Goal: Communication & Community: Ask a question

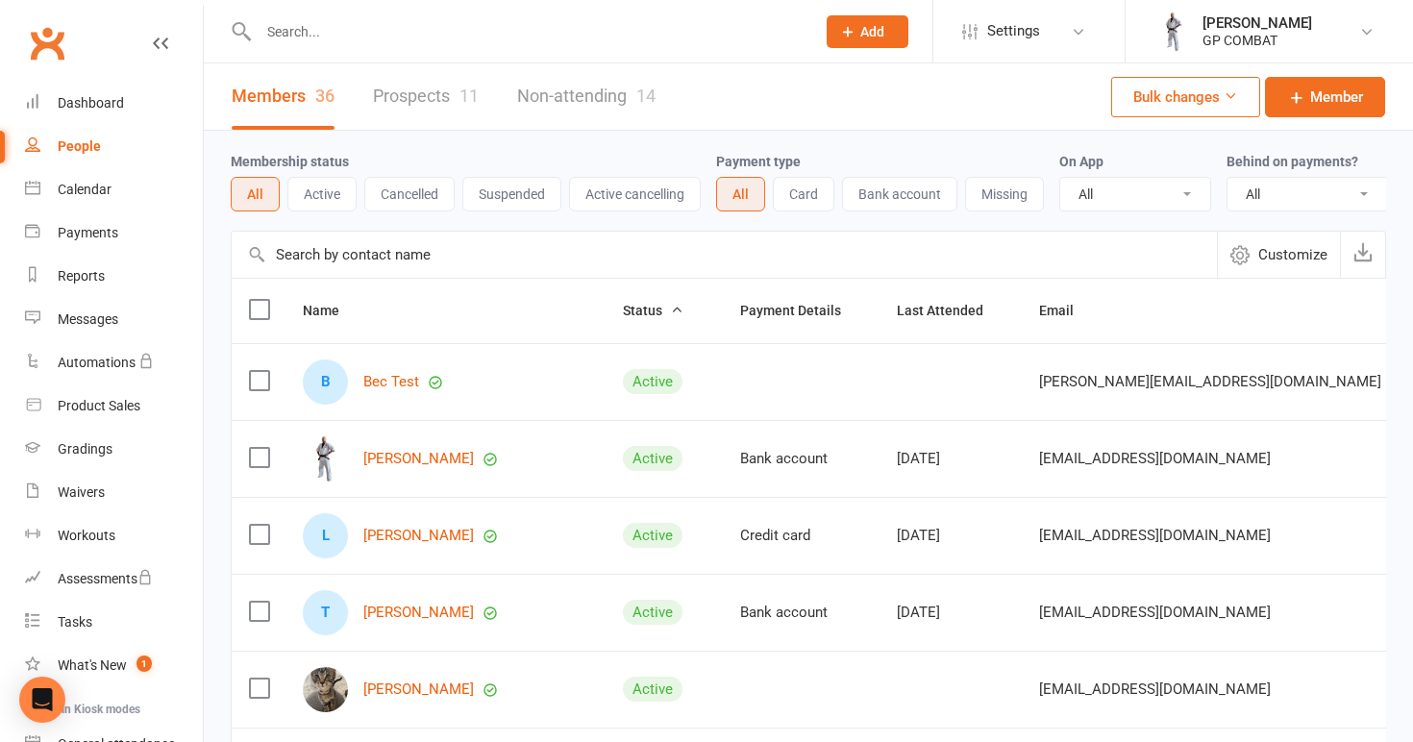
select select "100"
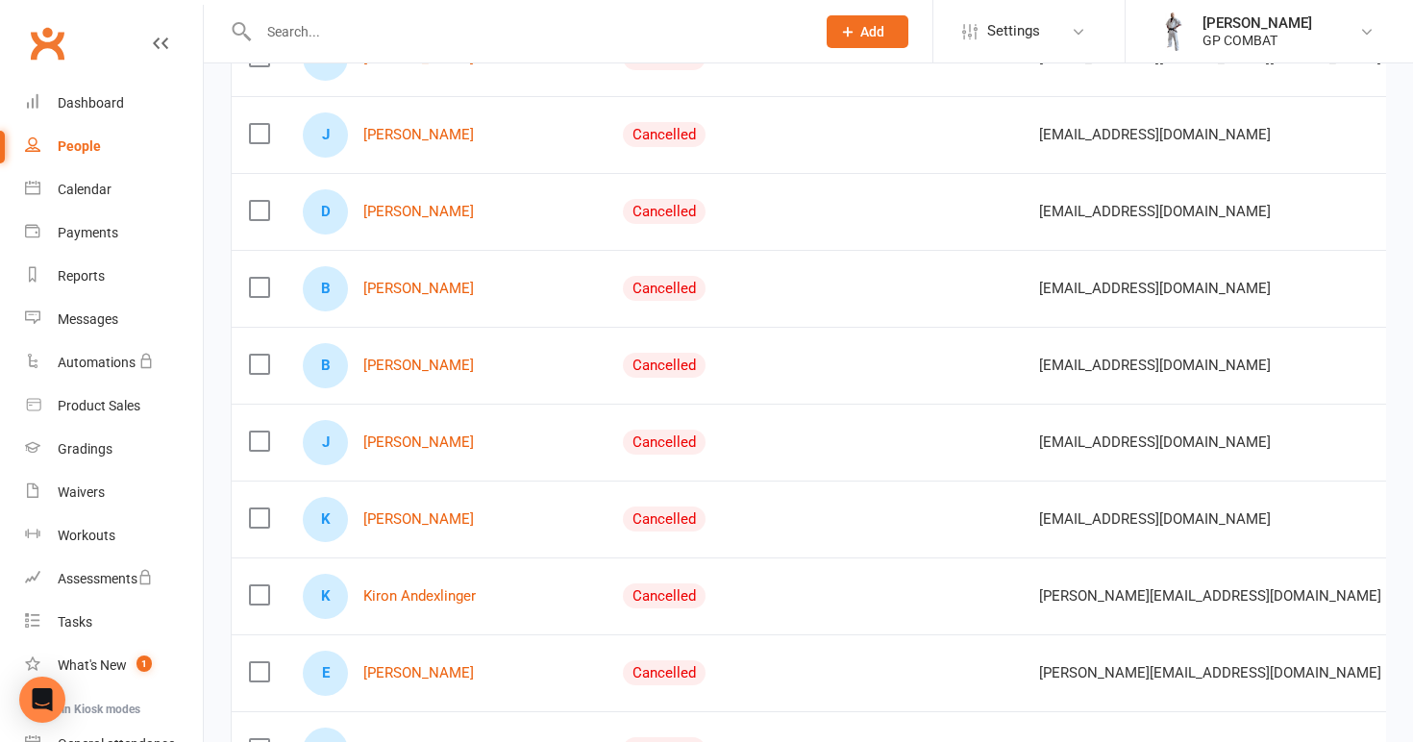
scroll to position [1014, 0]
click at [102, 191] on div "Calendar" at bounding box center [85, 189] width 54 height 15
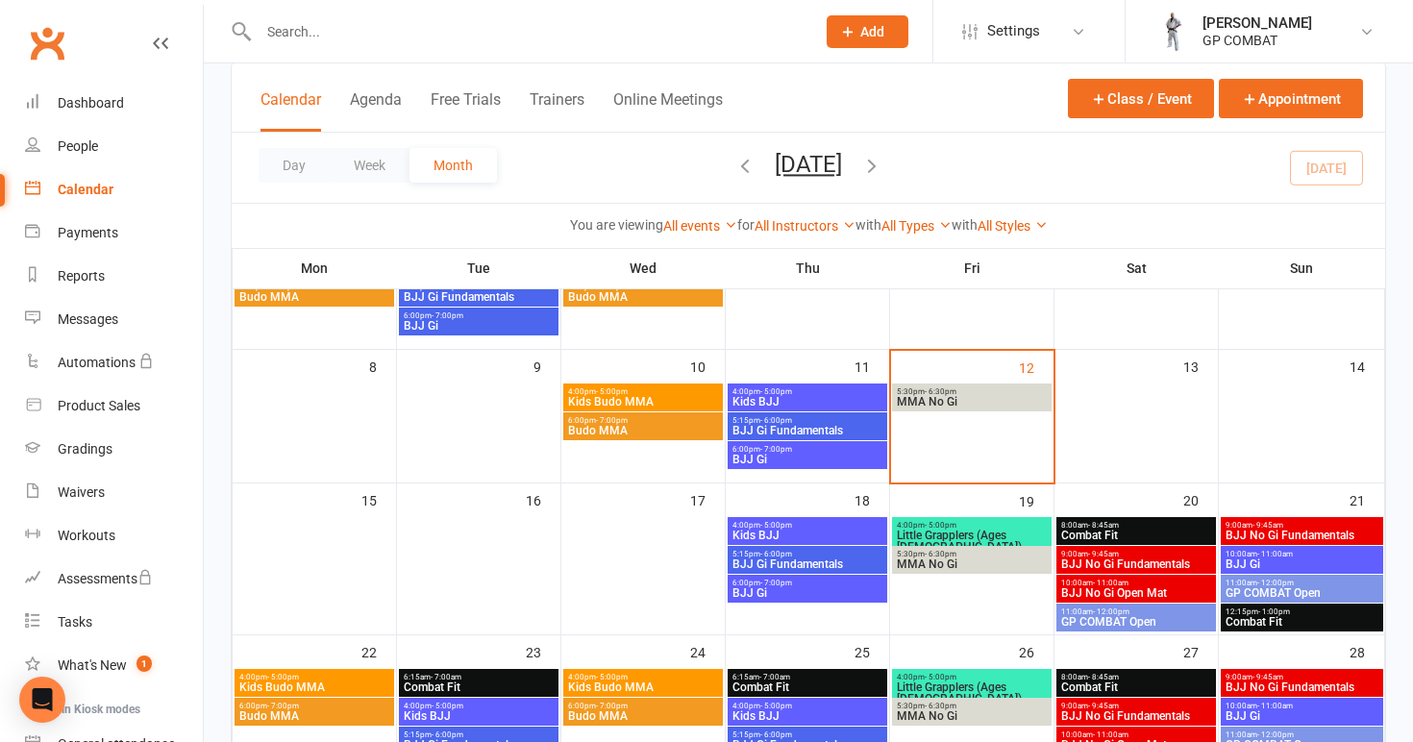
scroll to position [195, 0]
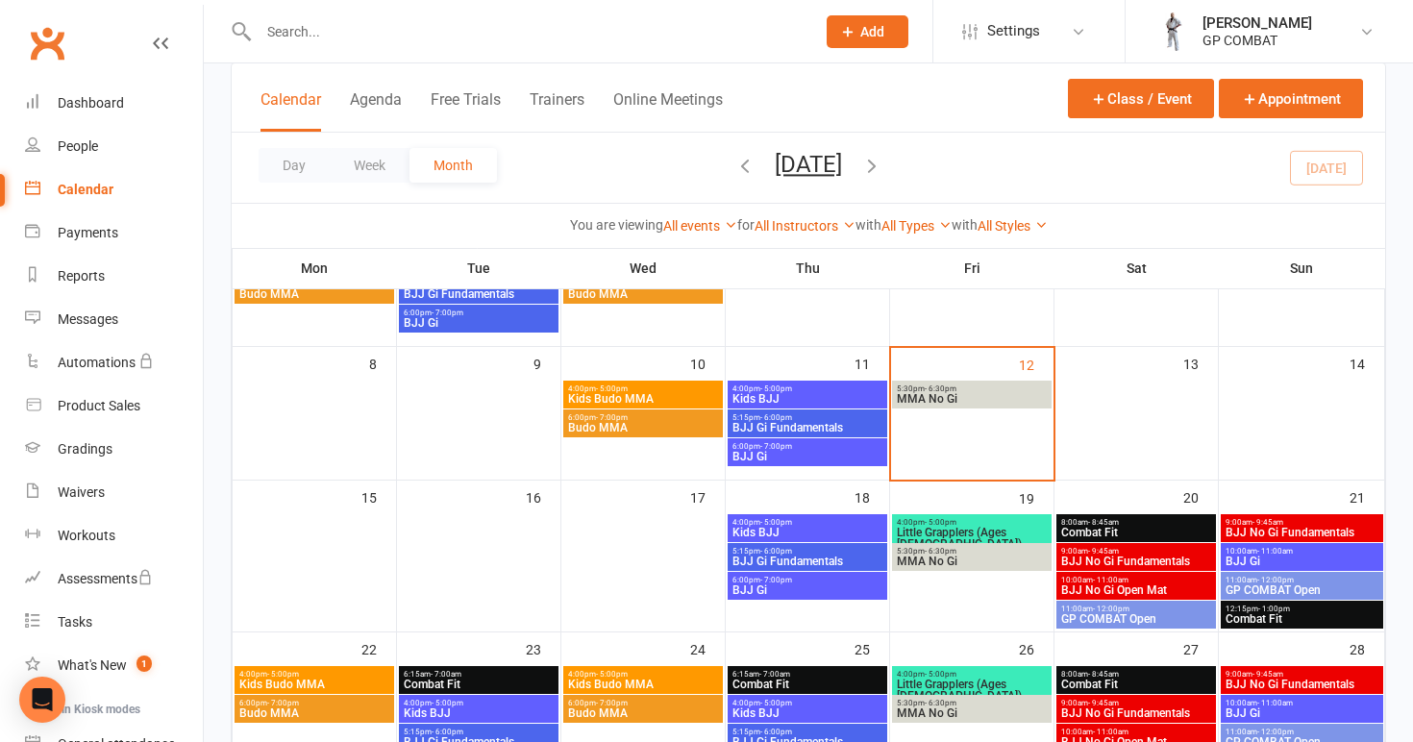
click at [976, 392] on span "5:30pm - 6:30pm" at bounding box center [972, 389] width 152 height 9
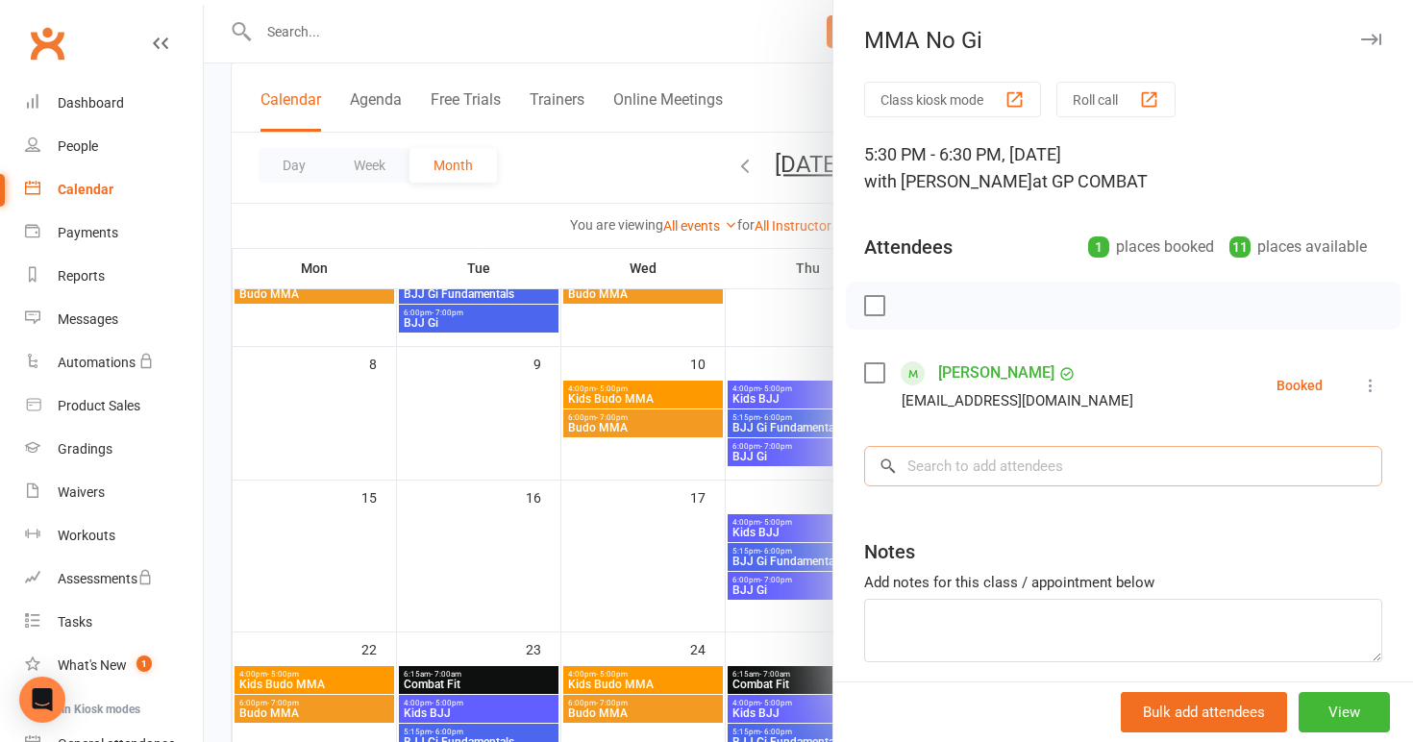
click at [982, 462] on input "search" at bounding box center [1123, 466] width 518 height 40
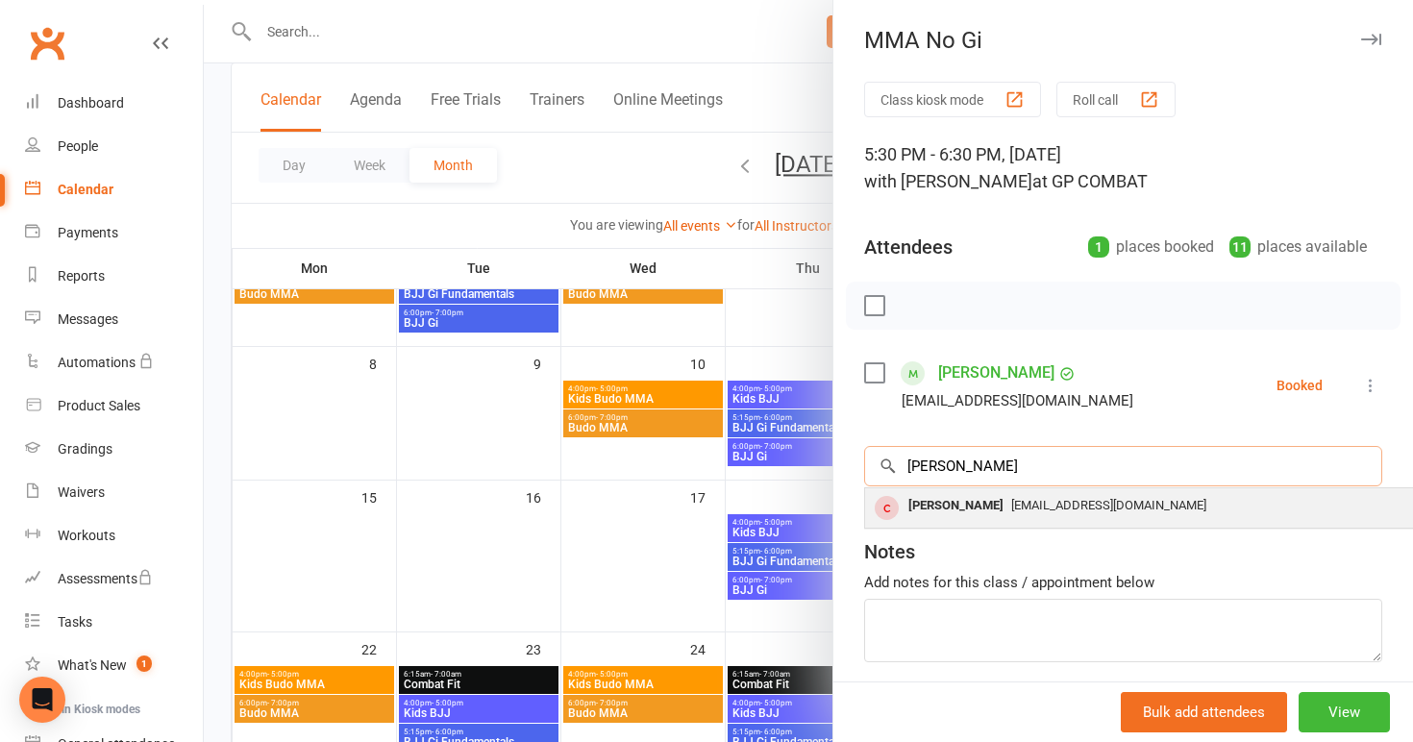
type input "[PERSON_NAME]"
click at [987, 508] on div "[PERSON_NAME]" at bounding box center [956, 506] width 111 height 28
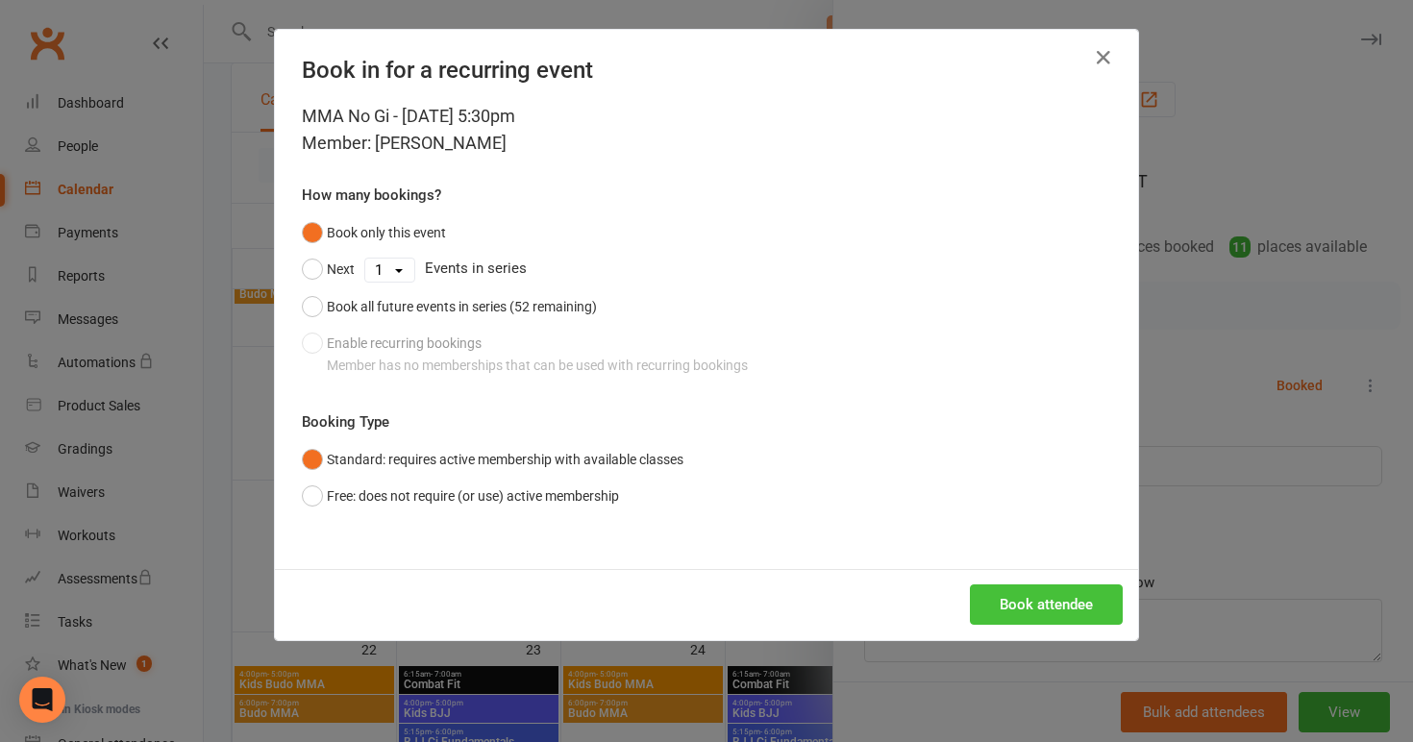
click at [1039, 592] on button "Book attendee" at bounding box center [1046, 605] width 153 height 40
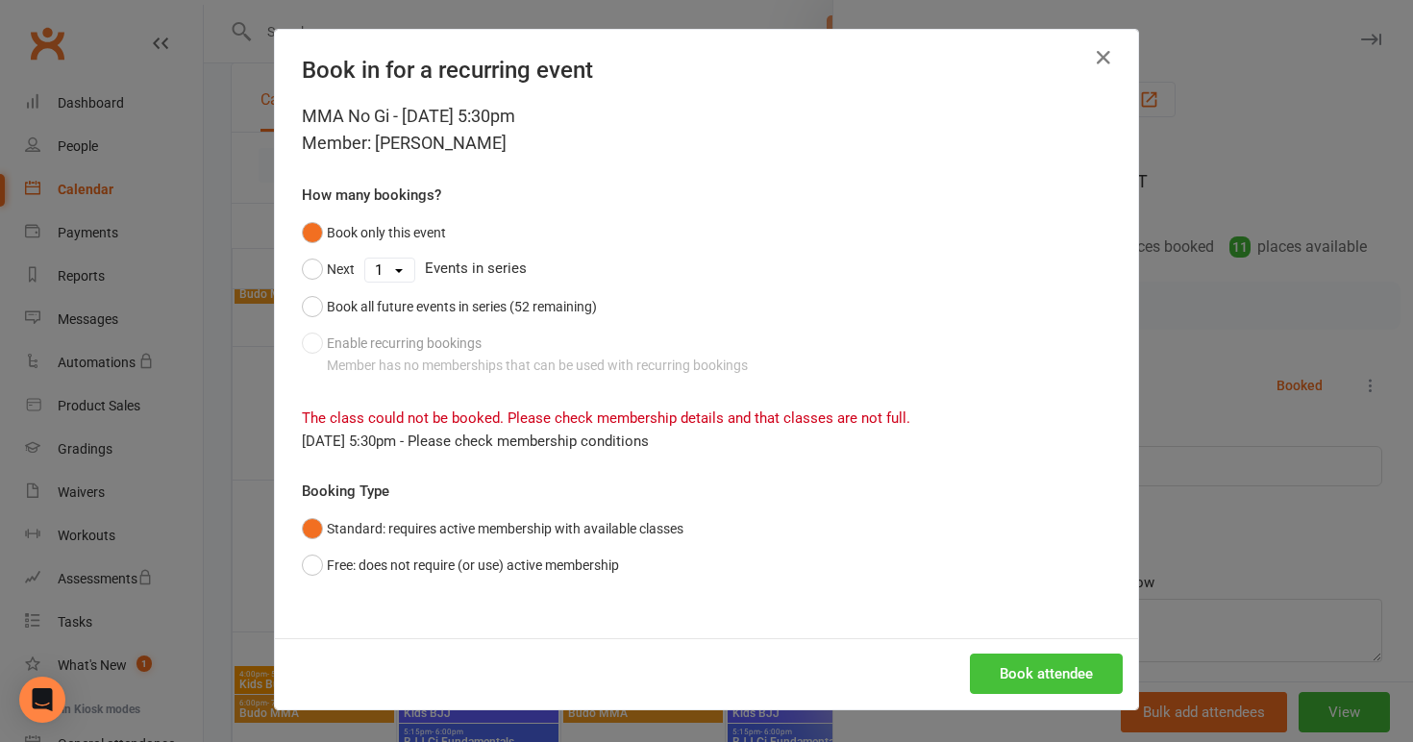
click at [1038, 676] on button "Book attendee" at bounding box center [1046, 674] width 153 height 40
click at [1109, 54] on icon "button" at bounding box center [1103, 57] width 23 height 23
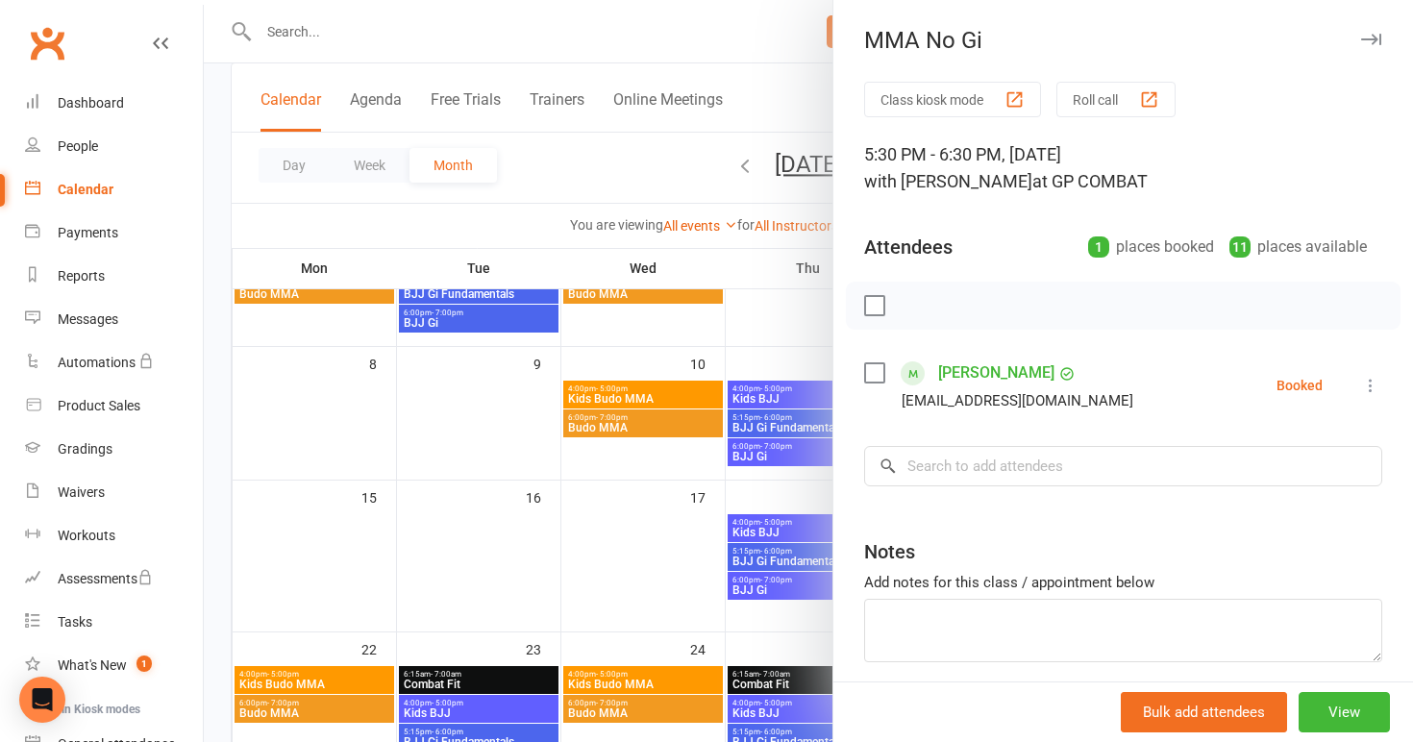
click at [1371, 382] on icon at bounding box center [1370, 385] width 19 height 19
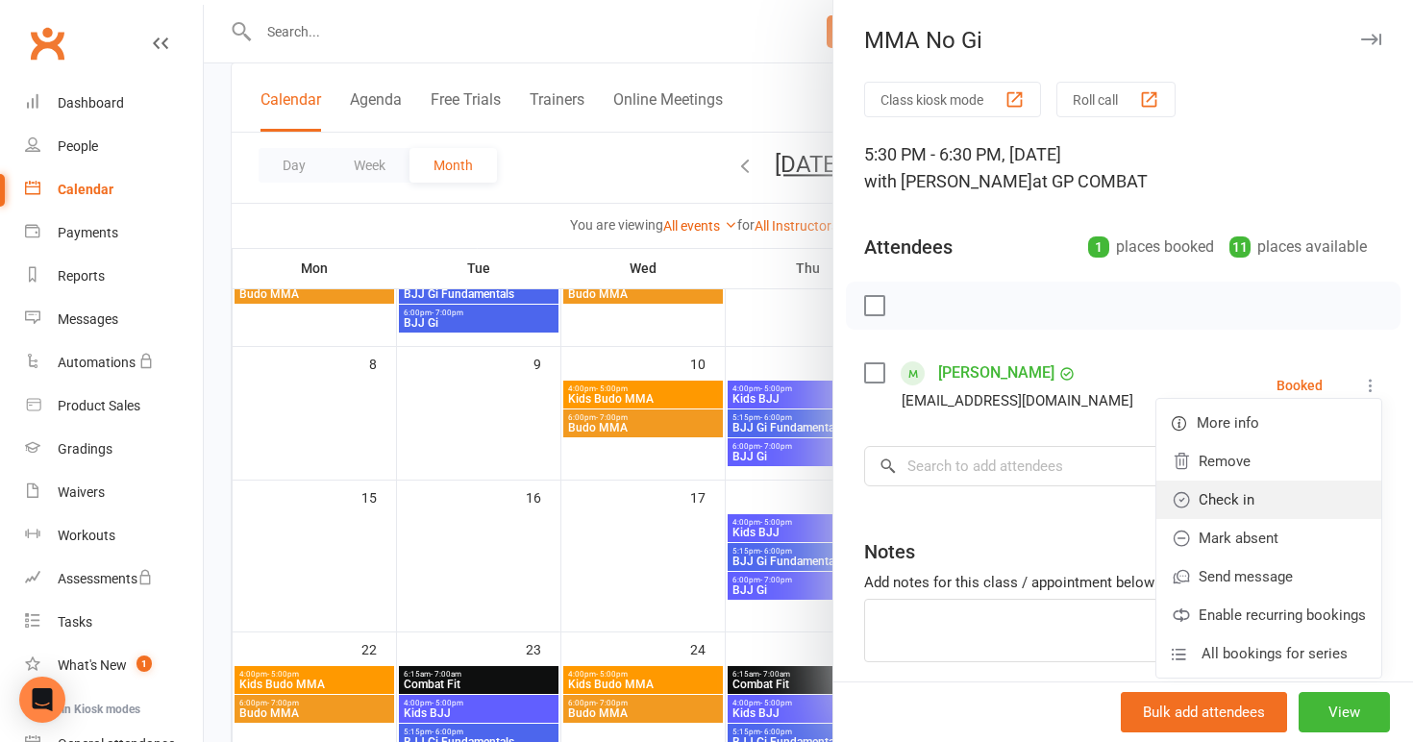
click at [1266, 496] on link "Check in" at bounding box center [1269, 500] width 225 height 38
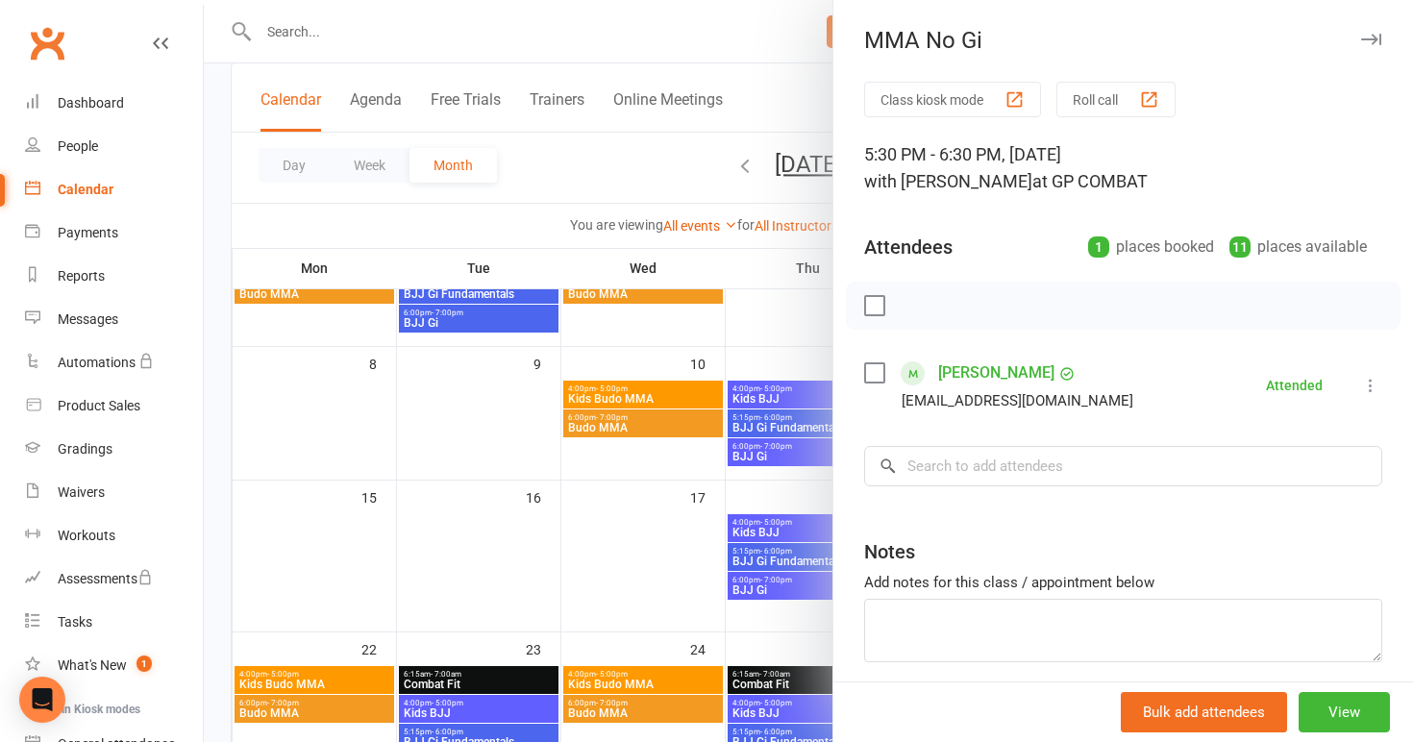
click at [662, 519] on div at bounding box center [809, 371] width 1210 height 742
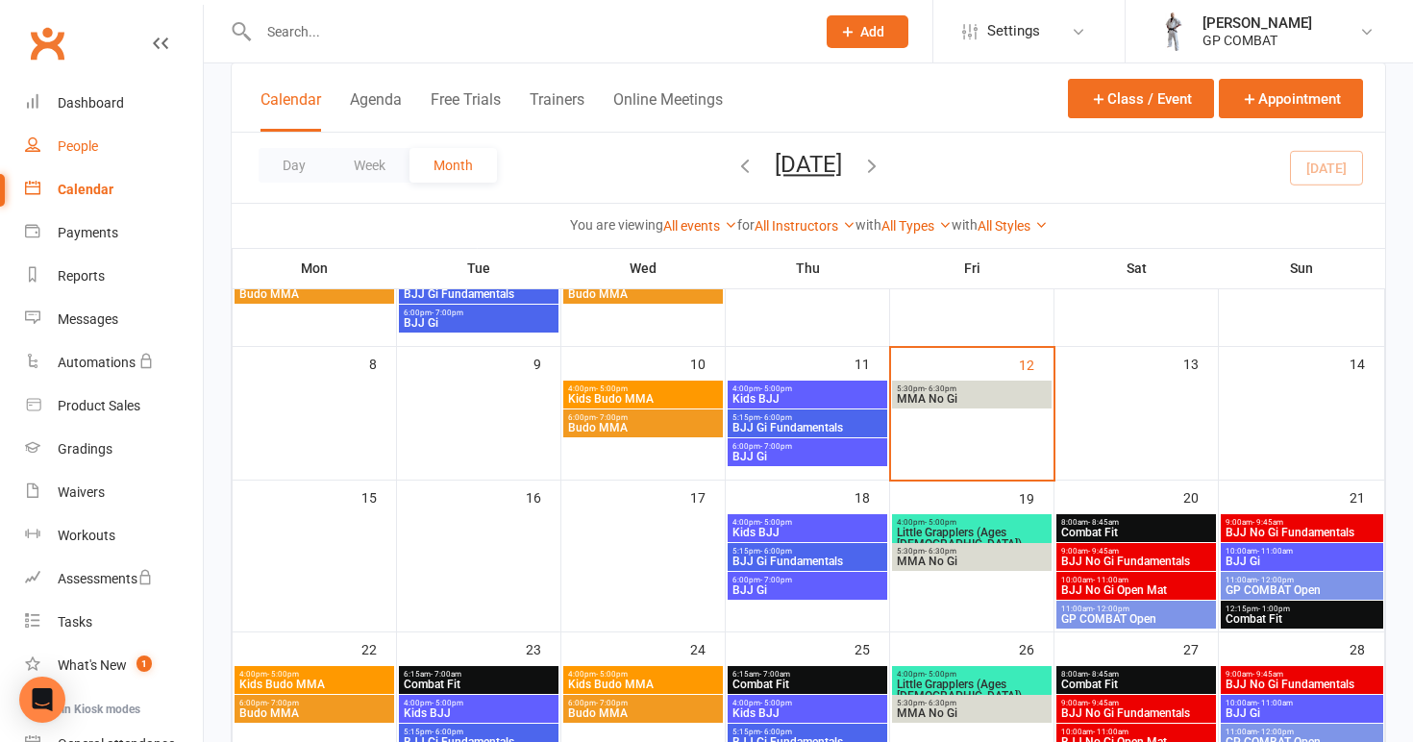
click at [97, 145] on div "People" at bounding box center [78, 145] width 40 height 15
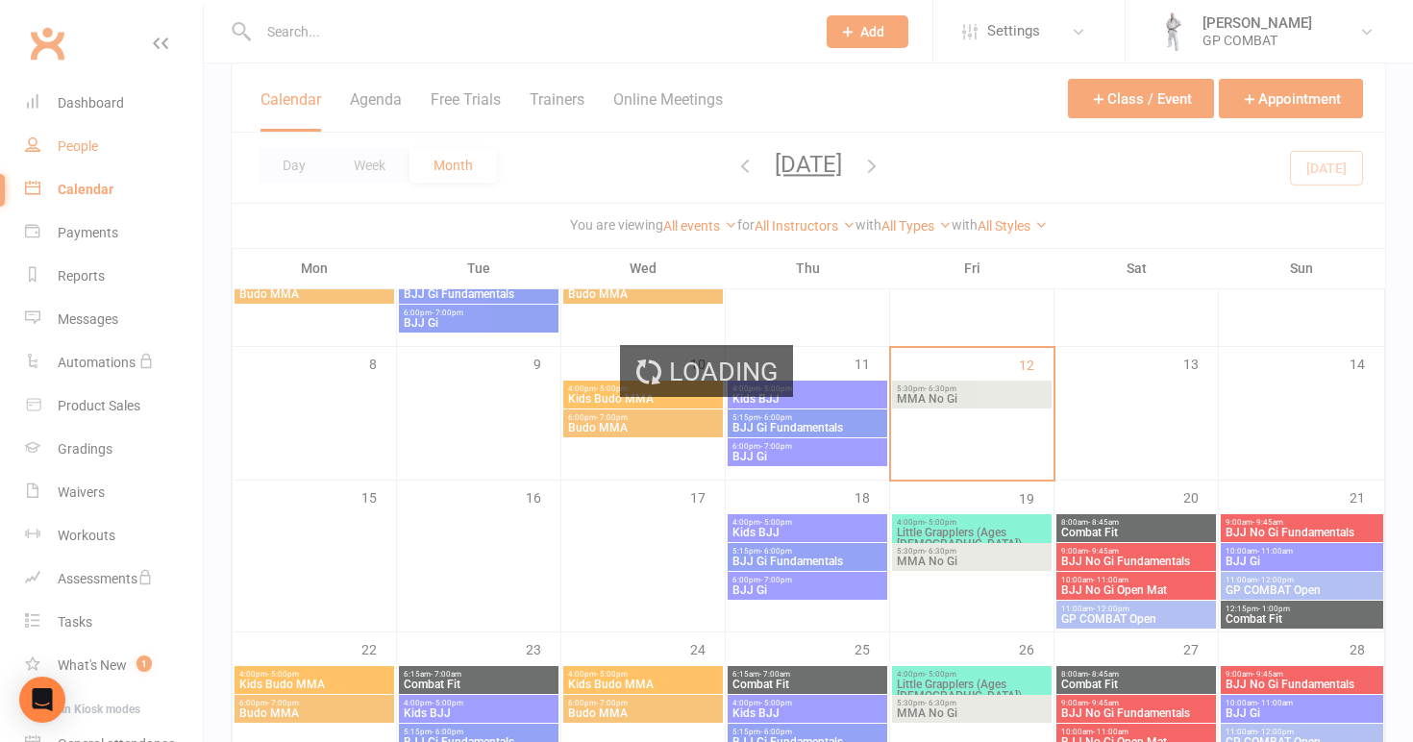
select select "100"
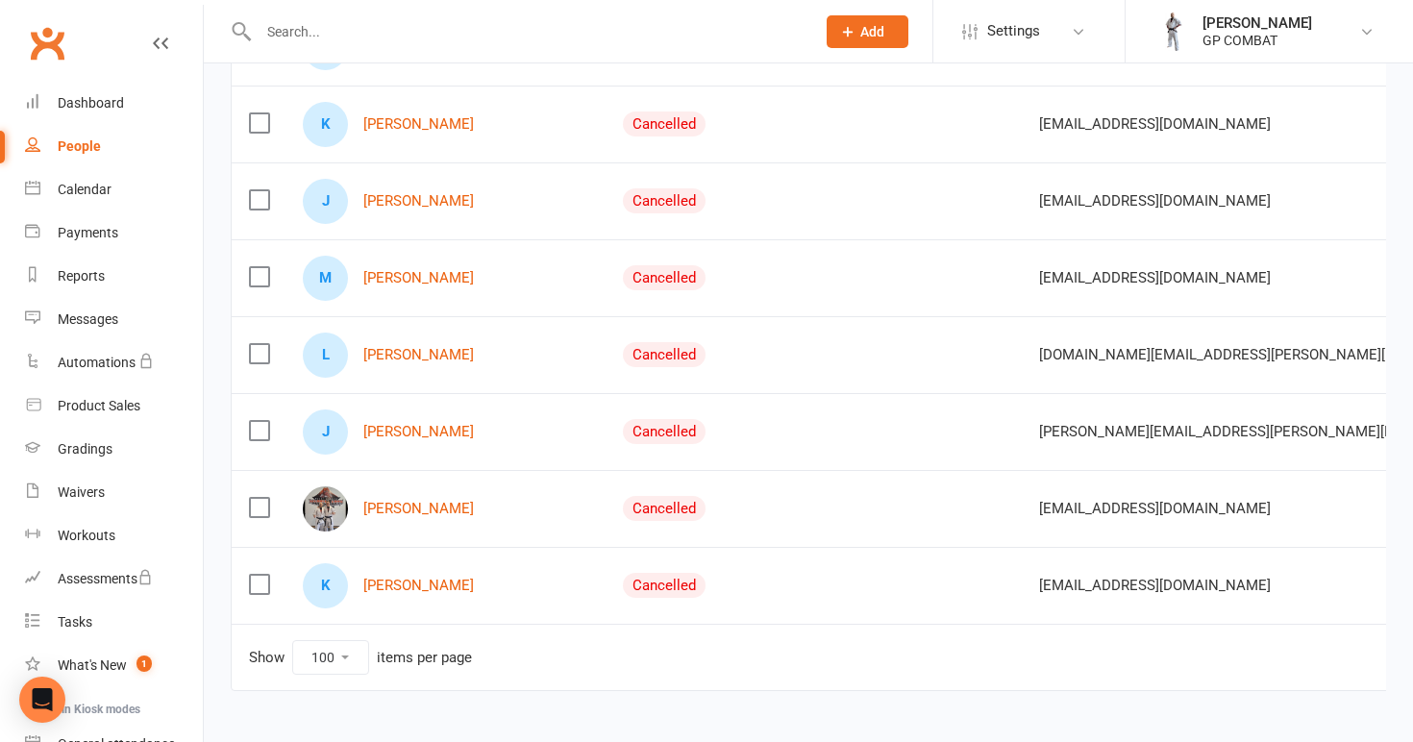
scroll to position [2493, 0]
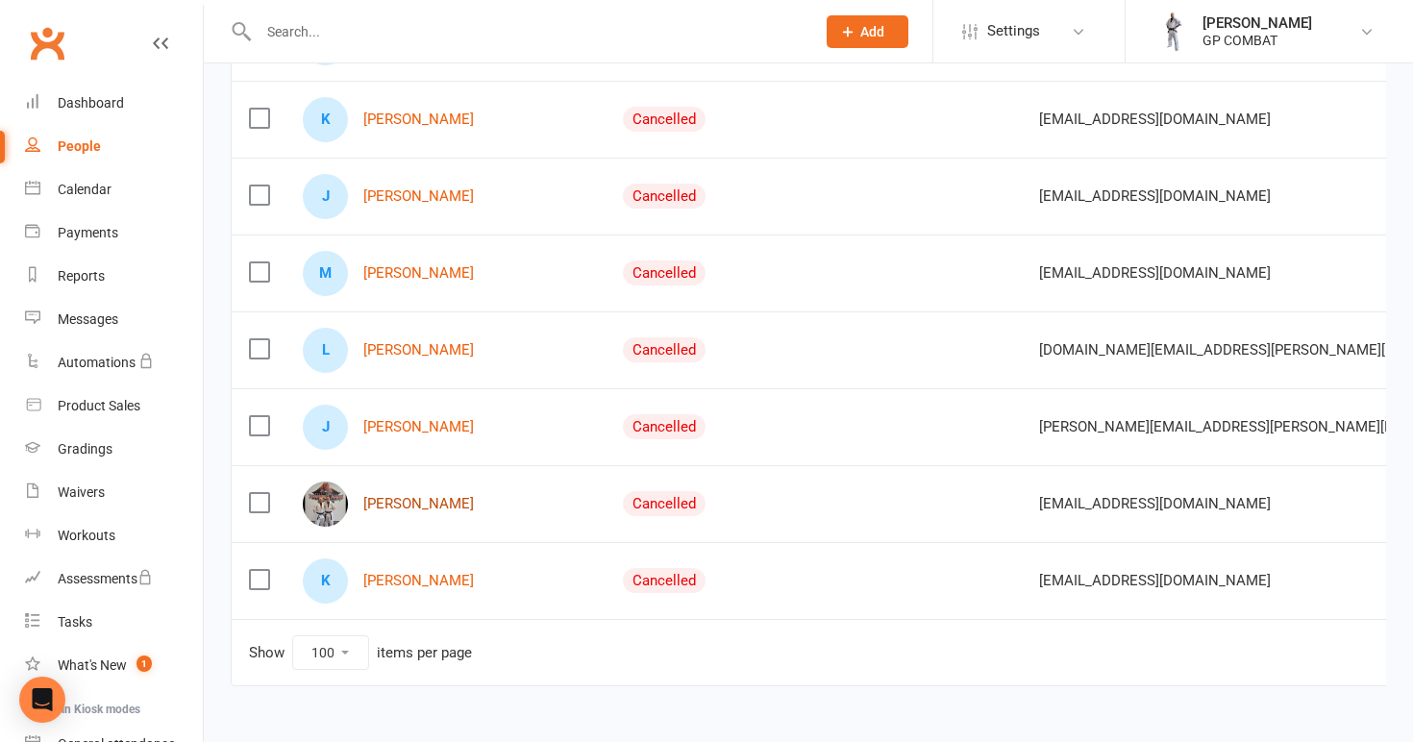
click at [433, 499] on link "[PERSON_NAME]" at bounding box center [418, 504] width 111 height 16
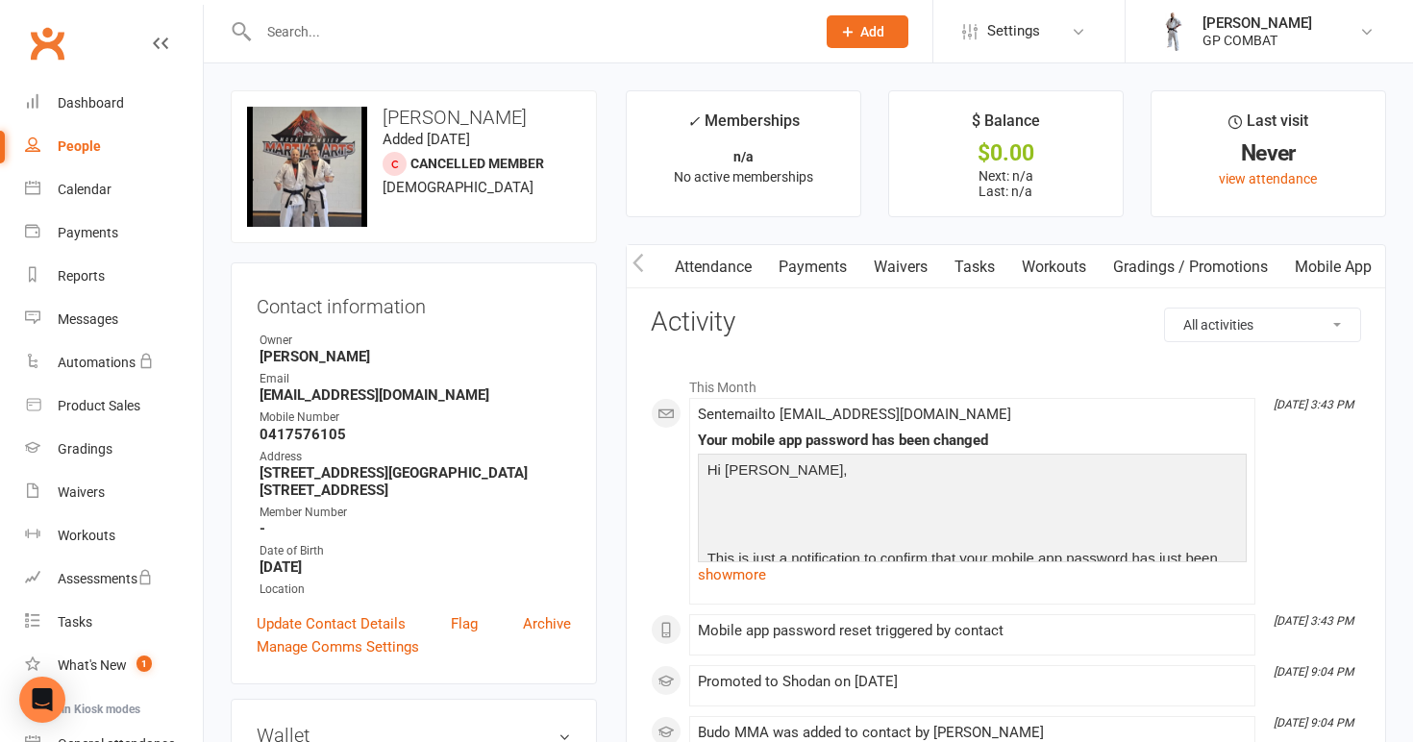
scroll to position [2, 0]
click at [1319, 267] on link "Mobile App" at bounding box center [1334, 265] width 104 height 44
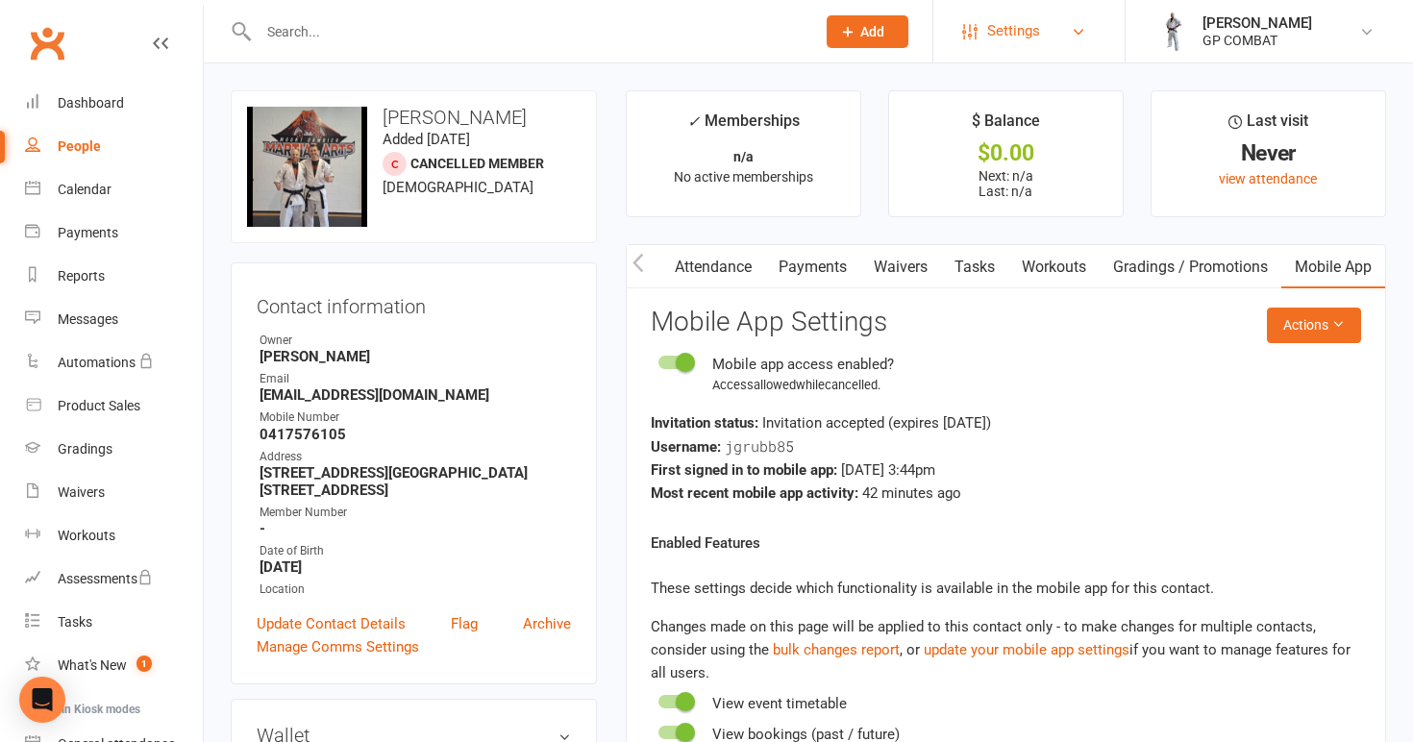
click at [992, 27] on span "Settings" at bounding box center [1013, 31] width 53 height 43
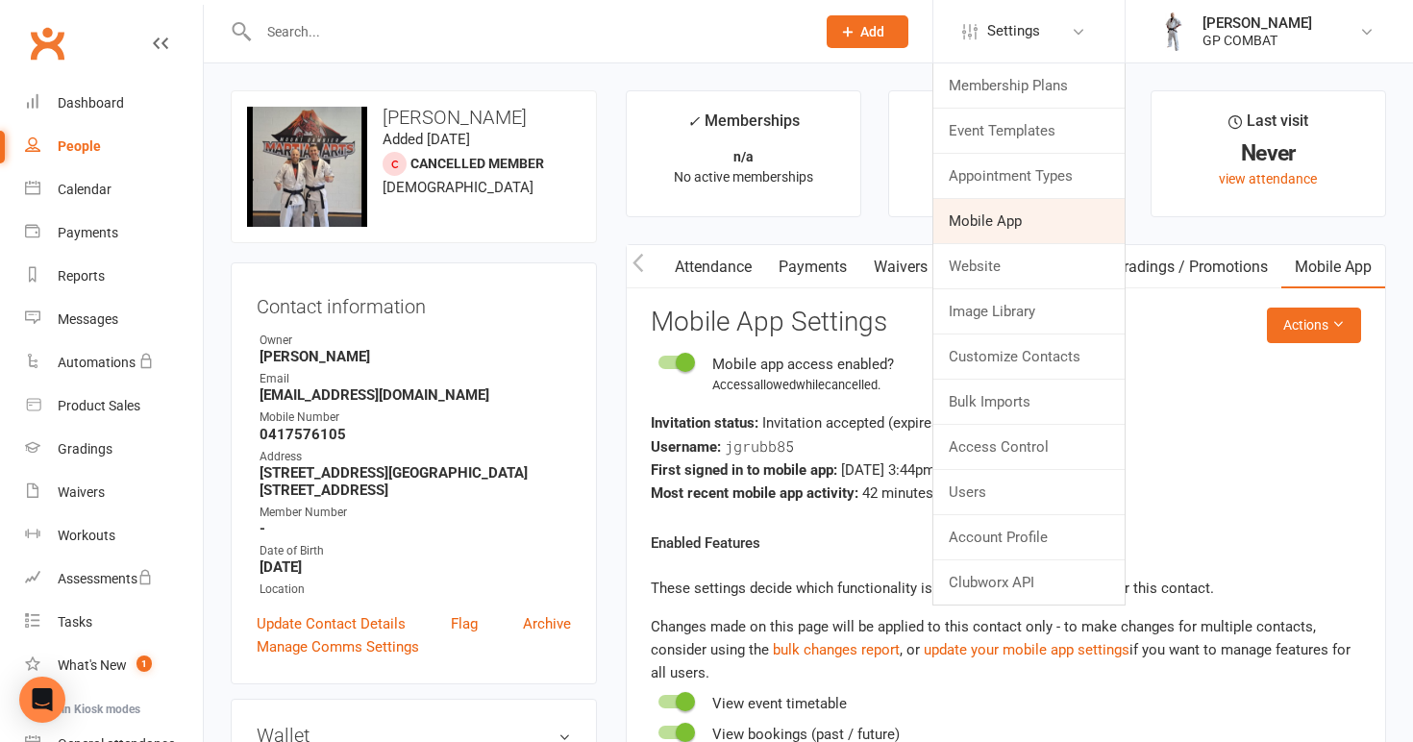
click at [969, 226] on link "Mobile App" at bounding box center [1029, 221] width 191 height 44
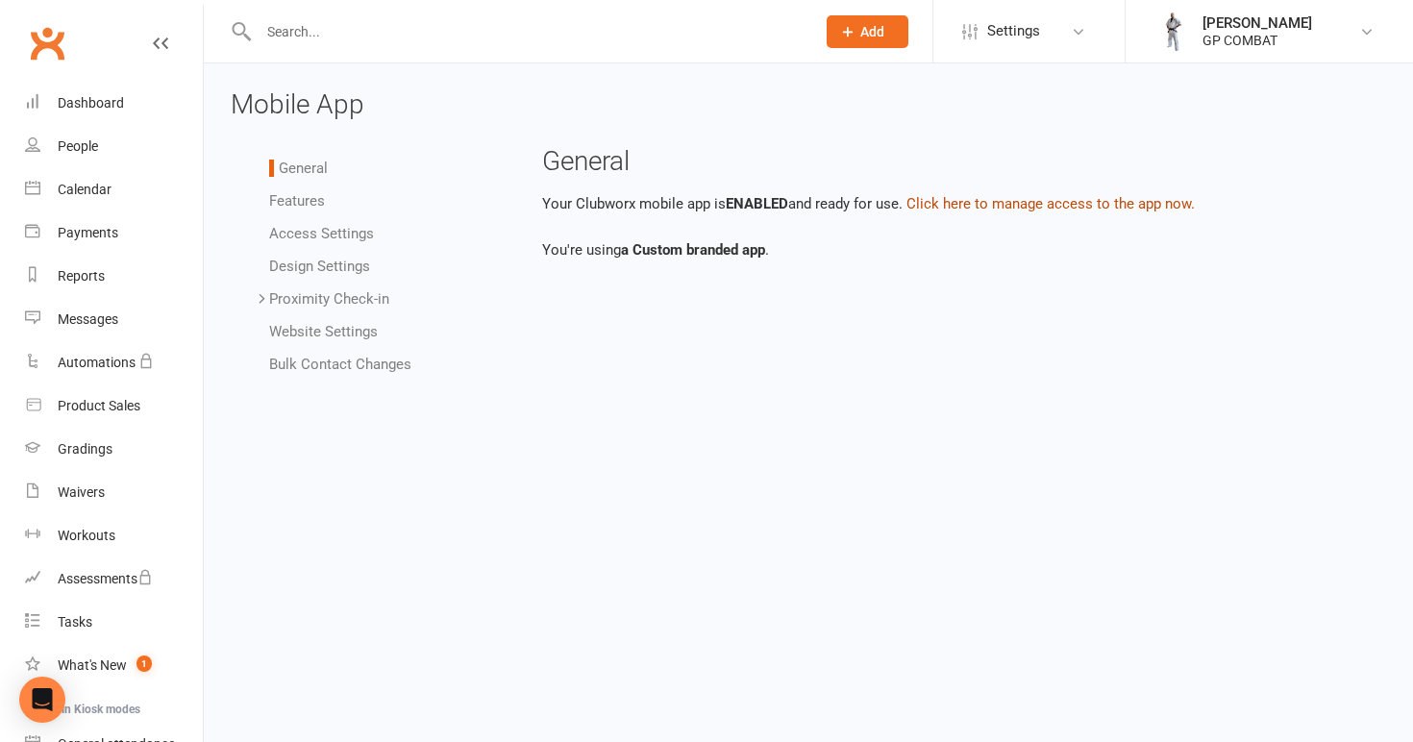
click at [994, 199] on button "Click here to manage access to the app now." at bounding box center [1051, 203] width 288 height 23
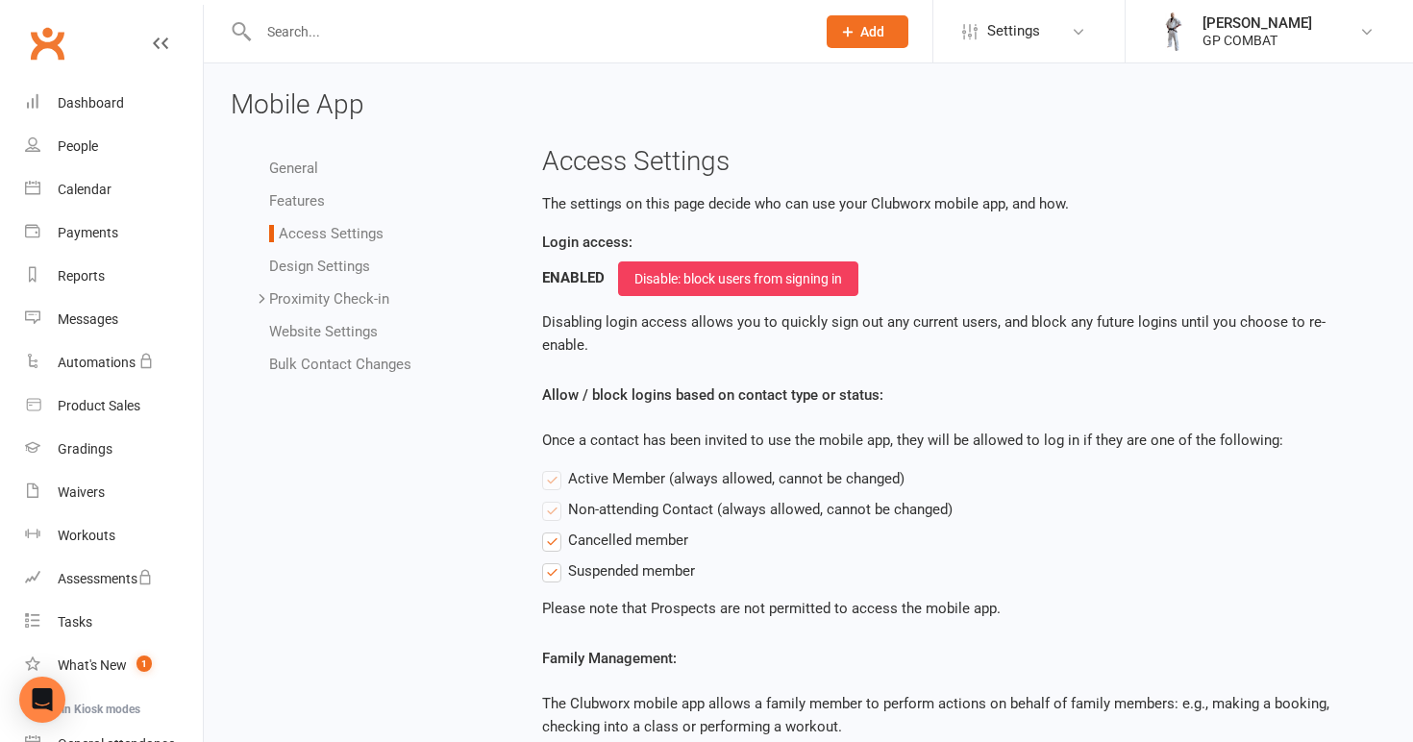
click at [301, 166] on link "General" at bounding box center [293, 168] width 49 height 17
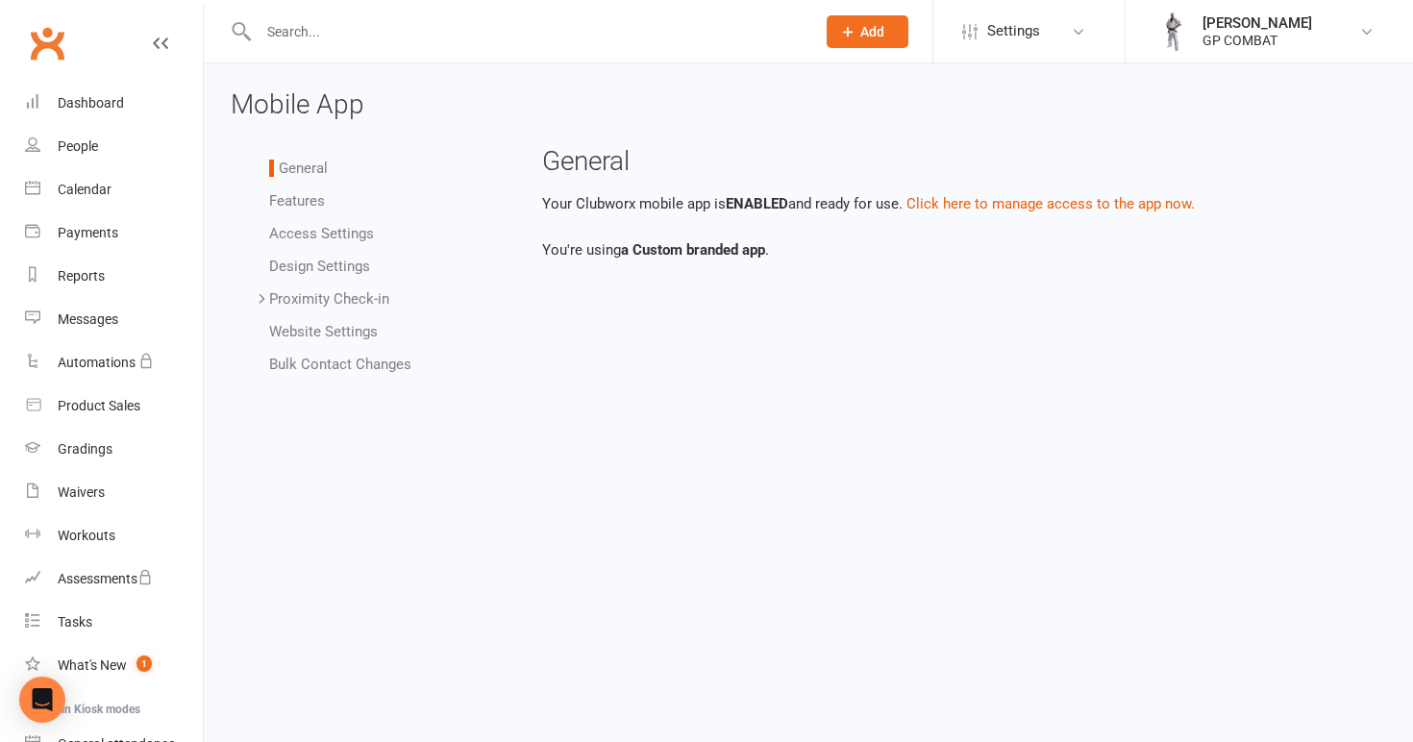
click at [305, 193] on link "Features" at bounding box center [297, 200] width 56 height 17
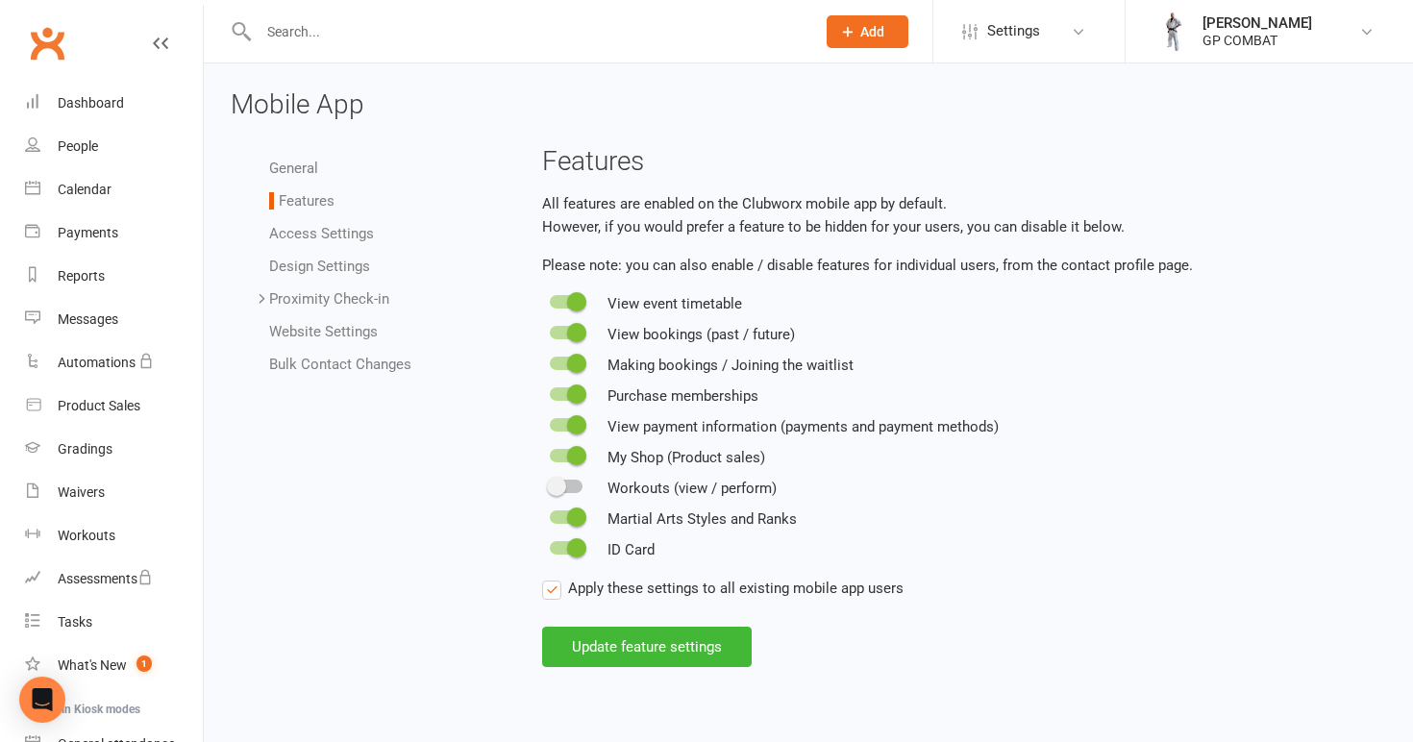
click at [575, 482] on div at bounding box center [566, 486] width 33 height 13
click at [550, 484] on input "checkbox" at bounding box center [550, 484] width 0 height 0
click at [650, 649] on button "Update feature settings" at bounding box center [647, 647] width 210 height 40
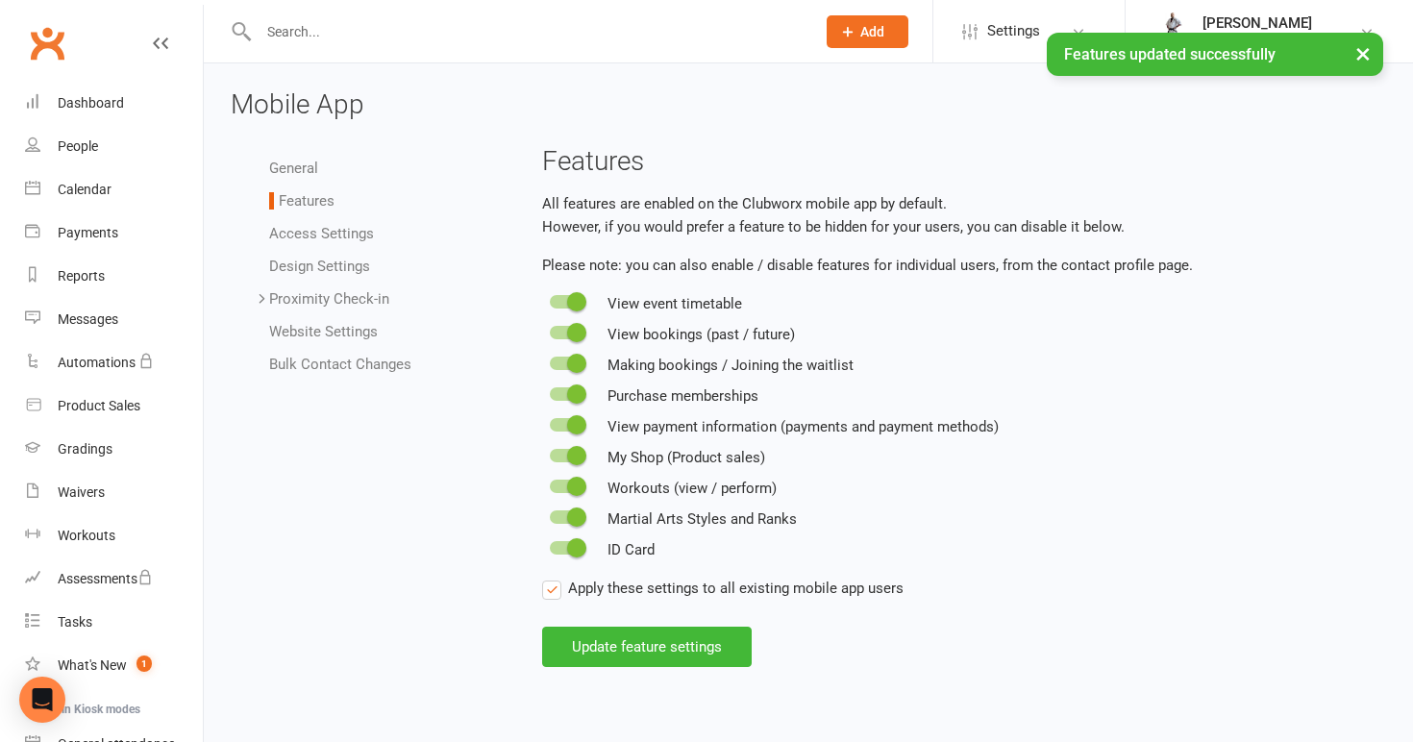
click at [305, 173] on link "General" at bounding box center [293, 168] width 49 height 17
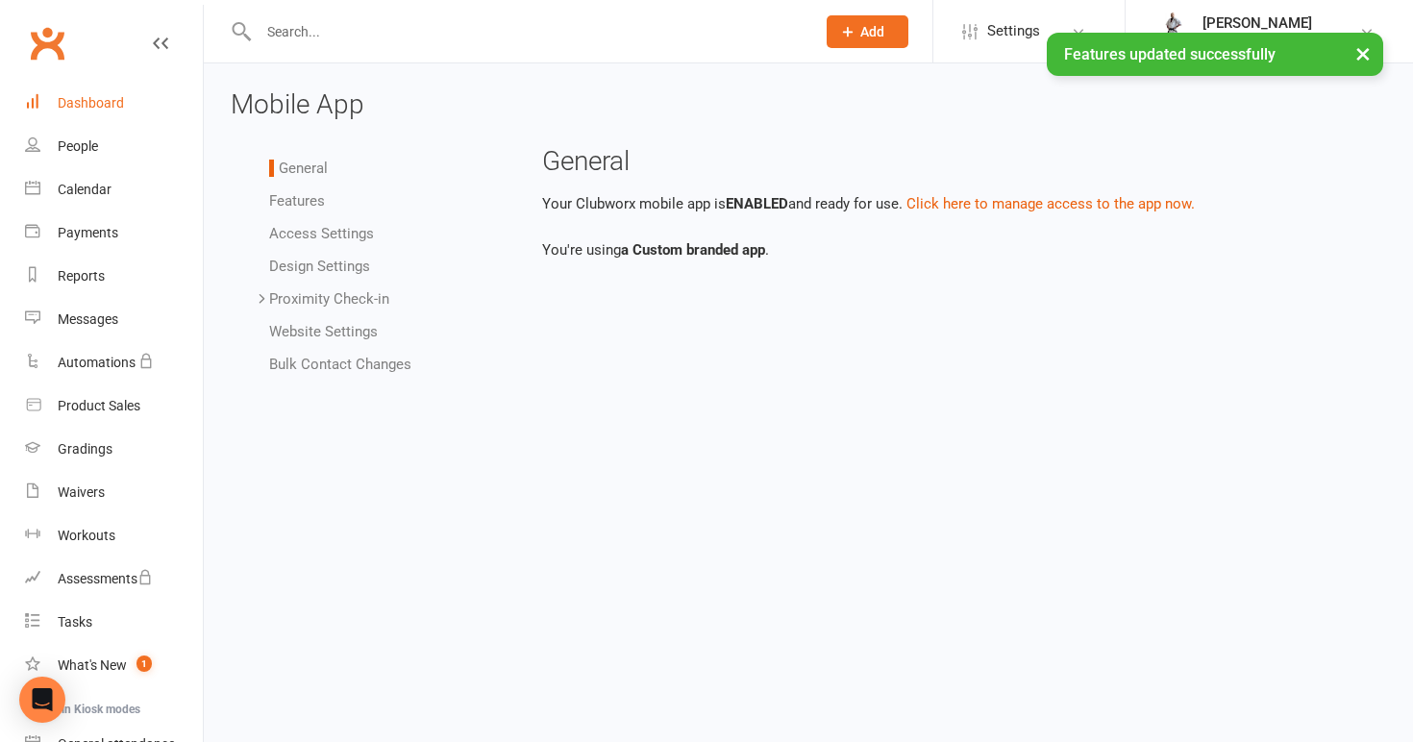
click at [98, 97] on div "Dashboard" at bounding box center [91, 102] width 66 height 15
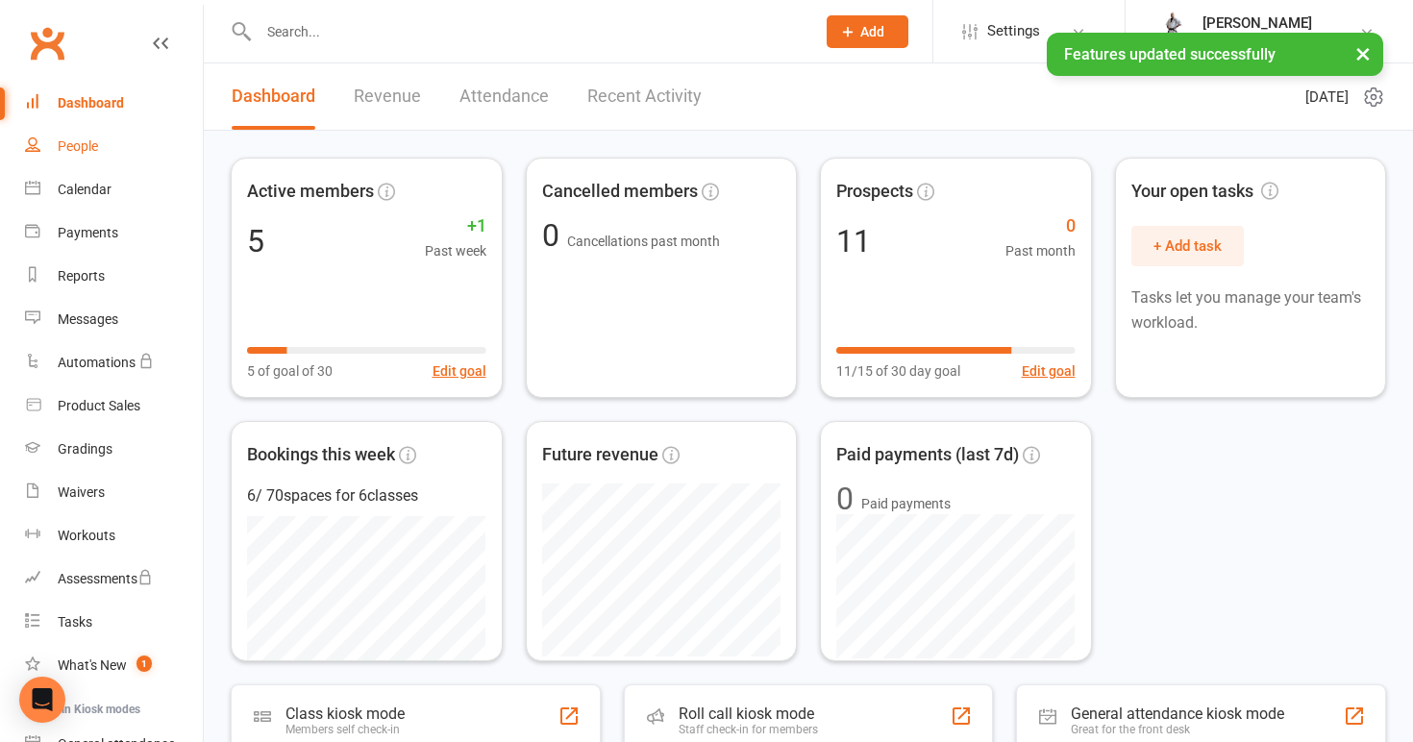
click at [75, 146] on div "People" at bounding box center [78, 145] width 40 height 15
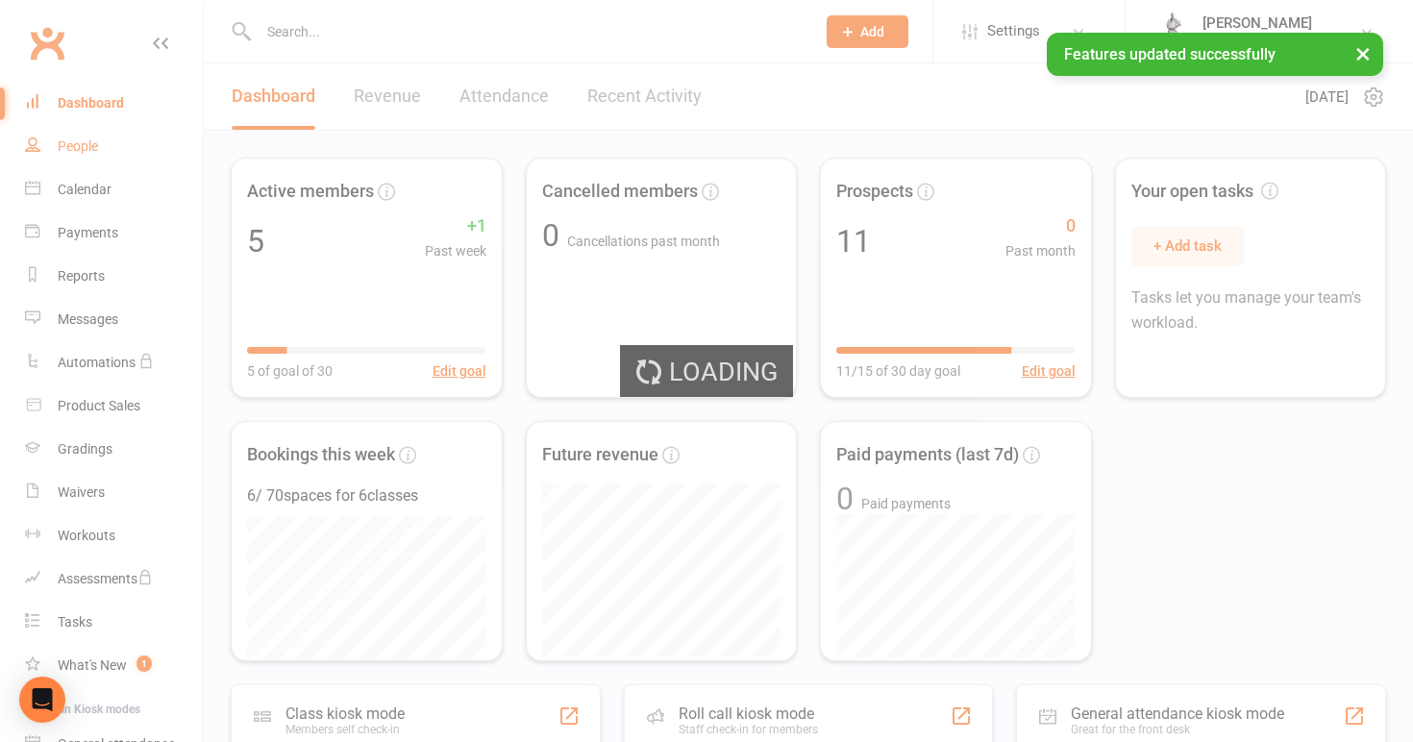
select select "100"
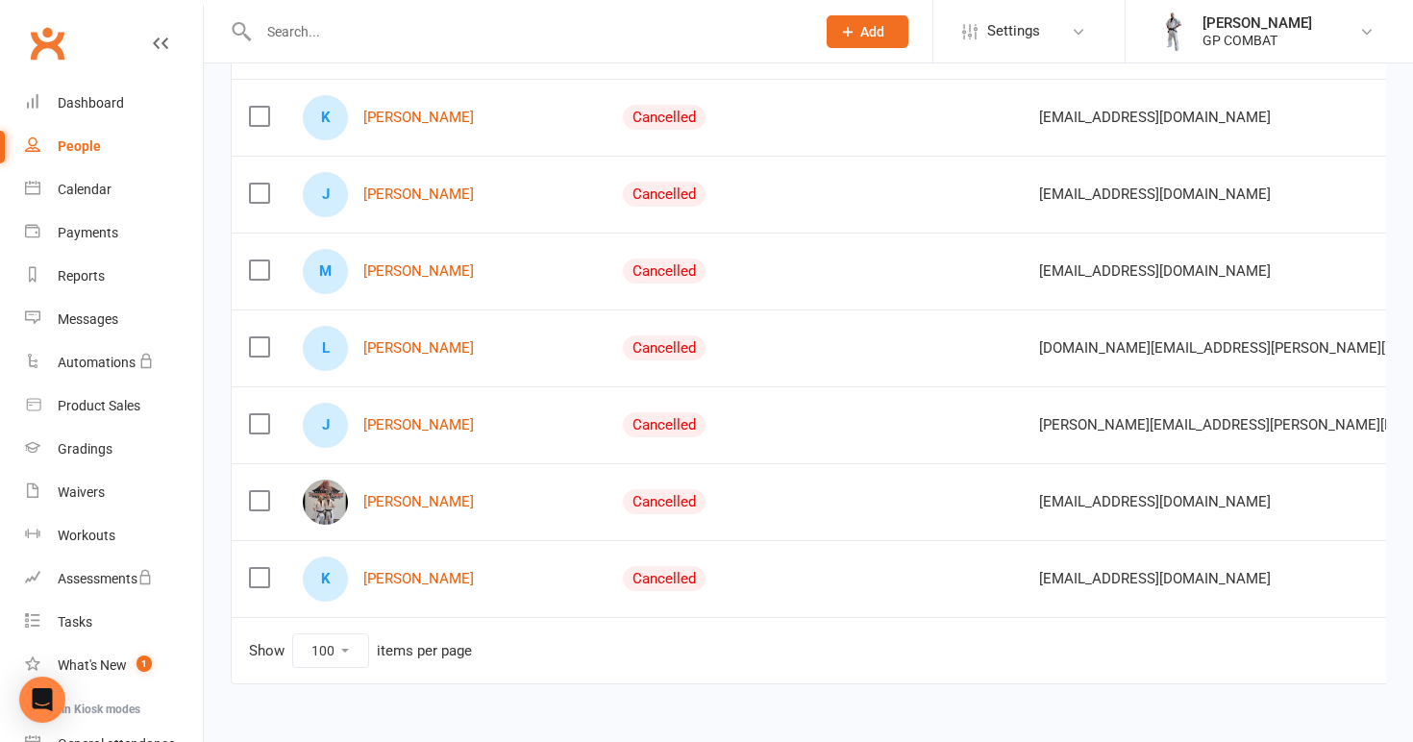
scroll to position [2500, 0]
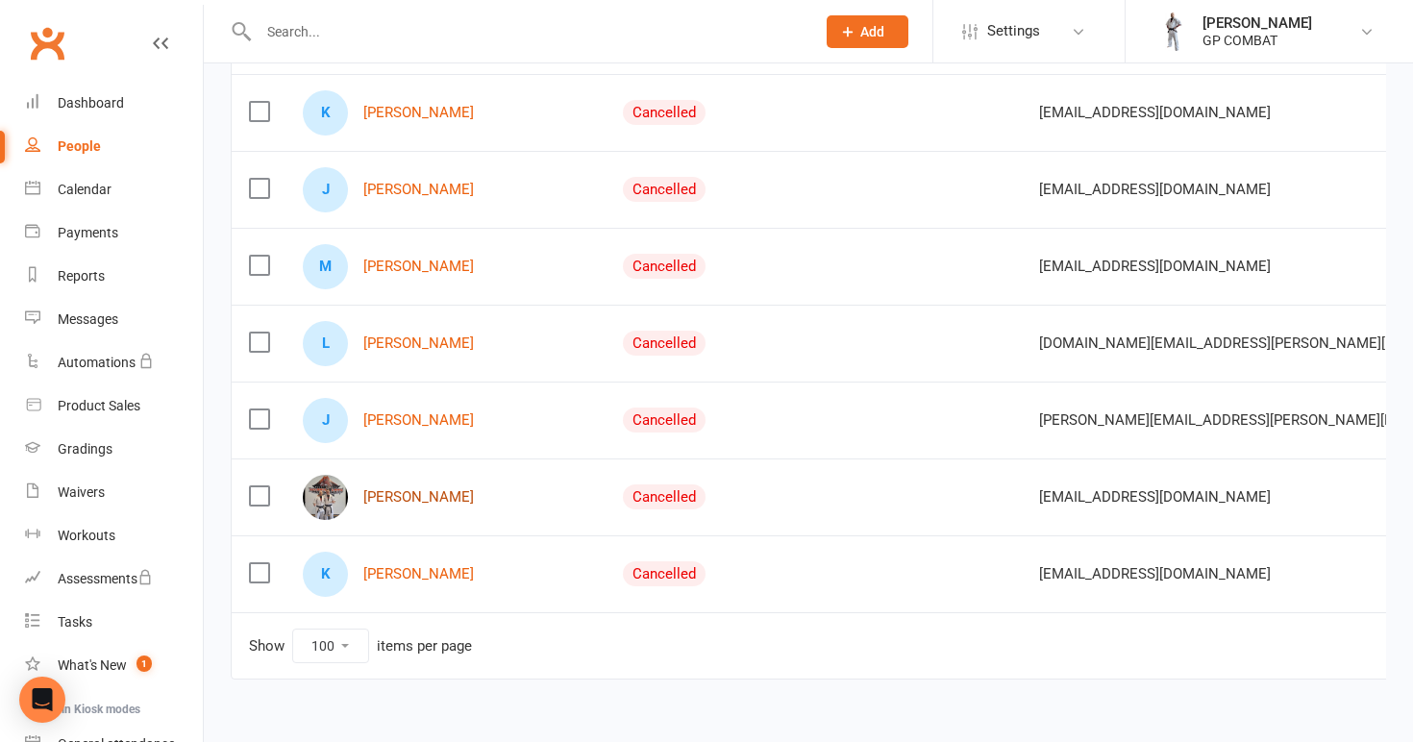
click at [414, 495] on link "[PERSON_NAME]" at bounding box center [418, 497] width 111 height 16
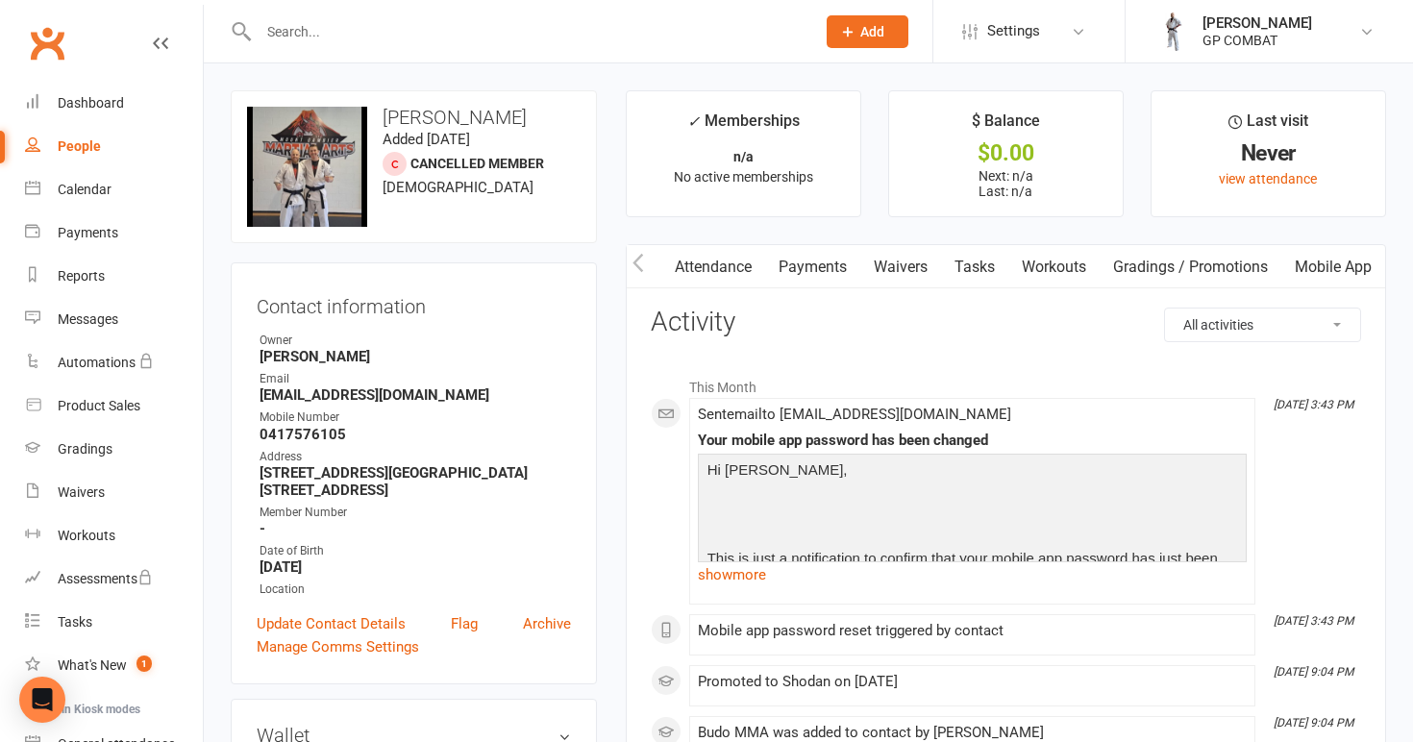
scroll to position [0, 195]
click at [1317, 263] on link "Mobile App" at bounding box center [1334, 267] width 104 height 44
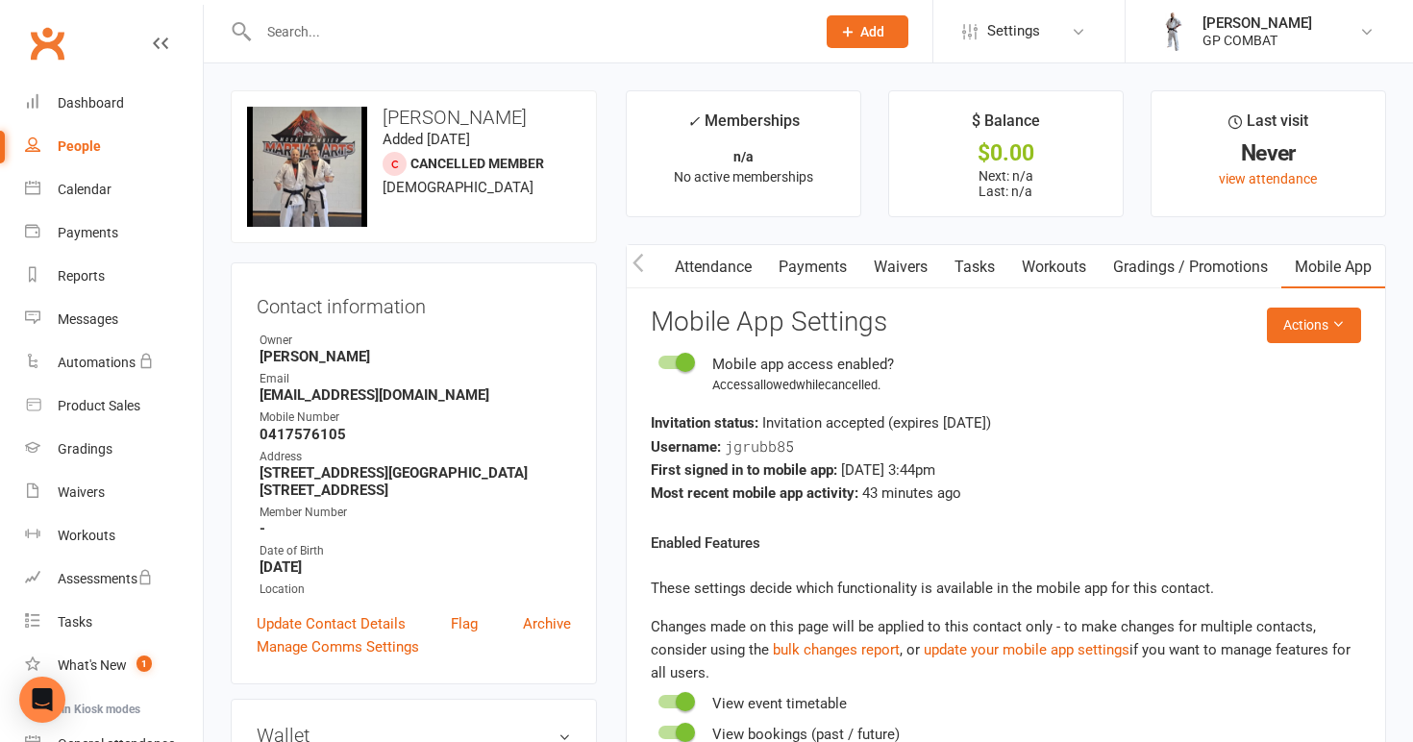
click at [973, 268] on link "Tasks" at bounding box center [974, 267] width 67 height 44
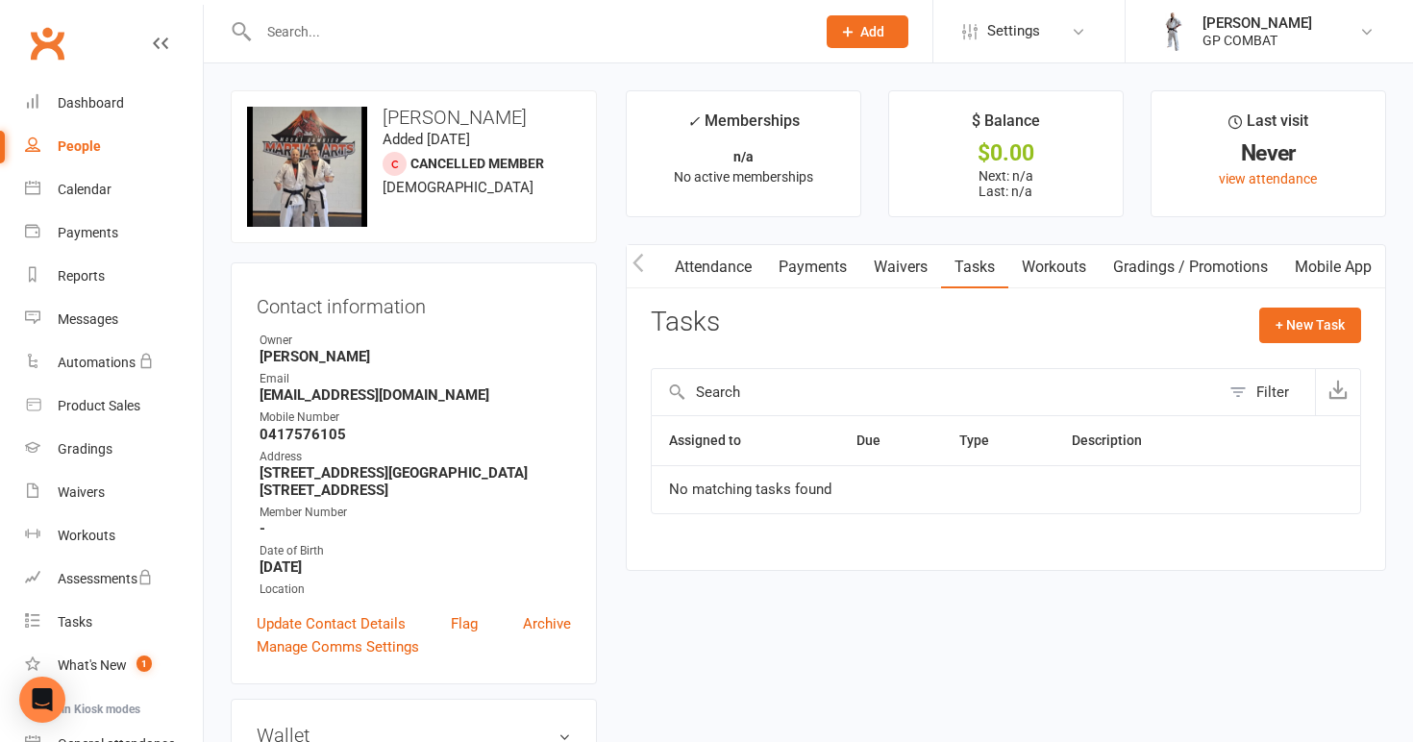
click at [1042, 260] on link "Workouts" at bounding box center [1054, 267] width 91 height 44
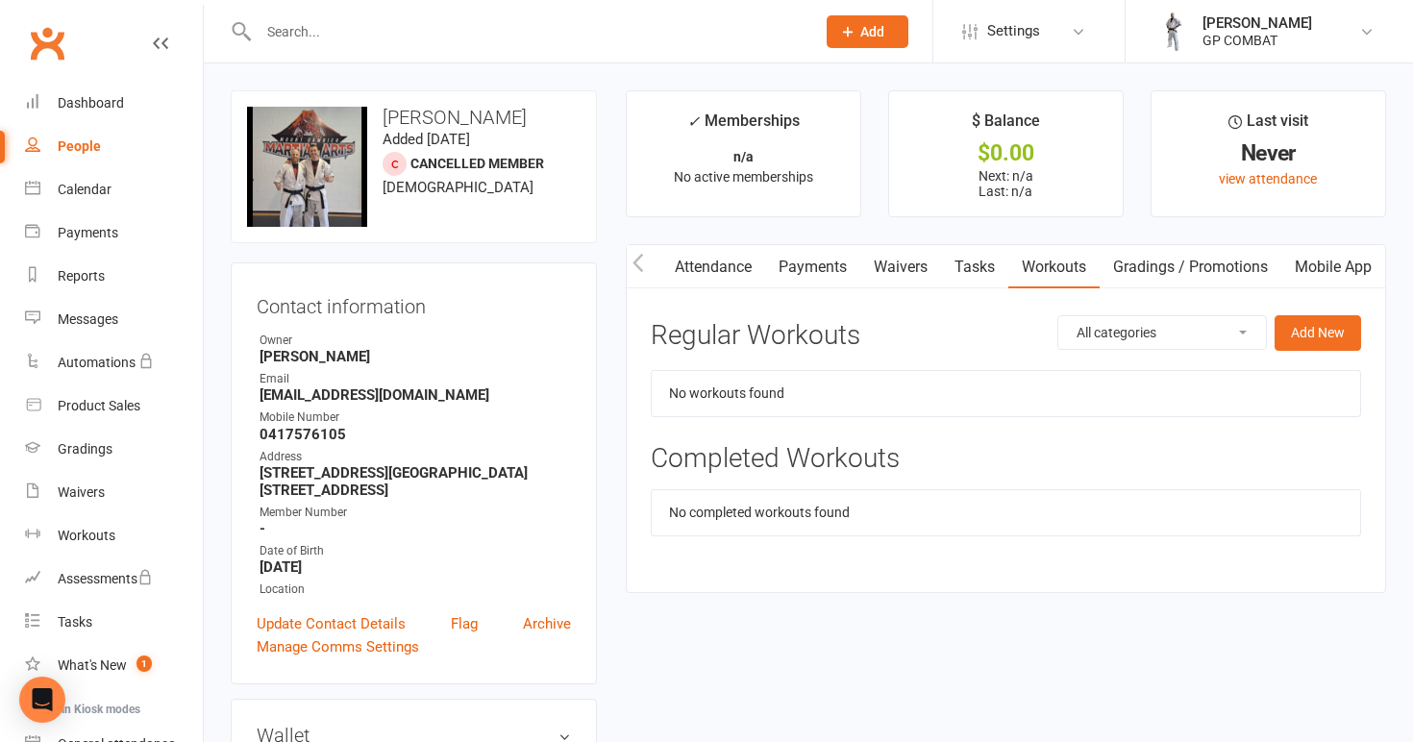
select select "453"
click at [1114, 382] on td "No workouts found" at bounding box center [1006, 393] width 709 height 46
click at [715, 383] on td "No workouts found" at bounding box center [1006, 393] width 709 height 46
click at [709, 501] on td "No completed workouts found" at bounding box center [1006, 512] width 709 height 46
click at [1310, 338] on button "Add New" at bounding box center [1318, 332] width 87 height 35
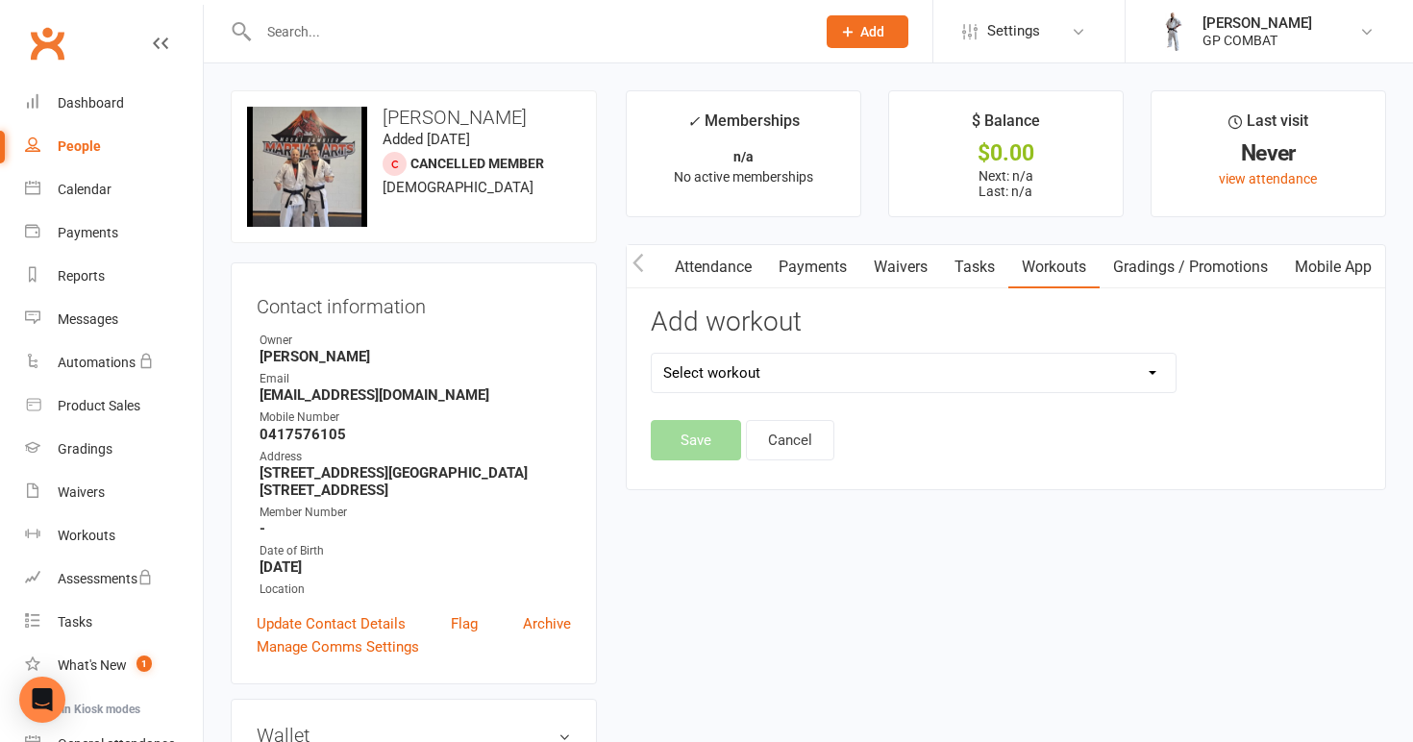
select select "6339"
click at [699, 441] on button "Save" at bounding box center [696, 440] width 90 height 40
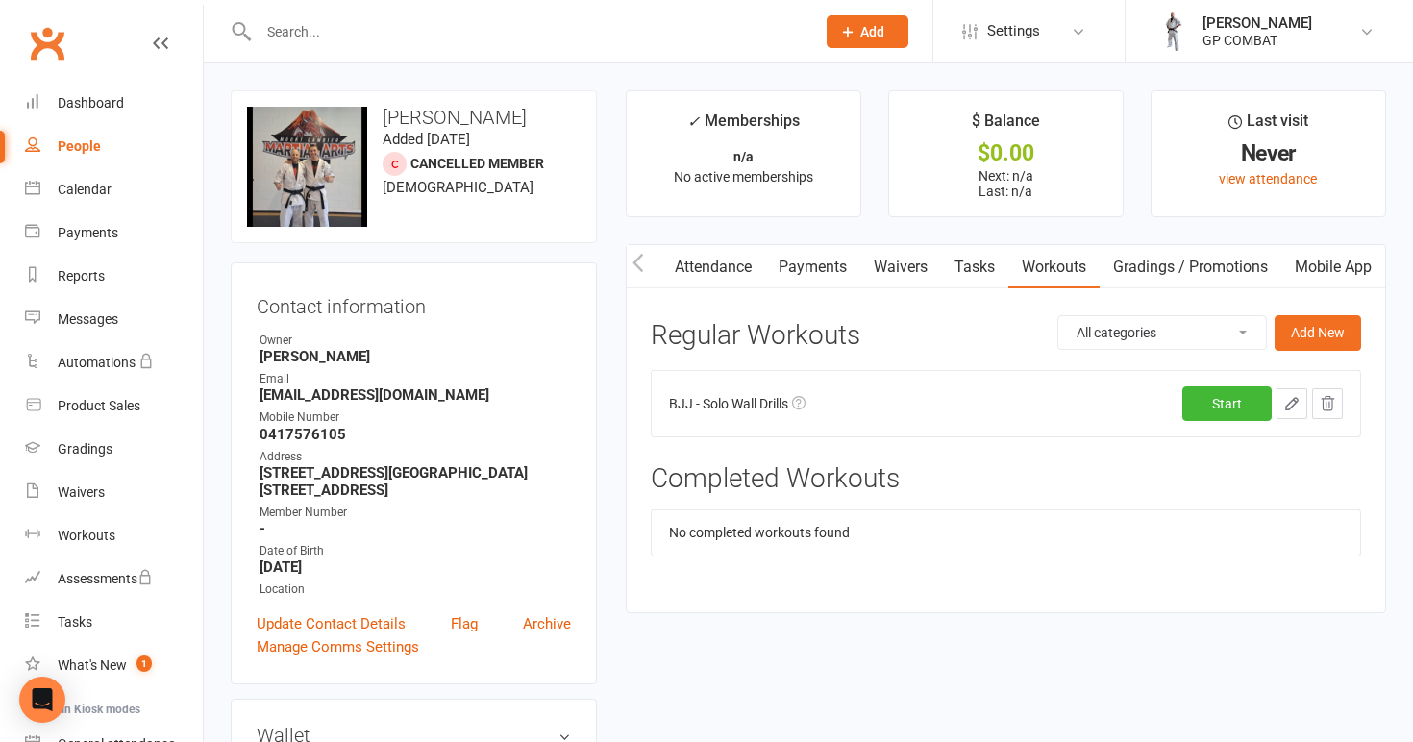
click at [1288, 397] on icon "button" at bounding box center [1292, 403] width 17 height 17
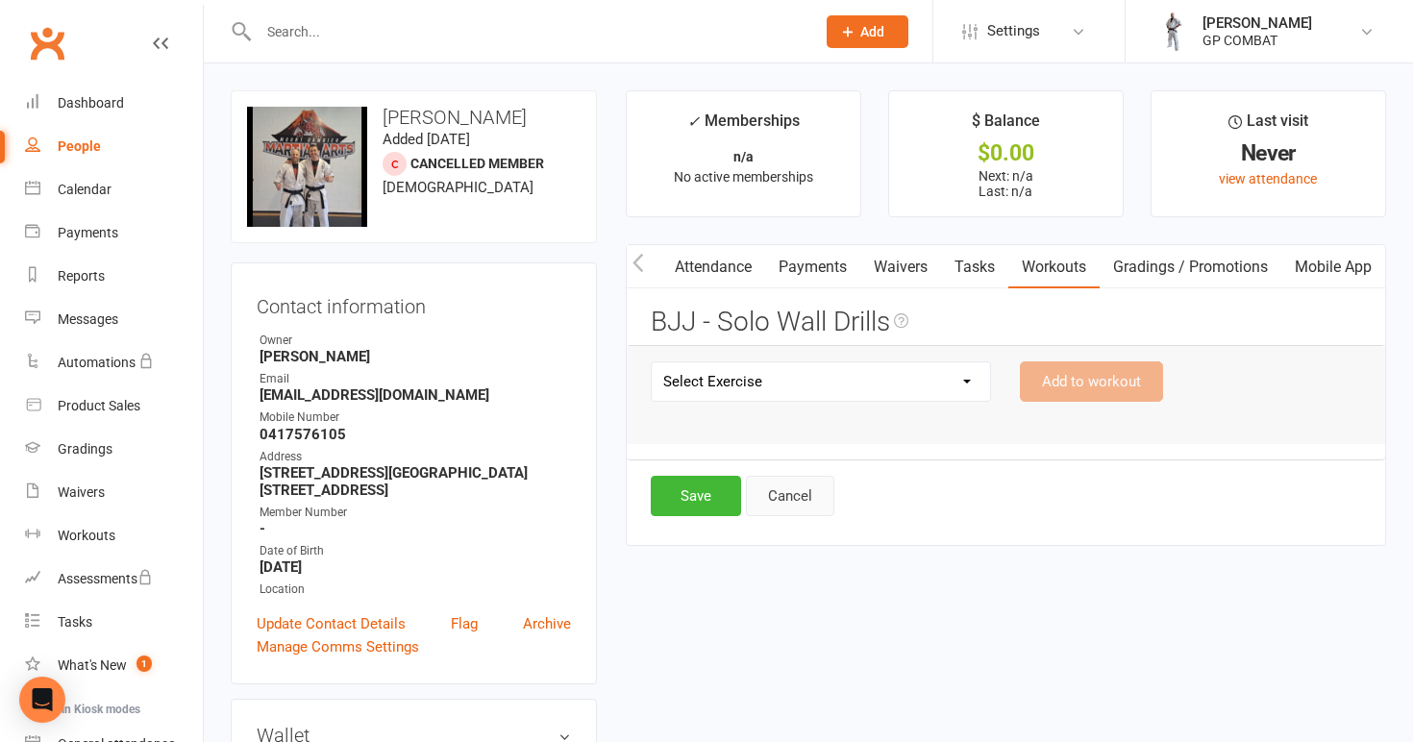
click at [800, 486] on button "Cancel" at bounding box center [790, 496] width 88 height 40
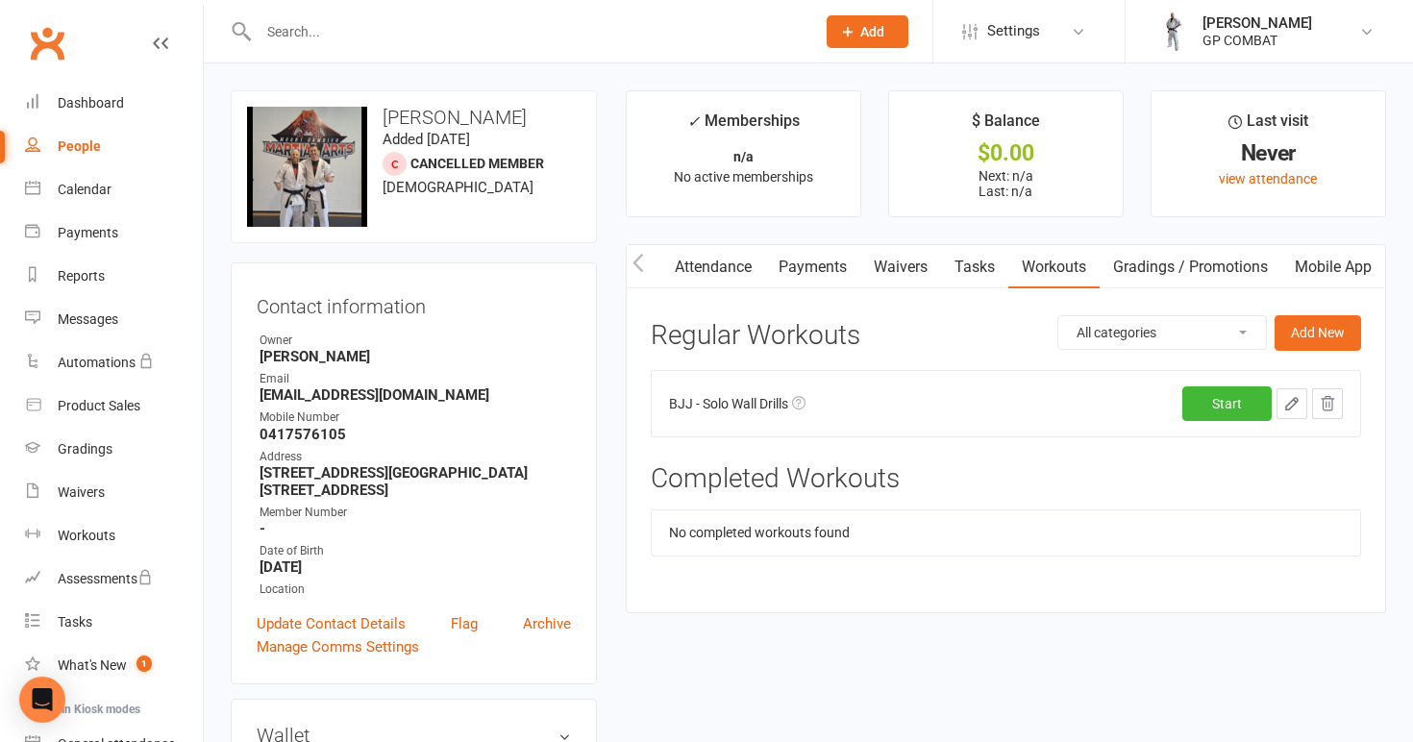
click at [88, 146] on div "People" at bounding box center [79, 145] width 43 height 15
select select "100"
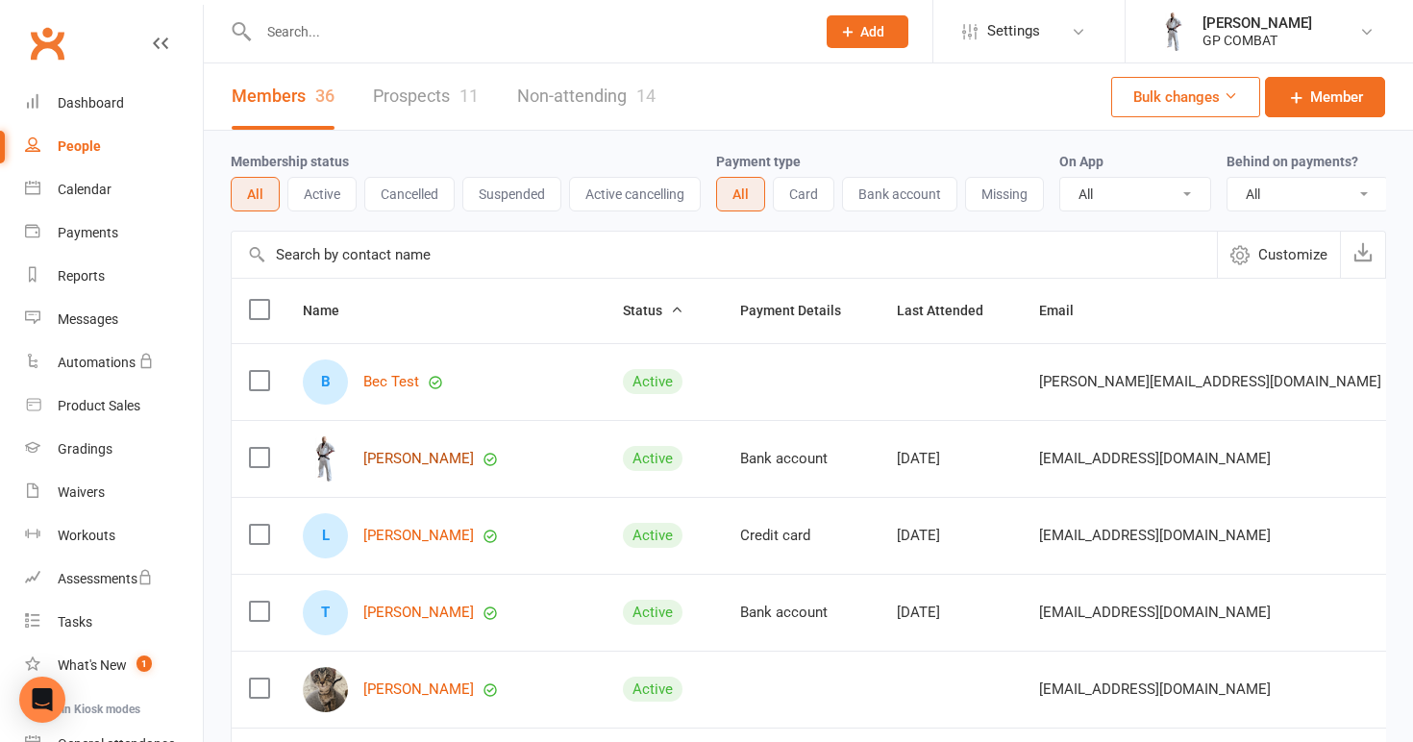
click at [394, 452] on link "[PERSON_NAME]" at bounding box center [418, 459] width 111 height 16
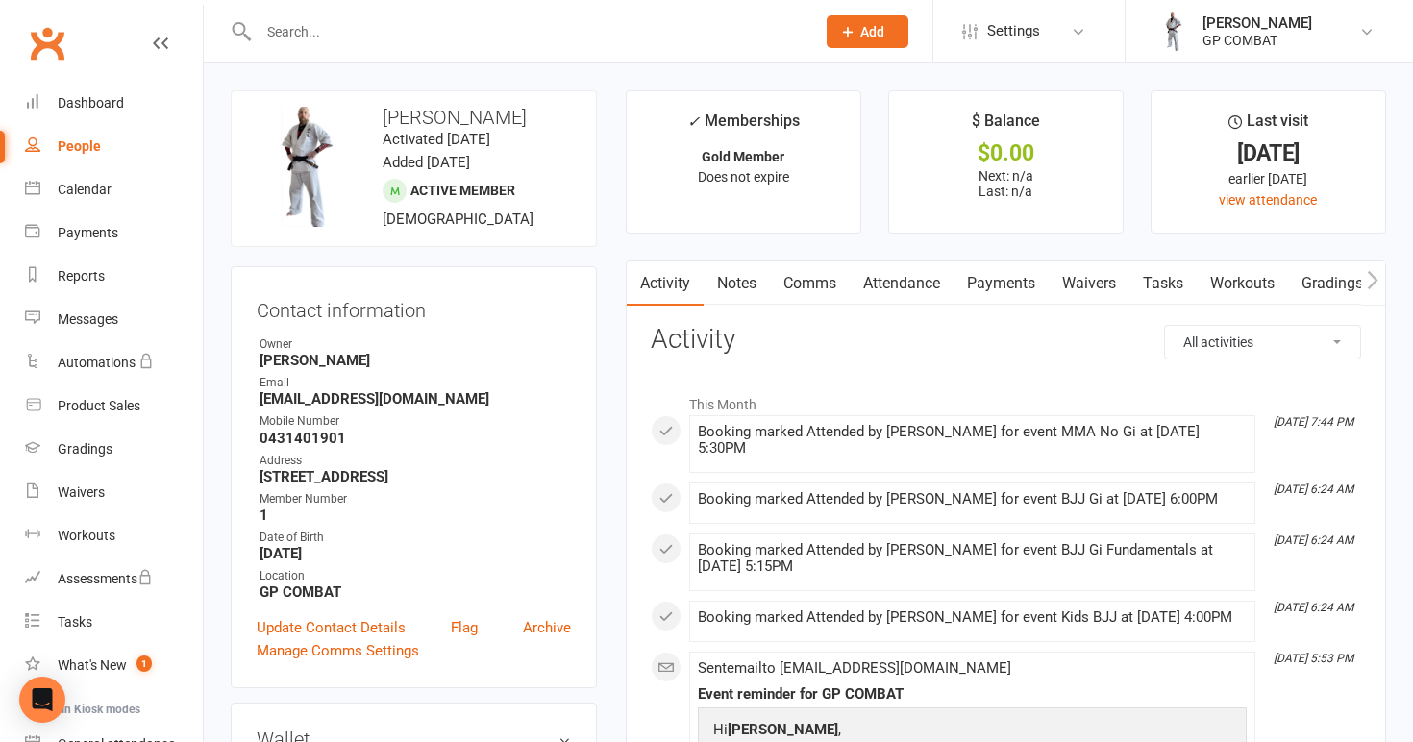
click at [1228, 279] on link "Workouts" at bounding box center [1242, 284] width 91 height 44
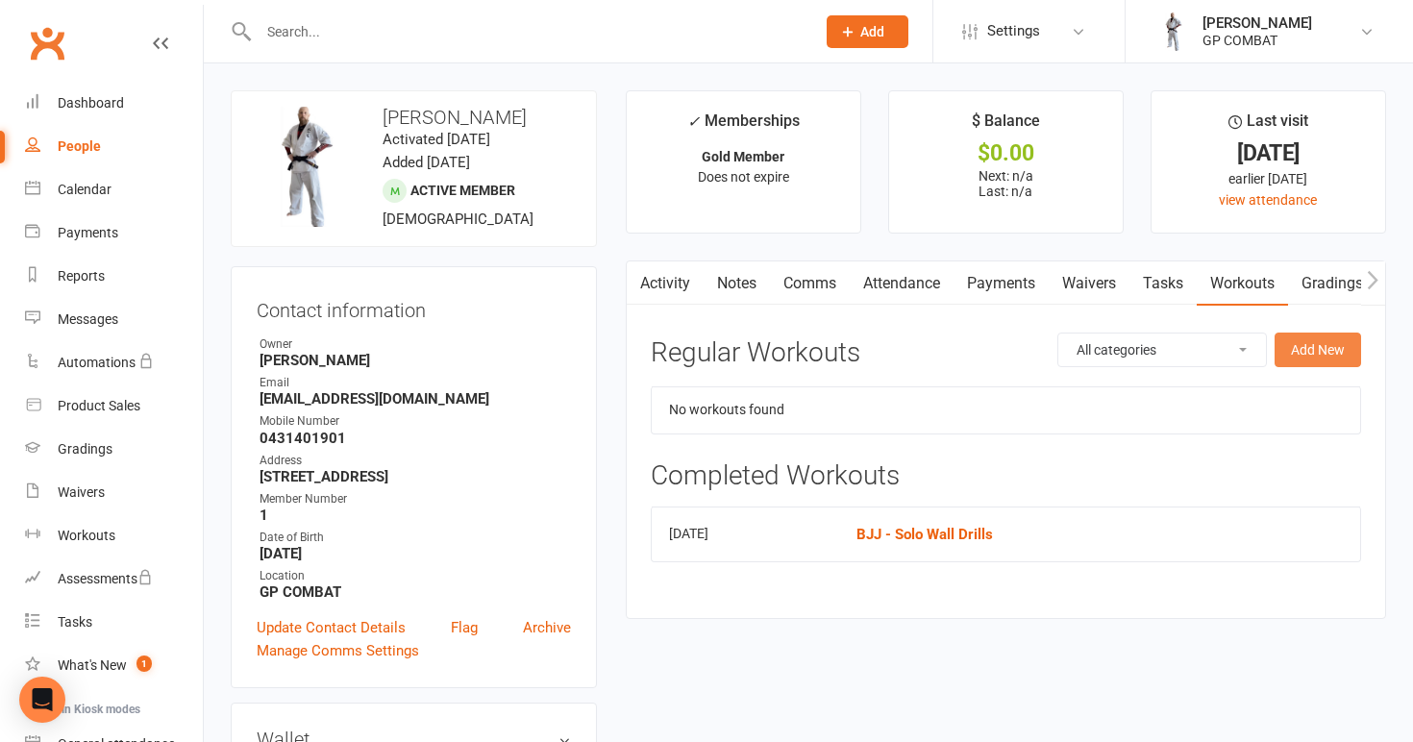
click at [1300, 352] on button "Add New" at bounding box center [1318, 350] width 87 height 35
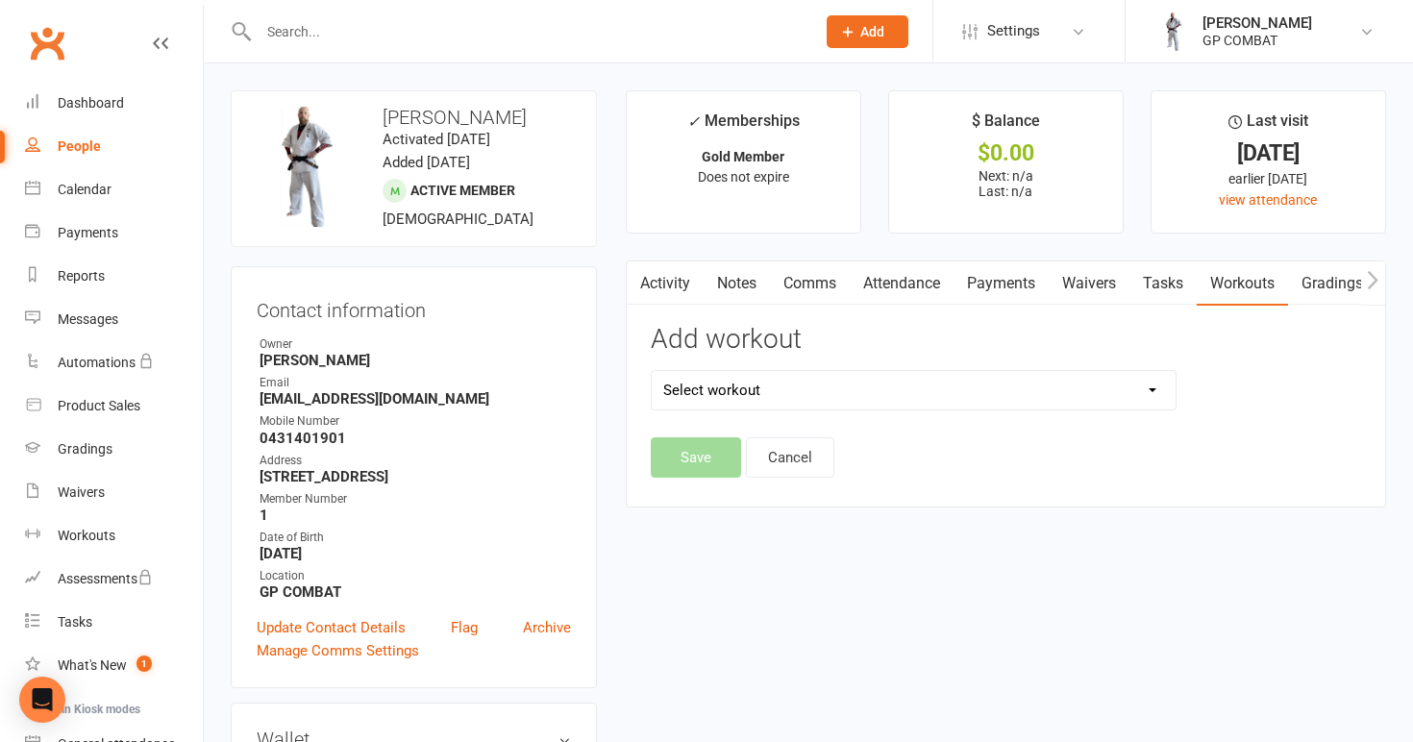
select select "6339"
click at [692, 455] on button "Save" at bounding box center [696, 457] width 90 height 40
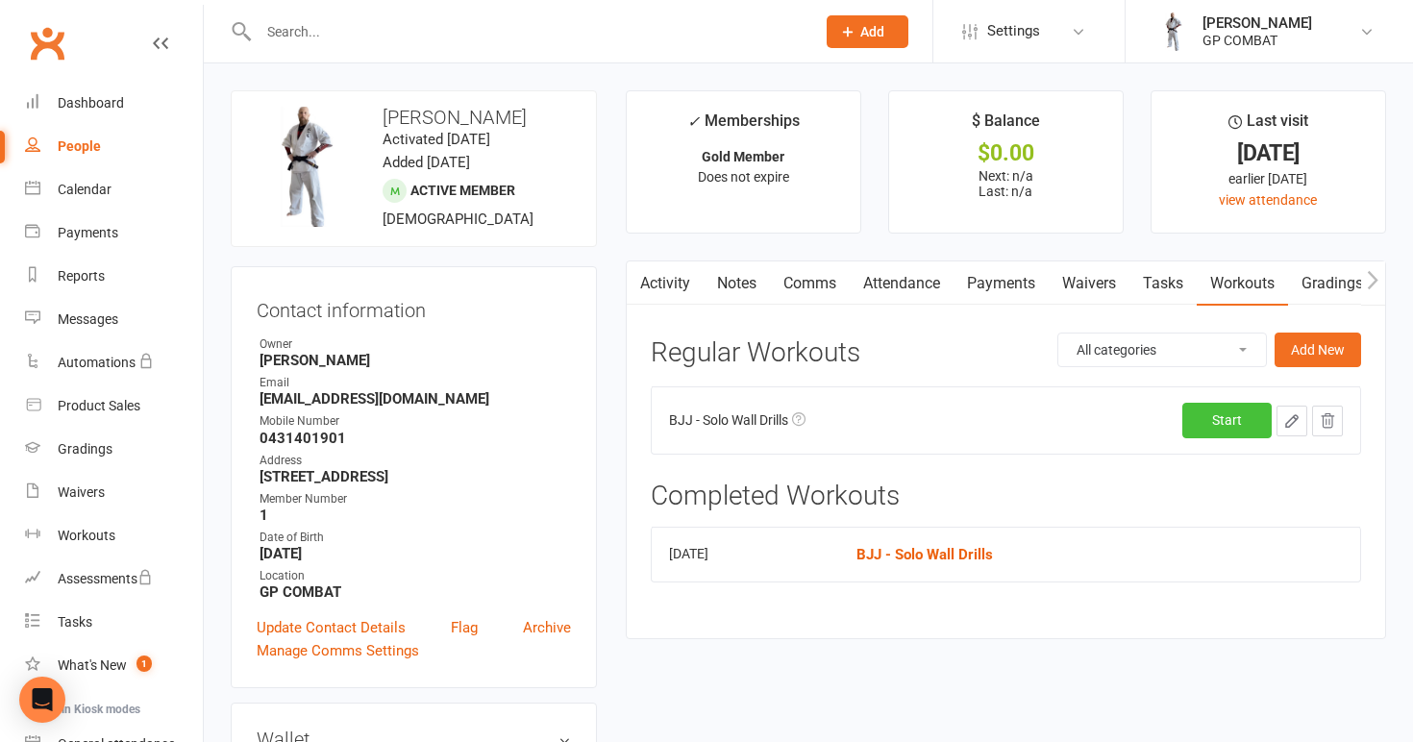
click at [1220, 426] on link "Start" at bounding box center [1227, 420] width 89 height 35
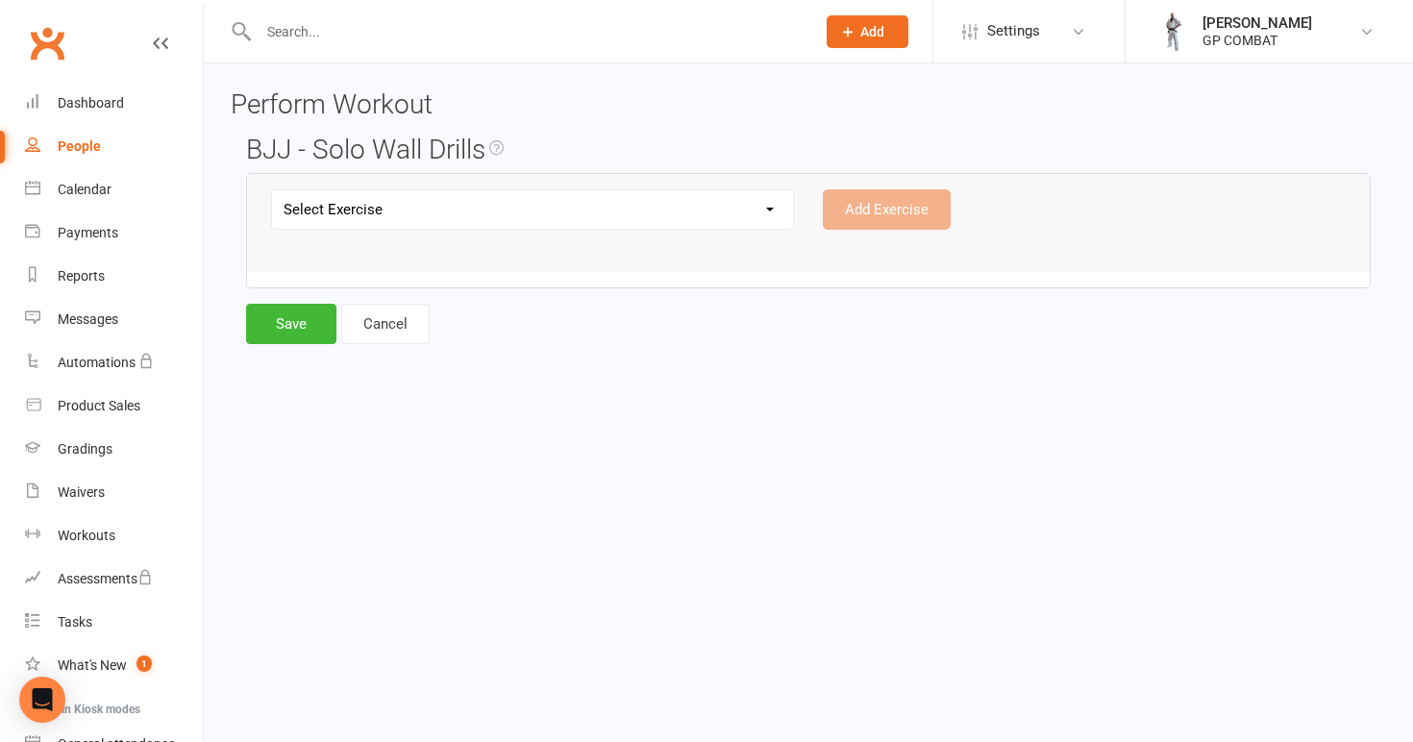
select select "12081"
click at [277, 331] on button "Save" at bounding box center [291, 324] width 90 height 40
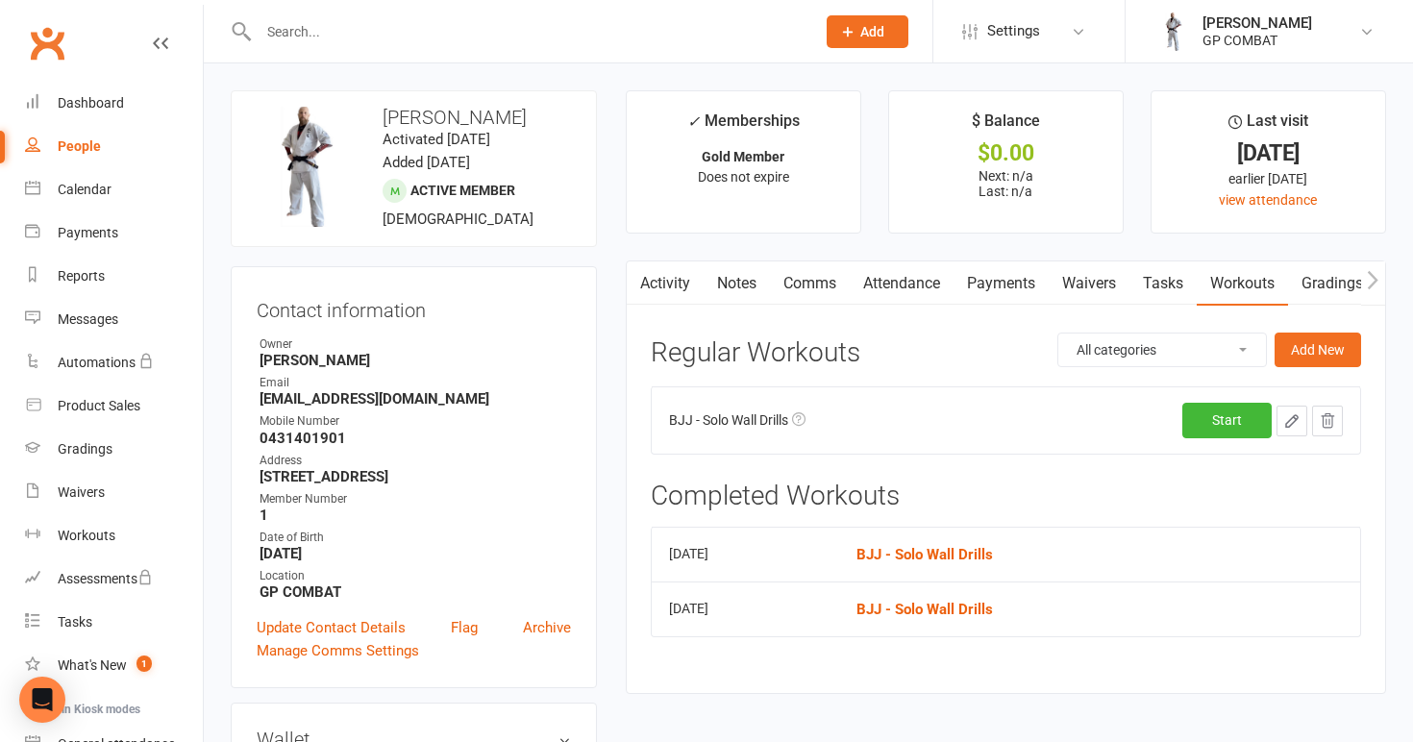
click at [1322, 412] on icon "button" at bounding box center [1327, 420] width 17 height 17
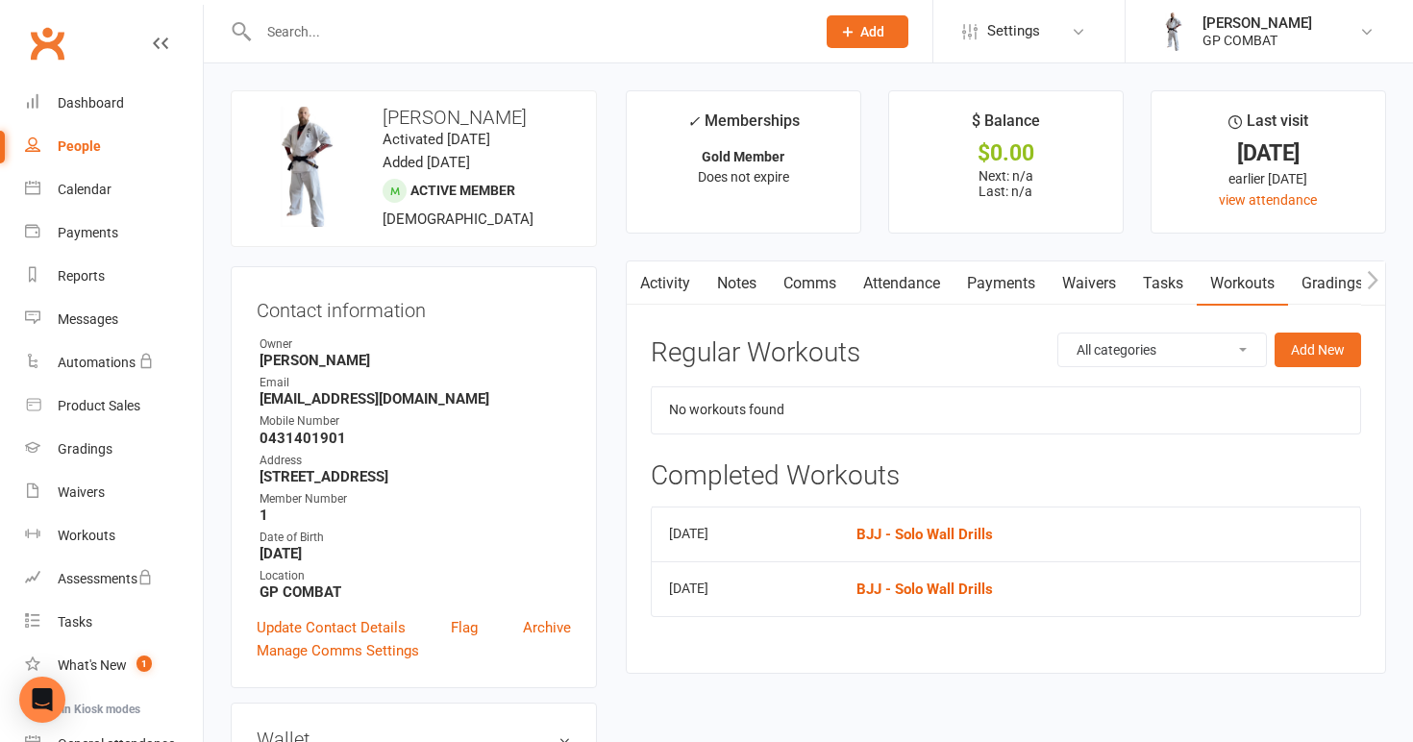
select select "440"
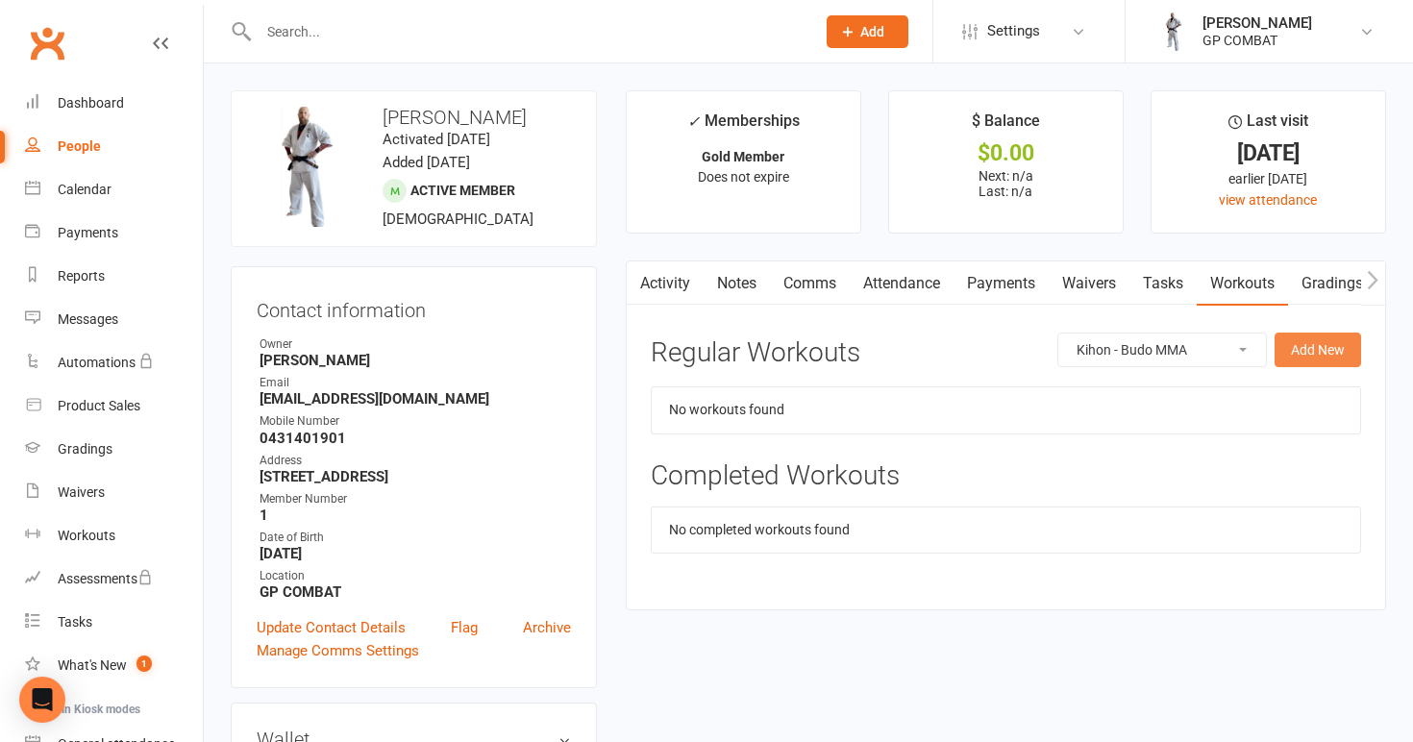
click at [1316, 352] on button "Add New" at bounding box center [1318, 350] width 87 height 35
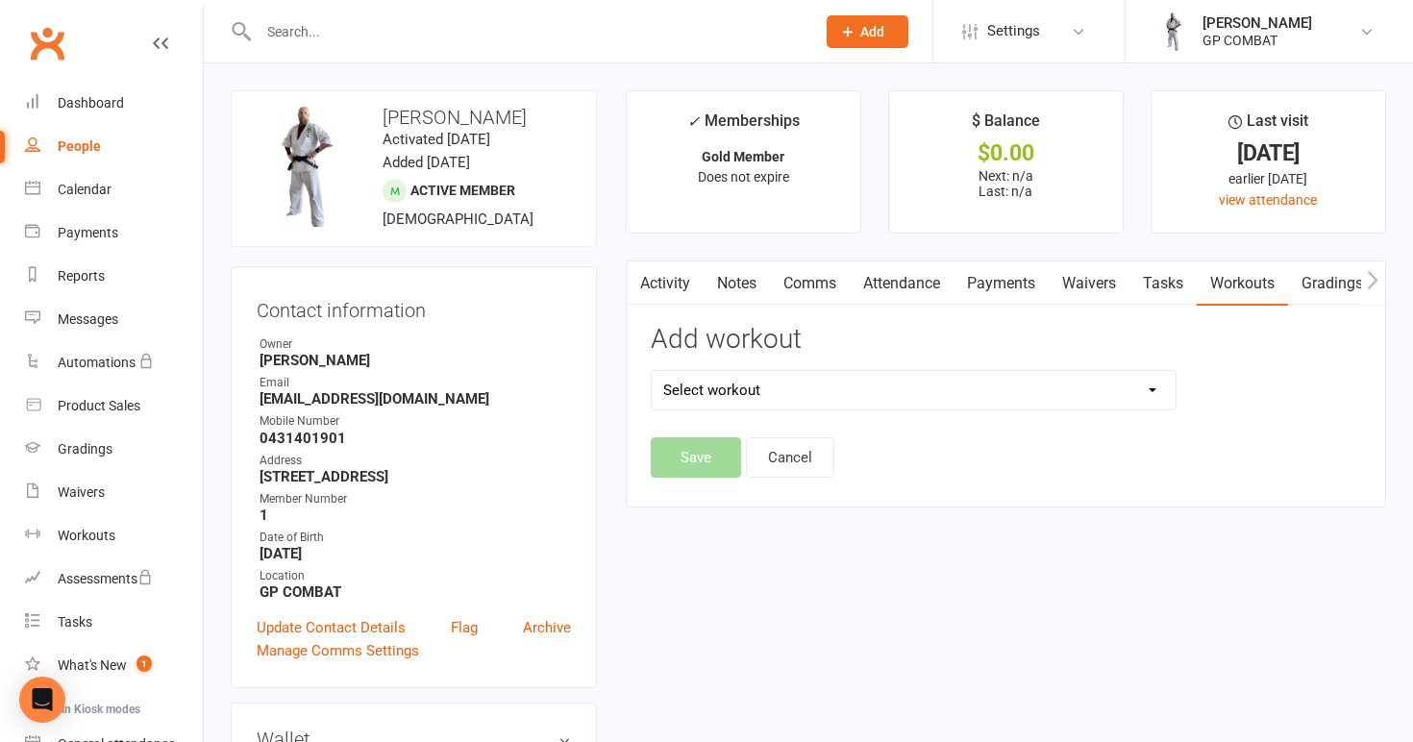
select select "6363"
click at [686, 459] on button "Save" at bounding box center [696, 457] width 90 height 40
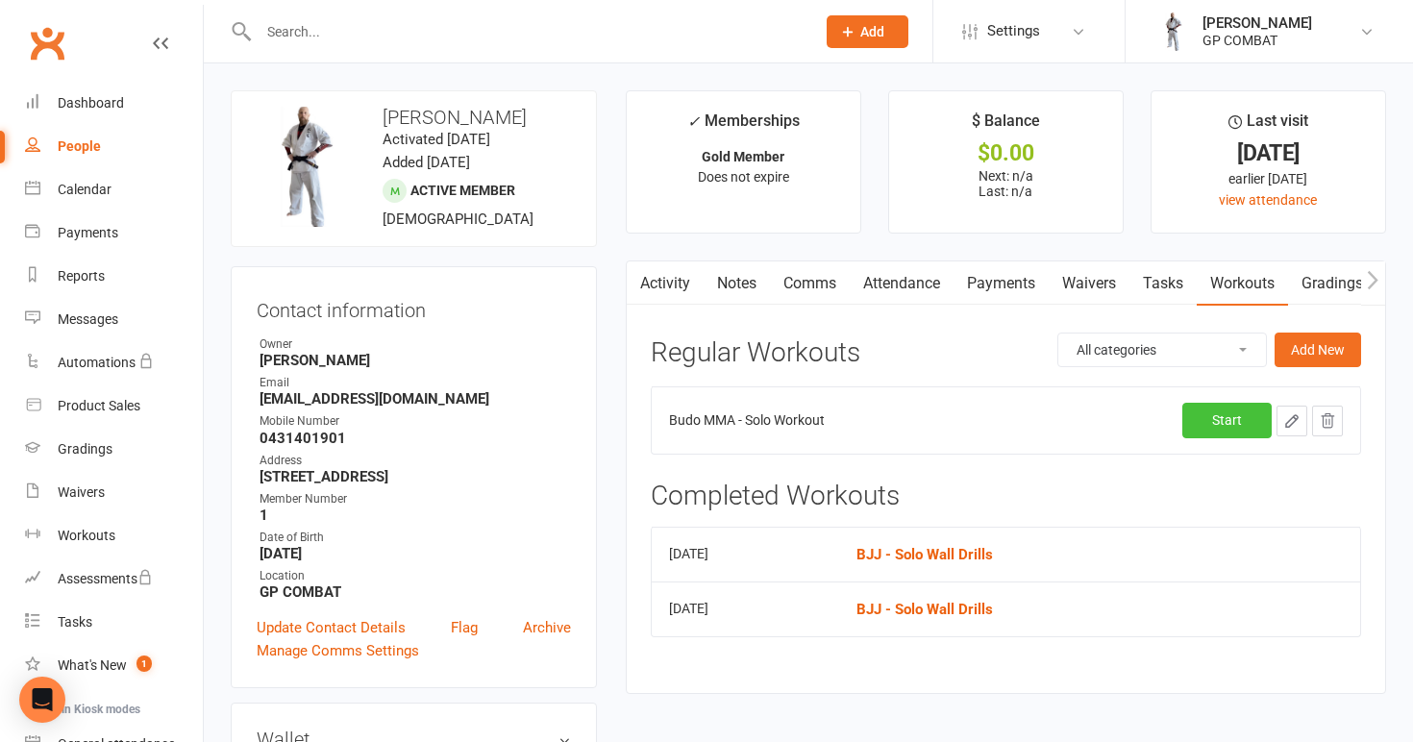
click at [1204, 412] on link "Start" at bounding box center [1227, 420] width 89 height 35
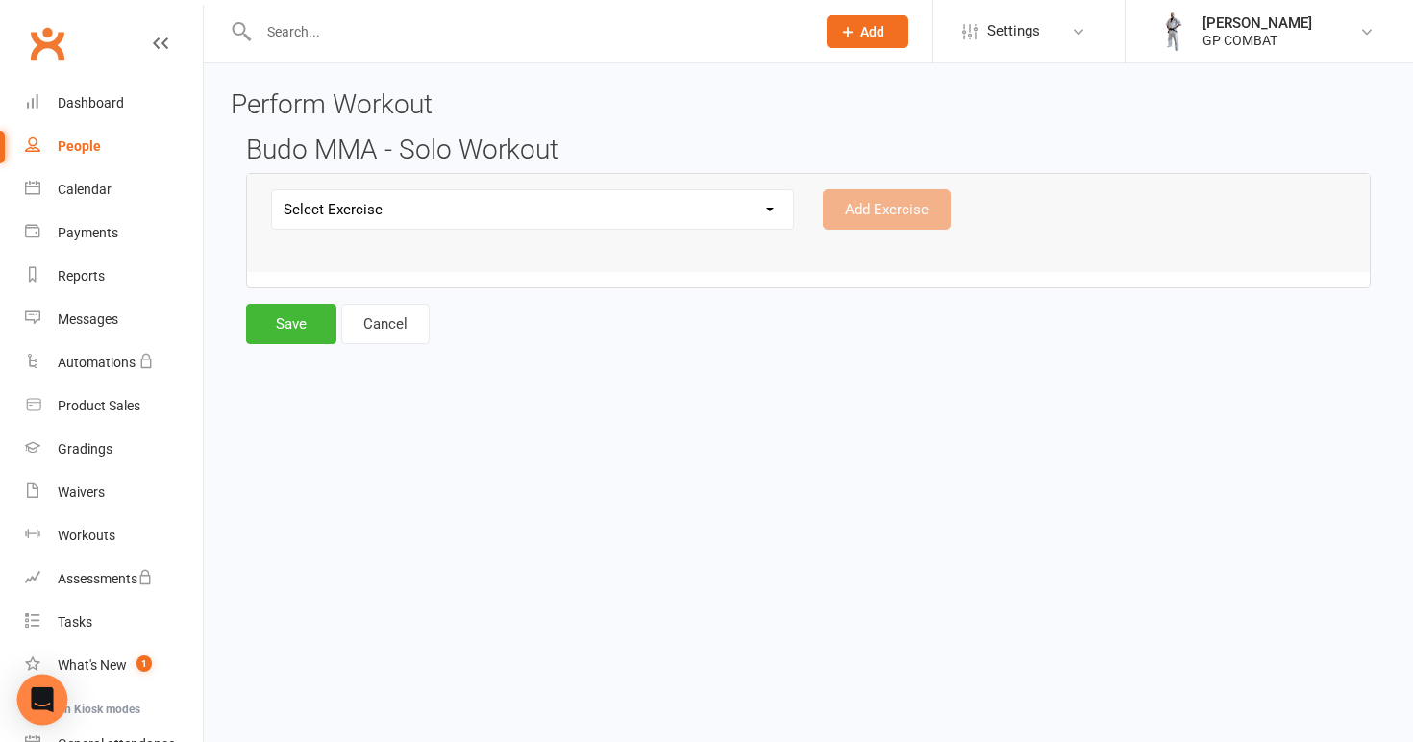
click at [51, 701] on icon "Open Intercom Messenger" at bounding box center [42, 699] width 22 height 25
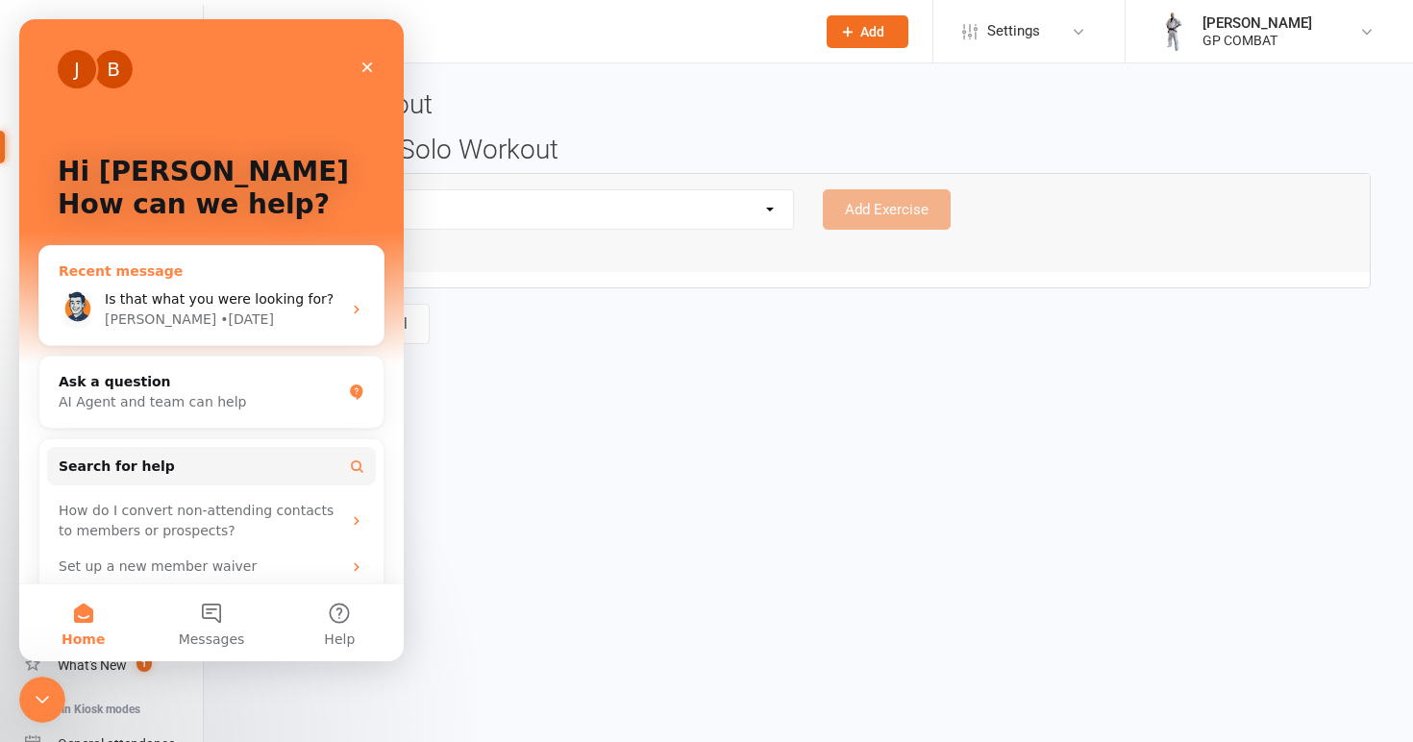
click at [296, 308] on div "Is that what you were looking for?" at bounding box center [223, 299] width 237 height 20
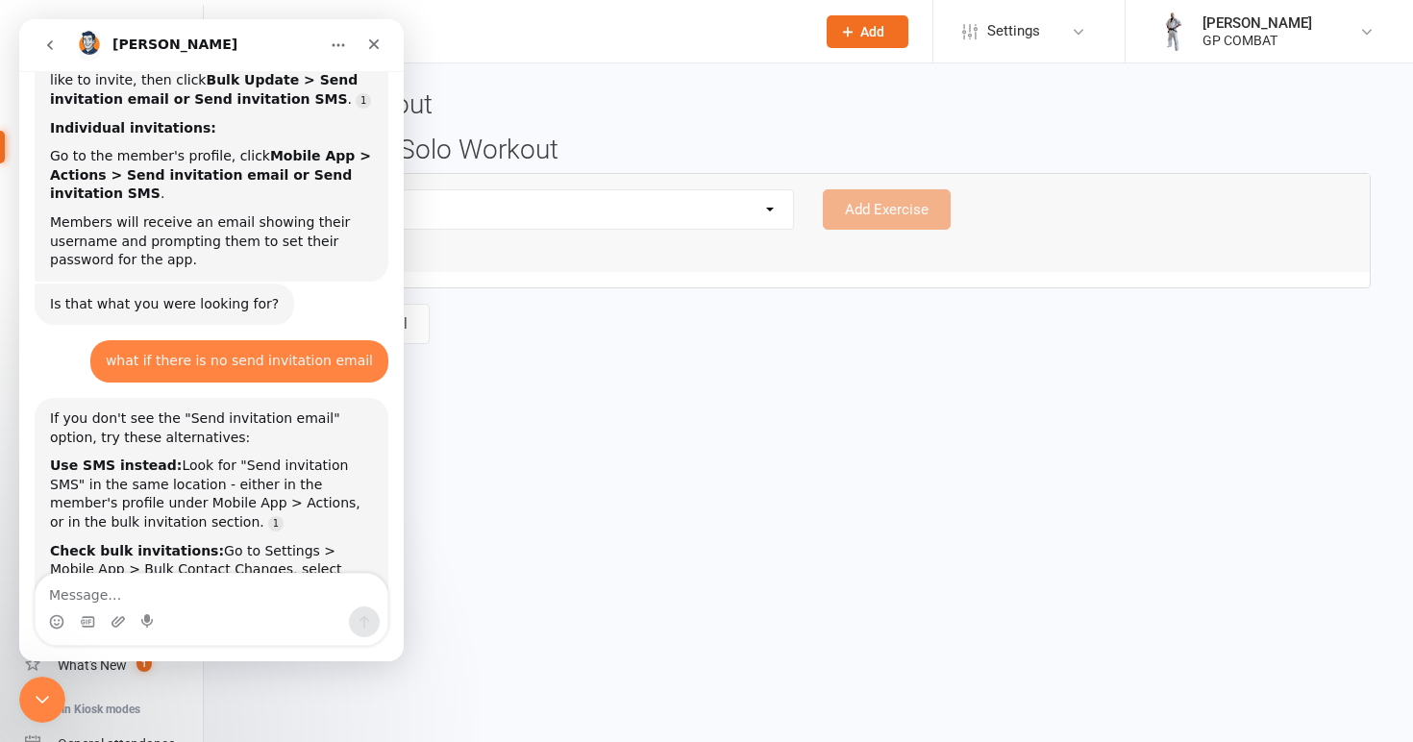
scroll to position [890, 0]
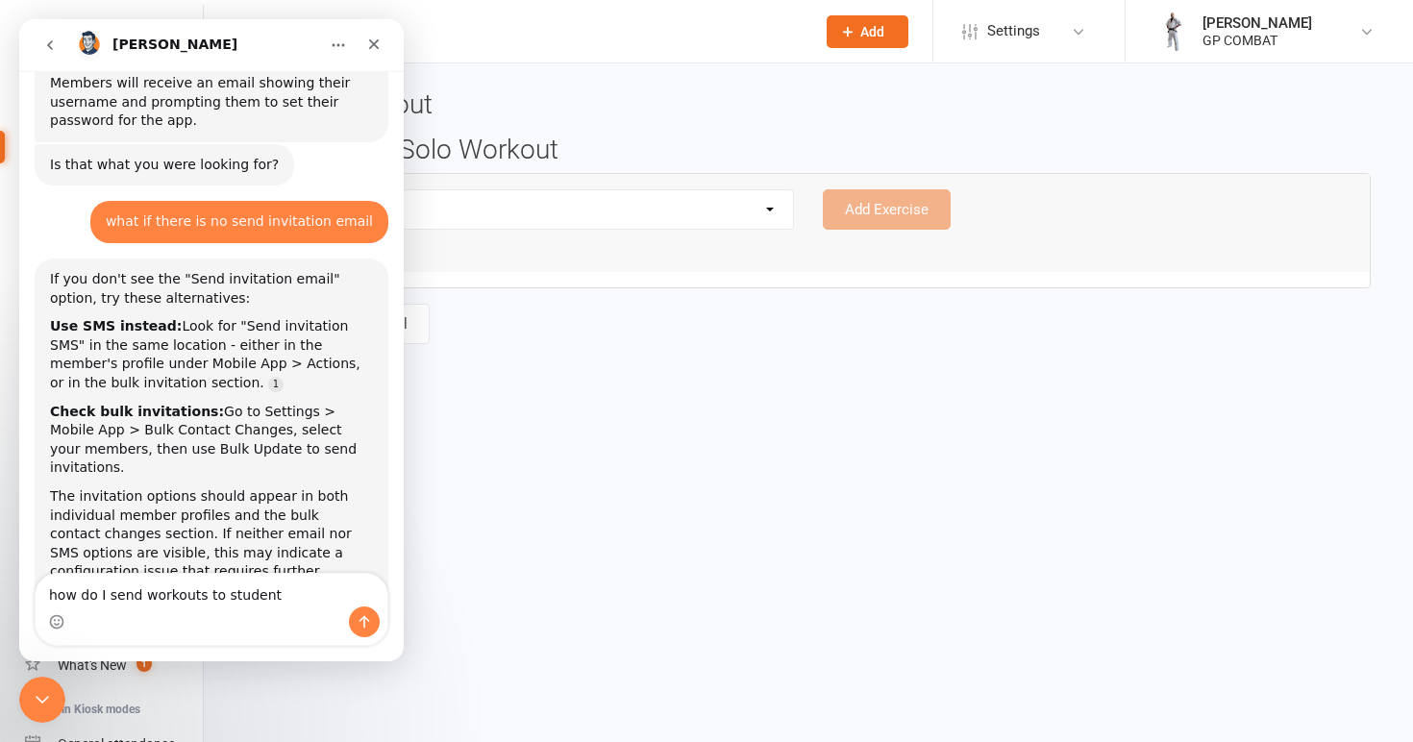
type textarea "how do I send workouts to students"
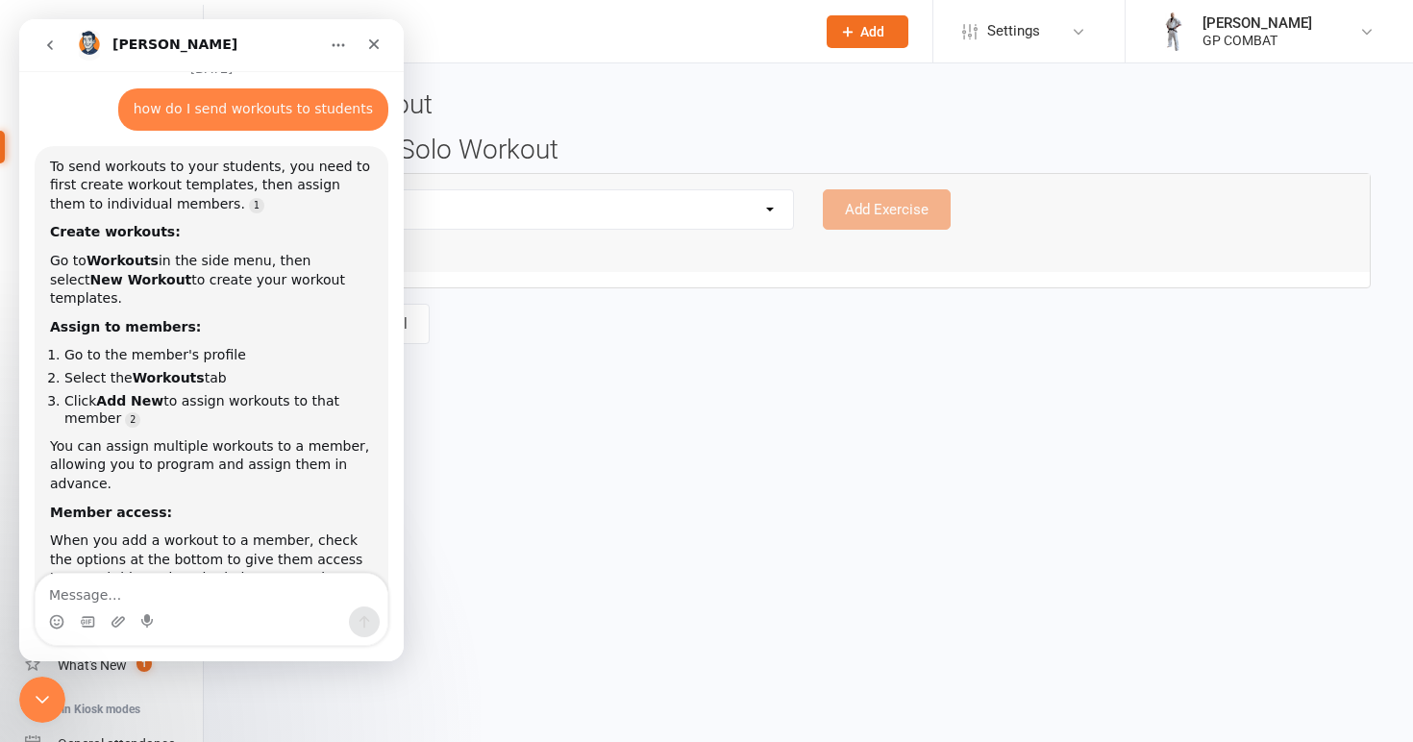
scroll to position [1521, 0]
type textarea "yep"
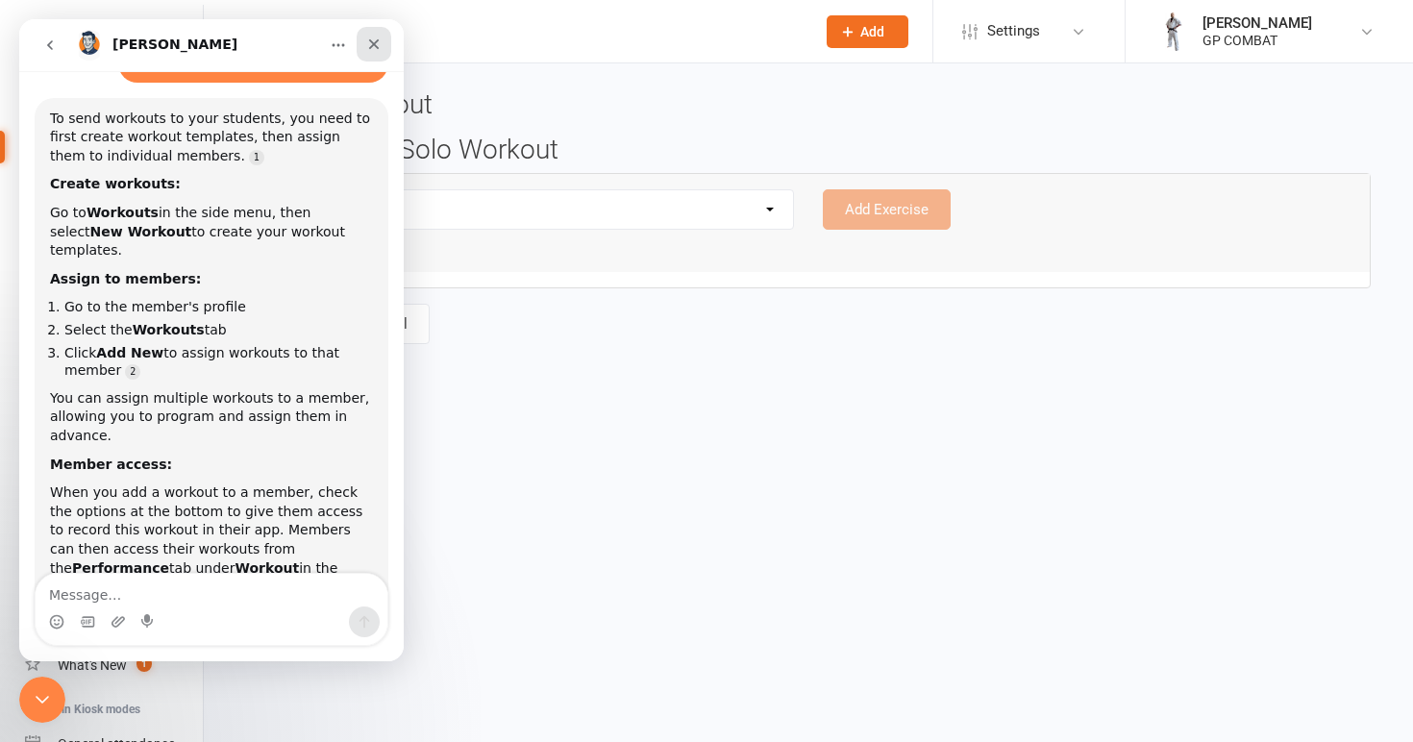
scroll to position [1653, 0]
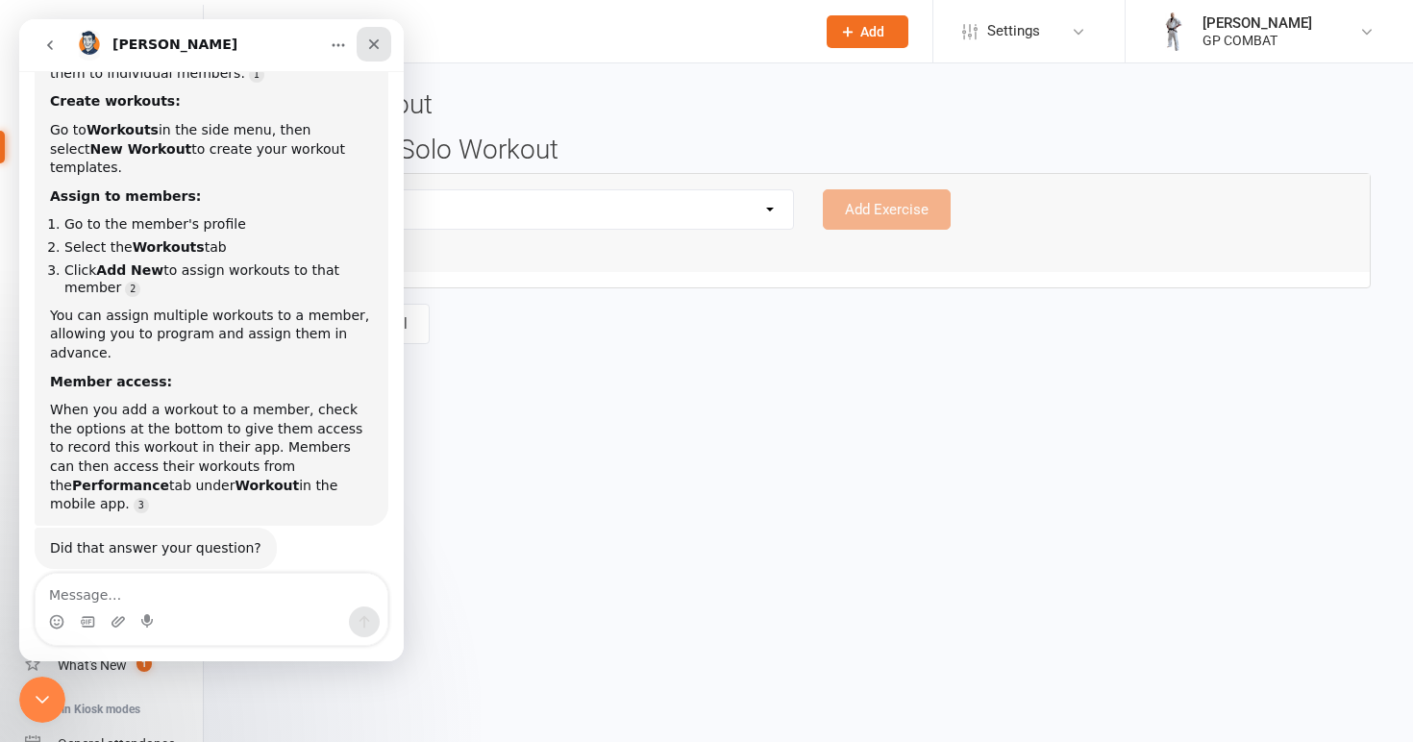
click at [373, 46] on icon "Close" at bounding box center [374, 44] width 11 height 11
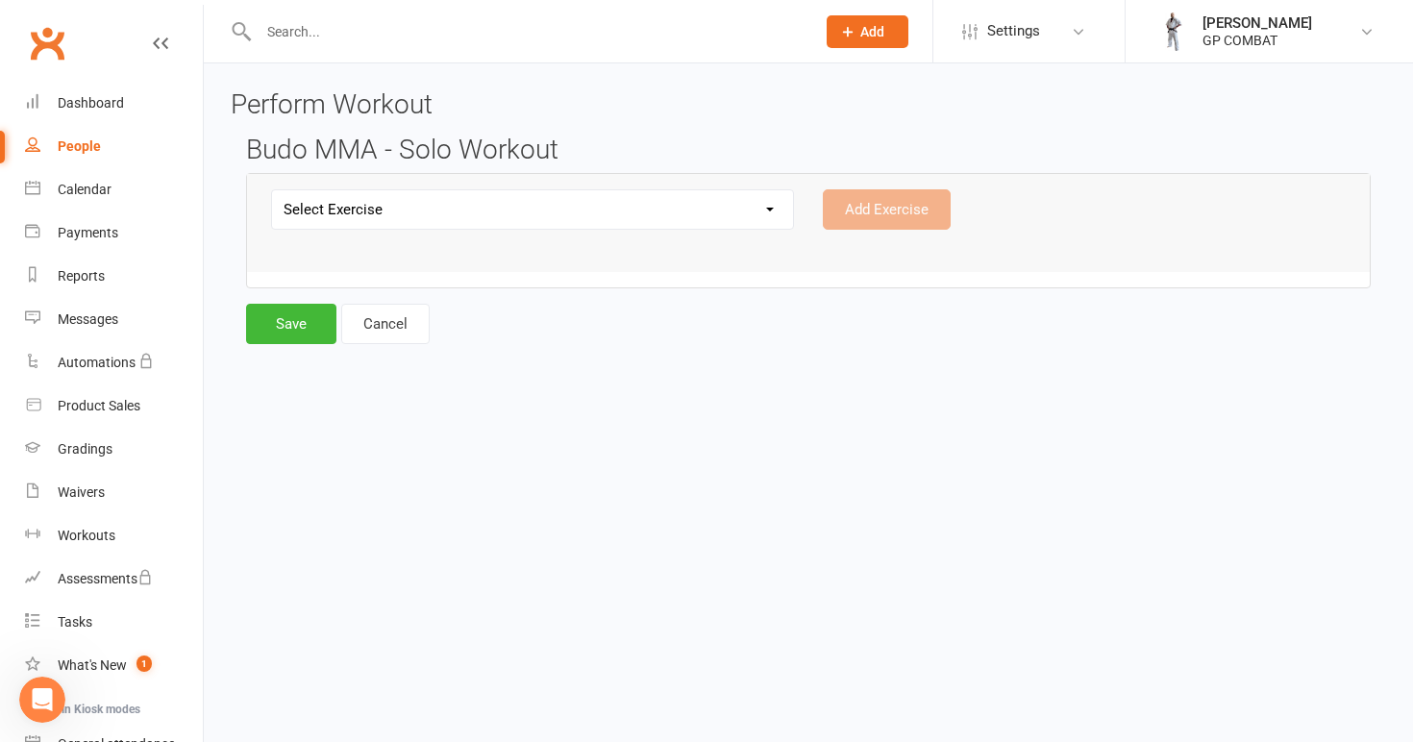
scroll to position [0, 0]
click at [84, 151] on div "People" at bounding box center [79, 145] width 43 height 15
select select "100"
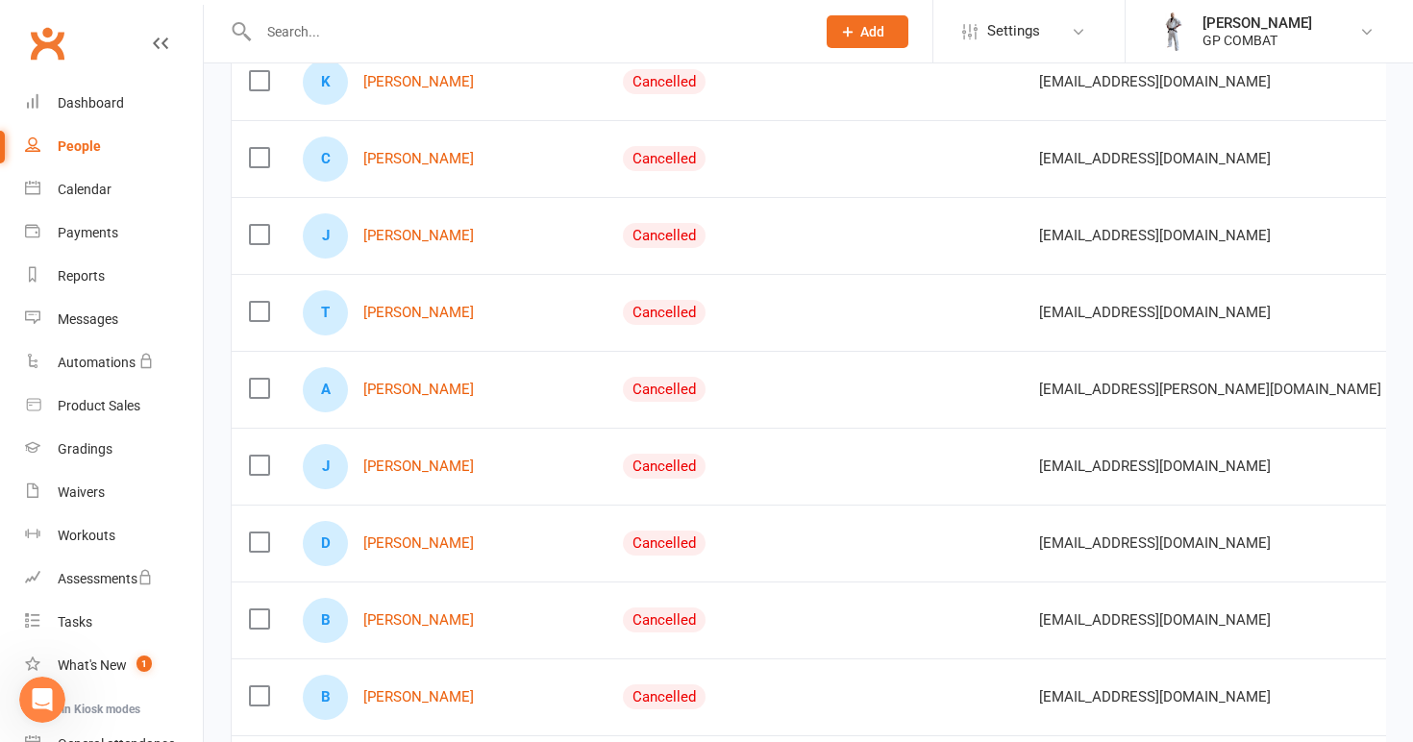
scroll to position [688, 0]
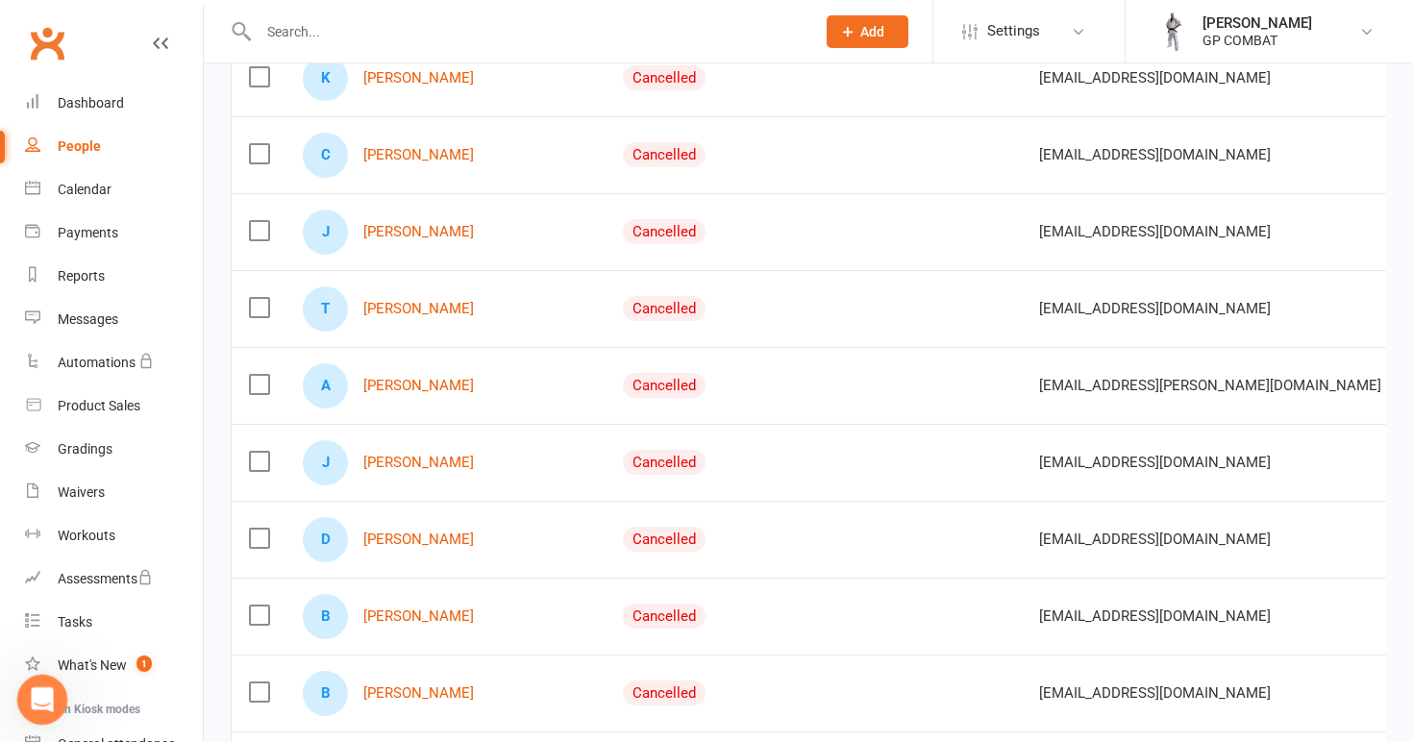
click at [54, 682] on div "Open Intercom Messenger" at bounding box center [39, 696] width 63 height 63
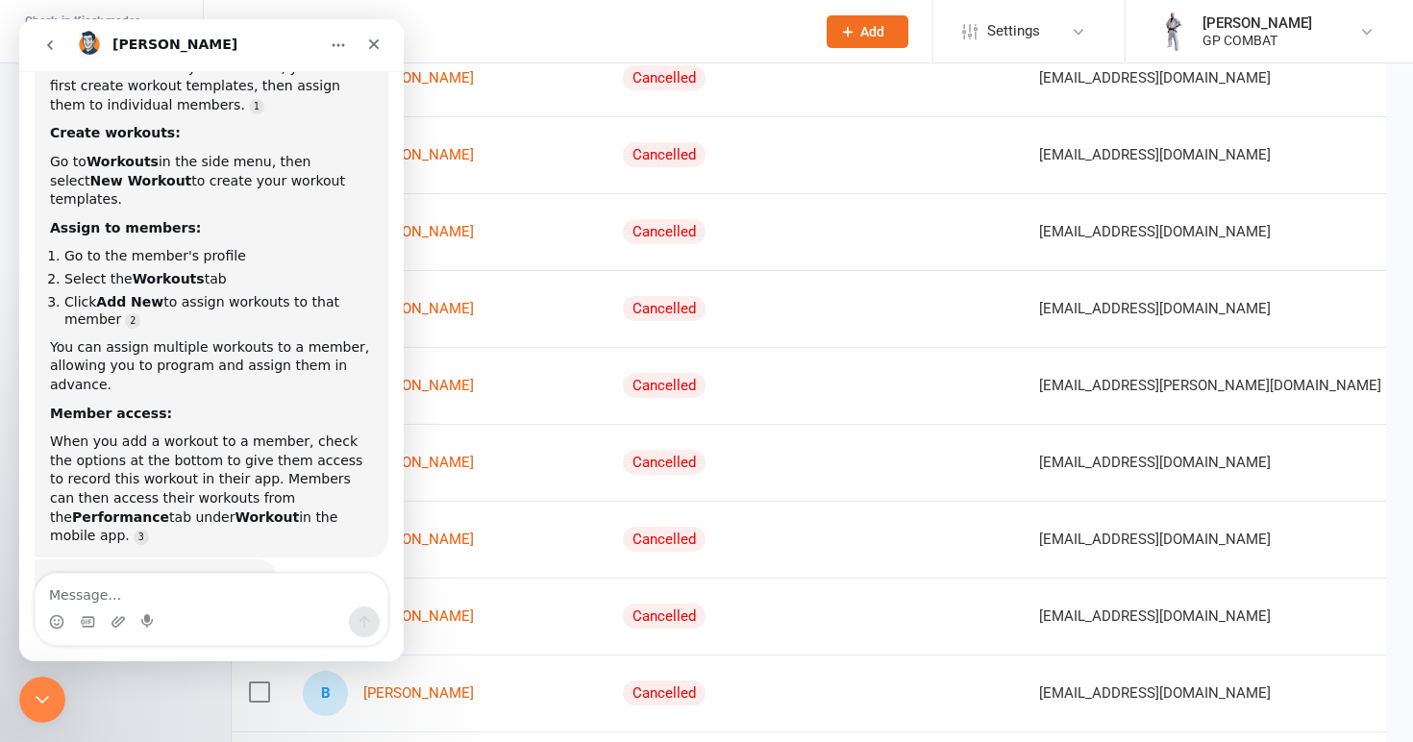
scroll to position [1653, 0]
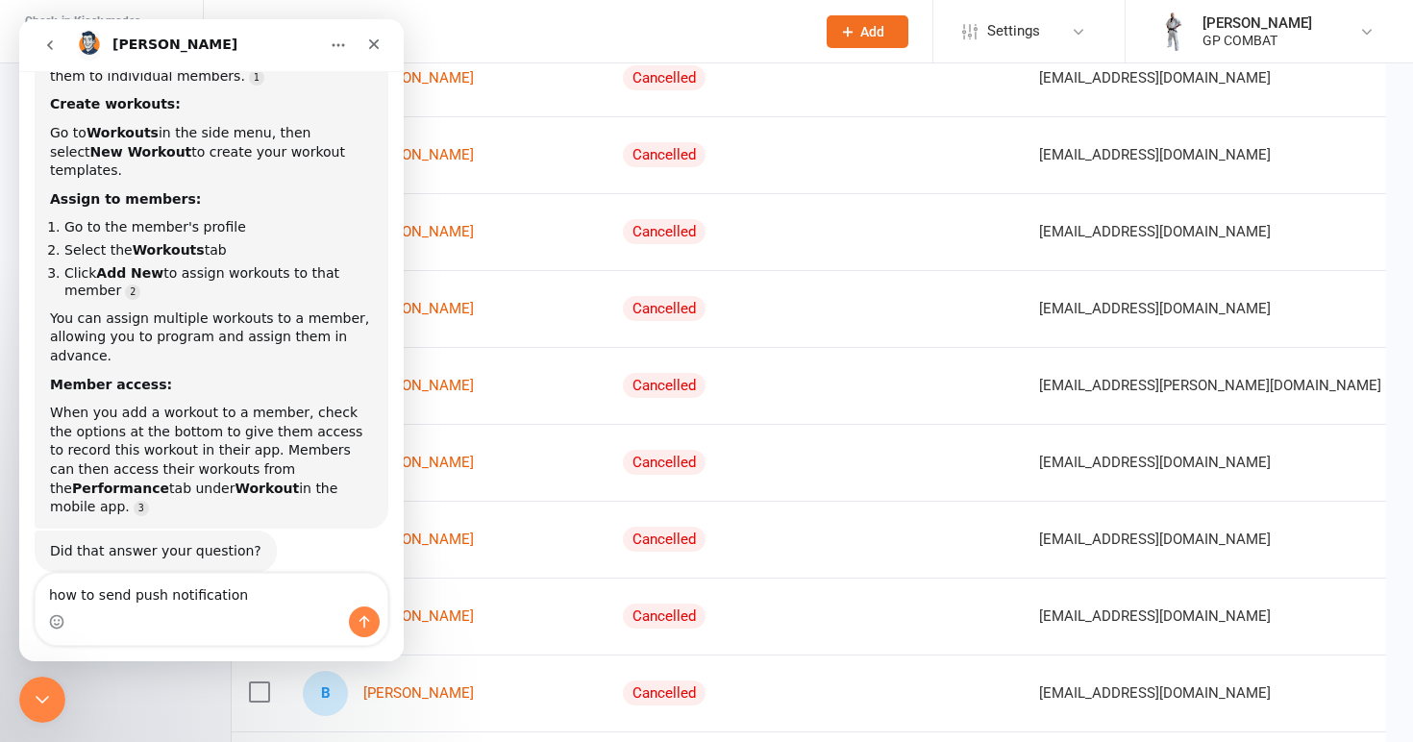
type textarea "how to send push notifications"
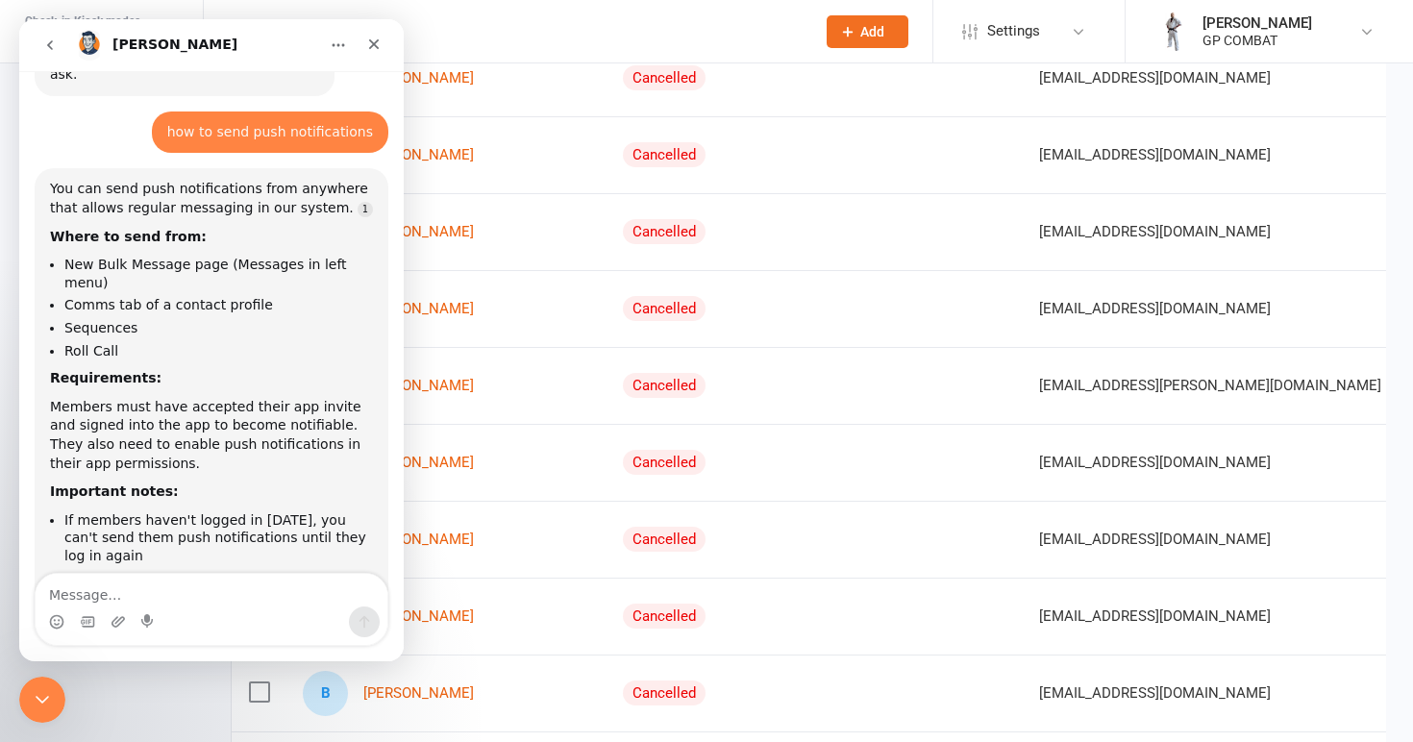
scroll to position [2278, 0]
type textarea "yes"
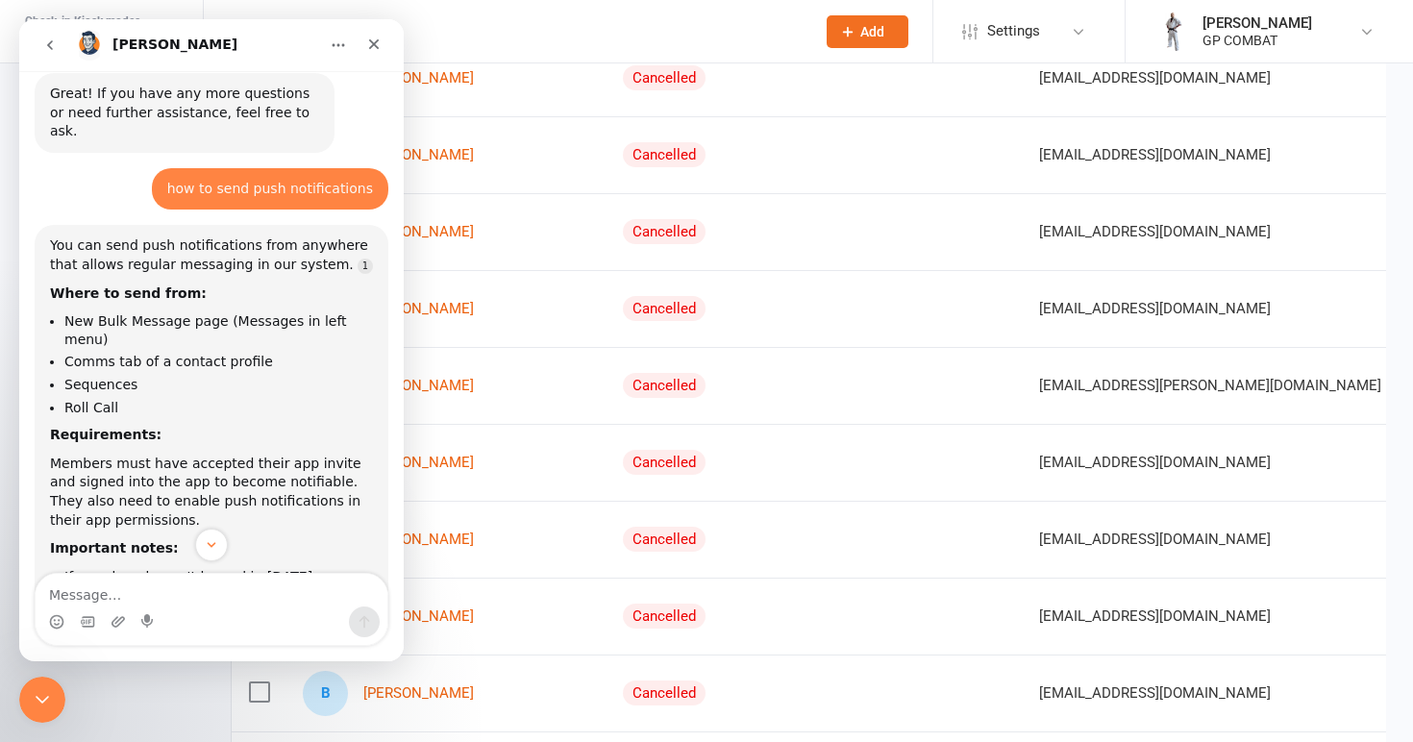
scroll to position [2227, 0]
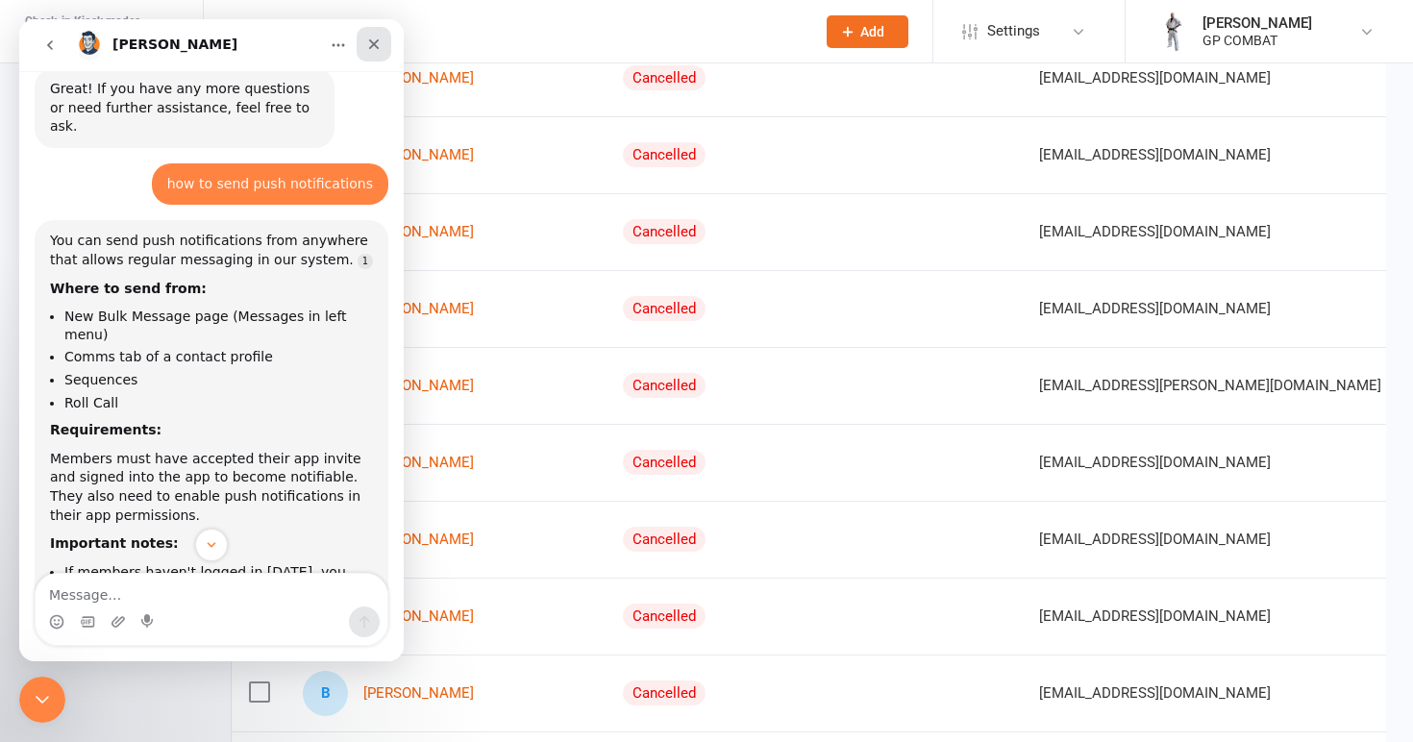
click at [377, 48] on icon "Close" at bounding box center [374, 44] width 11 height 11
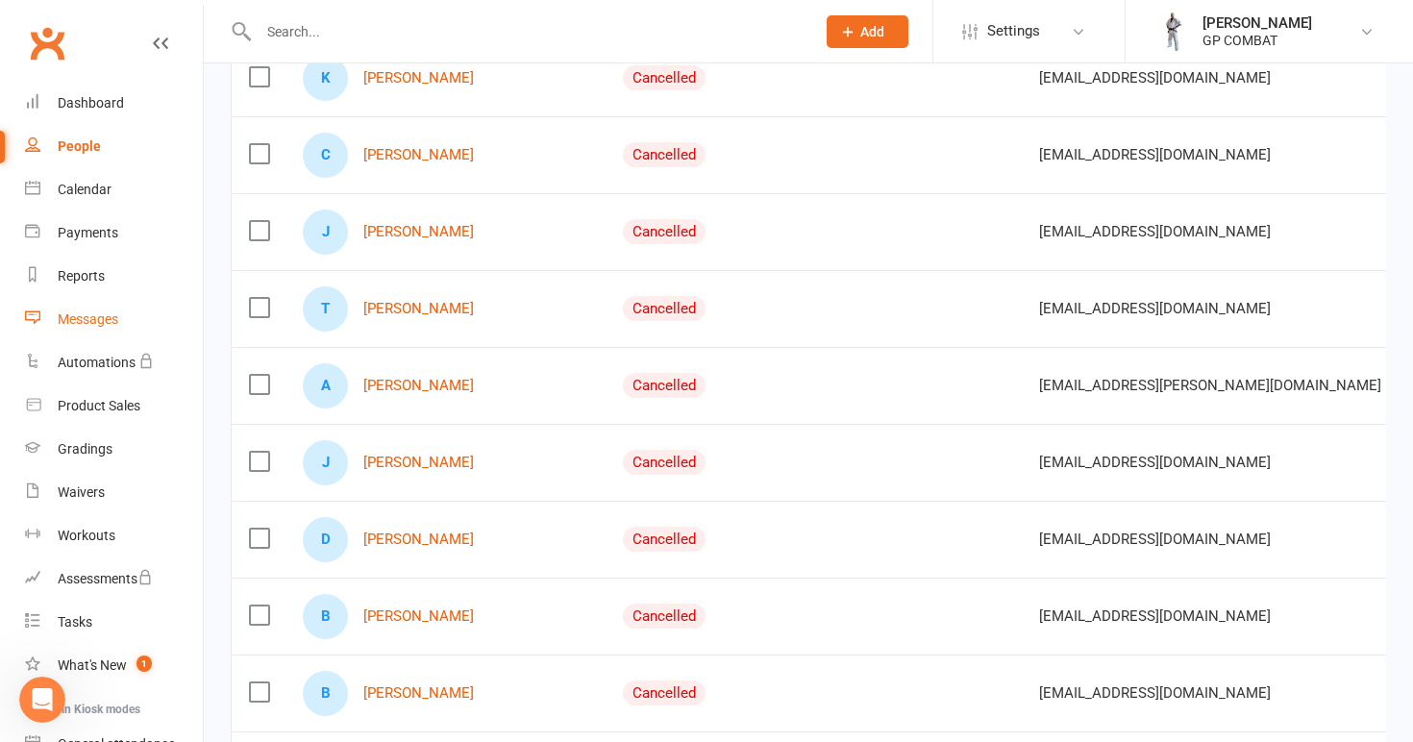
click at [109, 322] on div "Messages" at bounding box center [88, 319] width 61 height 15
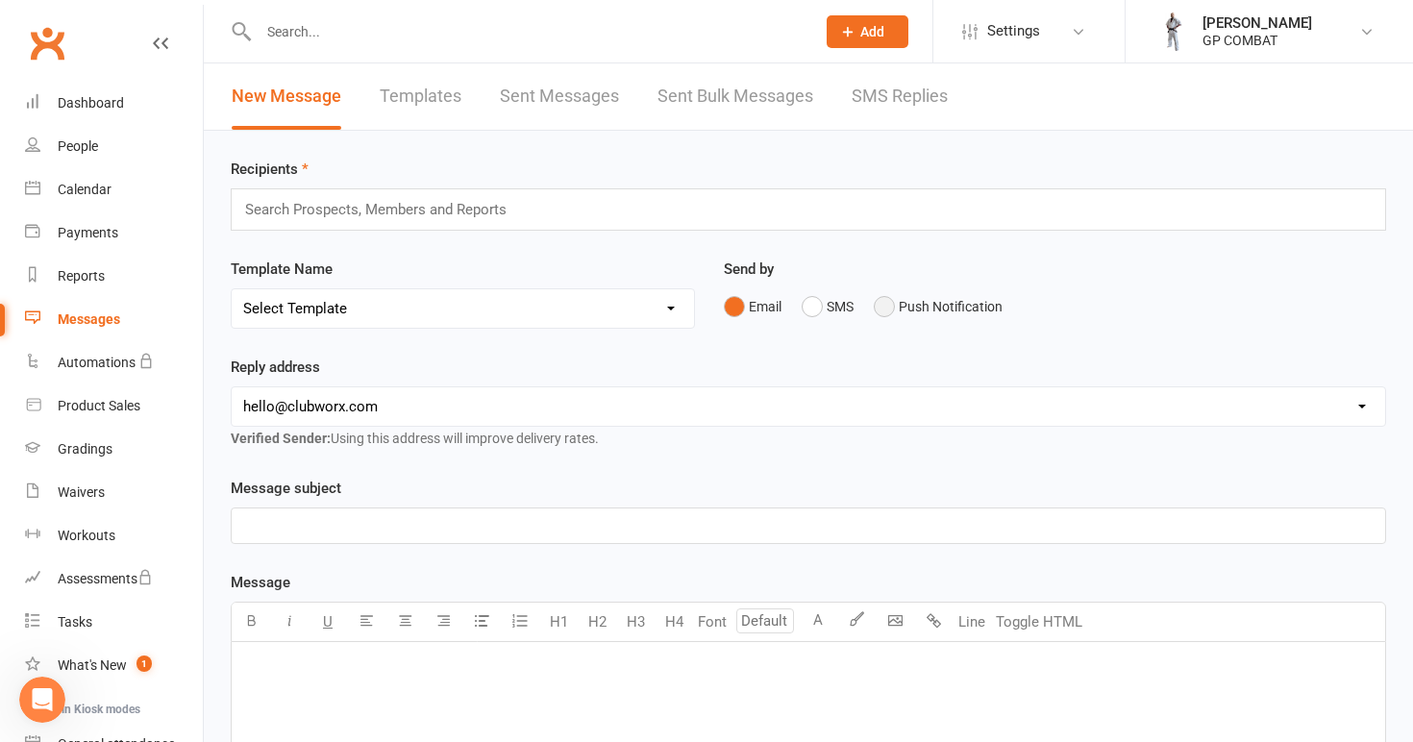
click at [888, 311] on button "Push Notification" at bounding box center [938, 306] width 129 height 37
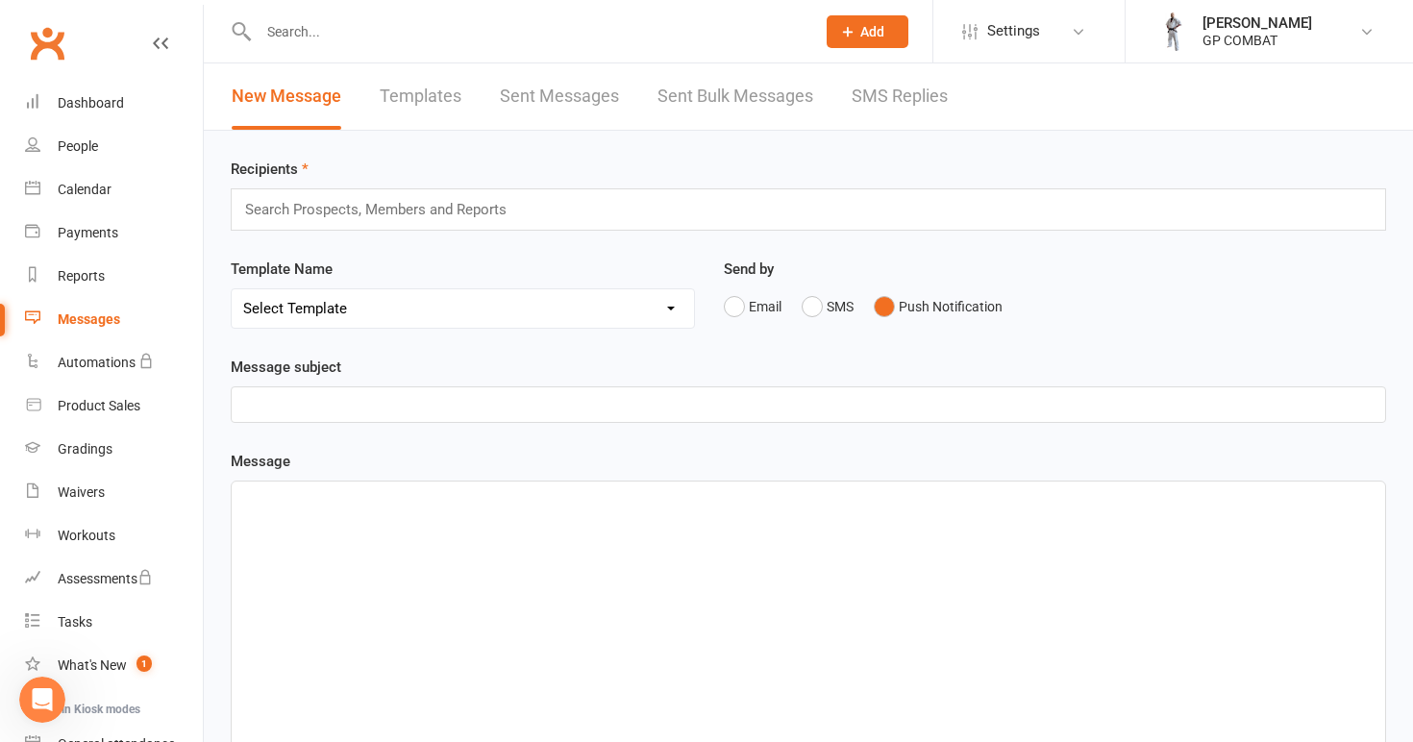
click at [478, 215] on input "text" at bounding box center [384, 209] width 283 height 25
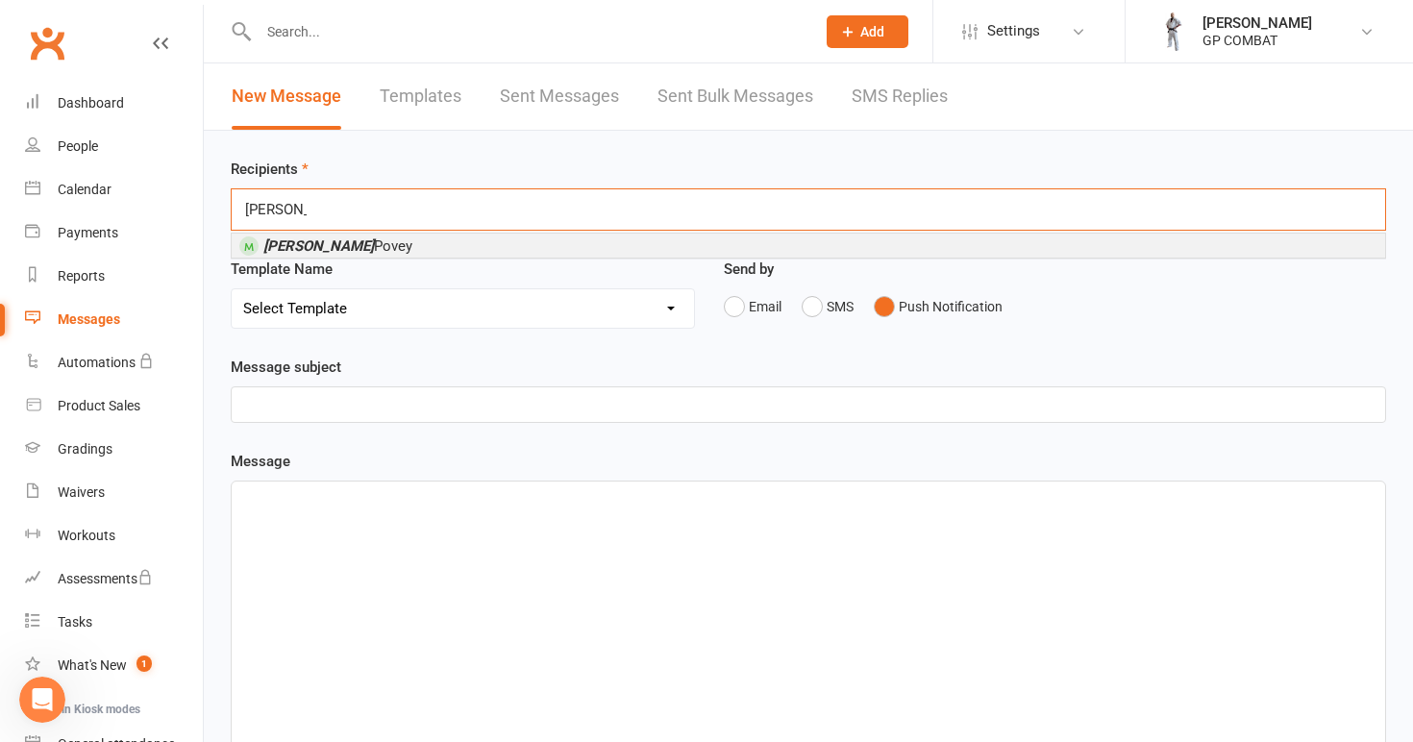
type input "[PERSON_NAME]"
click at [364, 248] on li "[PERSON_NAME]" at bounding box center [809, 246] width 1154 height 24
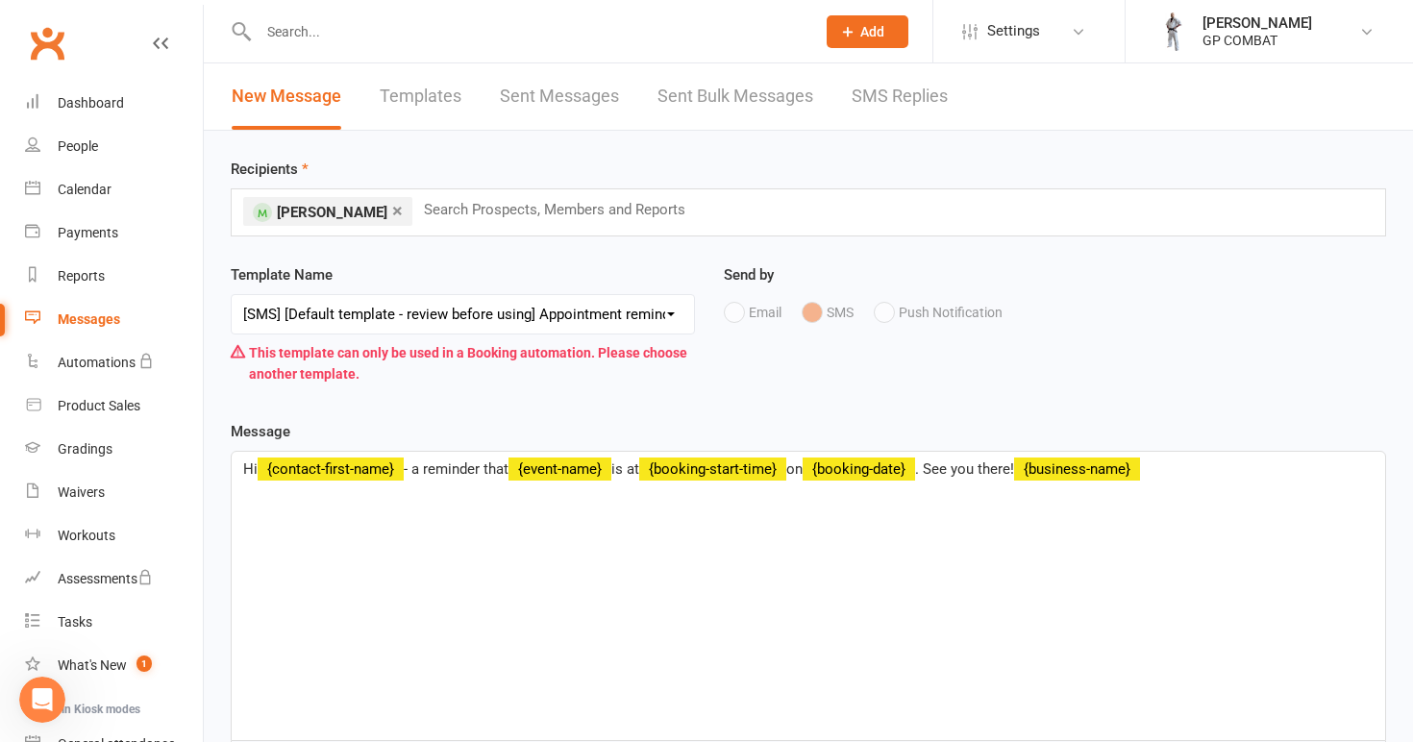
click at [886, 315] on div "Email SMS Push Notification" at bounding box center [1055, 312] width 662 height 37
click at [747, 309] on div "Email SMS Push Notification" at bounding box center [1055, 312] width 662 height 37
click at [392, 212] on link "×" at bounding box center [397, 210] width 11 height 31
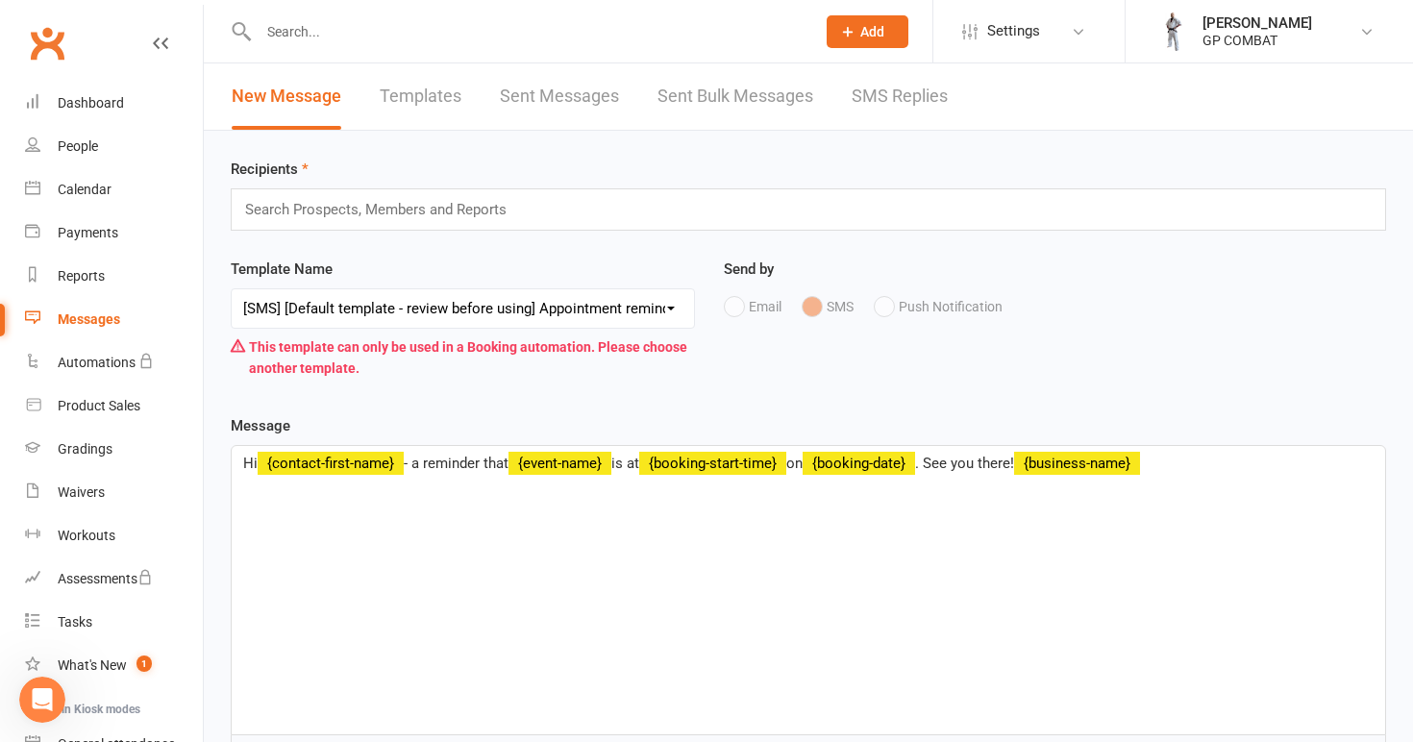
select select "2"
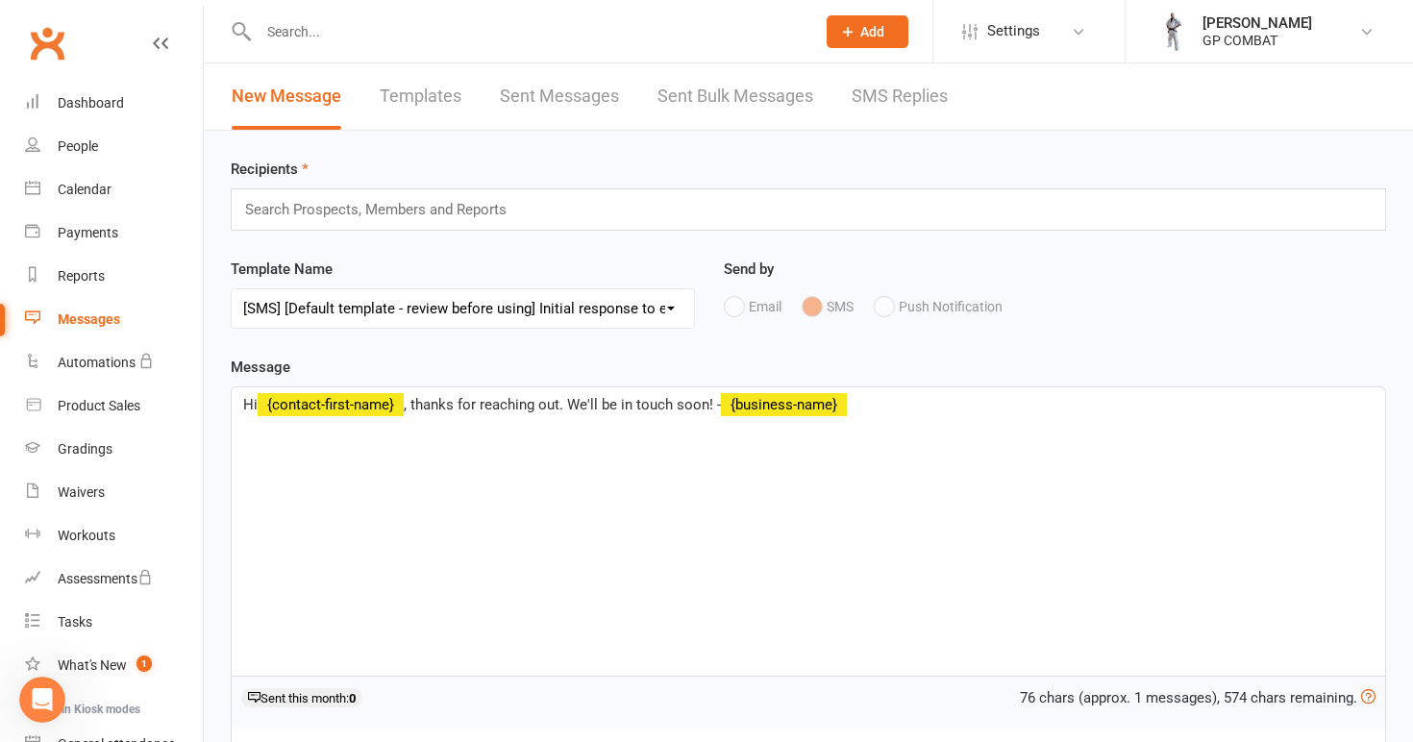
click at [878, 310] on div "Email SMS Push Notification" at bounding box center [1055, 306] width 662 height 37
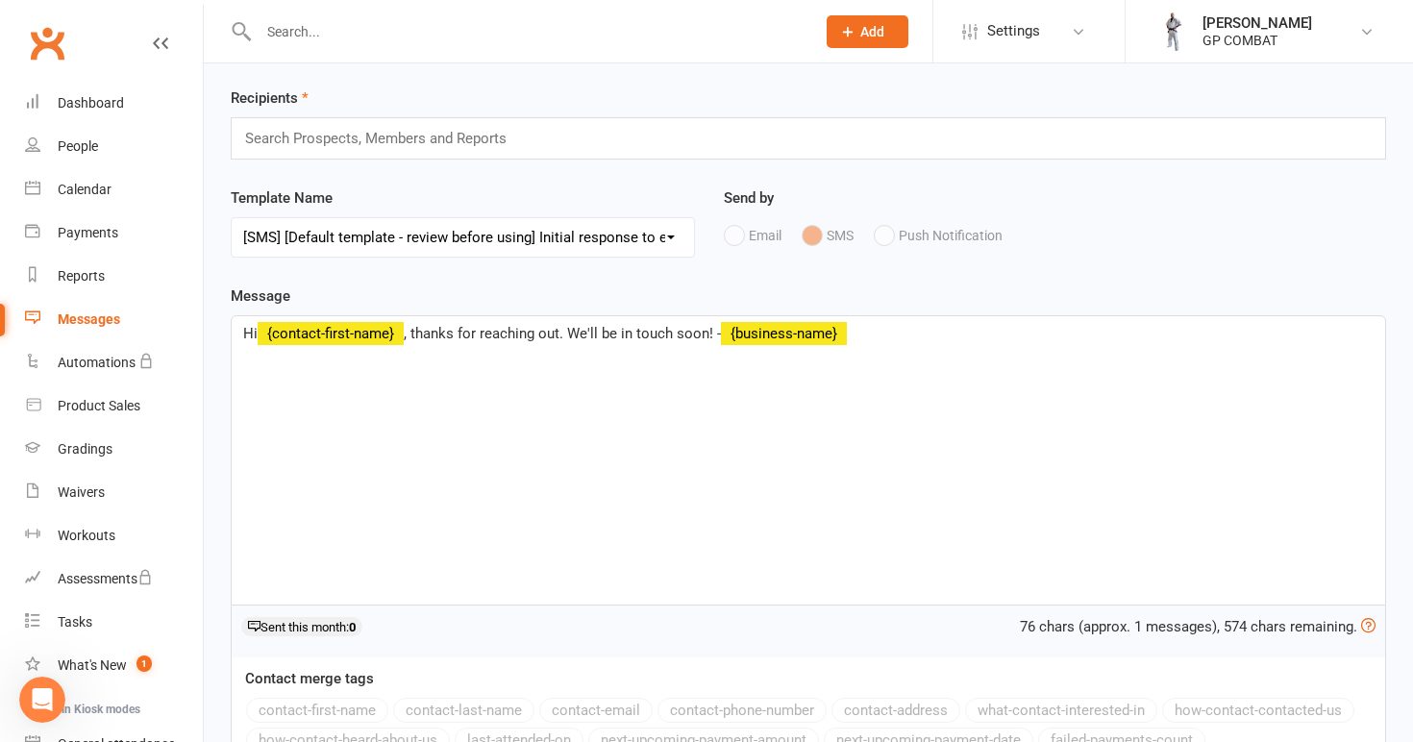
scroll to position [46, 0]
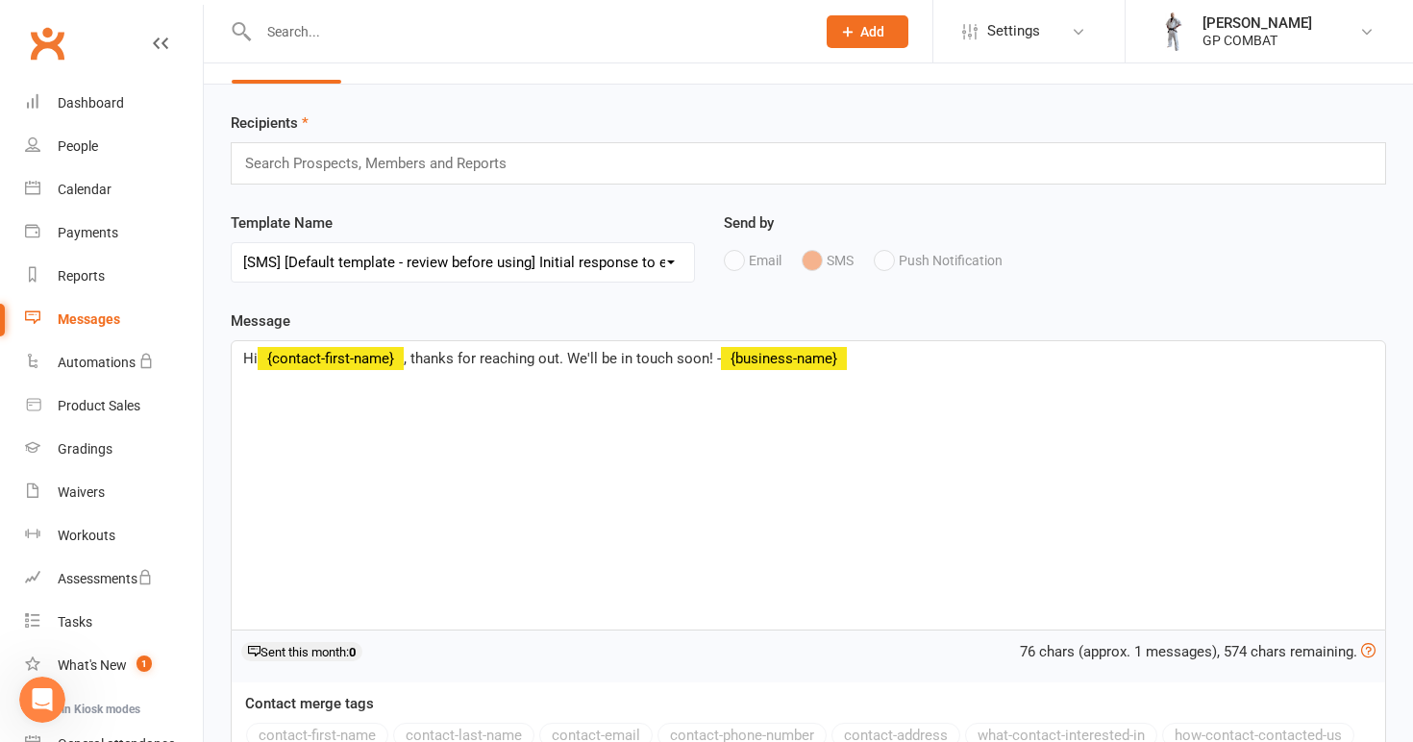
click at [468, 163] on input "text" at bounding box center [384, 163] width 283 height 25
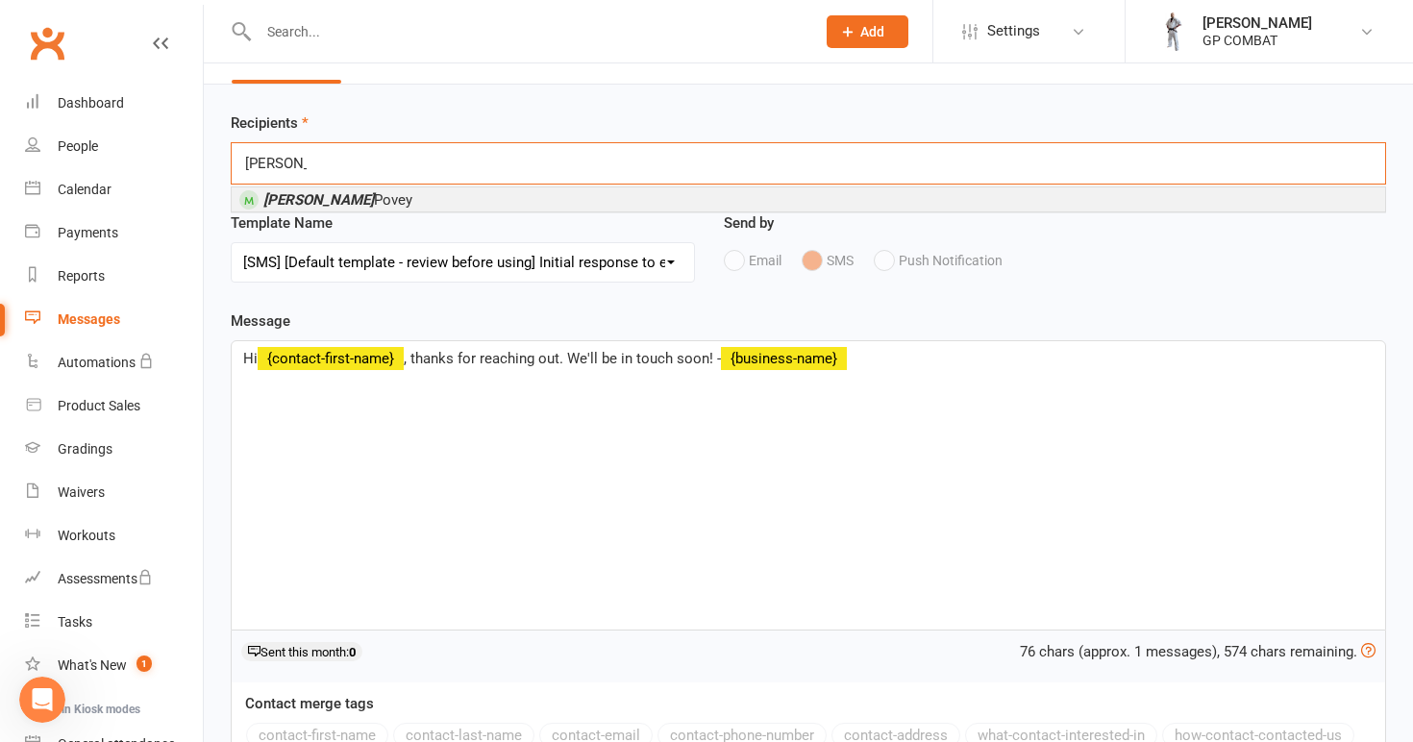
type input "[PERSON_NAME]"
click at [360, 201] on li "[PERSON_NAME]" at bounding box center [809, 199] width 1154 height 24
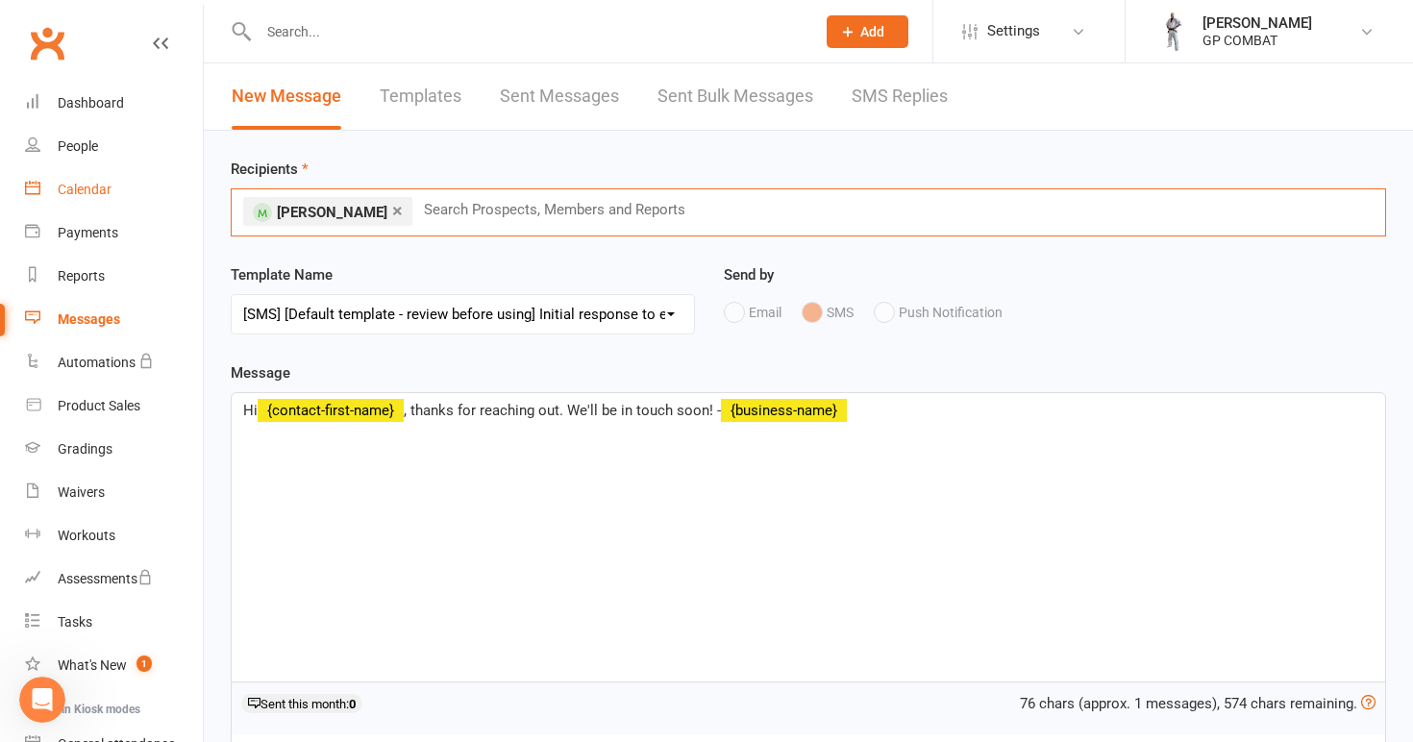
scroll to position [0, 0]
click at [86, 316] on div "Messages" at bounding box center [89, 319] width 62 height 15
click at [404, 95] on link "Templates" at bounding box center [421, 96] width 82 height 66
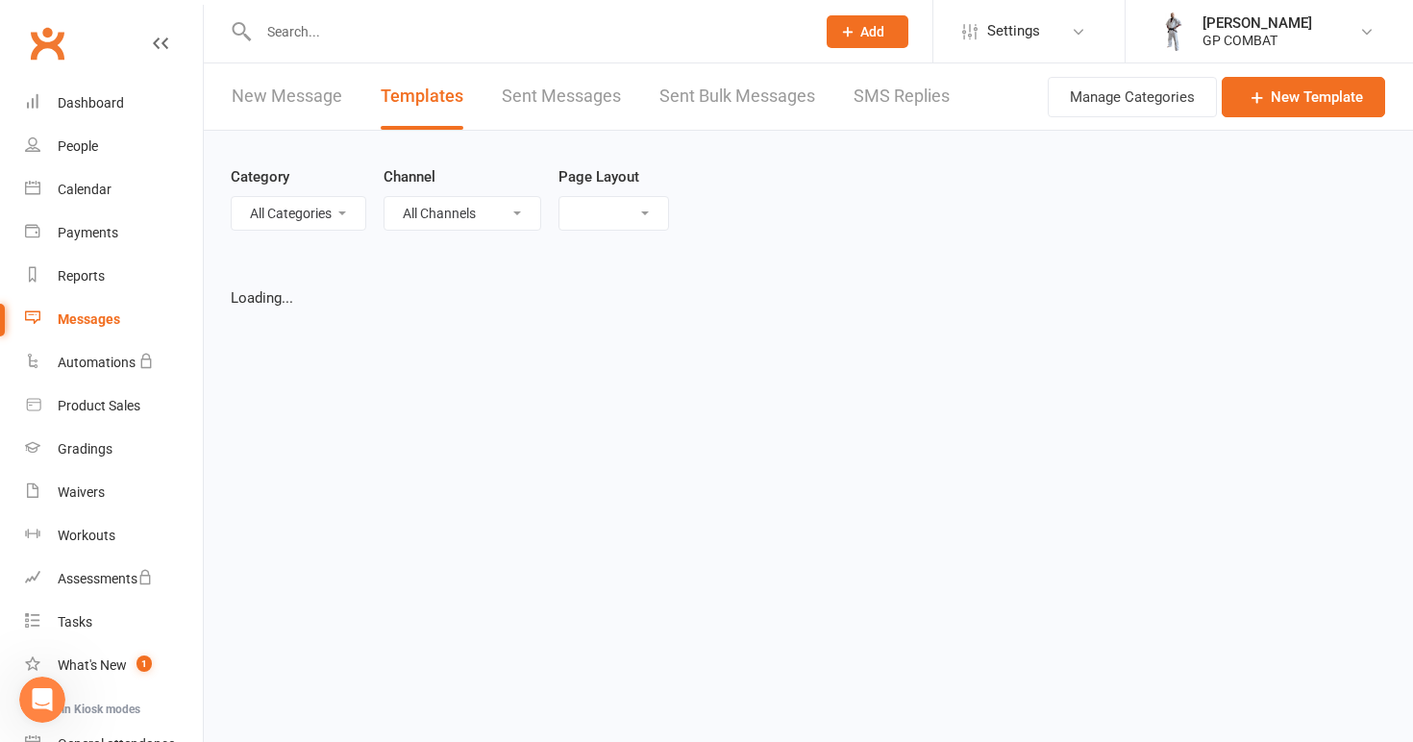
select select "grid"
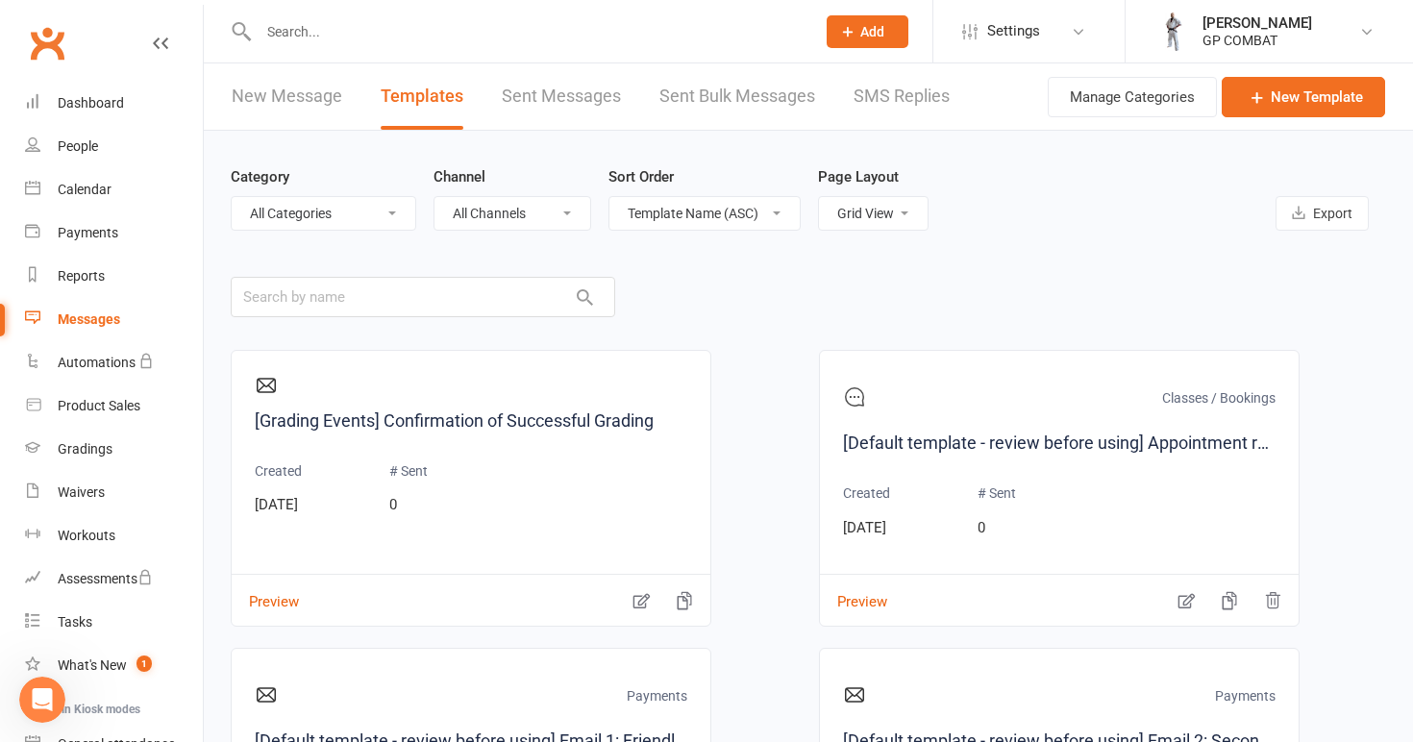
click at [114, 324] on div "Messages" at bounding box center [89, 319] width 62 height 15
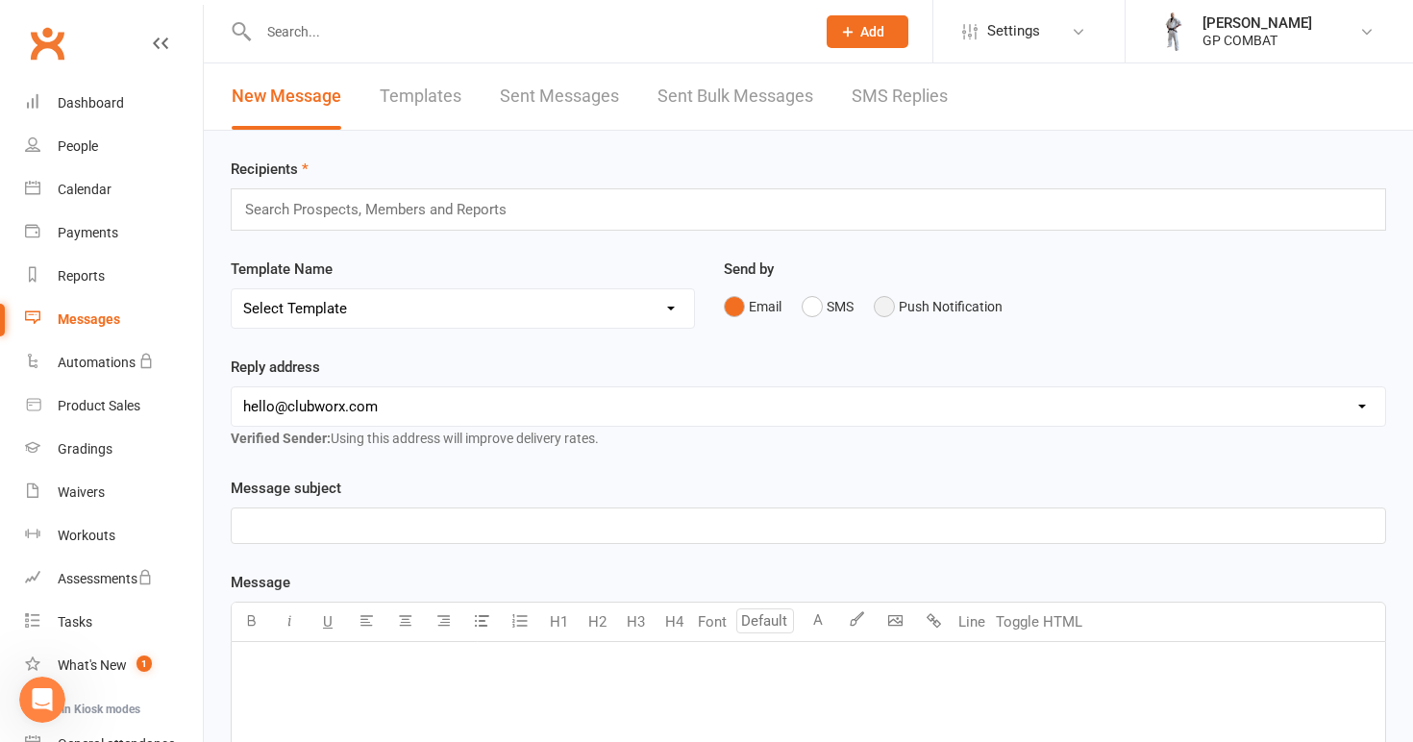
click at [902, 300] on button "Push Notification" at bounding box center [938, 306] width 129 height 37
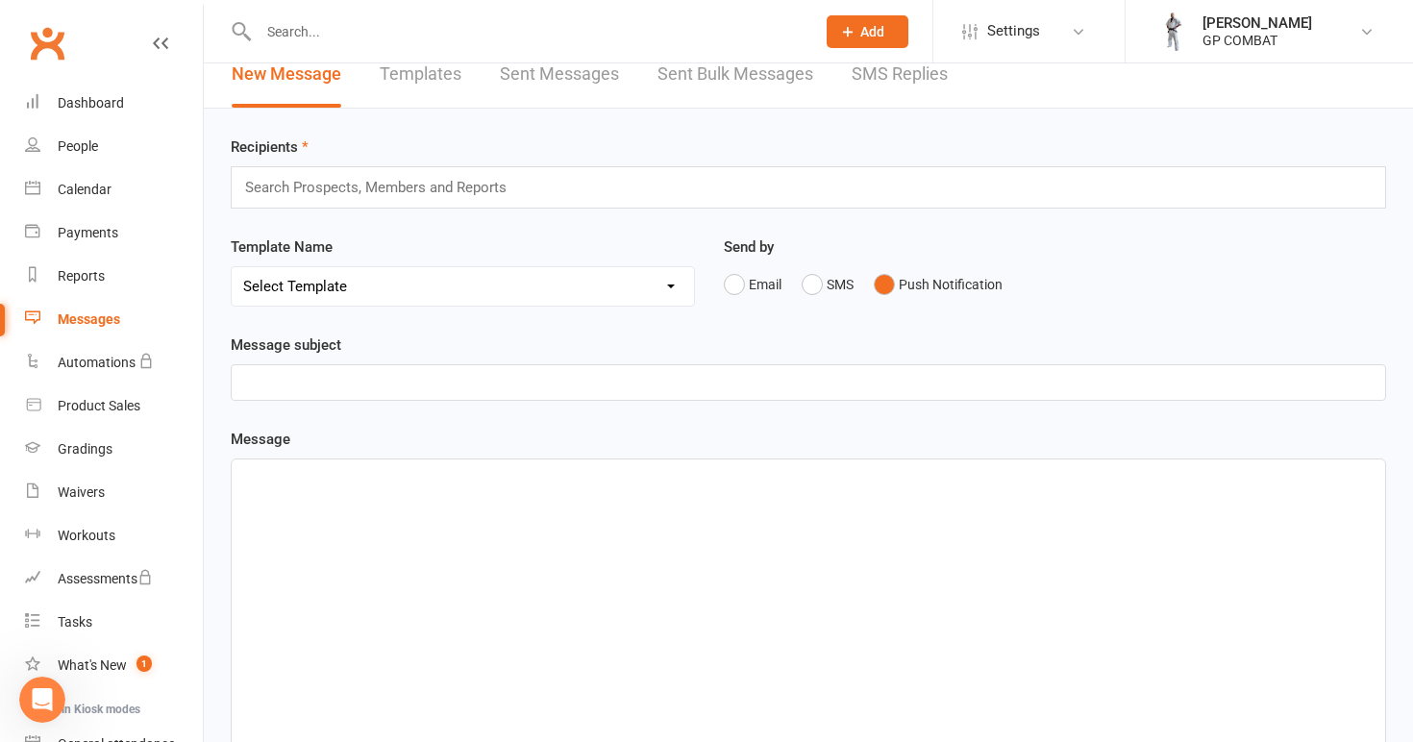
scroll to position [20, 0]
click at [586, 188] on div "Search Prospects, Members and Reports" at bounding box center [809, 189] width 1156 height 42
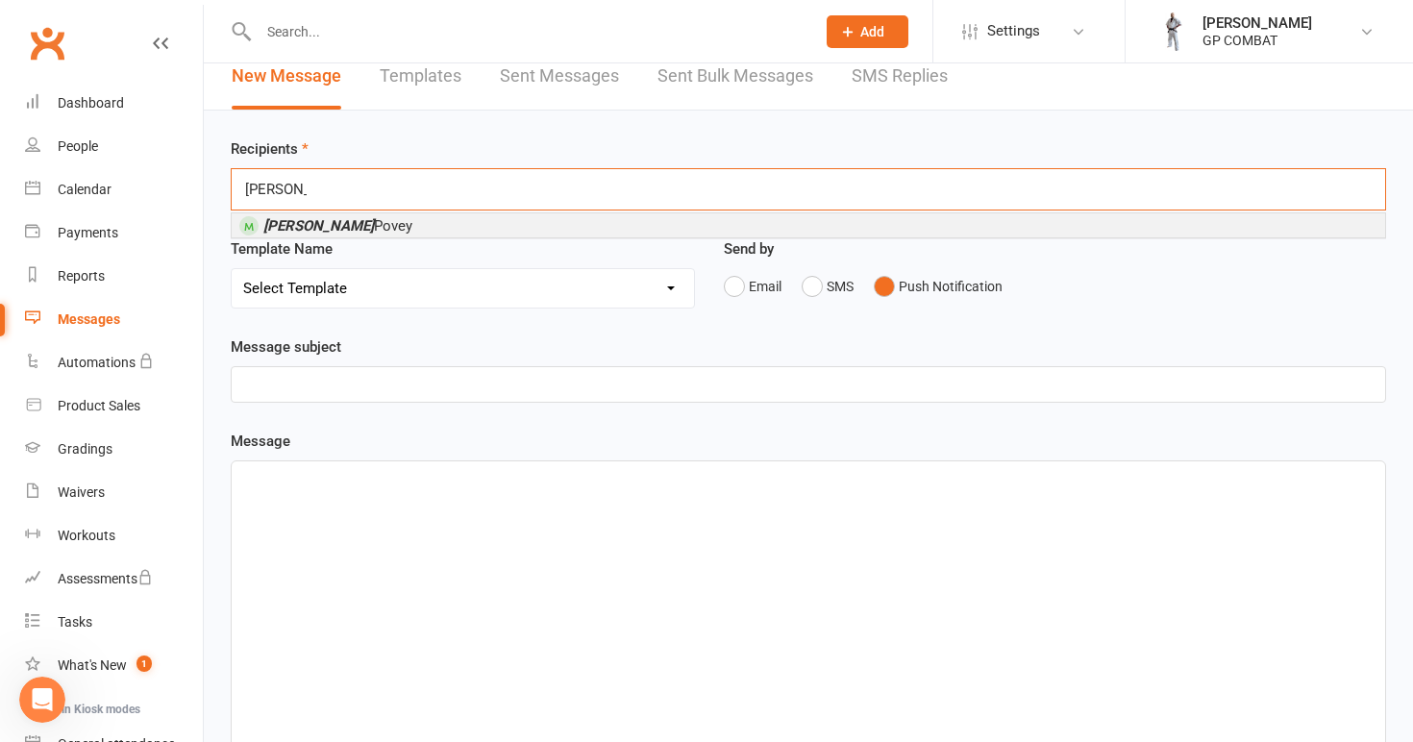
type input "[PERSON_NAME]"
click at [469, 224] on li "[PERSON_NAME]" at bounding box center [809, 225] width 1154 height 24
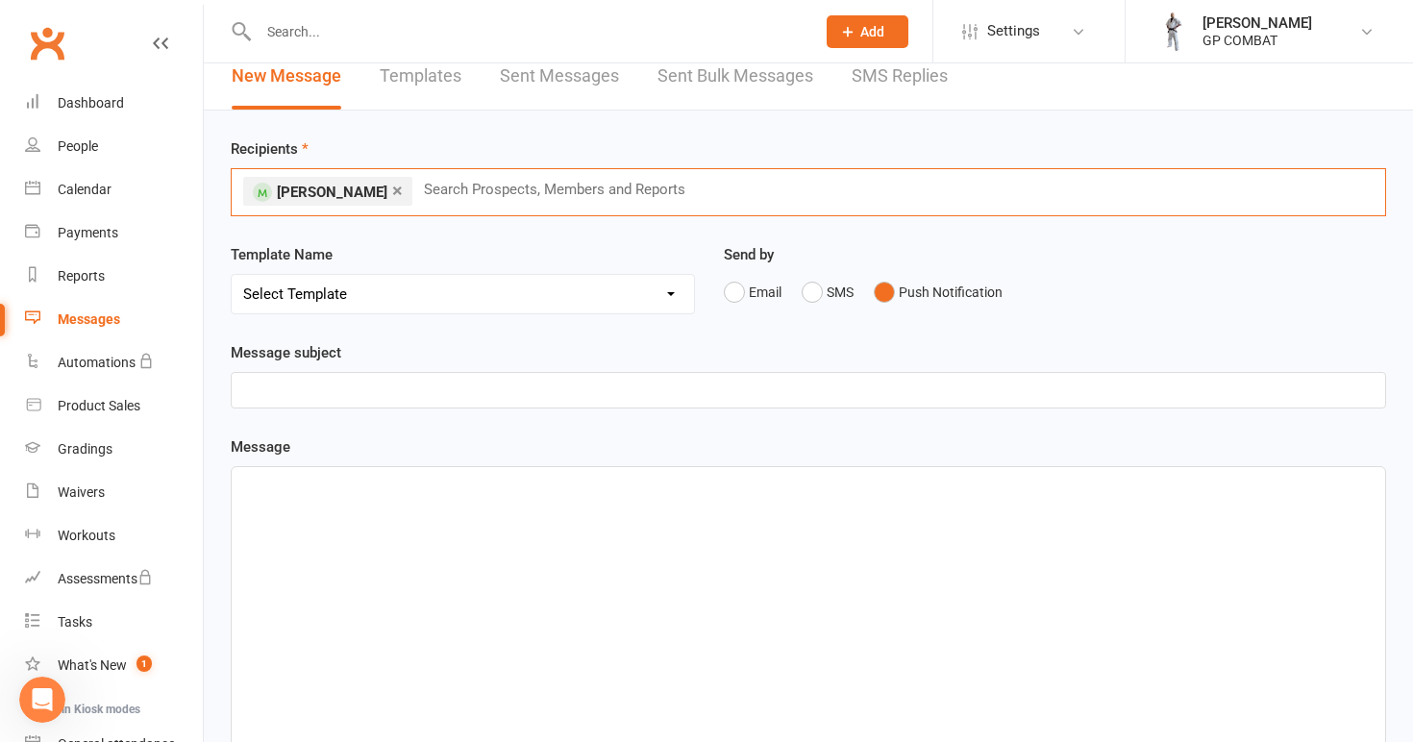
click at [462, 393] on p "﻿" at bounding box center [808, 390] width 1131 height 23
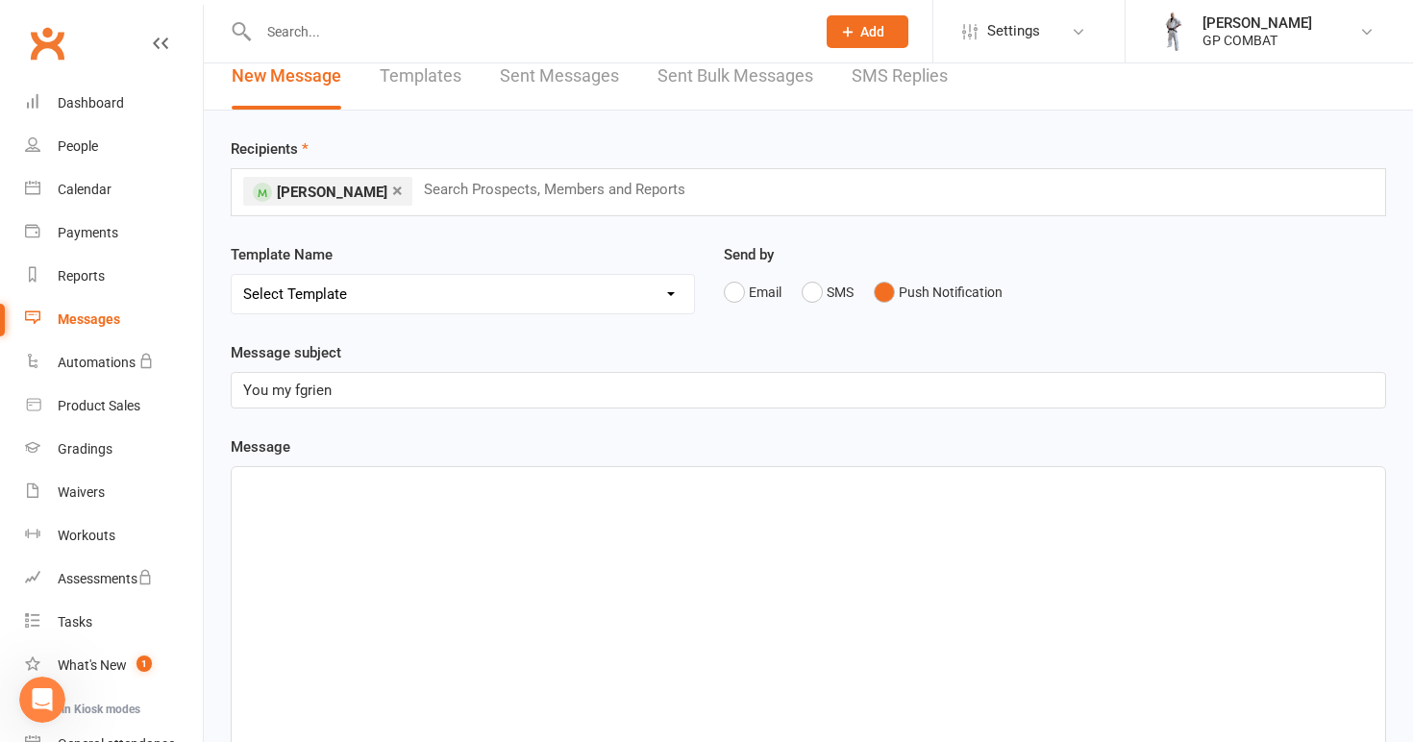
click at [309, 395] on span "You my fgrien" at bounding box center [287, 390] width 88 height 17
click at [340, 392] on p "You my frien" at bounding box center [808, 390] width 1131 height 23
click at [304, 541] on div "﻿" at bounding box center [809, 611] width 1154 height 288
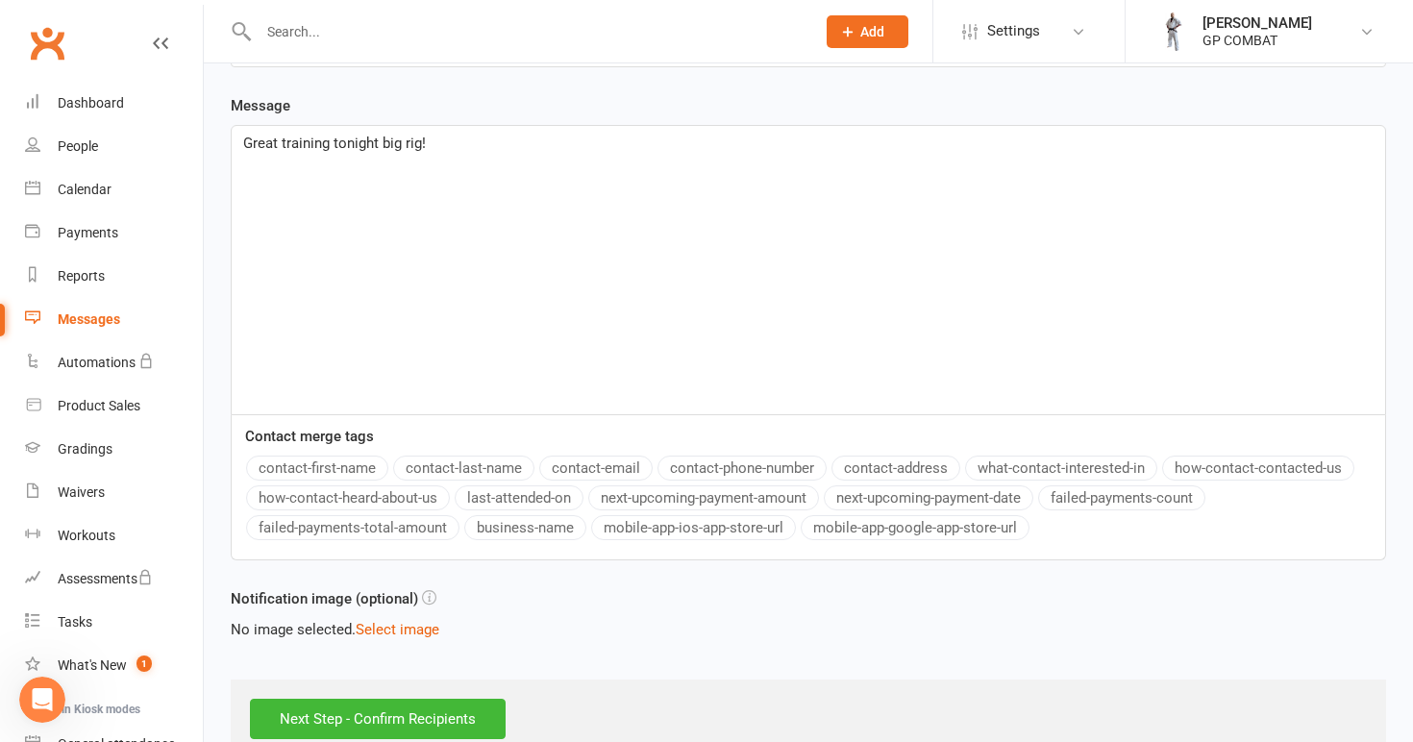
scroll to position [365, 0]
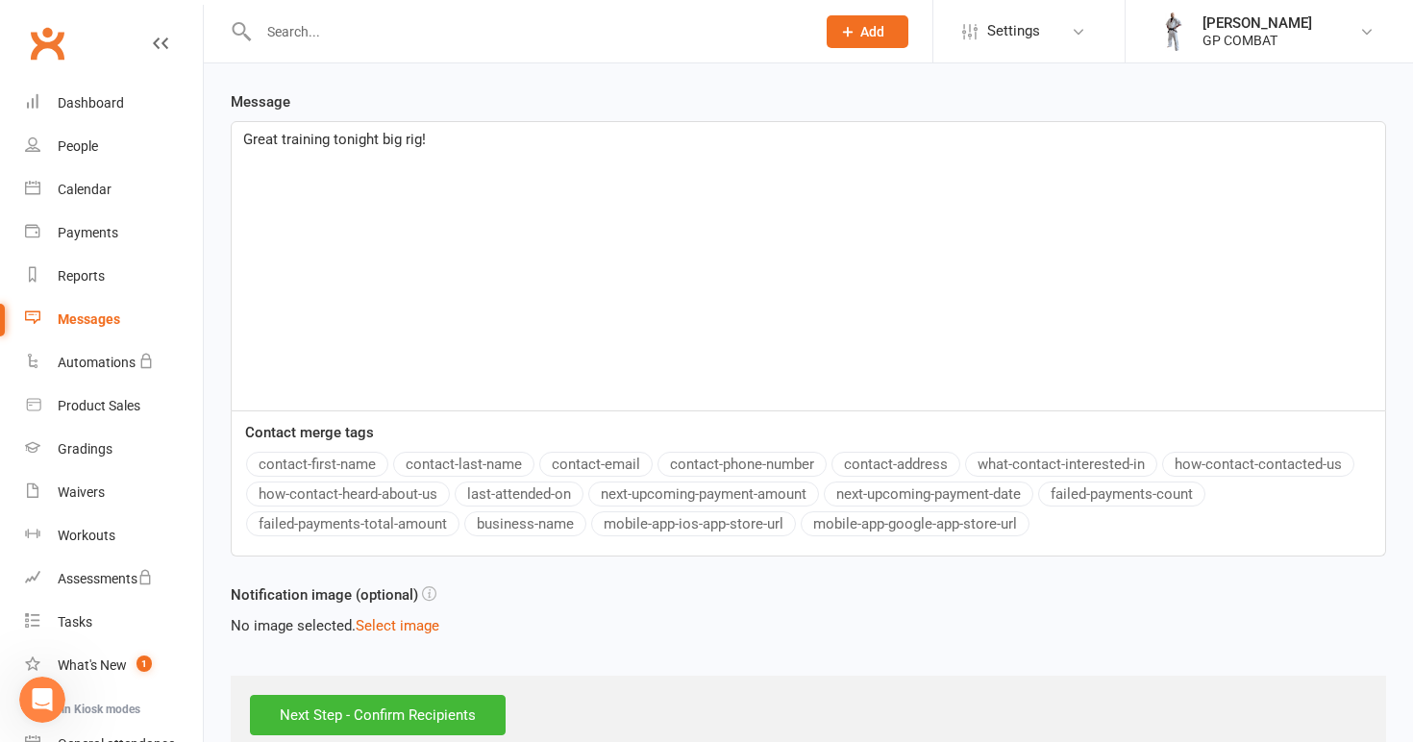
click at [319, 463] on button "contact-first-name" at bounding box center [317, 464] width 142 height 25
click at [449, 463] on button "contact-last-name" at bounding box center [463, 464] width 141 height 25
click at [243, 139] on span "Great training tonight big rig!" at bounding box center [334, 139] width 183 height 17
click at [258, 143] on p "﻿" at bounding box center [808, 139] width 1131 height 23
click at [306, 473] on button "contact-first-name" at bounding box center [317, 464] width 142 height 25
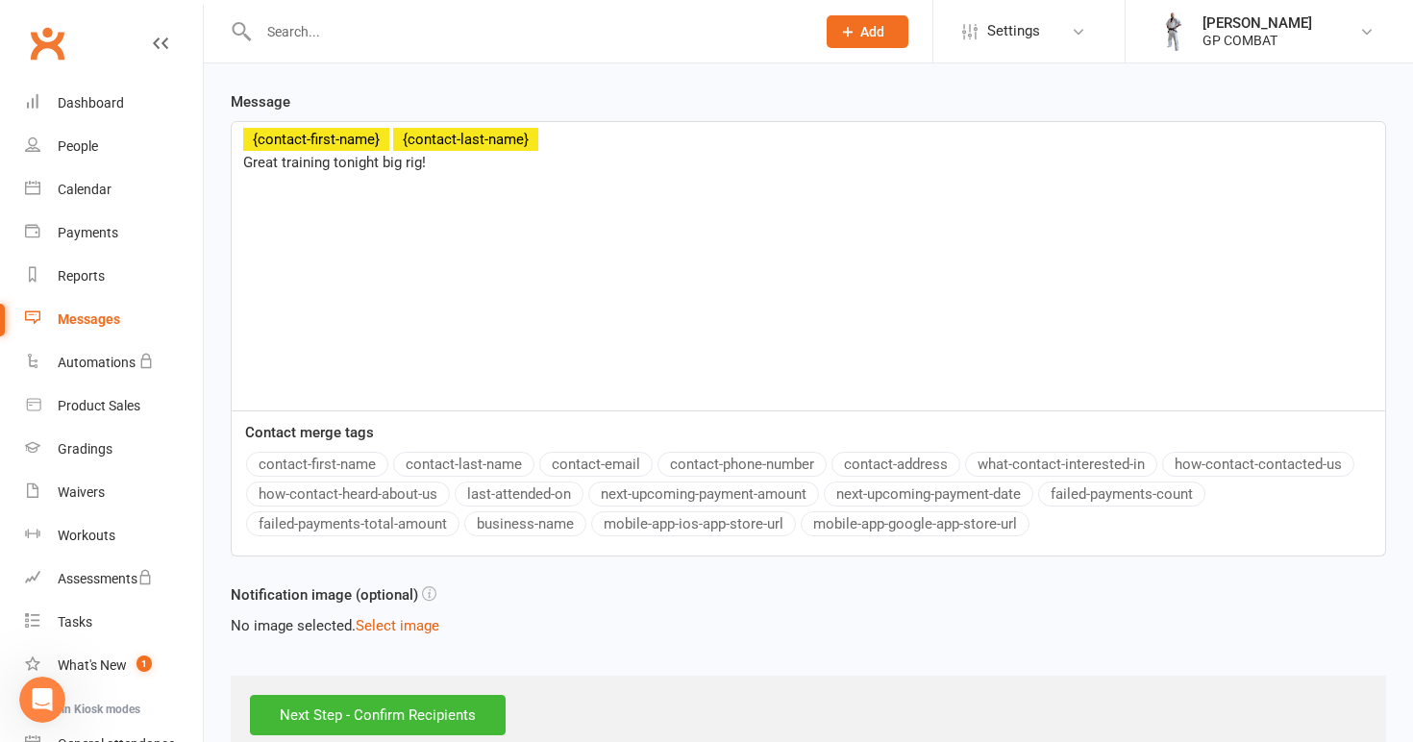
click at [449, 462] on button "contact-last-name" at bounding box center [463, 464] width 141 height 25
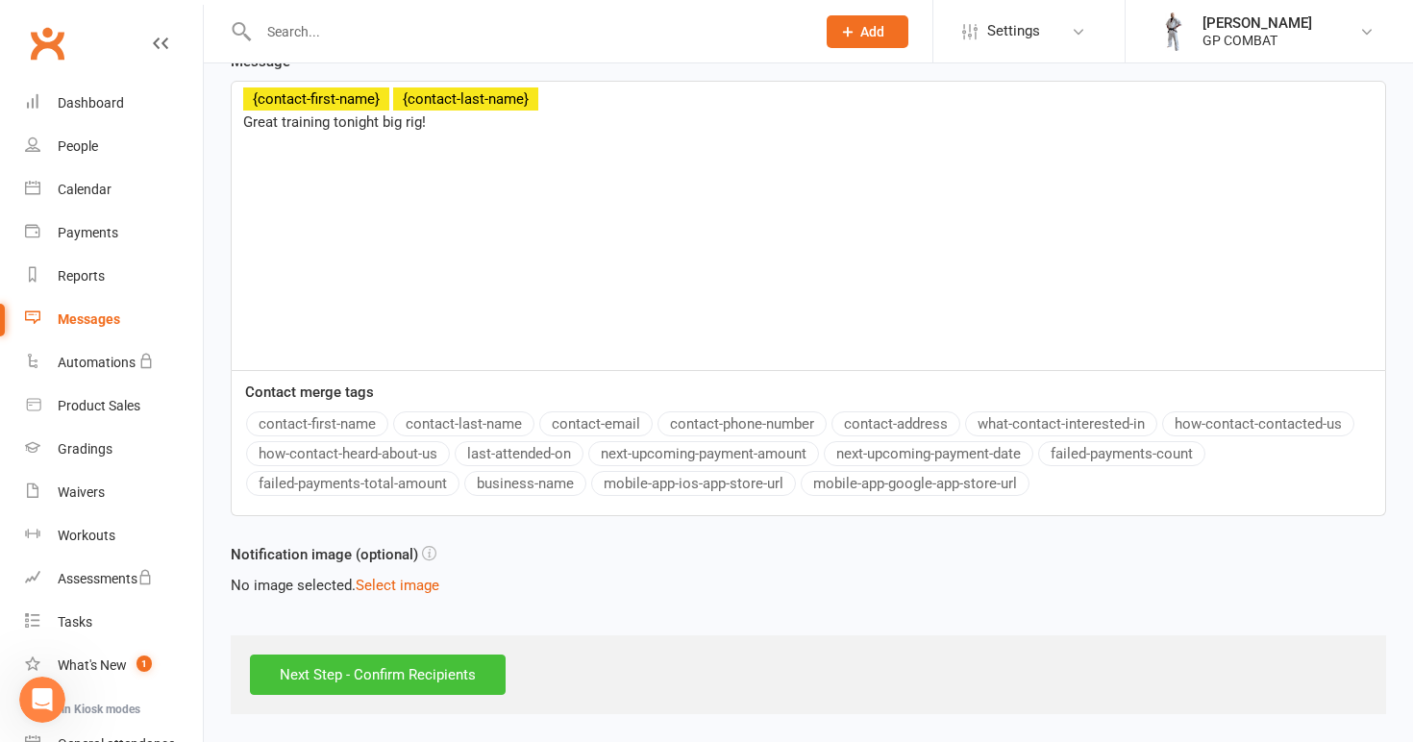
scroll to position [422, 0]
click at [394, 655] on input "Next Step - Confirm Recipients" at bounding box center [378, 675] width 256 height 40
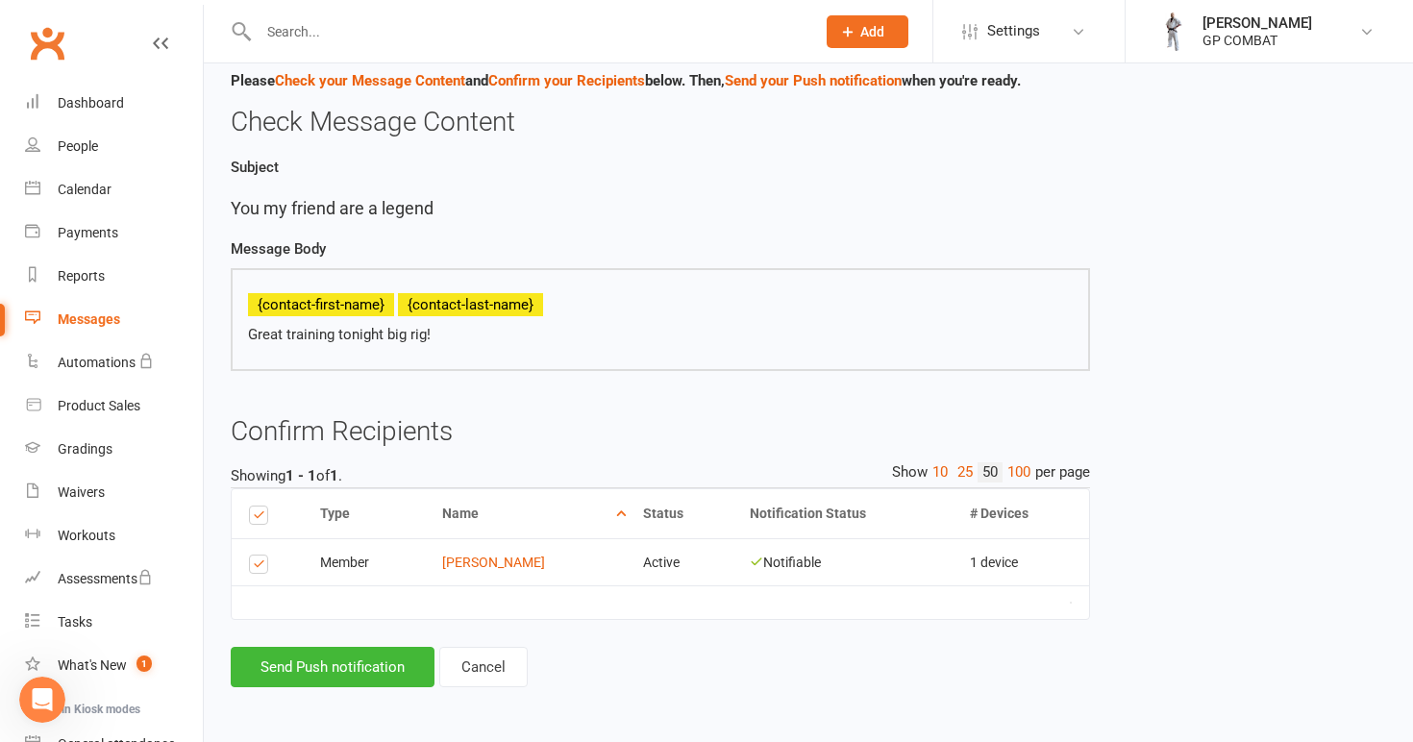
scroll to position [80, 0]
click at [347, 653] on button "Send Push notification" at bounding box center [333, 667] width 204 height 40
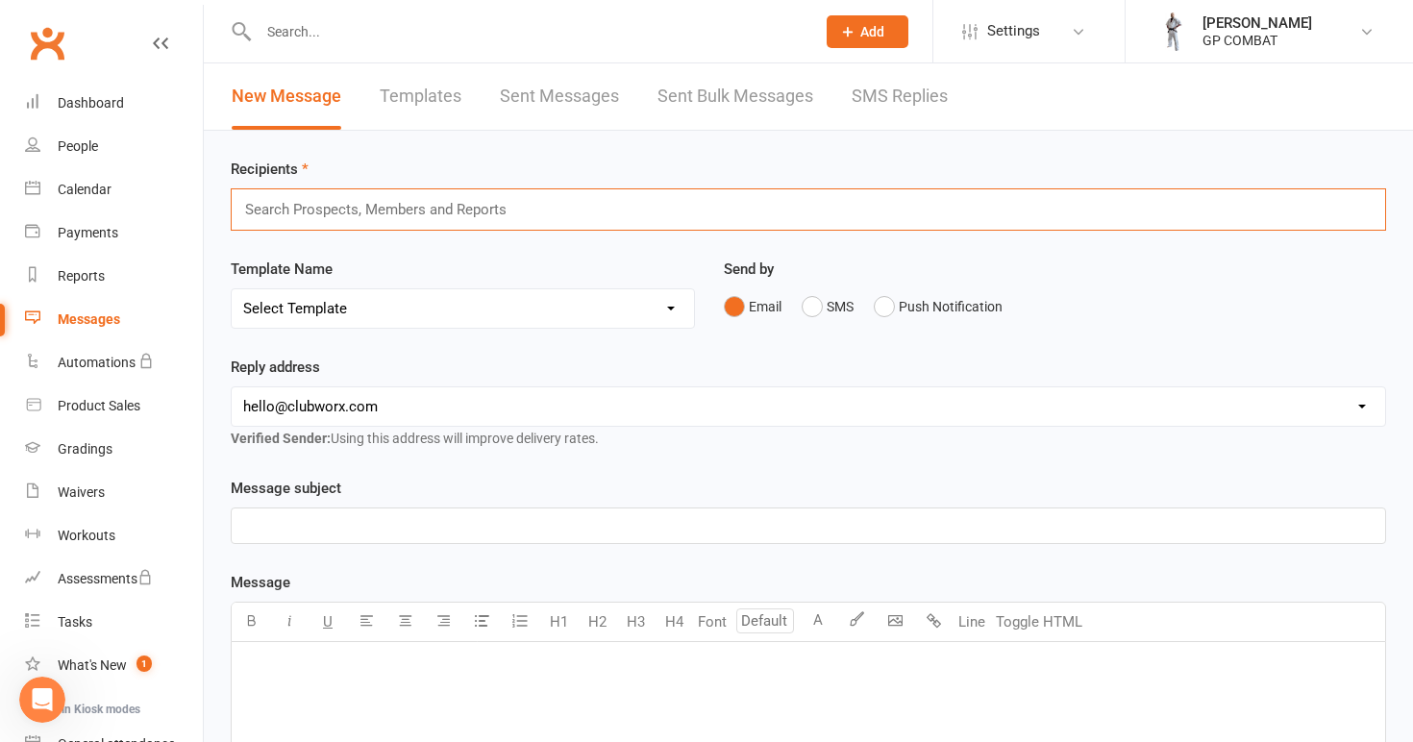
click at [411, 213] on input "text" at bounding box center [384, 209] width 283 height 25
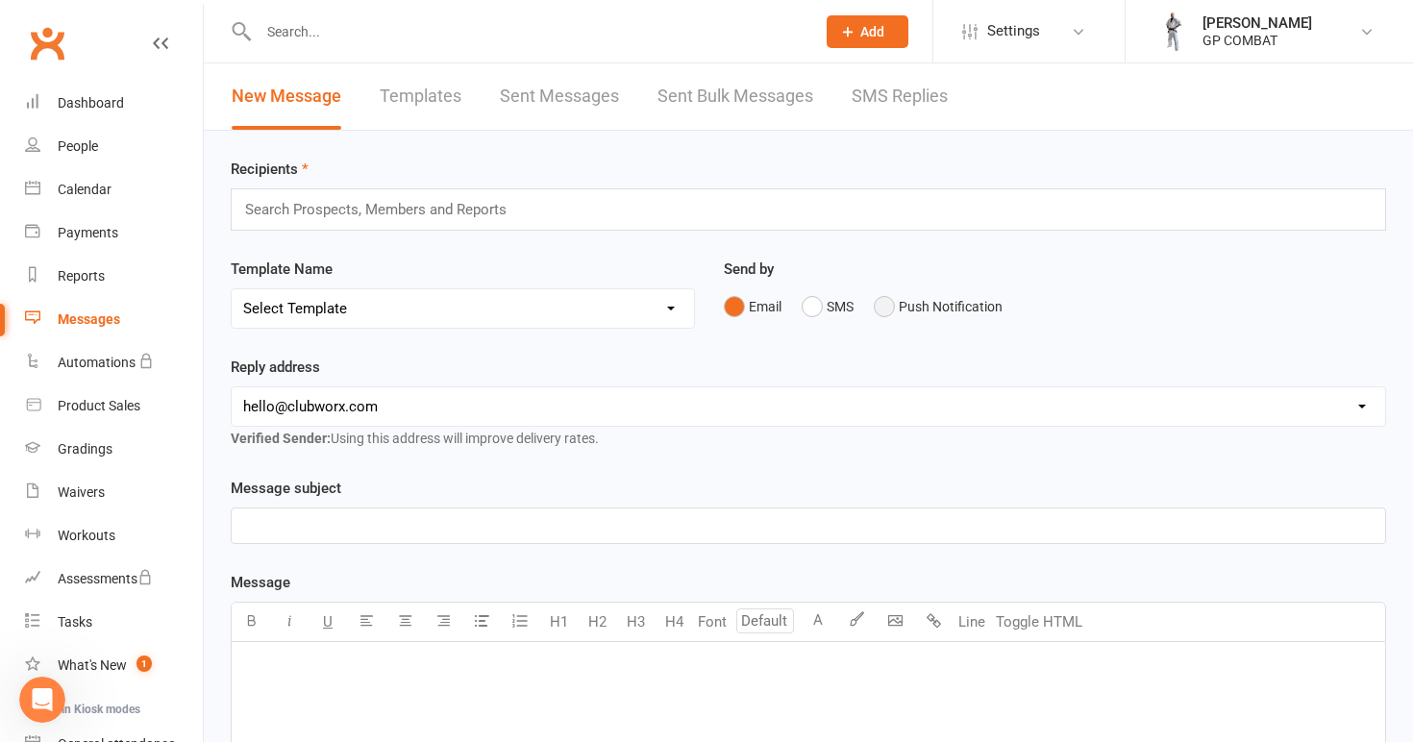
click at [895, 309] on button "Push Notification" at bounding box center [938, 306] width 129 height 37
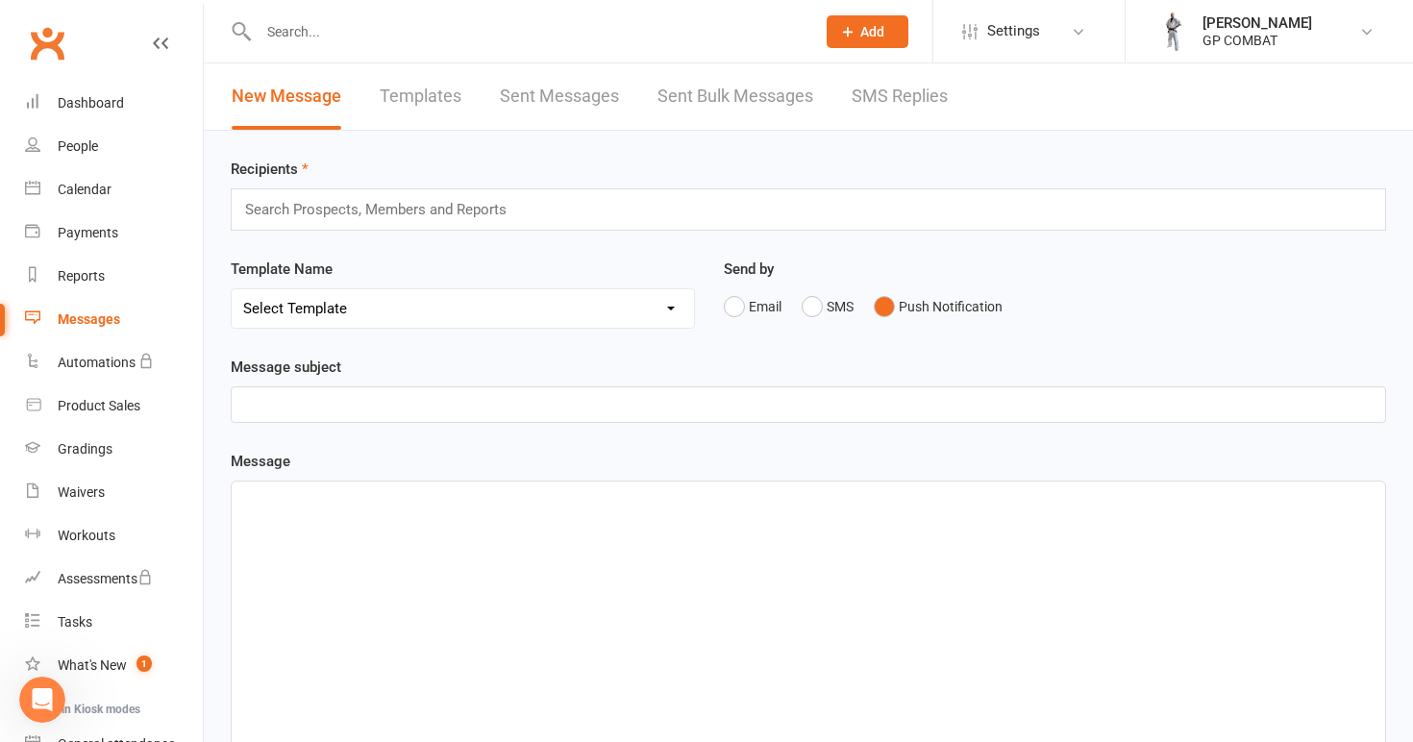
click at [356, 206] on input "text" at bounding box center [384, 209] width 283 height 25
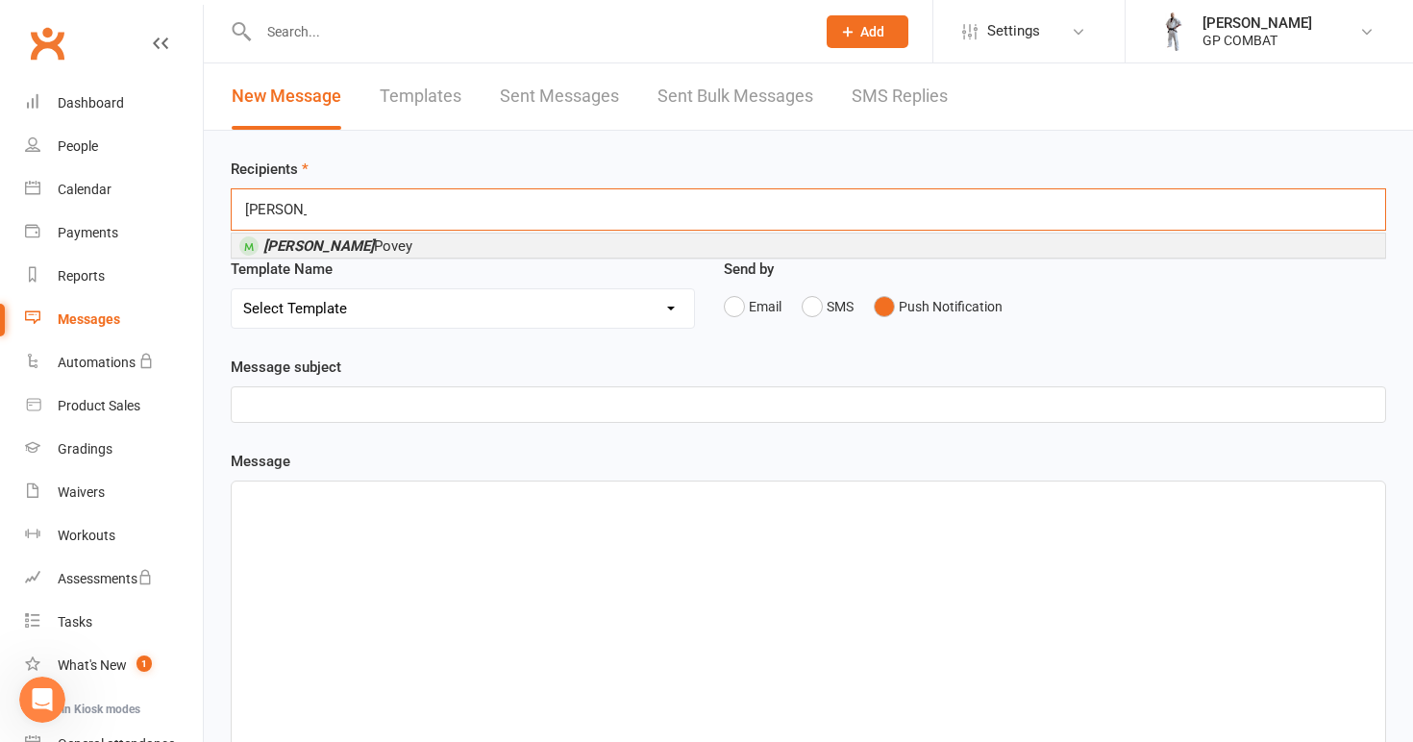
type input "[PERSON_NAME]"
click at [345, 244] on li "[PERSON_NAME]" at bounding box center [809, 246] width 1154 height 24
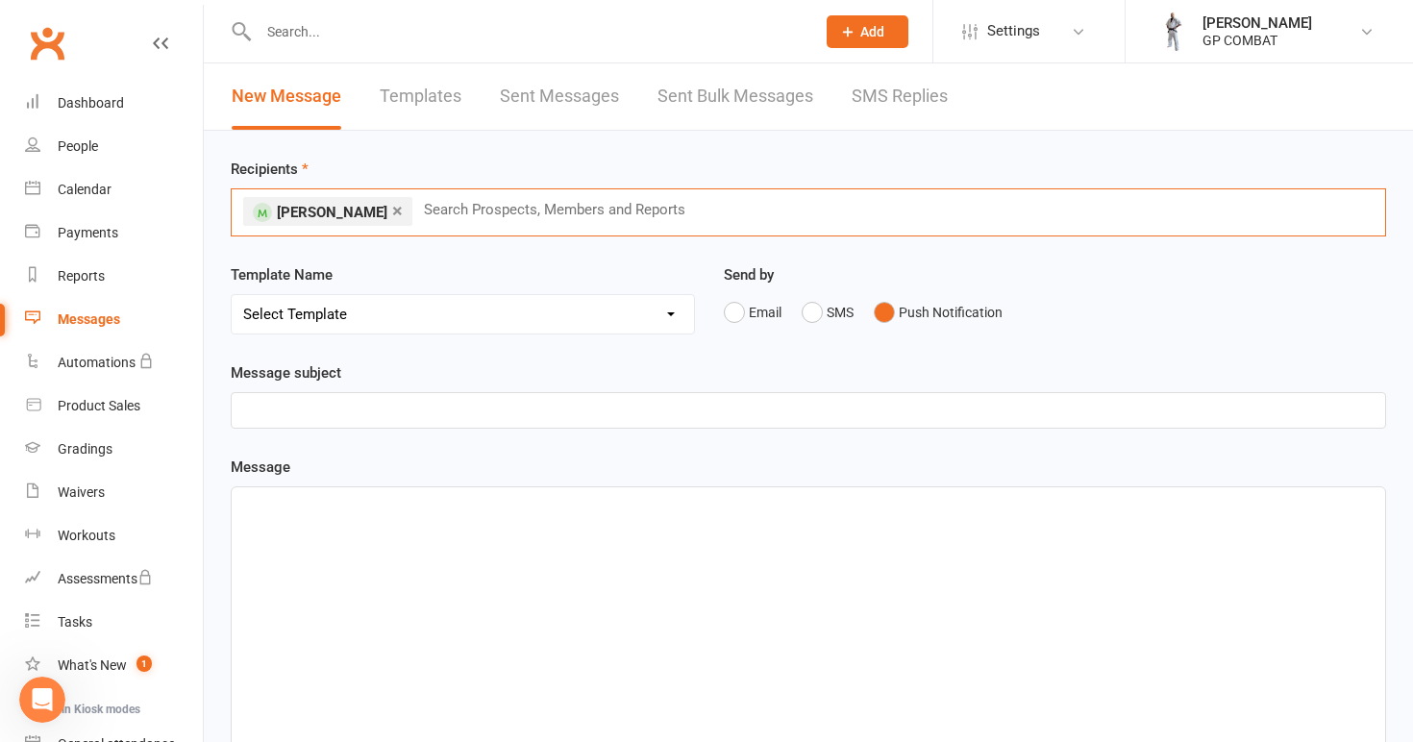
click at [372, 412] on p "﻿" at bounding box center [808, 410] width 1131 height 23
click at [358, 517] on div "﻿" at bounding box center [809, 631] width 1154 height 288
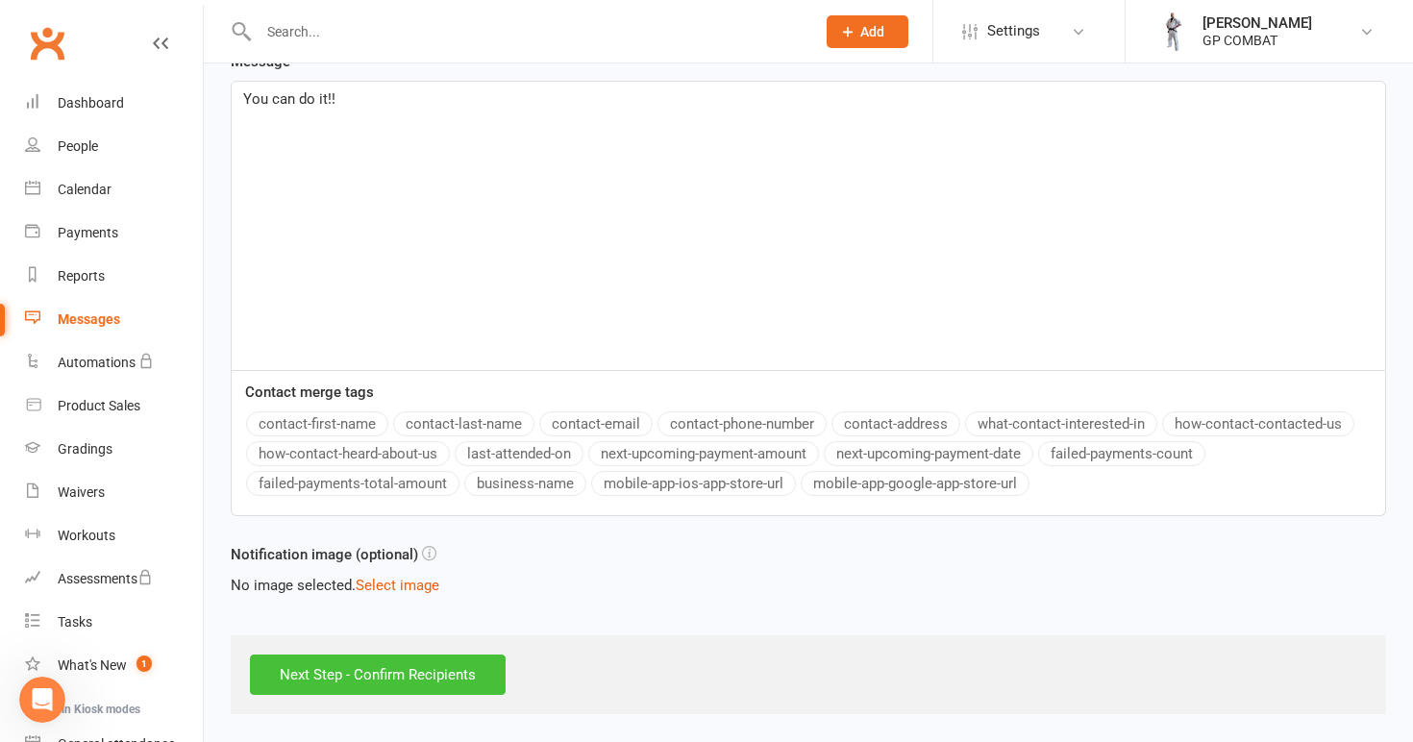
scroll to position [422, 0]
click at [375, 659] on input "Next Step - Confirm Recipients" at bounding box center [378, 675] width 256 height 40
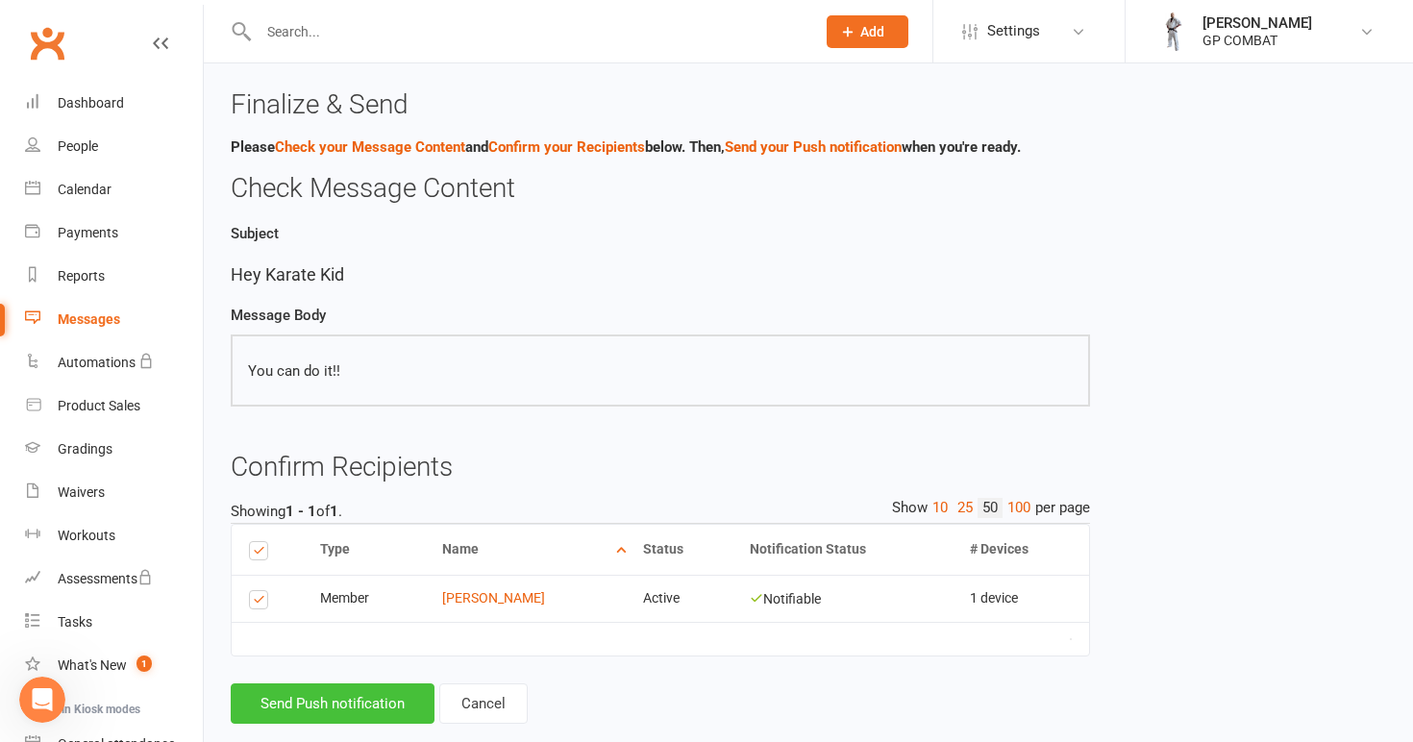
click at [366, 693] on button "Send Push notification" at bounding box center [333, 704] width 204 height 40
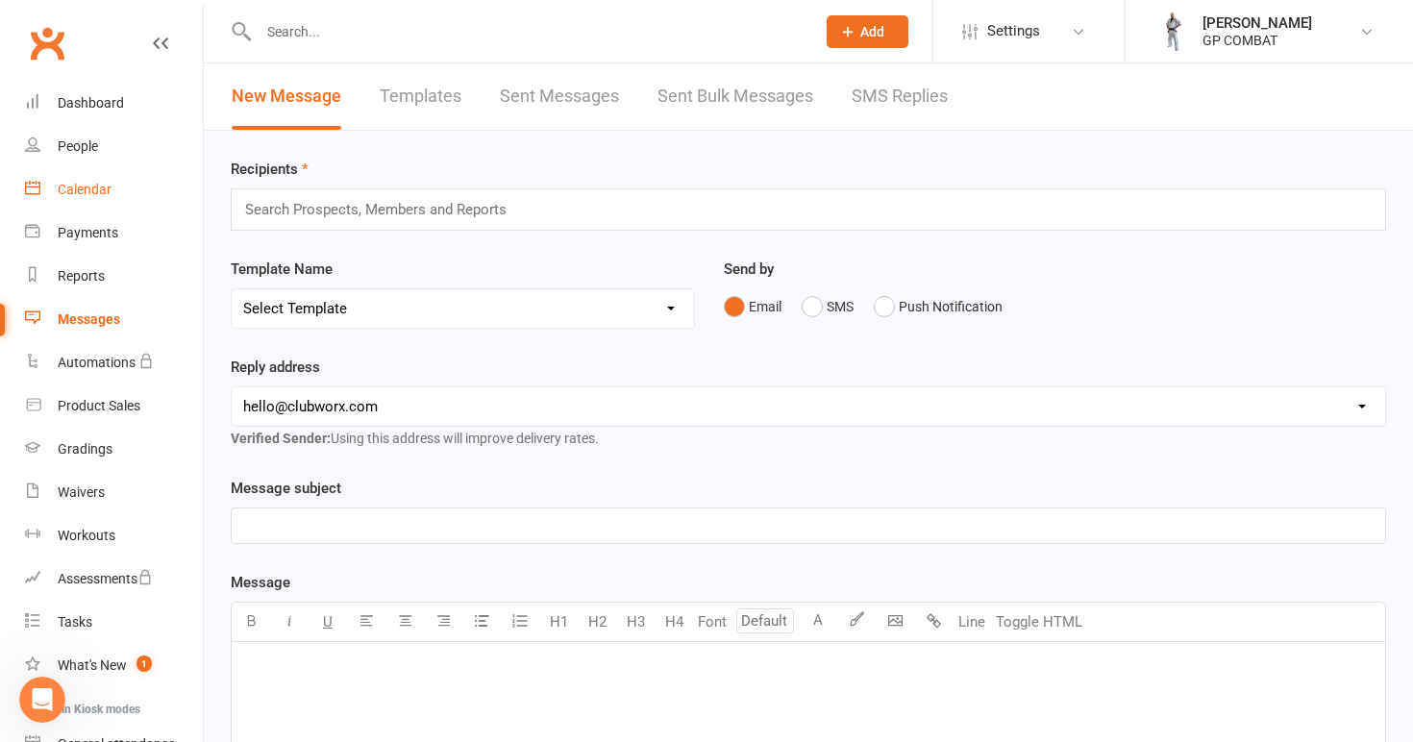
click at [89, 192] on div "Calendar" at bounding box center [85, 189] width 54 height 15
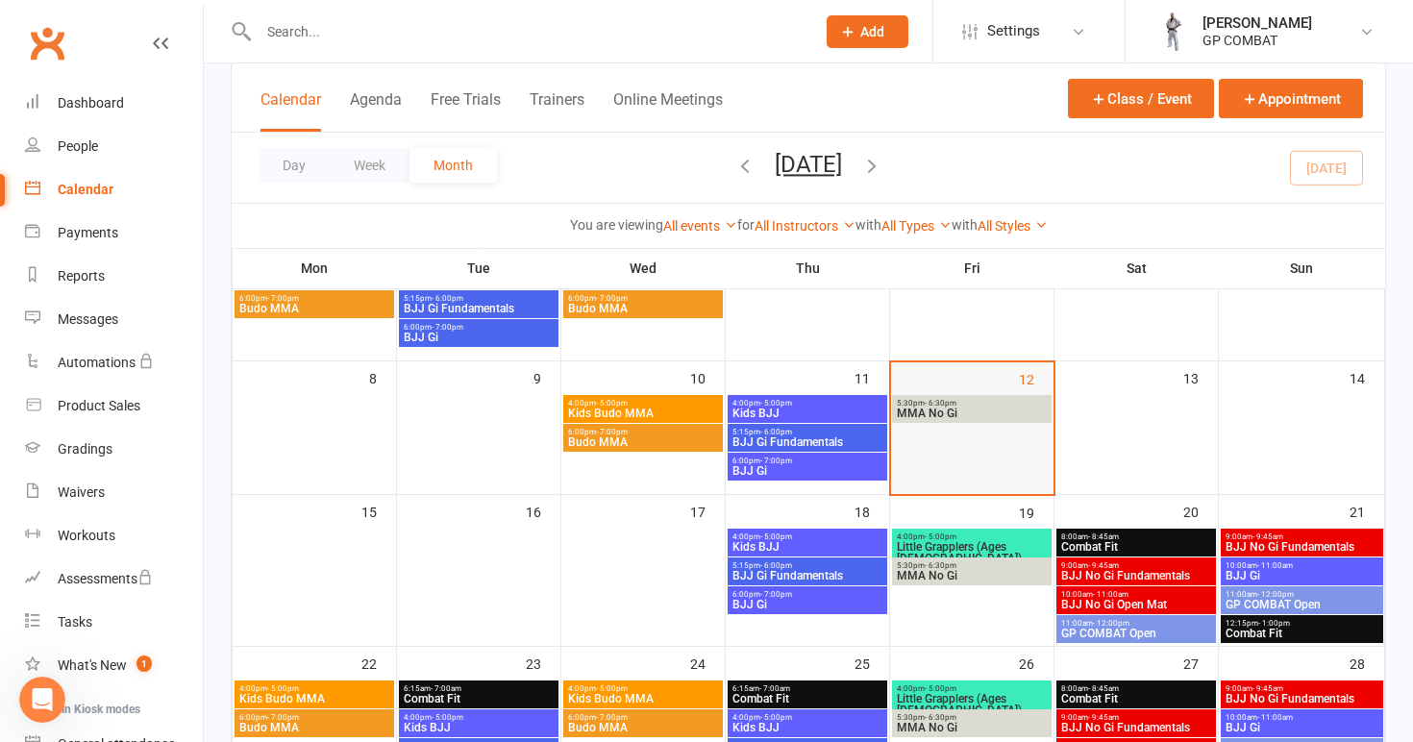
scroll to position [215, 0]
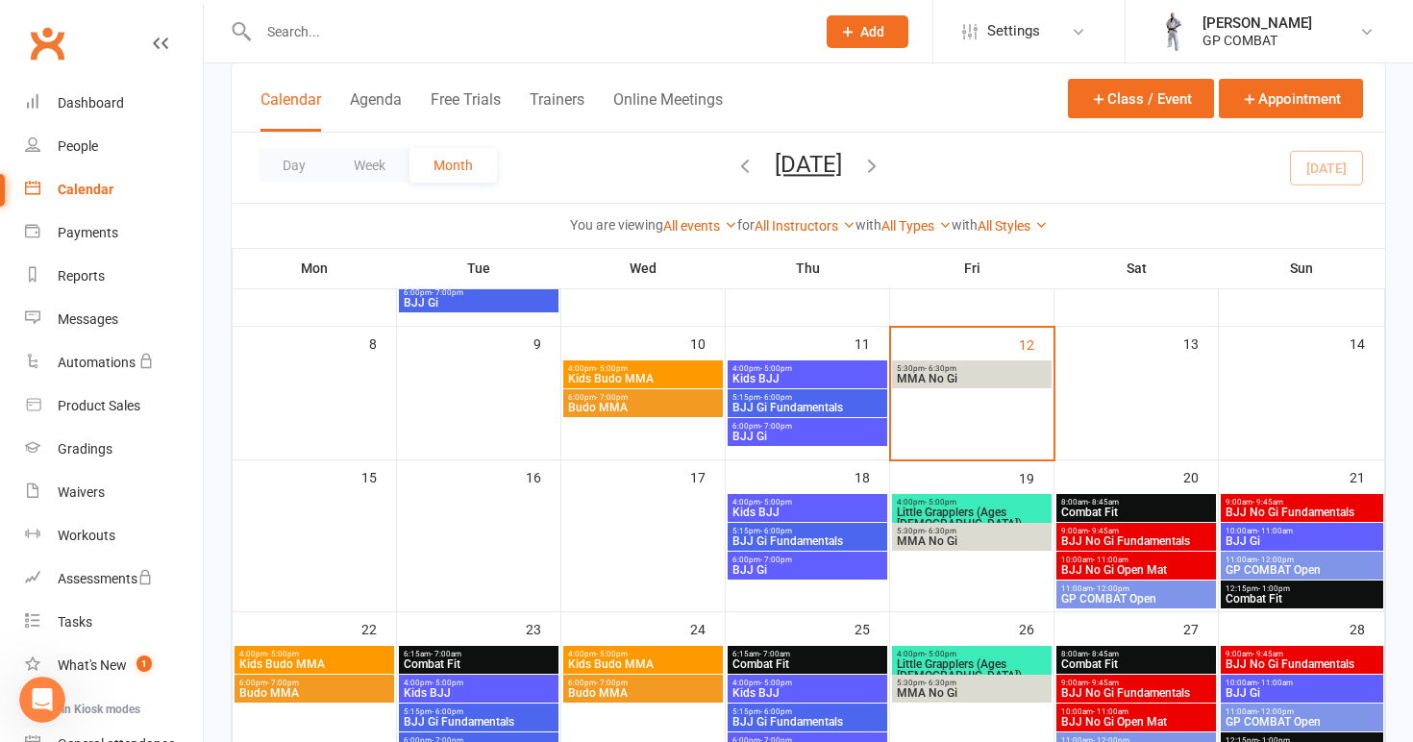
click at [970, 503] on span "4:00pm - 5:00pm" at bounding box center [972, 502] width 152 height 9
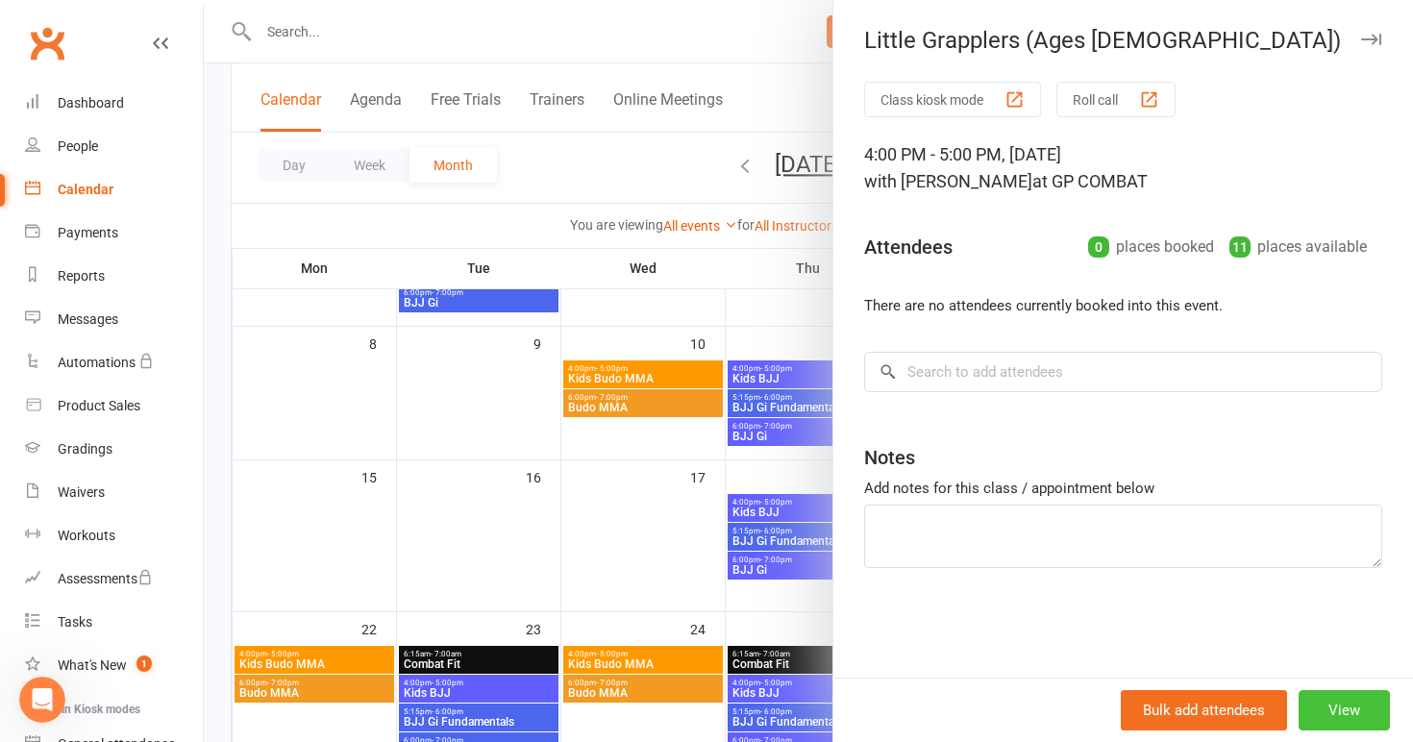
click at [1348, 713] on button "View" at bounding box center [1344, 710] width 91 height 40
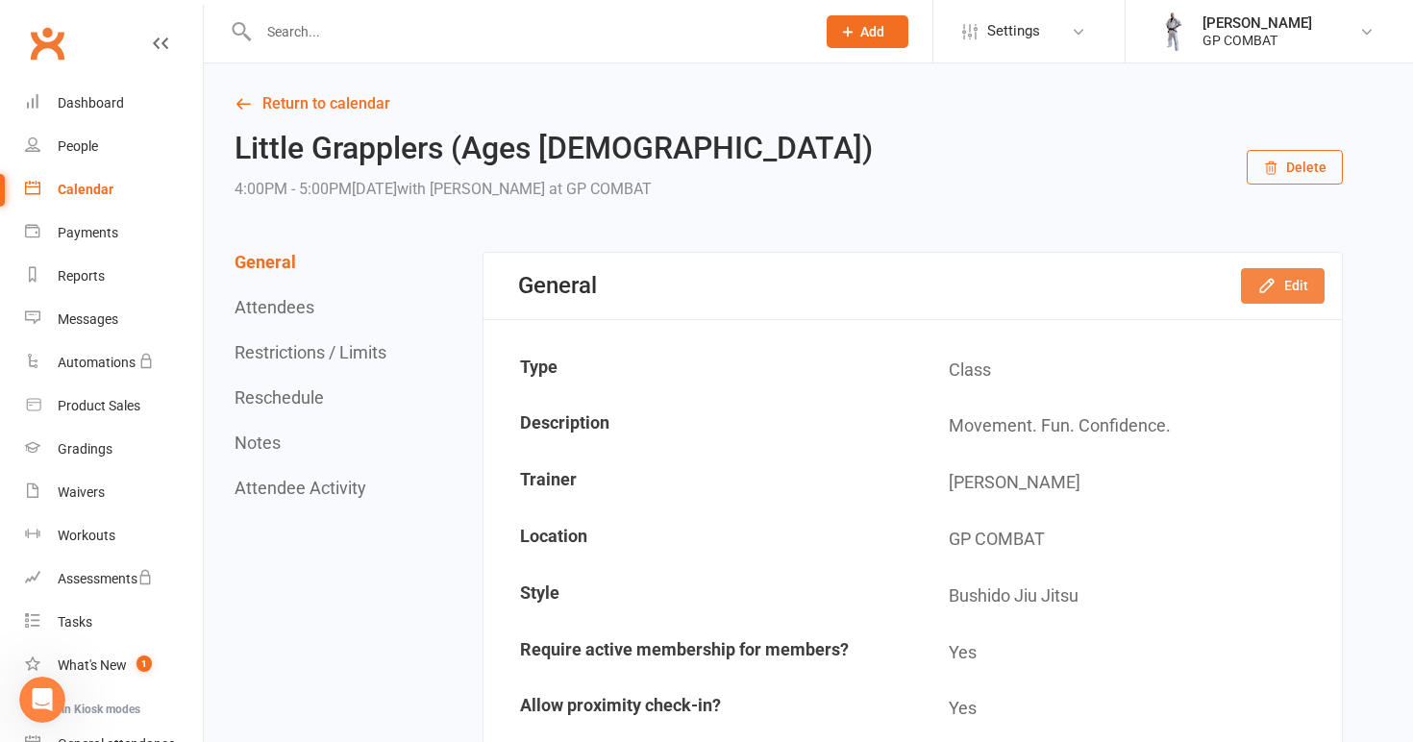
click at [1273, 292] on icon "button" at bounding box center [1267, 285] width 19 height 19
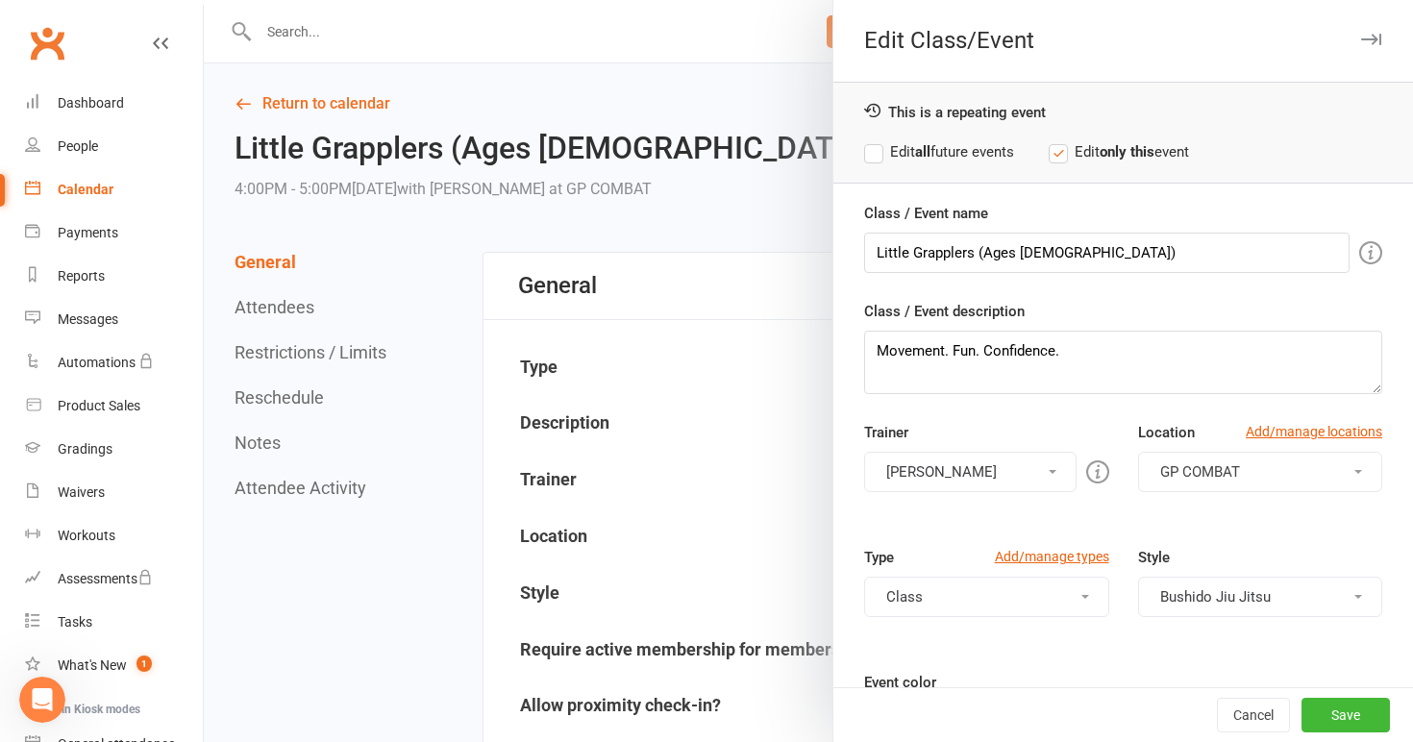
click at [915, 148] on label "Edit all future events" at bounding box center [939, 151] width 150 height 23
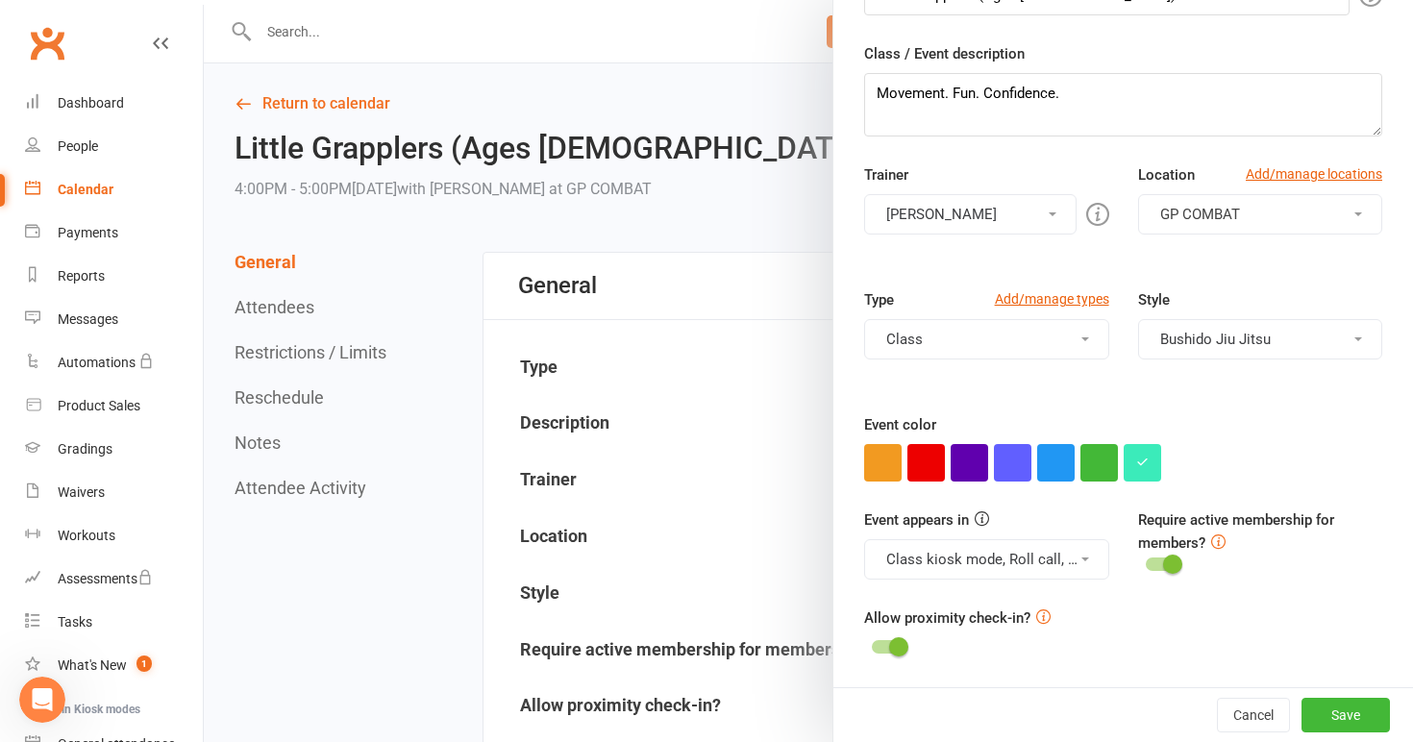
scroll to position [258, 0]
click at [1356, 340] on span at bounding box center [1359, 339] width 8 height 4
click at [1299, 382] on link "Budo MMA" at bounding box center [1260, 385] width 242 height 38
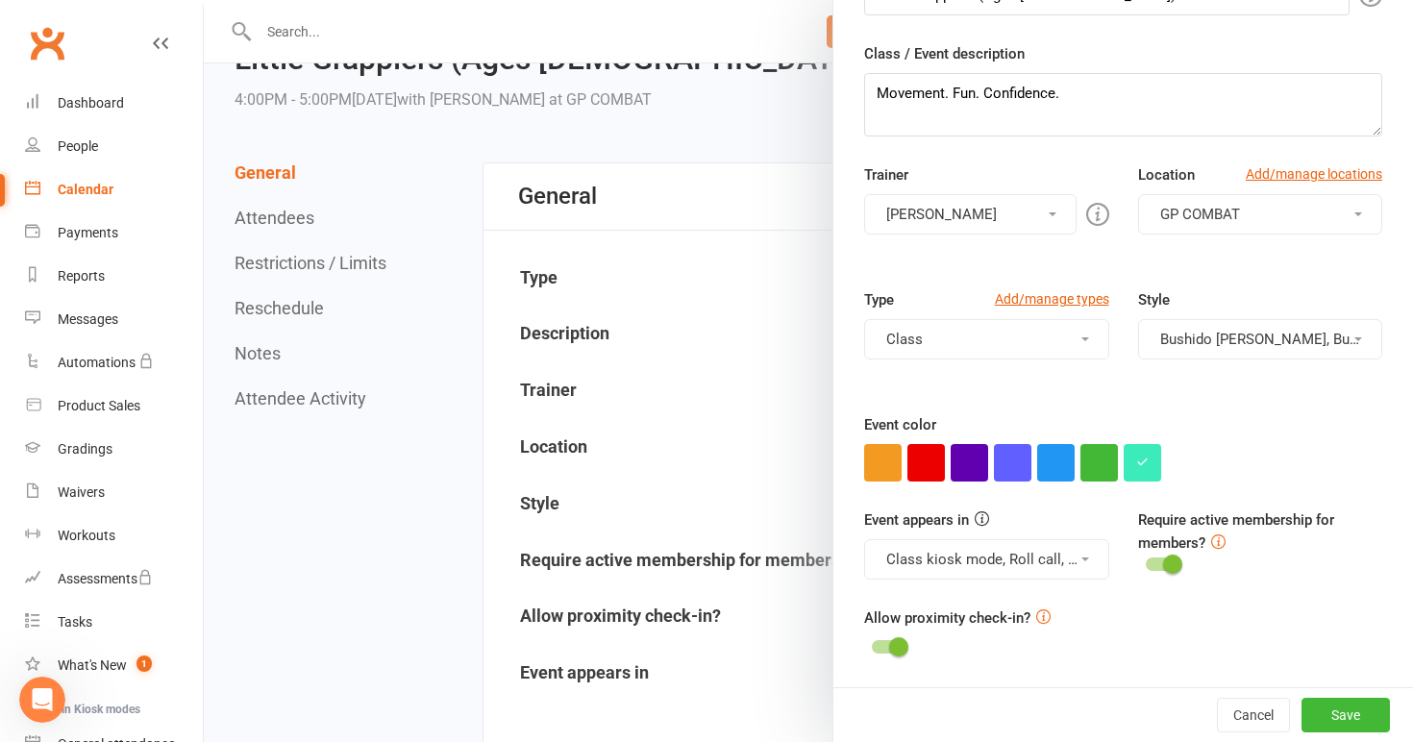
scroll to position [29, 0]
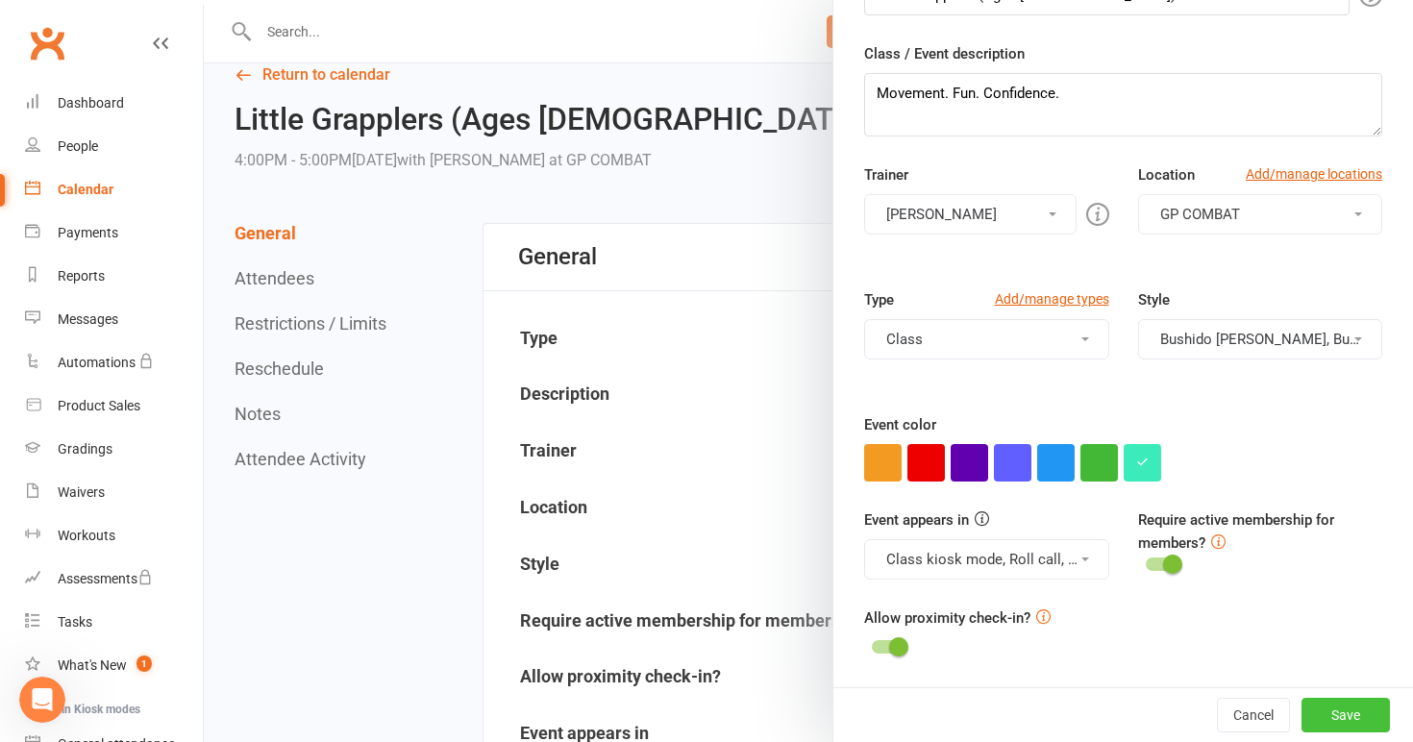
click at [1337, 715] on button "Save" at bounding box center [1346, 715] width 88 height 35
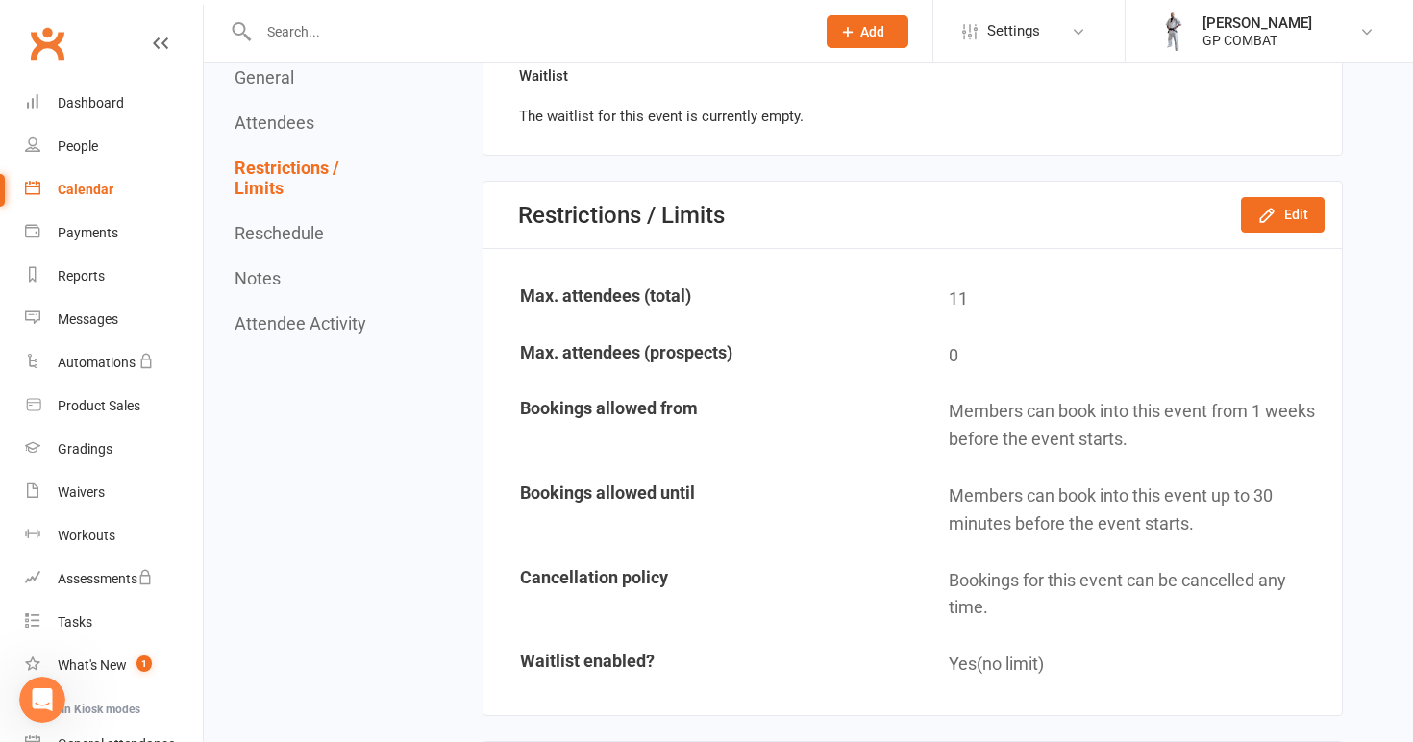
scroll to position [1212, 0]
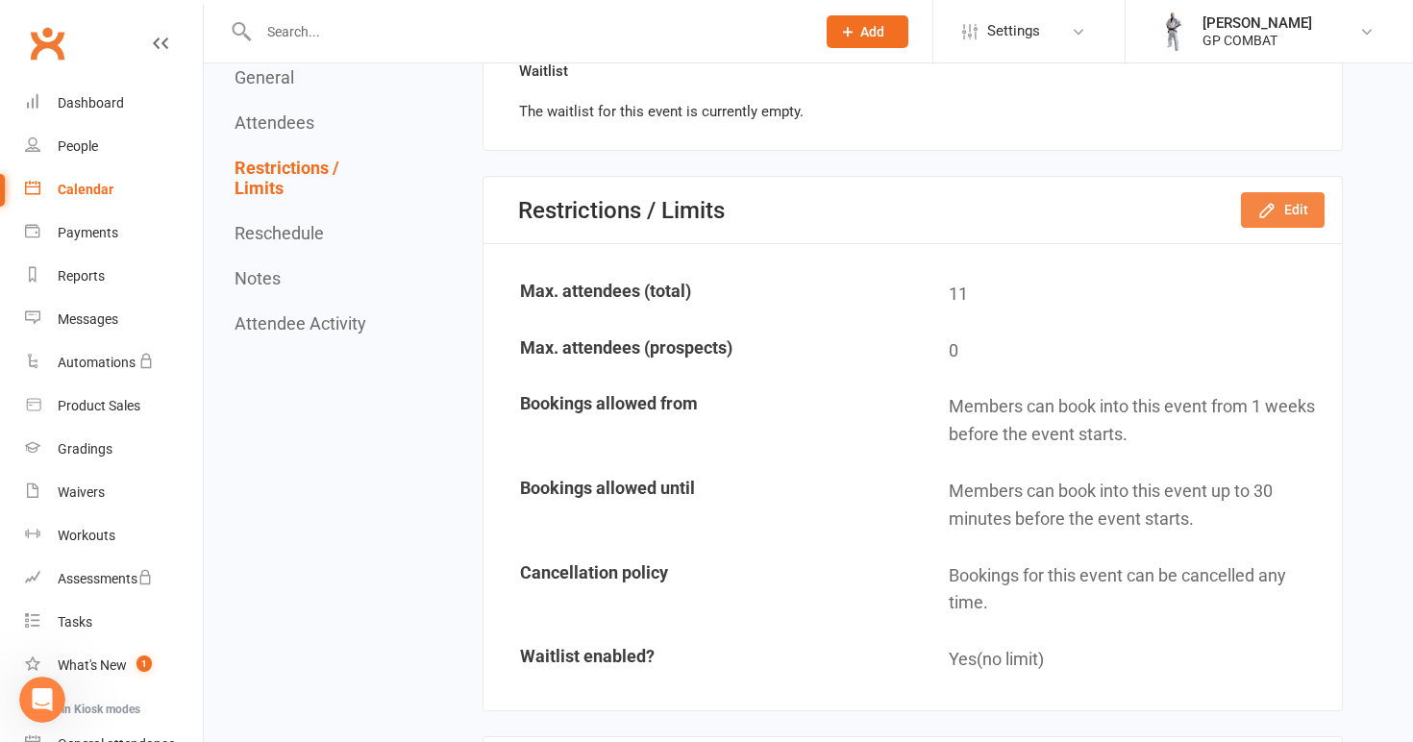
click at [1286, 199] on button "Edit" at bounding box center [1283, 209] width 84 height 35
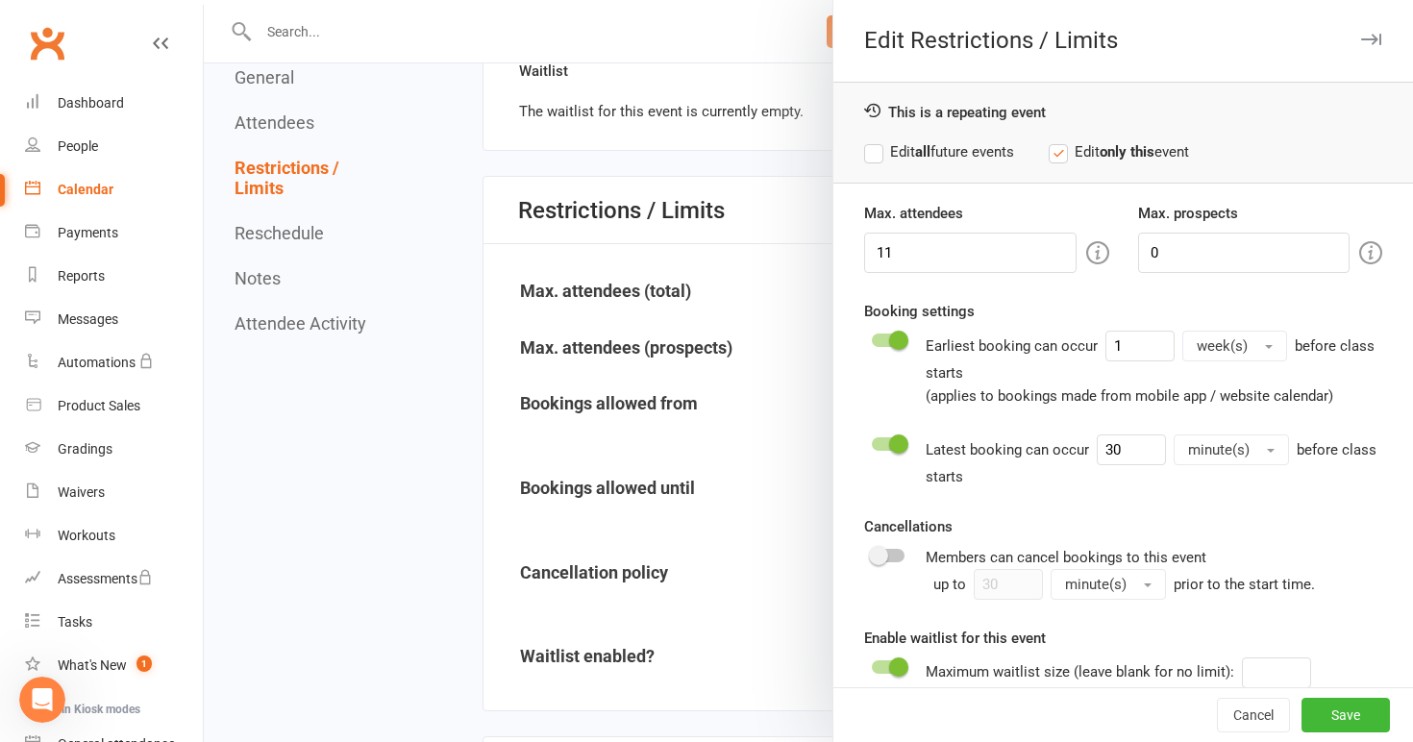
click at [900, 147] on label "Edit all future events" at bounding box center [939, 151] width 150 height 23
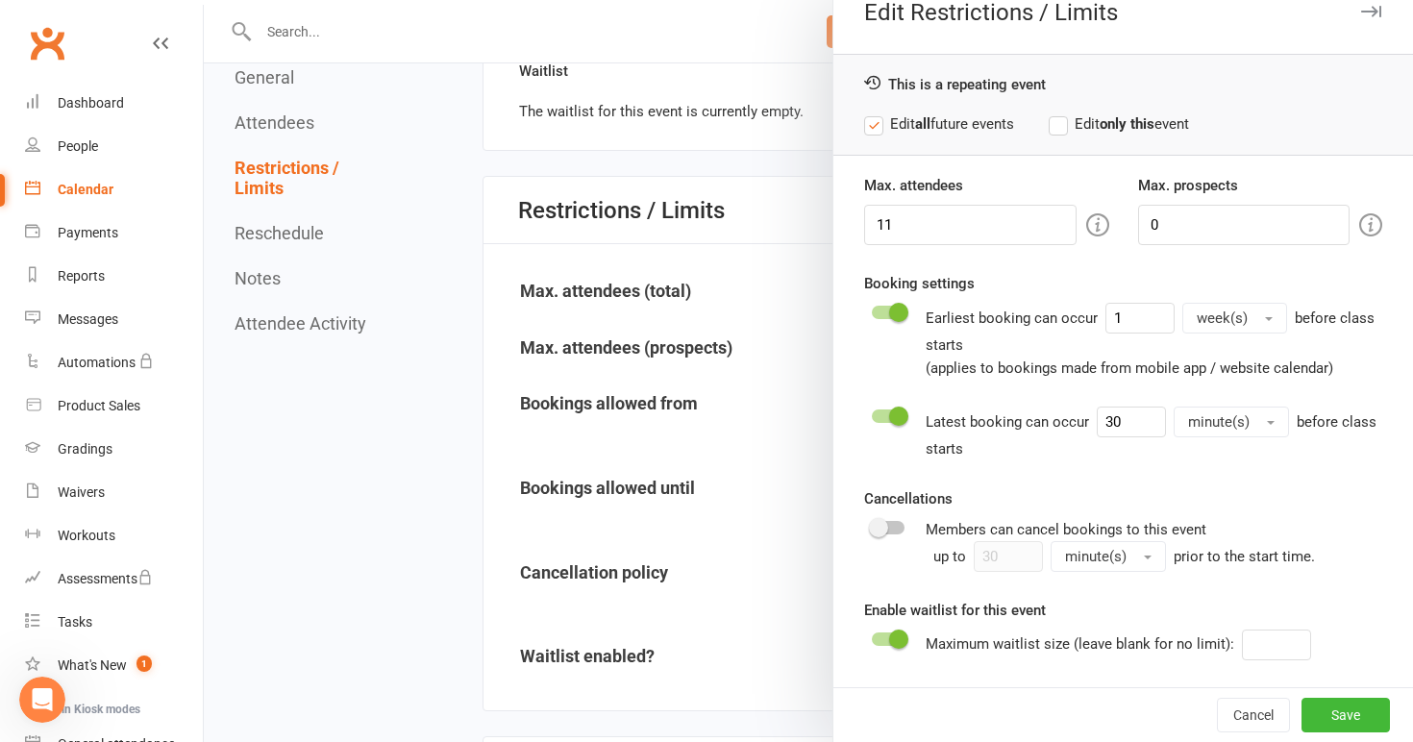
scroll to position [28, 0]
click at [1253, 722] on button "Cancel" at bounding box center [1253, 715] width 73 height 35
click at [873, 128] on label "Edit all future events" at bounding box center [939, 123] width 150 height 23
click at [879, 124] on label "Edit all future events" at bounding box center [939, 123] width 150 height 23
click at [936, 121] on label "Edit all future events" at bounding box center [939, 123] width 150 height 23
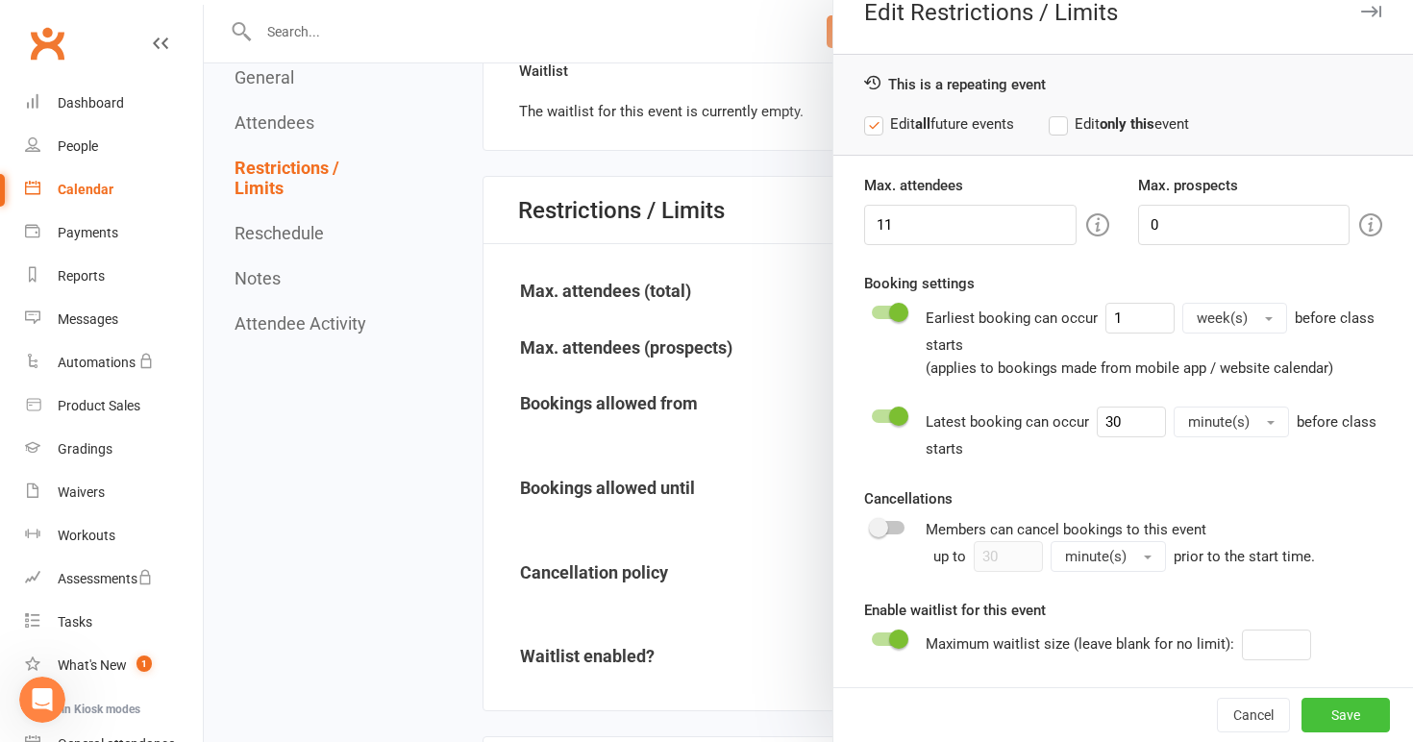
click at [1332, 715] on button "Save" at bounding box center [1346, 715] width 88 height 35
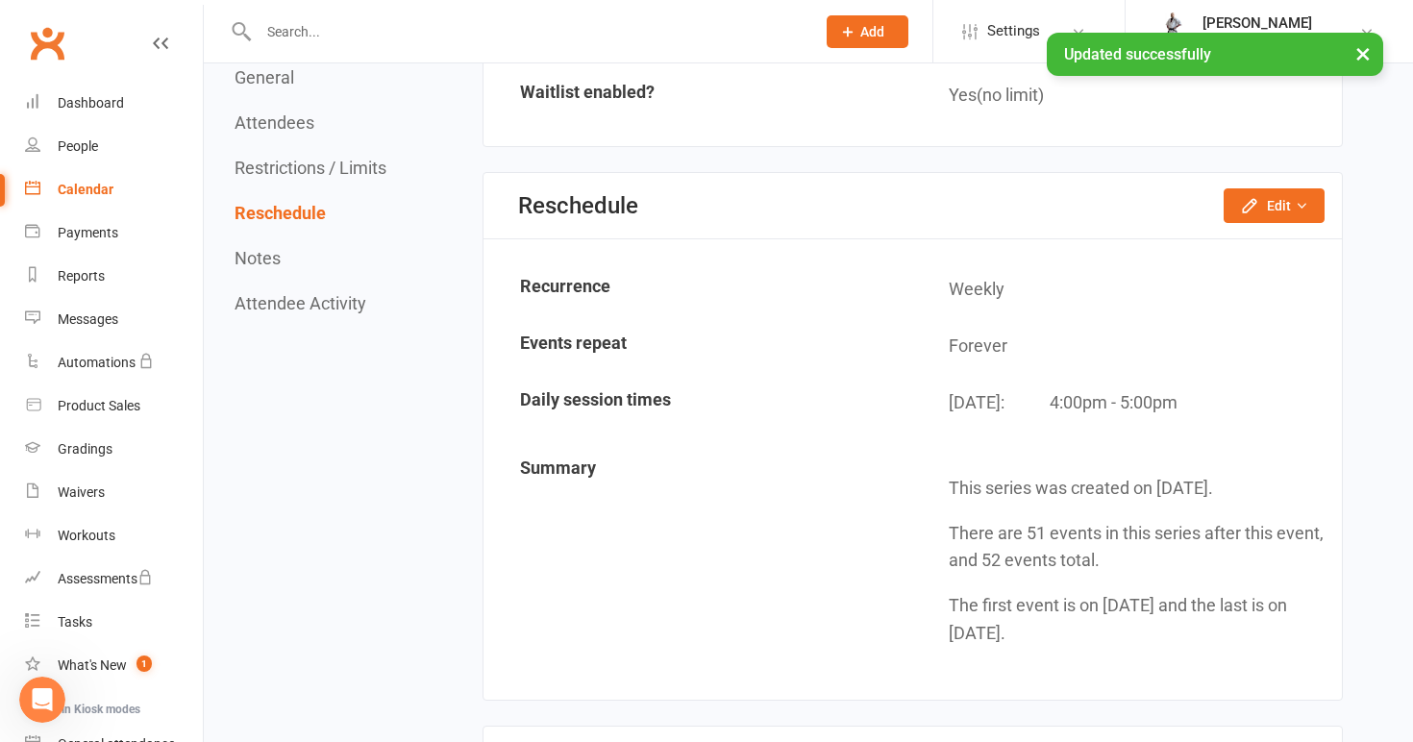
scroll to position [1813, 0]
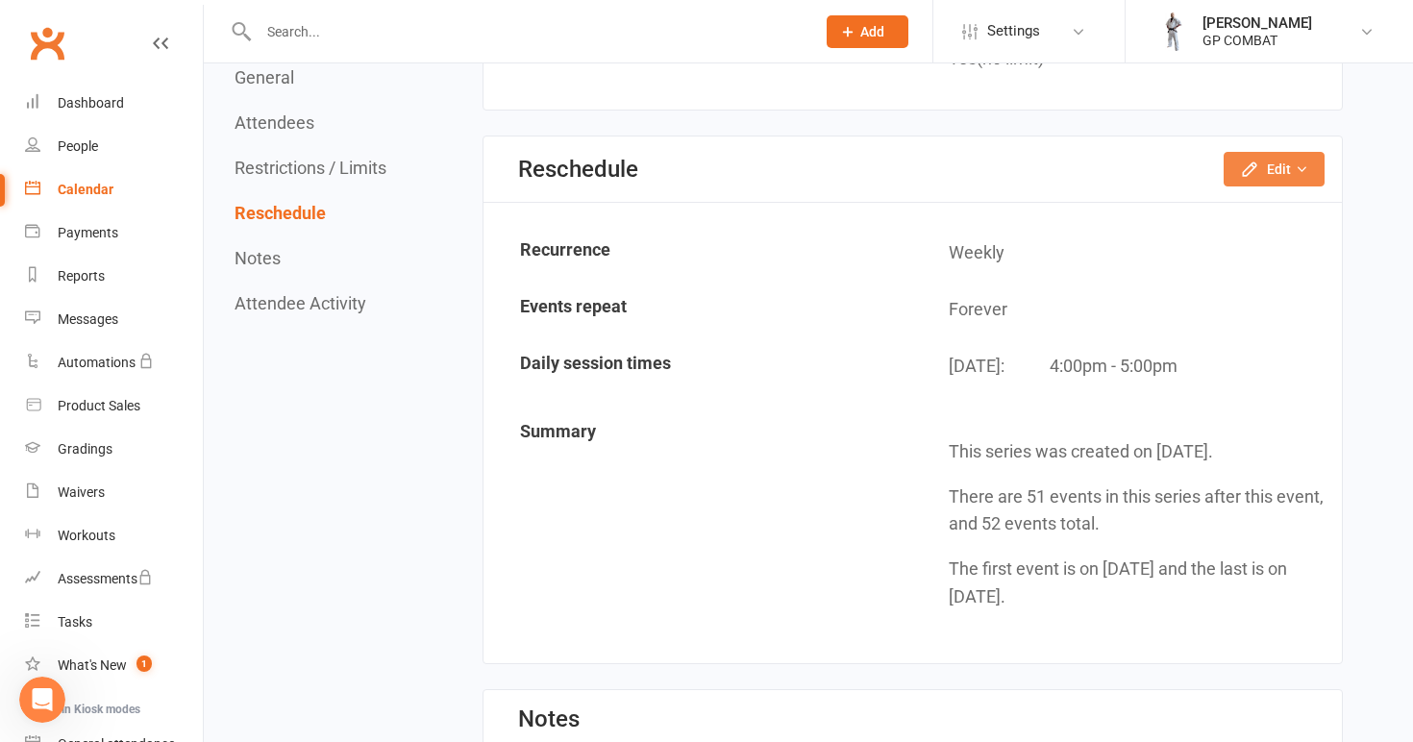
click at [1268, 152] on button "Edit" at bounding box center [1274, 169] width 101 height 35
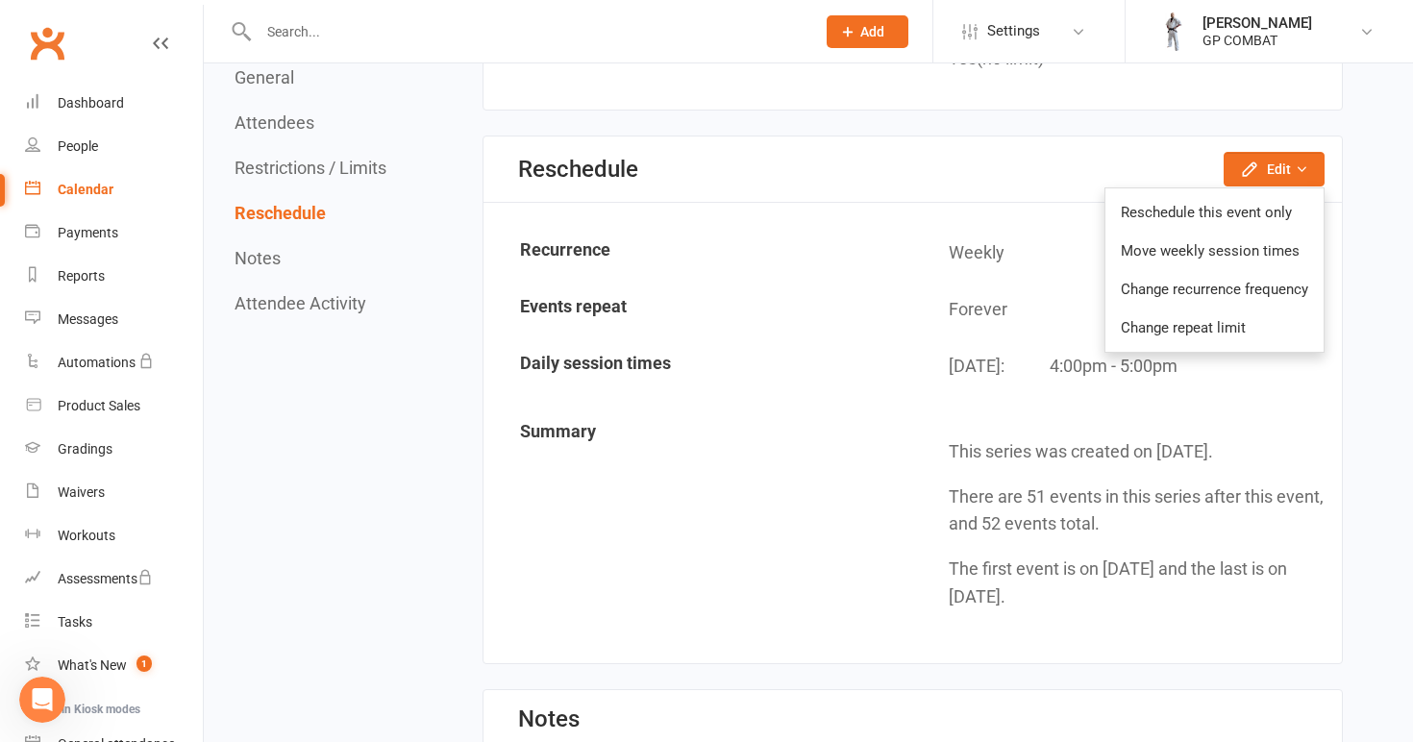
click at [808, 435] on td "Summary" at bounding box center [699, 524] width 427 height 233
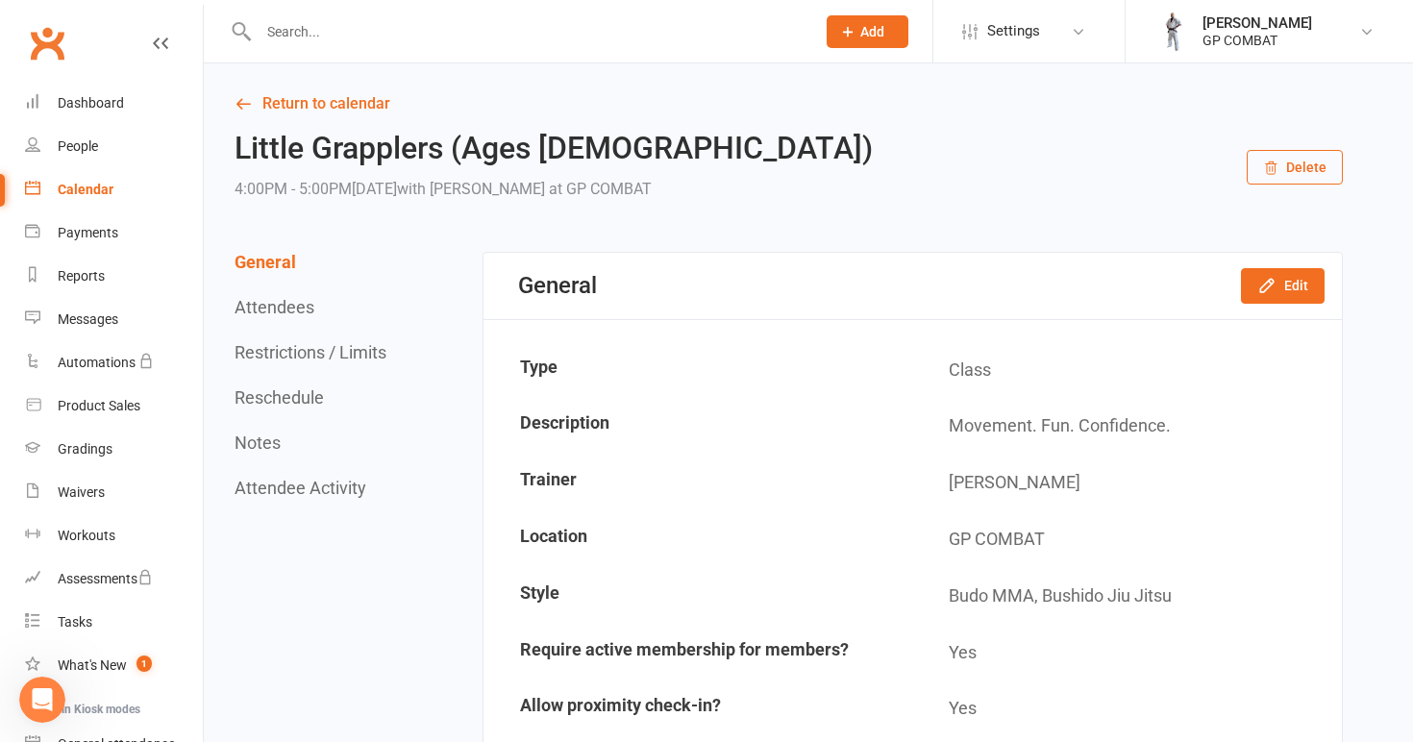
scroll to position [0, 0]
click at [1282, 285] on button "Edit" at bounding box center [1283, 285] width 84 height 35
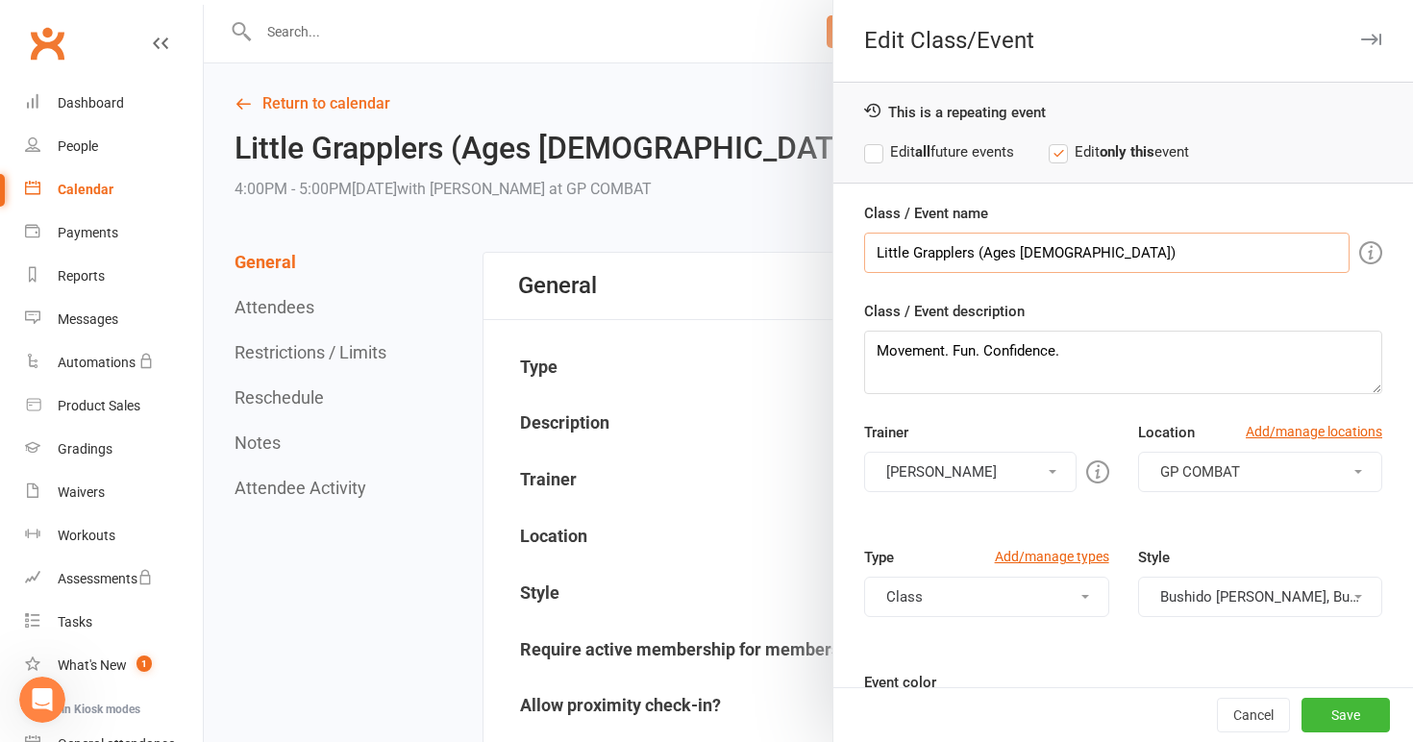
click at [976, 253] on input "Little Grapplers (Ages [DEMOGRAPHIC_DATA])" at bounding box center [1107, 253] width 486 height 40
click at [936, 139] on div "This is a repeating event Edit all future events Edit only this event" at bounding box center [1124, 133] width 580 height 102
click at [897, 146] on label "Edit all future events" at bounding box center [939, 151] width 150 height 23
click at [912, 252] on input "Little (Ages [DEMOGRAPHIC_DATA])" at bounding box center [1107, 253] width 486 height 40
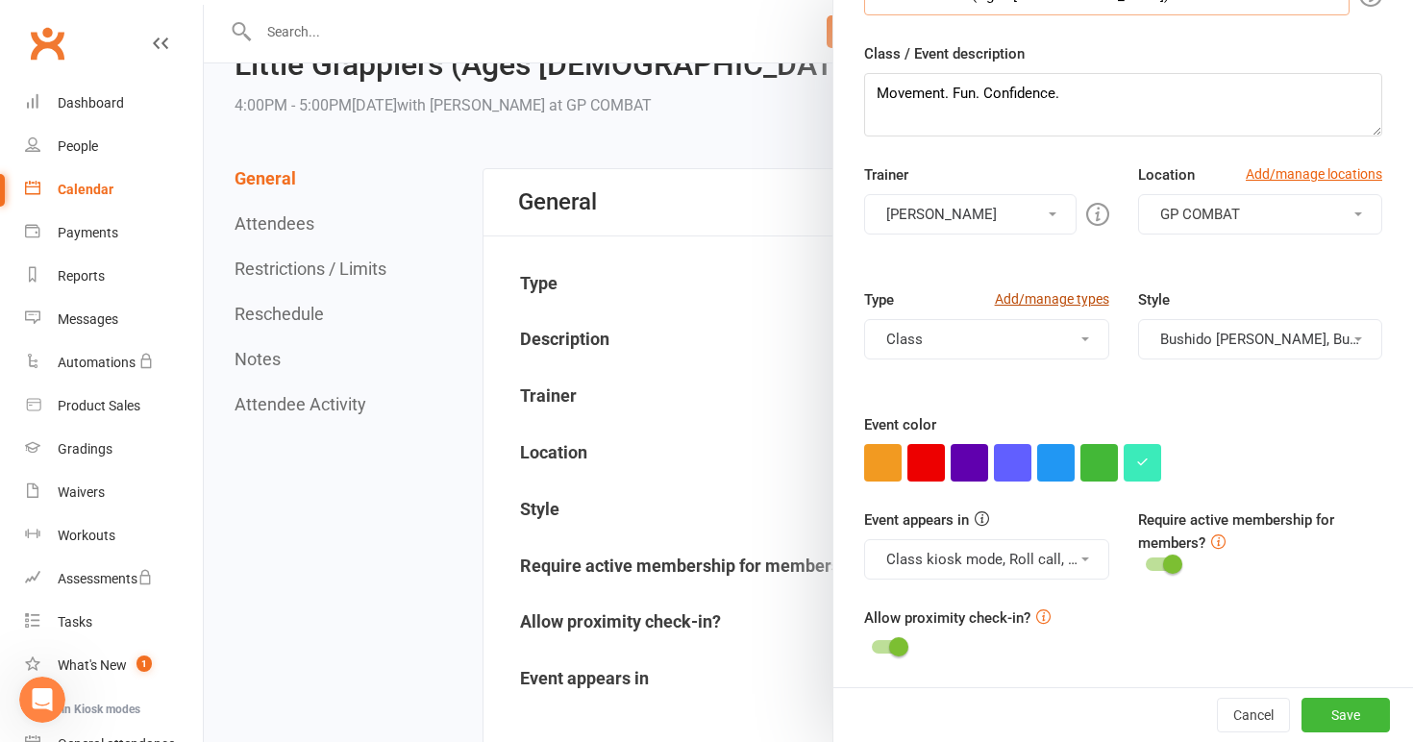
scroll to position [119, 0]
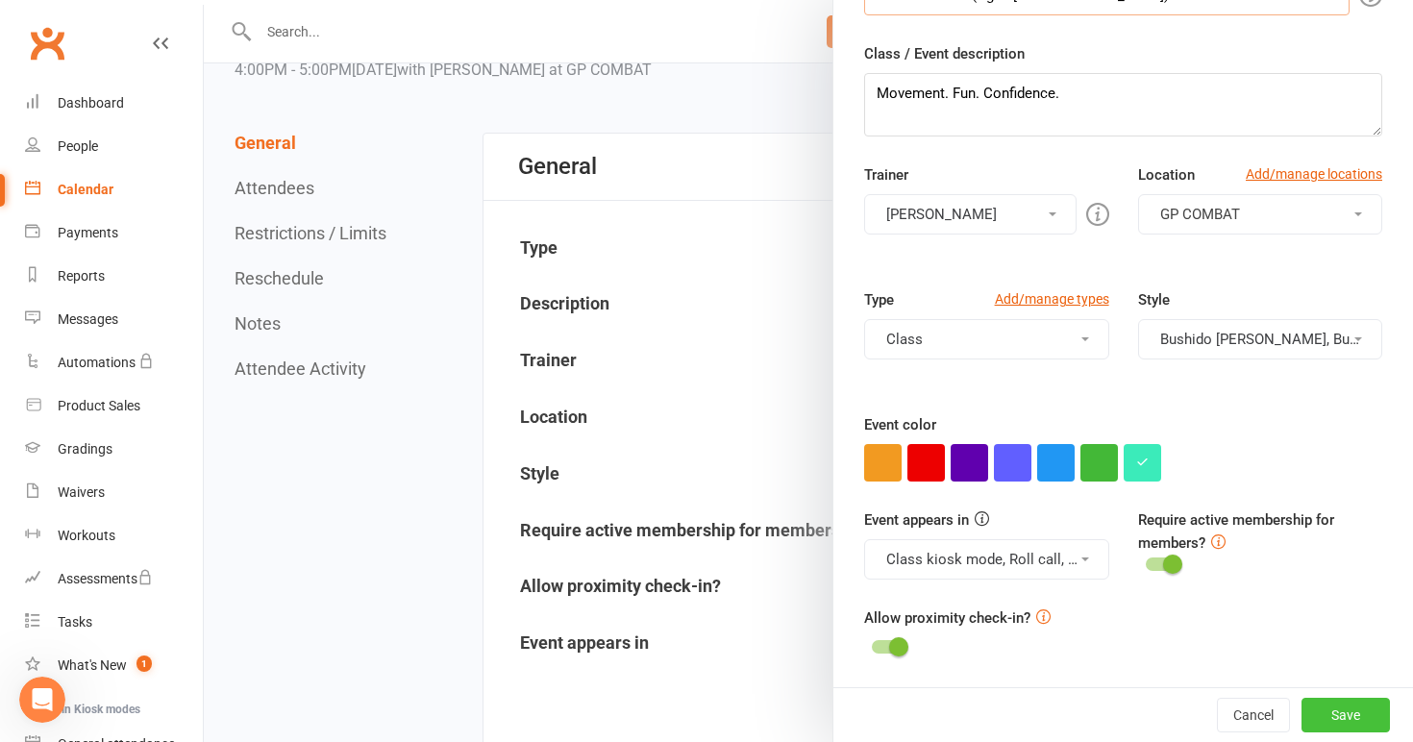
type input "Little Warriors (Ages [DEMOGRAPHIC_DATA])"
click at [1344, 705] on button "Save" at bounding box center [1346, 715] width 88 height 35
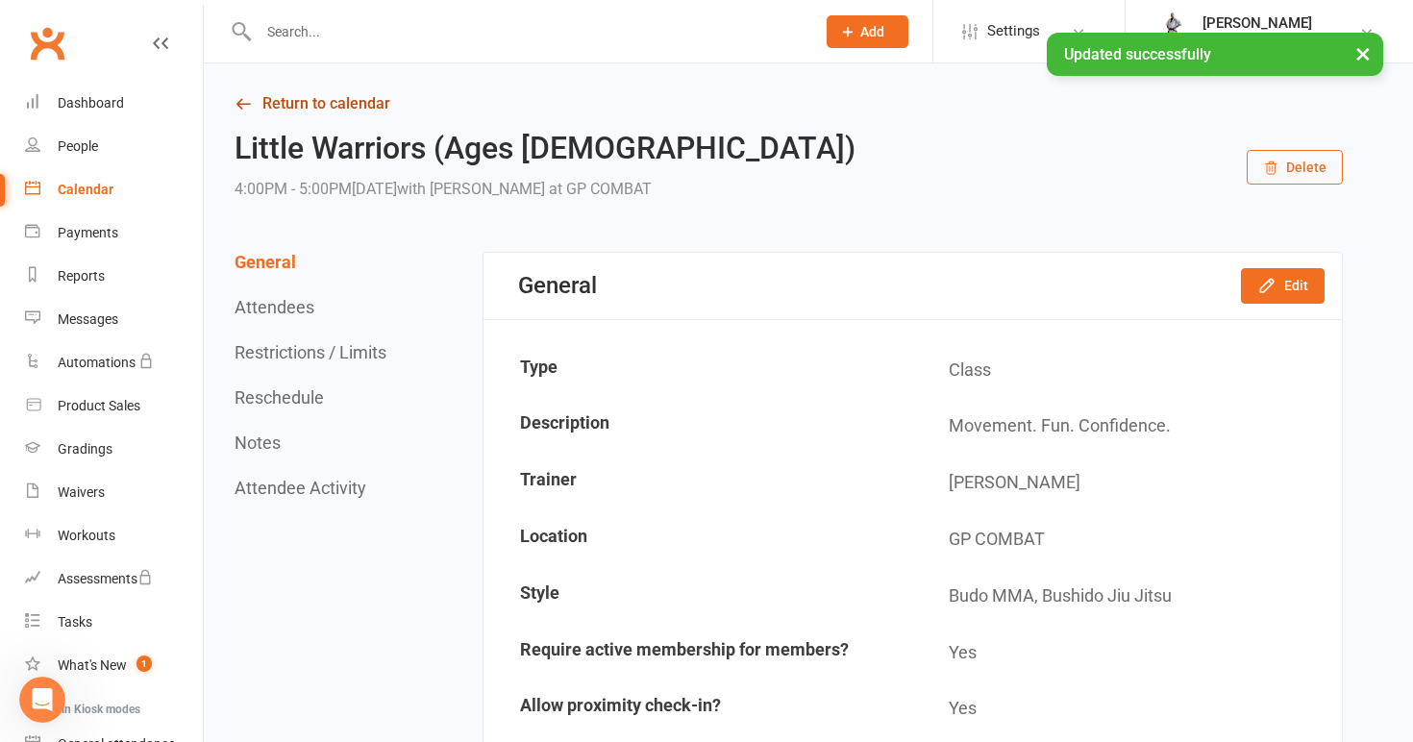
scroll to position [0, 0]
click at [310, 101] on link "Return to calendar" at bounding box center [789, 103] width 1109 height 27
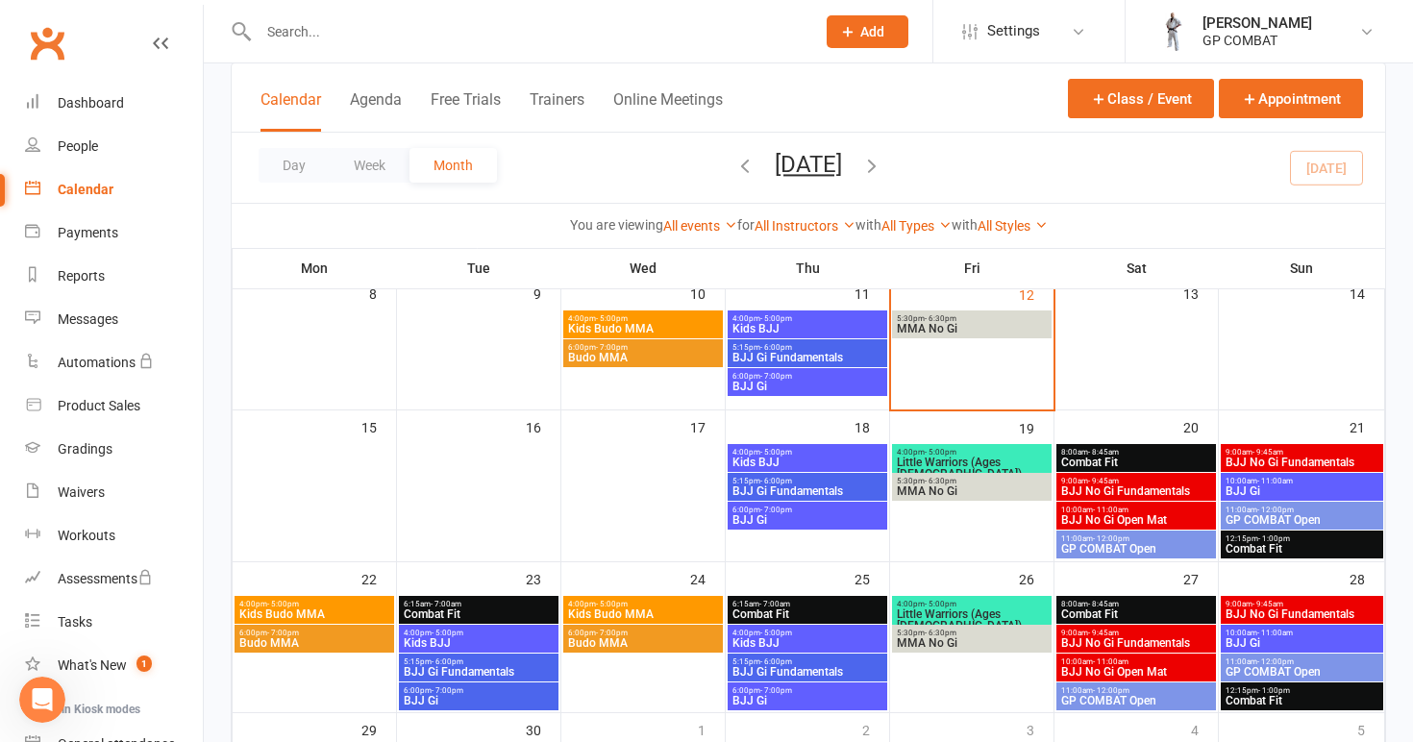
scroll to position [263, 0]
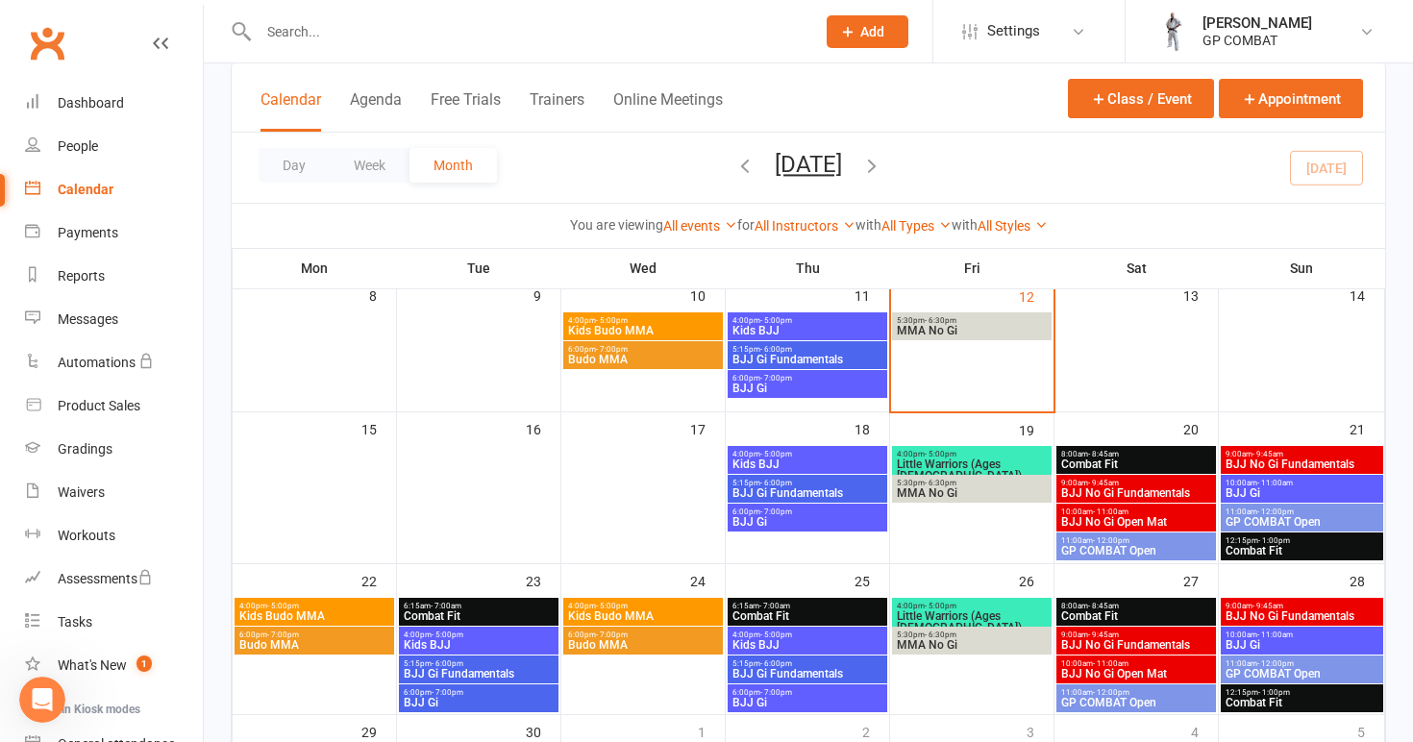
click at [1131, 551] on span "GP COMBAT Open" at bounding box center [1136, 551] width 152 height 12
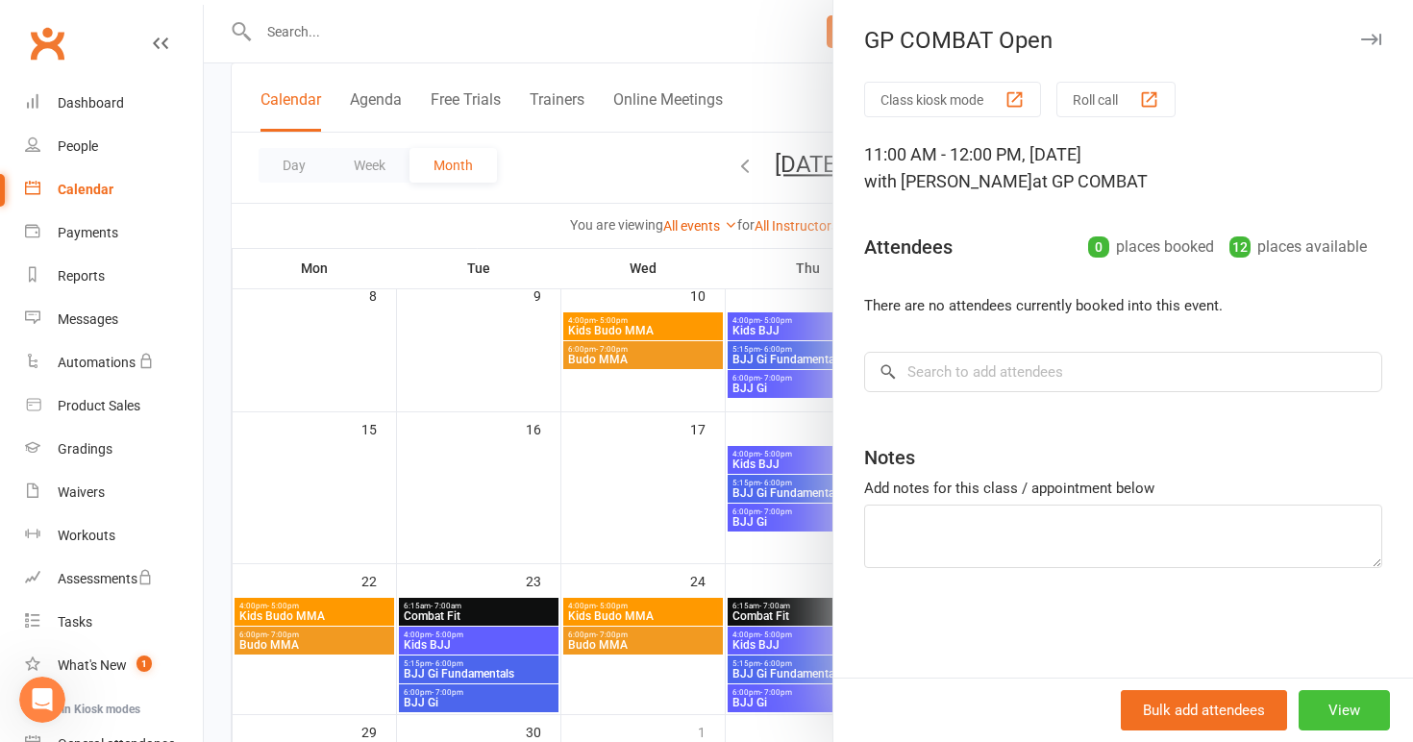
click at [1336, 711] on button "View" at bounding box center [1344, 710] width 91 height 40
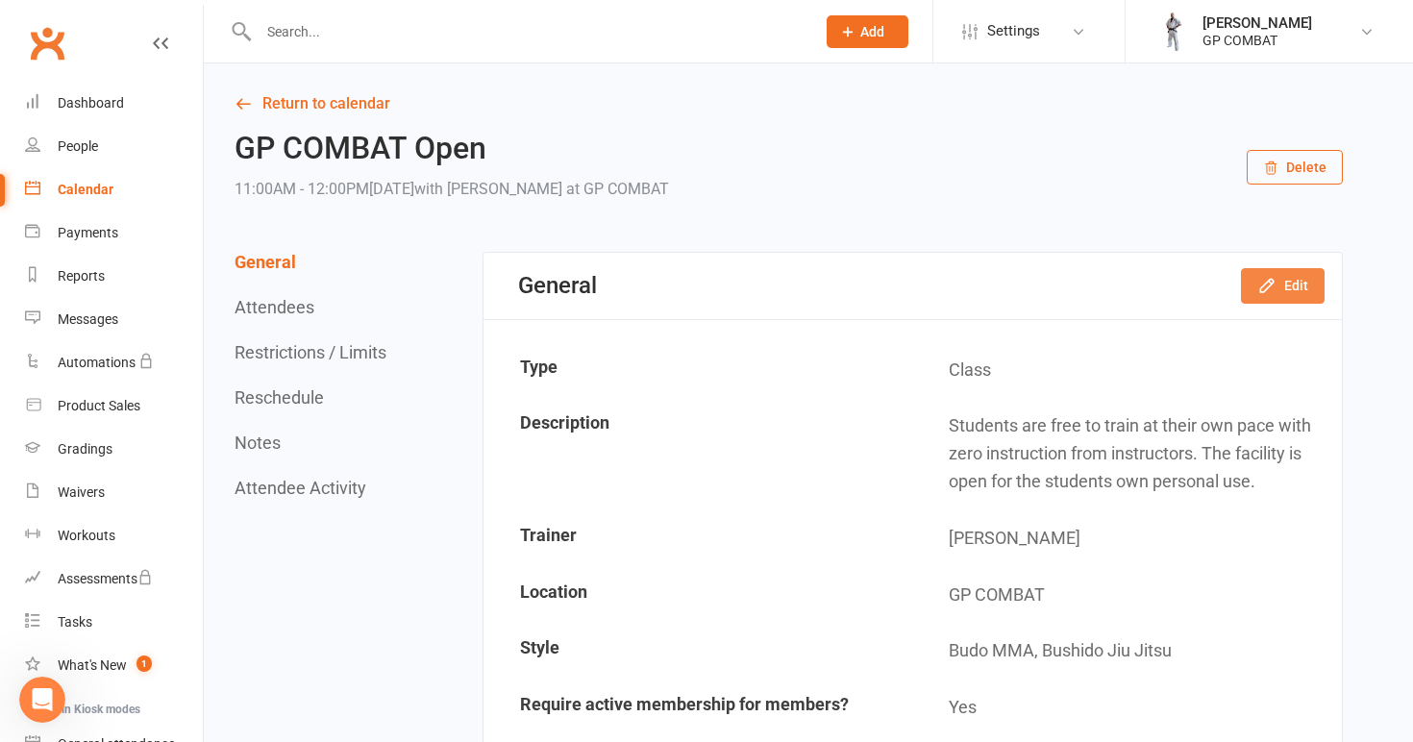
click at [1272, 284] on icon "button" at bounding box center [1266, 286] width 12 height 12
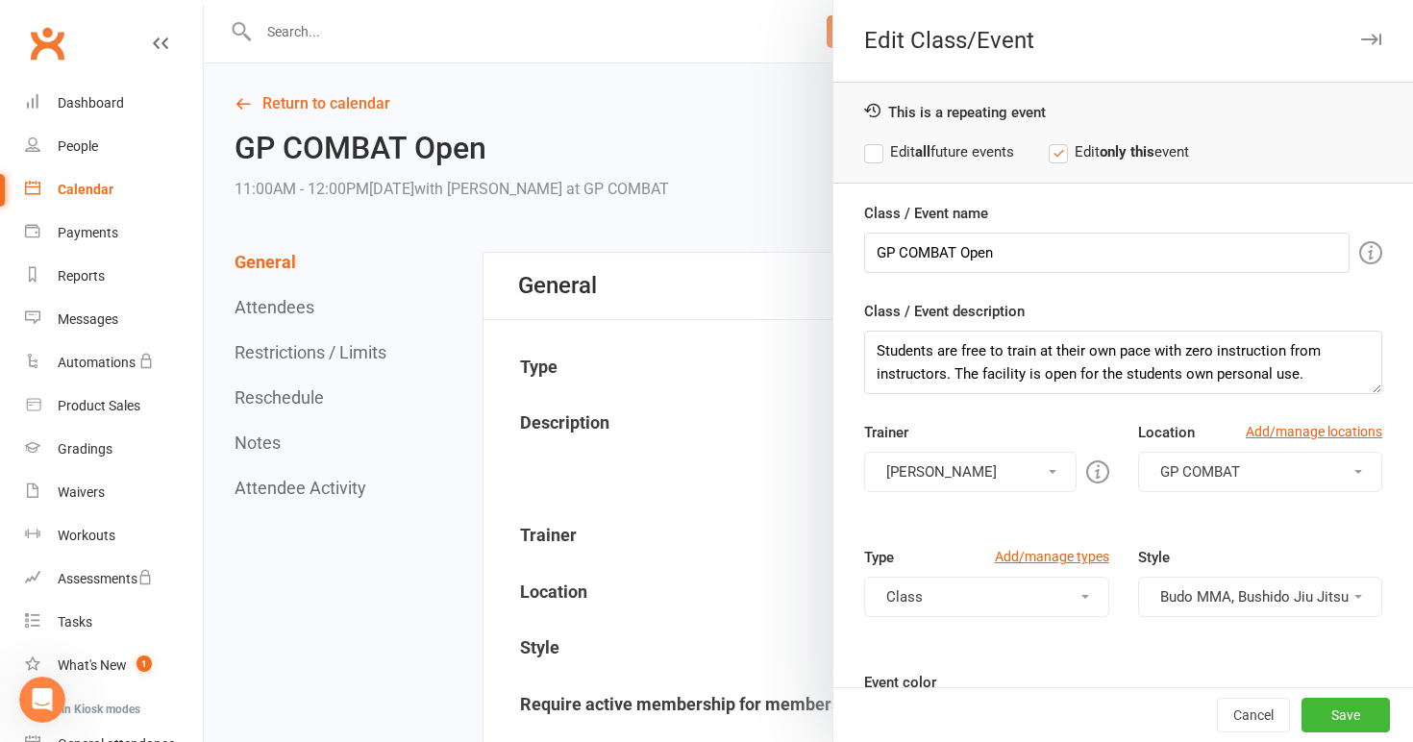
click at [899, 152] on label "Edit all future events" at bounding box center [939, 151] width 150 height 23
click at [963, 253] on input "GP COMBAT Open" at bounding box center [1107, 253] width 486 height 40
click at [973, 251] on input "Open" at bounding box center [1107, 253] width 486 height 40
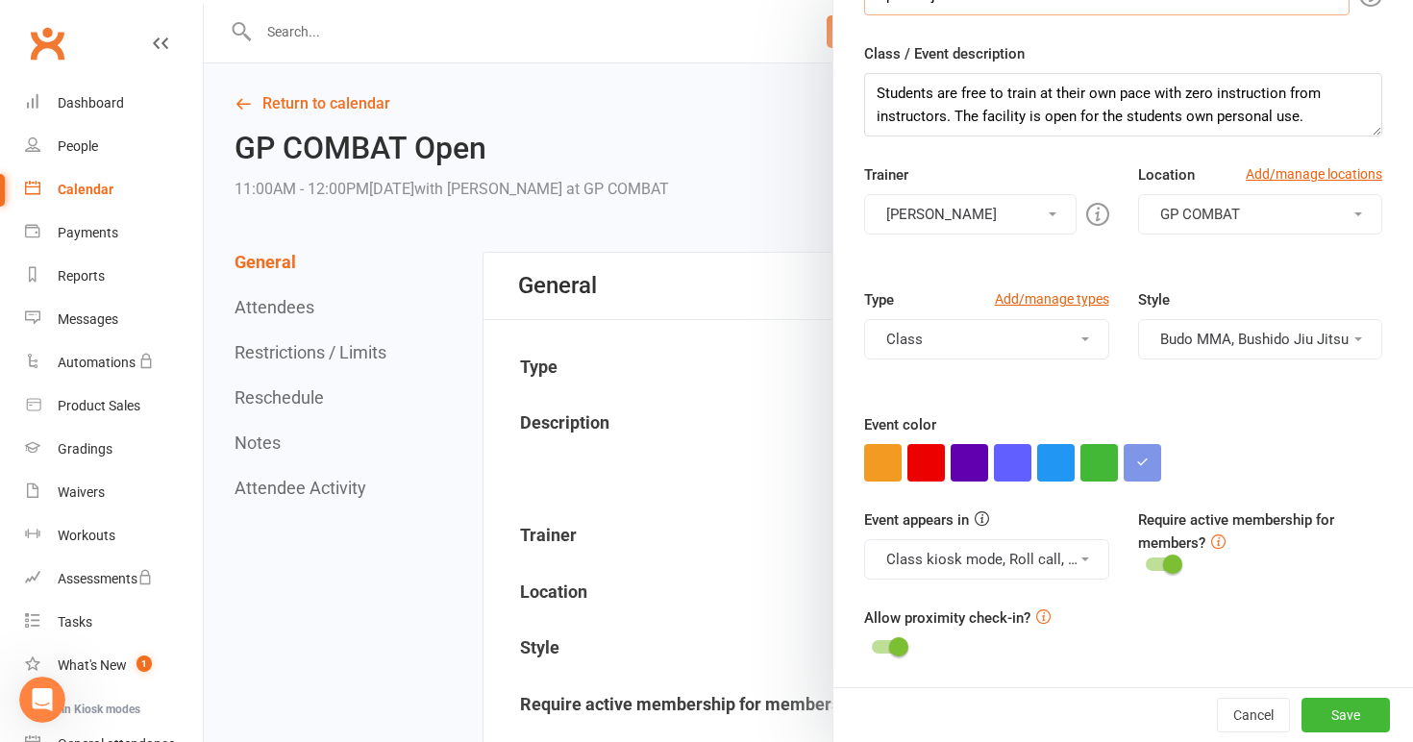
scroll to position [258, 0]
type input "Open Dojo"
click at [1327, 718] on button "Save" at bounding box center [1346, 715] width 88 height 35
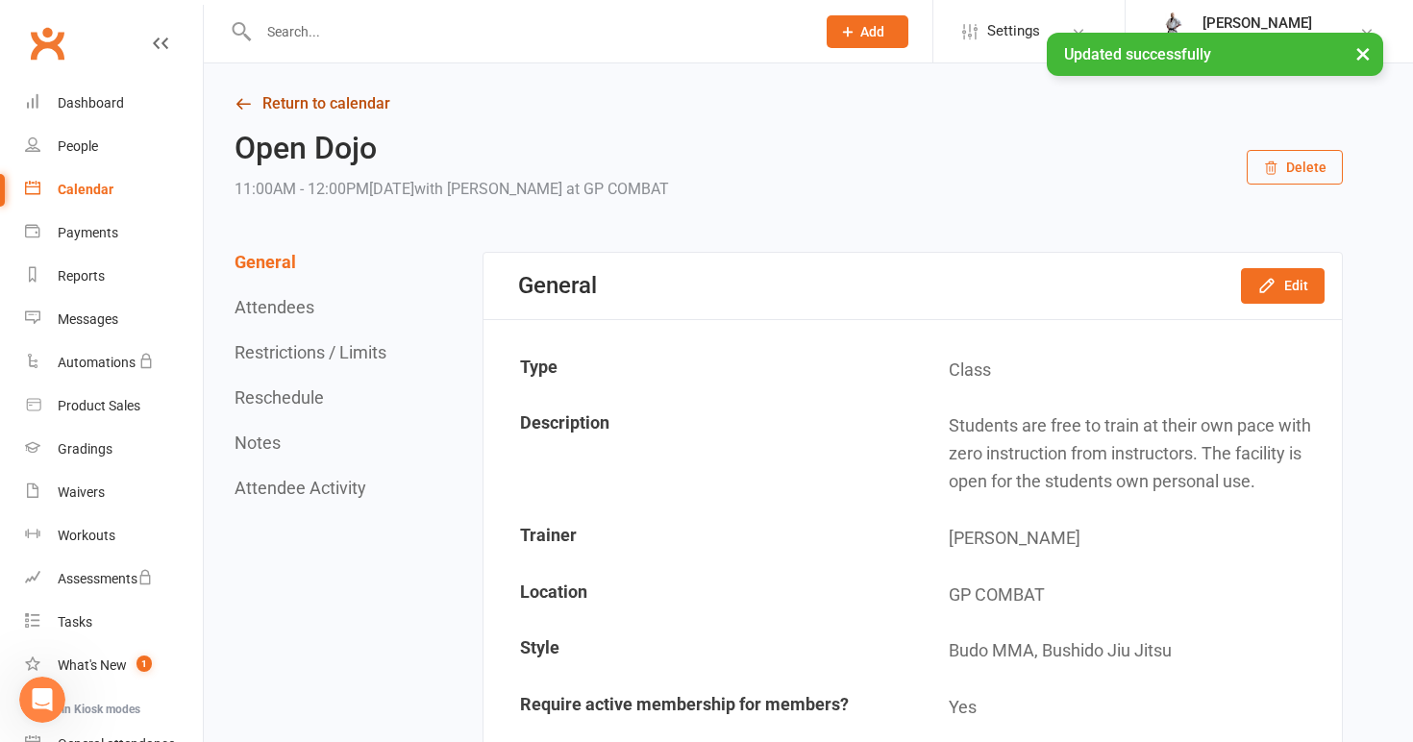
click at [319, 102] on link "Return to calendar" at bounding box center [789, 103] width 1109 height 27
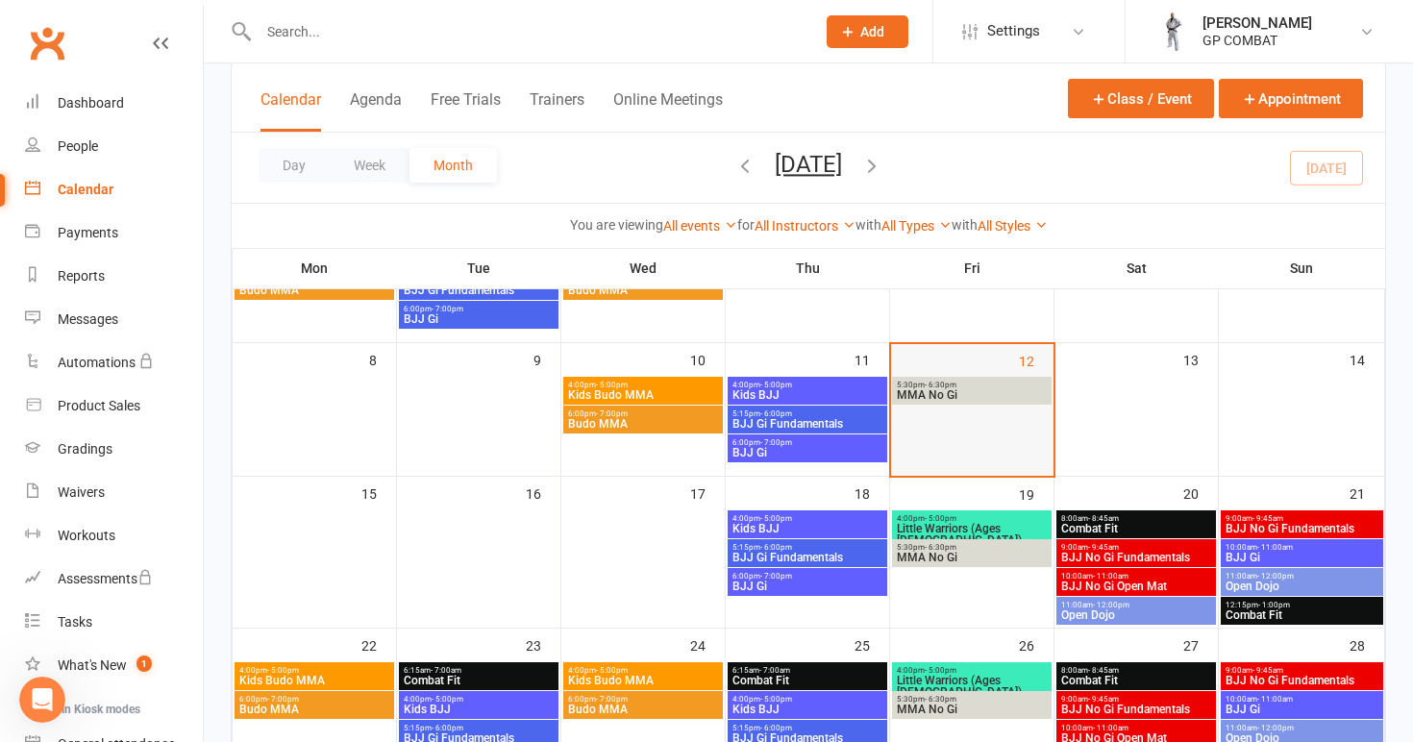
scroll to position [197, 0]
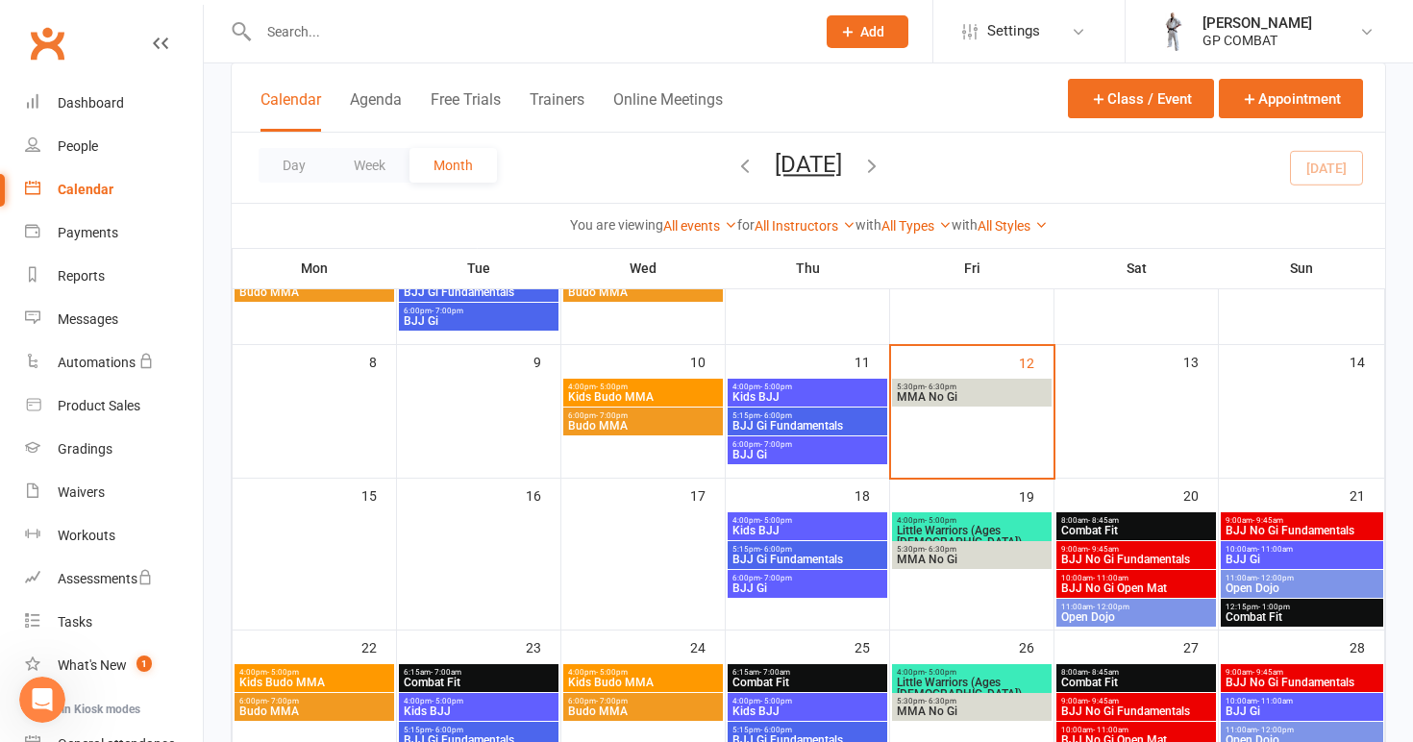
click at [1123, 526] on span "Combat Fit" at bounding box center [1136, 531] width 152 height 12
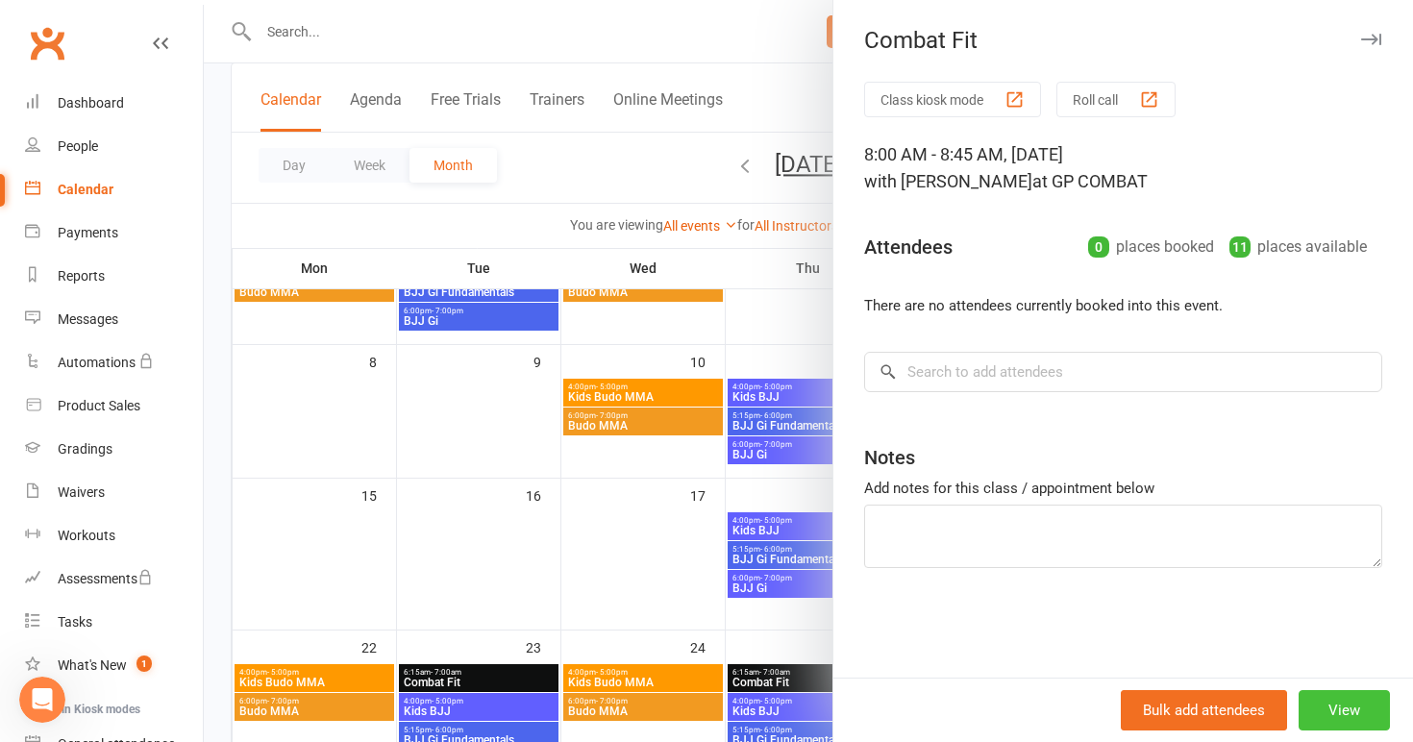
click at [1338, 718] on button "View" at bounding box center [1344, 710] width 91 height 40
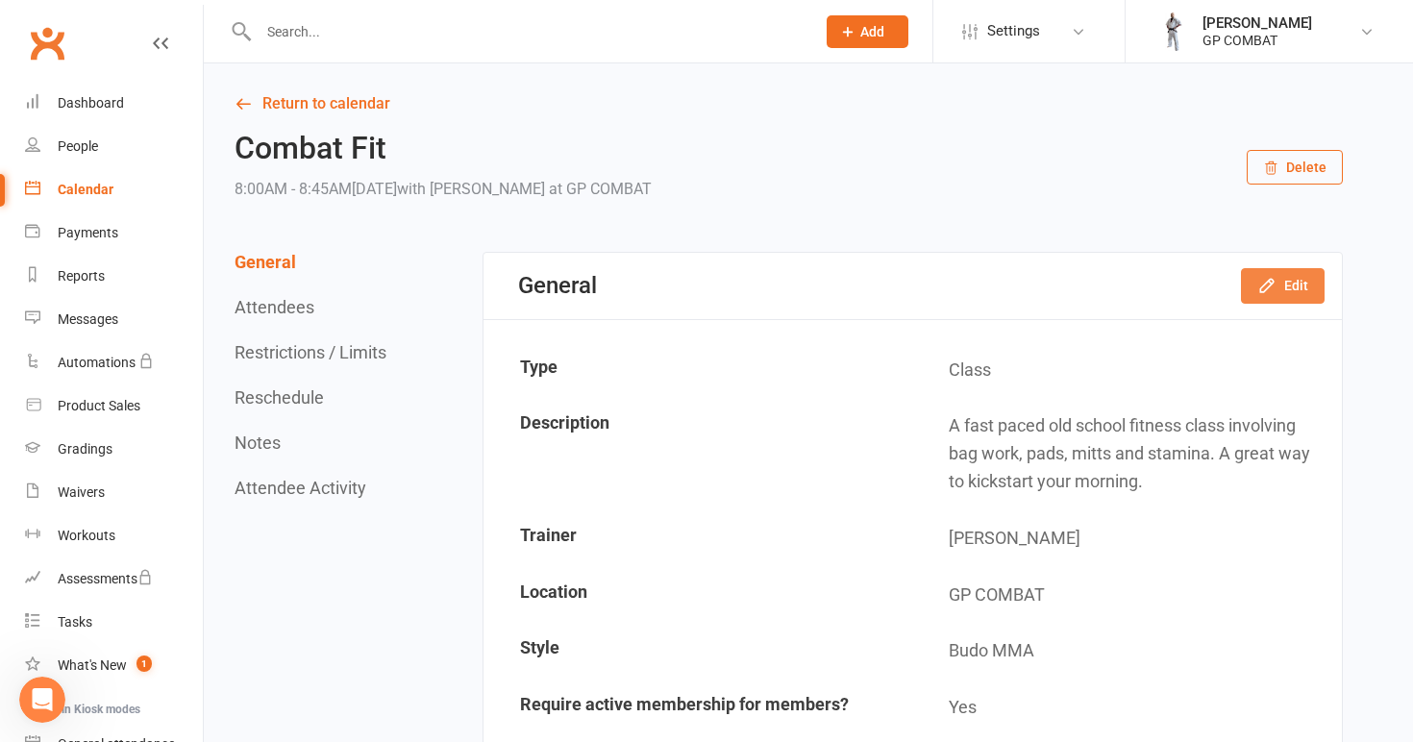
click at [1277, 287] on icon "button" at bounding box center [1267, 285] width 19 height 19
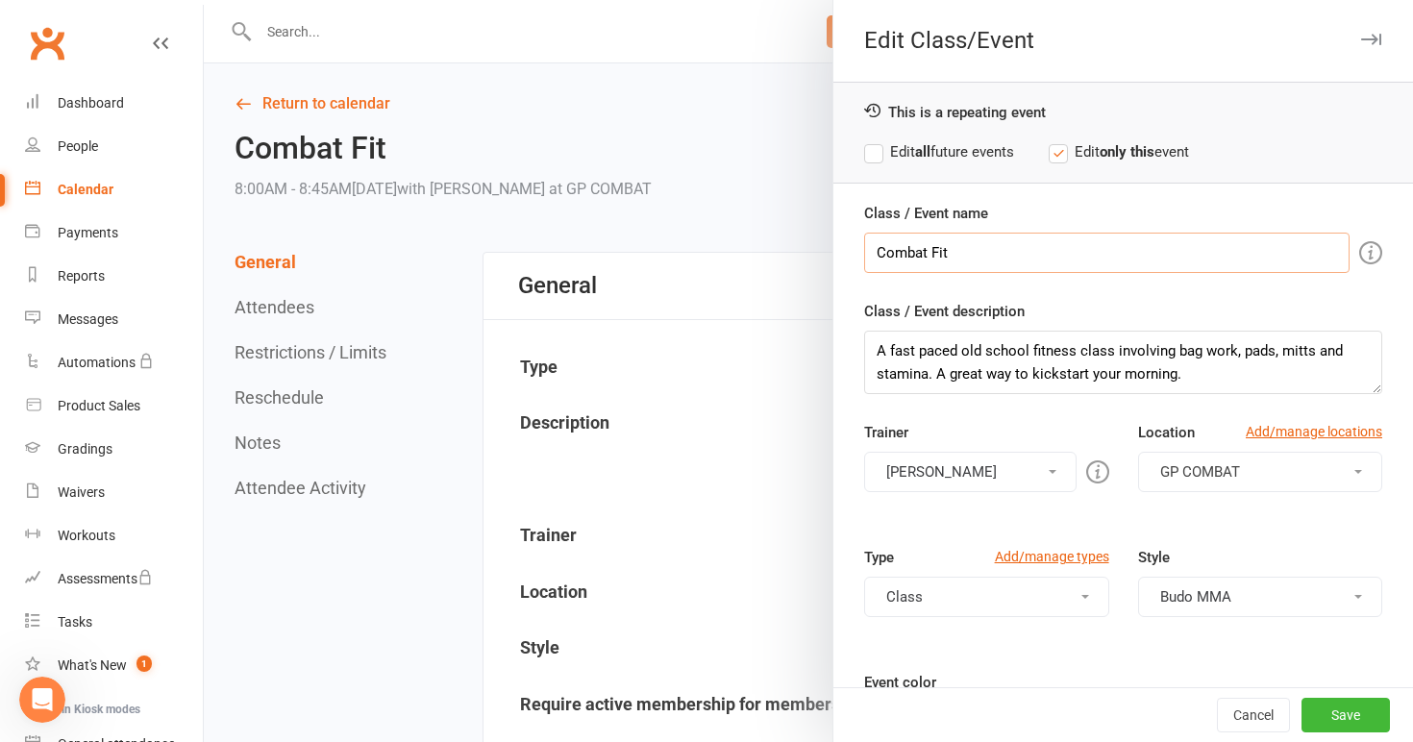
click at [934, 252] on input "Combat Fit" at bounding box center [1107, 253] width 486 height 40
click at [976, 253] on input "Combat Fit" at bounding box center [1107, 253] width 486 height 40
type input "C"
click at [939, 140] on label "Edit all future events" at bounding box center [939, 151] width 150 height 23
click at [926, 250] on input "Class / Event name" at bounding box center [1107, 253] width 486 height 40
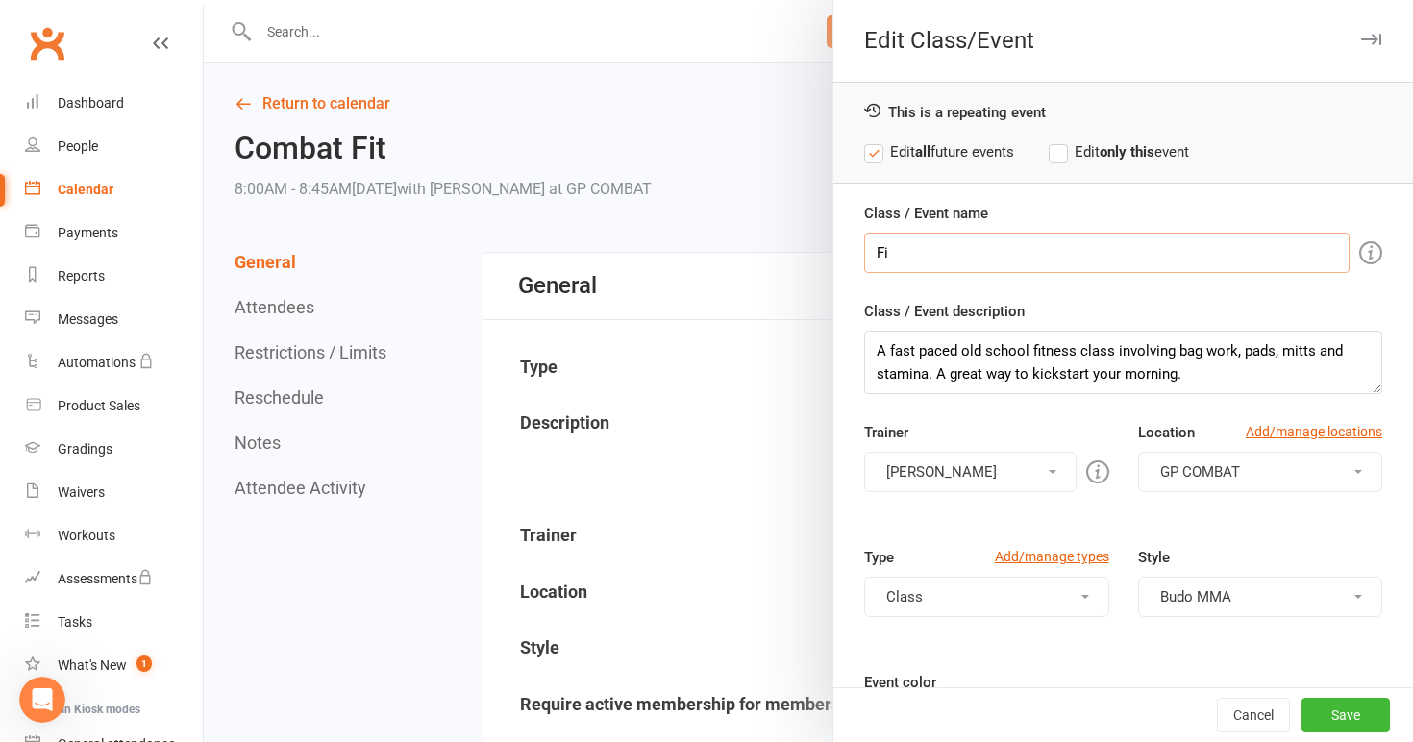
type input "F"
click at [899, 250] on input "GP Fitness" at bounding box center [1107, 253] width 486 height 40
click at [970, 255] on input "Fitness" at bounding box center [1107, 253] width 486 height 40
type input "Fitness Class"
click at [1342, 711] on button "Save" at bounding box center [1346, 715] width 88 height 35
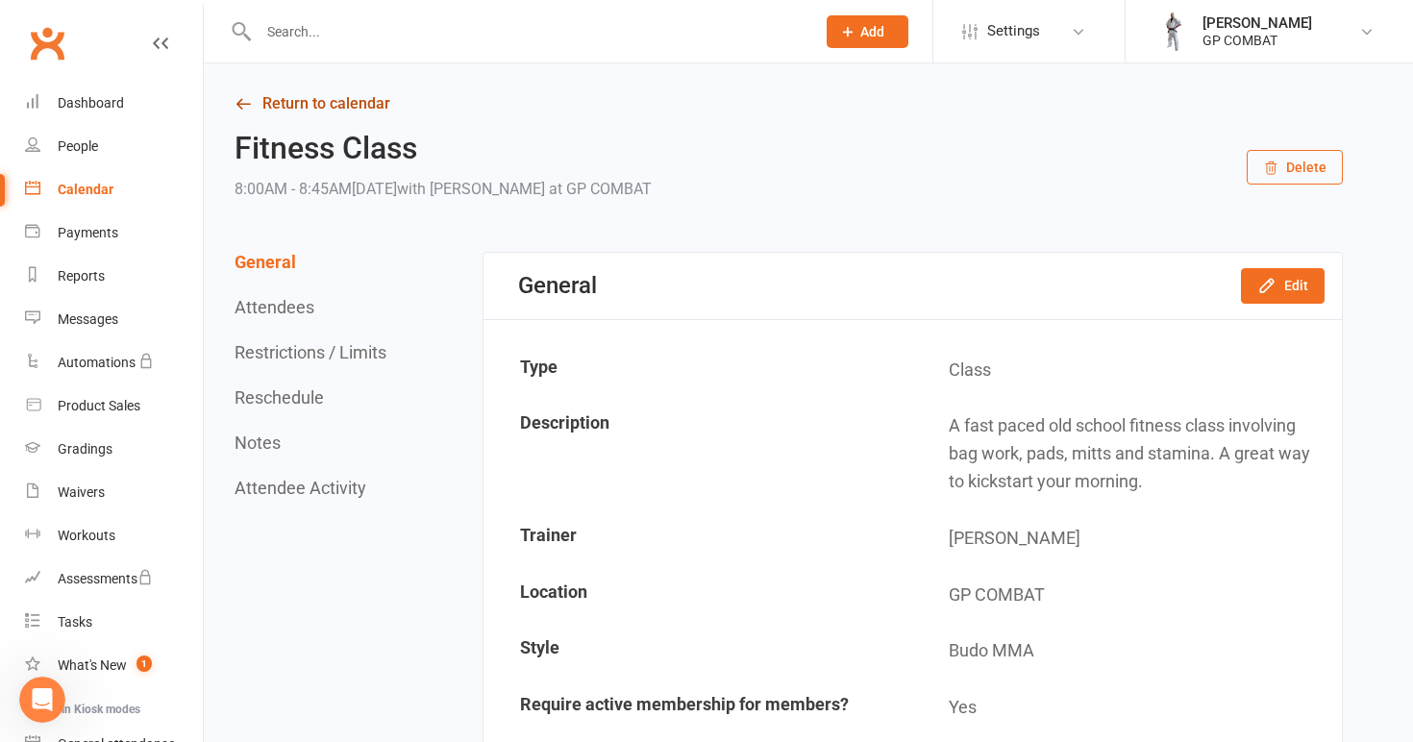
click at [353, 108] on link "Return to calendar" at bounding box center [789, 103] width 1109 height 27
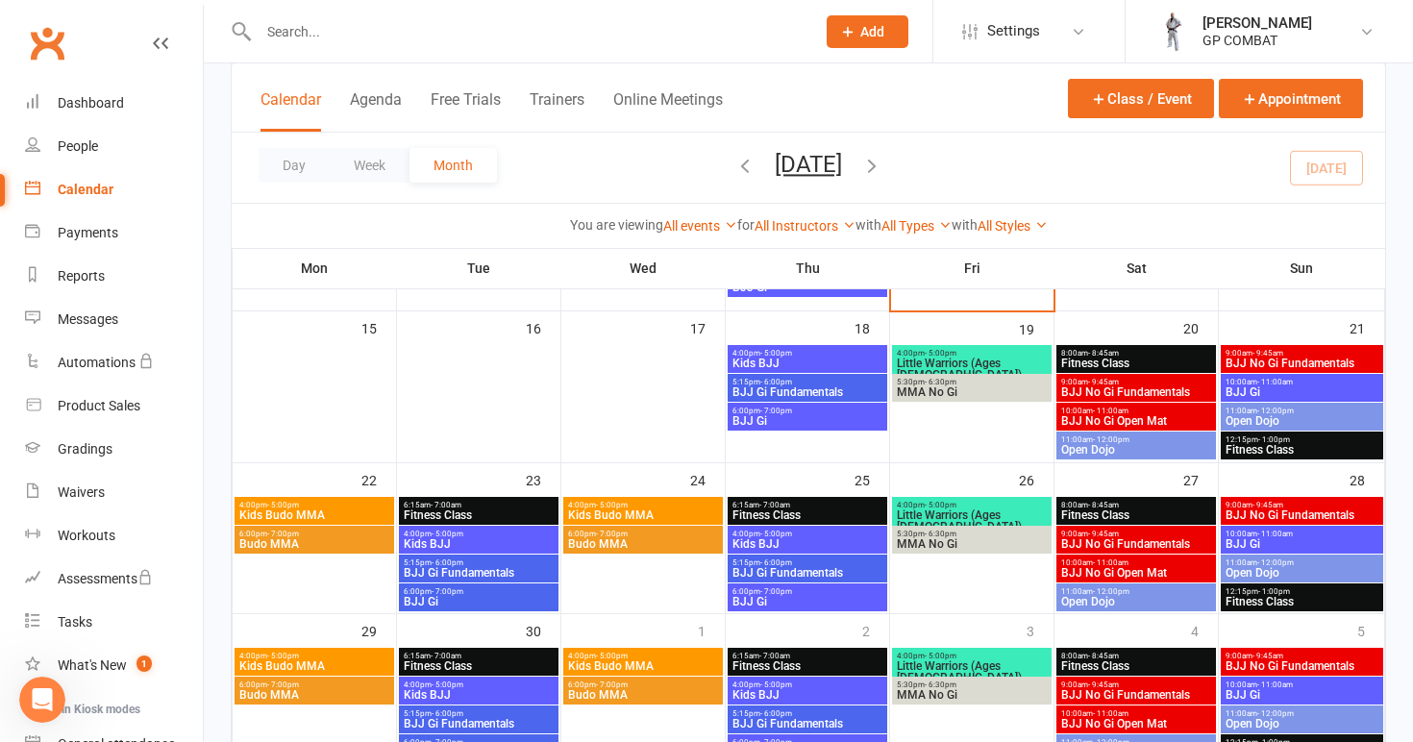
scroll to position [365, 0]
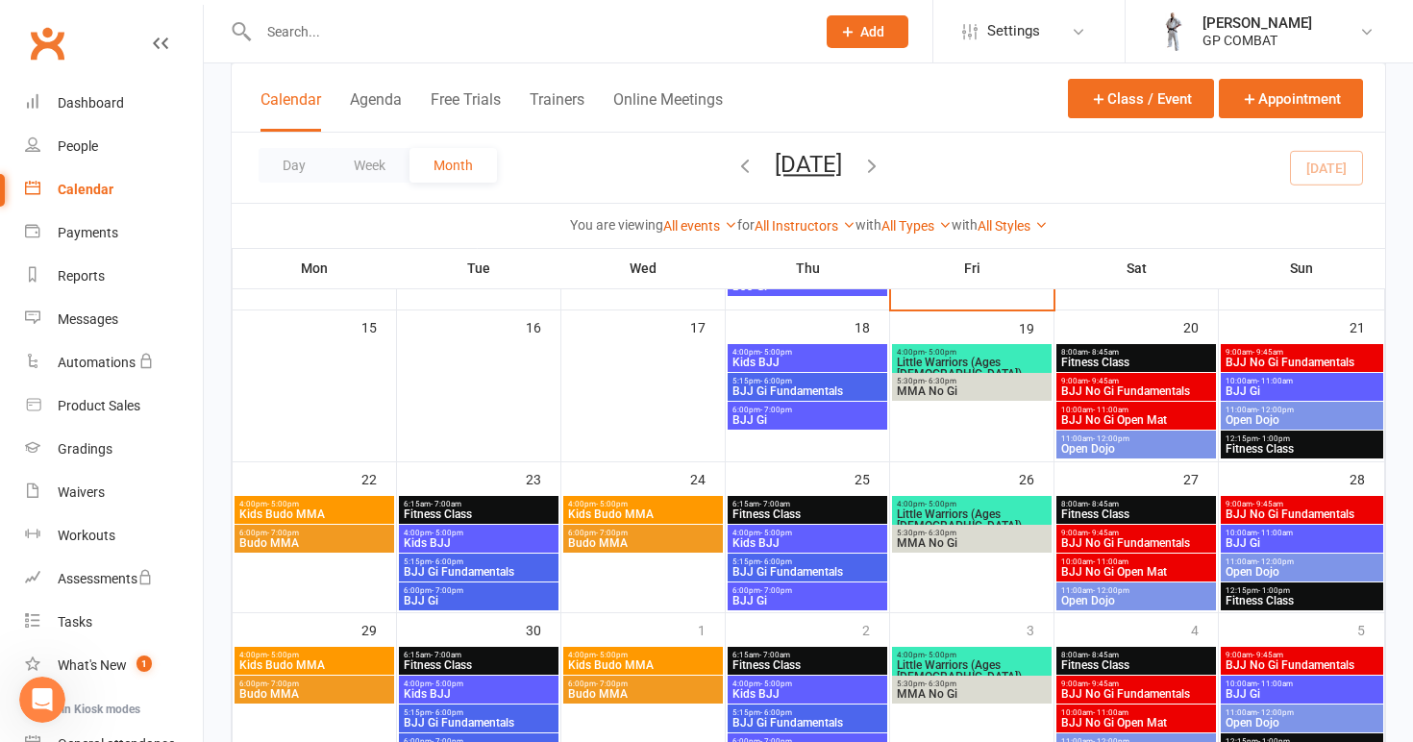
click at [1133, 445] on span "Open Dojo" at bounding box center [1136, 449] width 152 height 12
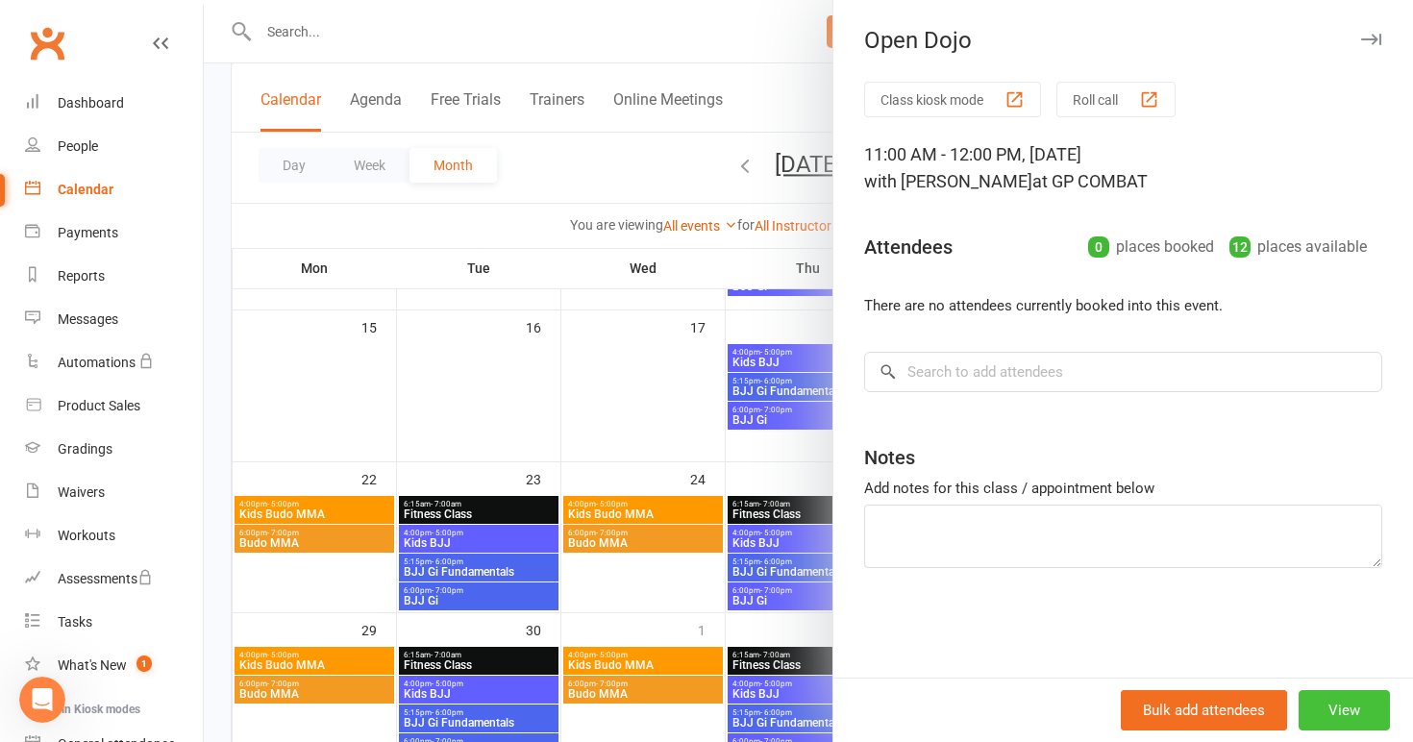
click at [1360, 705] on button "View" at bounding box center [1344, 710] width 91 height 40
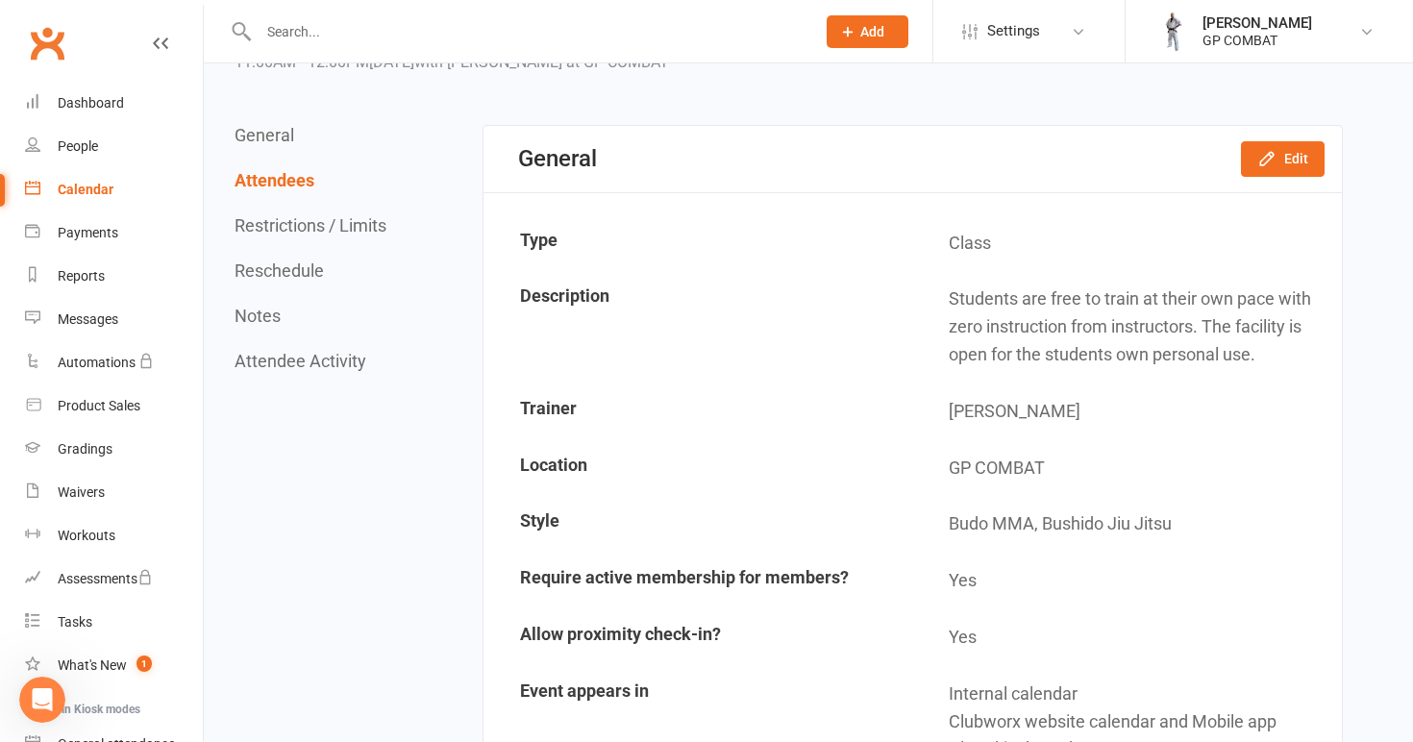
scroll to position [58, 0]
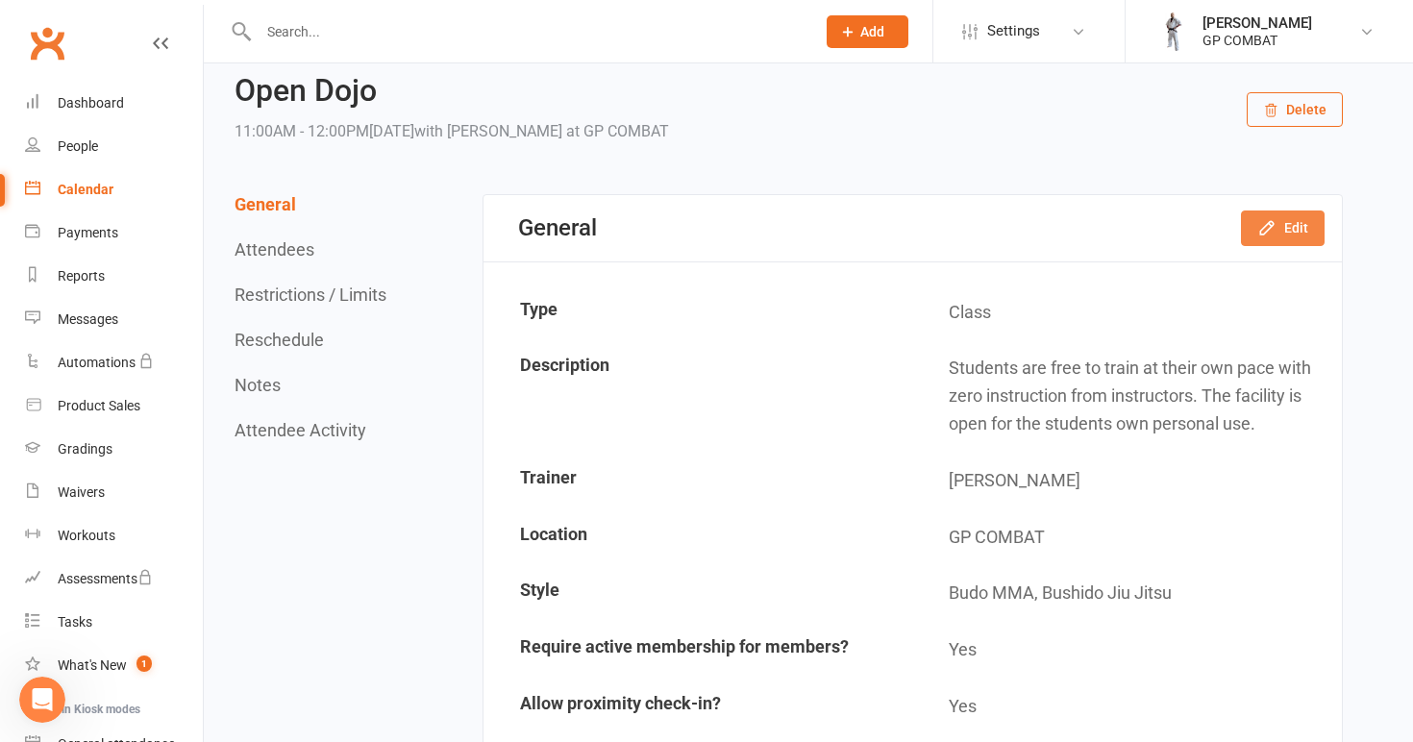
click at [1298, 230] on button "Edit" at bounding box center [1283, 228] width 84 height 35
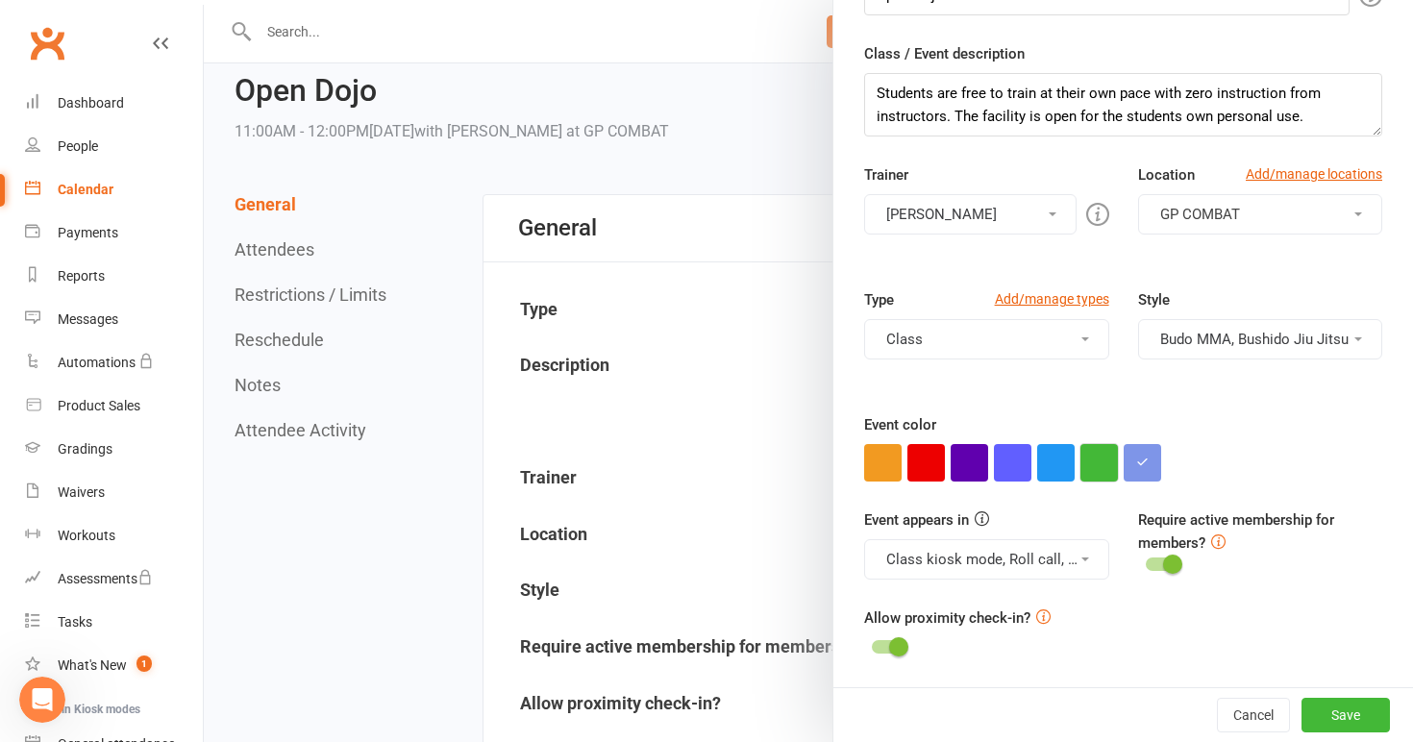
scroll to position [258, 0]
click at [1151, 454] on button "button" at bounding box center [1142, 462] width 37 height 37
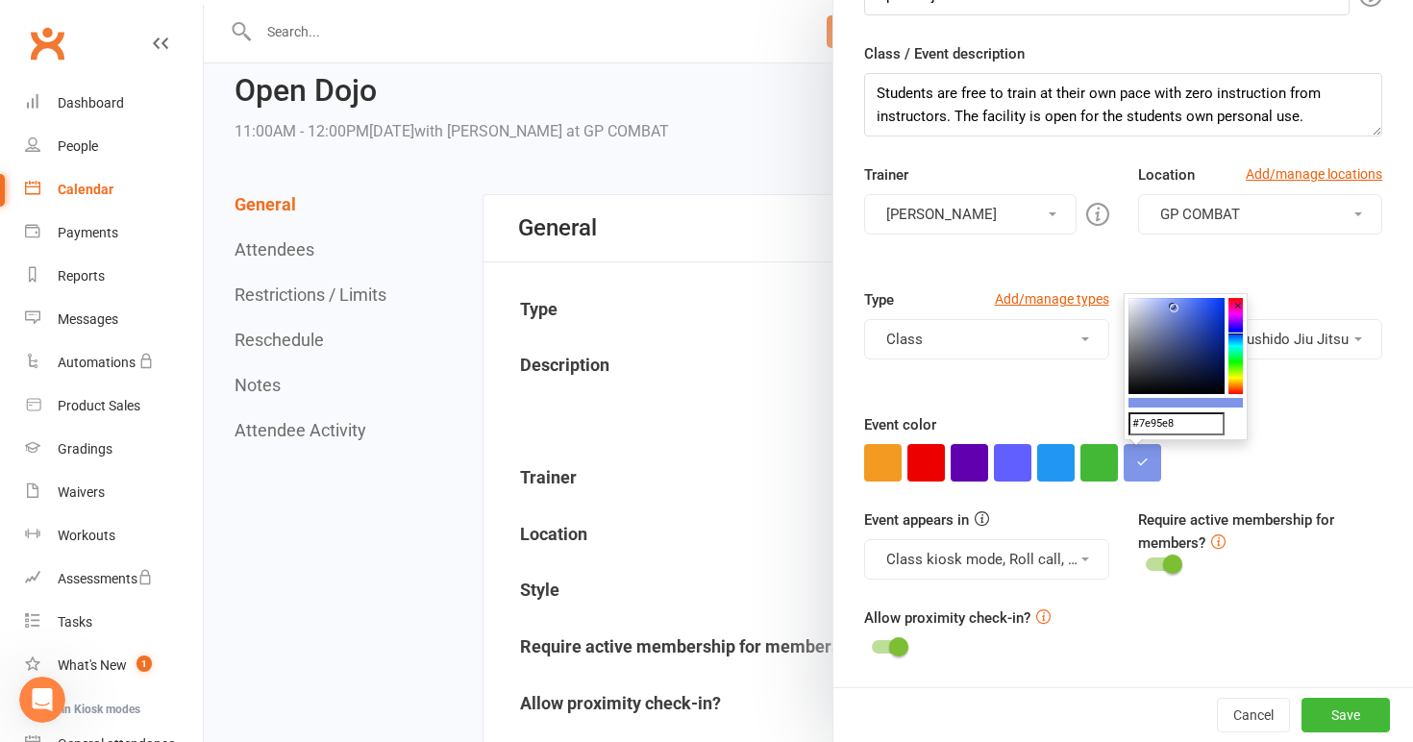
click at [1160, 375] on colorpicker-saturation at bounding box center [1177, 346] width 96 height 96
click at [1234, 377] on colorpicker-hue at bounding box center [1236, 346] width 14 height 96
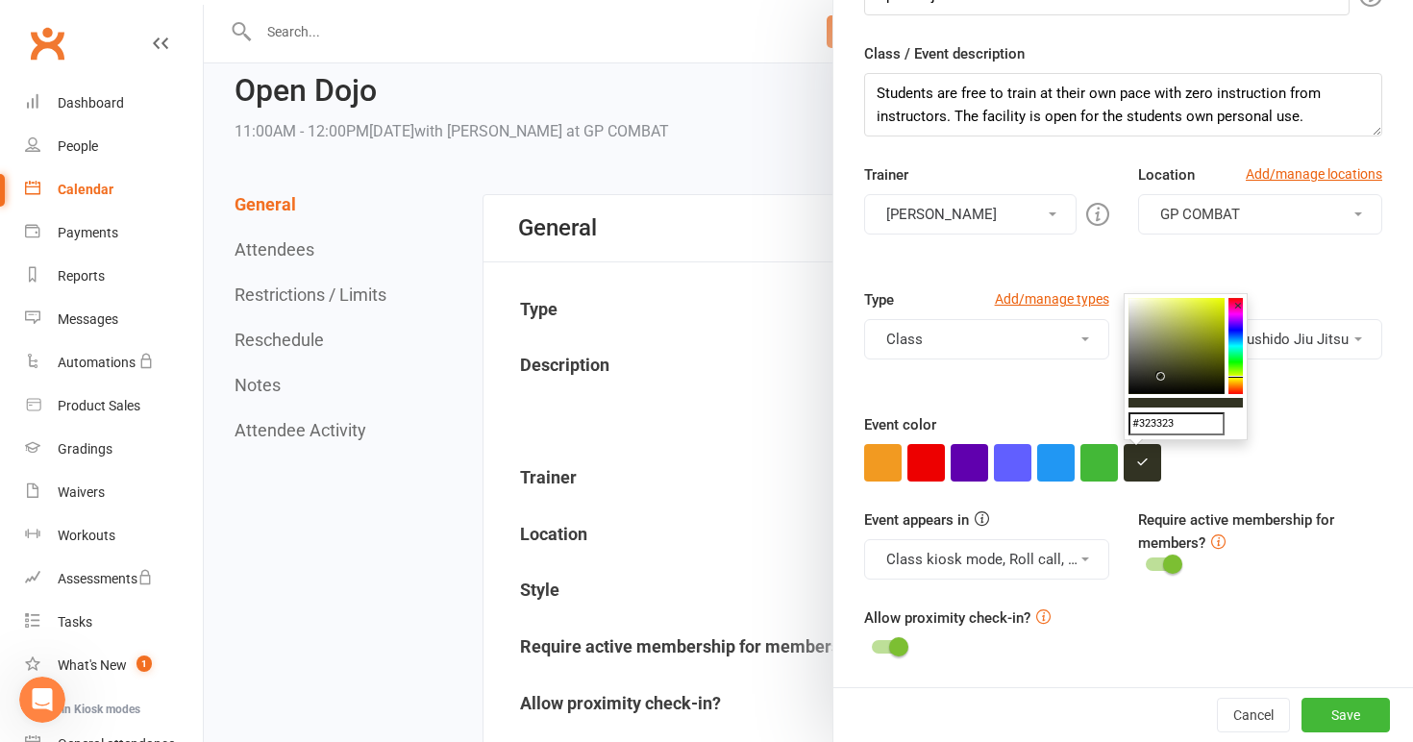
click at [1189, 309] on colorpicker-saturation at bounding box center [1177, 346] width 96 height 96
click at [1235, 354] on colorpicker-hue at bounding box center [1236, 346] width 14 height 96
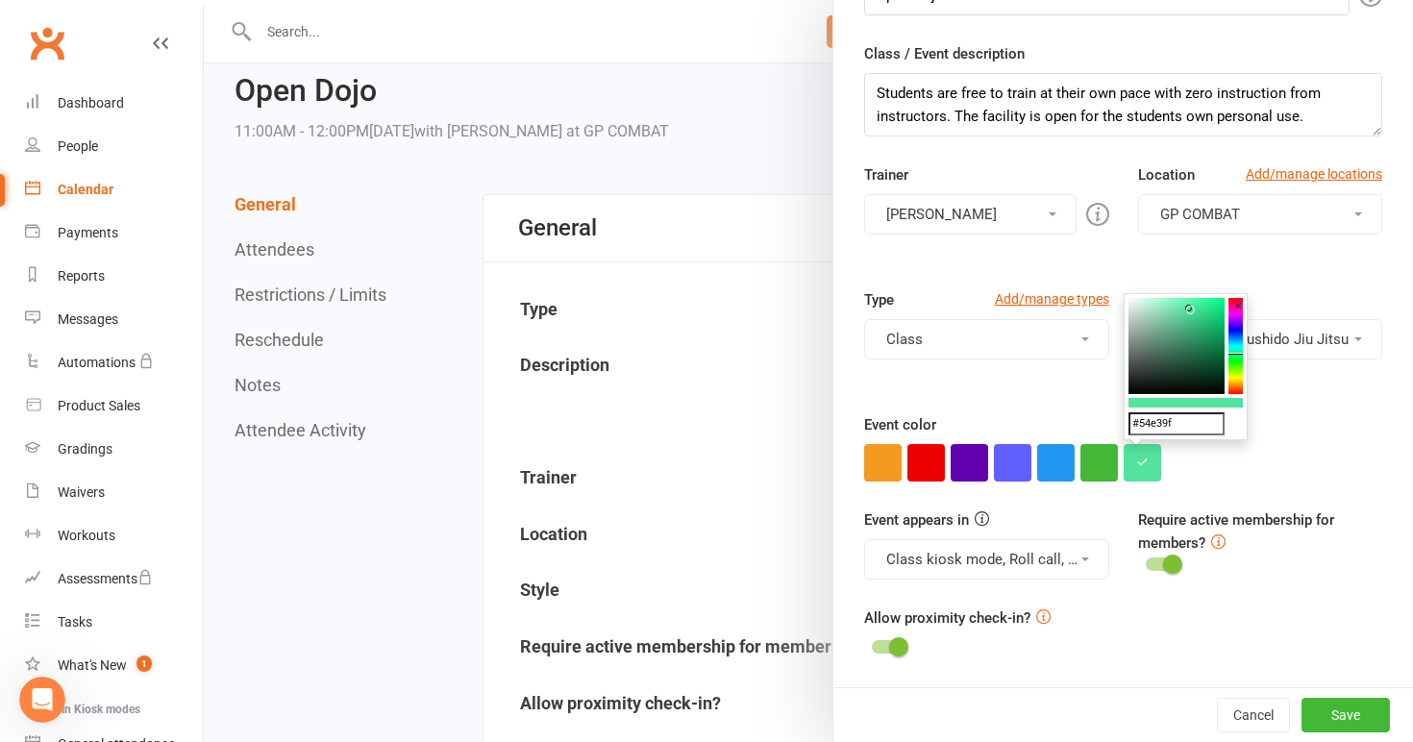
click at [1232, 300] on button "×" at bounding box center [1238, 305] width 19 height 25
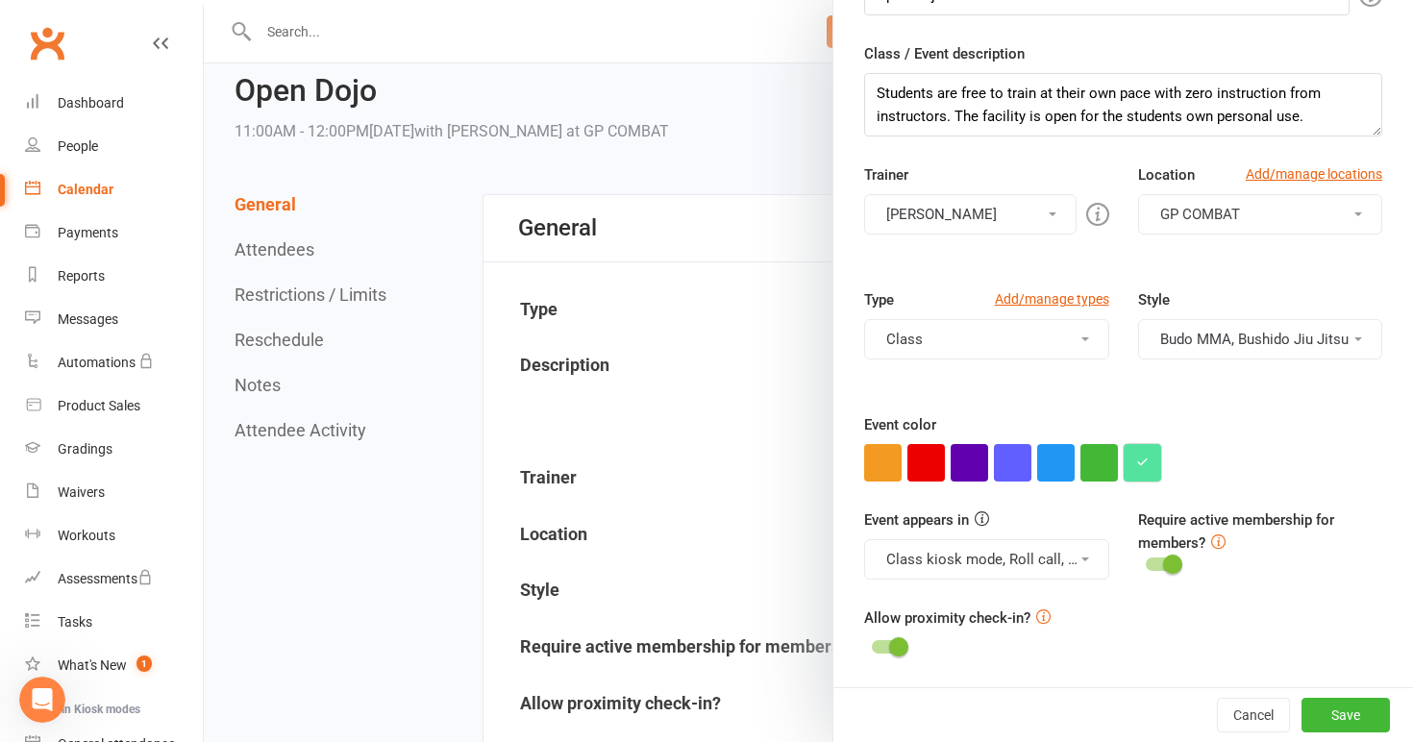
click at [1153, 462] on button "button" at bounding box center [1142, 462] width 37 height 37
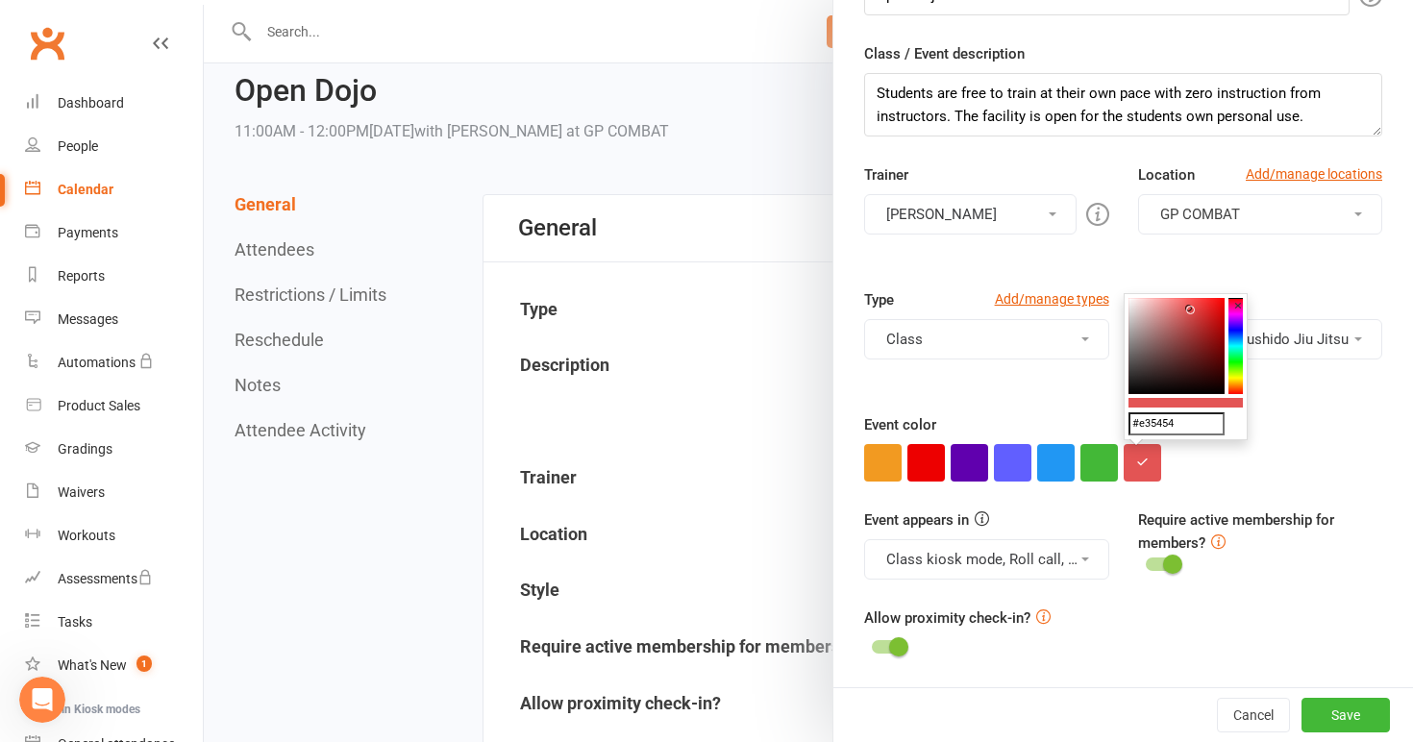
drag, startPoint x: 1240, startPoint y: 355, endPoint x: 1243, endPoint y: 278, distance: 77.0
click at [1207, 306] on colorpicker-saturation at bounding box center [1177, 346] width 96 height 96
type input "#eb2d2d"
click at [1346, 711] on button "Save" at bounding box center [1346, 715] width 88 height 35
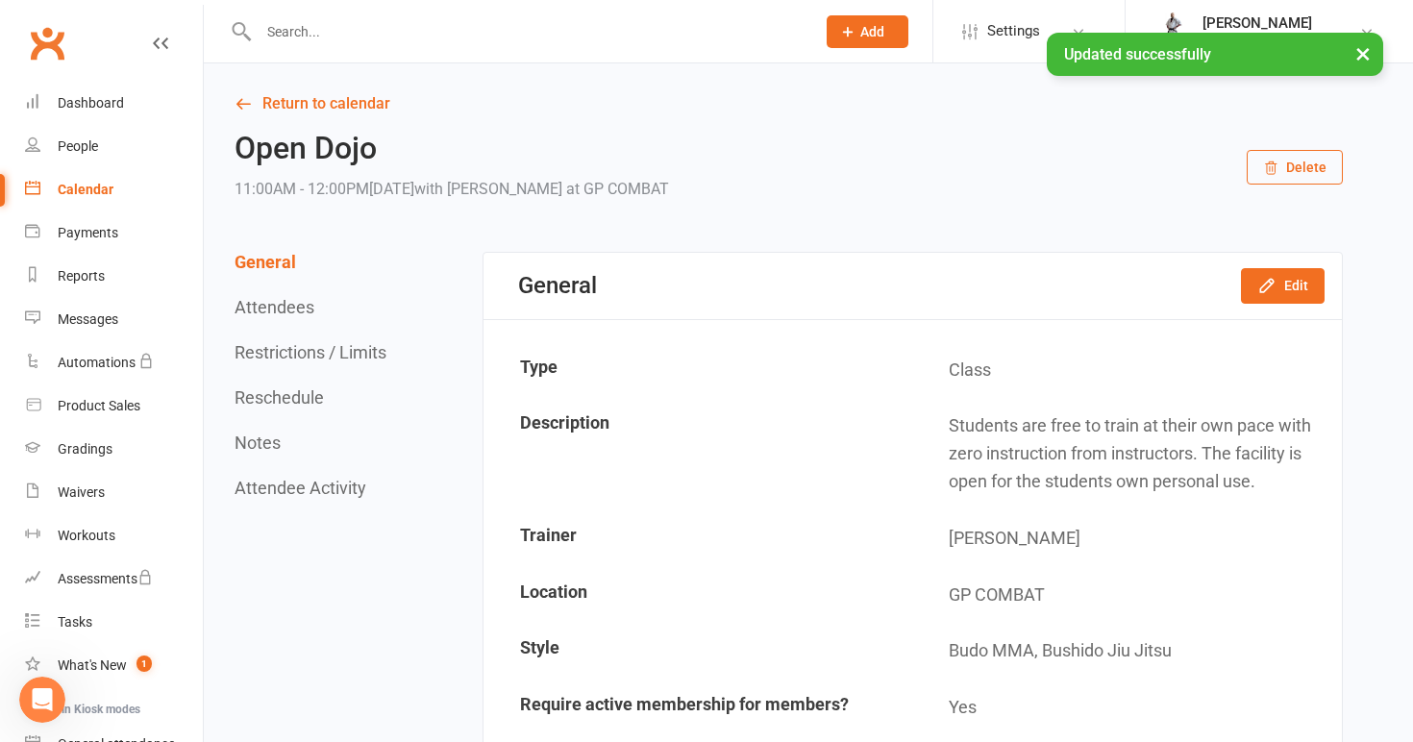
scroll to position [0, 0]
click at [321, 115] on link "Return to calendar" at bounding box center [789, 103] width 1109 height 27
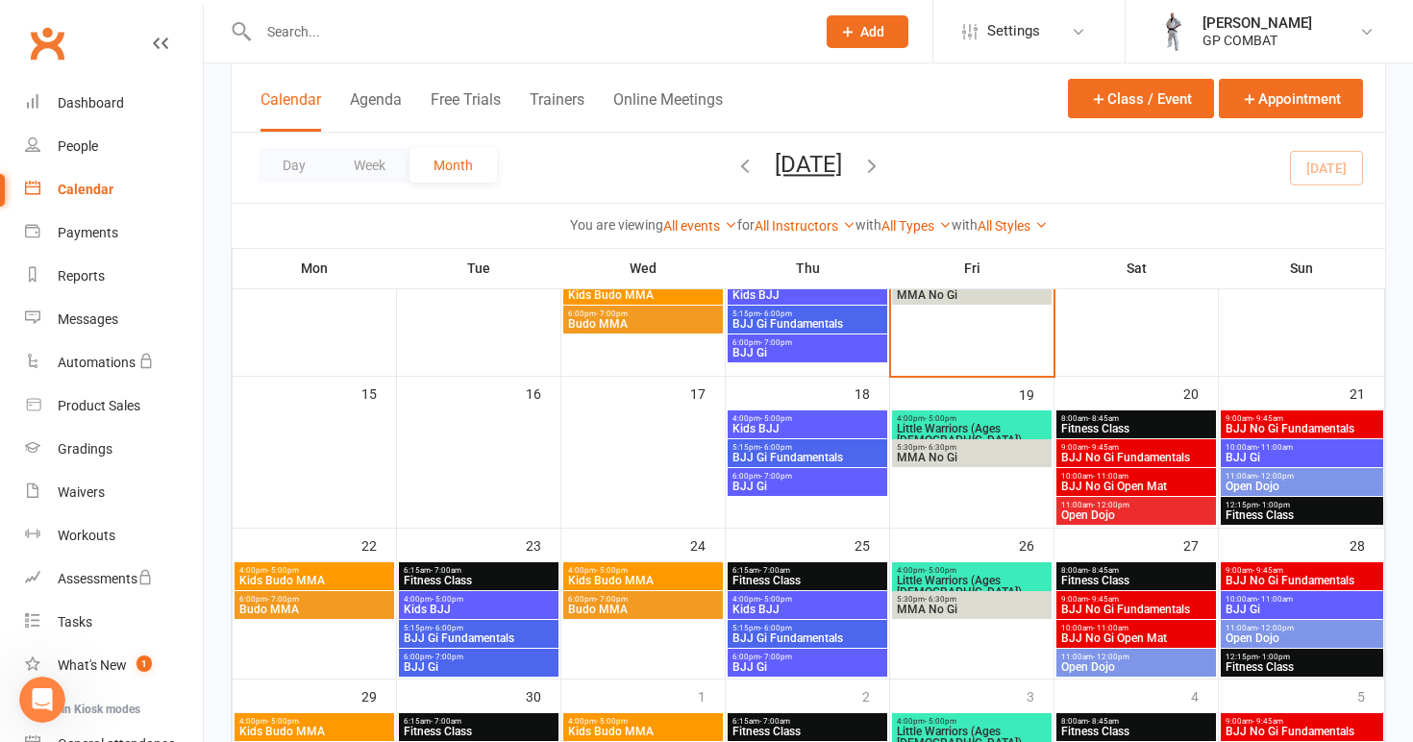
scroll to position [321, 0]
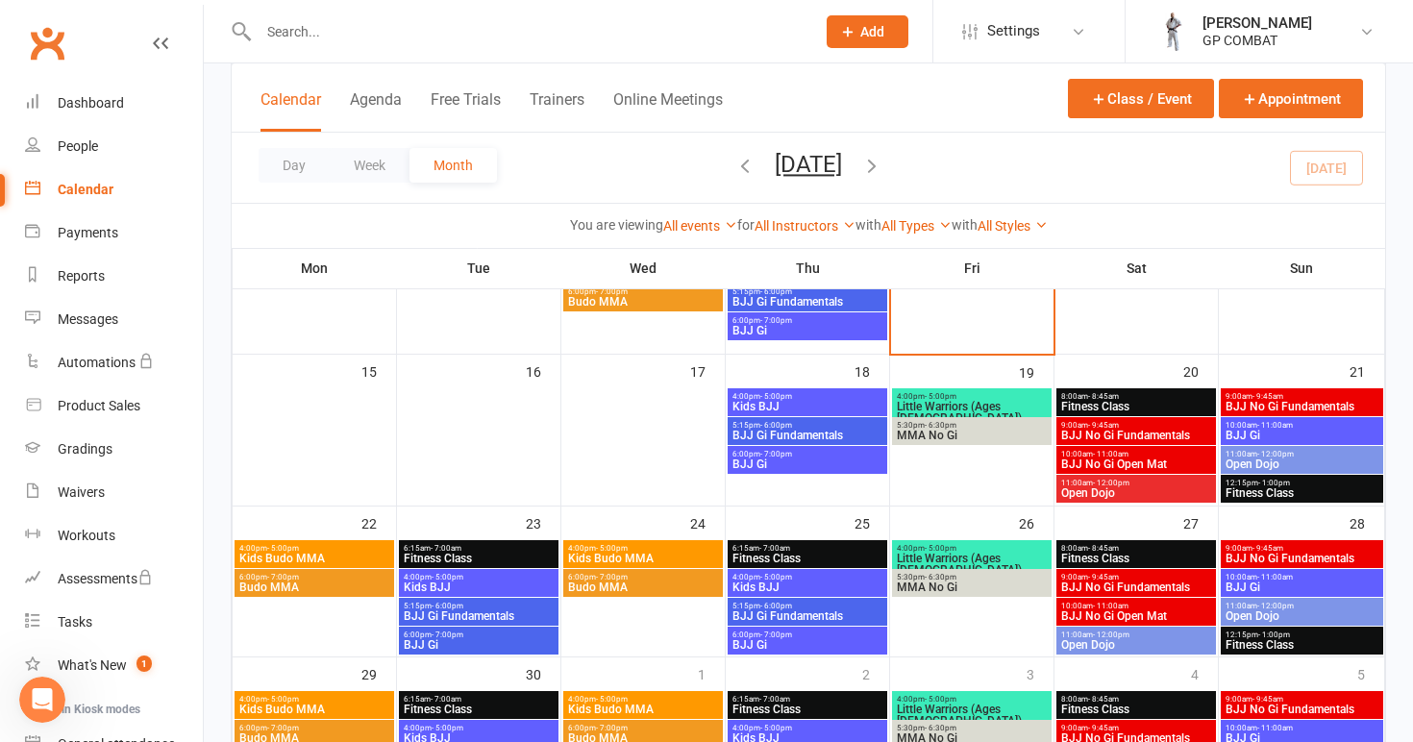
click at [1119, 490] on span "Open Dojo" at bounding box center [1136, 493] width 152 height 12
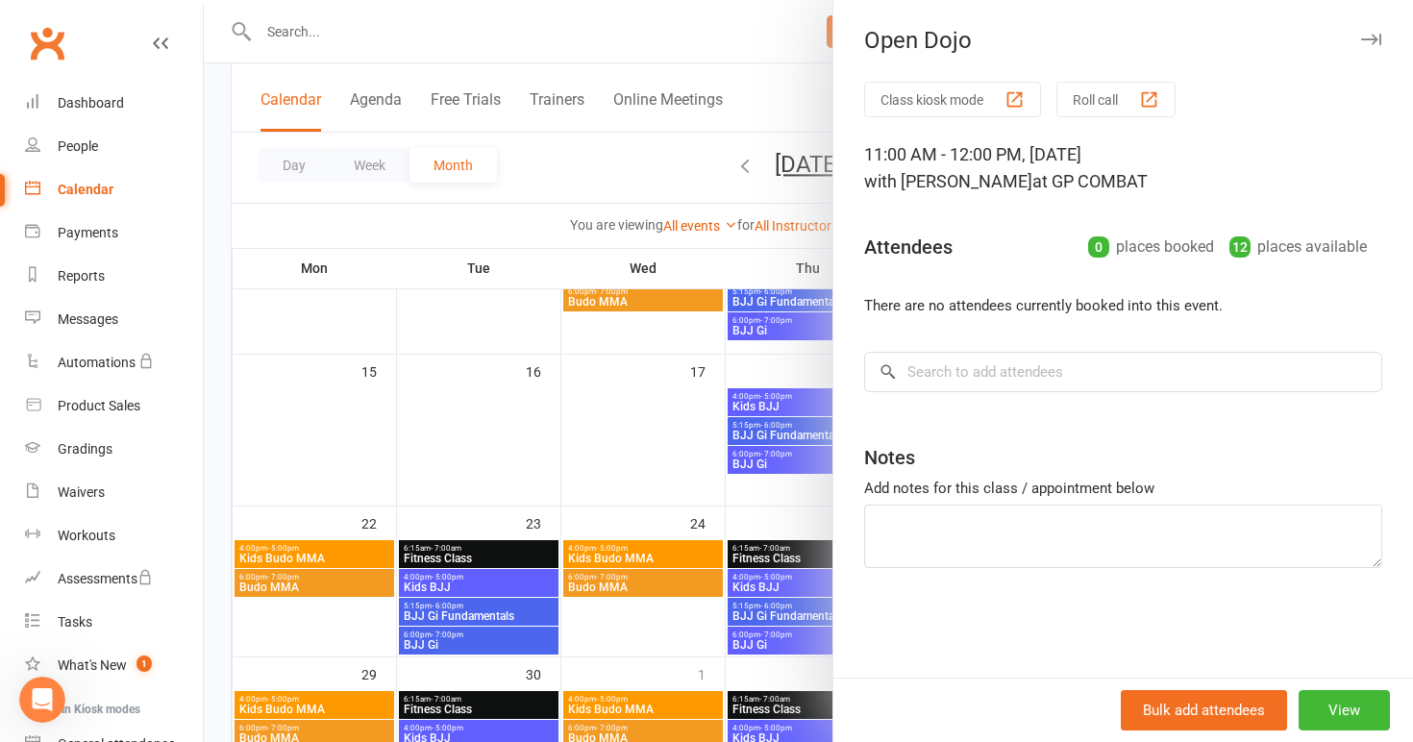
click at [611, 424] on div at bounding box center [809, 371] width 1210 height 742
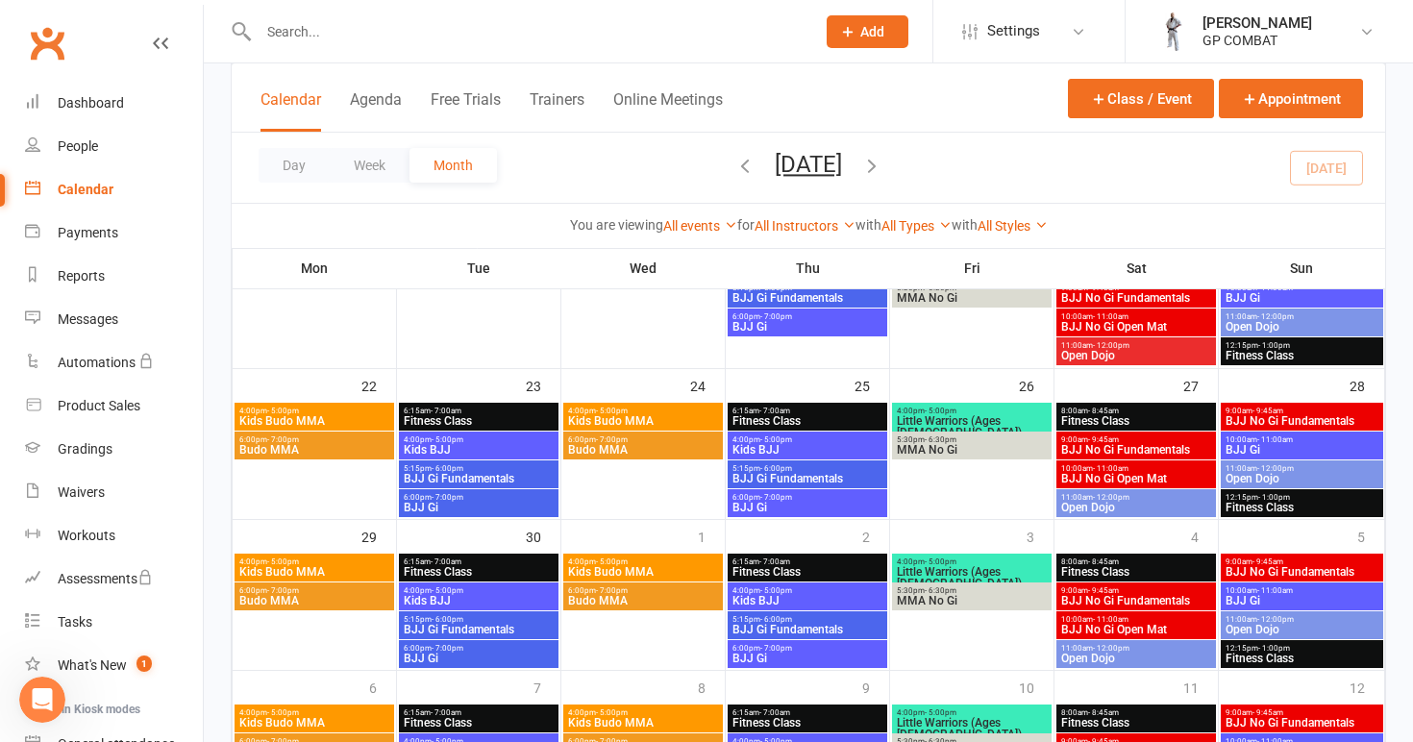
scroll to position [458, 0]
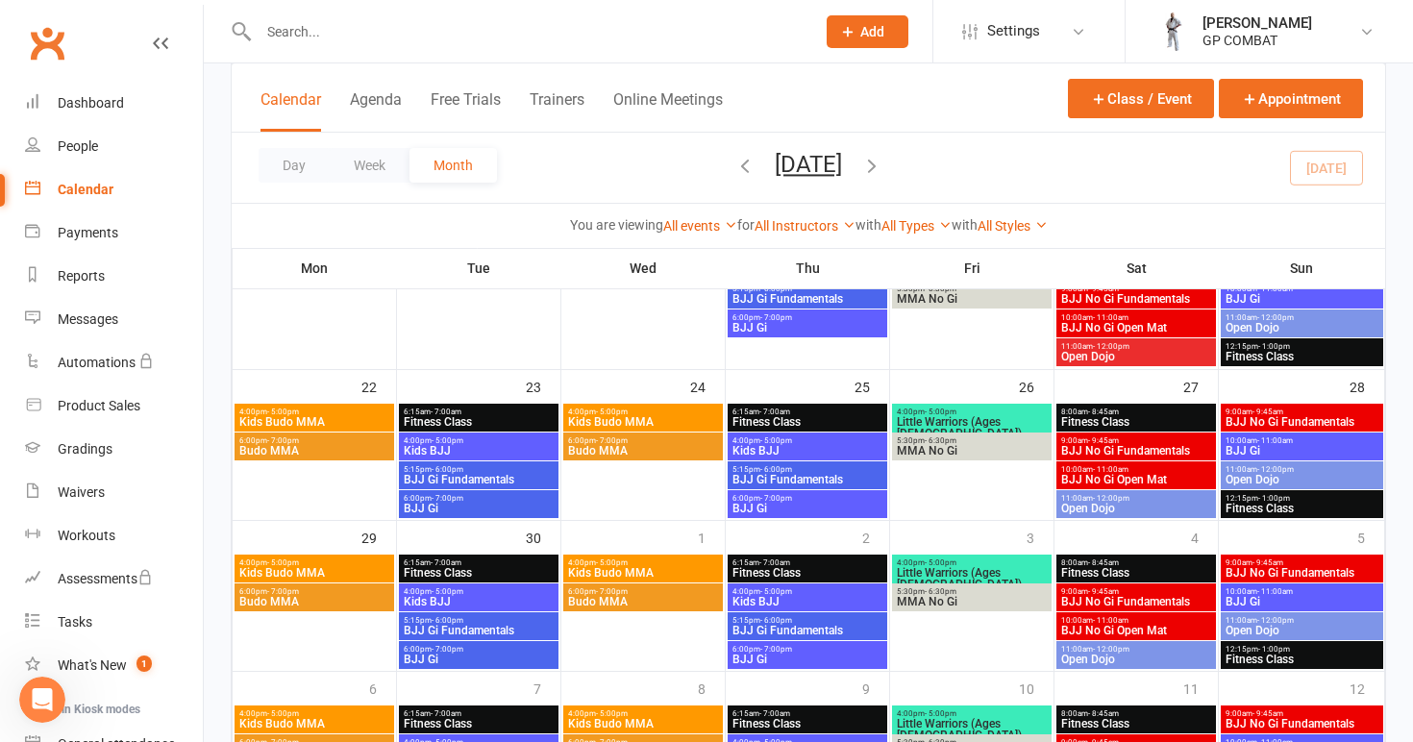
click at [1163, 358] on span "Open Dojo" at bounding box center [1136, 357] width 152 height 12
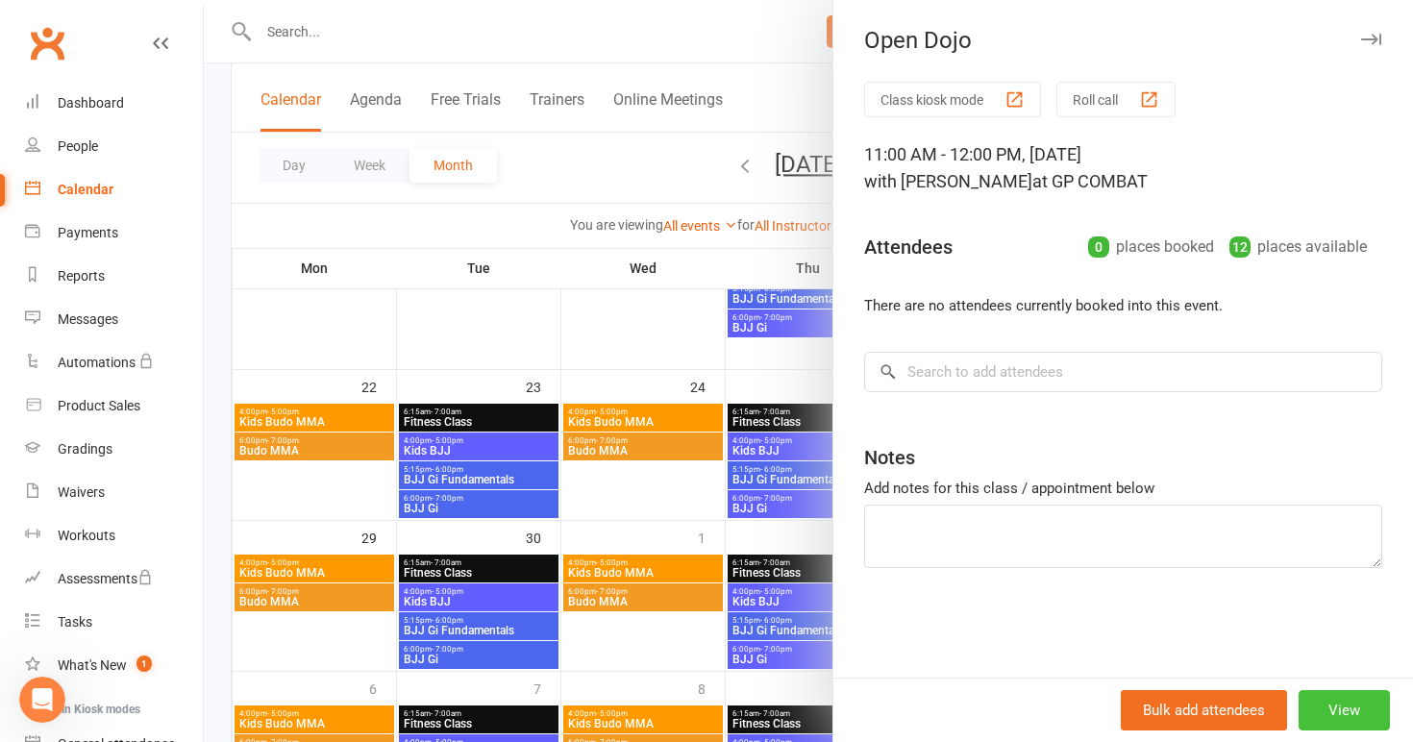
click at [1346, 703] on button "View" at bounding box center [1344, 710] width 91 height 40
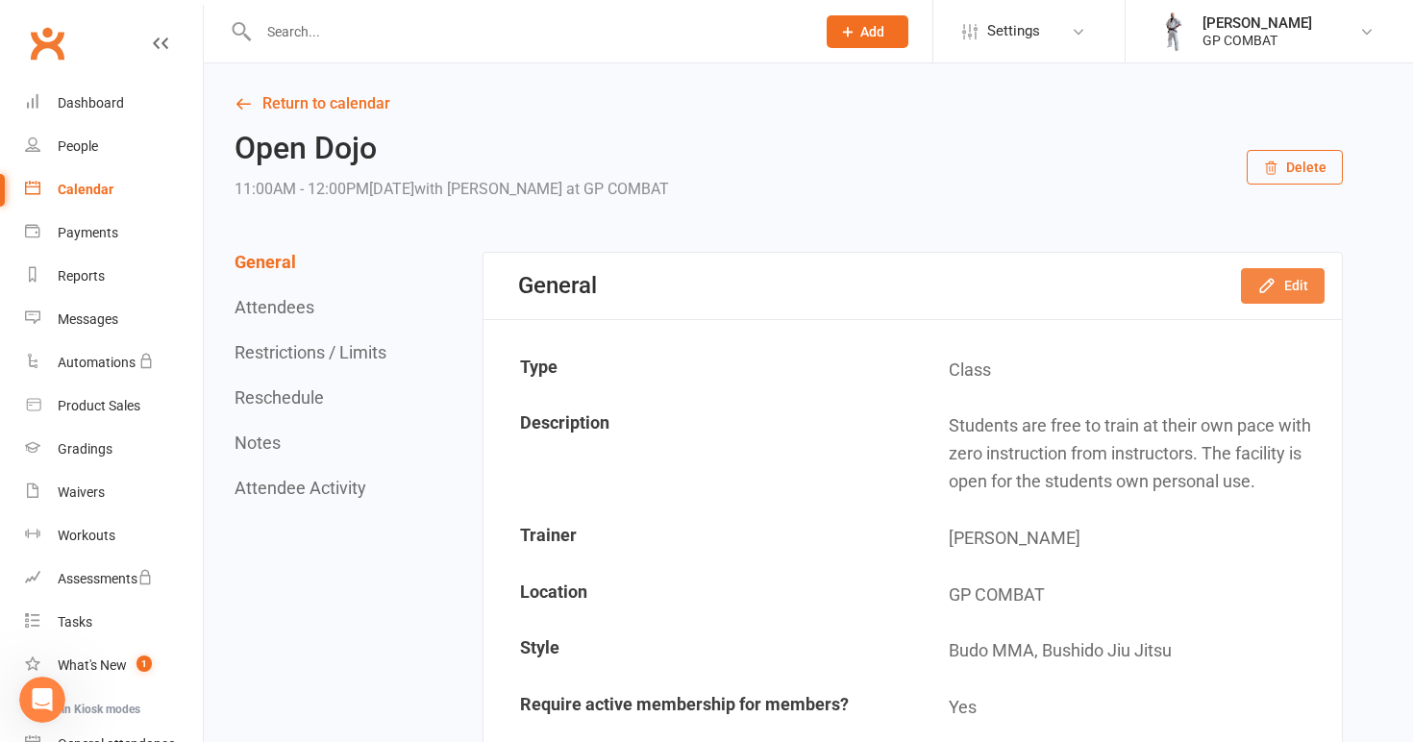
click at [1282, 294] on button "Edit" at bounding box center [1283, 285] width 84 height 35
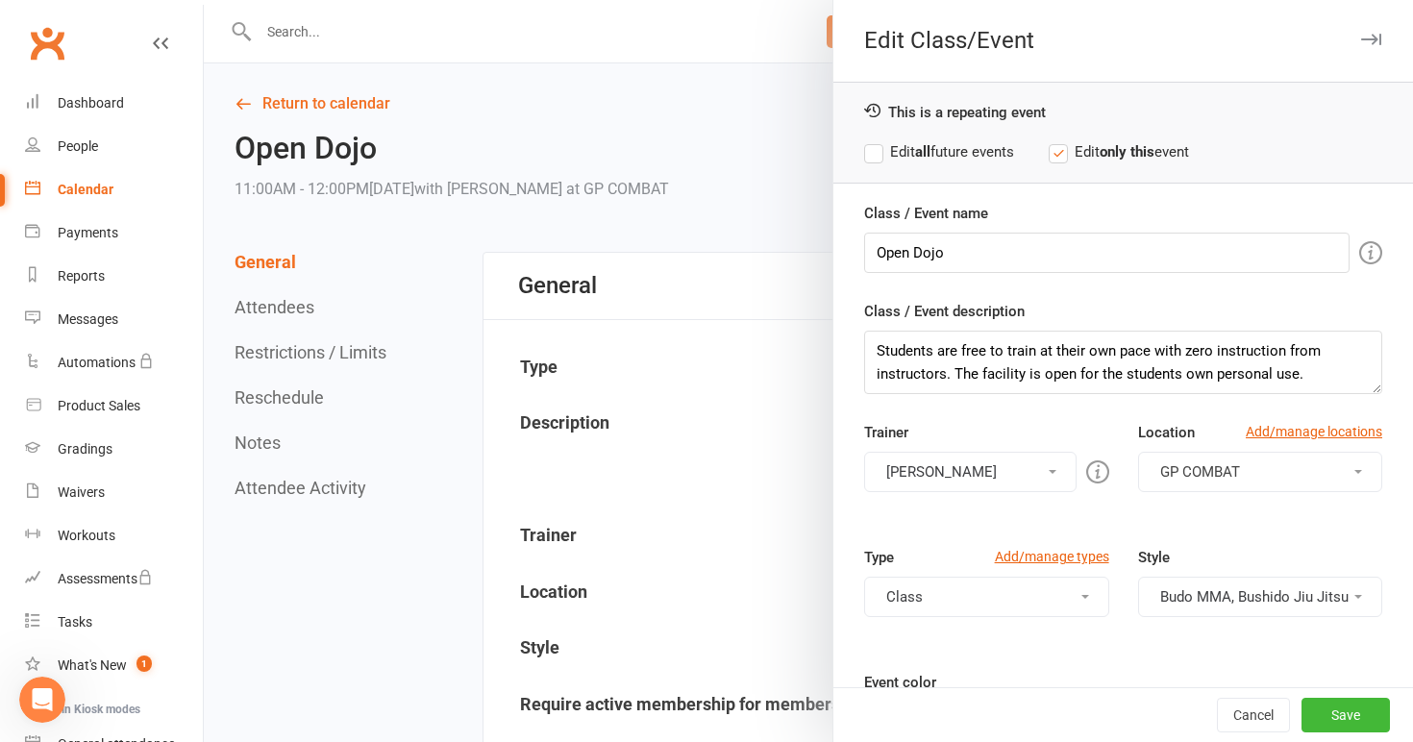
click at [959, 150] on label "Edit all future events" at bounding box center [939, 151] width 150 height 23
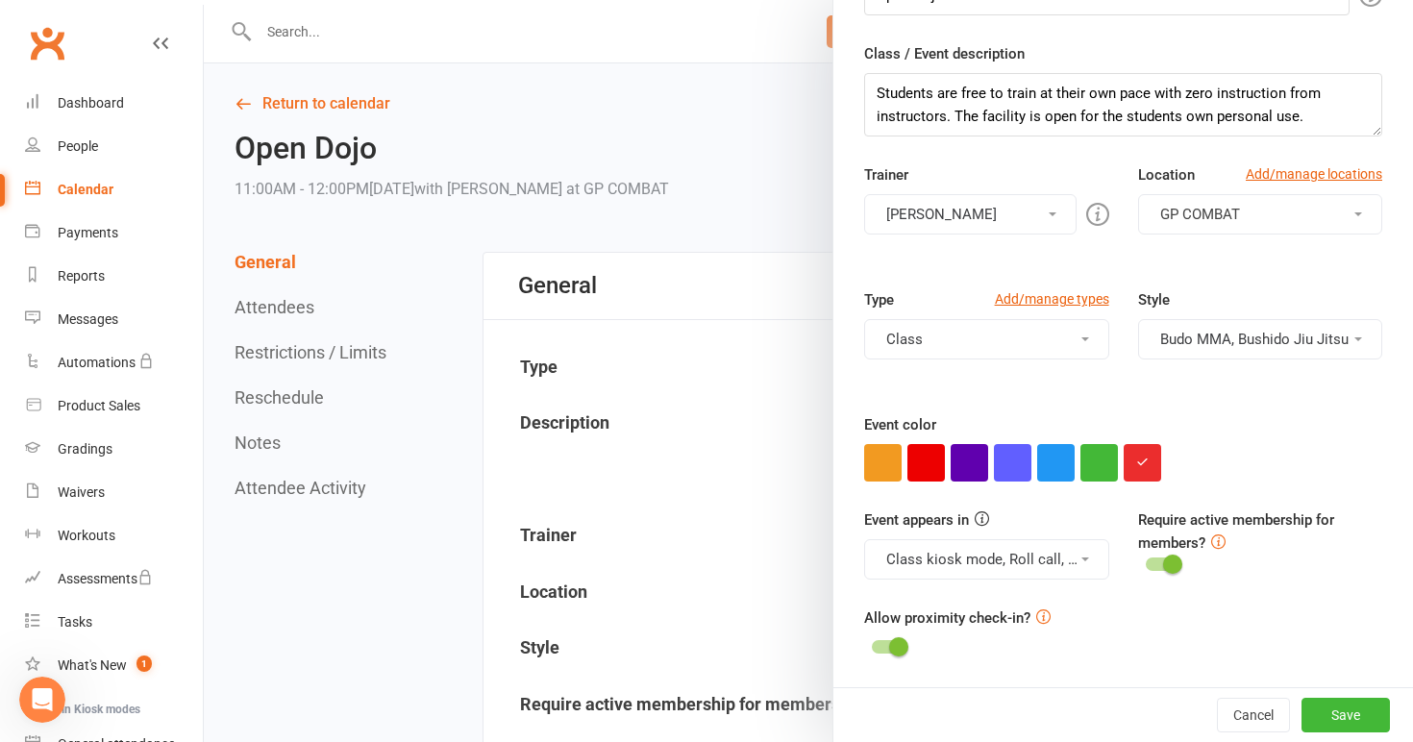
scroll to position [258, 0]
click at [1142, 457] on icon "button" at bounding box center [1142, 462] width 12 height 12
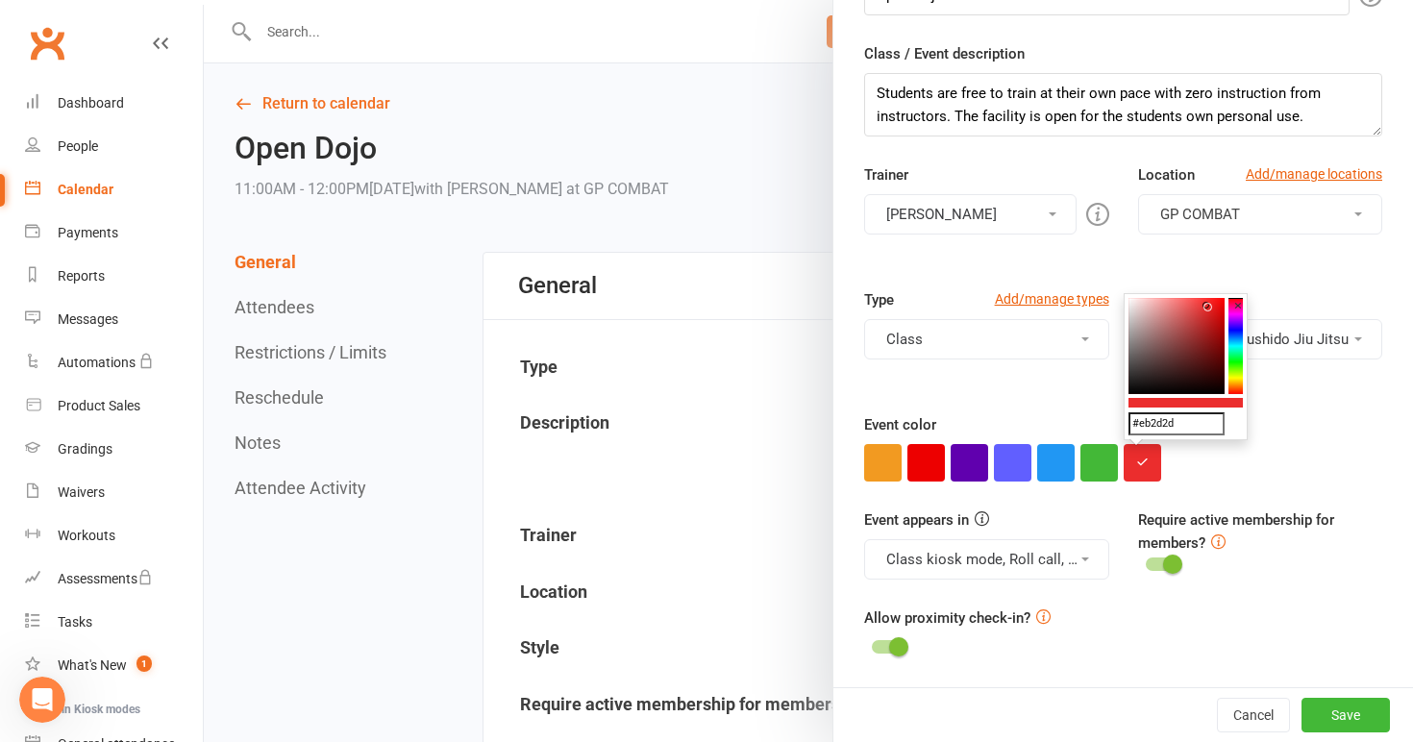
click at [1238, 378] on colorpicker-hue at bounding box center [1236, 346] width 14 height 96
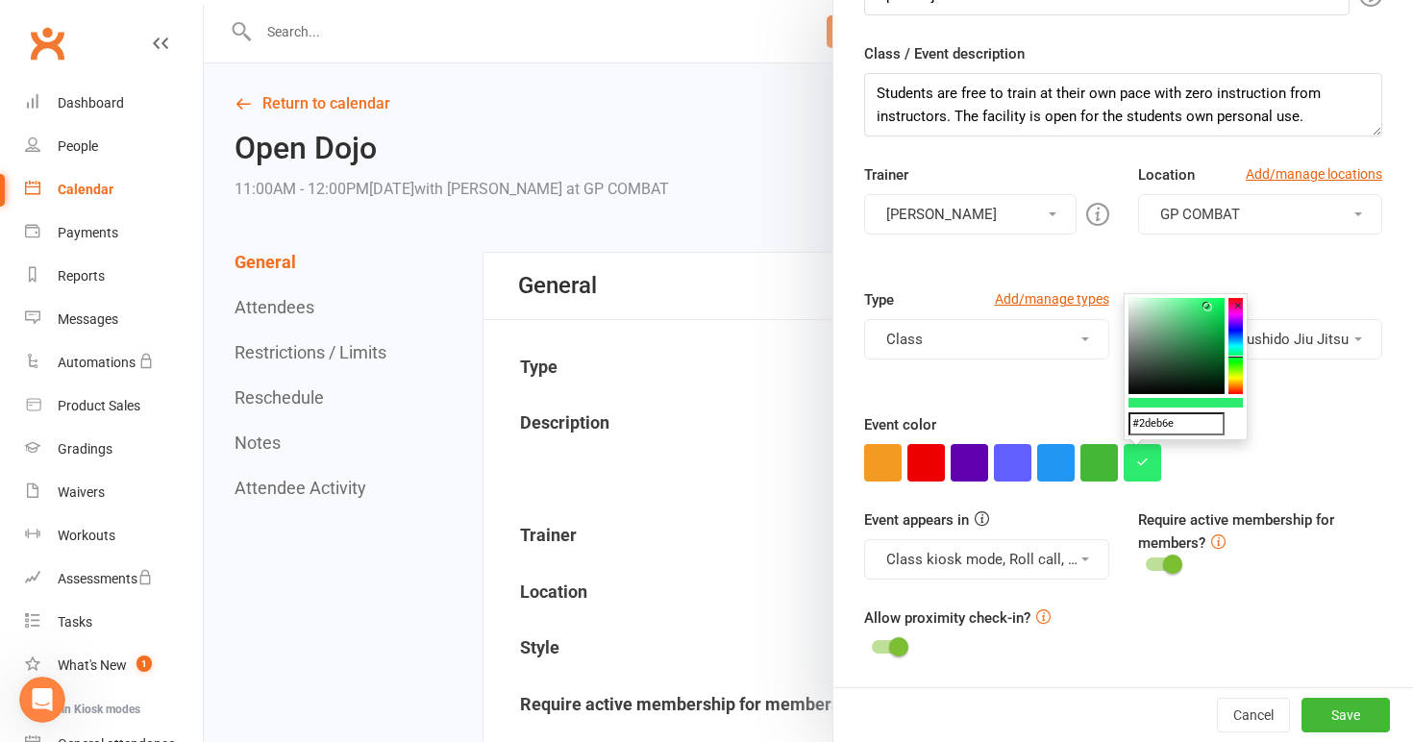
drag, startPoint x: 1237, startPoint y: 379, endPoint x: 1235, endPoint y: 357, distance: 22.3
click at [1235, 357] on colorpicker-hue at bounding box center [1236, 346] width 14 height 96
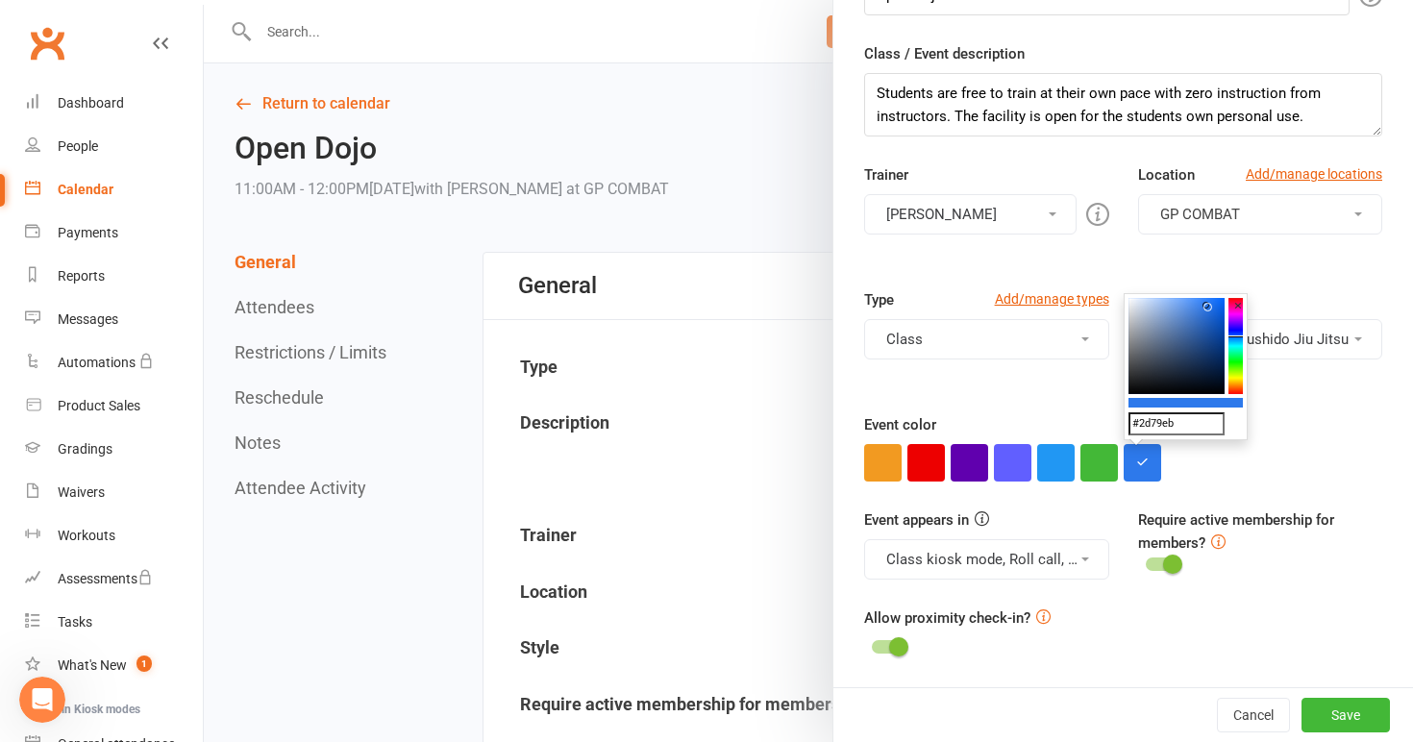
click at [1234, 337] on colorpicker-hue at bounding box center [1236, 346] width 14 height 96
click at [1239, 318] on button "×" at bounding box center [1238, 305] width 19 height 25
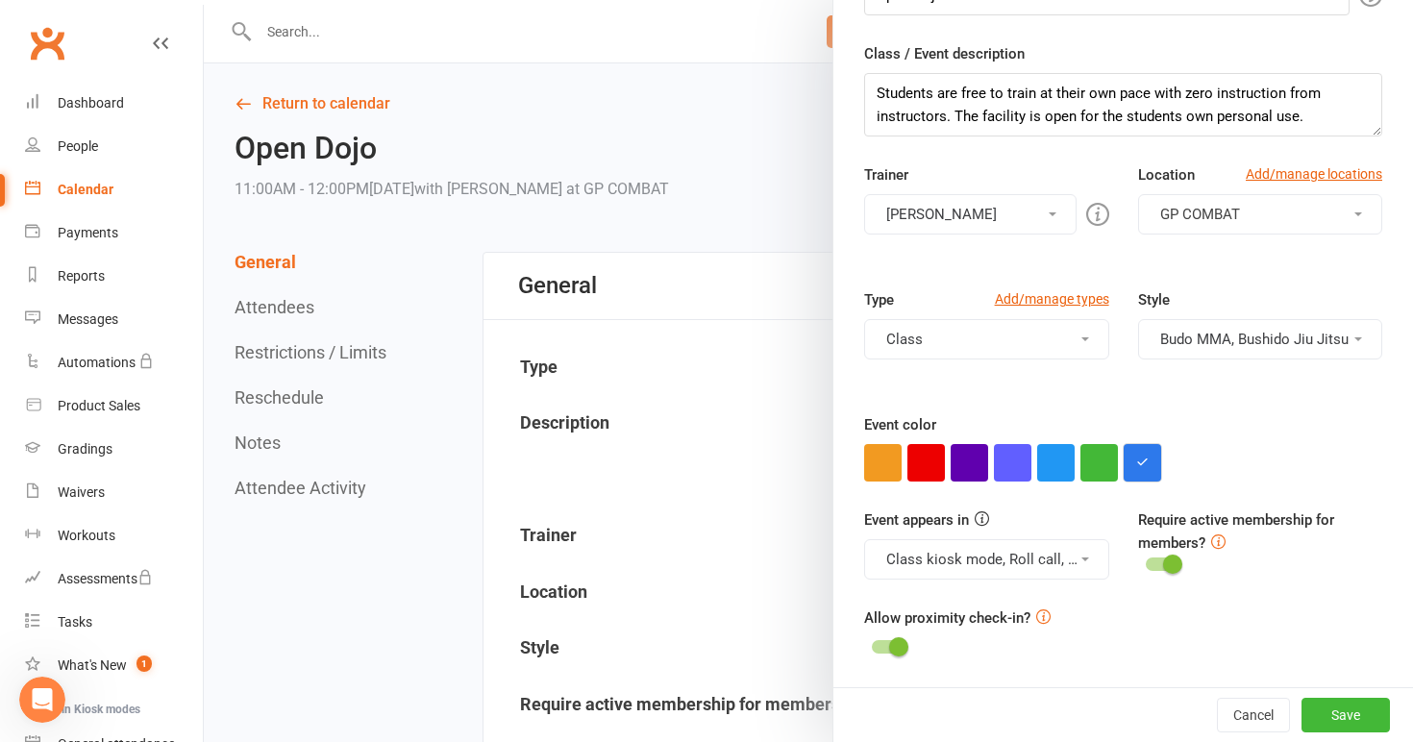
click at [1153, 462] on button "button" at bounding box center [1142, 462] width 37 height 37
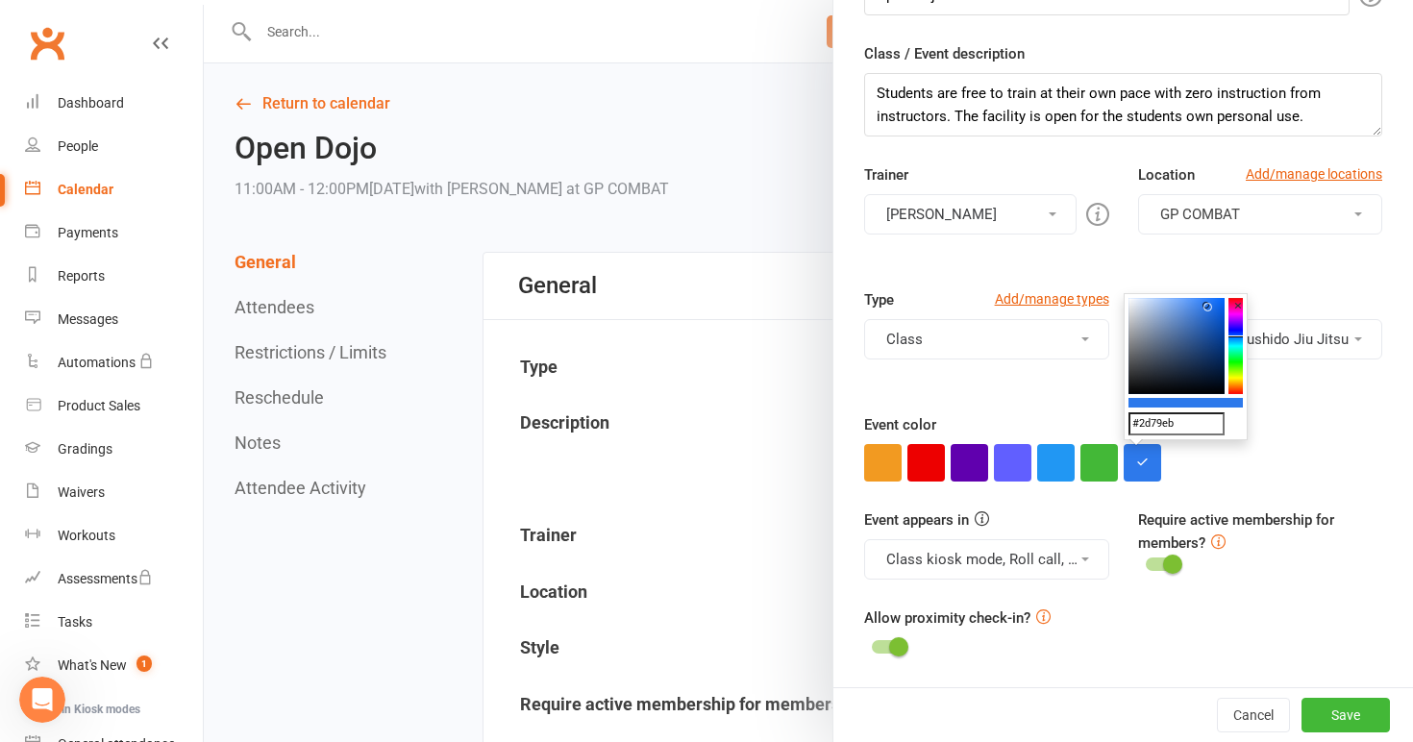
click at [1235, 325] on colorpicker-hue at bounding box center [1236, 346] width 14 height 96
click at [1170, 314] on colorpicker-saturation at bounding box center [1177, 346] width 96 height 96
click at [1153, 312] on colorpicker-saturation at bounding box center [1177, 346] width 96 height 96
type input "#b6a5db"
click at [1344, 711] on button "Save" at bounding box center [1346, 715] width 88 height 35
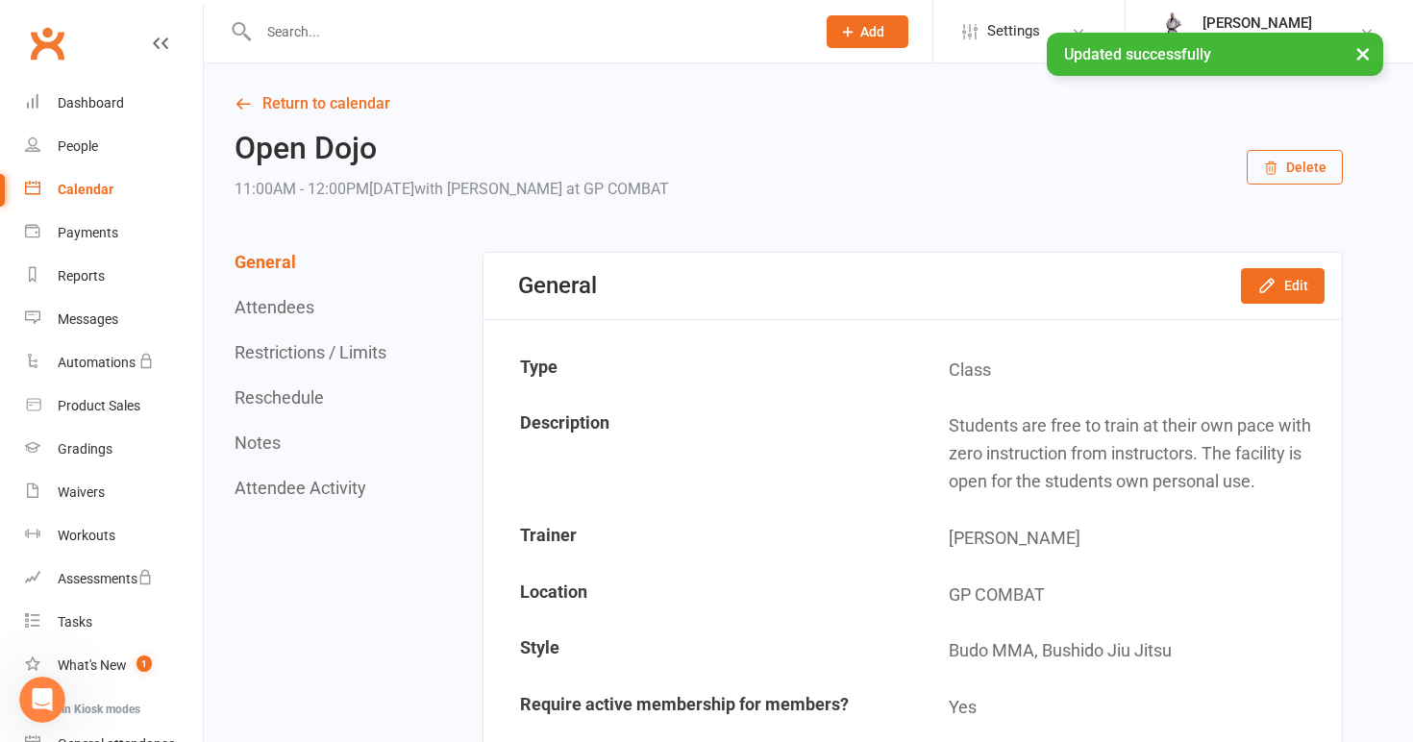
scroll to position [0, 0]
click at [325, 98] on link "Return to calendar" at bounding box center [789, 103] width 1109 height 27
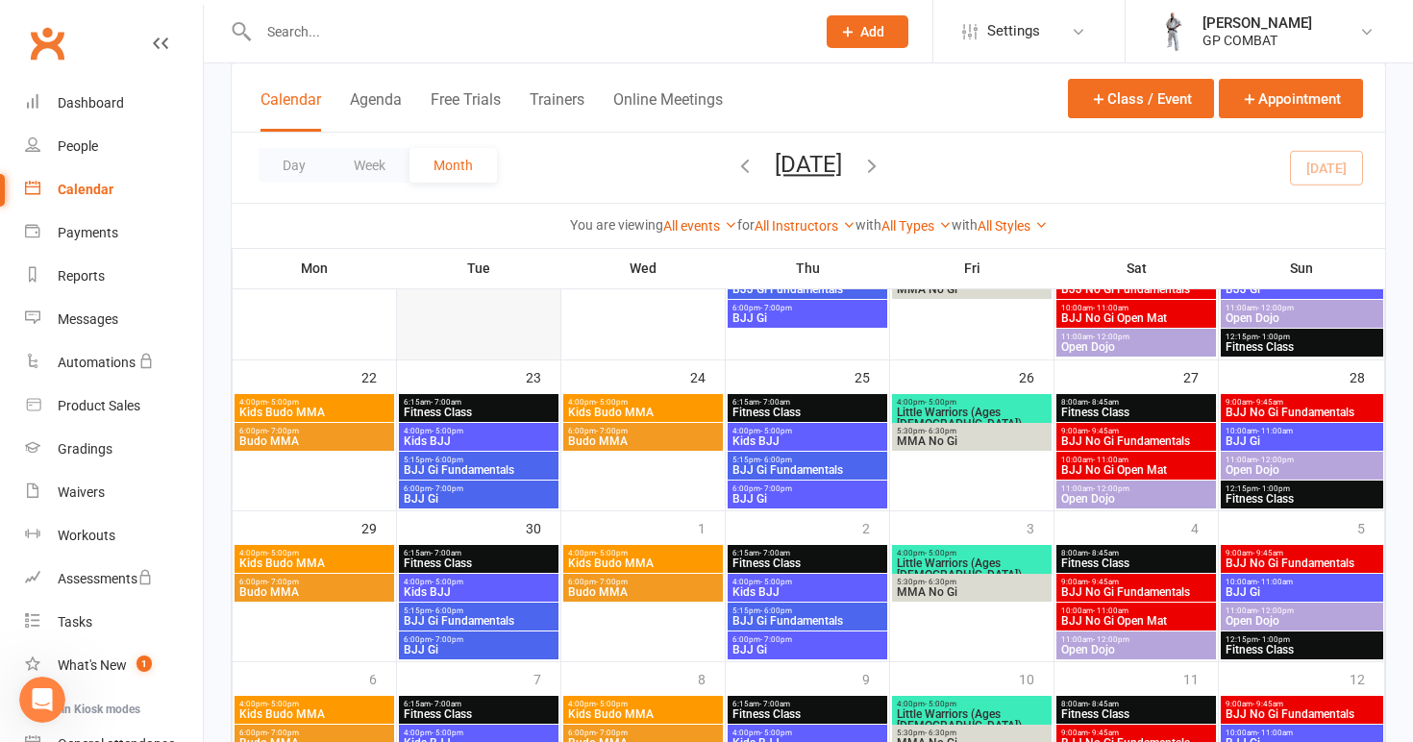
scroll to position [506, 0]
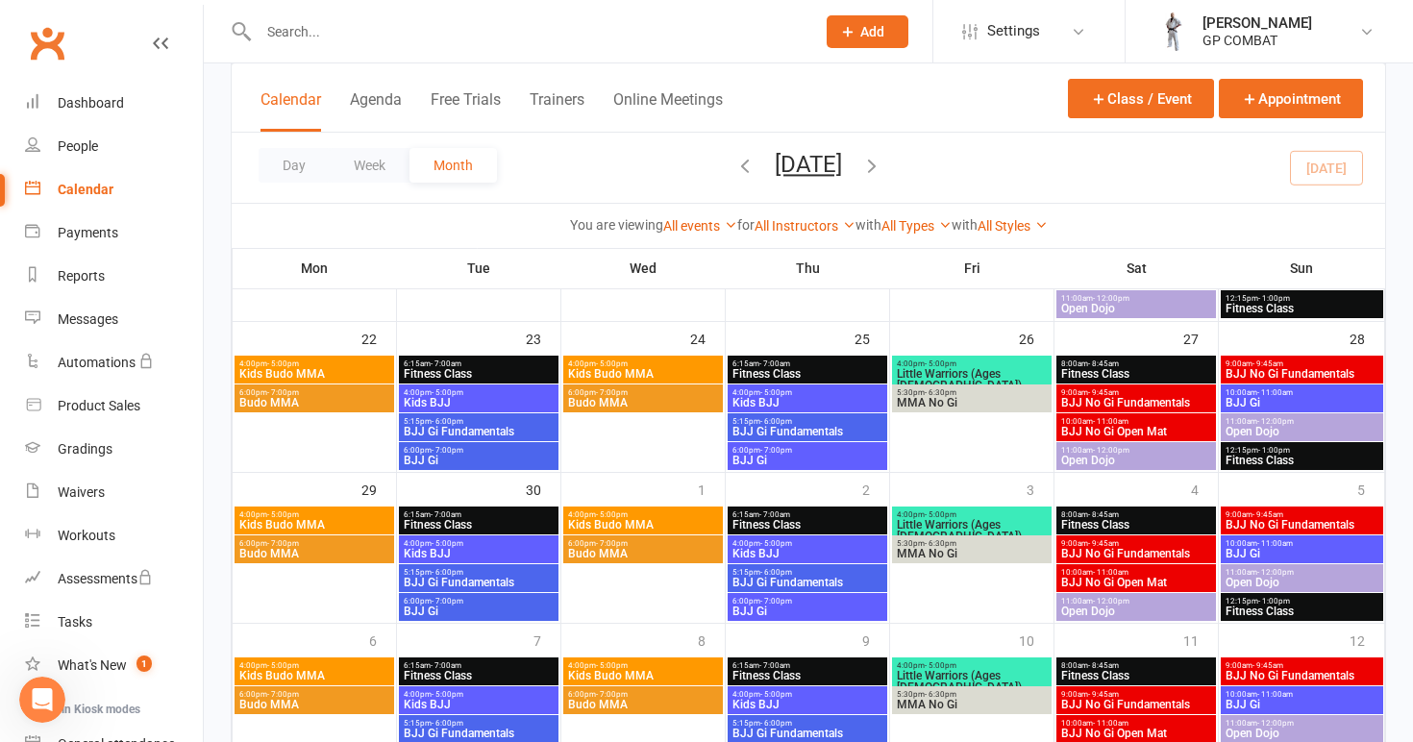
click at [1138, 457] on span "Open Dojo" at bounding box center [1136, 461] width 152 height 12
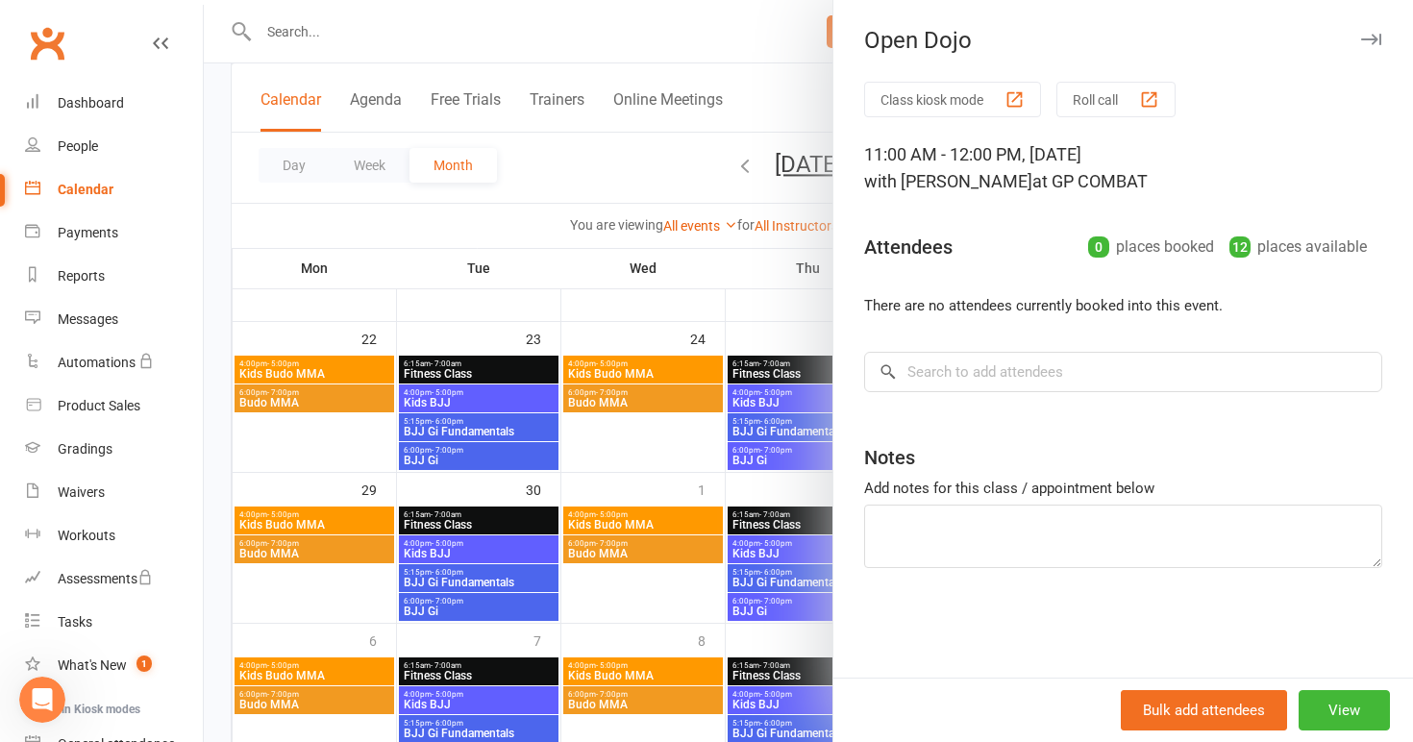
click at [684, 467] on div at bounding box center [809, 371] width 1210 height 742
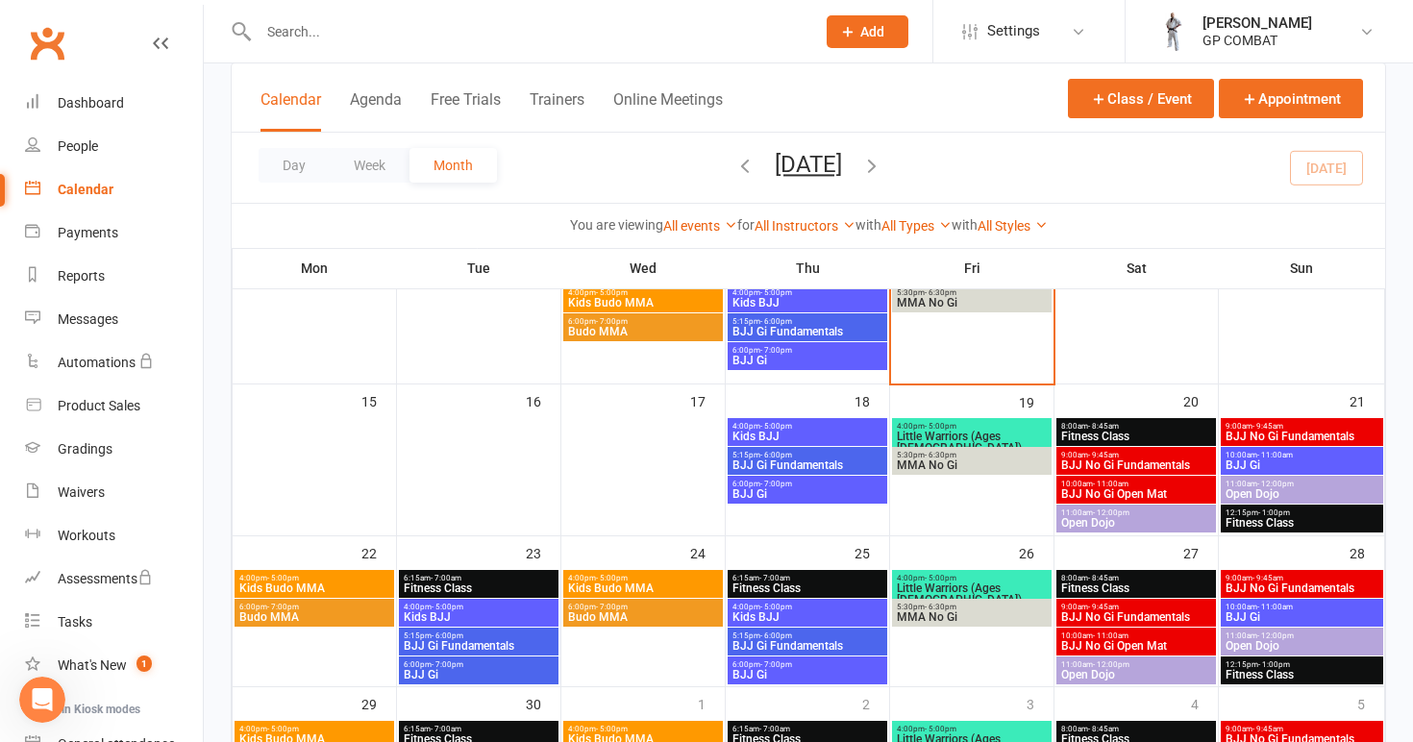
scroll to position [292, 0]
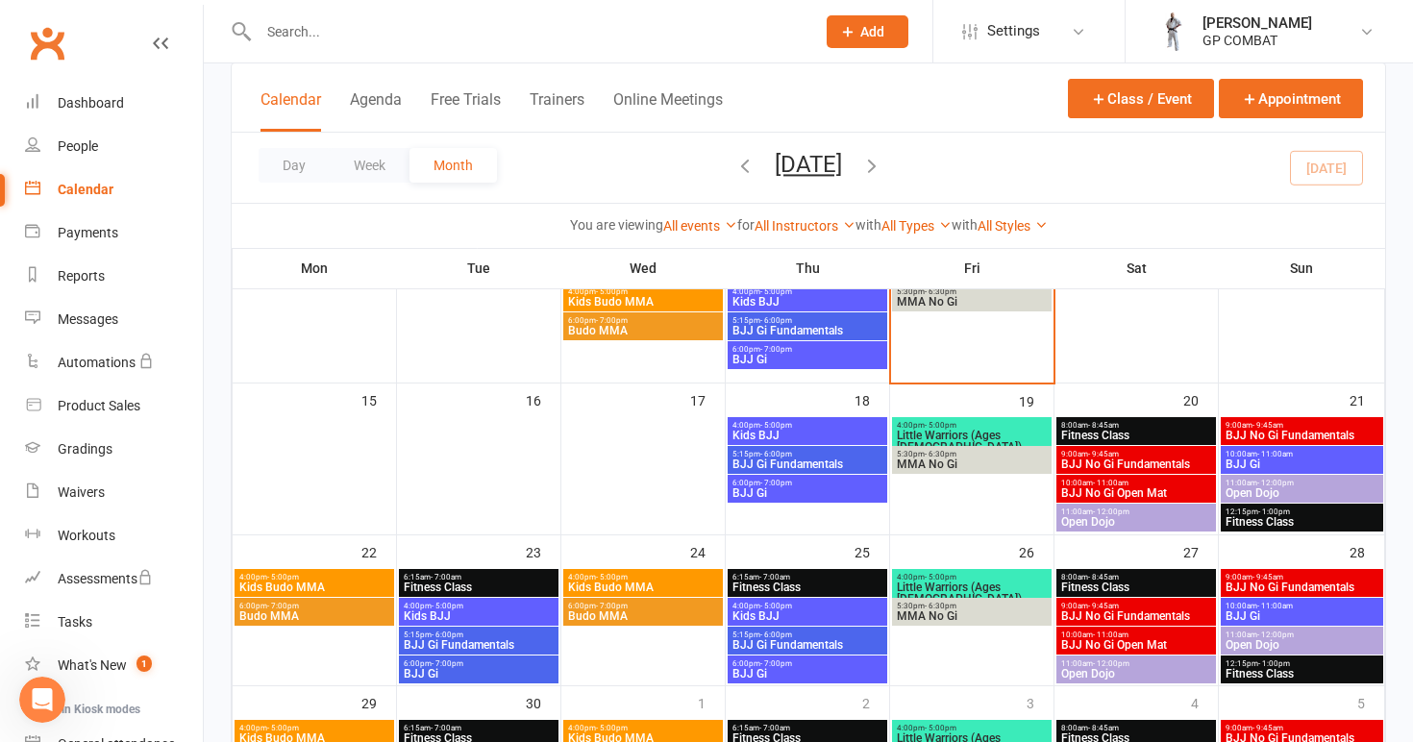
click at [1140, 524] on span "Open Dojo" at bounding box center [1136, 522] width 152 height 12
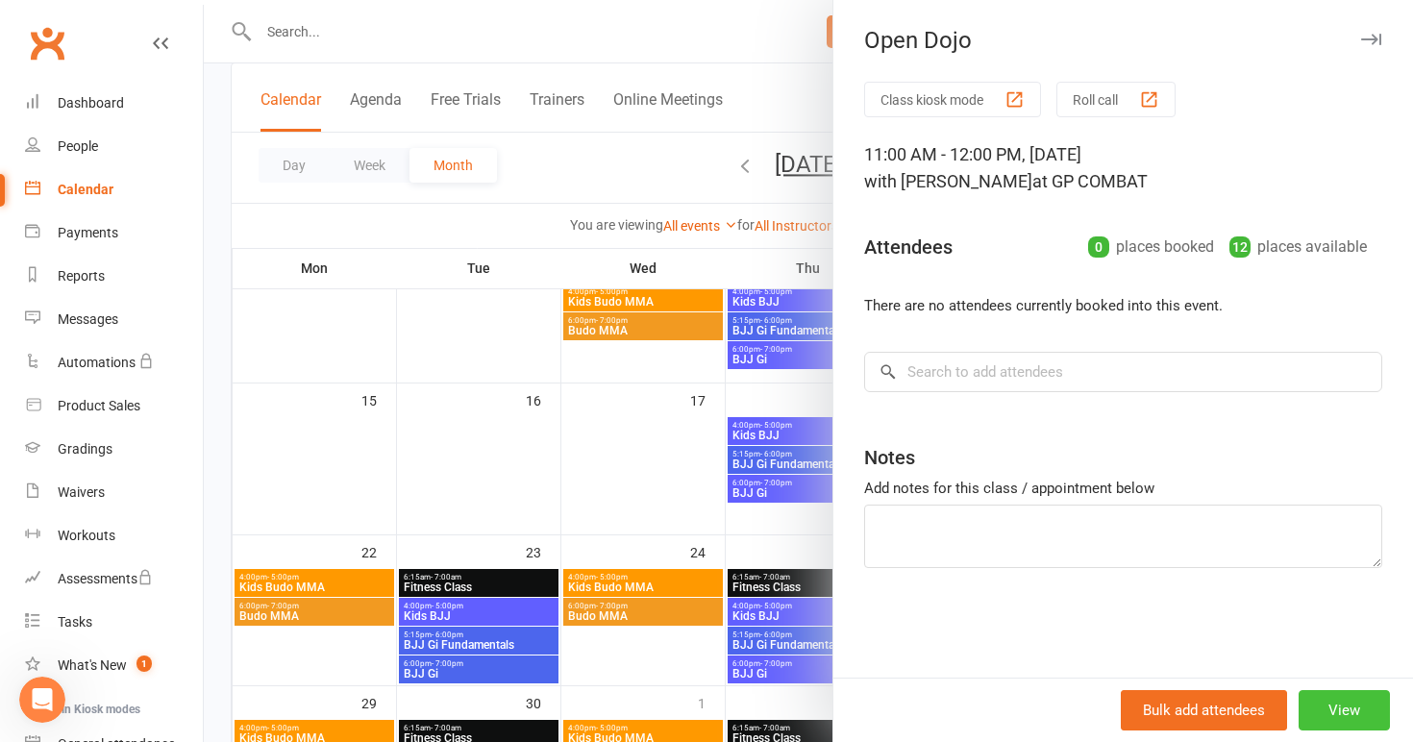
click at [1345, 710] on button "View" at bounding box center [1344, 710] width 91 height 40
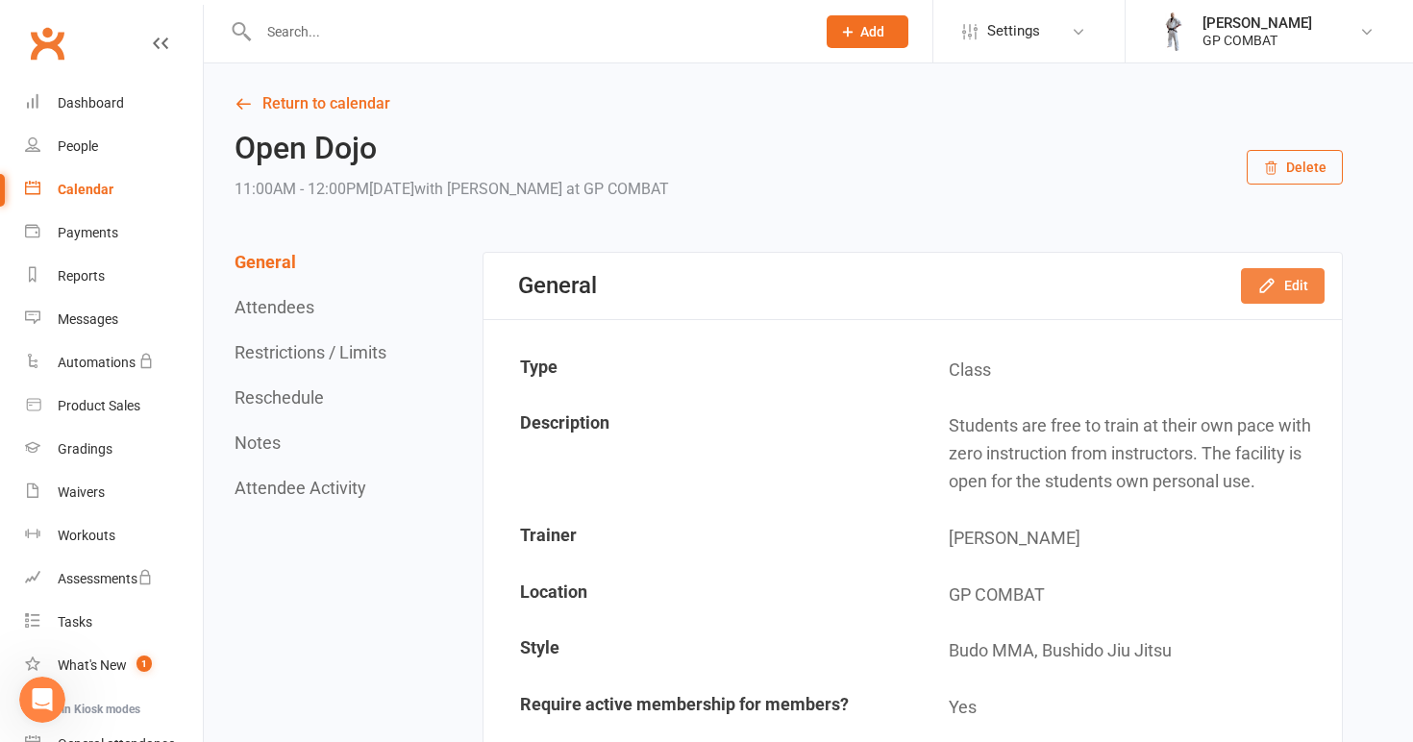
click at [1288, 278] on button "Edit" at bounding box center [1283, 285] width 84 height 35
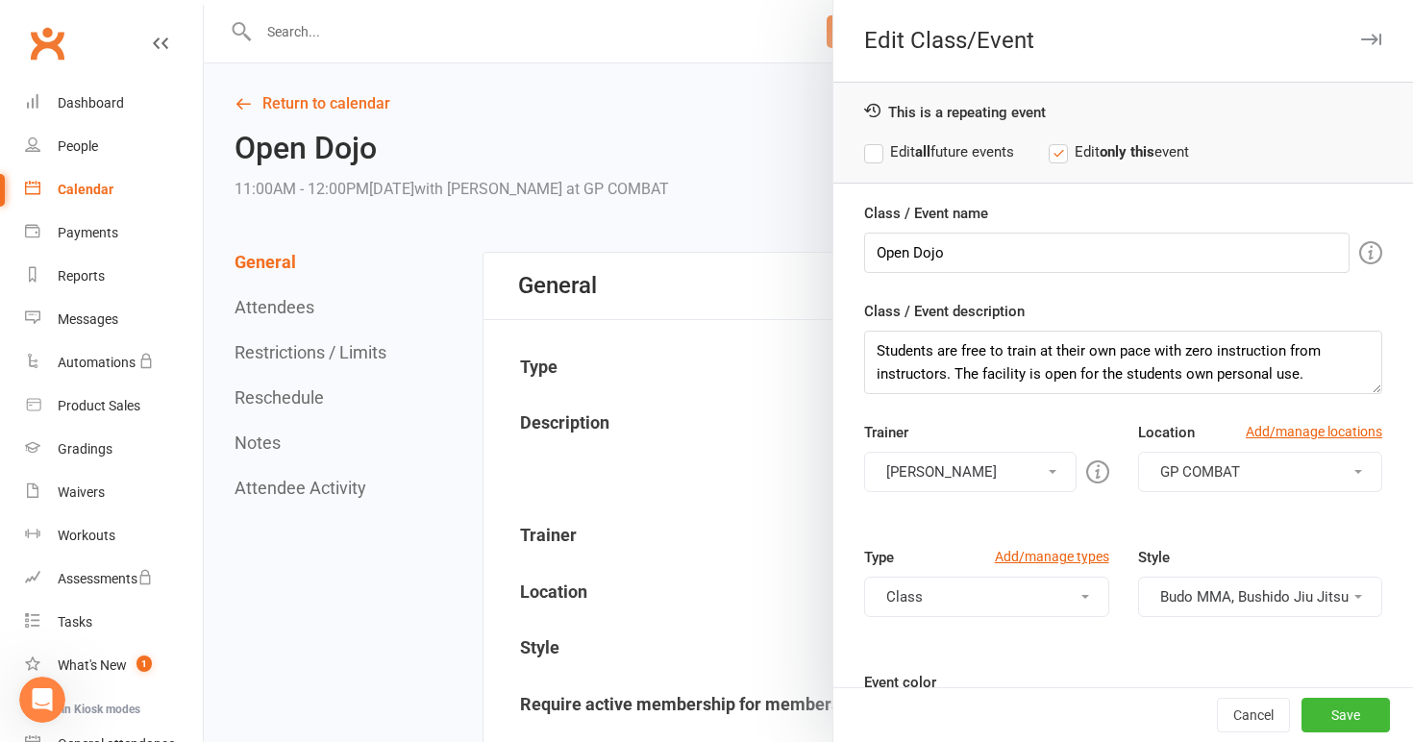
click at [888, 146] on label "Edit all future events" at bounding box center [939, 151] width 150 height 23
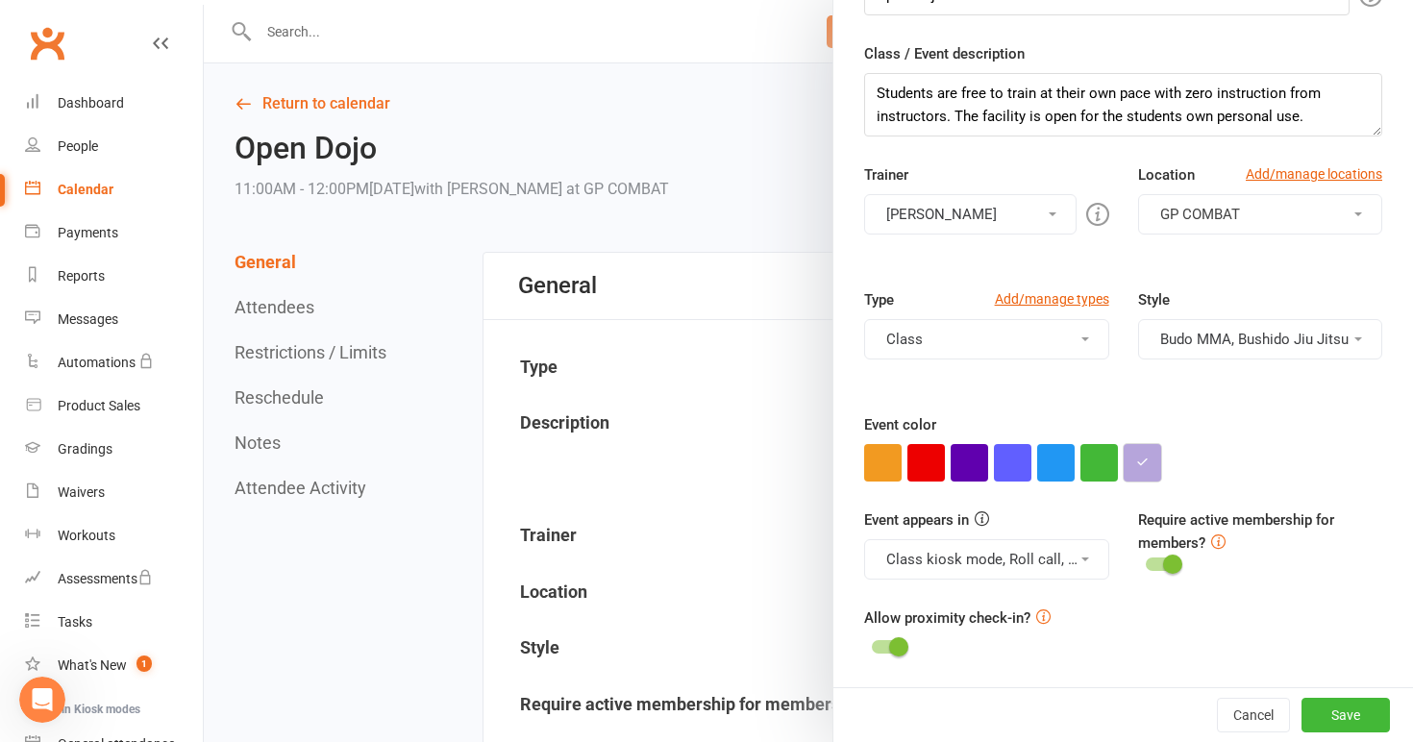
scroll to position [258, 0]
click at [1141, 453] on button "button" at bounding box center [1142, 462] width 37 height 37
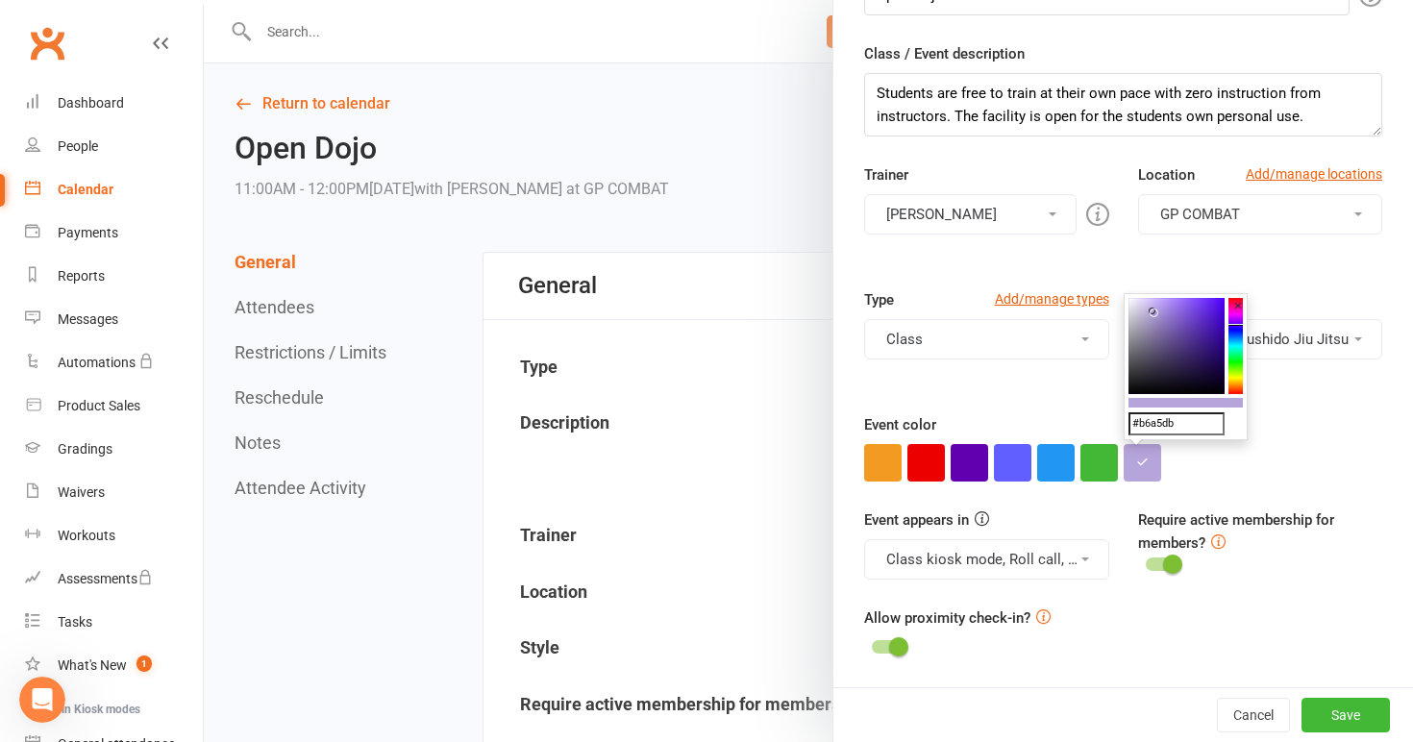
click at [1239, 378] on colorpicker-hue at bounding box center [1236, 346] width 14 height 96
click at [1195, 305] on colorpicker-saturation at bounding box center [1177, 346] width 96 height 96
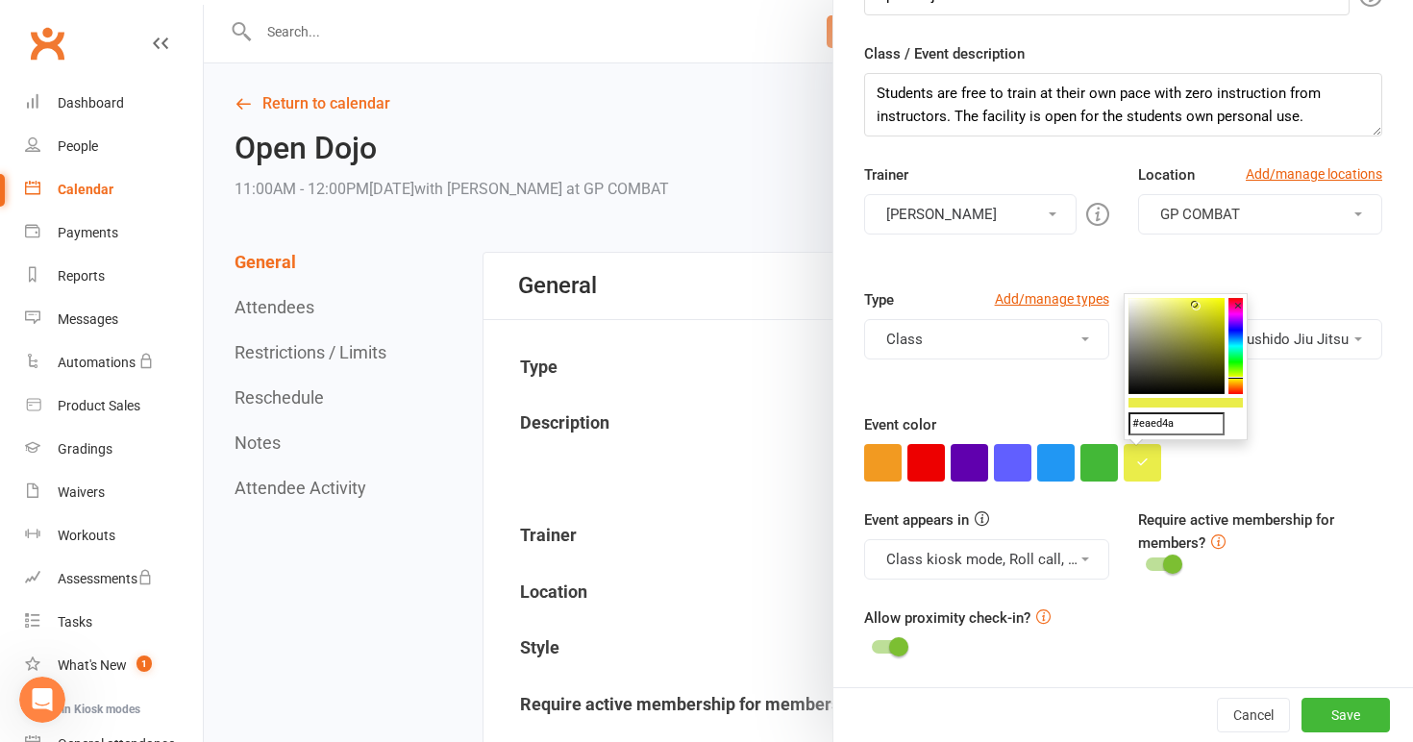
click at [1208, 347] on colorpicker-saturation at bounding box center [1177, 346] width 96 height 96
click at [1170, 327] on colorpicker-saturation at bounding box center [1177, 346] width 96 height 96
click at [1214, 347] on colorpicker-saturation at bounding box center [1177, 346] width 96 height 96
click at [1220, 362] on colorpicker-saturation at bounding box center [1177, 346] width 96 height 96
click at [1237, 366] on colorpicker-hue at bounding box center [1236, 346] width 14 height 96
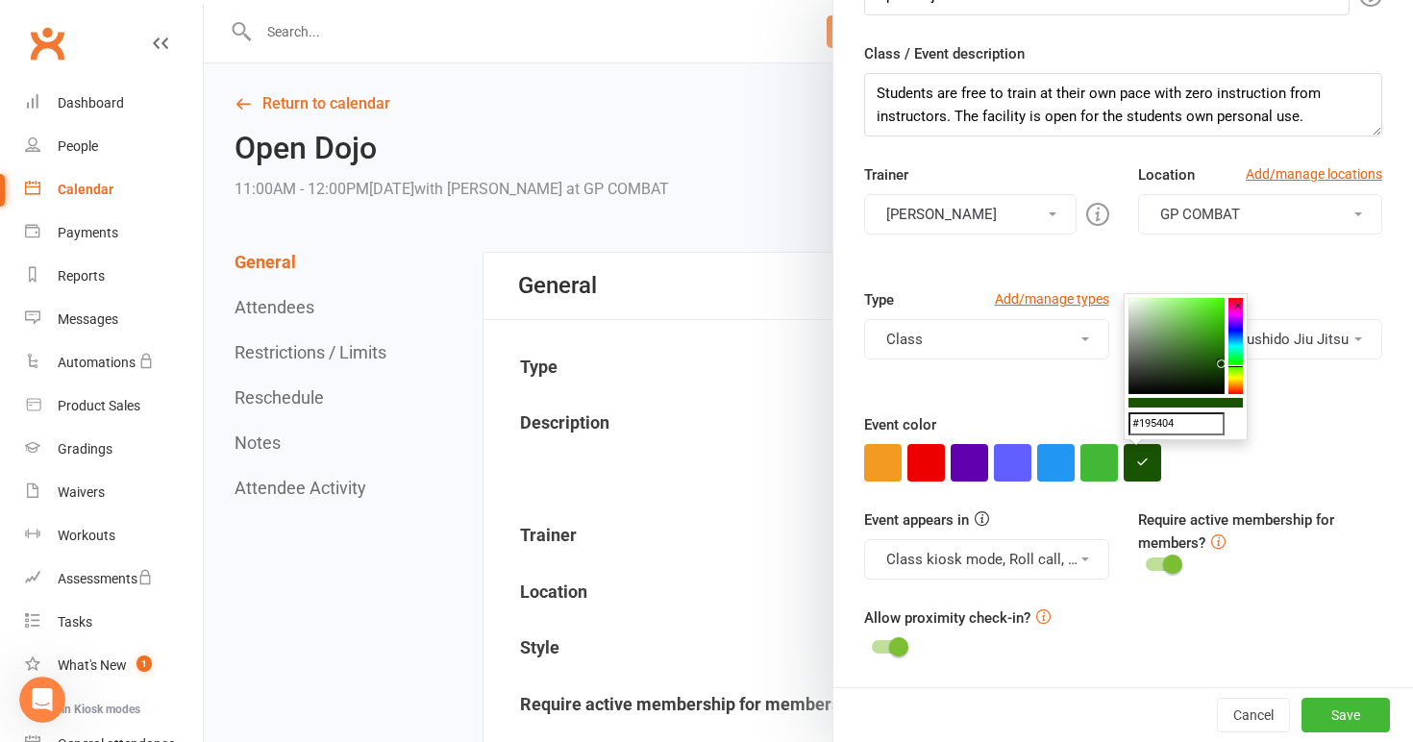
click at [1186, 332] on colorpicker-saturation at bounding box center [1177, 346] width 96 height 96
click at [1212, 374] on colorpicker-saturation at bounding box center [1177, 346] width 96 height 96
click at [1154, 342] on colorpicker-saturation at bounding box center [1177, 346] width 96 height 96
click at [1218, 328] on colorpicker-saturation at bounding box center [1177, 346] width 96 height 96
click at [1235, 346] on colorpicker-hue at bounding box center [1236, 346] width 14 height 96
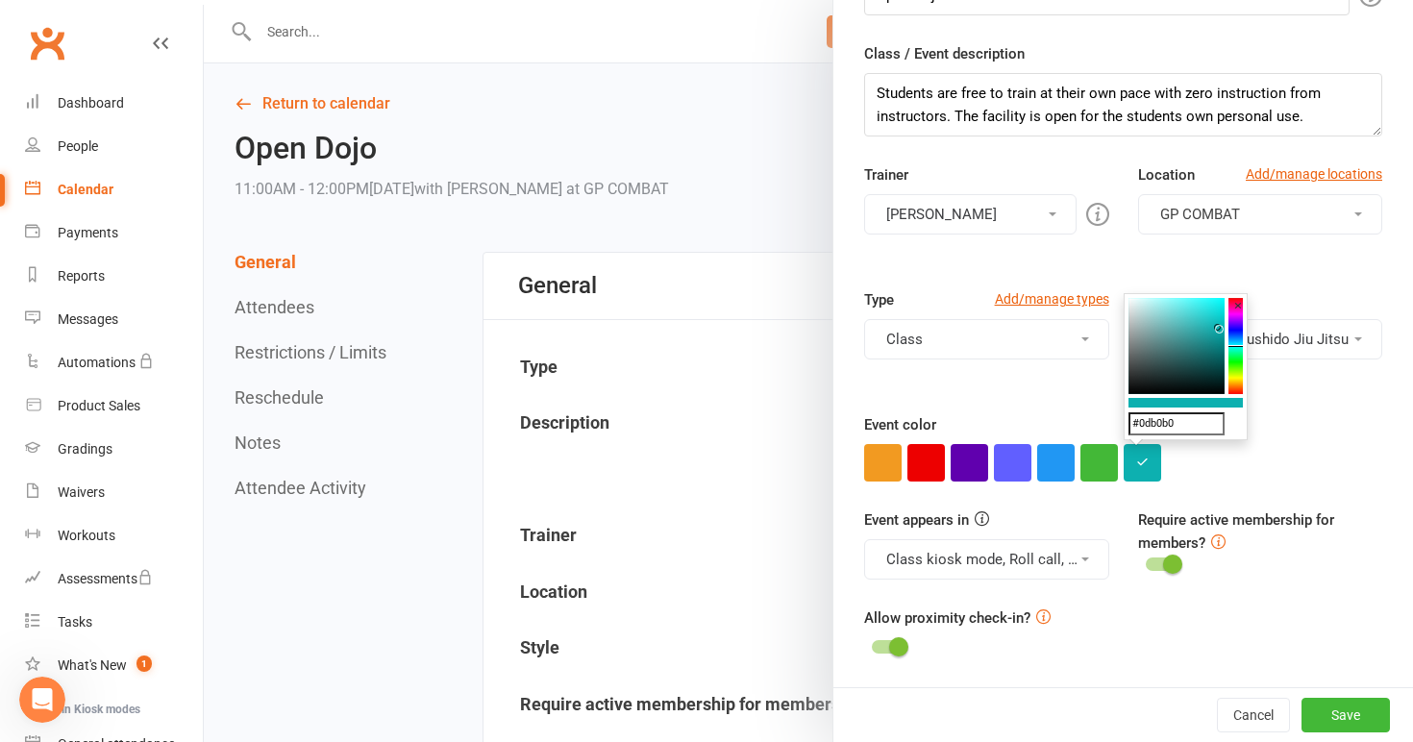
click at [1172, 314] on colorpicker-saturation at bounding box center [1177, 346] width 96 height 96
click at [1238, 392] on colorpicker-hue at bounding box center [1236, 346] width 14 height 96
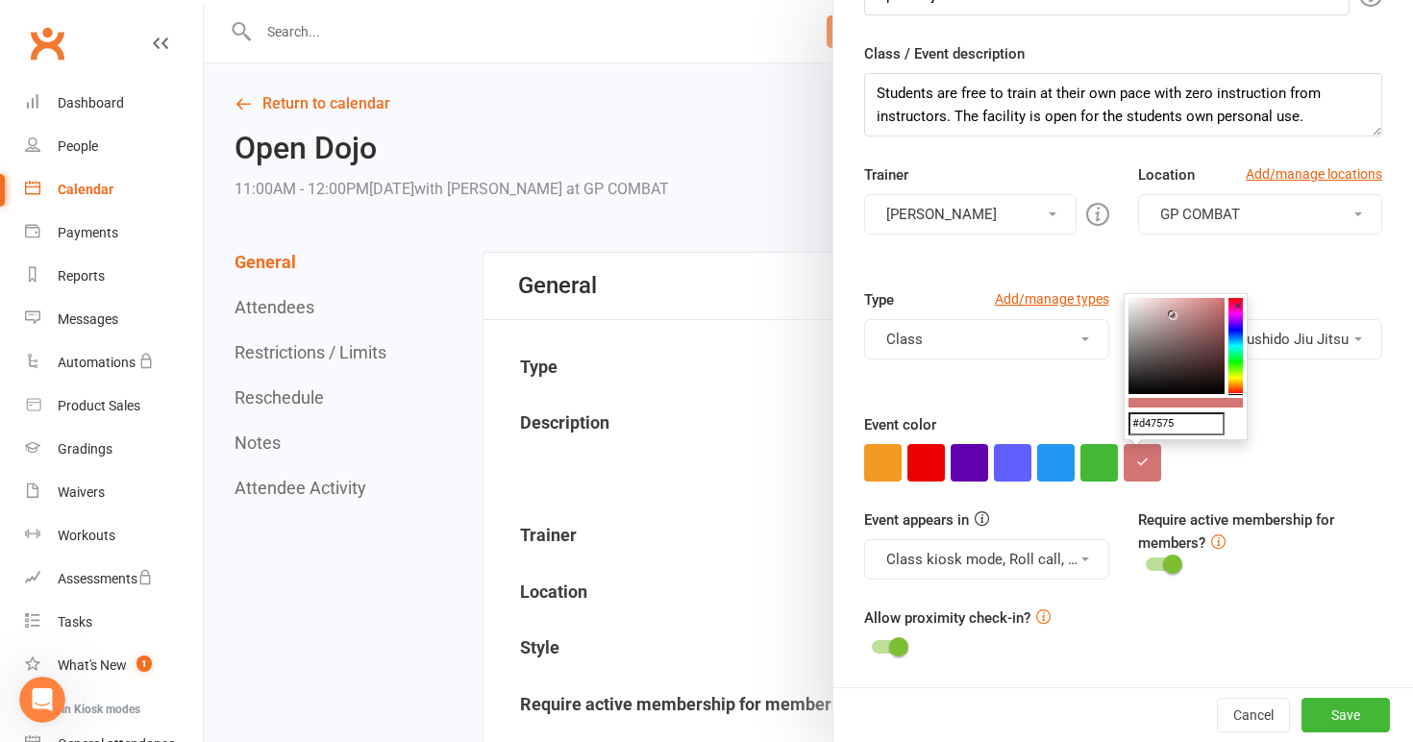
drag, startPoint x: 1237, startPoint y: 337, endPoint x: 1234, endPoint y: 406, distance: 69.3
click at [1235, 406] on div "#d47575 ×" at bounding box center [1186, 366] width 124 height 147
click at [1196, 309] on colorpicker-saturation at bounding box center [1177, 346] width 96 height 96
click at [1136, 302] on colorpicker-saturation at bounding box center [1177, 346] width 96 height 96
click at [1158, 321] on colorpicker-saturation at bounding box center [1177, 346] width 96 height 96
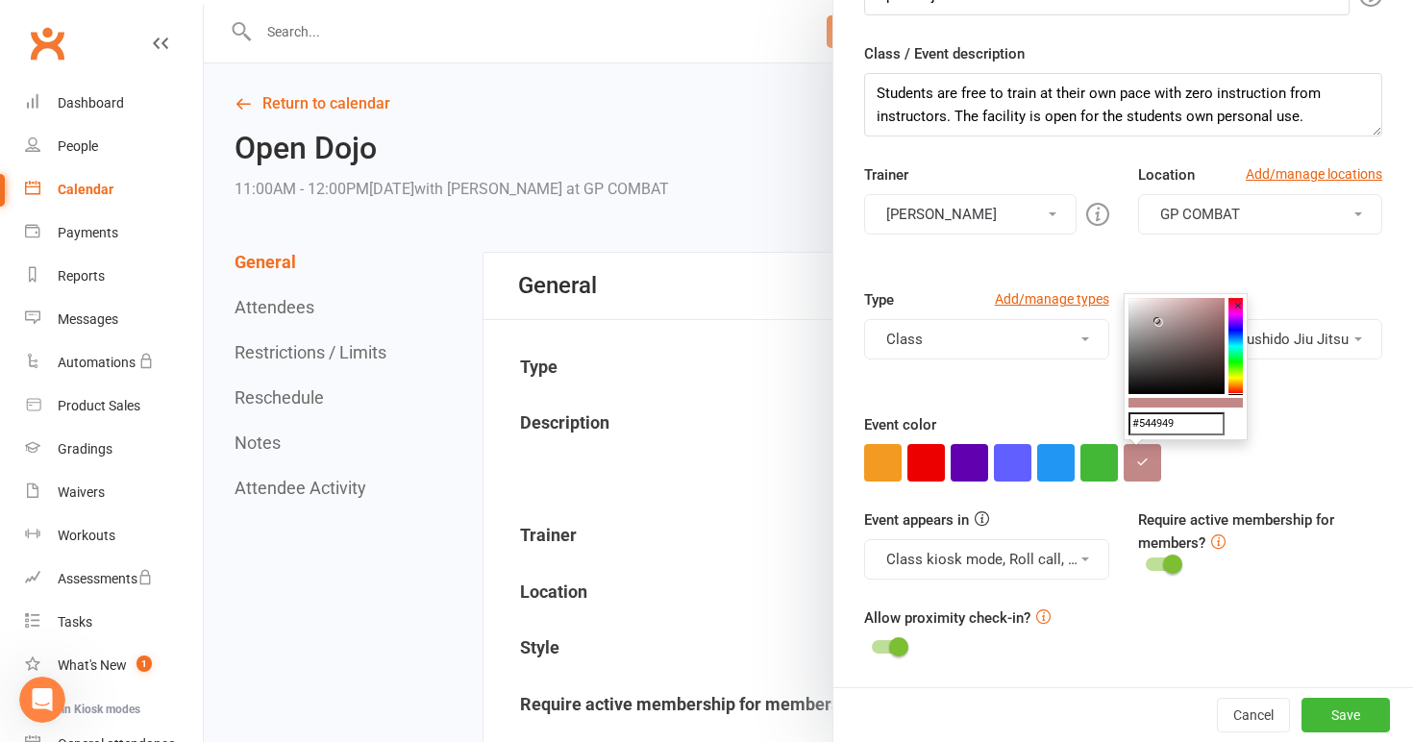
click at [1141, 362] on colorpicker-saturation at bounding box center [1177, 346] width 96 height 96
click at [1205, 368] on colorpicker-saturation at bounding box center [1177, 346] width 96 height 96
click at [1194, 337] on colorpicker-saturation at bounding box center [1177, 346] width 96 height 96
type input "#963030"
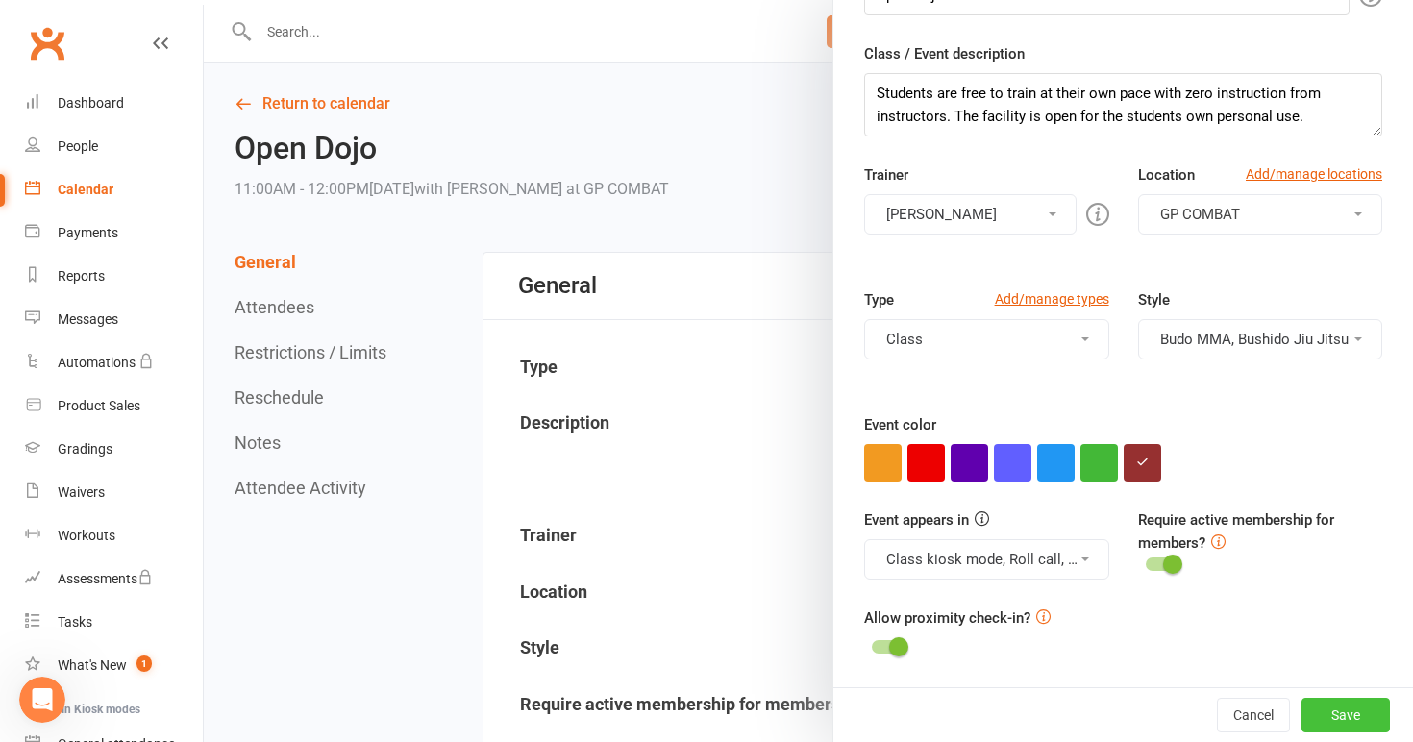
click at [1347, 712] on button "Save" at bounding box center [1346, 715] width 88 height 35
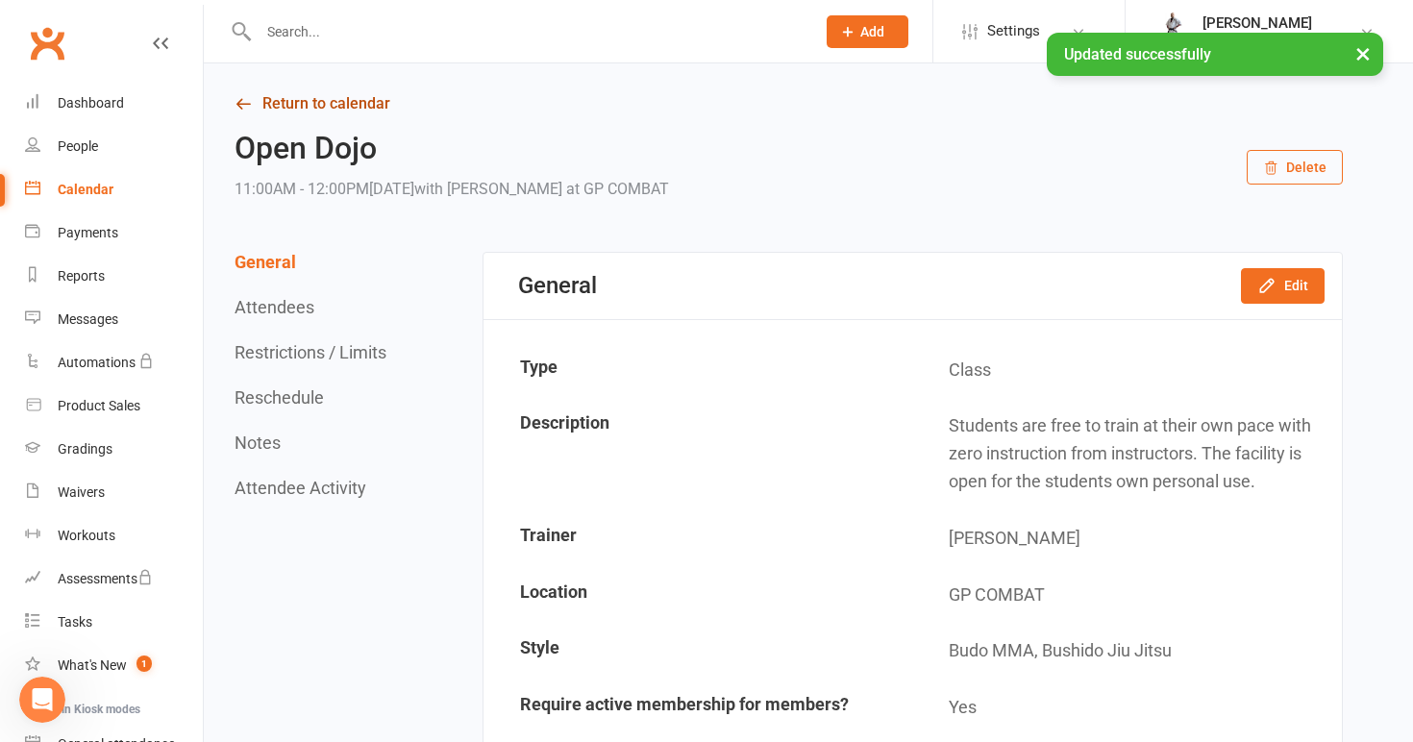
click at [337, 96] on link "Return to calendar" at bounding box center [789, 103] width 1109 height 27
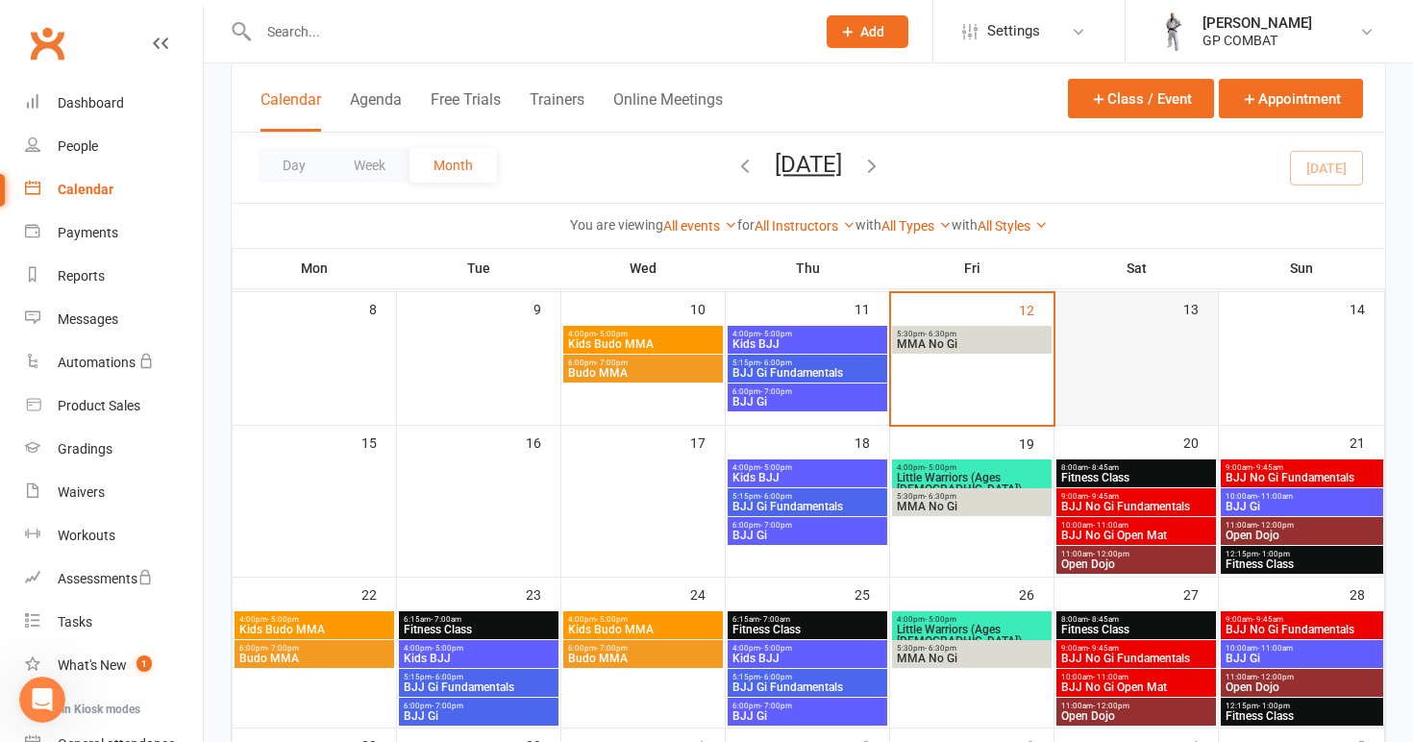
scroll to position [253, 0]
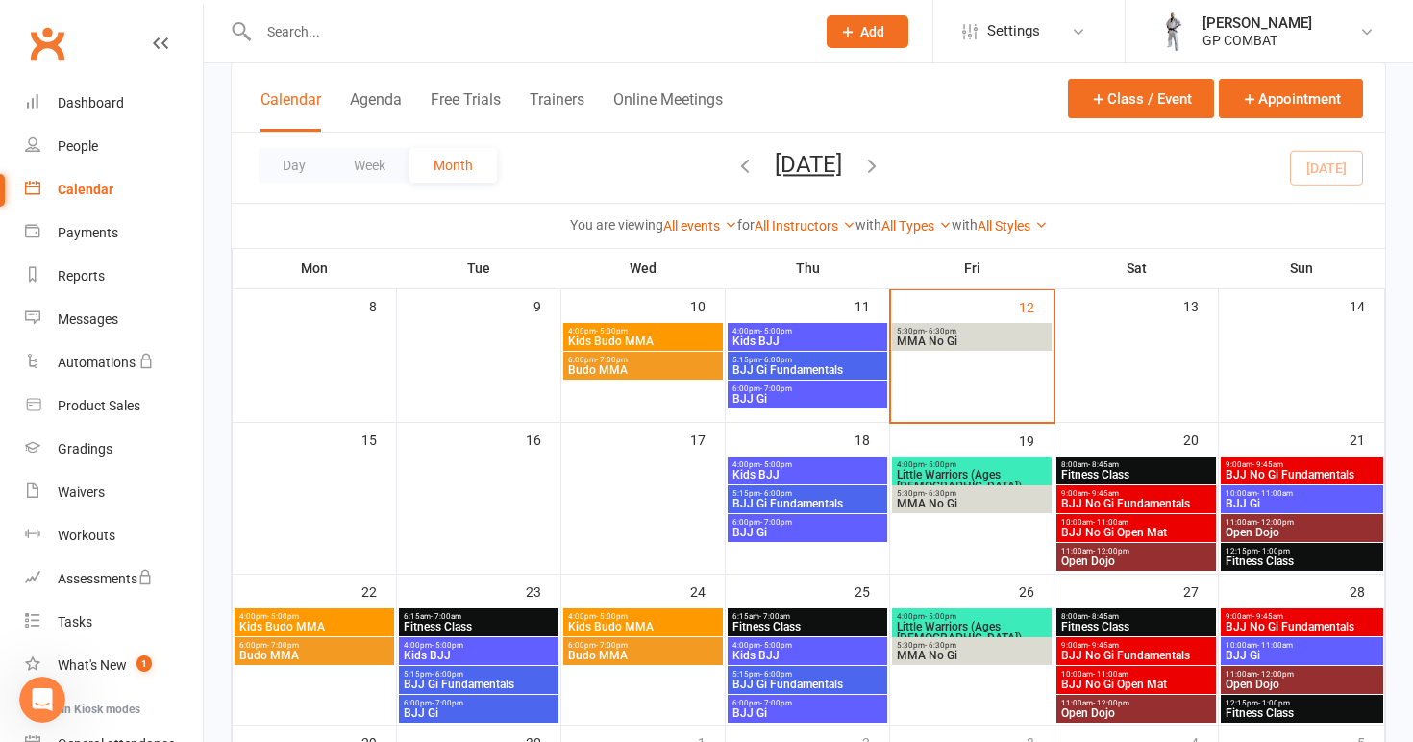
click at [1155, 561] on span "Open Dojo" at bounding box center [1136, 562] width 152 height 12
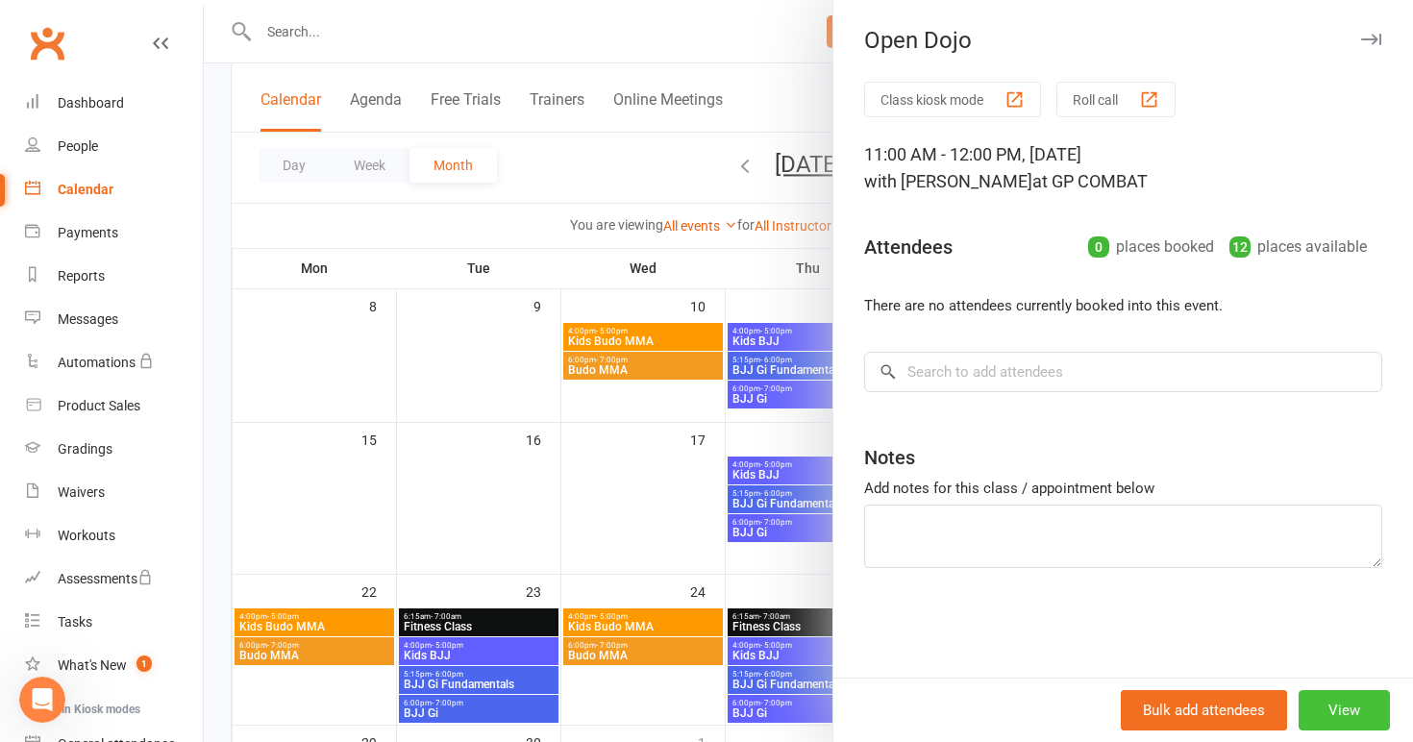
click at [1338, 703] on button "View" at bounding box center [1344, 710] width 91 height 40
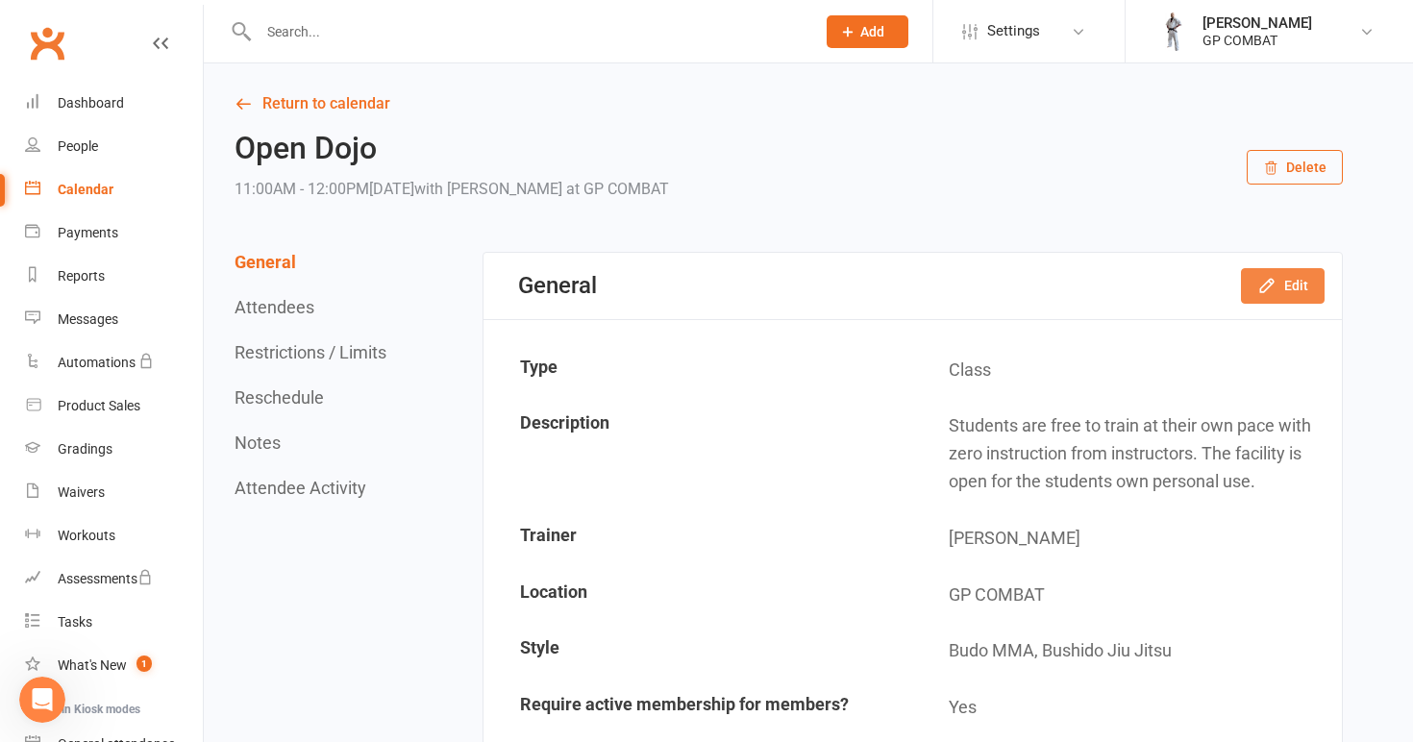
click at [1266, 281] on icon "button" at bounding box center [1267, 285] width 19 height 19
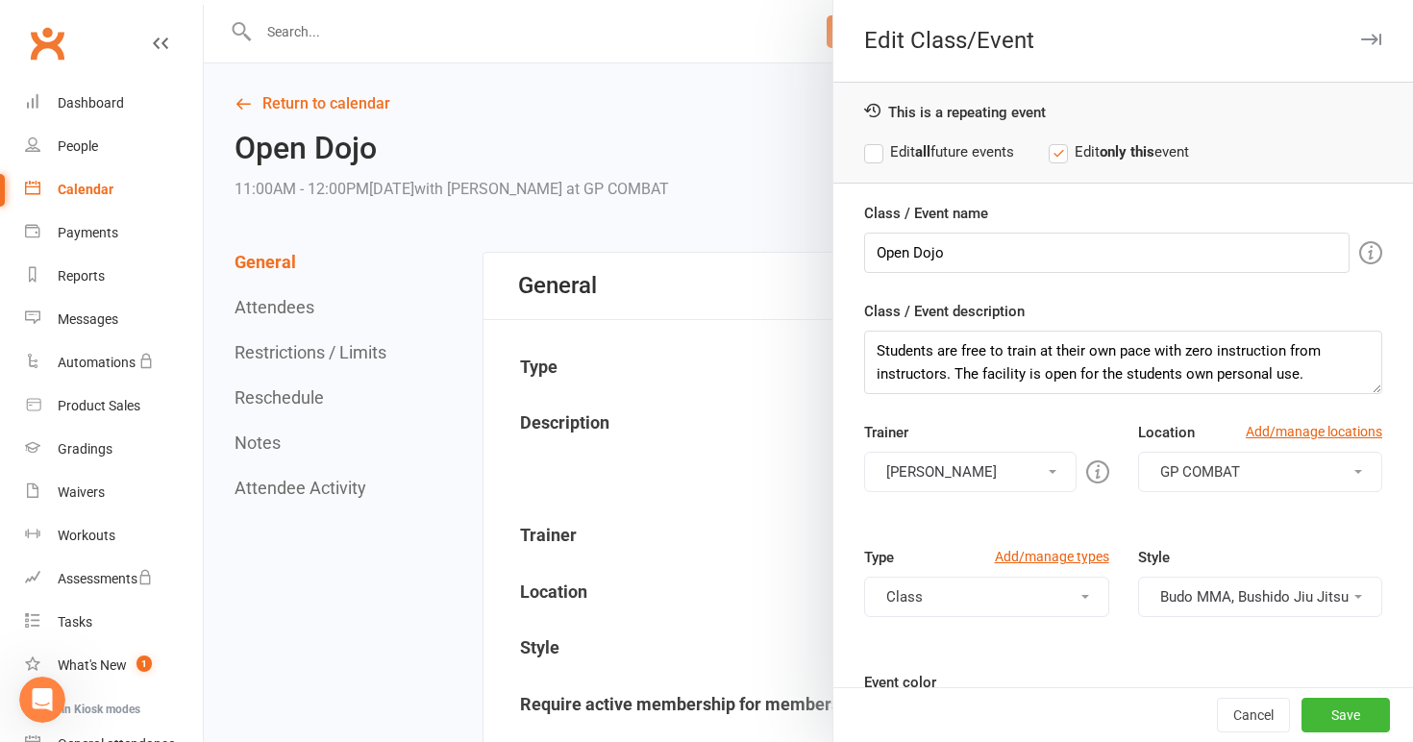
click at [915, 147] on label "Edit all future events" at bounding box center [939, 151] width 150 height 23
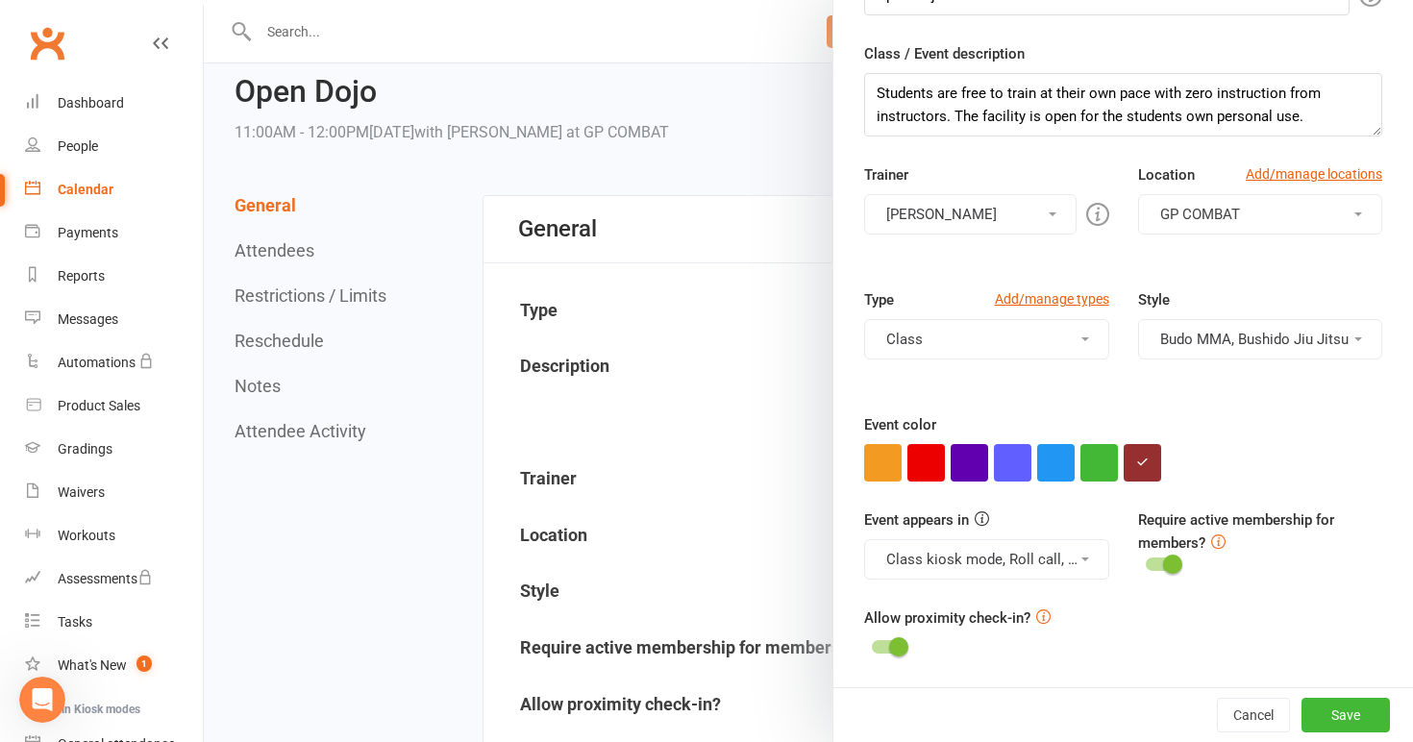
scroll to position [82, 0]
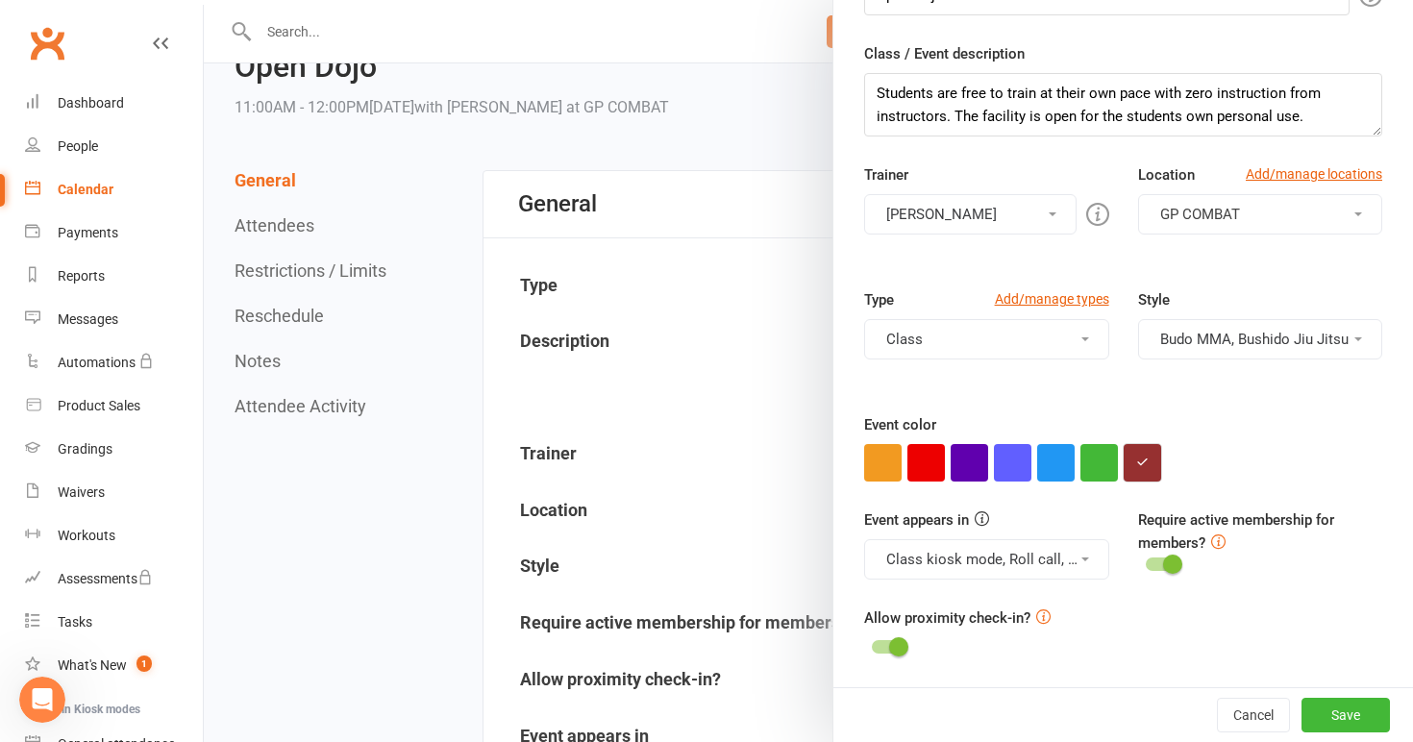
click at [1142, 471] on button "button" at bounding box center [1142, 462] width 37 height 37
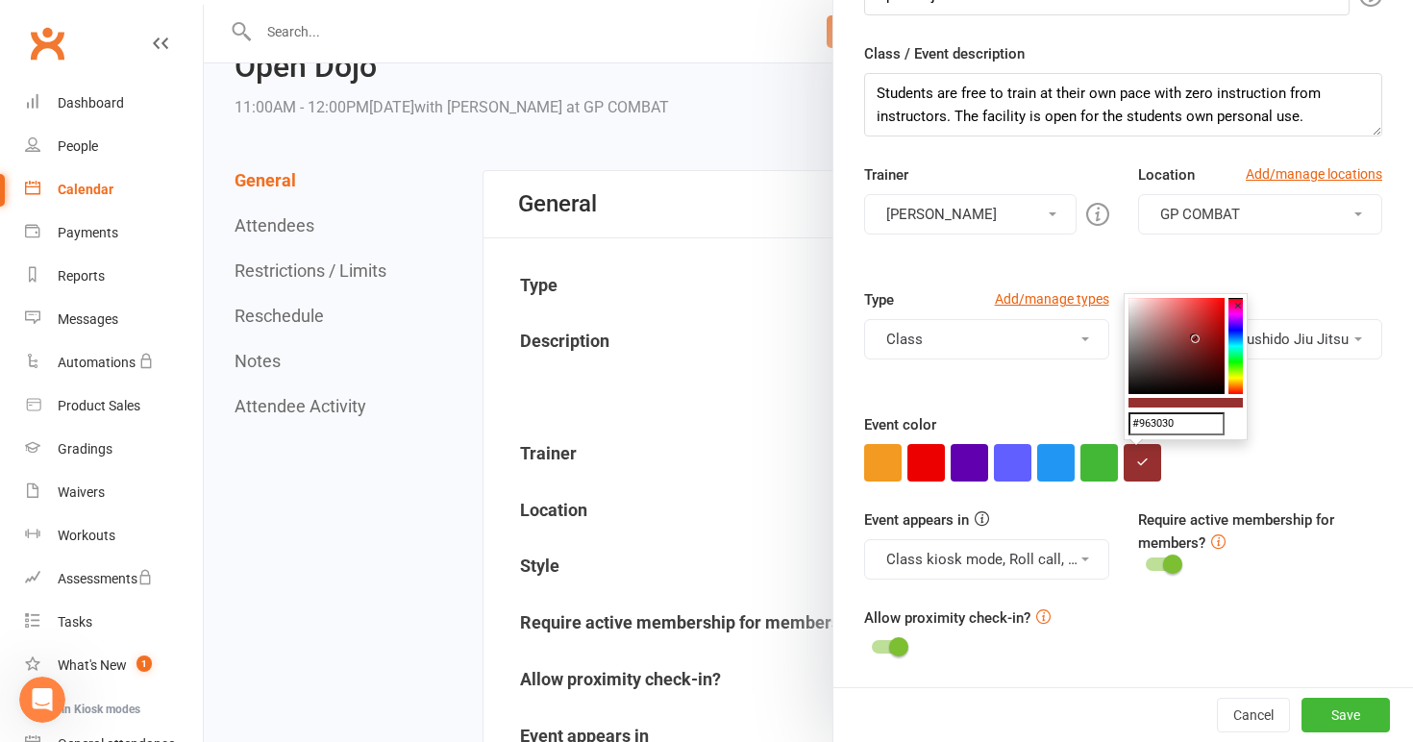
click at [1236, 322] on colorpicker-hue at bounding box center [1236, 346] width 14 height 96
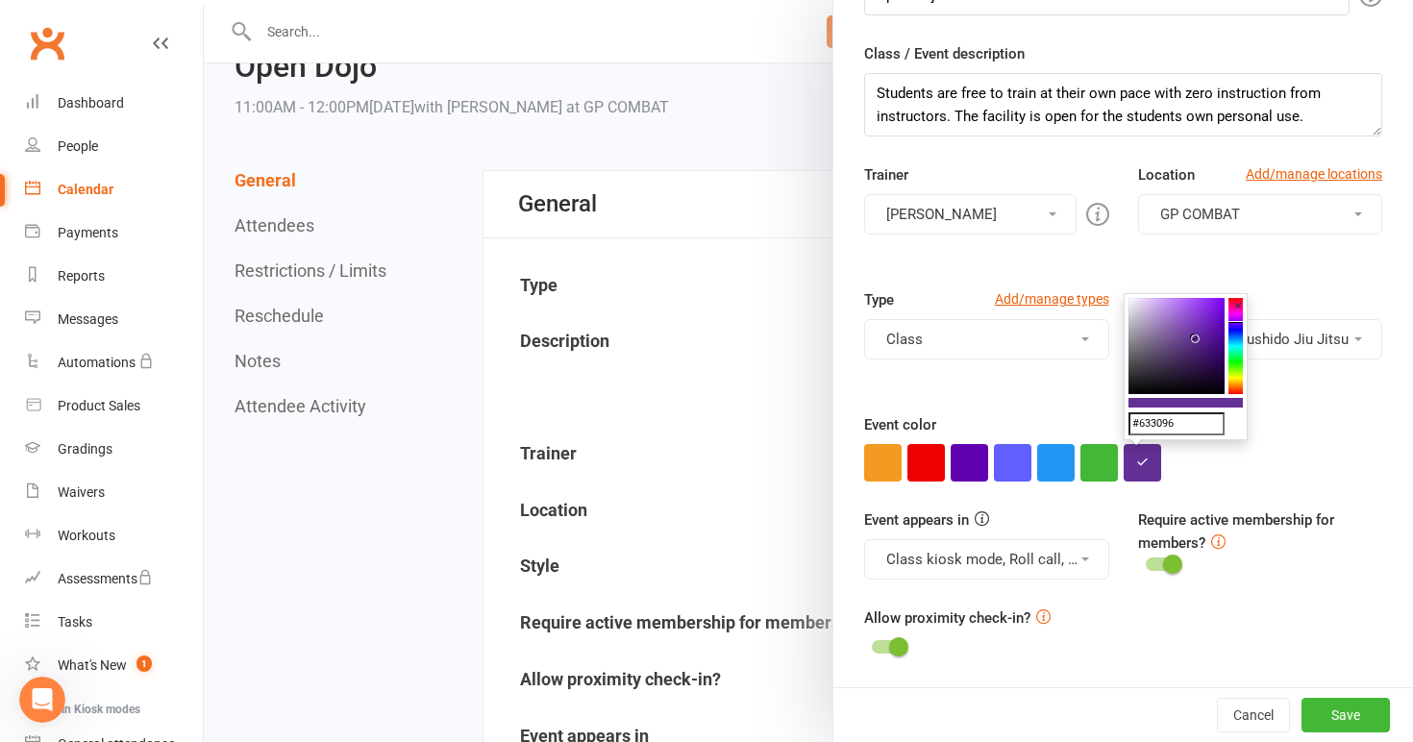
click at [1186, 314] on colorpicker-saturation at bounding box center [1177, 346] width 96 height 96
click at [1165, 306] on colorpicker-saturation at bounding box center [1177, 346] width 96 height 96
click at [1141, 308] on colorpicker-saturation at bounding box center [1177, 346] width 96 height 96
click at [1141, 318] on colorpicker-saturation at bounding box center [1177, 346] width 96 height 96
click at [1235, 356] on colorpicker-hue at bounding box center [1236, 346] width 14 height 96
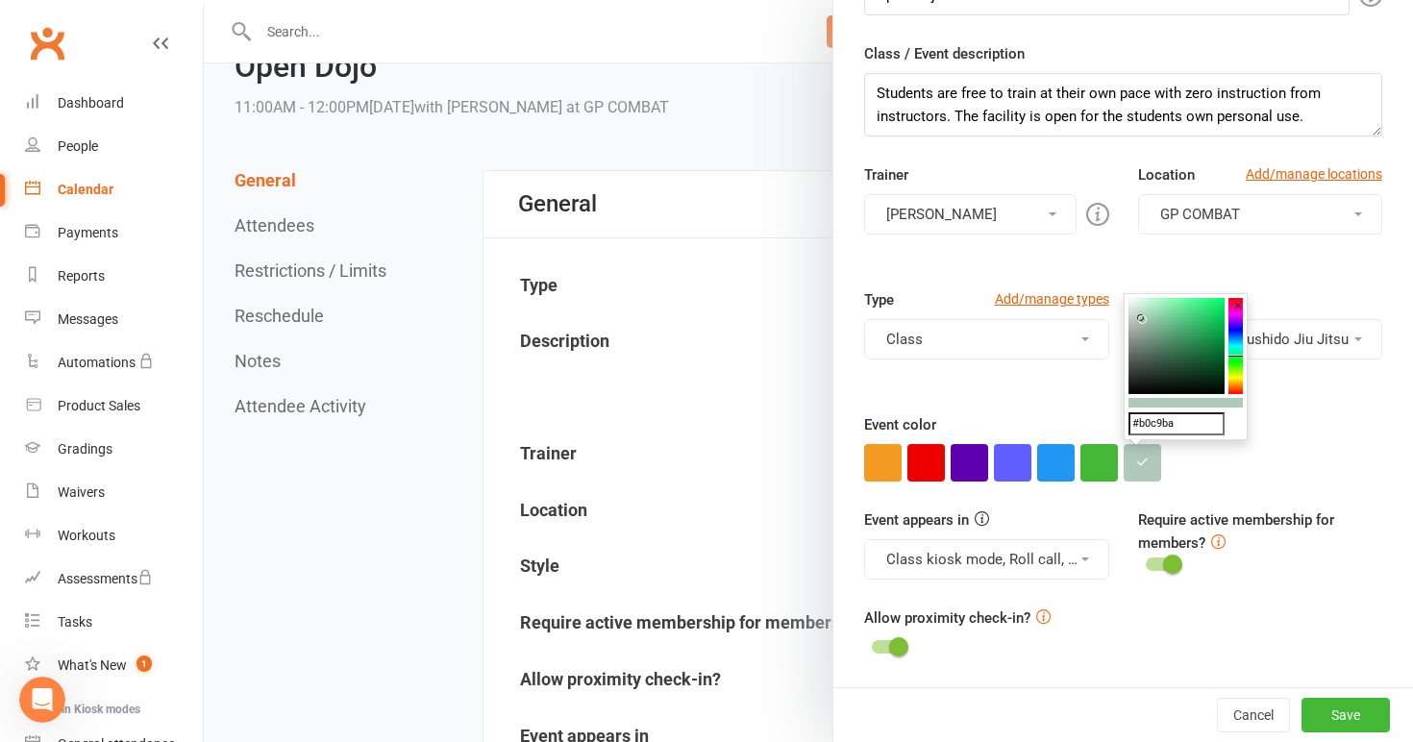
click at [1212, 358] on colorpicker-saturation at bounding box center [1177, 346] width 96 height 96
type input "#0d612e"
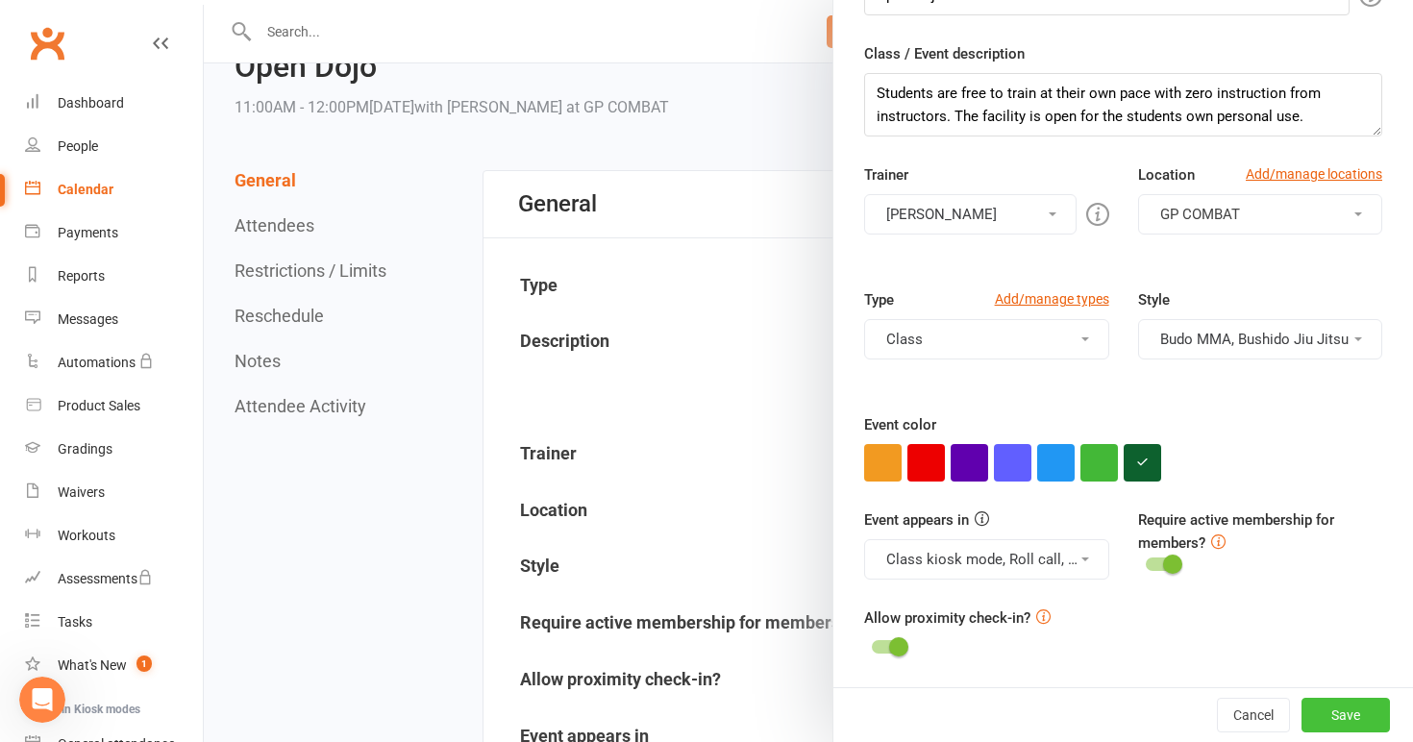
click at [1325, 715] on button "Save" at bounding box center [1346, 715] width 88 height 35
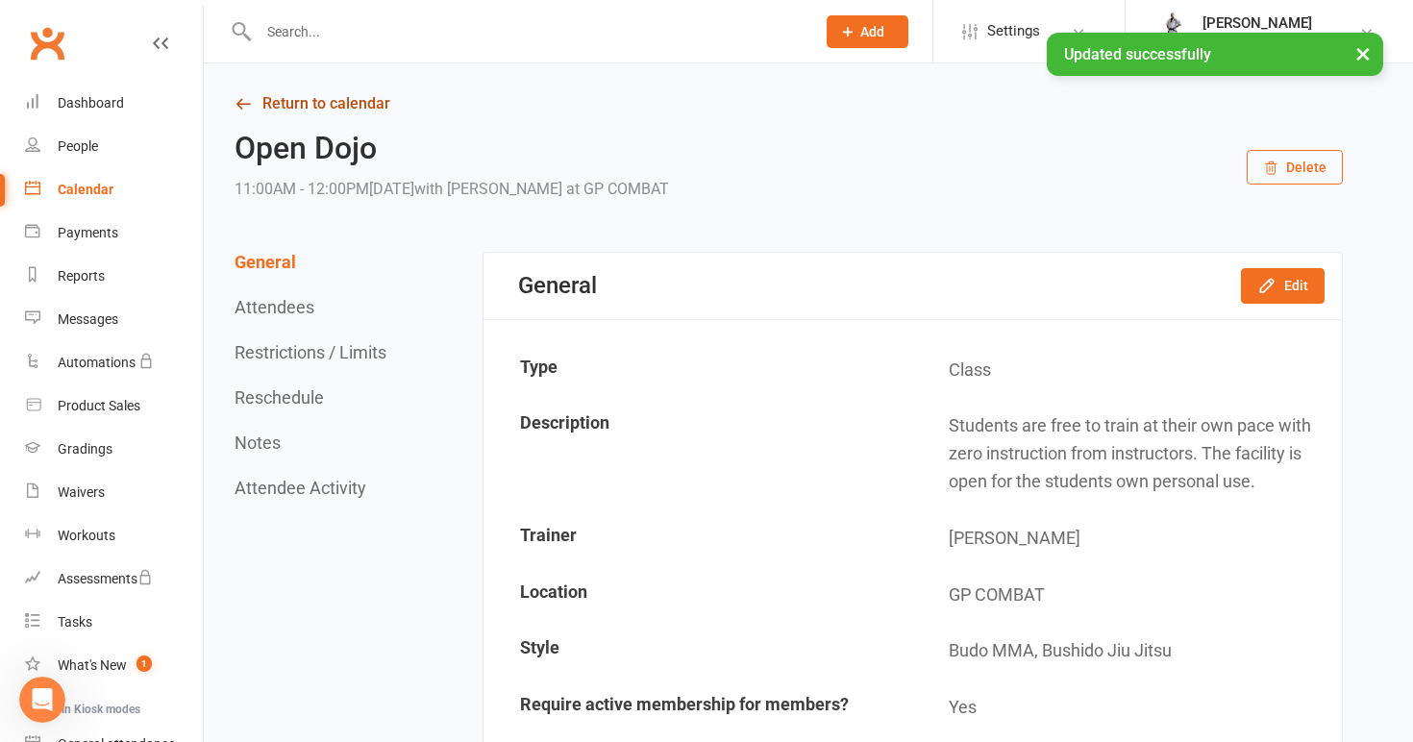
scroll to position [0, 0]
click at [337, 109] on link "Return to calendar" at bounding box center [789, 103] width 1109 height 27
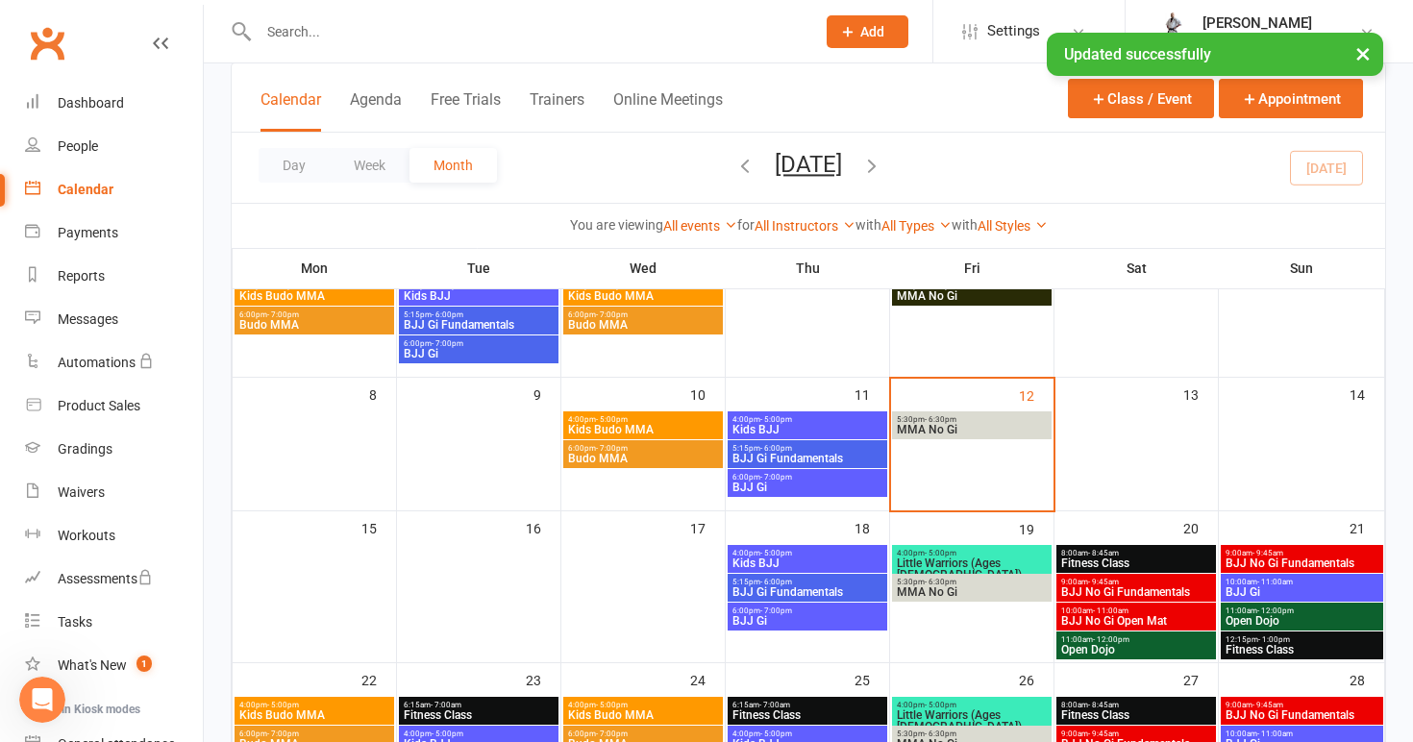
scroll to position [260, 0]
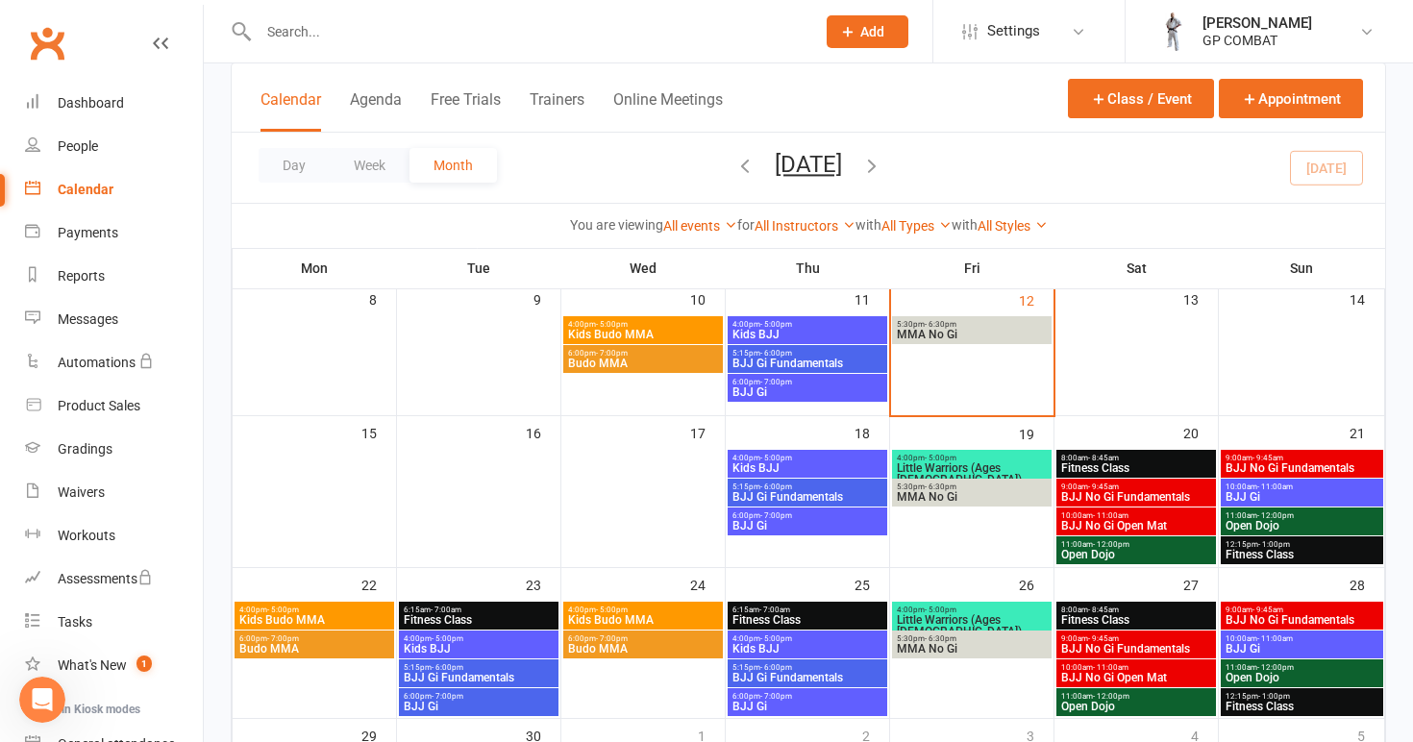
click at [1134, 547] on span "11:00am - 12:00pm" at bounding box center [1136, 544] width 152 height 9
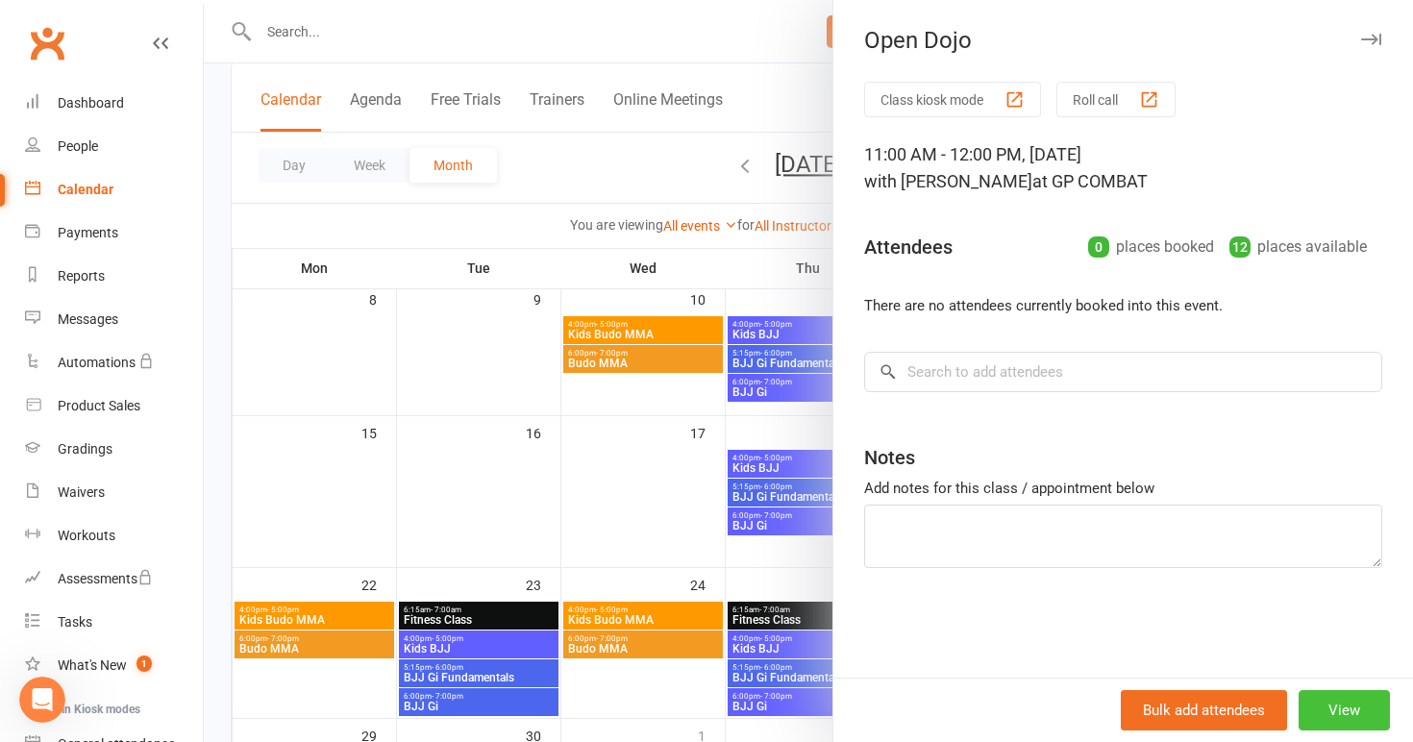
click at [1352, 714] on button "View" at bounding box center [1344, 710] width 91 height 40
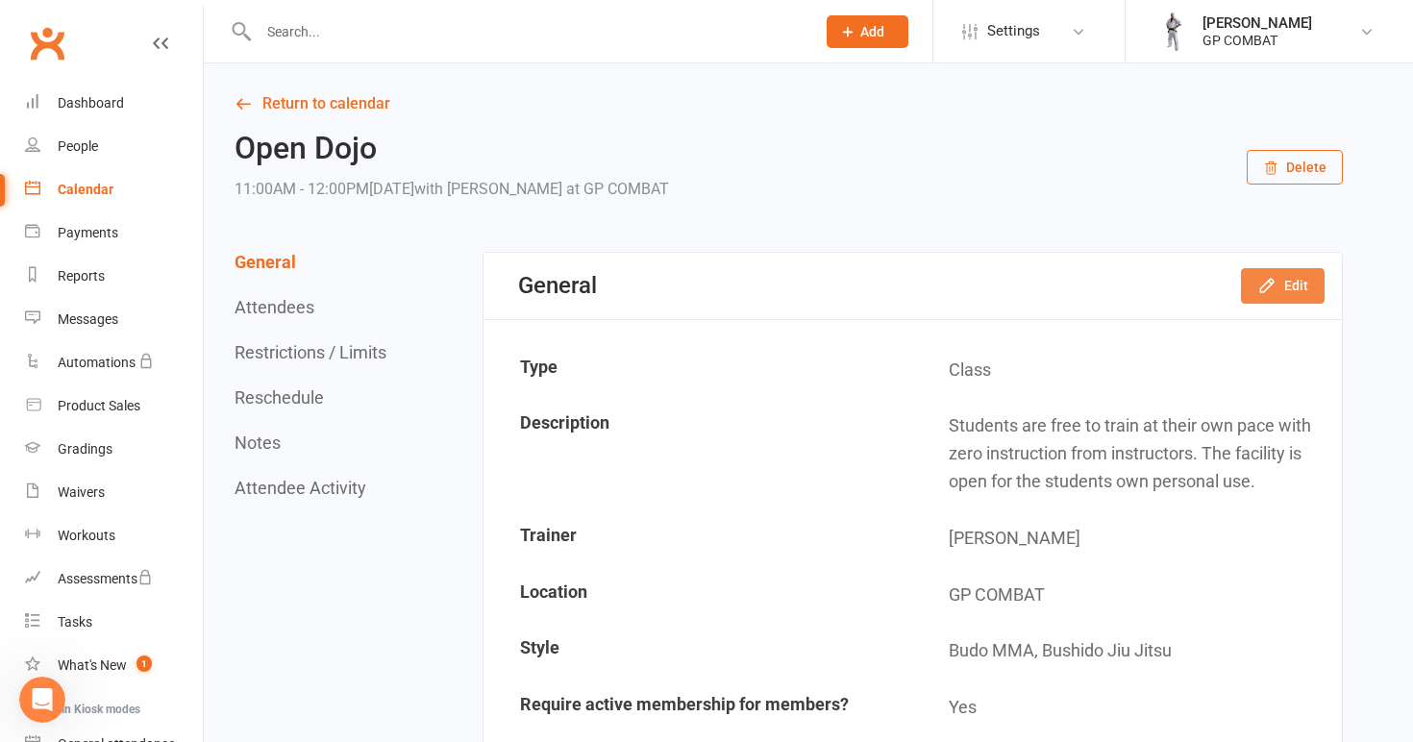
click at [1271, 296] on button "Edit" at bounding box center [1283, 285] width 84 height 35
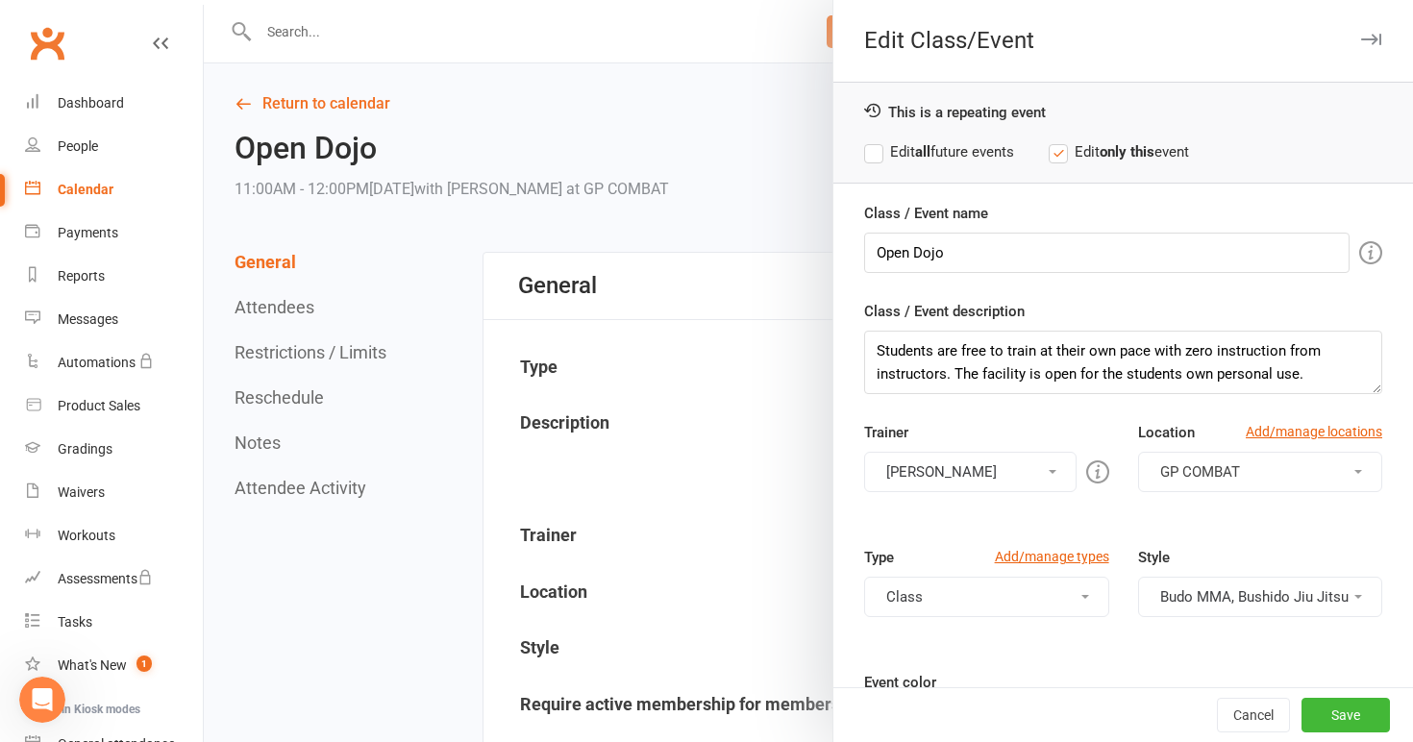
click at [929, 153] on strong "all" at bounding box center [922, 151] width 15 height 17
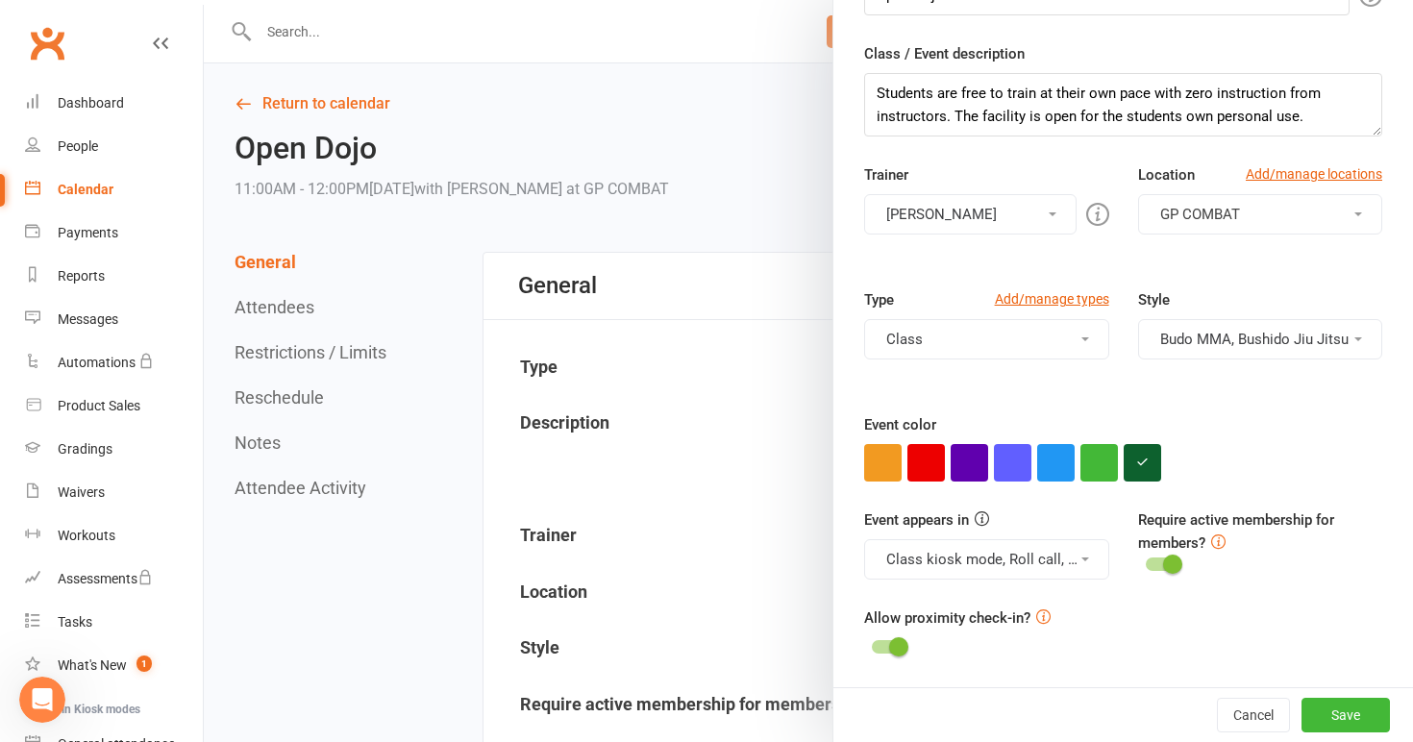
scroll to position [258, 0]
click at [1146, 465] on icon "button" at bounding box center [1142, 462] width 12 height 12
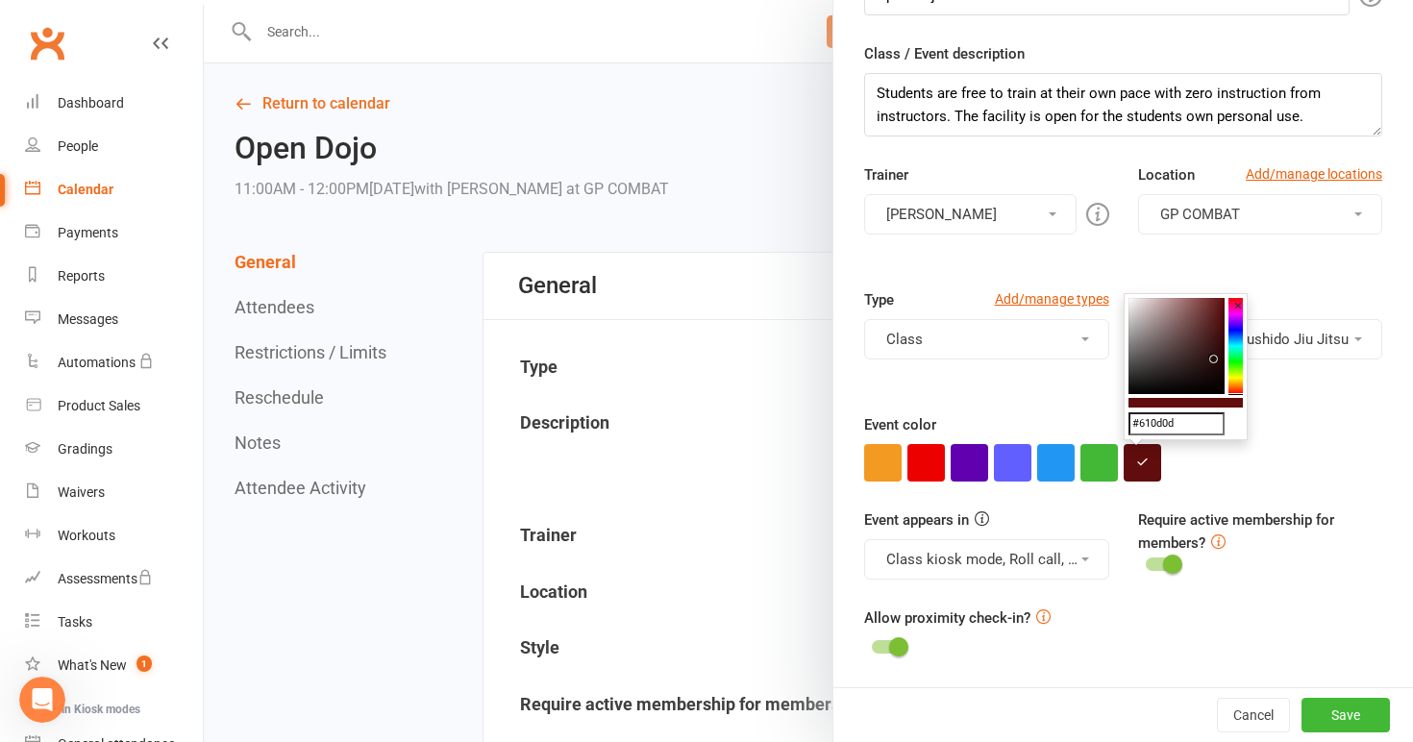
drag, startPoint x: 1236, startPoint y: 331, endPoint x: 1231, endPoint y: 420, distance: 89.6
click at [1233, 420] on div "#610d0d ×" at bounding box center [1186, 366] width 124 height 147
click at [1148, 323] on colorpicker-saturation at bounding box center [1177, 346] width 96 height 96
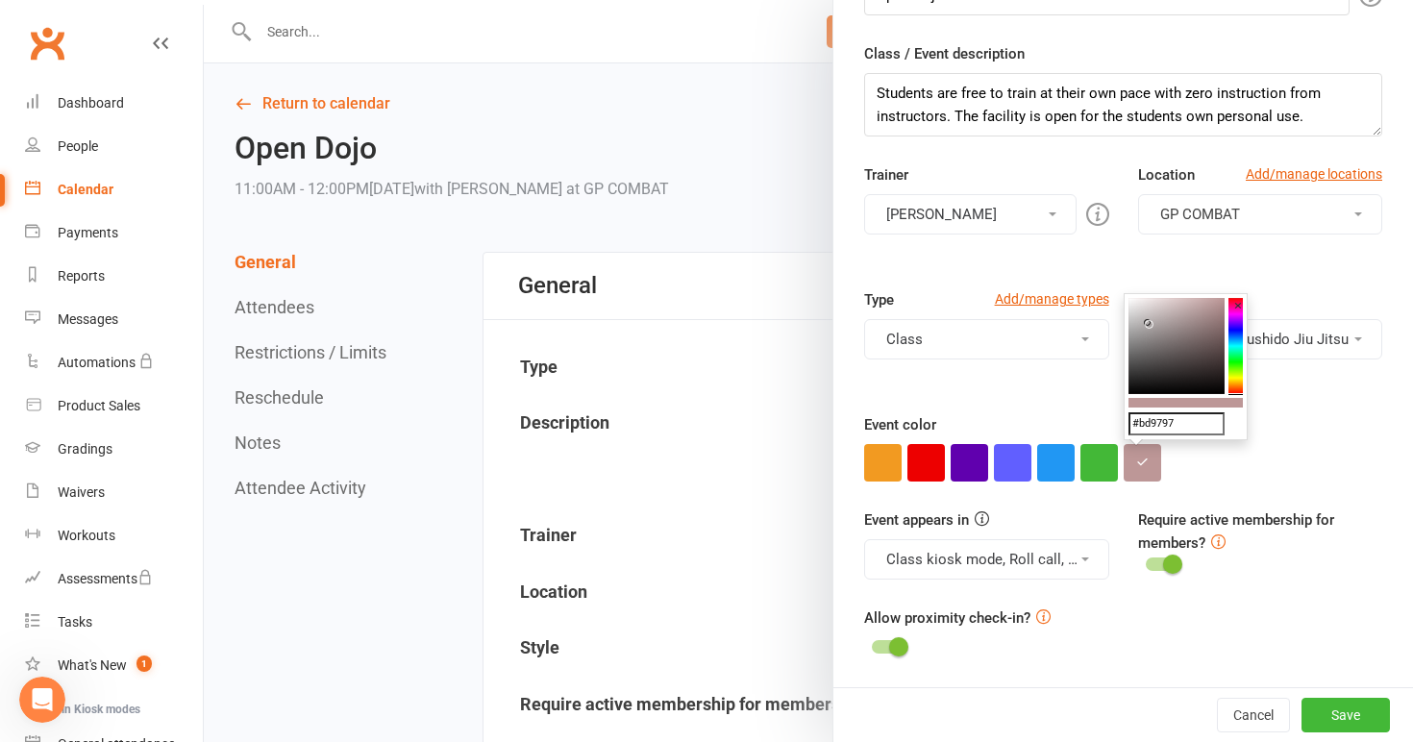
click at [1164, 339] on colorpicker-saturation at bounding box center [1177, 346] width 96 height 96
click at [1235, 326] on colorpicker-hue at bounding box center [1236, 346] width 14 height 96
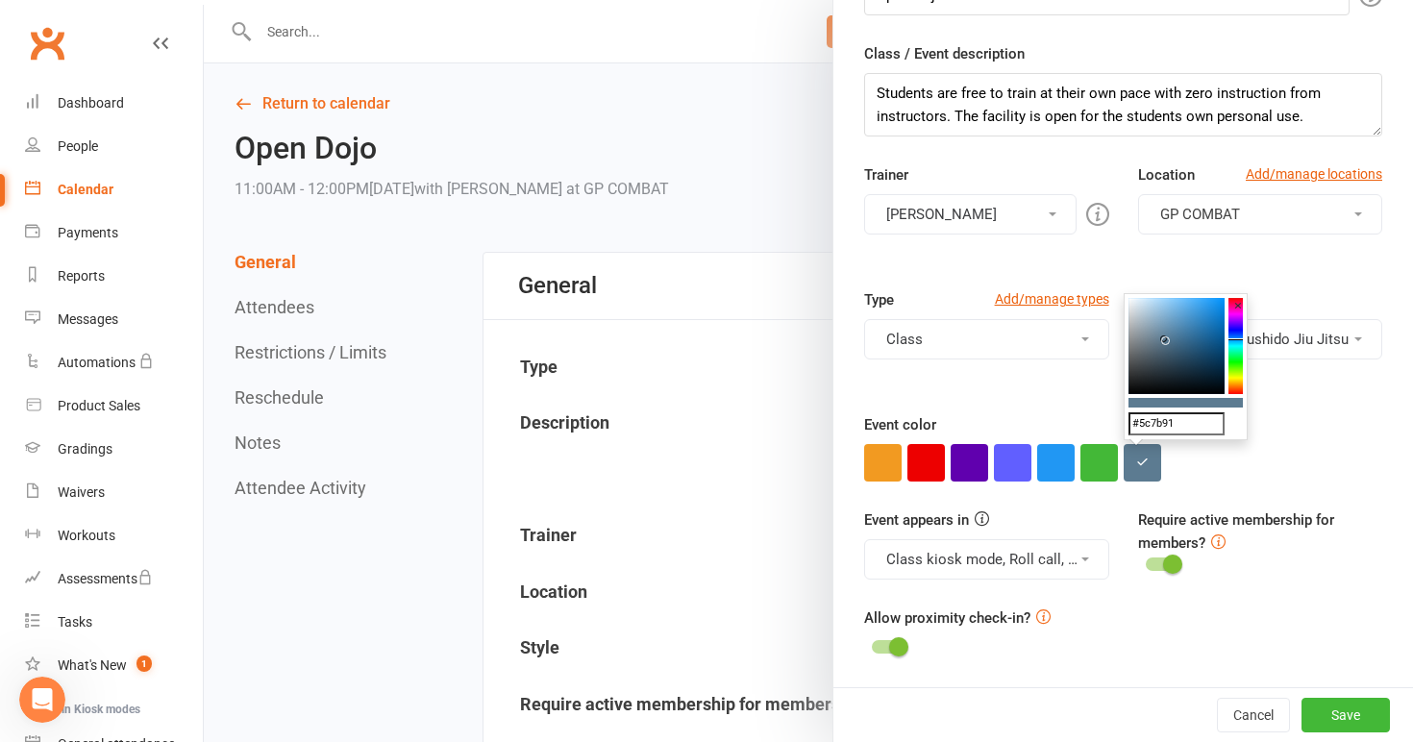
drag, startPoint x: 1235, startPoint y: 326, endPoint x: 1236, endPoint y: 339, distance: 13.5
click at [1236, 339] on icon at bounding box center [1236, 339] width 14 height 2
drag, startPoint x: 1236, startPoint y: 339, endPoint x: 1235, endPoint y: 405, distance: 65.4
click at [1235, 405] on div "#915c5c ×" at bounding box center [1186, 366] width 124 height 147
click at [1185, 312] on colorpicker-saturation at bounding box center [1177, 346] width 96 height 96
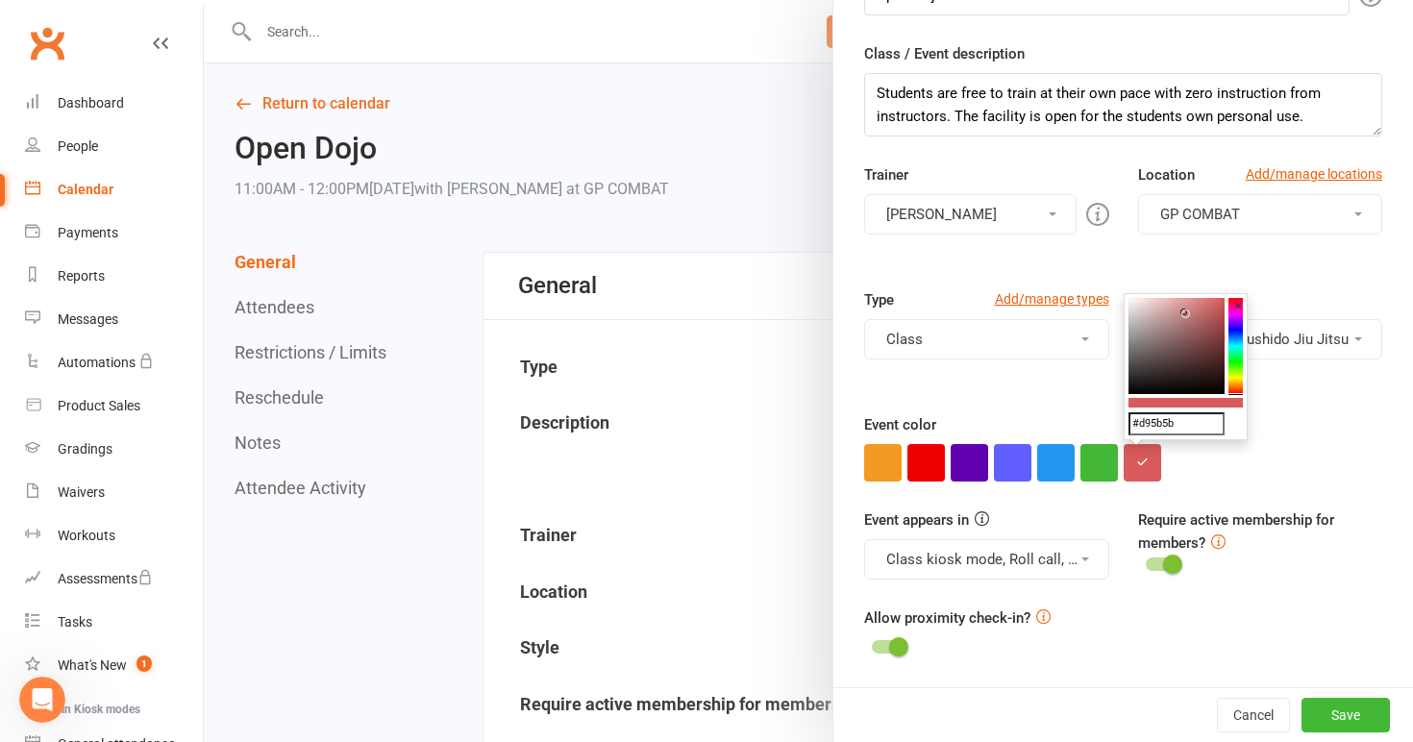
click at [1218, 307] on colorpicker-saturation at bounding box center [1177, 346] width 96 height 96
click at [1180, 303] on colorpicker-saturation at bounding box center [1177, 346] width 96 height 96
click at [1140, 301] on colorpicker-saturation at bounding box center [1177, 346] width 96 height 96
type input "#f7dada"
click at [1350, 713] on button "Save" at bounding box center [1346, 715] width 88 height 35
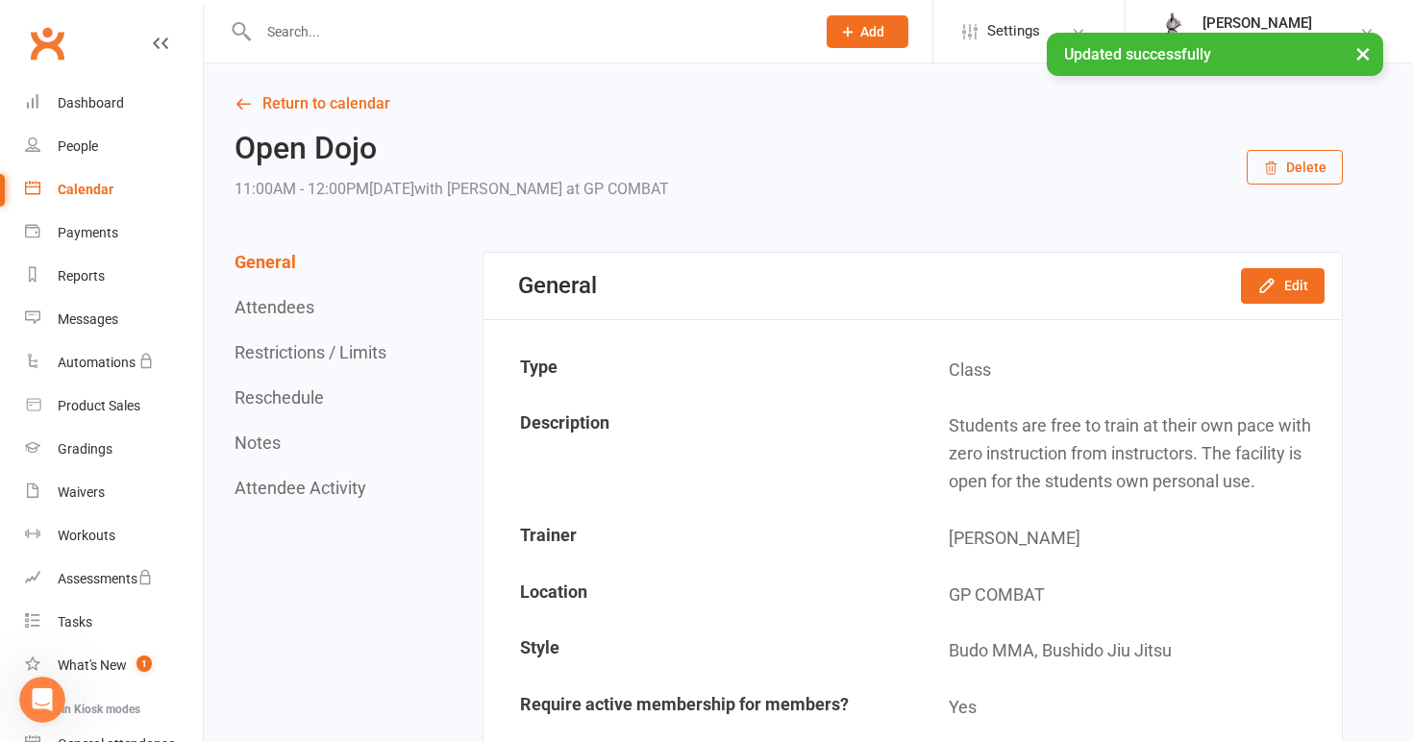
click at [317, 108] on link "Return to calendar" at bounding box center [789, 103] width 1109 height 27
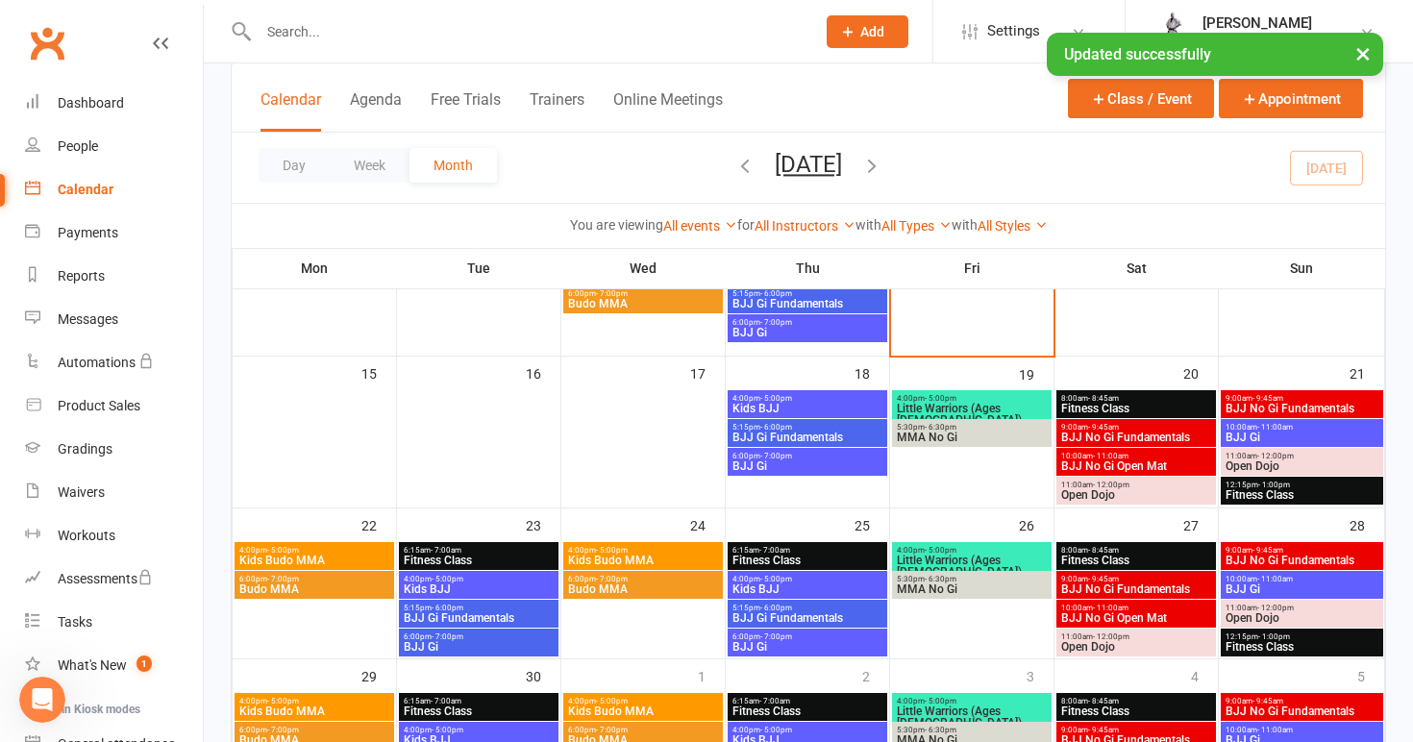
scroll to position [343, 0]
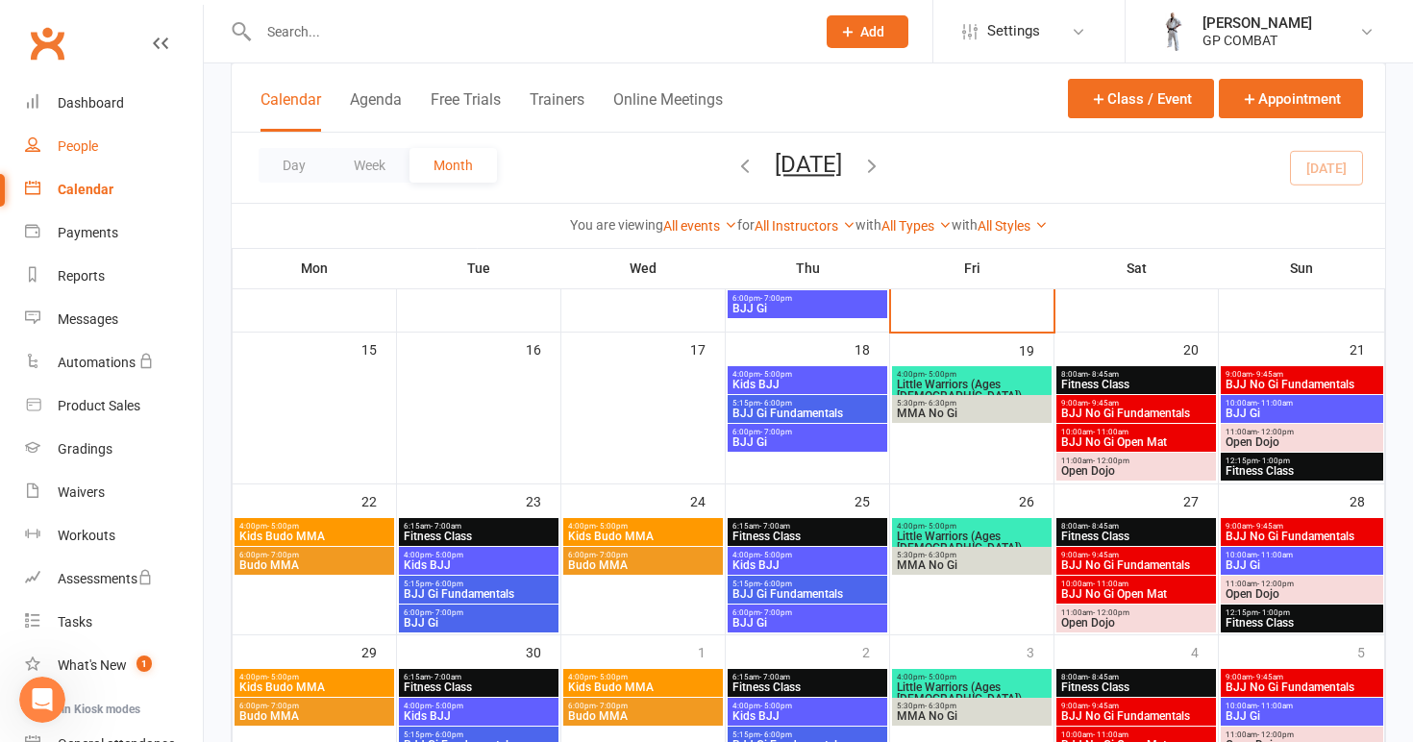
click at [89, 150] on div "People" at bounding box center [78, 145] width 40 height 15
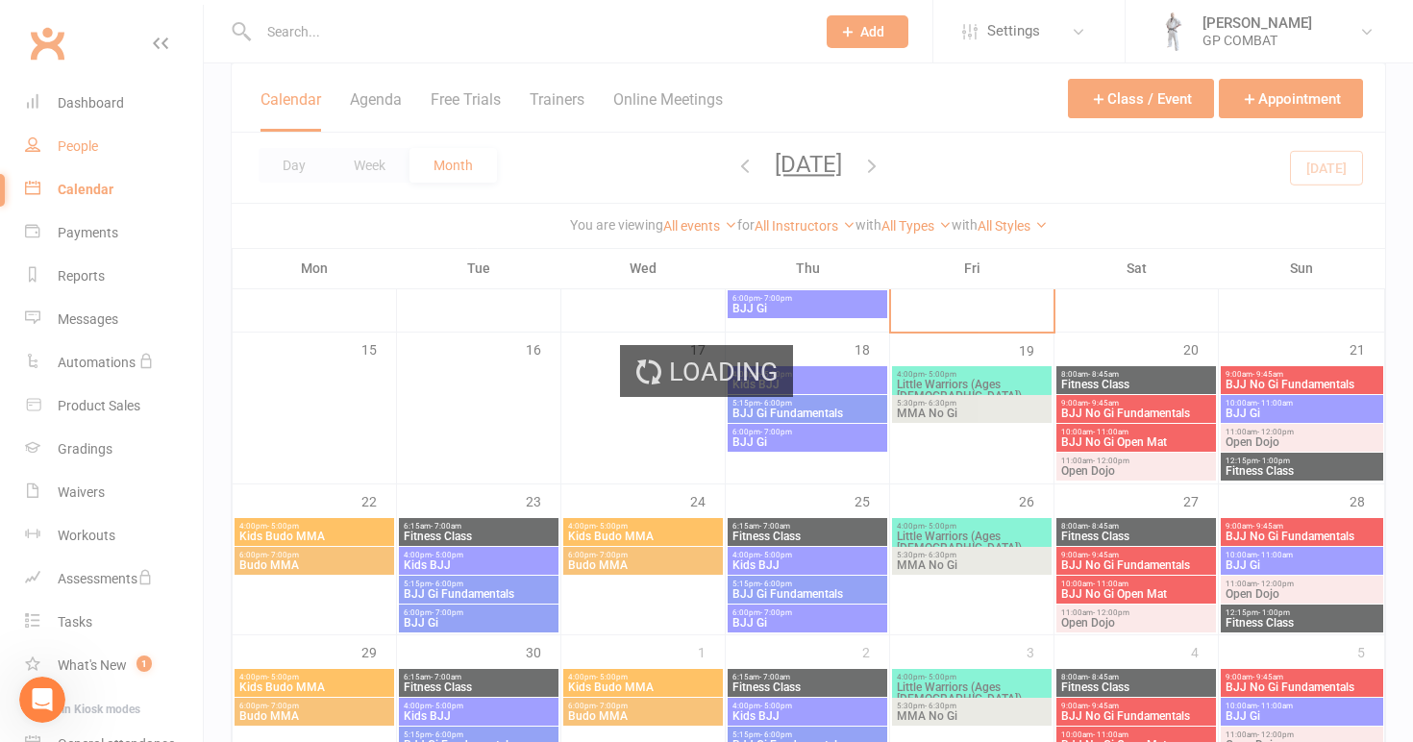
select select "100"
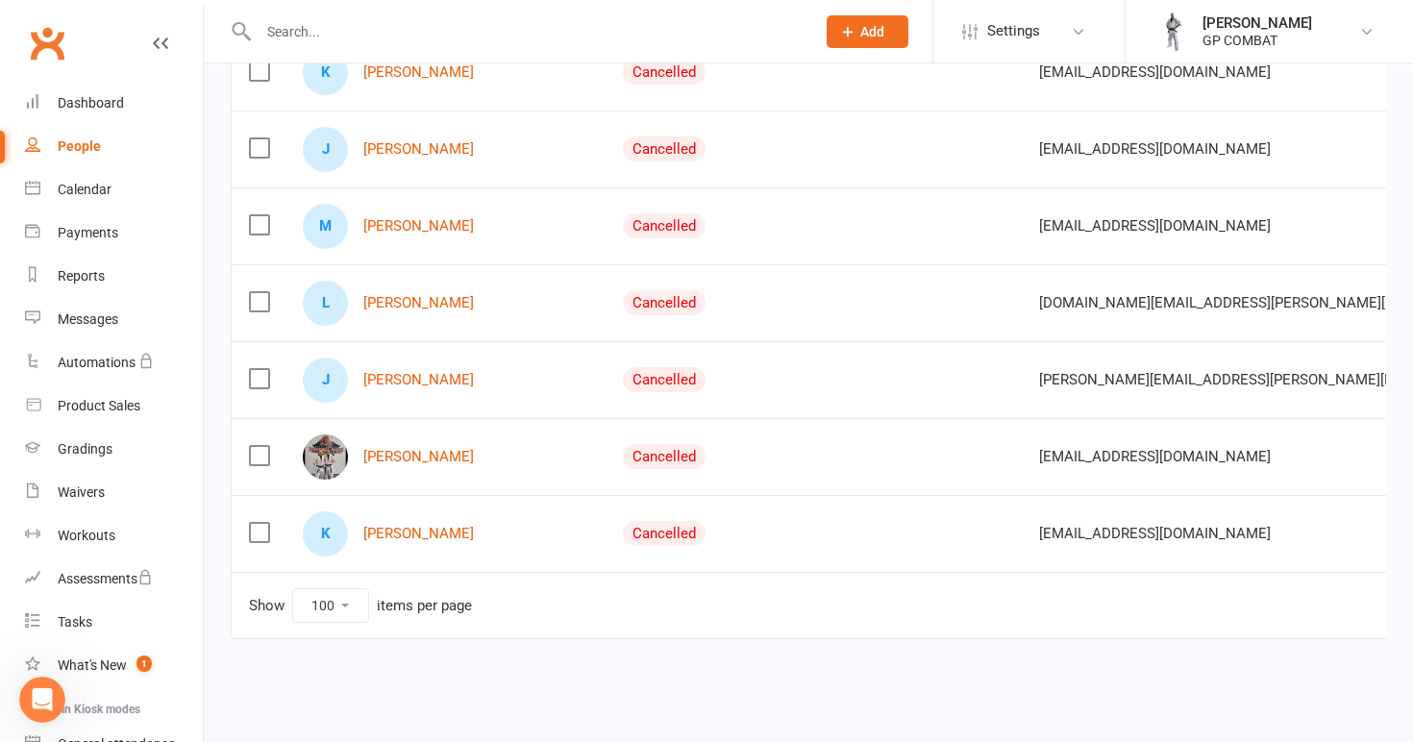
scroll to position [2556, 0]
click at [397, 449] on link "[PERSON_NAME]" at bounding box center [418, 457] width 111 height 16
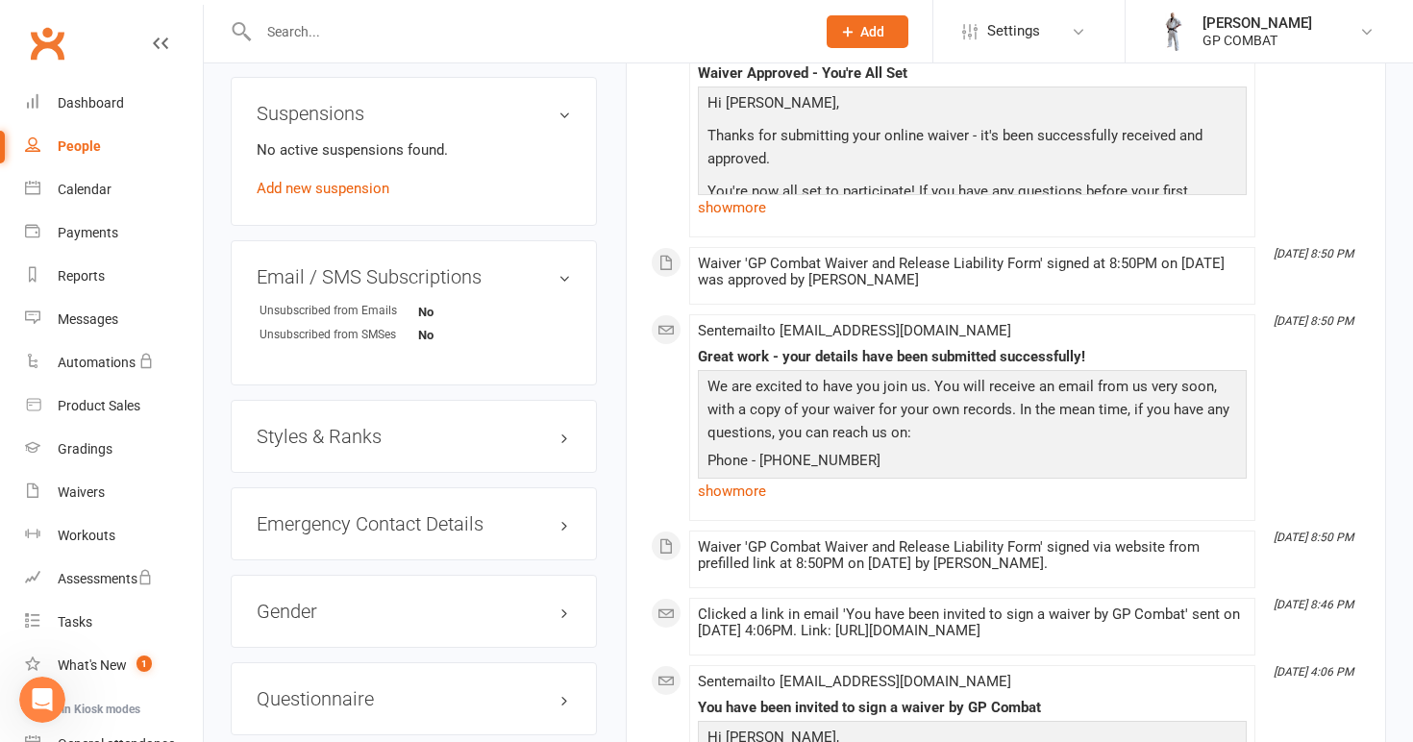
scroll to position [1170, 0]
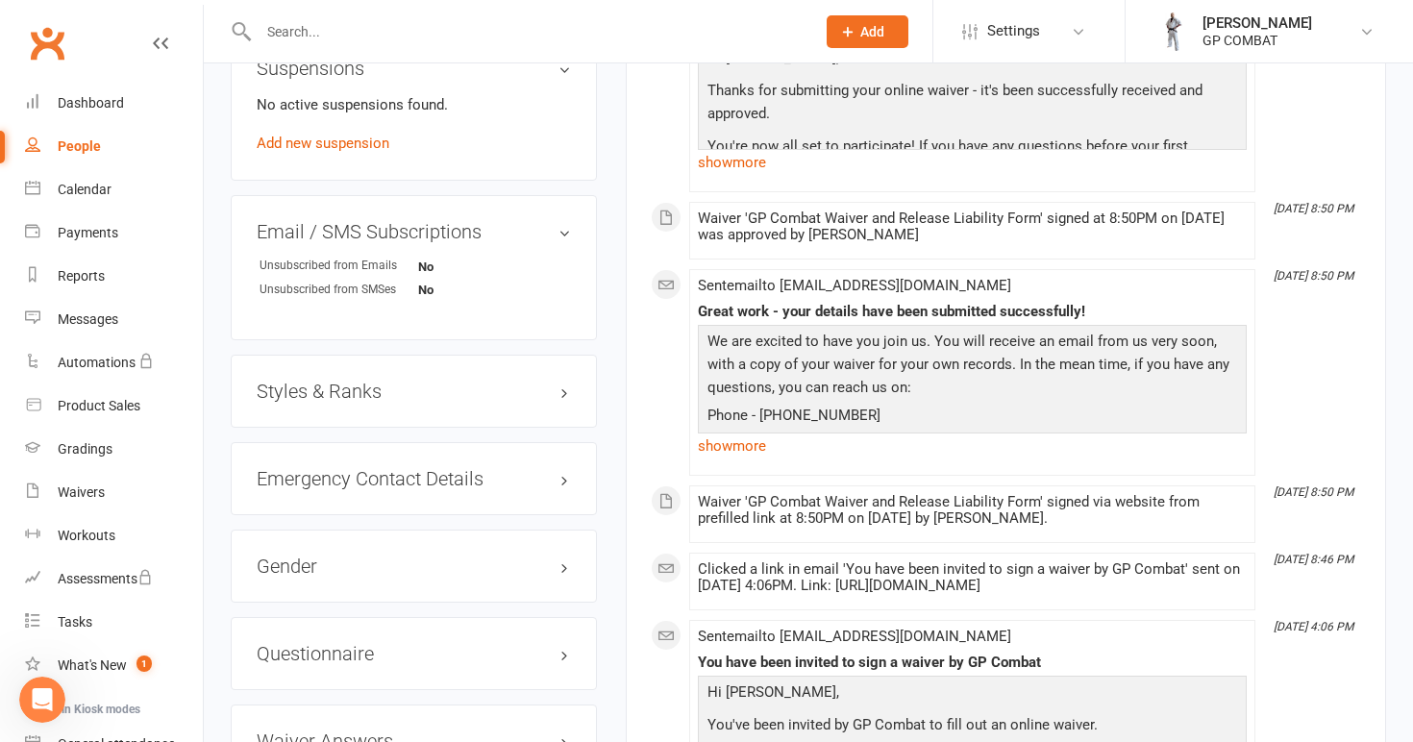
click at [353, 385] on h3 "Styles & Ranks" at bounding box center [414, 391] width 314 height 21
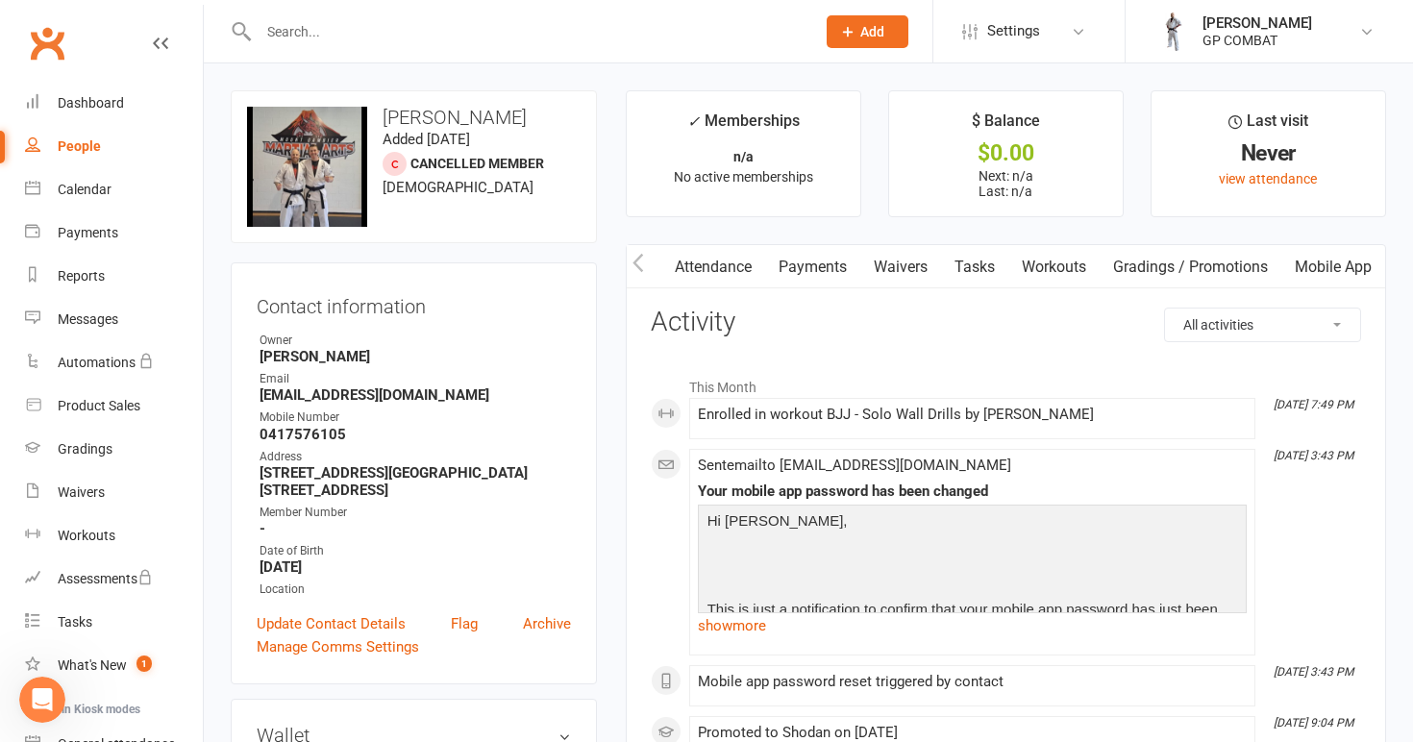
scroll to position [0, 195]
click at [1047, 263] on link "Workouts" at bounding box center [1054, 267] width 91 height 44
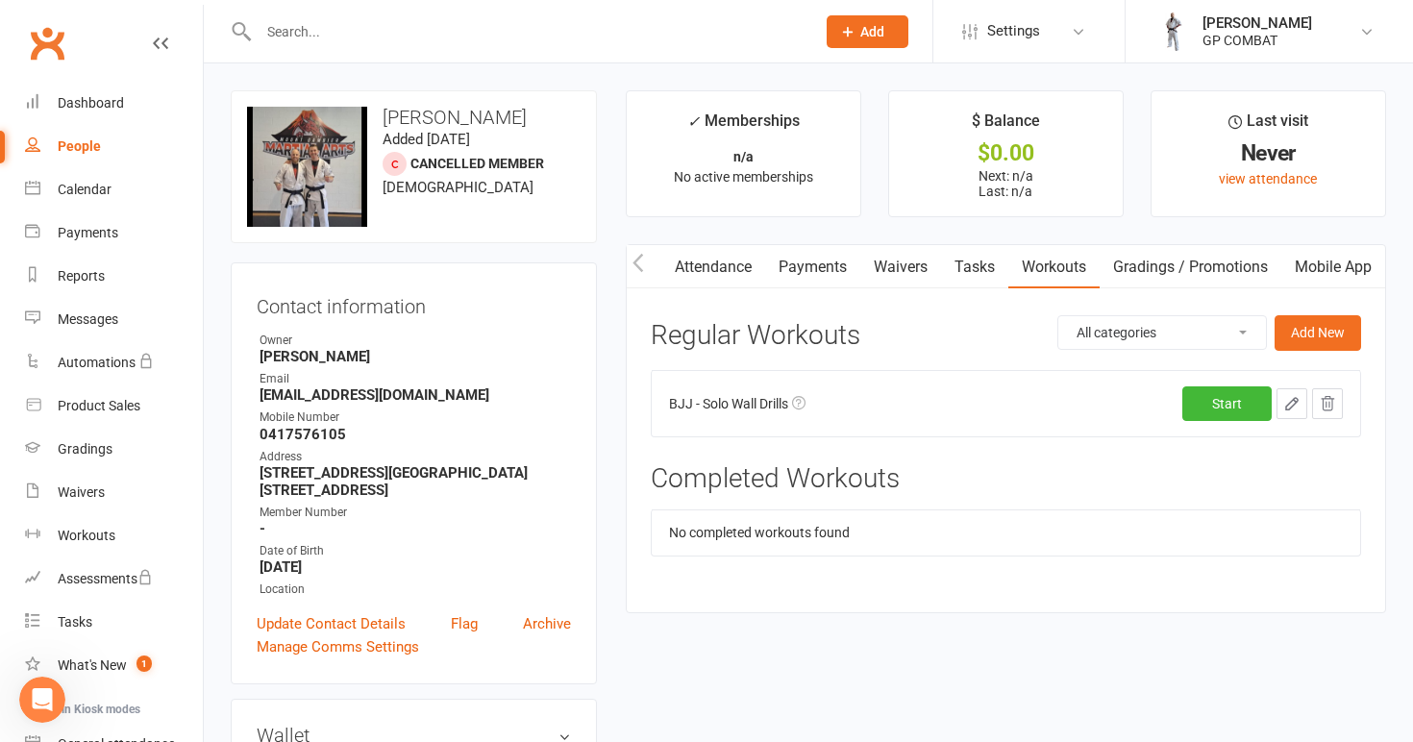
click at [886, 260] on link "Waivers" at bounding box center [901, 267] width 81 height 44
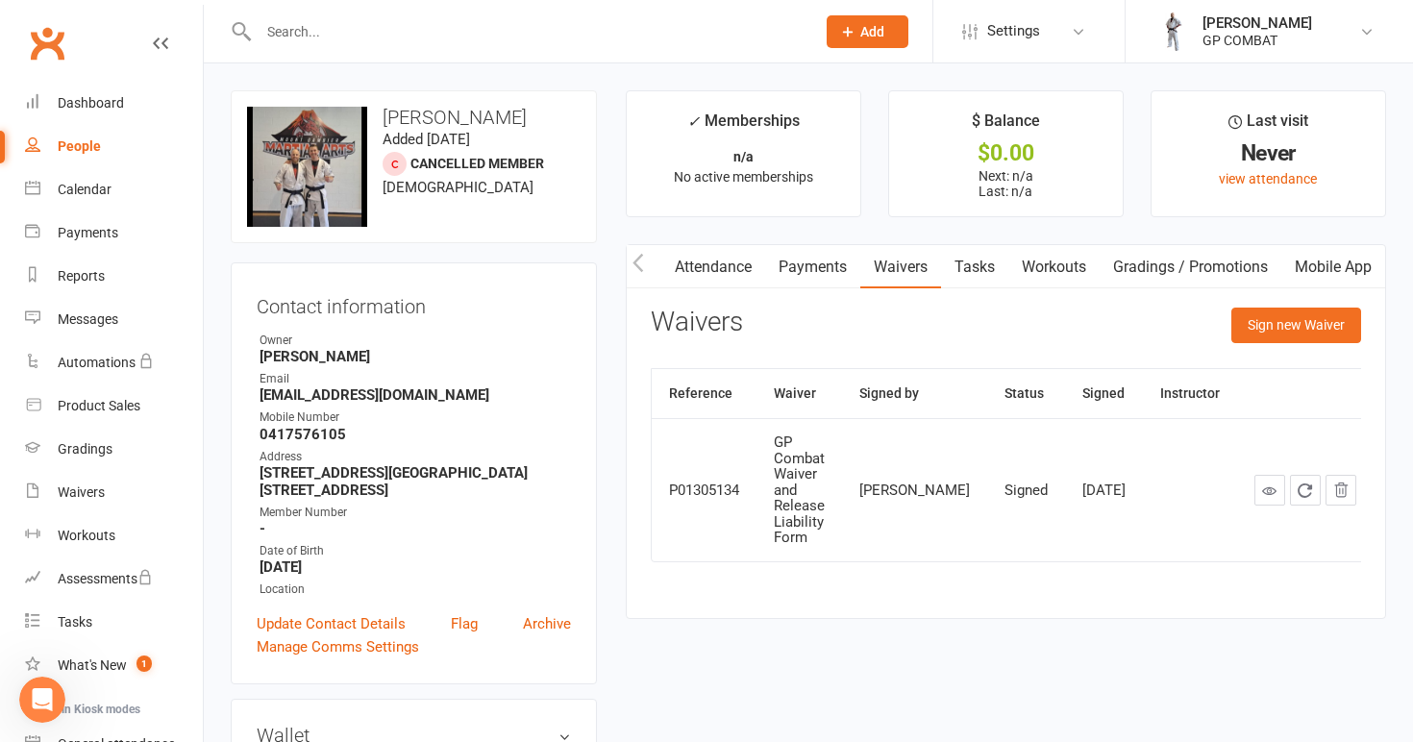
click at [814, 267] on link "Payments" at bounding box center [812, 267] width 95 height 44
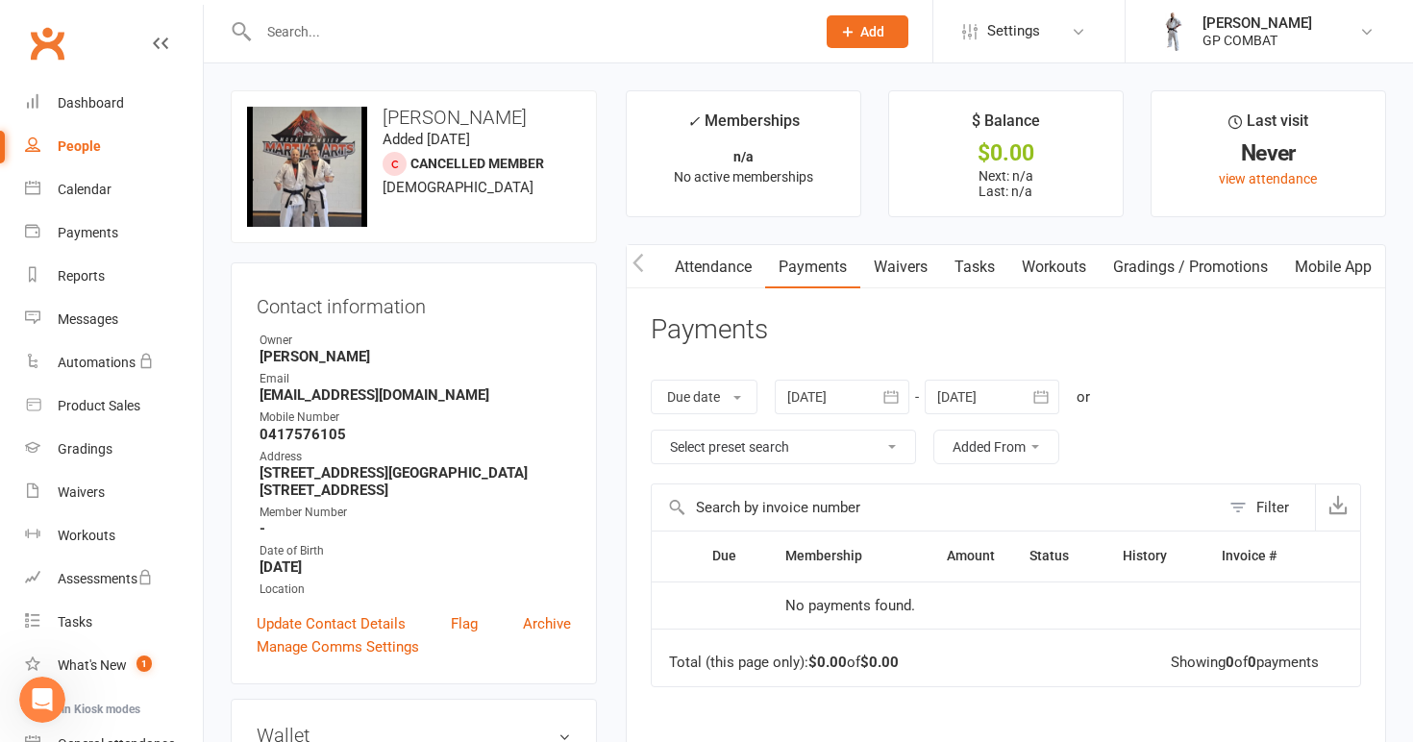
click at [728, 262] on link "Attendance" at bounding box center [713, 267] width 104 height 44
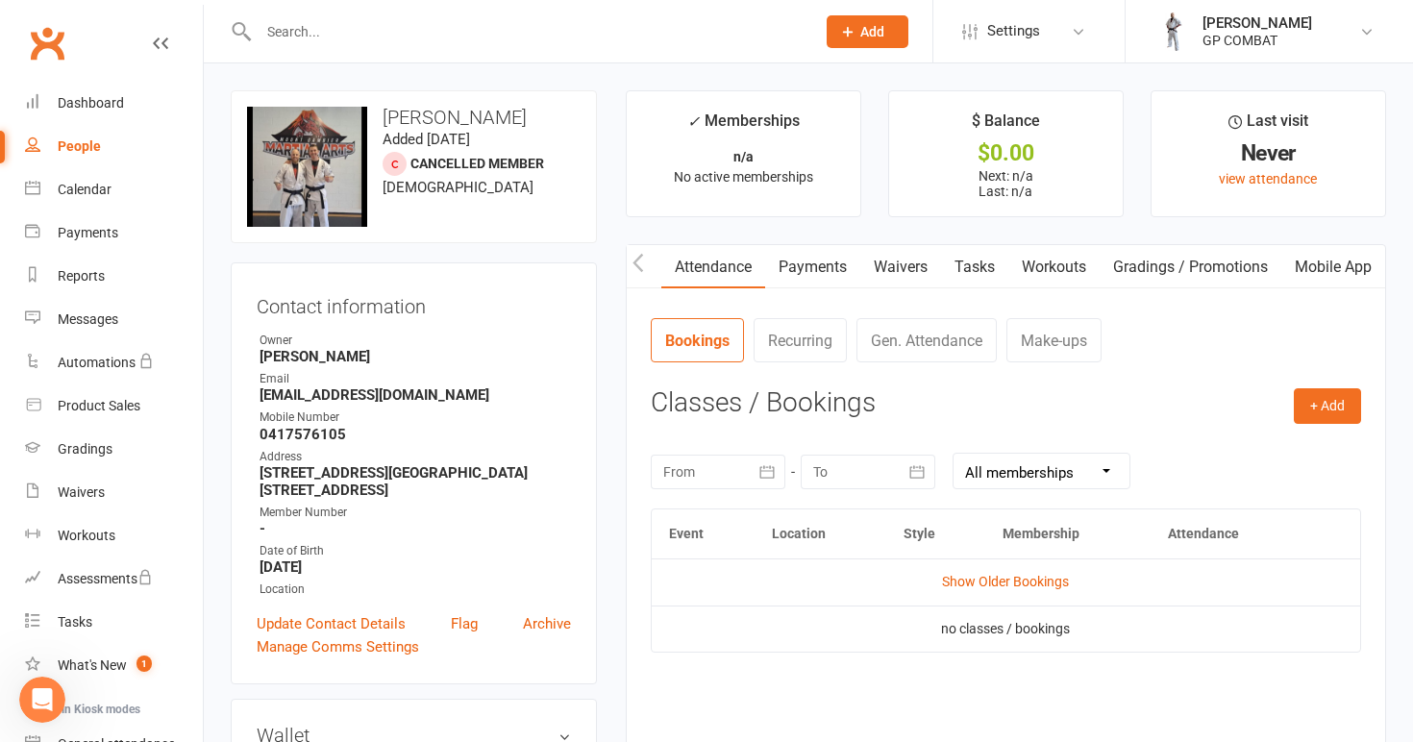
click at [112, 145] on link "People" at bounding box center [114, 146] width 178 height 43
select select "100"
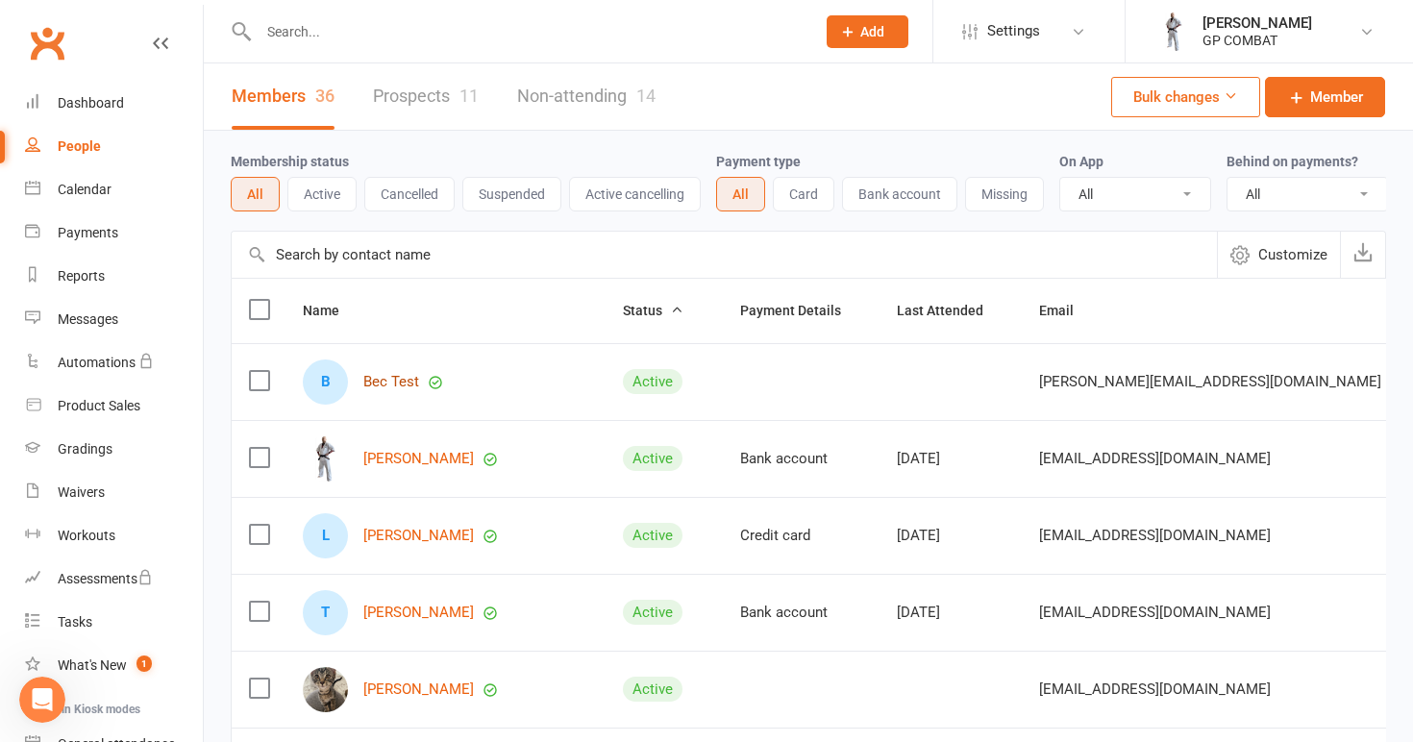
click at [391, 380] on link "Bec Test" at bounding box center [391, 382] width 56 height 16
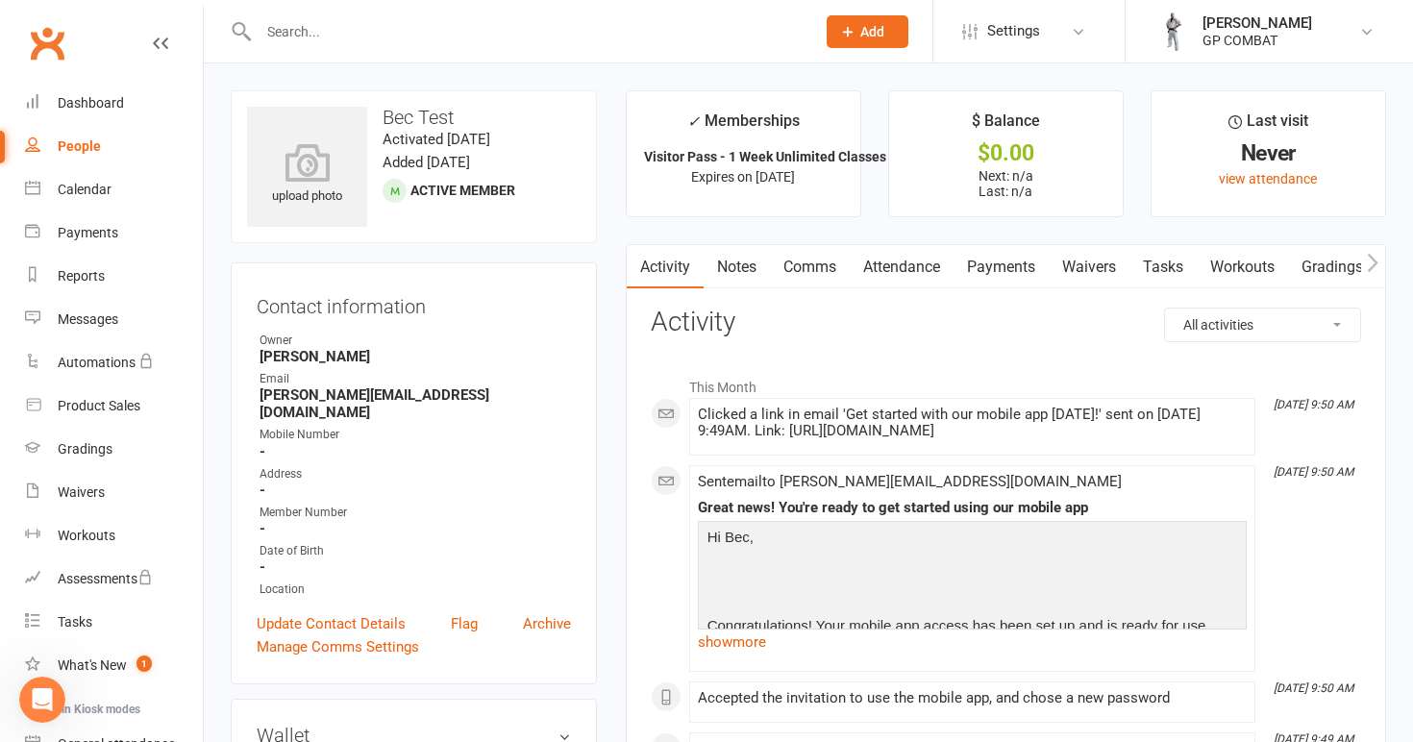
click at [995, 262] on link "Payments" at bounding box center [1001, 267] width 95 height 44
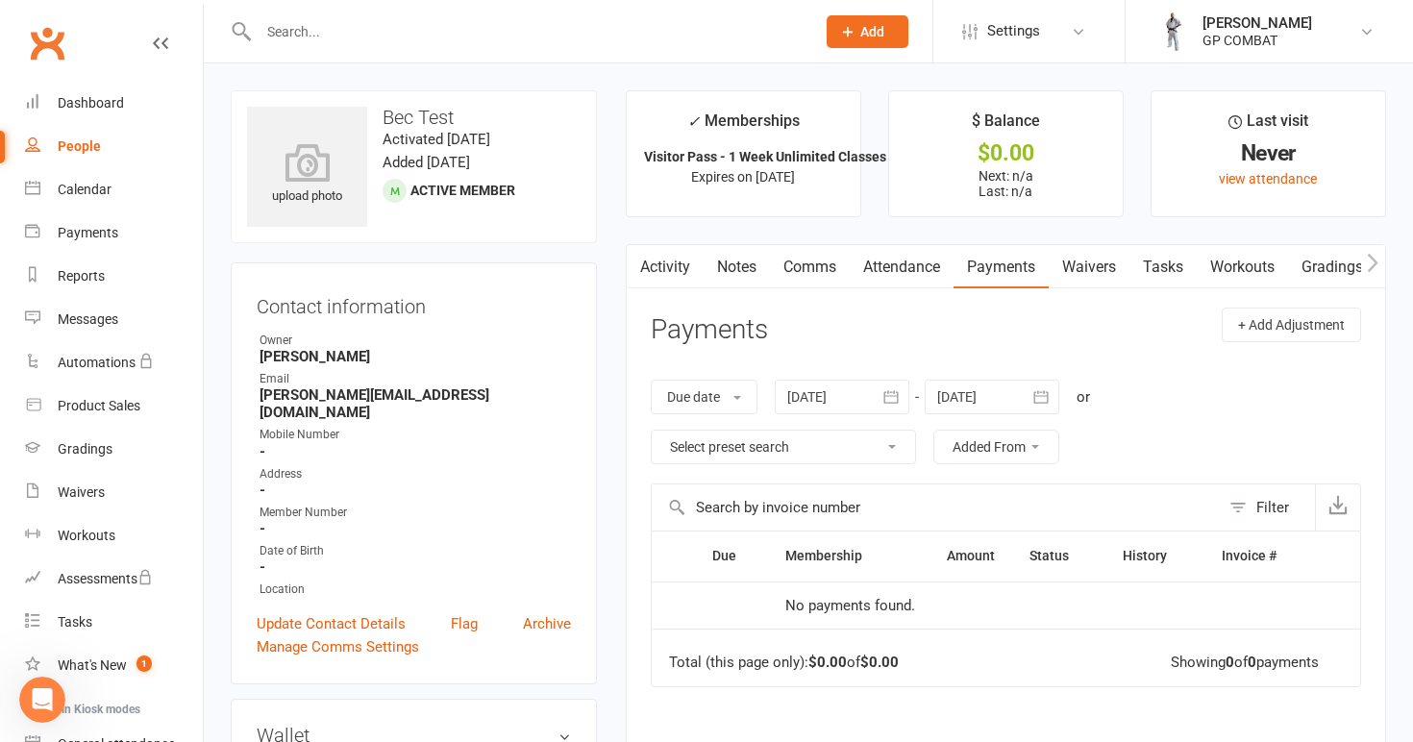
click at [674, 264] on link "Activity" at bounding box center [665, 267] width 77 height 44
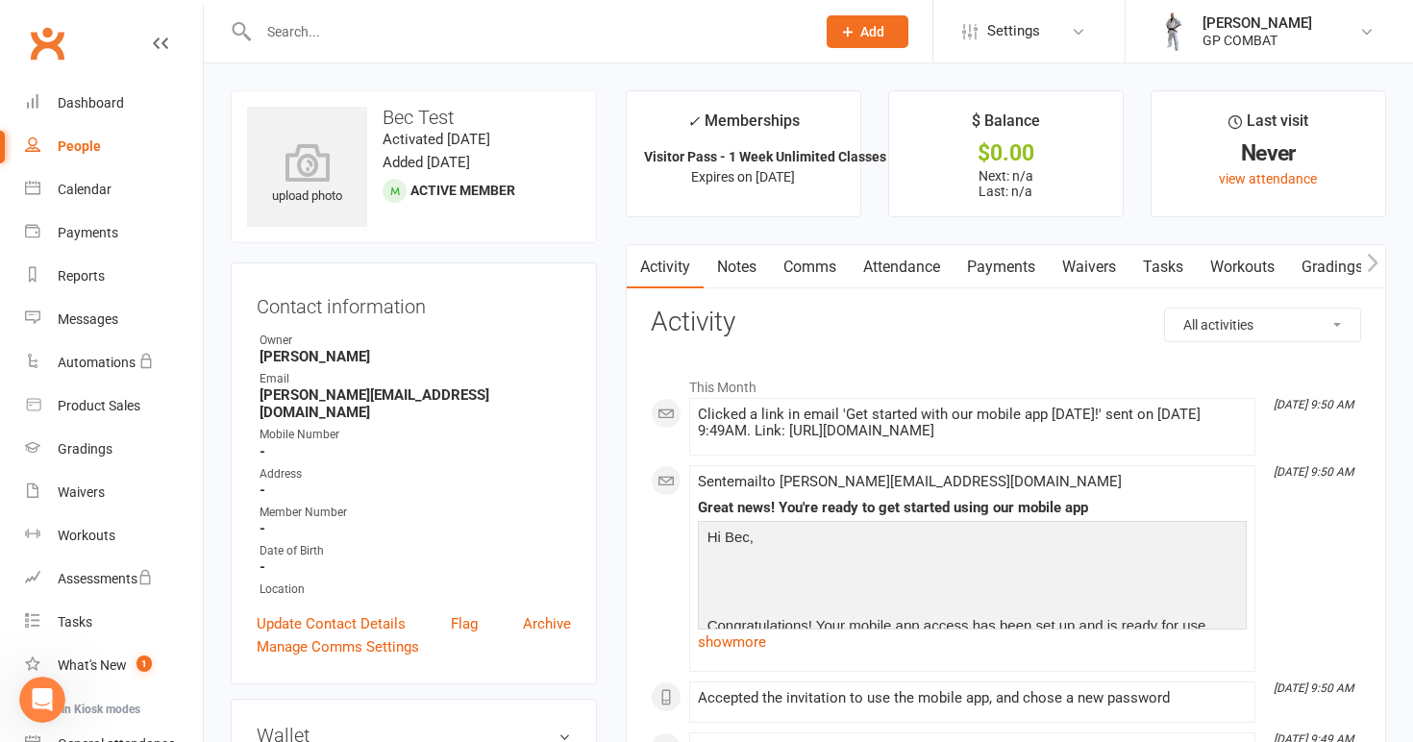
click at [93, 143] on div "People" at bounding box center [79, 145] width 43 height 15
select select "100"
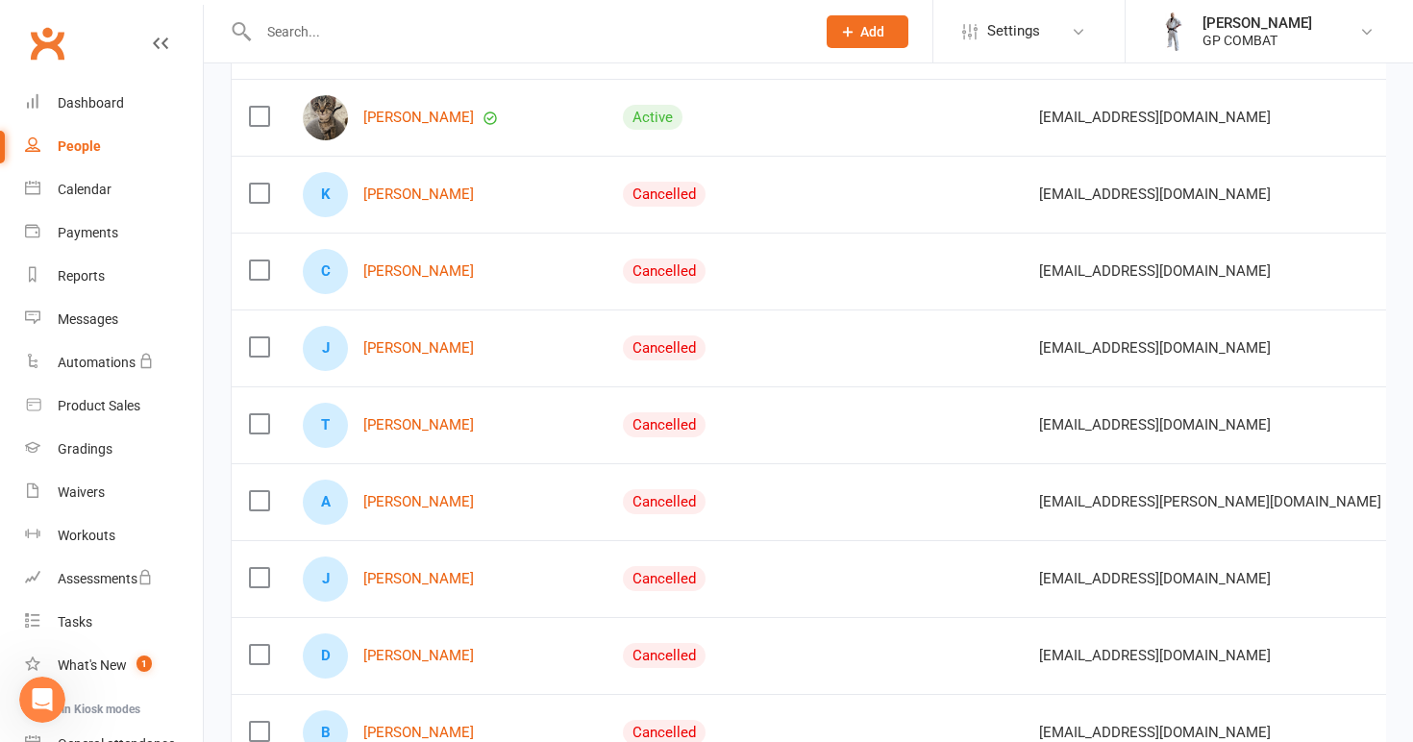
scroll to position [571, 0]
click at [405, 344] on link "[PERSON_NAME]" at bounding box center [418, 349] width 111 height 16
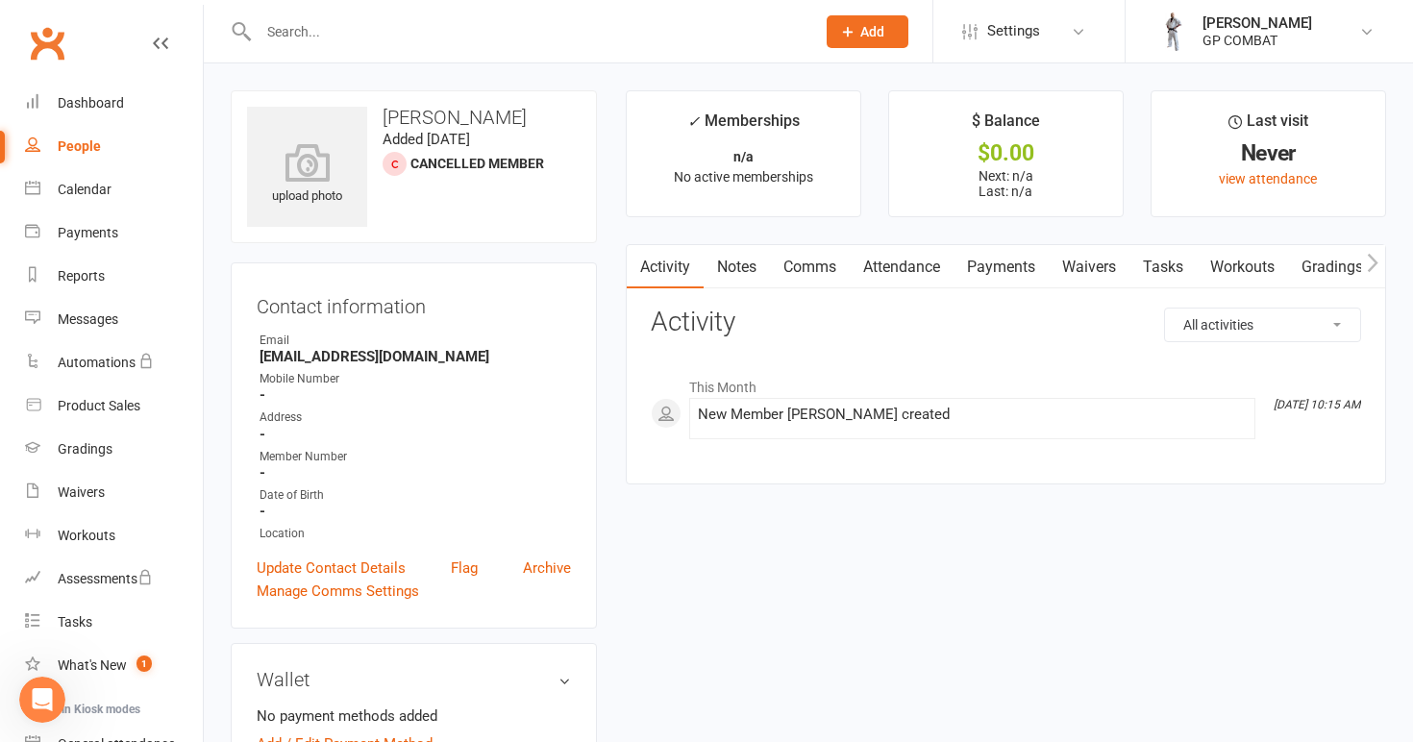
click at [992, 273] on link "Payments" at bounding box center [1001, 267] width 95 height 44
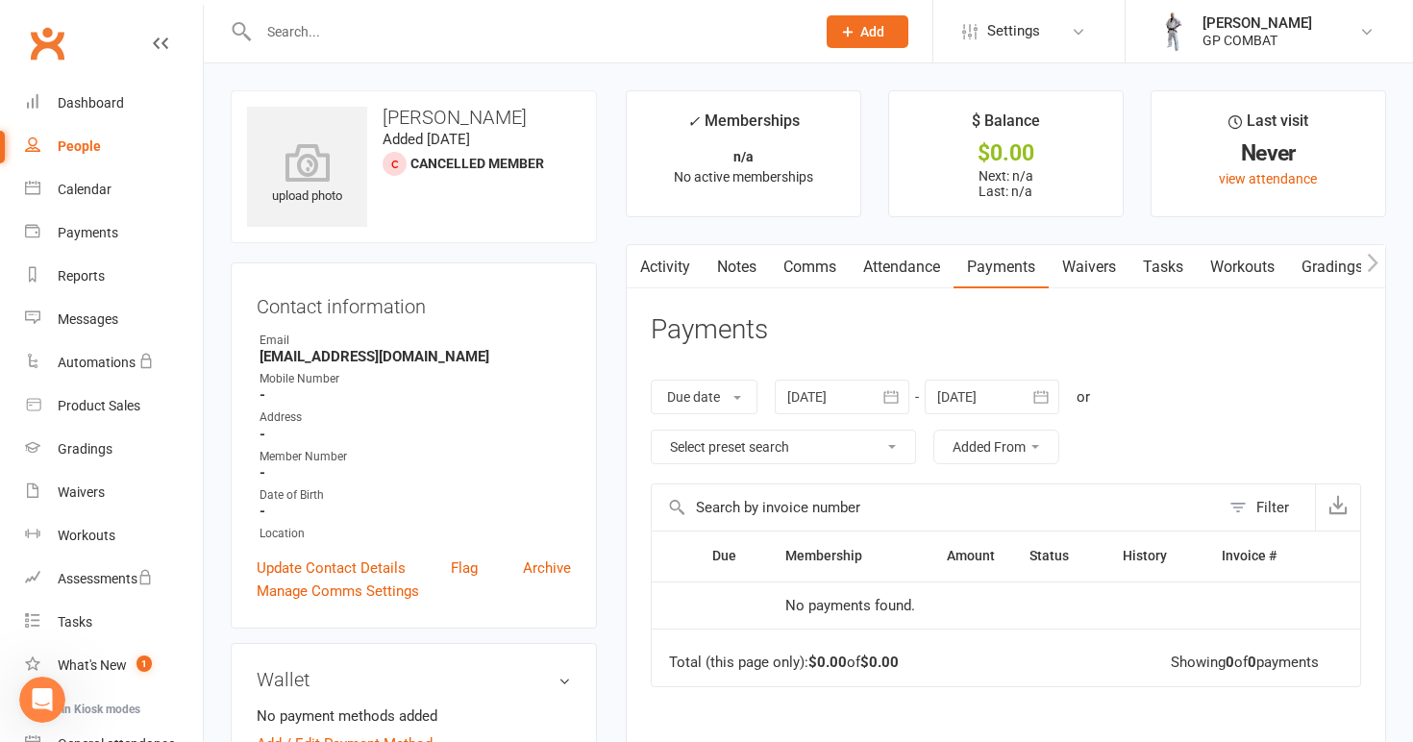
click at [660, 267] on link "Activity" at bounding box center [665, 267] width 77 height 44
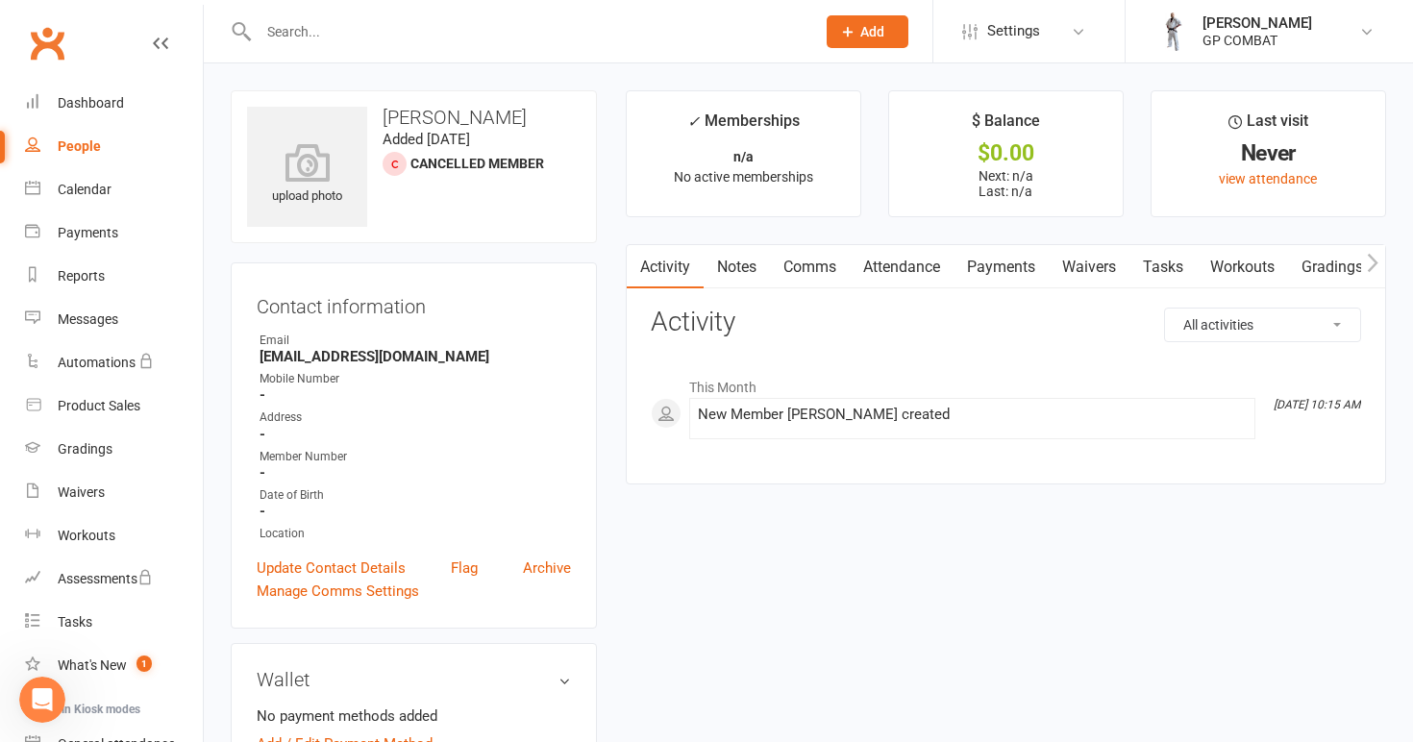
click at [78, 141] on div "People" at bounding box center [79, 145] width 43 height 15
select select "100"
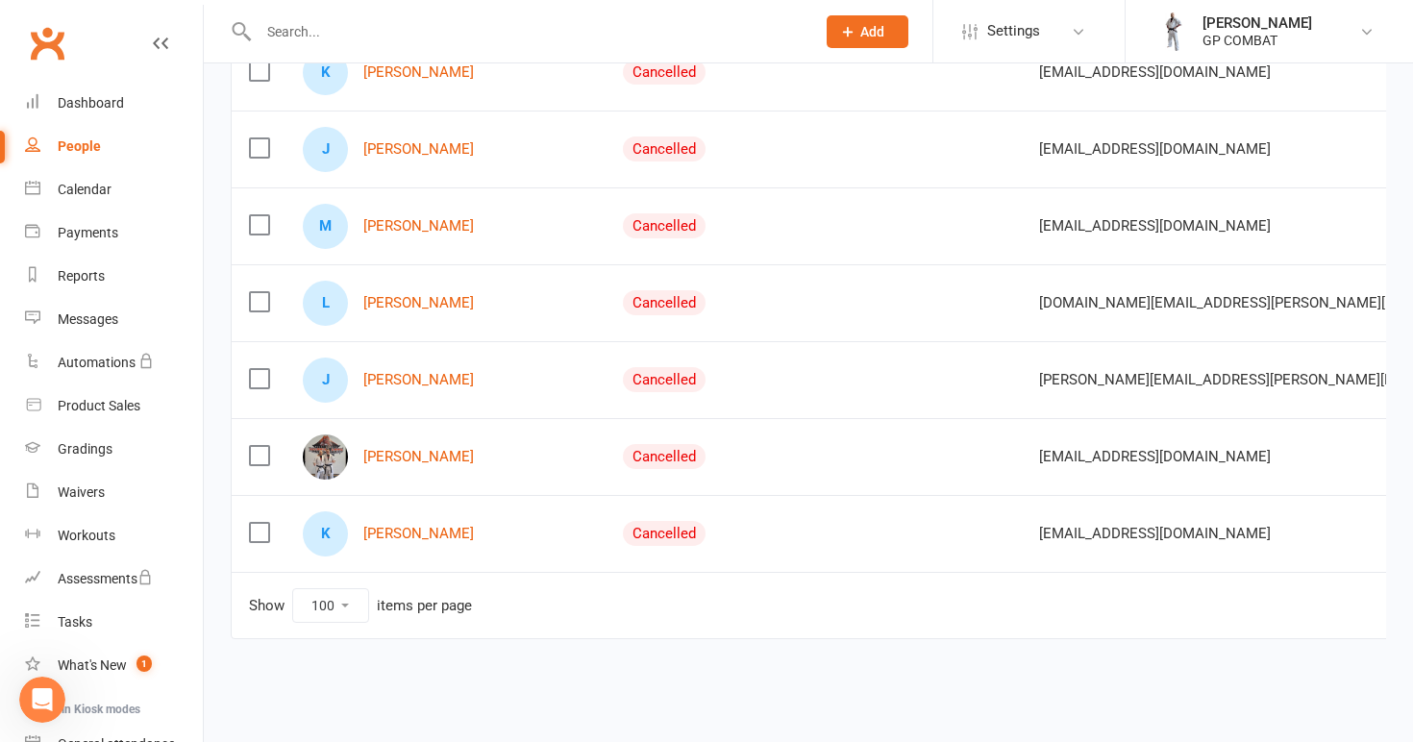
scroll to position [2556, 0]
click at [423, 449] on link "[PERSON_NAME]" at bounding box center [418, 457] width 111 height 16
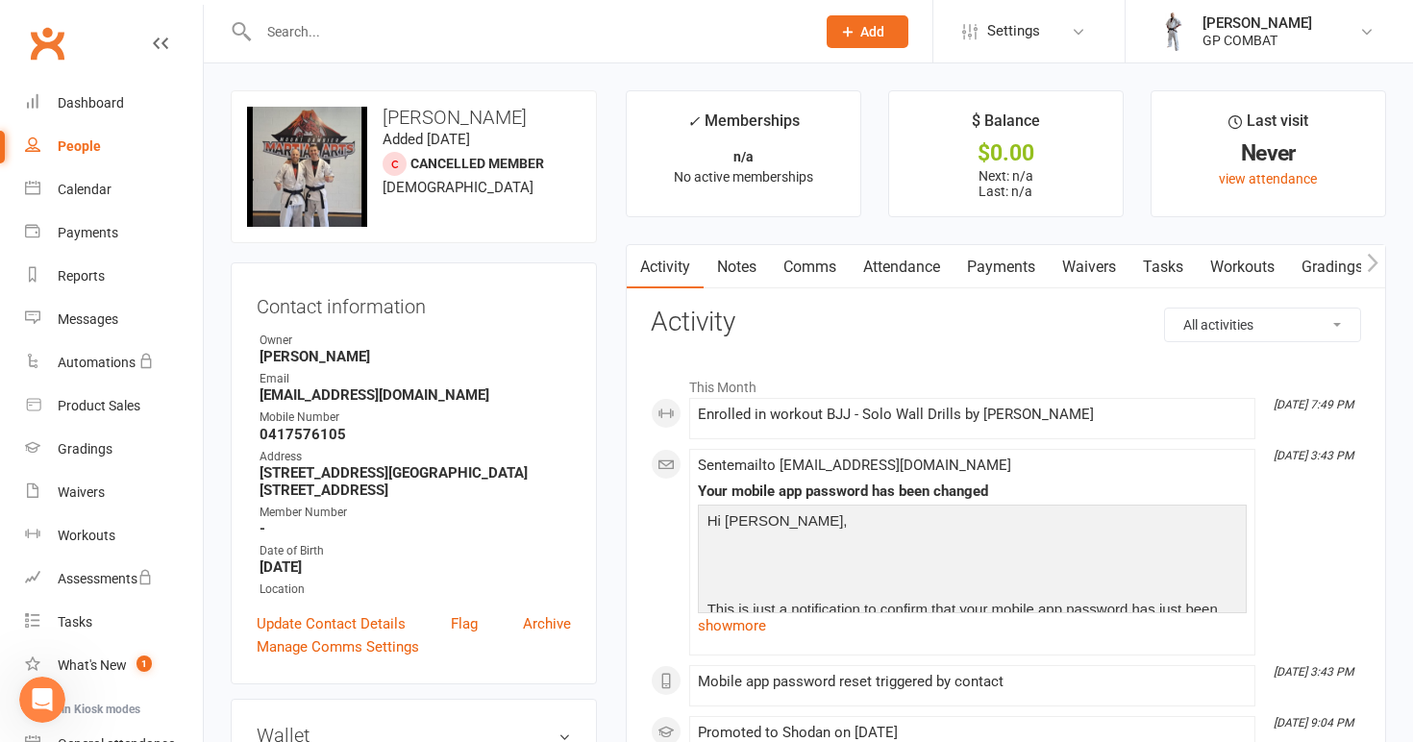
click at [1242, 264] on link "Workouts" at bounding box center [1242, 267] width 91 height 44
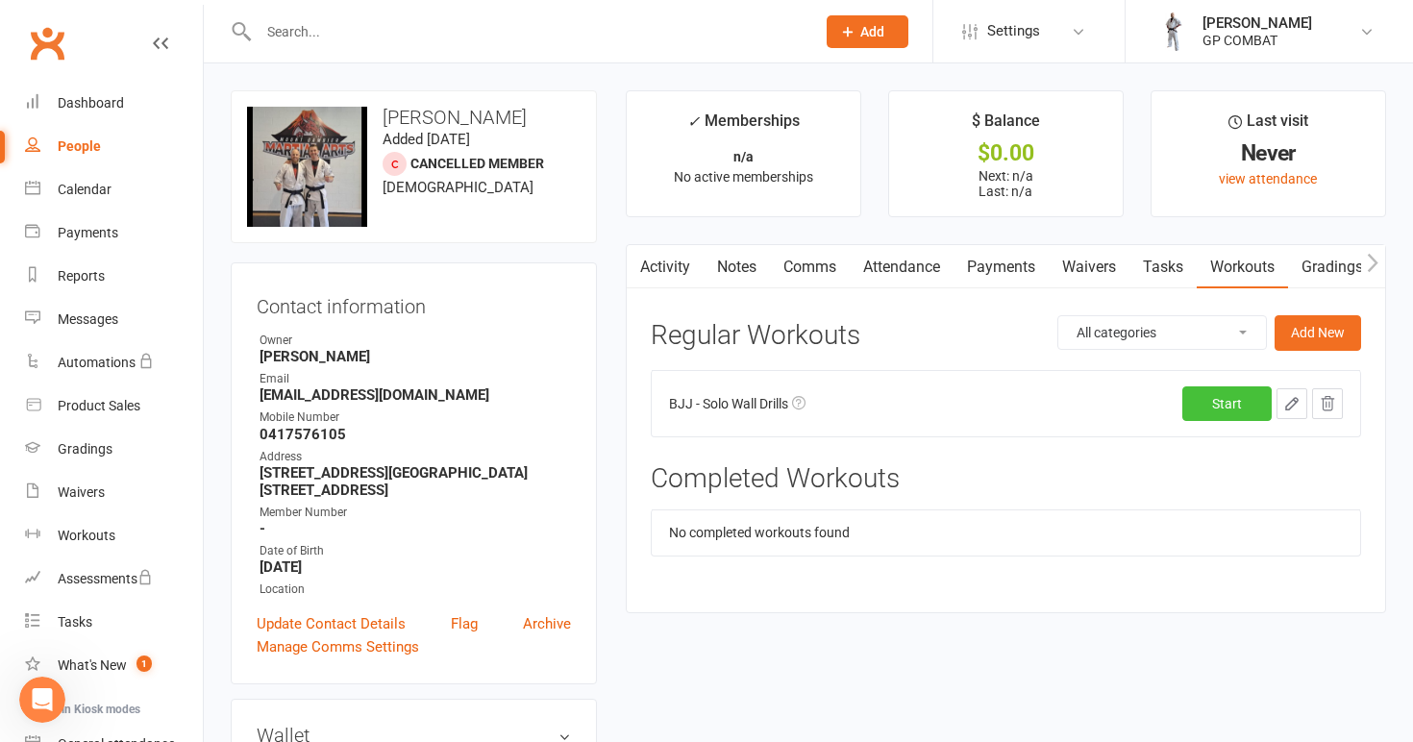
click at [1216, 399] on link "Start" at bounding box center [1227, 404] width 89 height 35
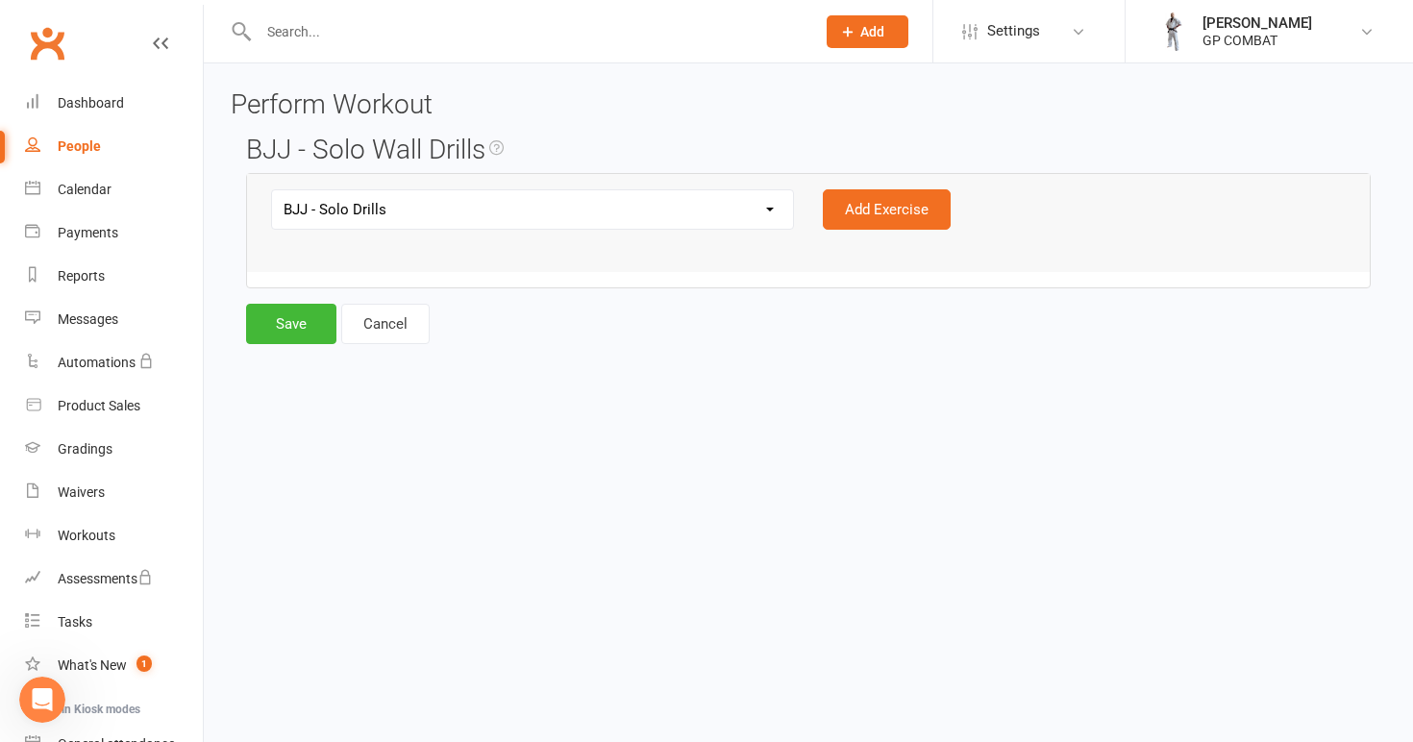
select select "12081"
click at [300, 320] on button "Save" at bounding box center [291, 324] width 90 height 40
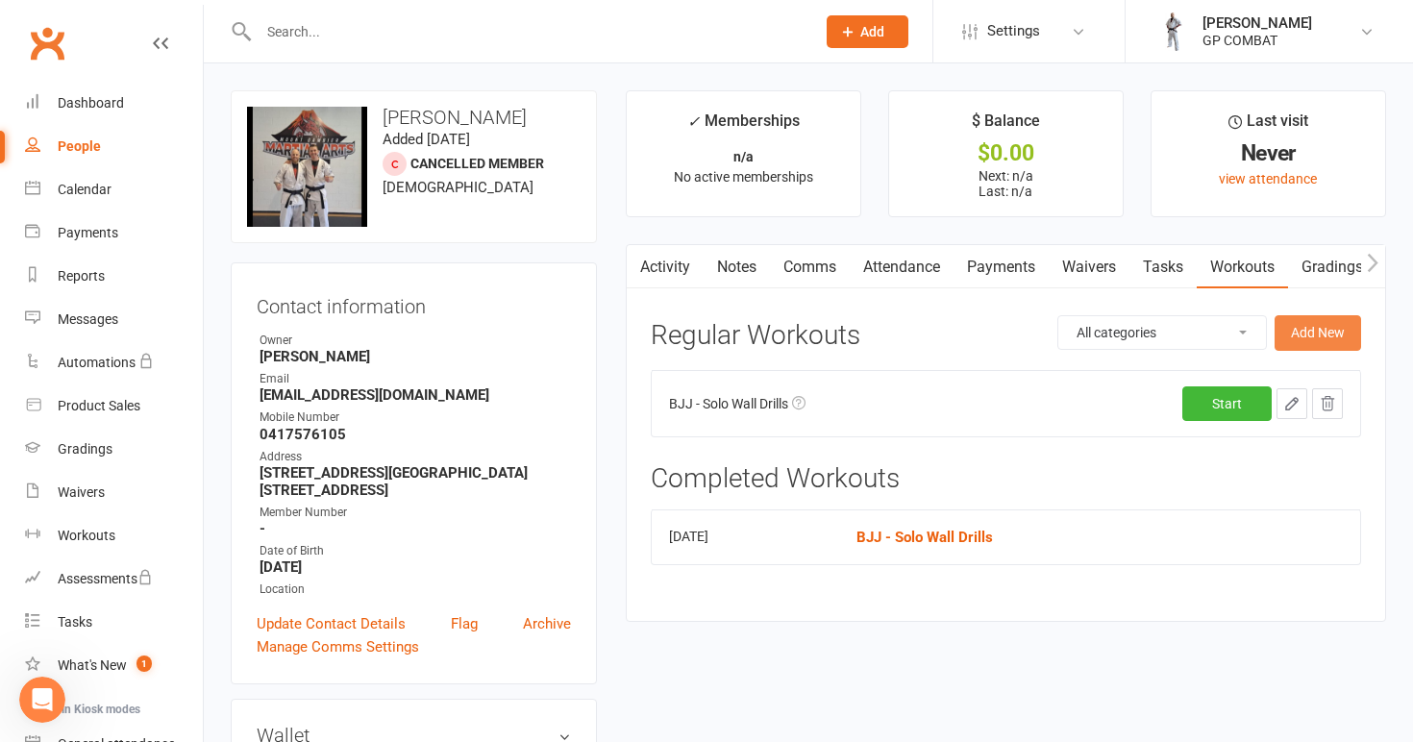
click at [1292, 335] on button "Add New" at bounding box center [1318, 332] width 87 height 35
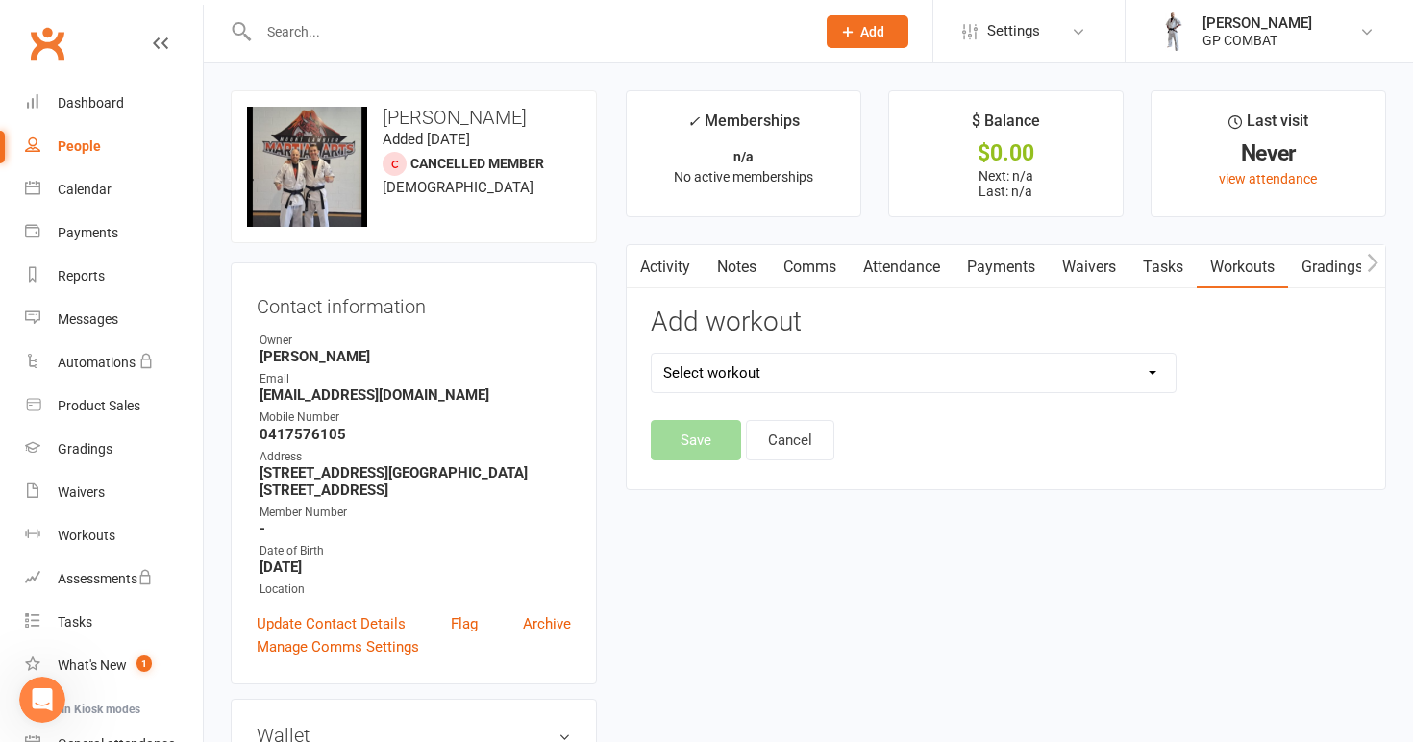
select select "6286"
click at [692, 436] on button "Save" at bounding box center [696, 440] width 90 height 40
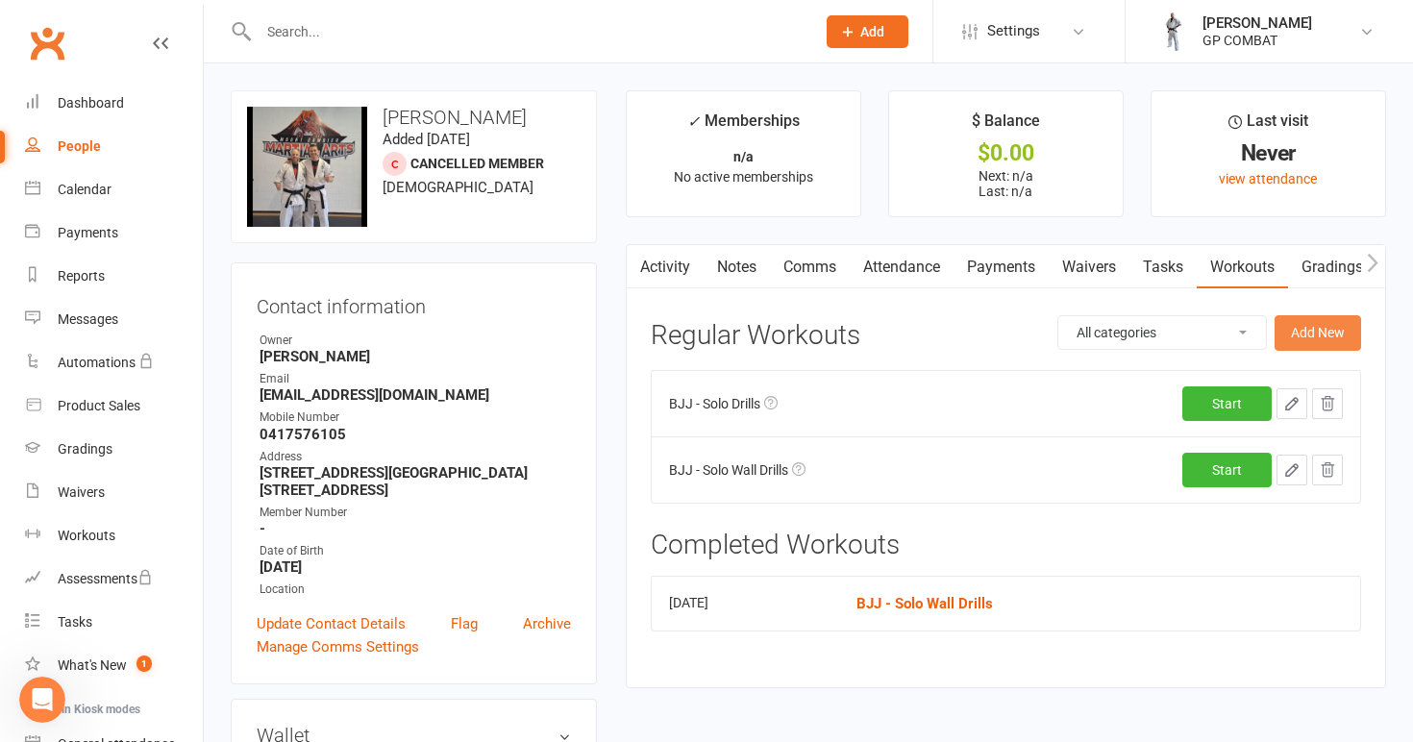
click at [1318, 329] on button "Add New" at bounding box center [1318, 332] width 87 height 35
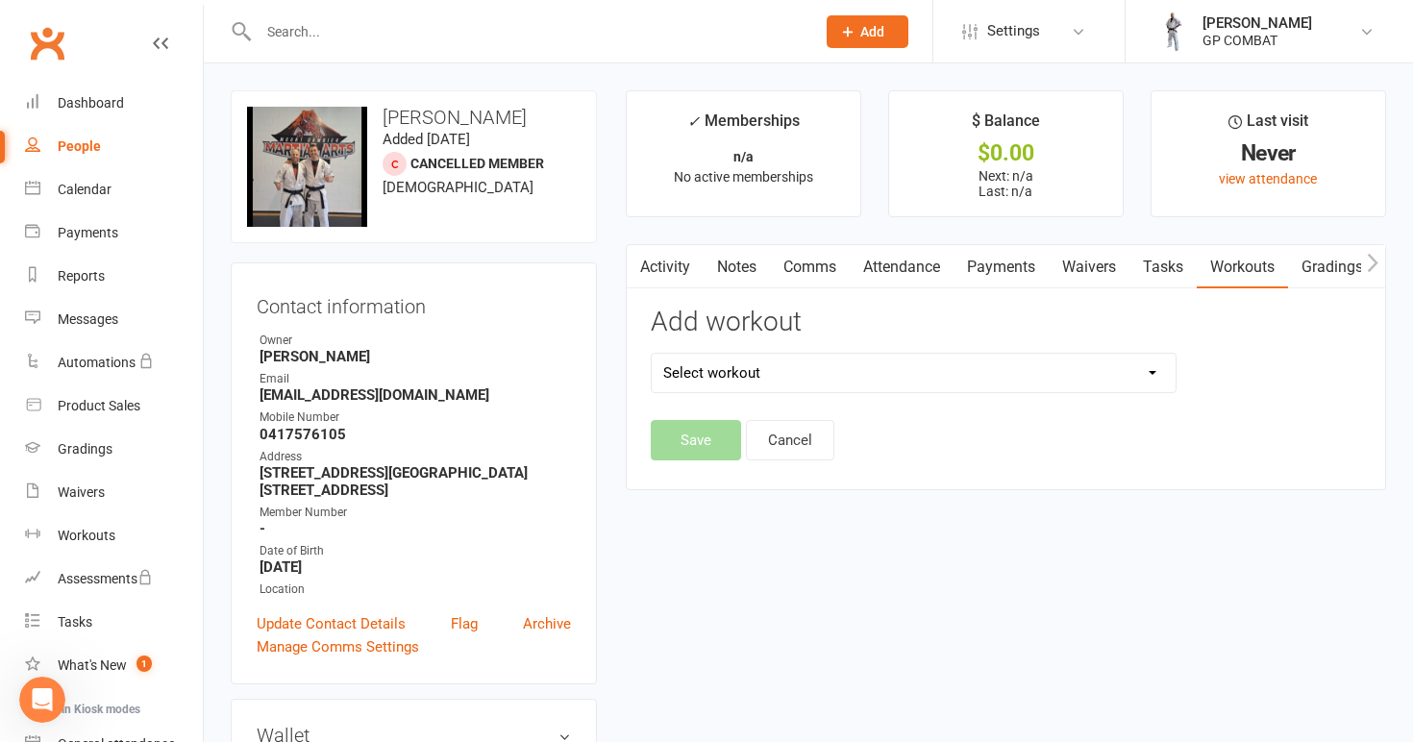
select select "6363"
click at [702, 435] on button "Save" at bounding box center [696, 440] width 90 height 40
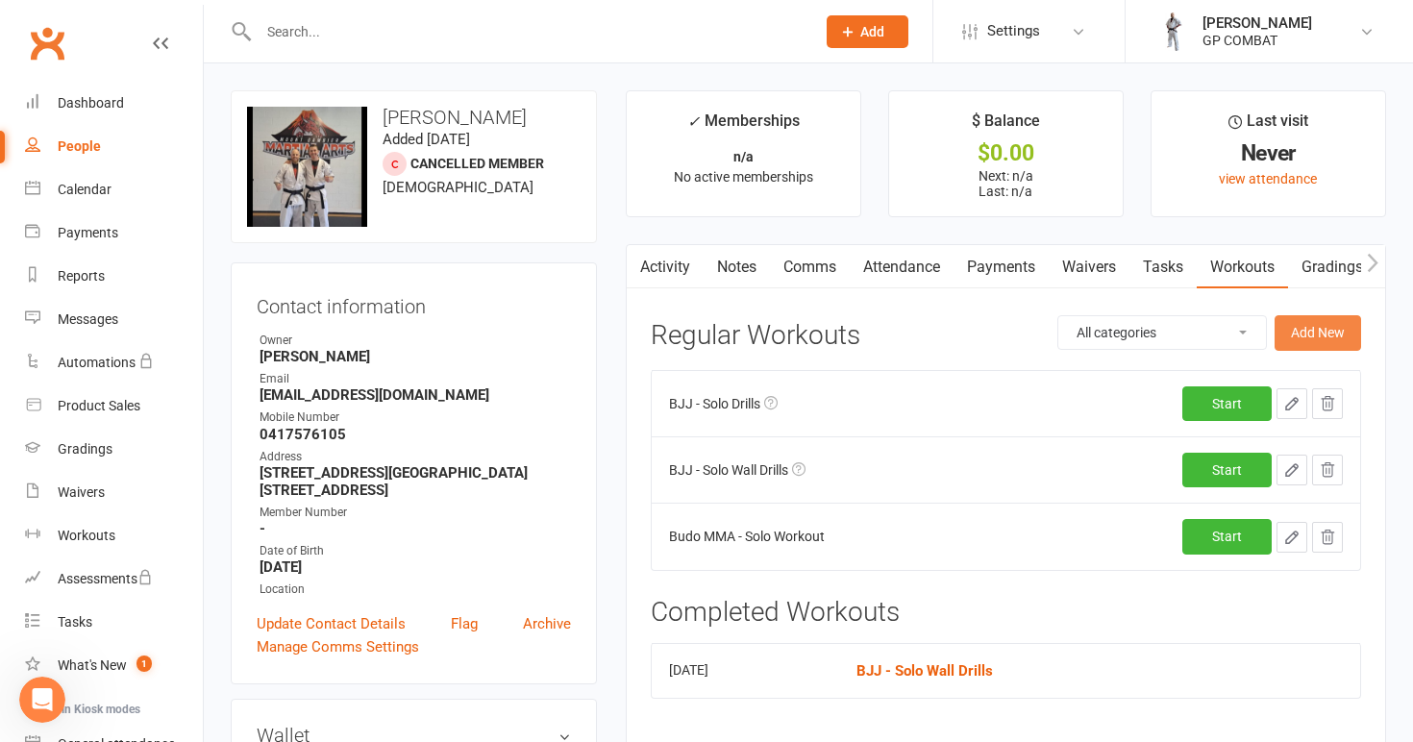
click at [1349, 330] on button "Add New" at bounding box center [1318, 332] width 87 height 35
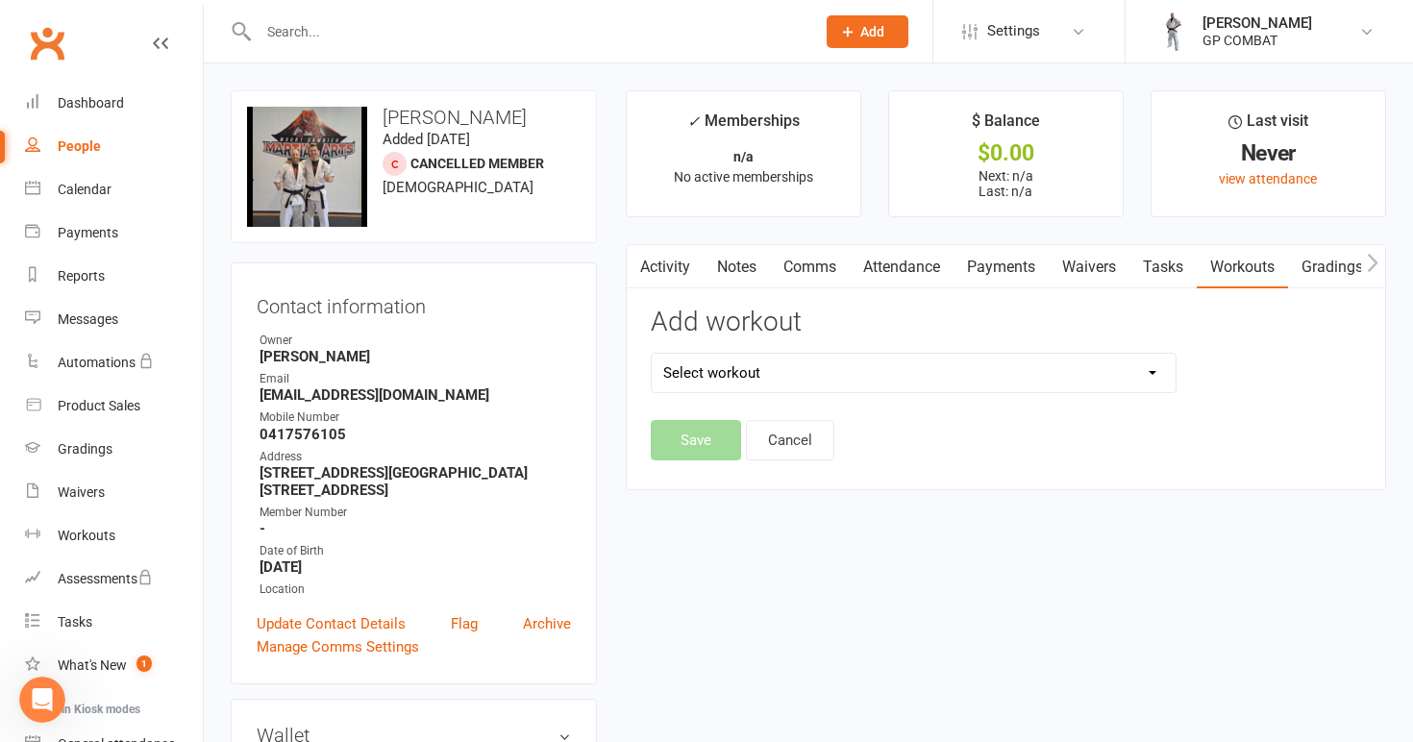
select select "6294"
click at [699, 446] on button "Save" at bounding box center [696, 440] width 90 height 40
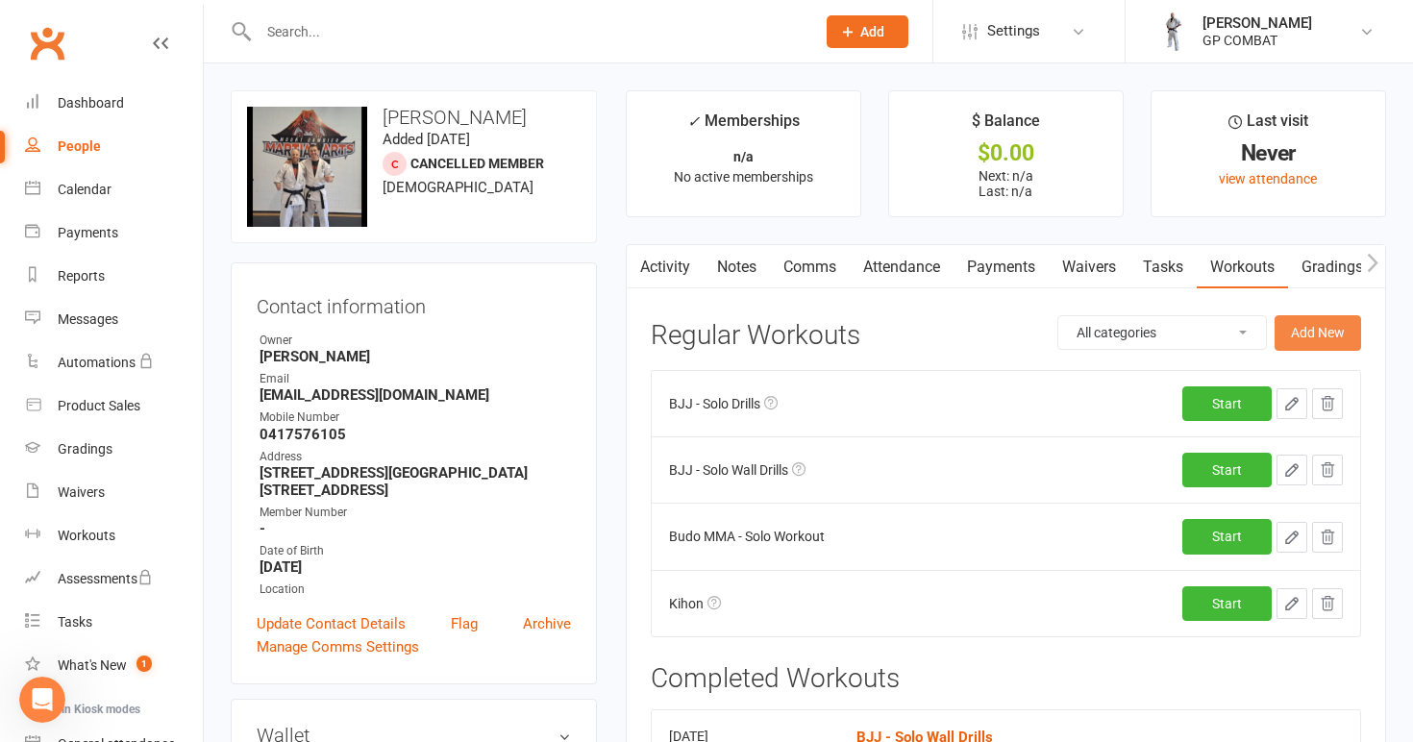
click at [1318, 329] on button "Add New" at bounding box center [1318, 332] width 87 height 35
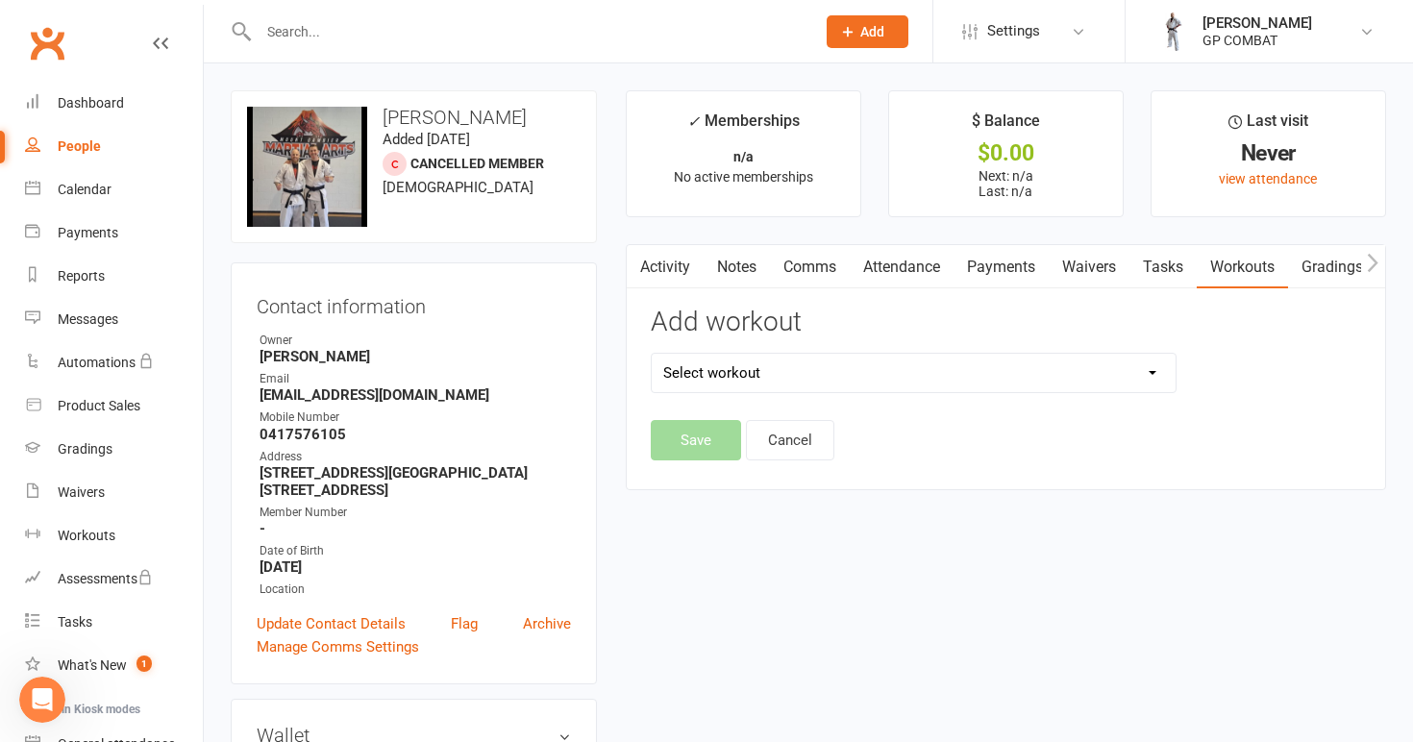
select select "6340"
click at [691, 450] on button "Save" at bounding box center [696, 440] width 90 height 40
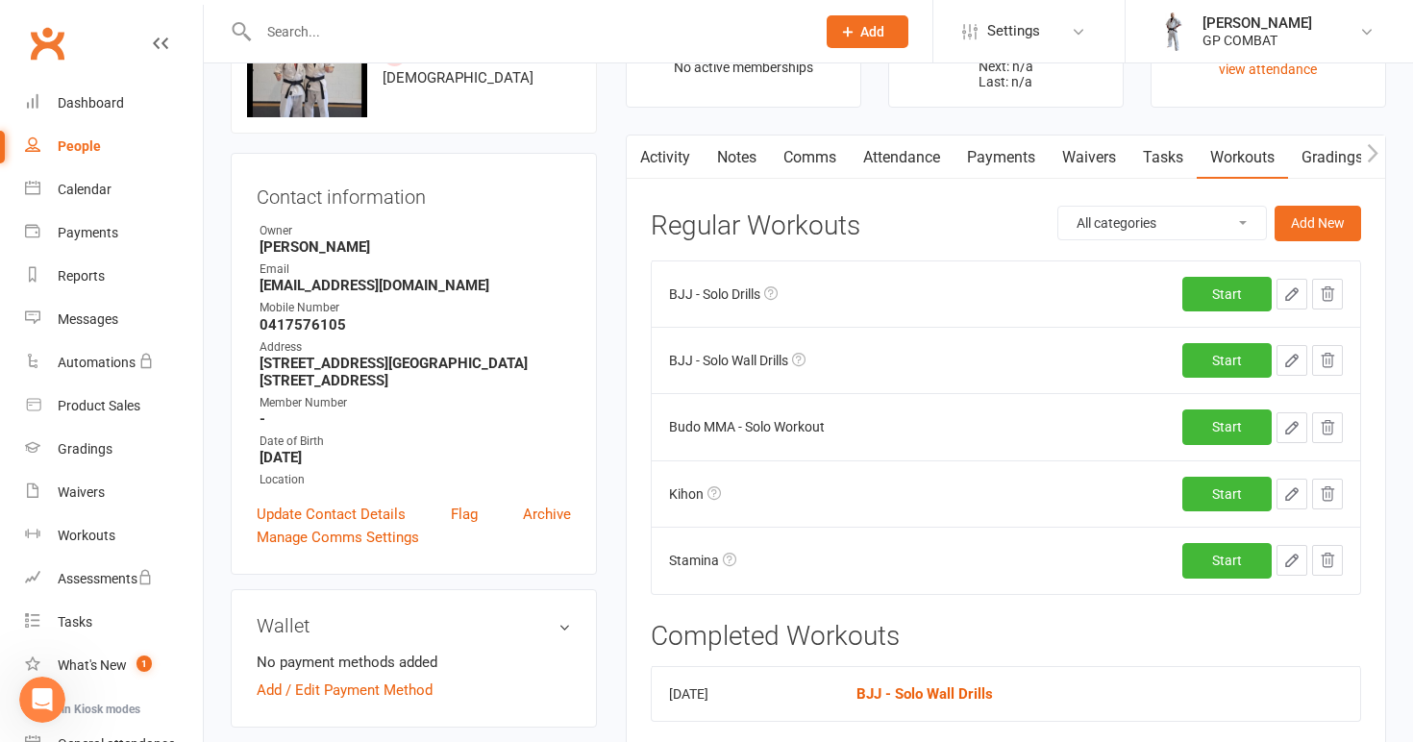
scroll to position [111, 0]
click at [1235, 292] on link "Start" at bounding box center [1227, 293] width 89 height 35
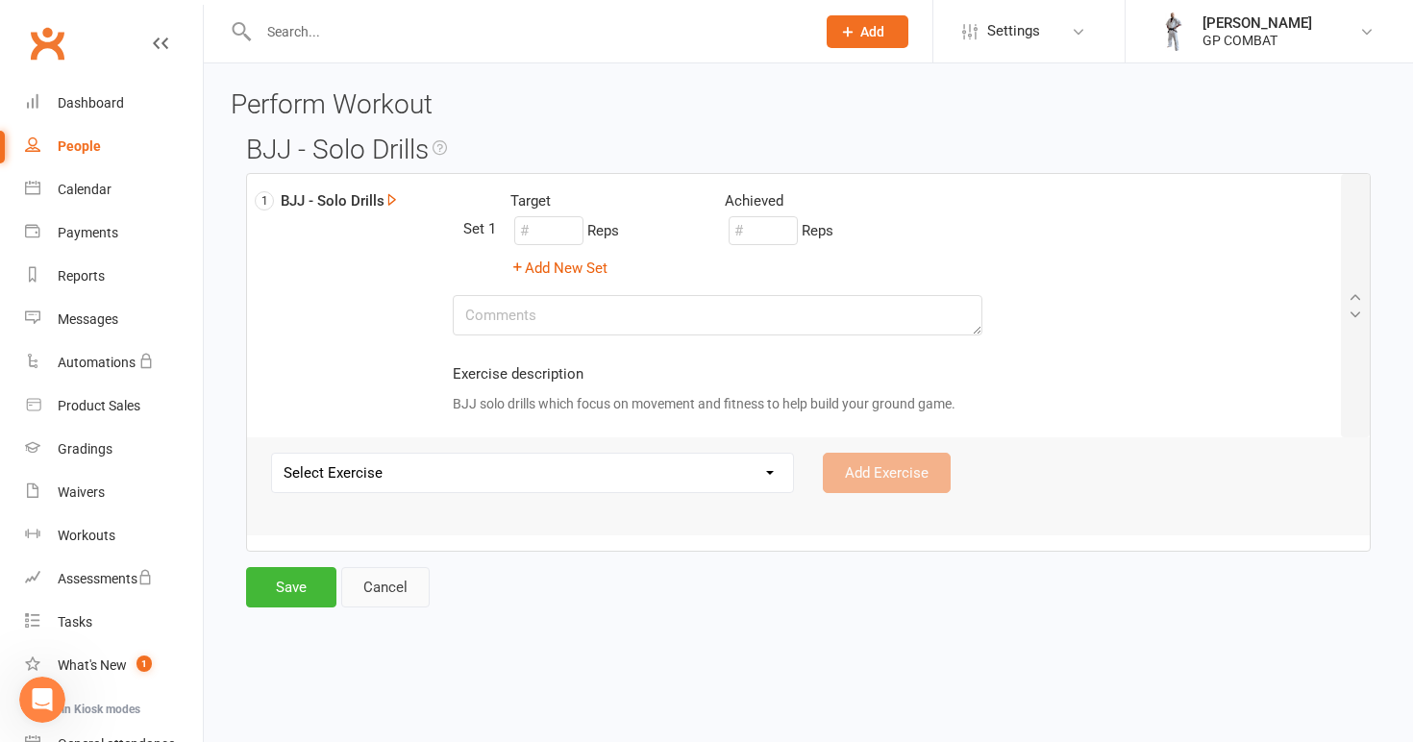
click at [376, 587] on link "Cancel" at bounding box center [385, 587] width 88 height 40
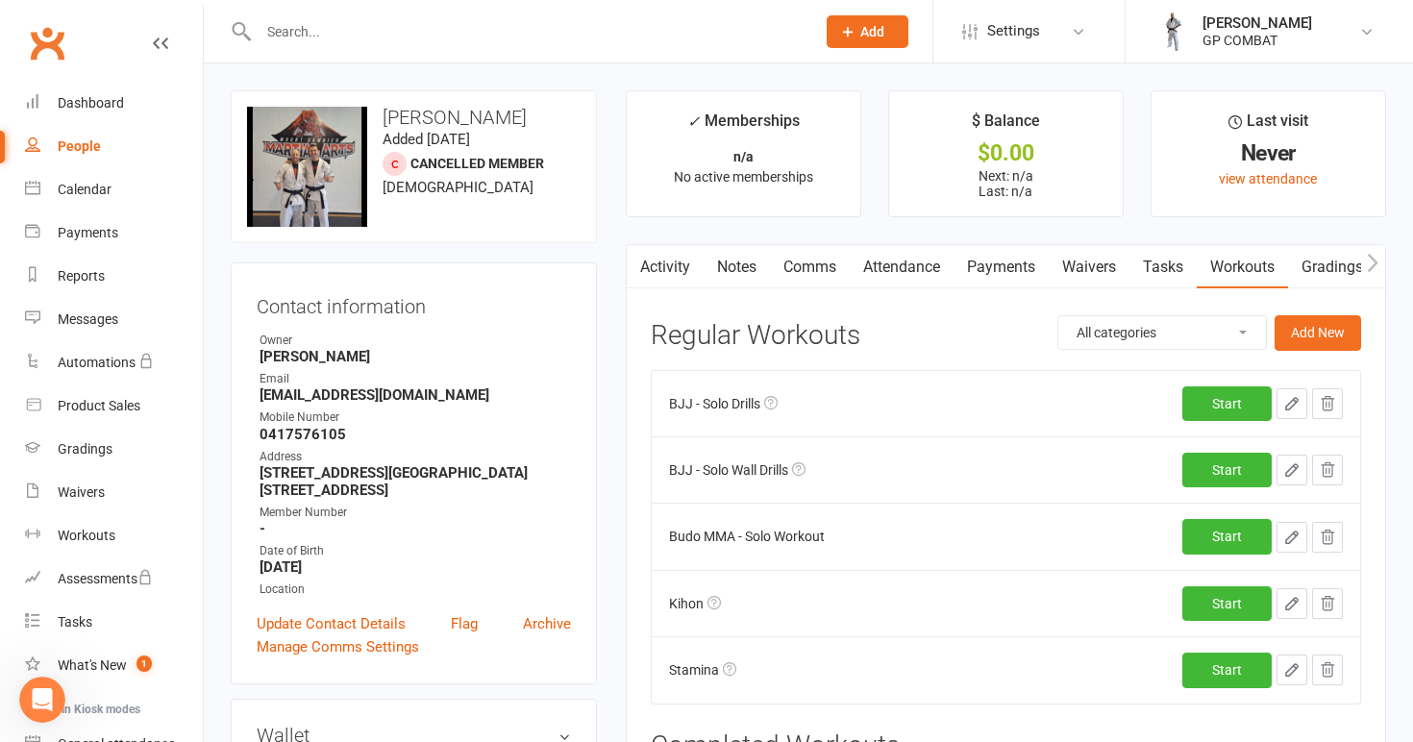
click at [93, 146] on div "People" at bounding box center [79, 145] width 43 height 15
select select "100"
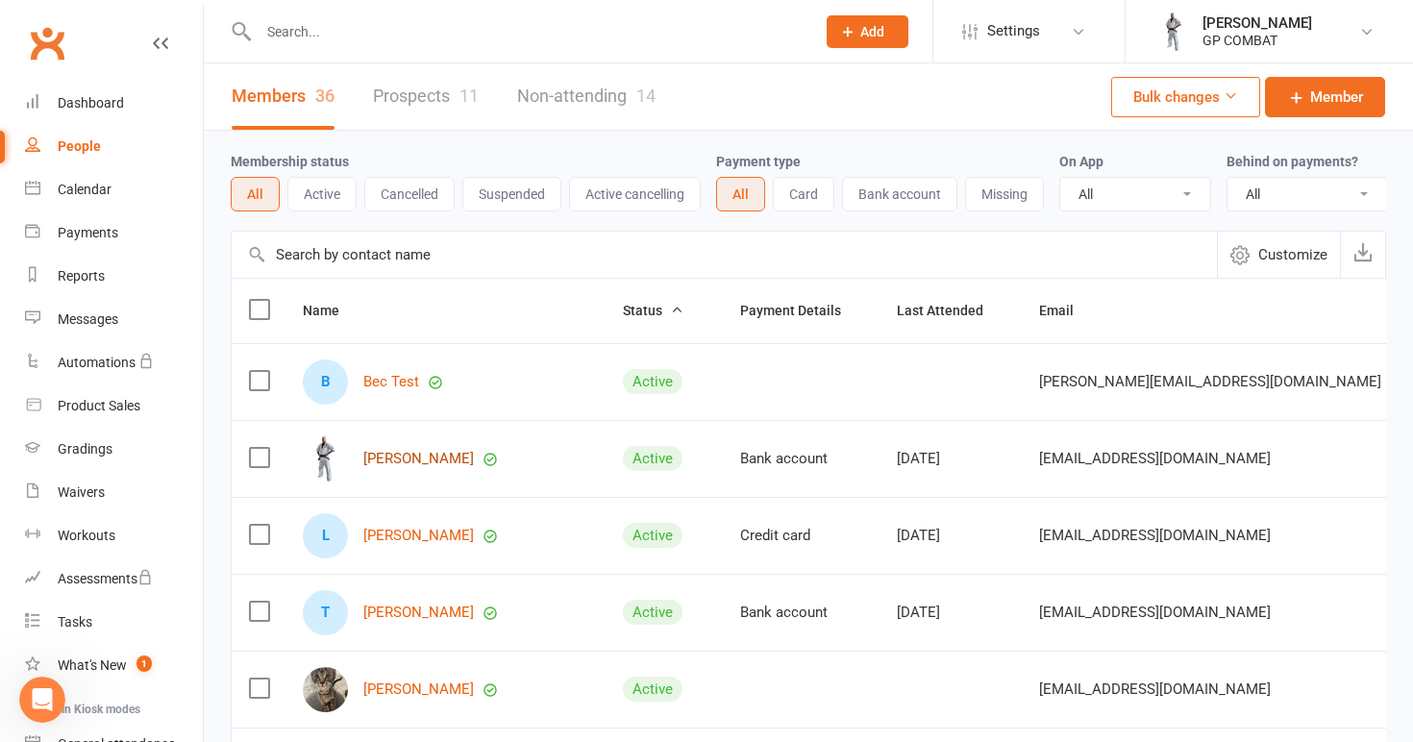
click at [397, 456] on link "[PERSON_NAME]" at bounding box center [418, 459] width 111 height 16
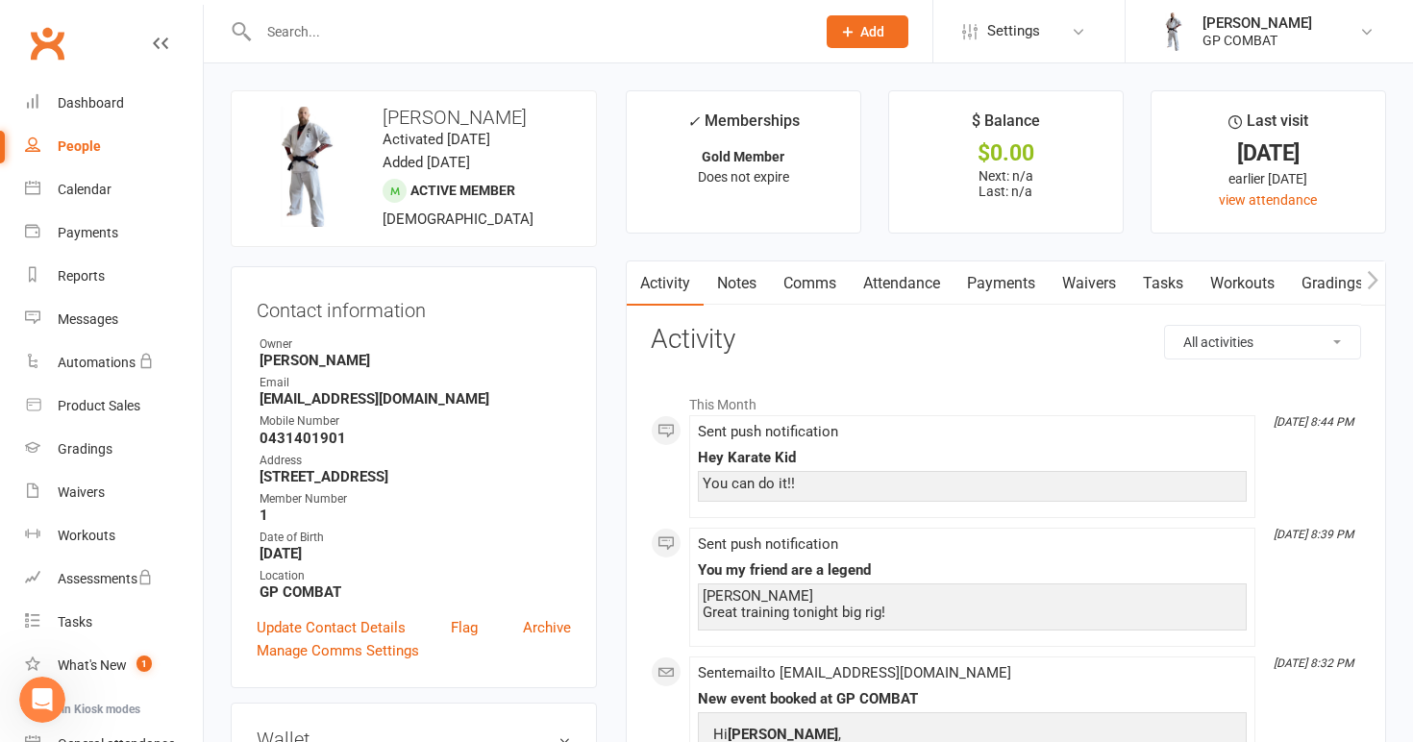
click at [1234, 275] on link "Workouts" at bounding box center [1242, 284] width 91 height 44
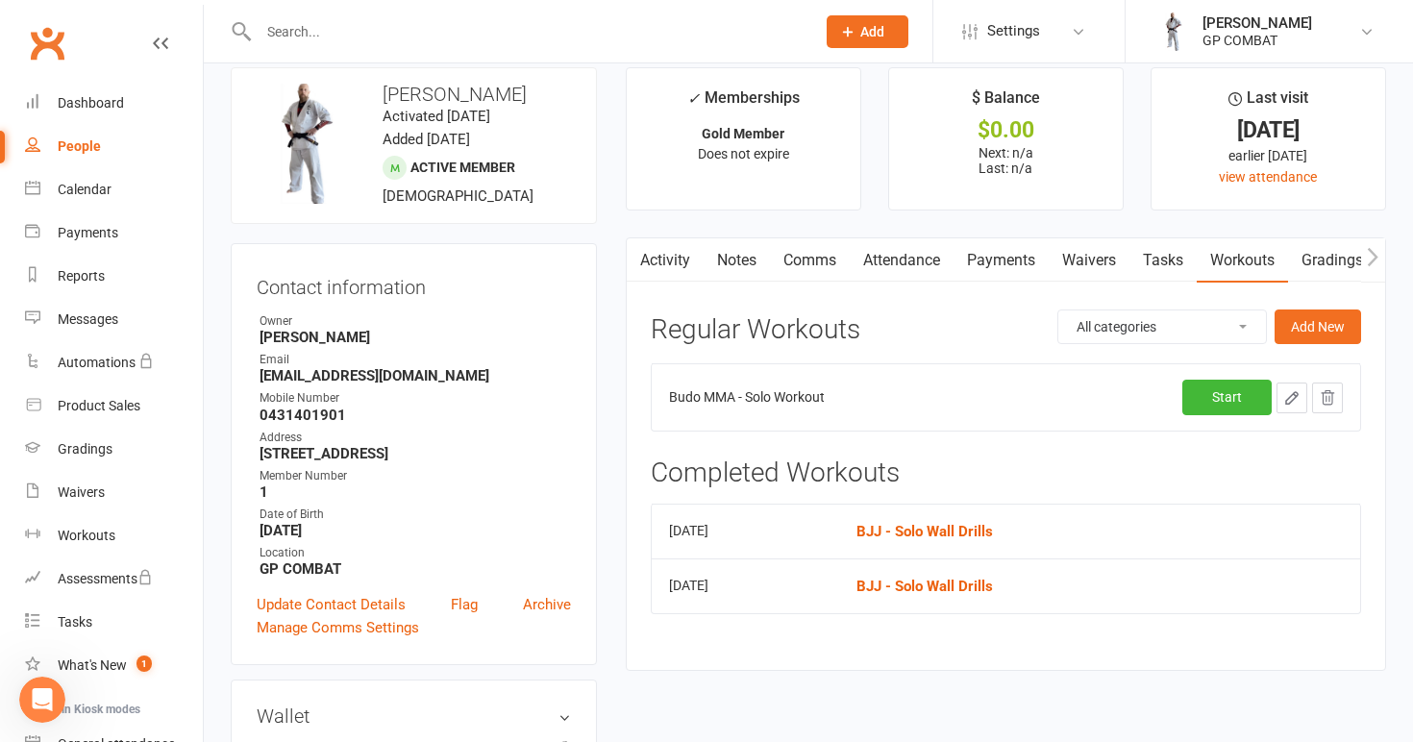
scroll to position [26, 0]
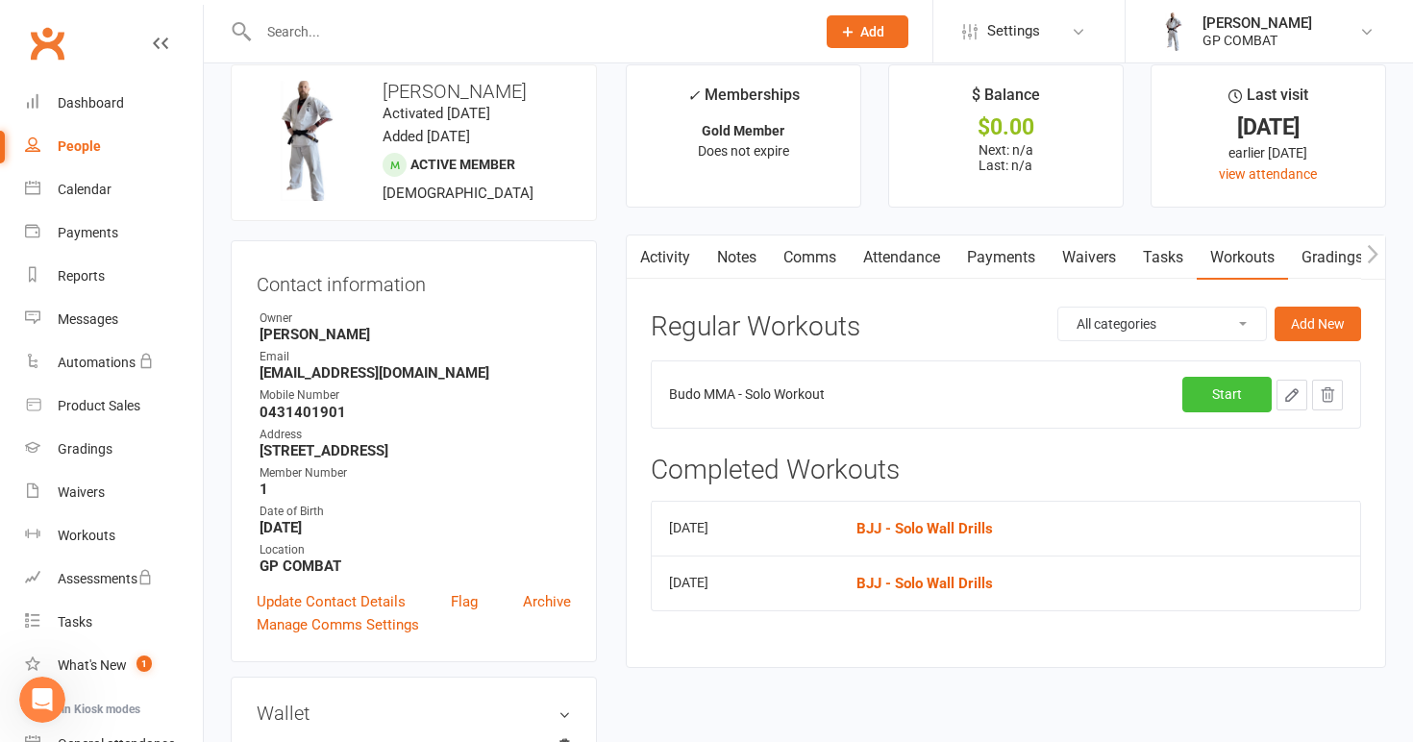
click at [1220, 393] on link "Start" at bounding box center [1227, 394] width 89 height 35
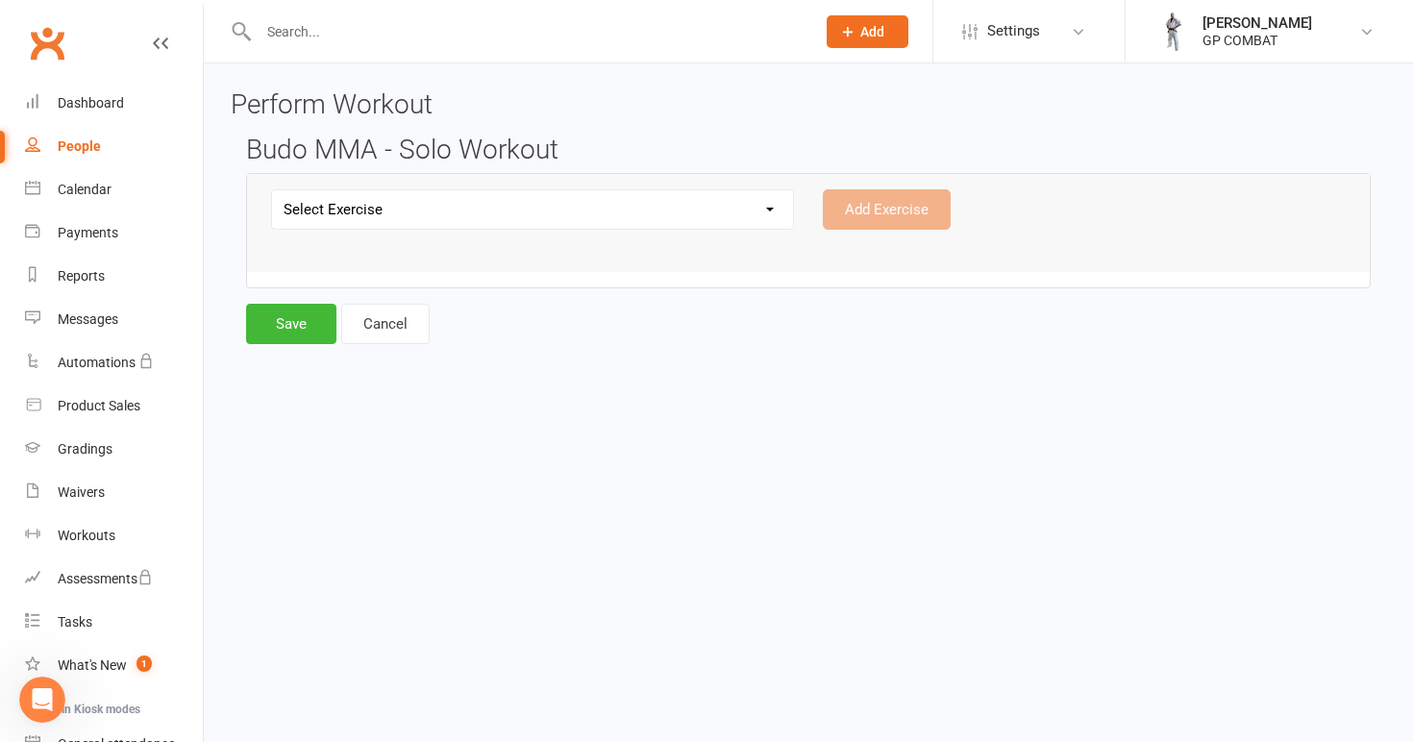
select select "12102"
click at [886, 214] on button "Add Exercise" at bounding box center [887, 209] width 128 height 40
select select
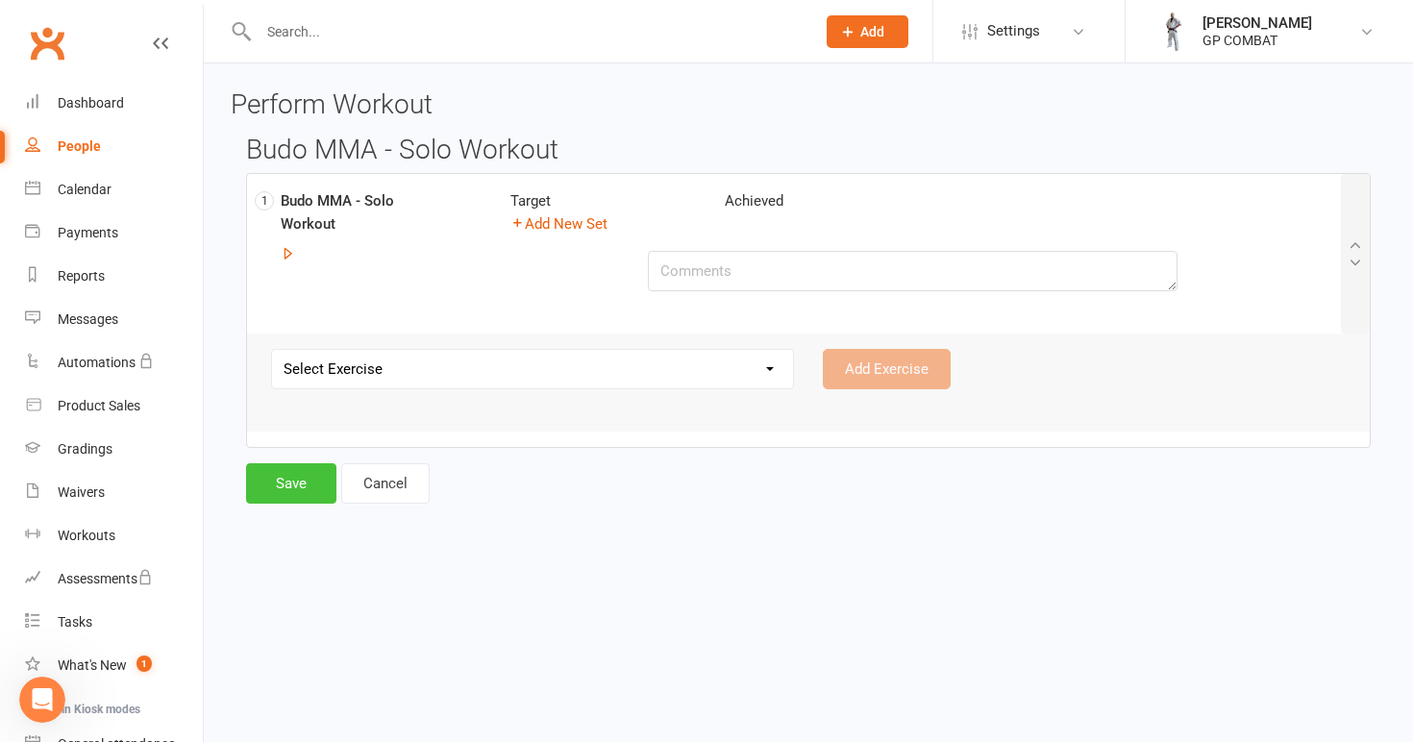
click at [281, 475] on button "Save" at bounding box center [291, 483] width 90 height 40
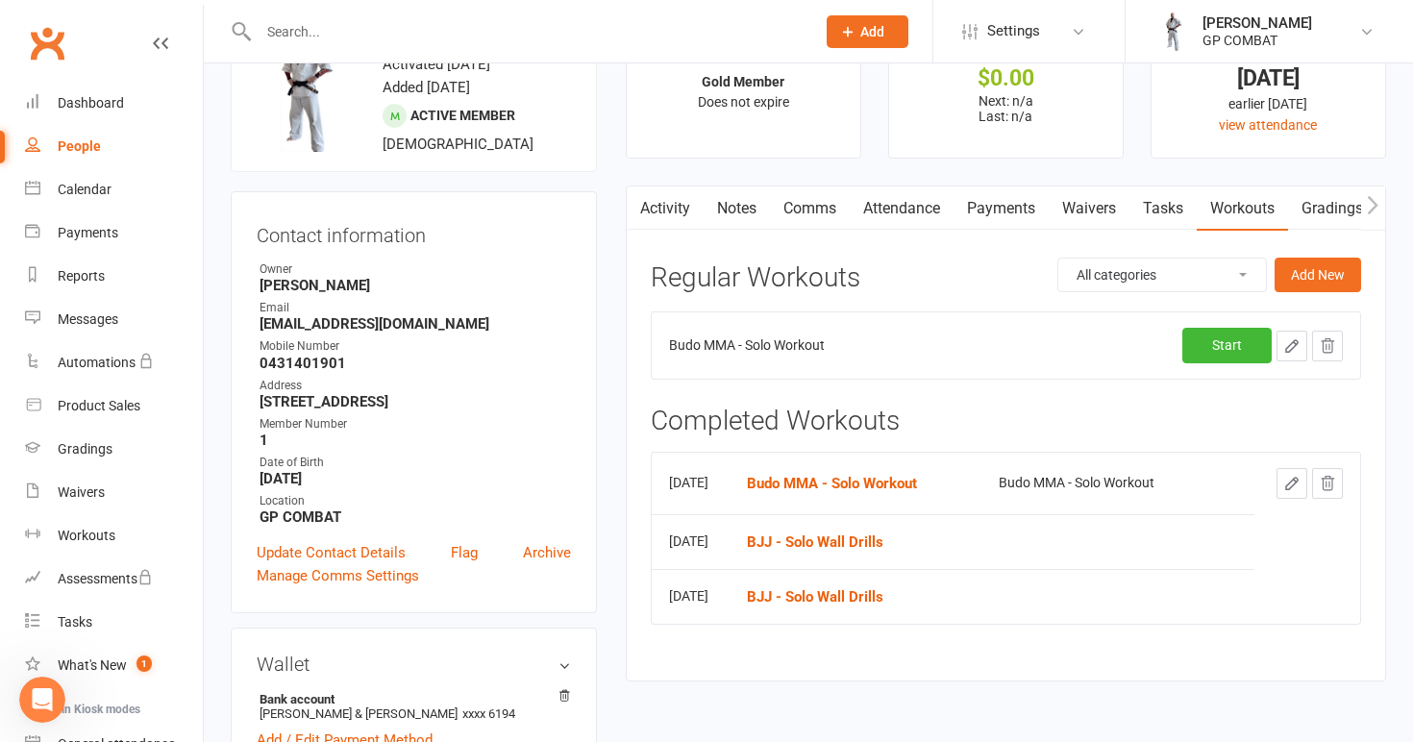
scroll to position [76, 0]
click at [91, 152] on div "People" at bounding box center [79, 145] width 43 height 15
select select "100"
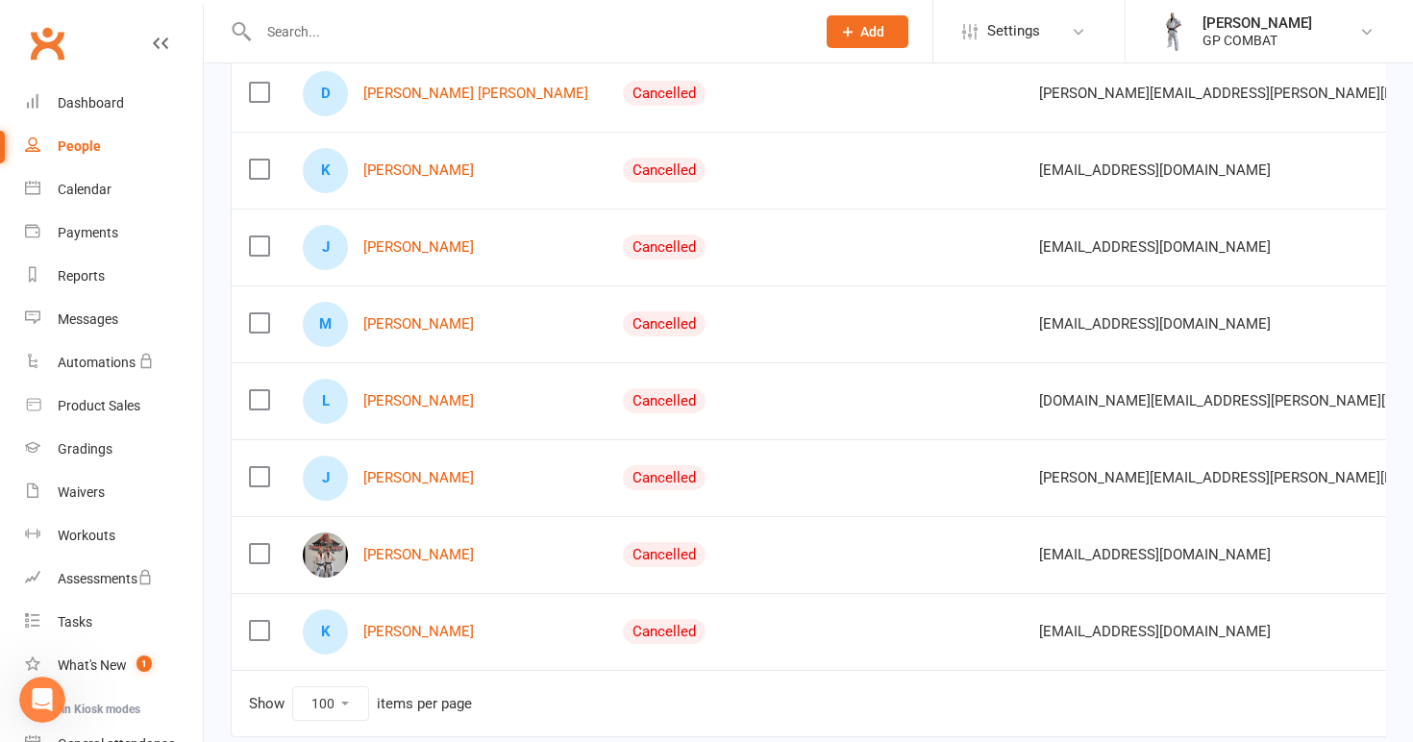
scroll to position [2454, 0]
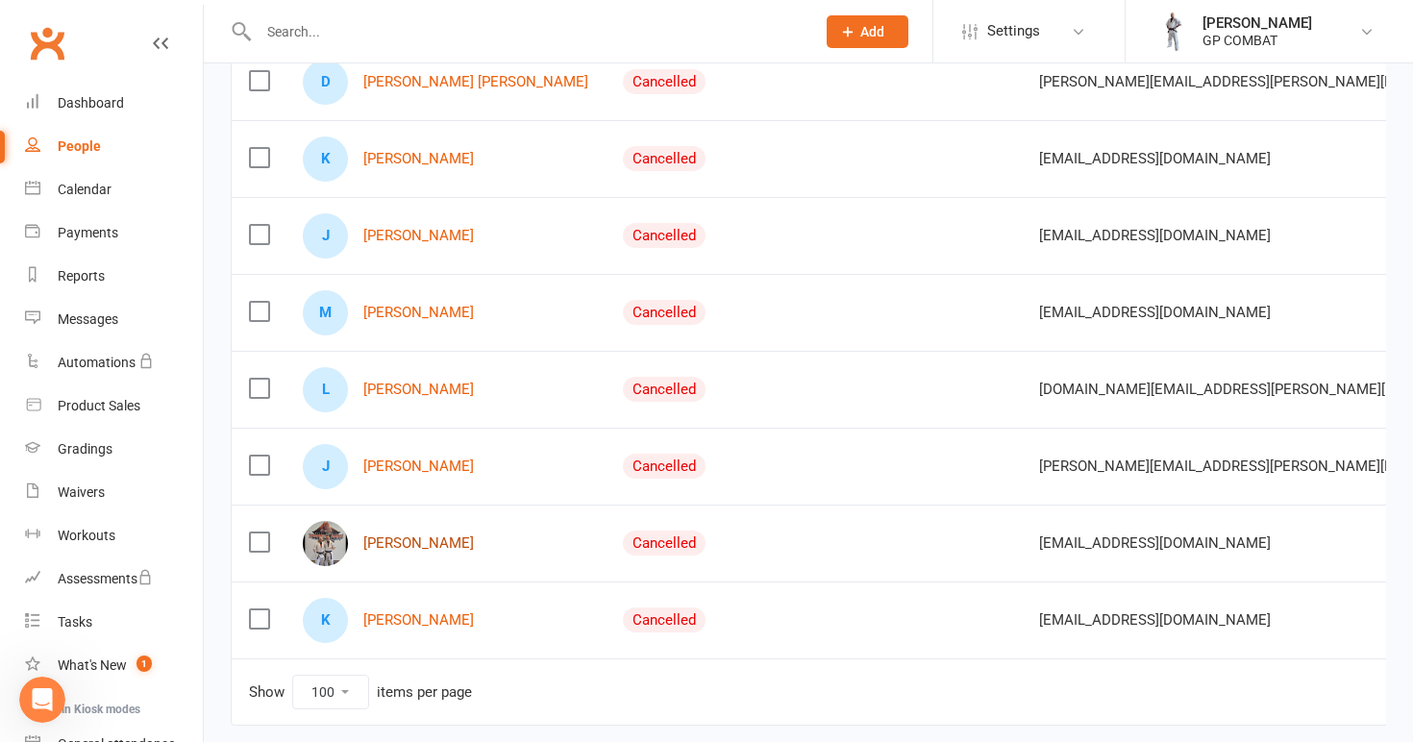
click at [431, 541] on link "[PERSON_NAME]" at bounding box center [418, 544] width 111 height 16
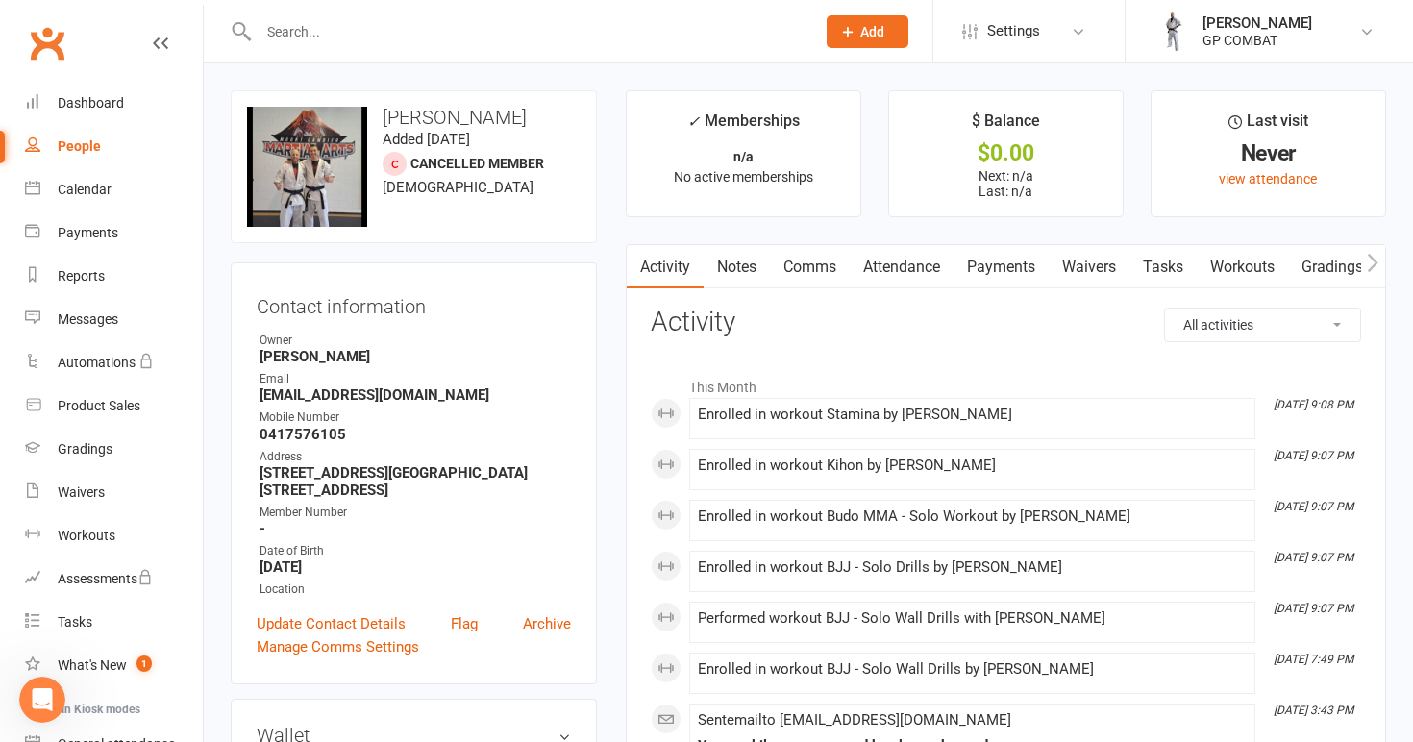
click at [1251, 262] on link "Workouts" at bounding box center [1242, 267] width 91 height 44
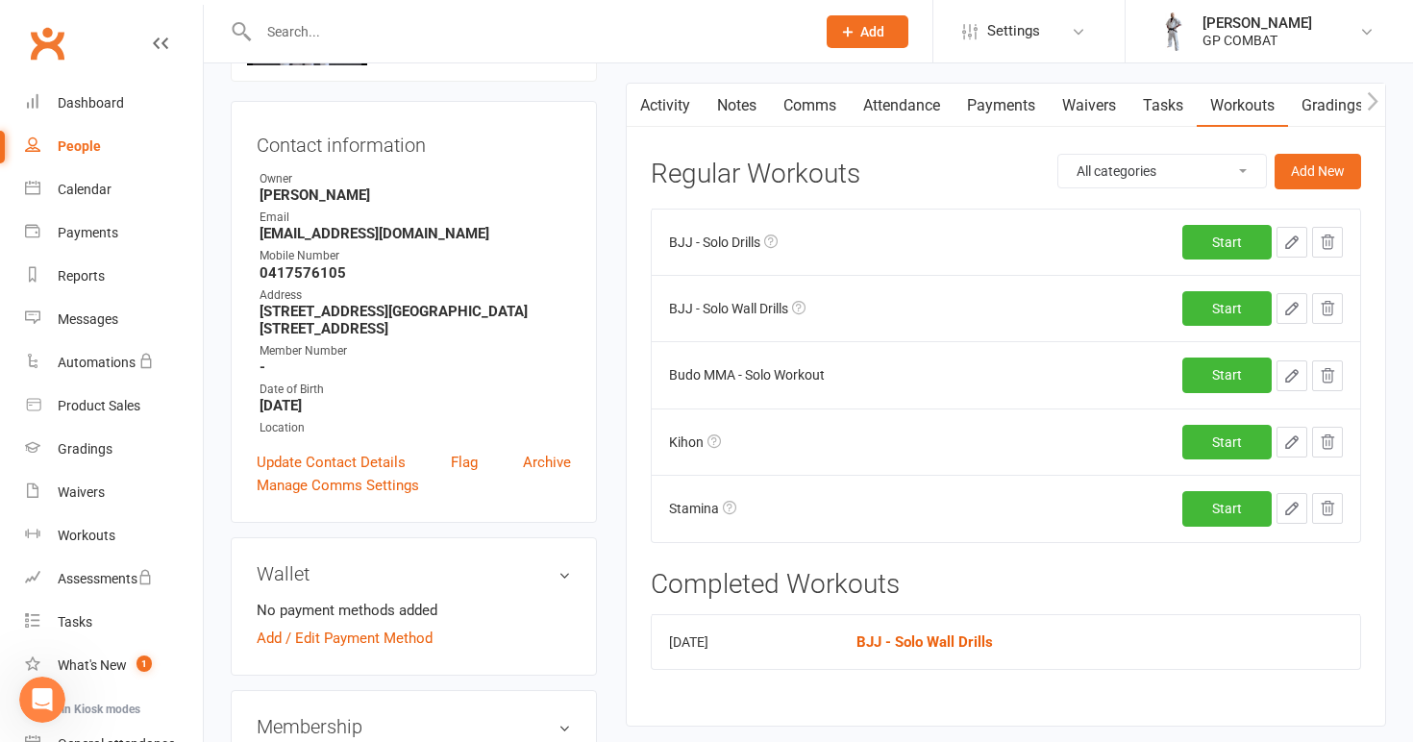
scroll to position [187, 0]
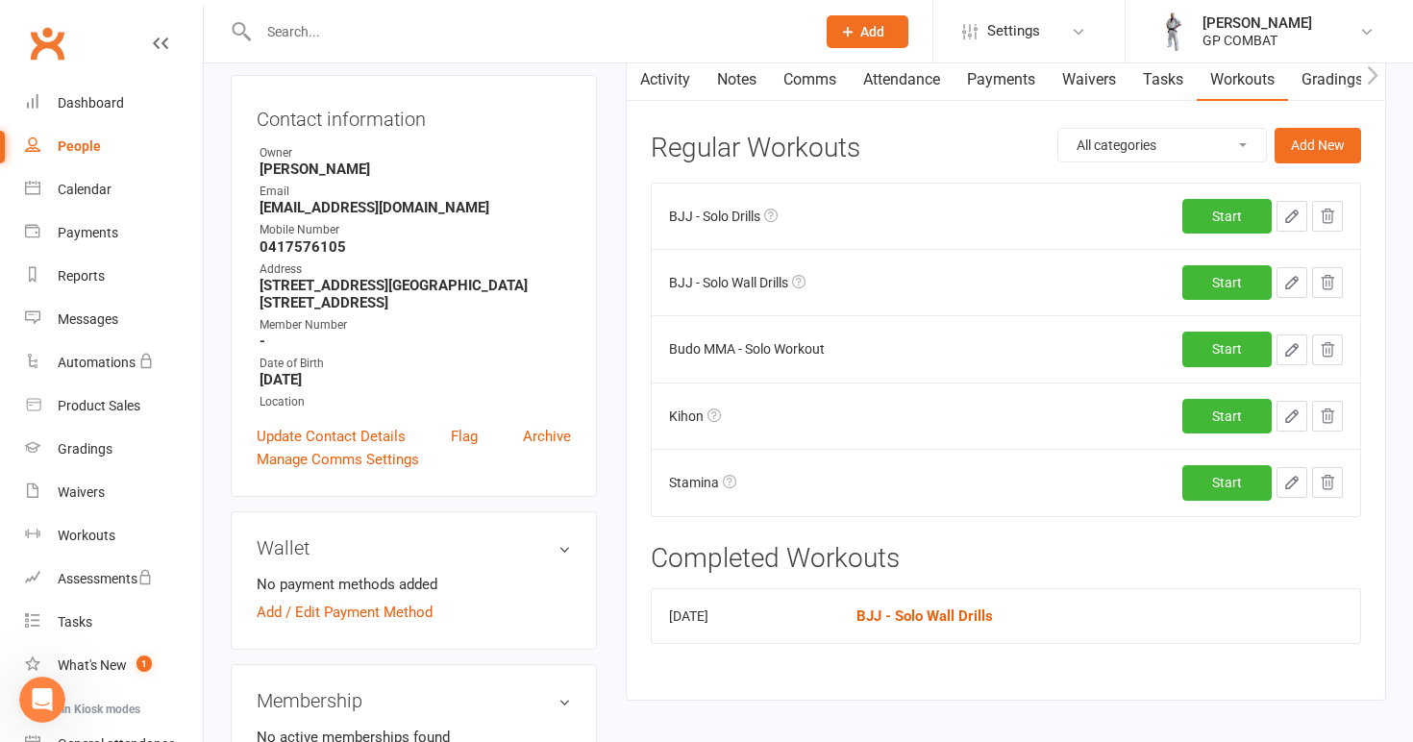
click at [87, 138] on div "People" at bounding box center [79, 145] width 43 height 15
select select "100"
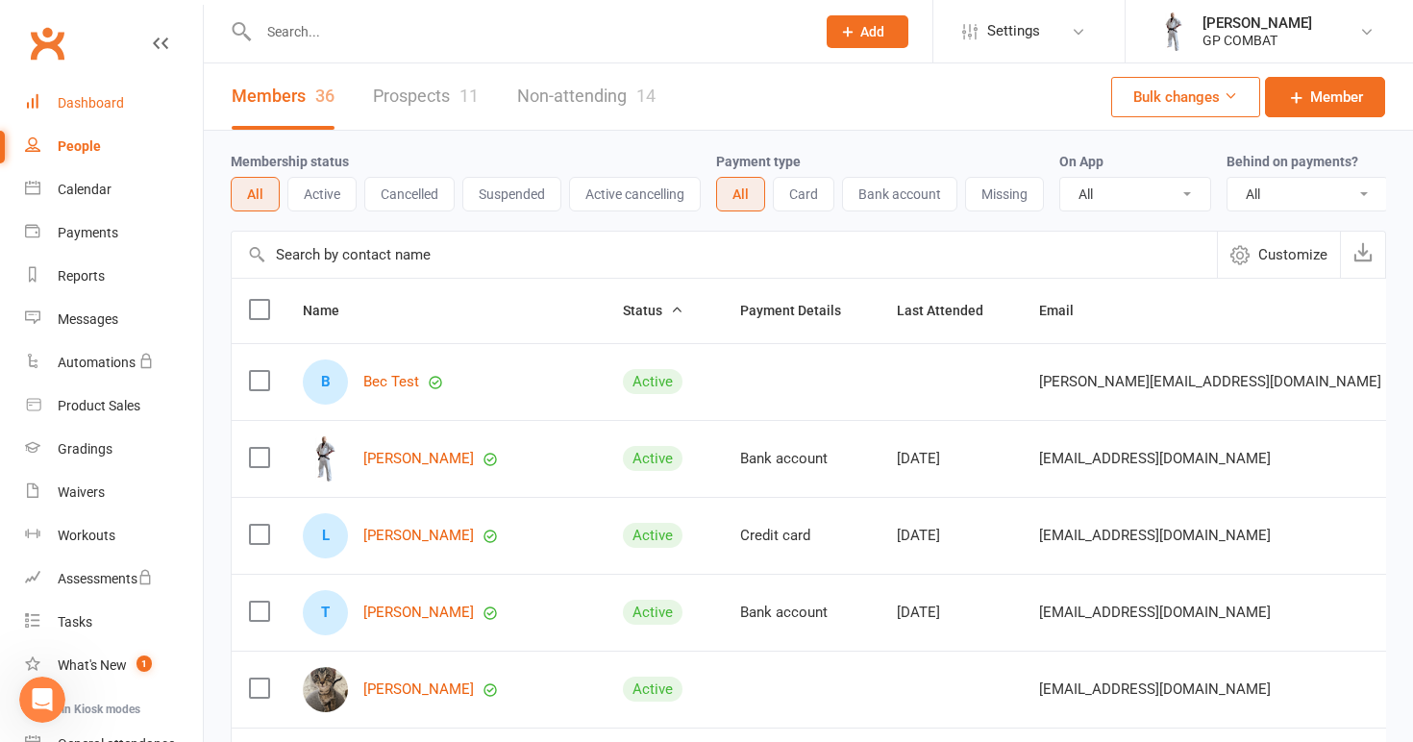
click at [101, 102] on div "Dashboard" at bounding box center [91, 102] width 66 height 15
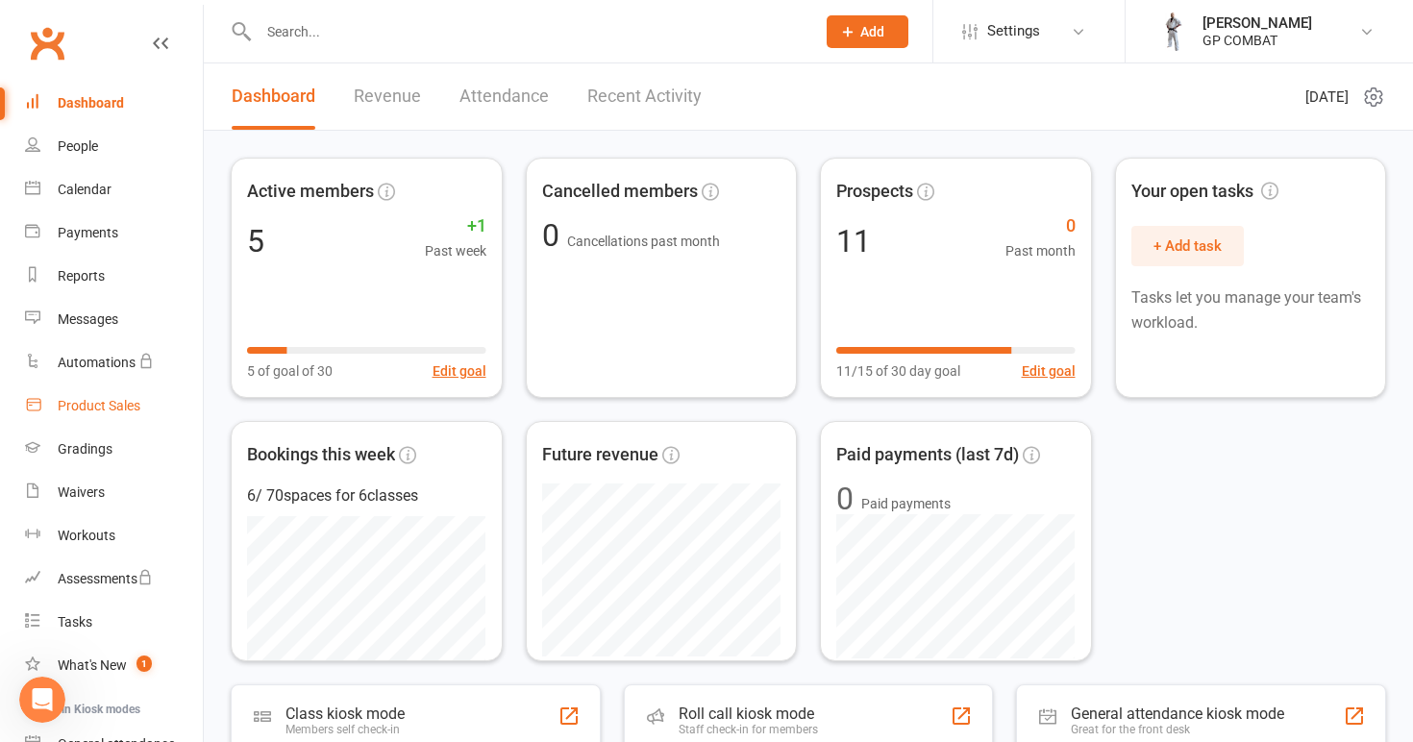
click at [119, 403] on div "Product Sales" at bounding box center [99, 405] width 83 height 15
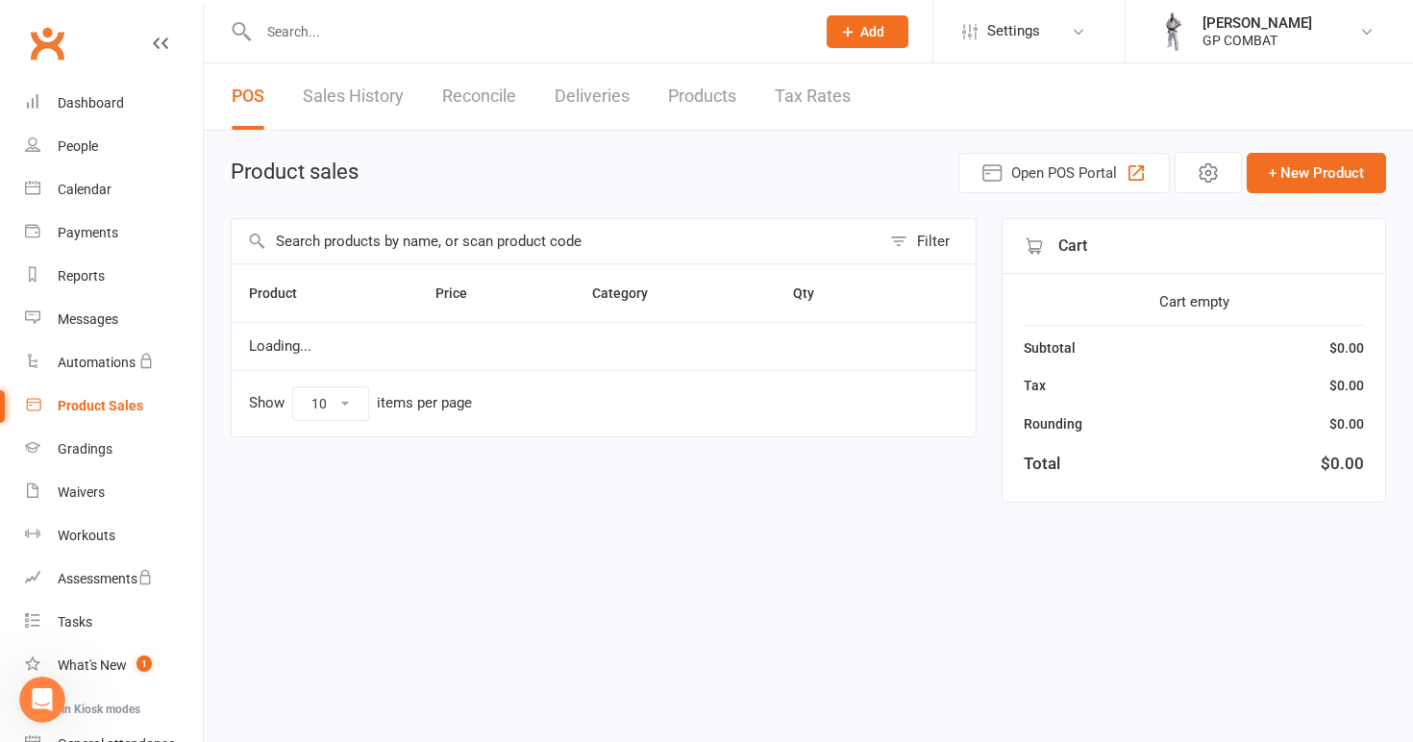
select select "100"
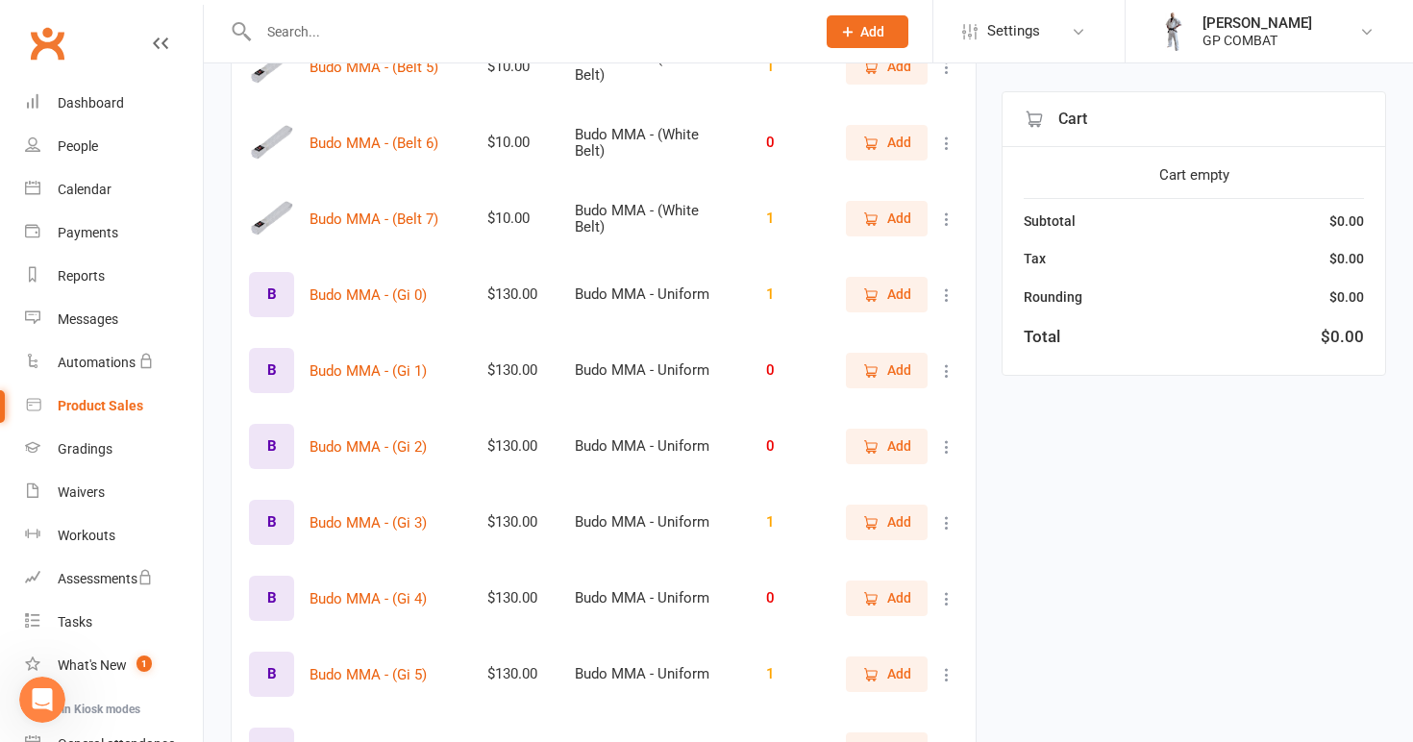
scroll to position [1291, 0]
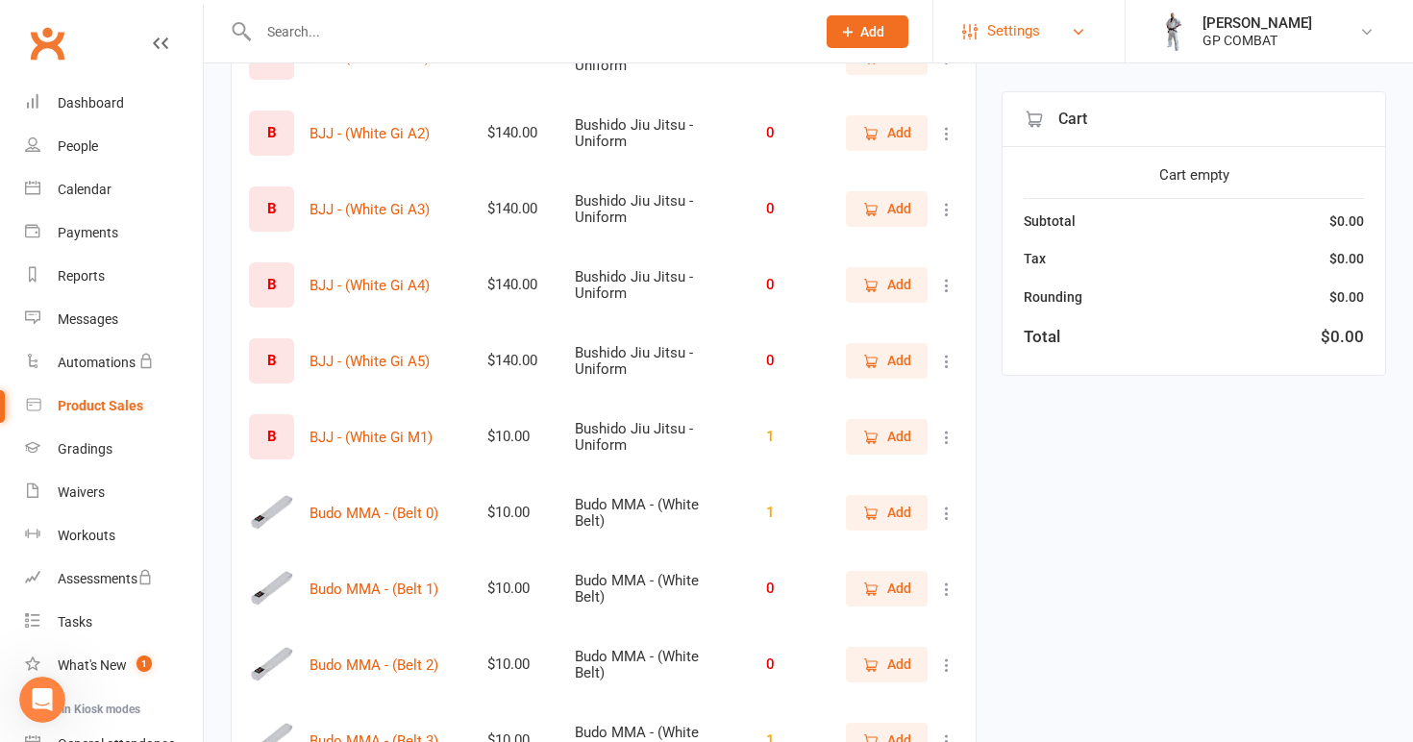
click at [1057, 40] on link "Settings" at bounding box center [1029, 31] width 134 height 43
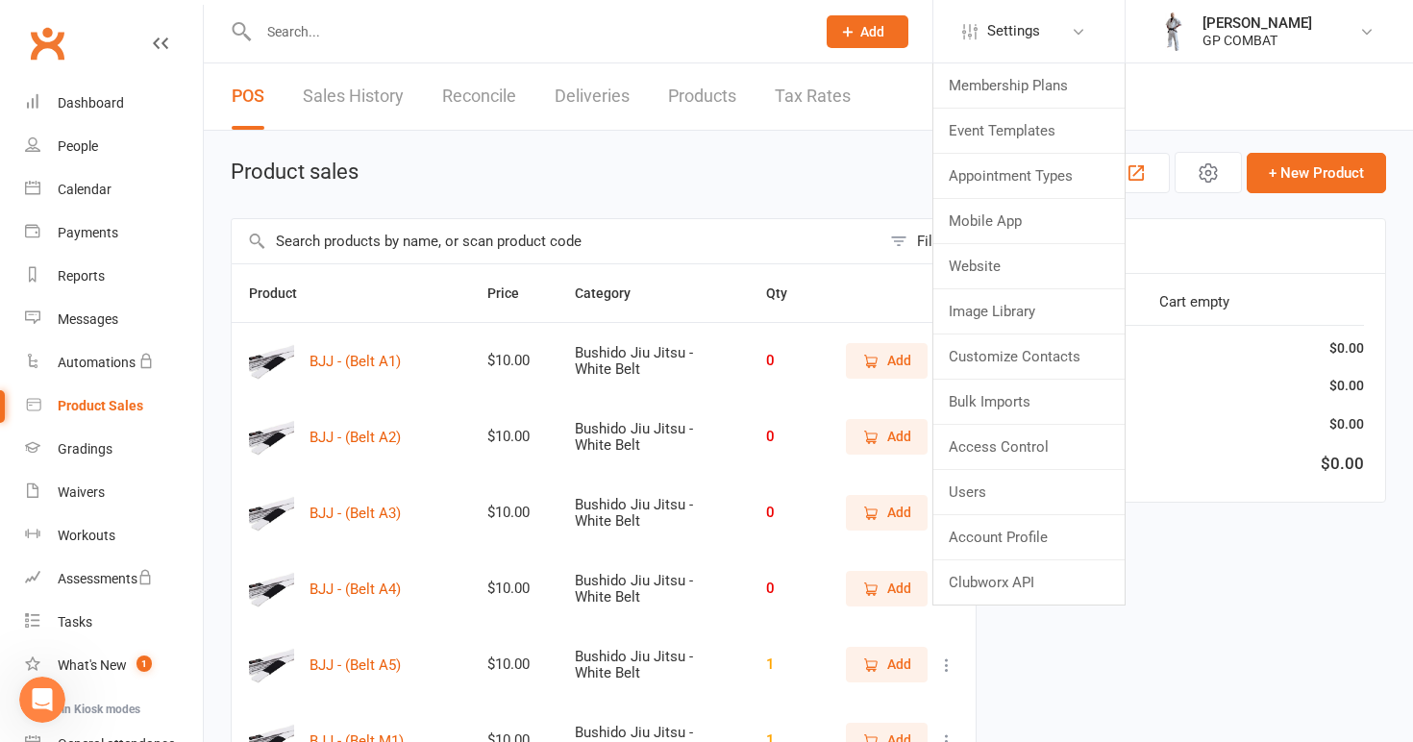
scroll to position [0, 0]
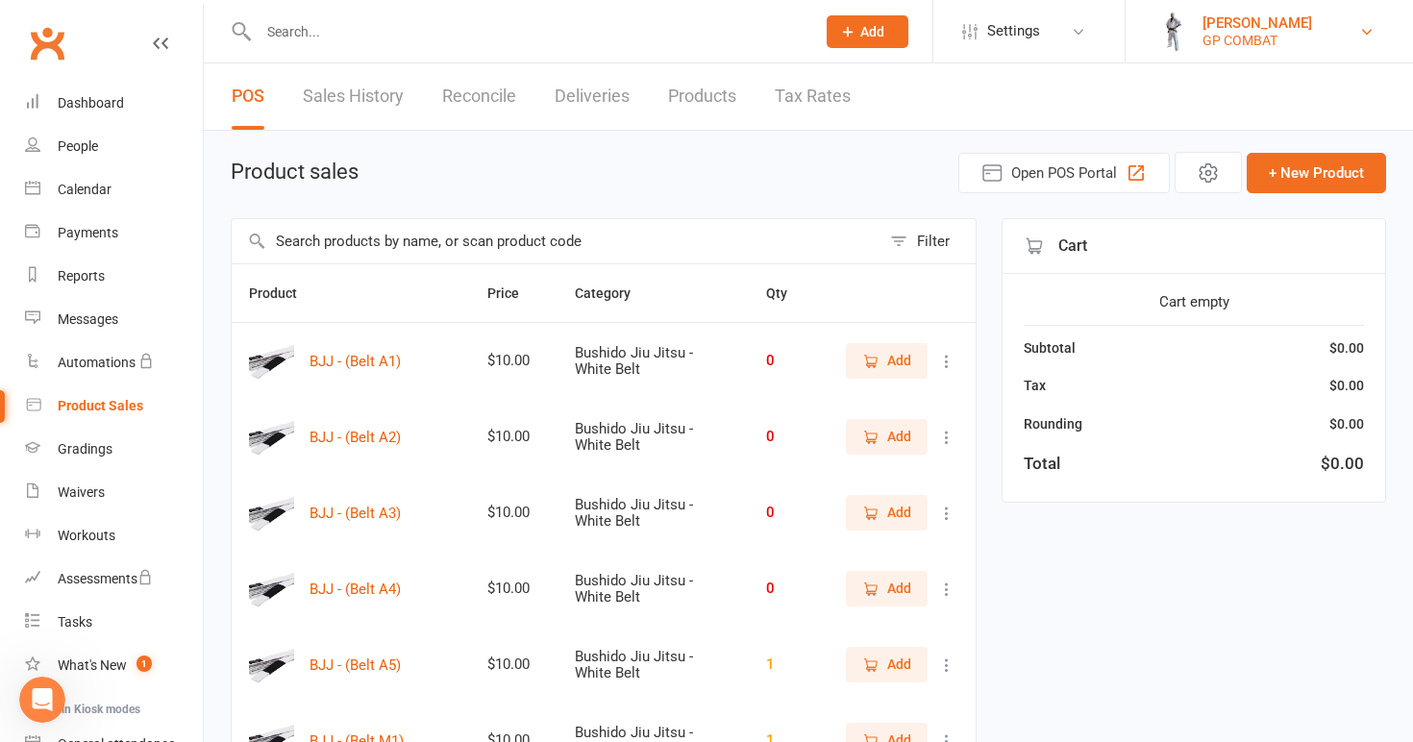
click at [1245, 24] on div "[PERSON_NAME]" at bounding box center [1258, 22] width 110 height 17
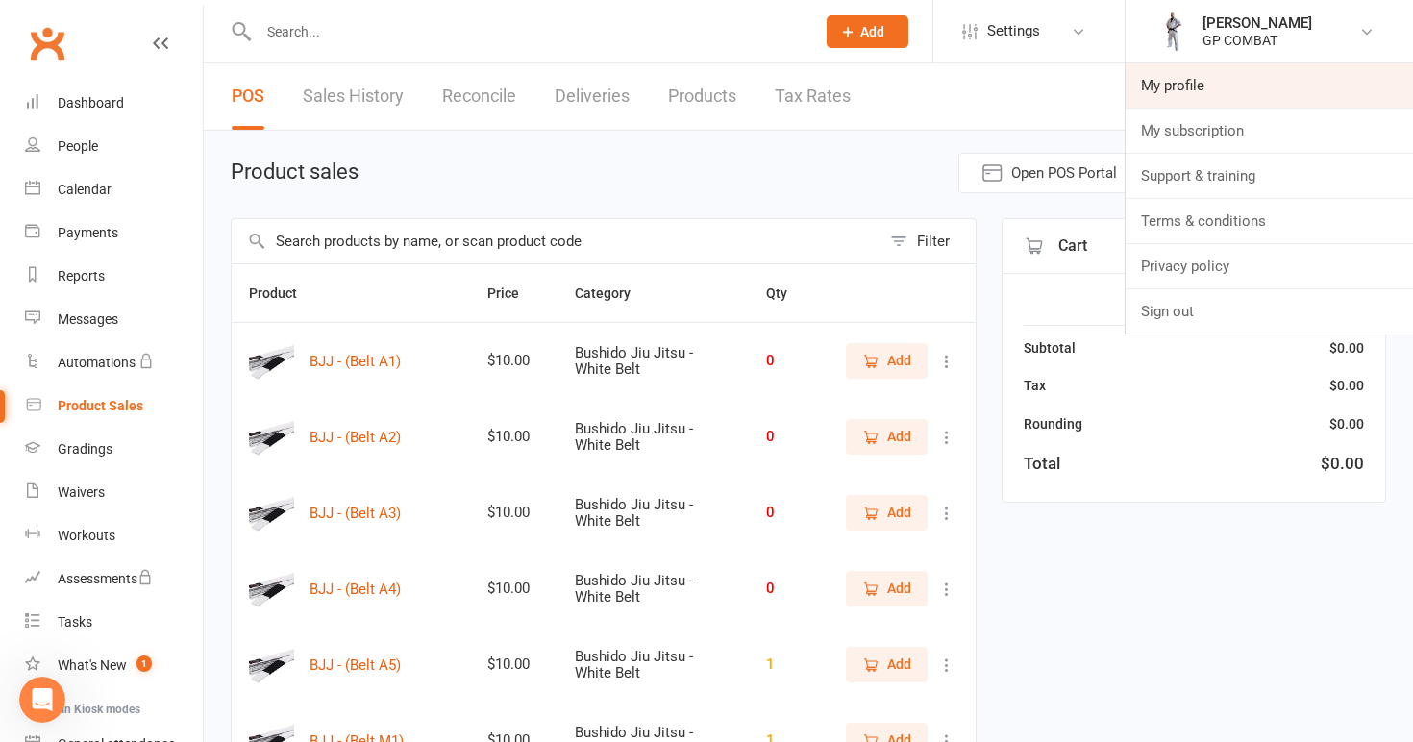
click at [1205, 85] on link "My profile" at bounding box center [1269, 85] width 287 height 44
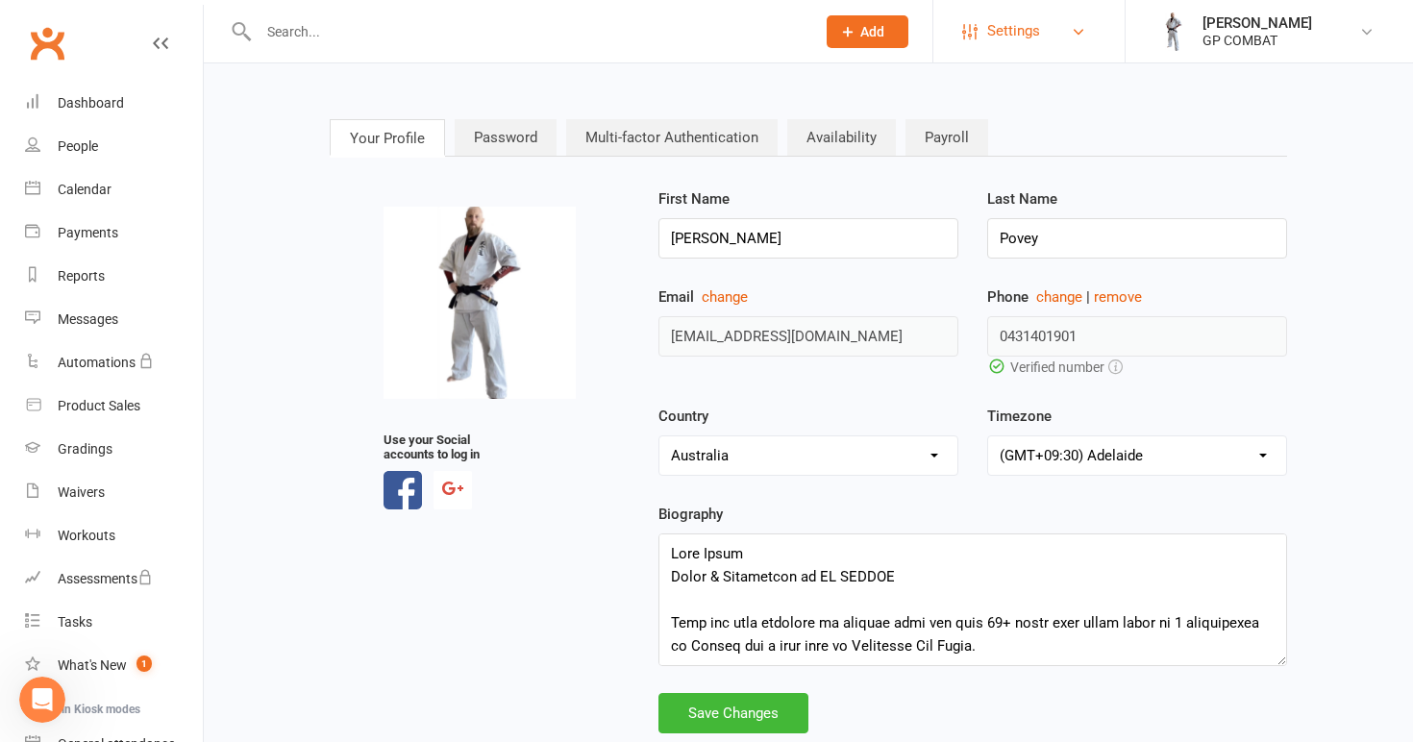
click at [1037, 37] on span "Settings" at bounding box center [1013, 31] width 53 height 43
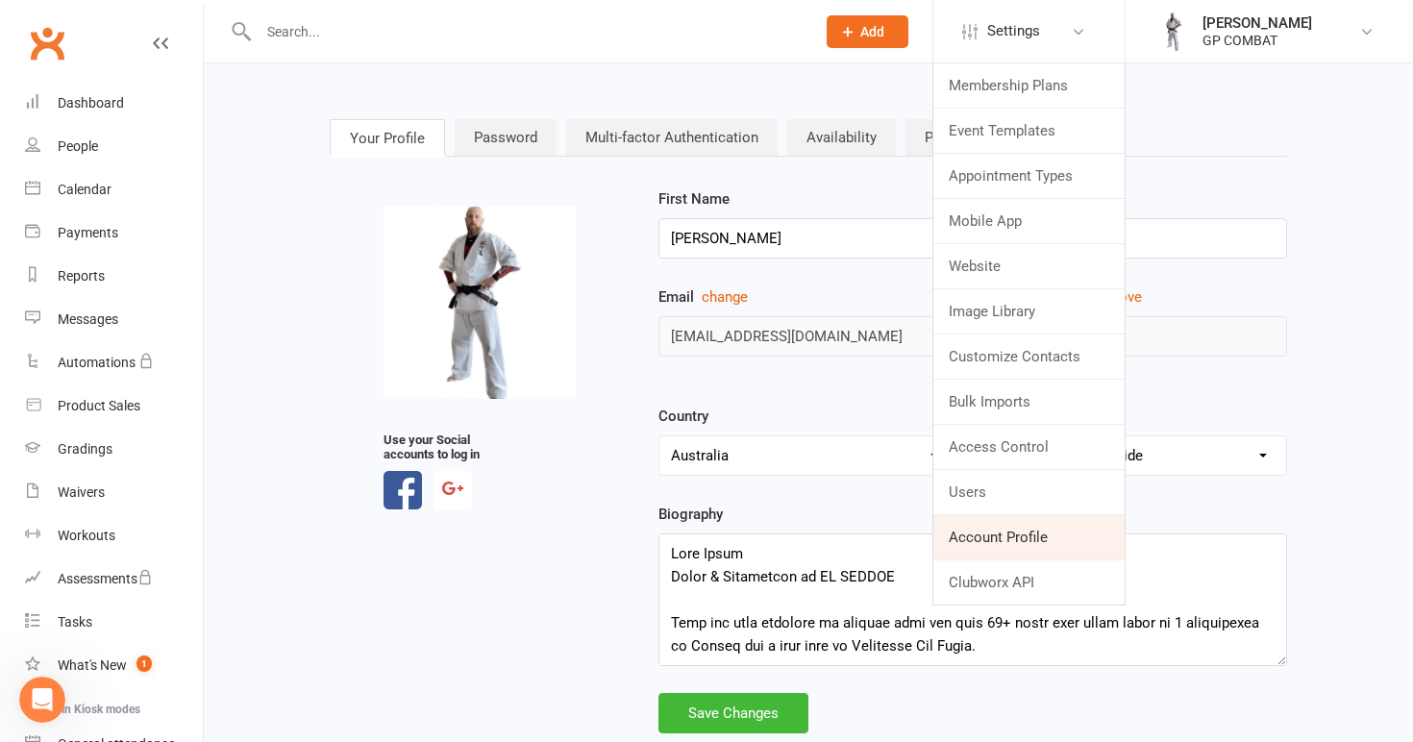
click at [981, 538] on link "Account Profile" at bounding box center [1029, 537] width 191 height 44
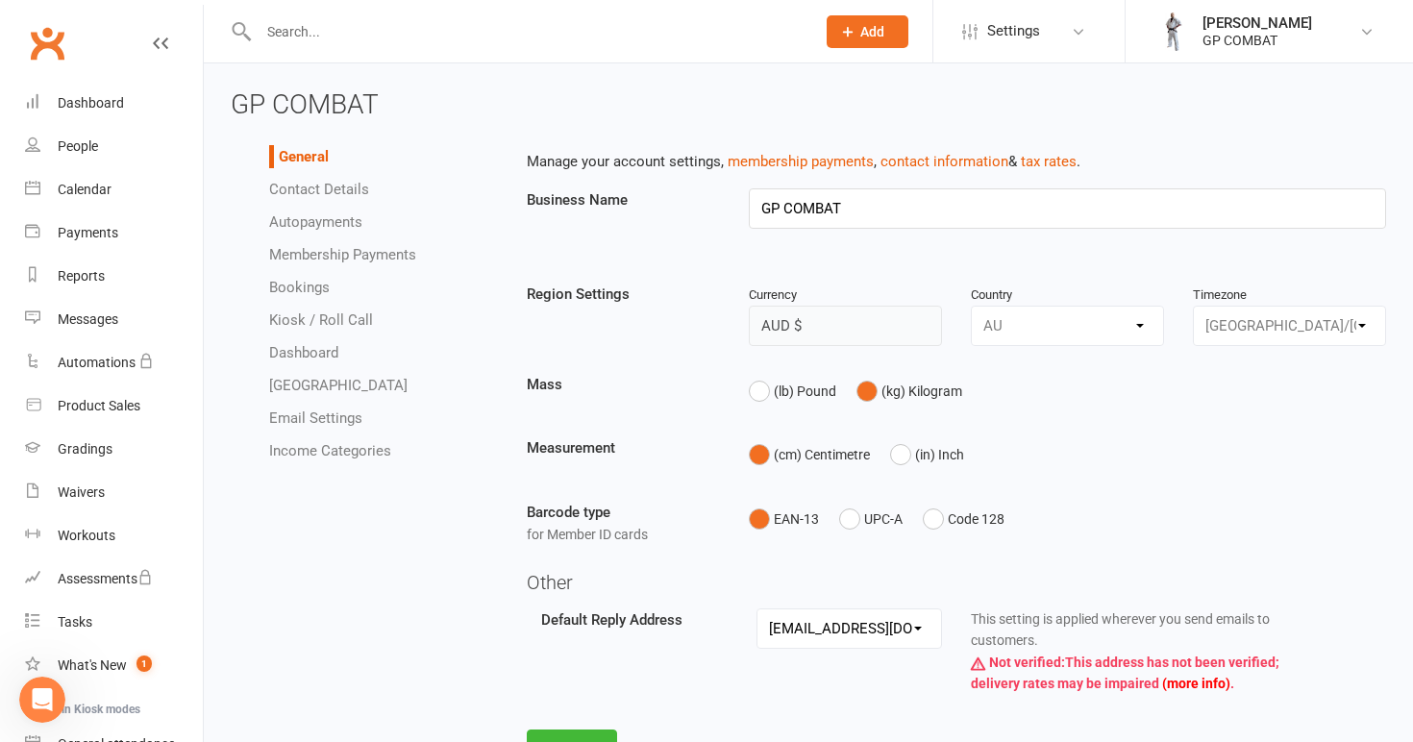
type input "GP COMBAT"
select select "[GEOGRAPHIC_DATA]/[GEOGRAPHIC_DATA]"
select select "[EMAIL_ADDRESS][DOMAIN_NAME]"
click at [317, 186] on link "Contact Details" at bounding box center [319, 189] width 100 height 17
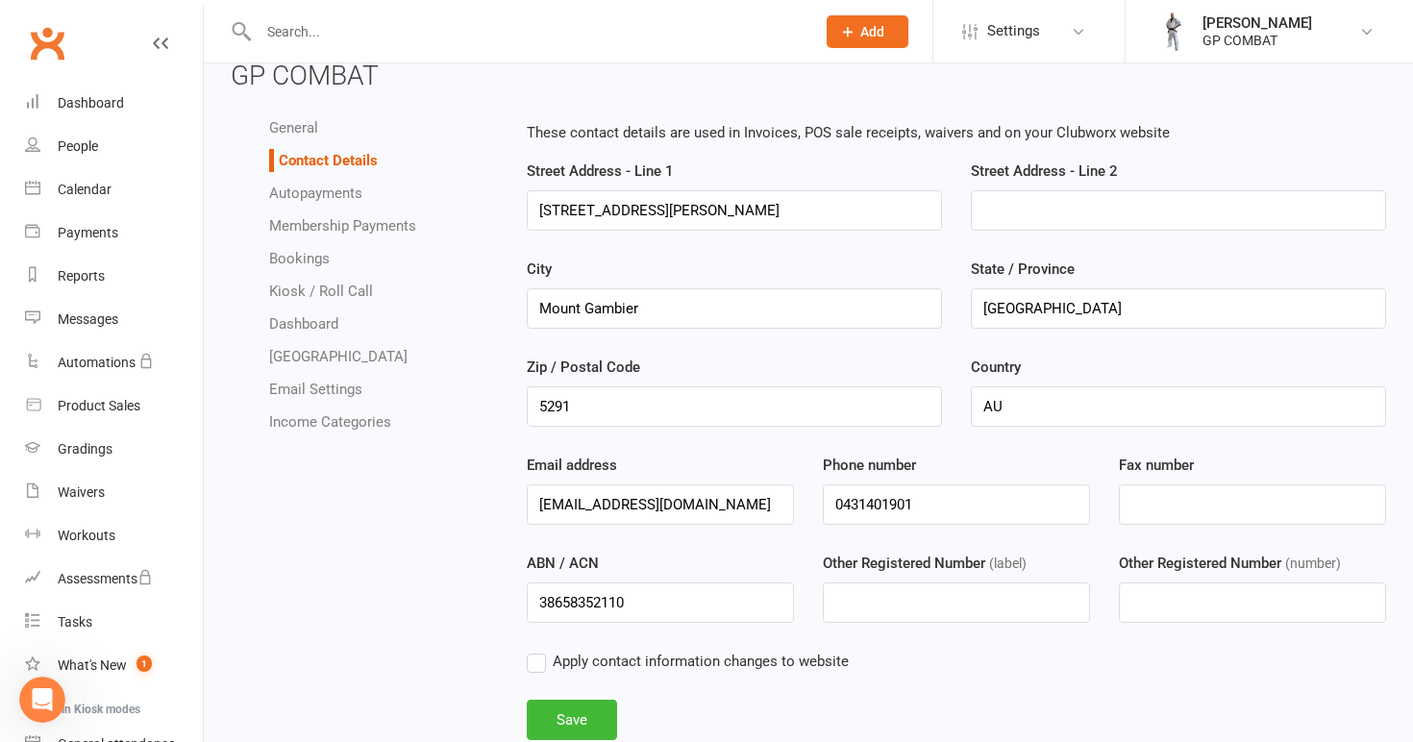
scroll to position [37, 0]
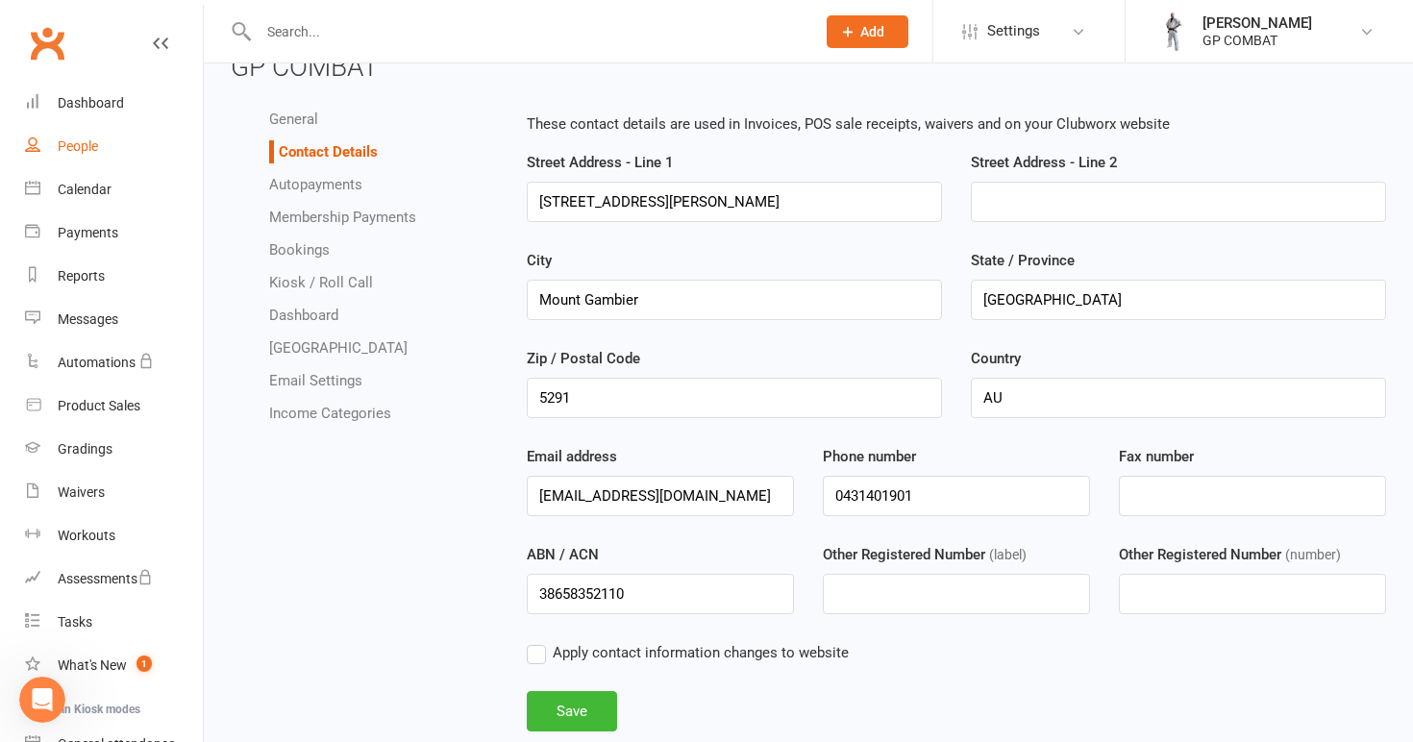
click at [115, 159] on link "People" at bounding box center [114, 146] width 178 height 43
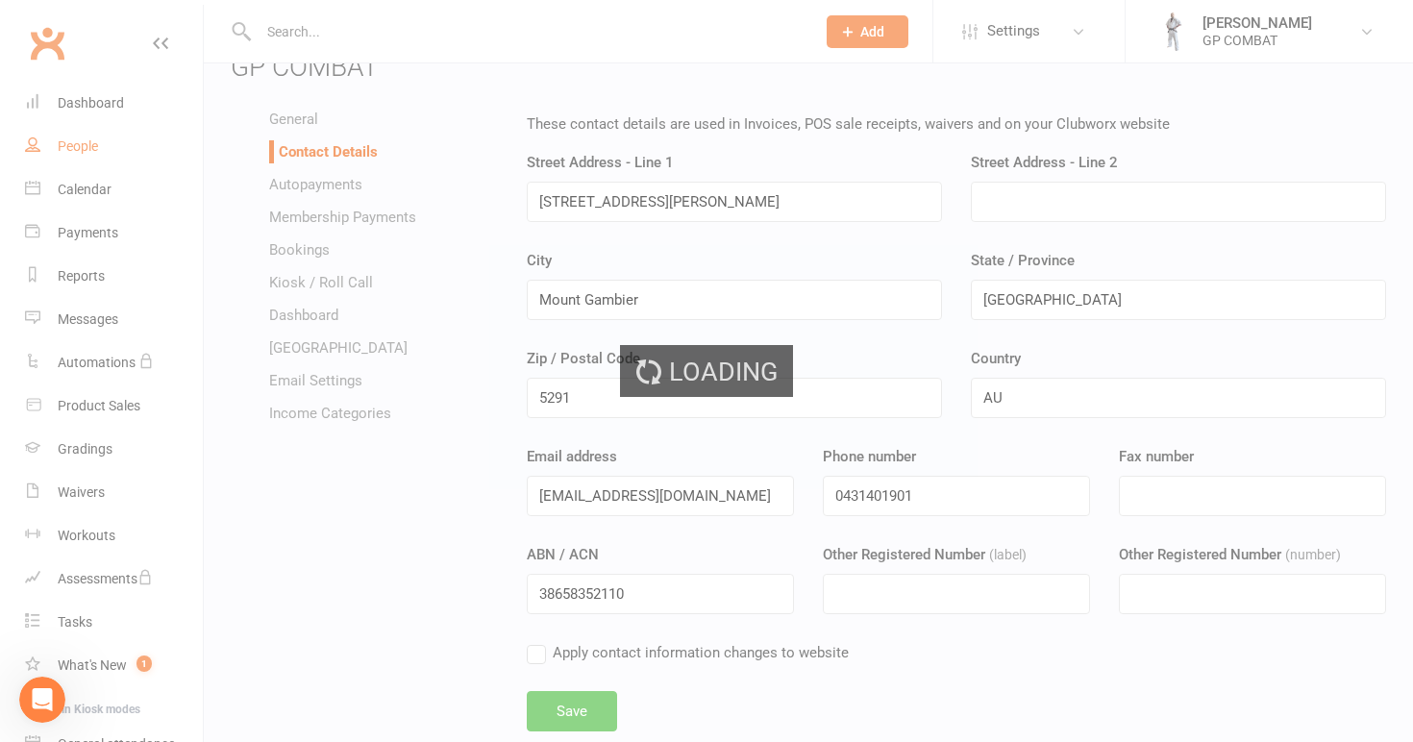
select select "100"
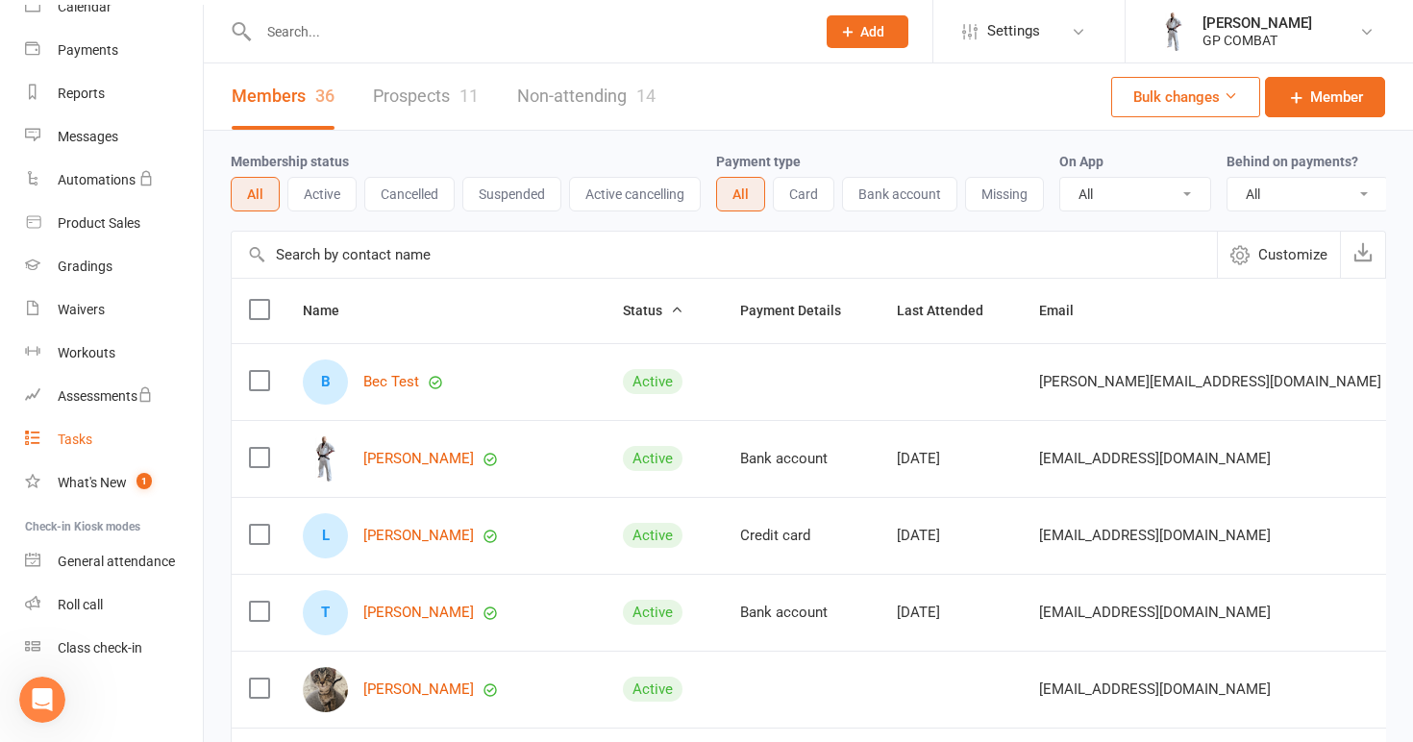
scroll to position [183, 0]
click at [115, 224] on div "Product Sales" at bounding box center [99, 222] width 83 height 15
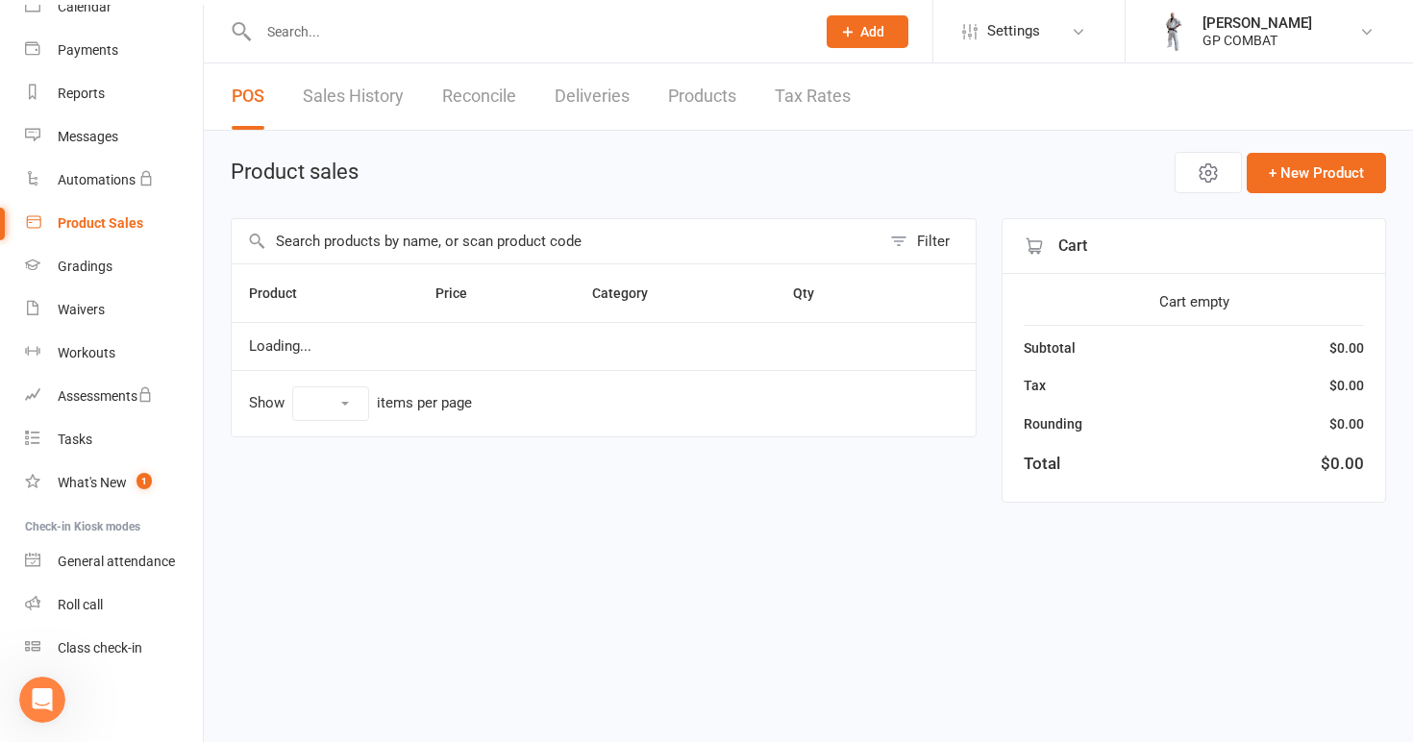
select select "100"
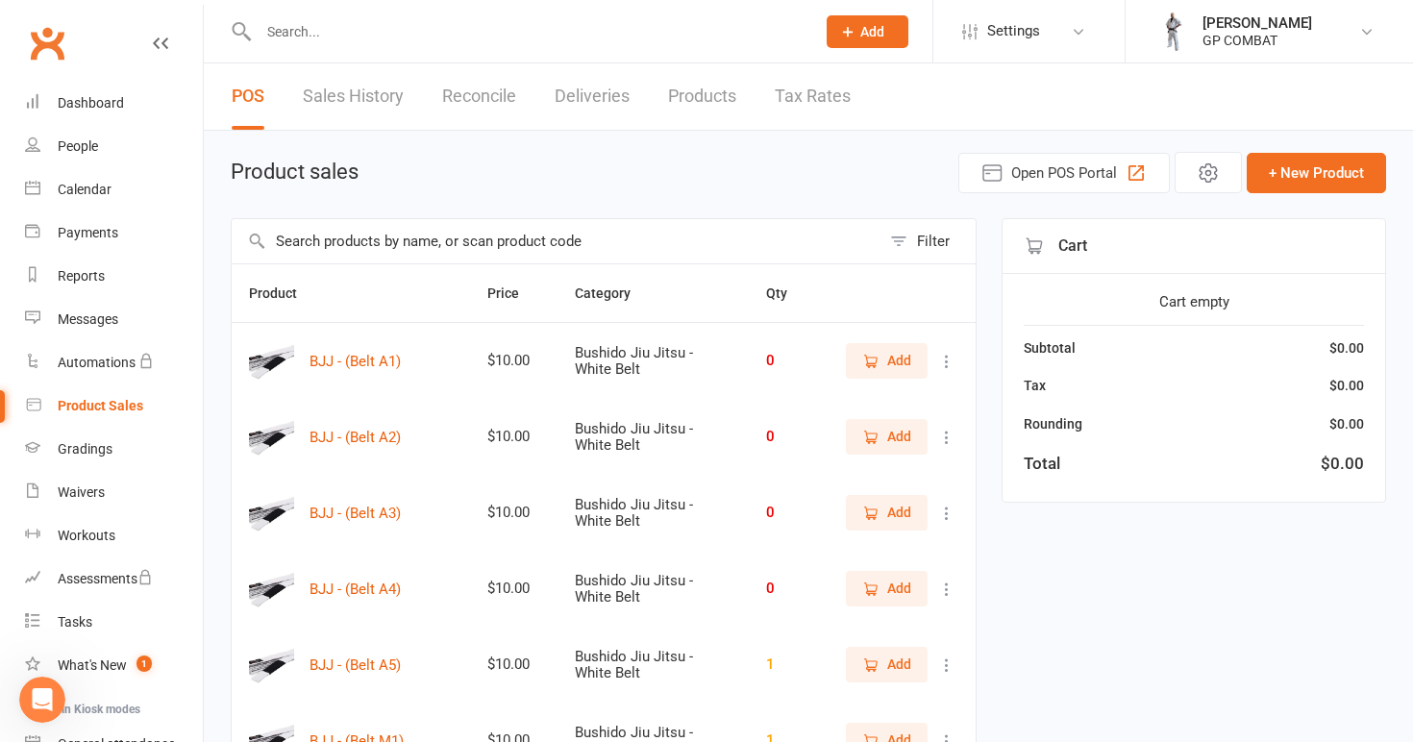
click at [363, 94] on link "Sales History" at bounding box center [353, 96] width 101 height 66
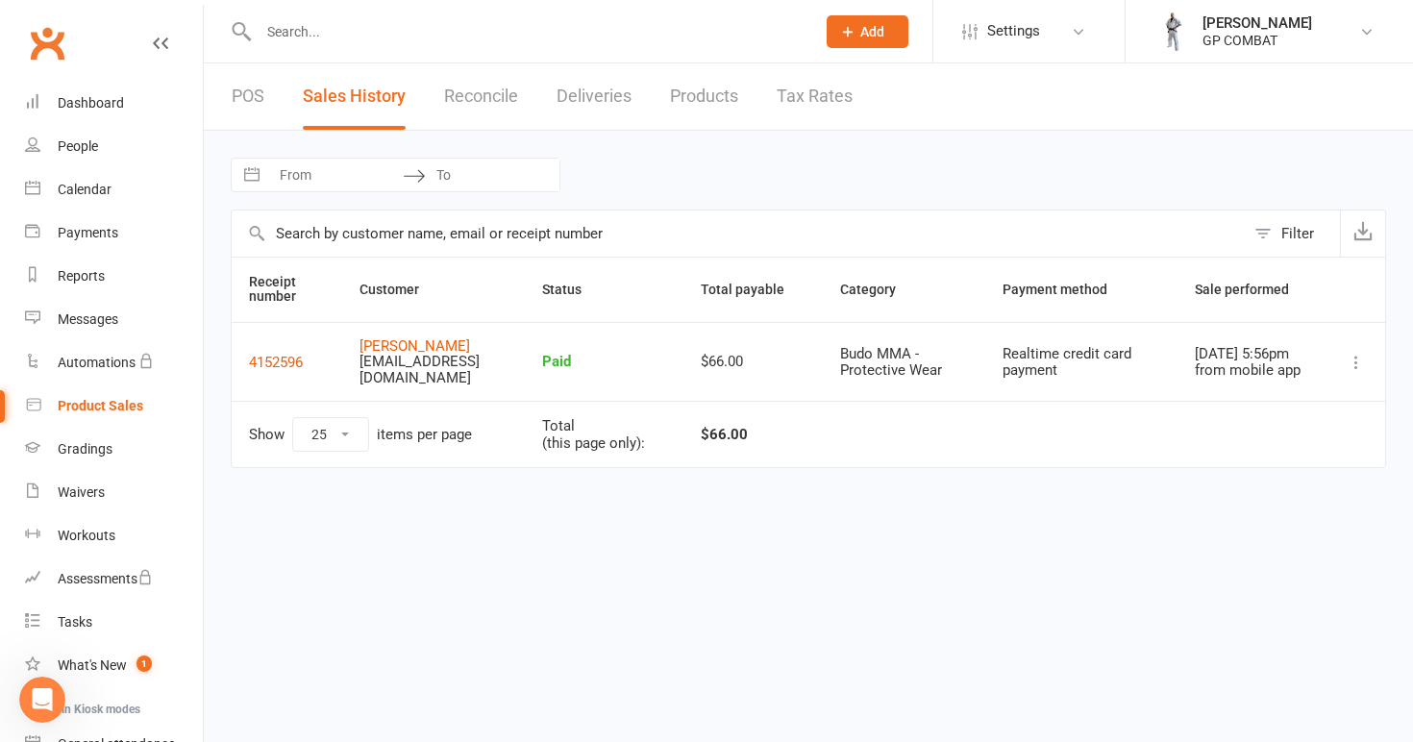
select select "100"
click at [1360, 360] on icon at bounding box center [1356, 362] width 19 height 19
click at [1229, 403] on link "View receipt" at bounding box center [1264, 398] width 208 height 38
click at [88, 148] on div "People" at bounding box center [78, 145] width 40 height 15
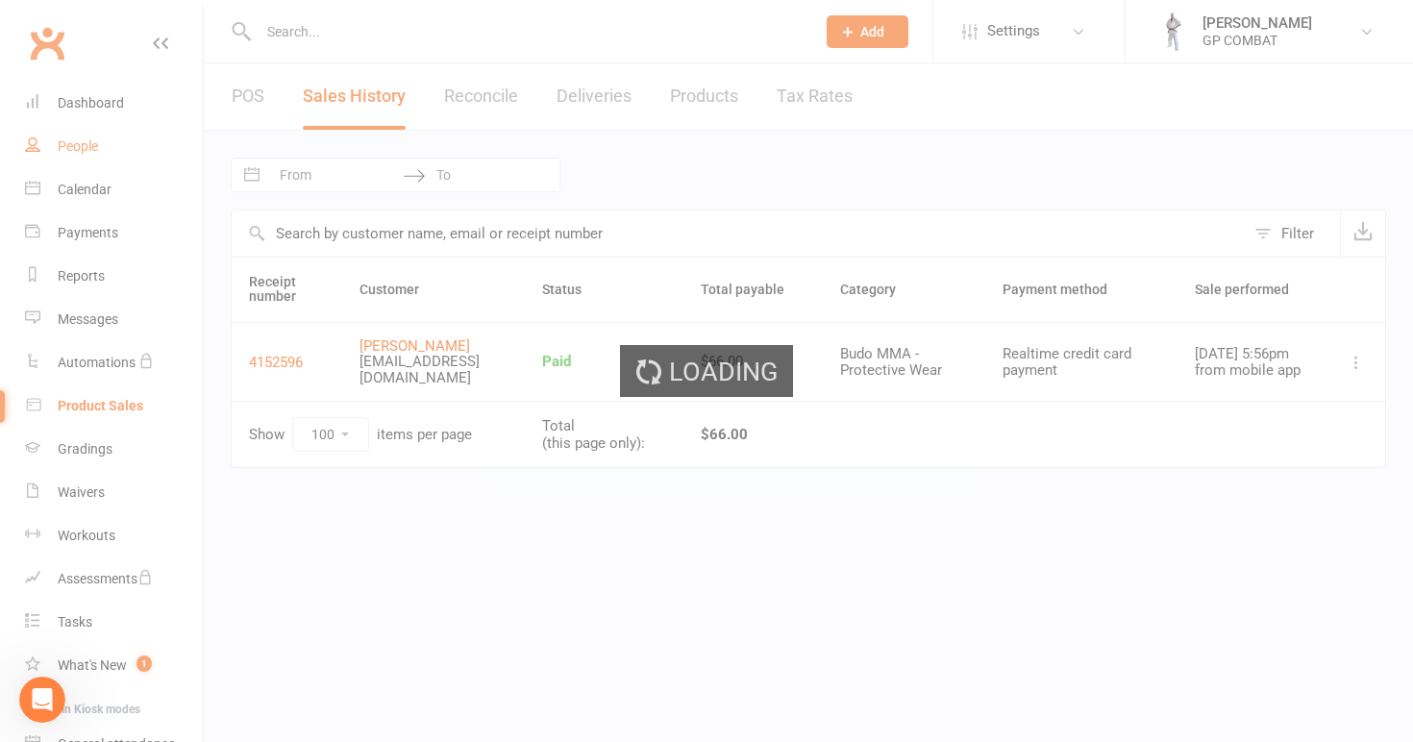
select select "100"
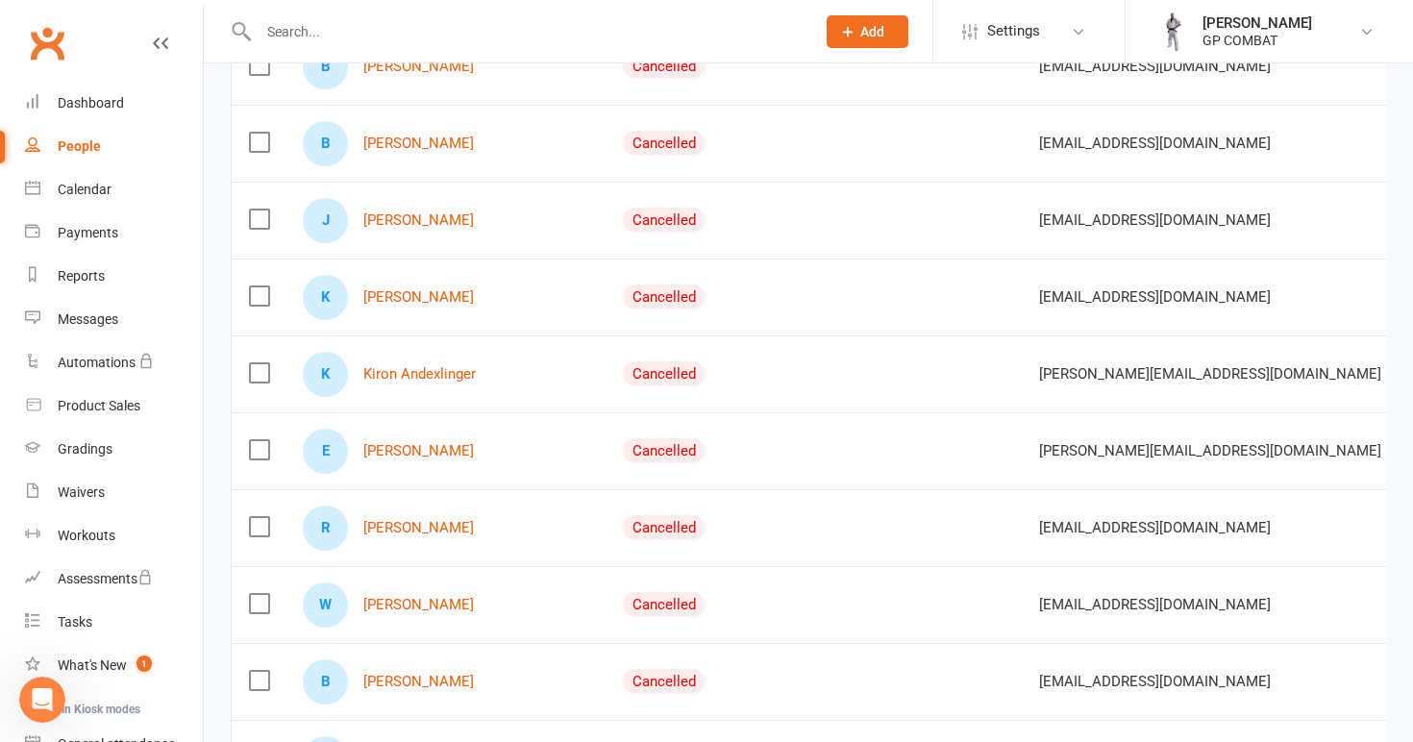
scroll to position [1180, 0]
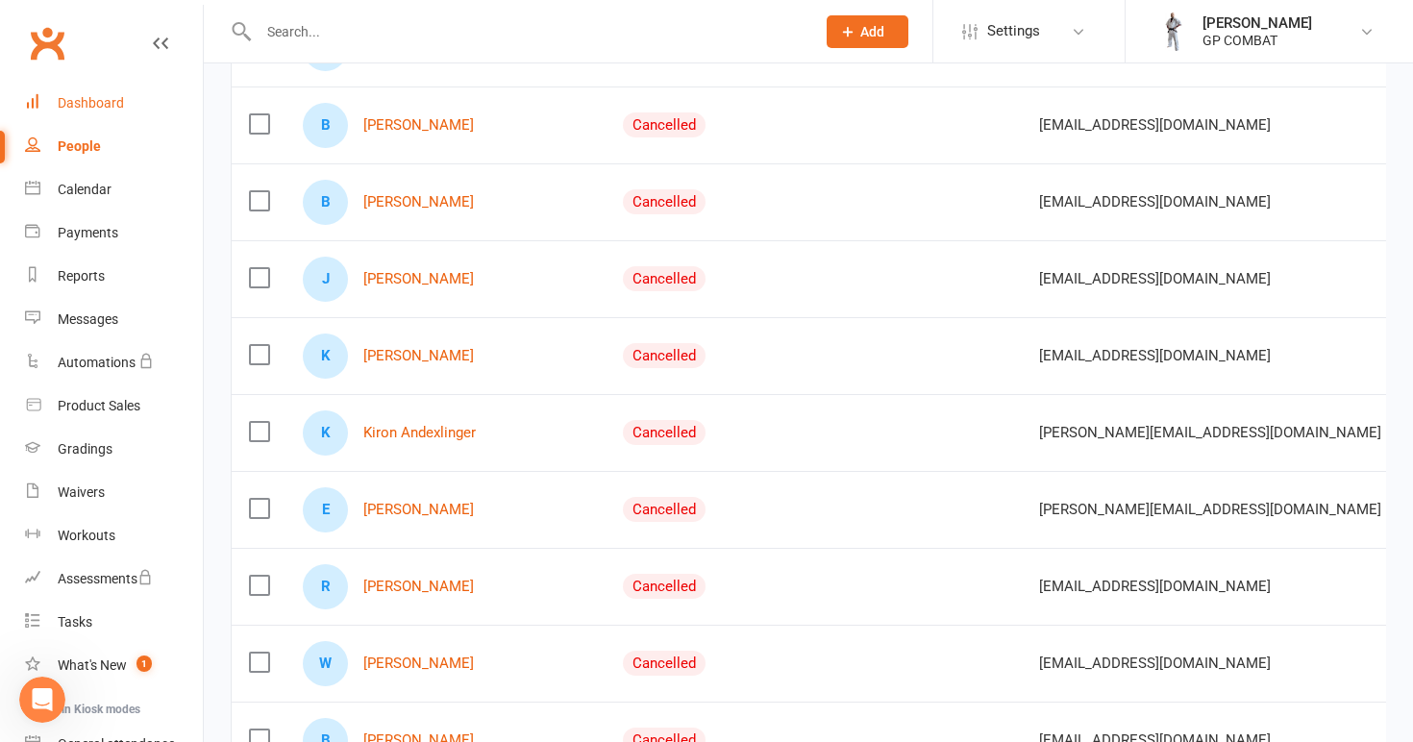
click at [102, 106] on div "Dashboard" at bounding box center [91, 102] width 66 height 15
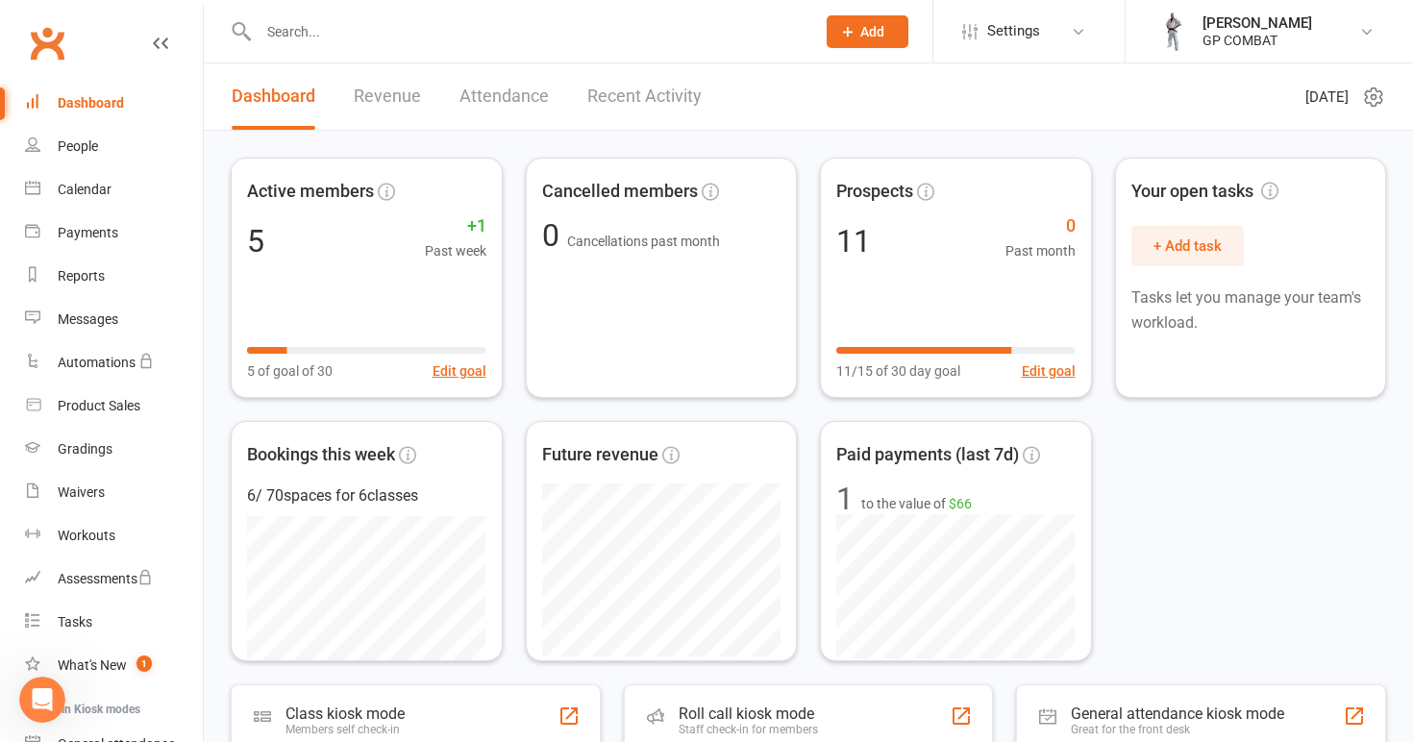
click at [393, 109] on link "Revenue" at bounding box center [387, 96] width 67 height 66
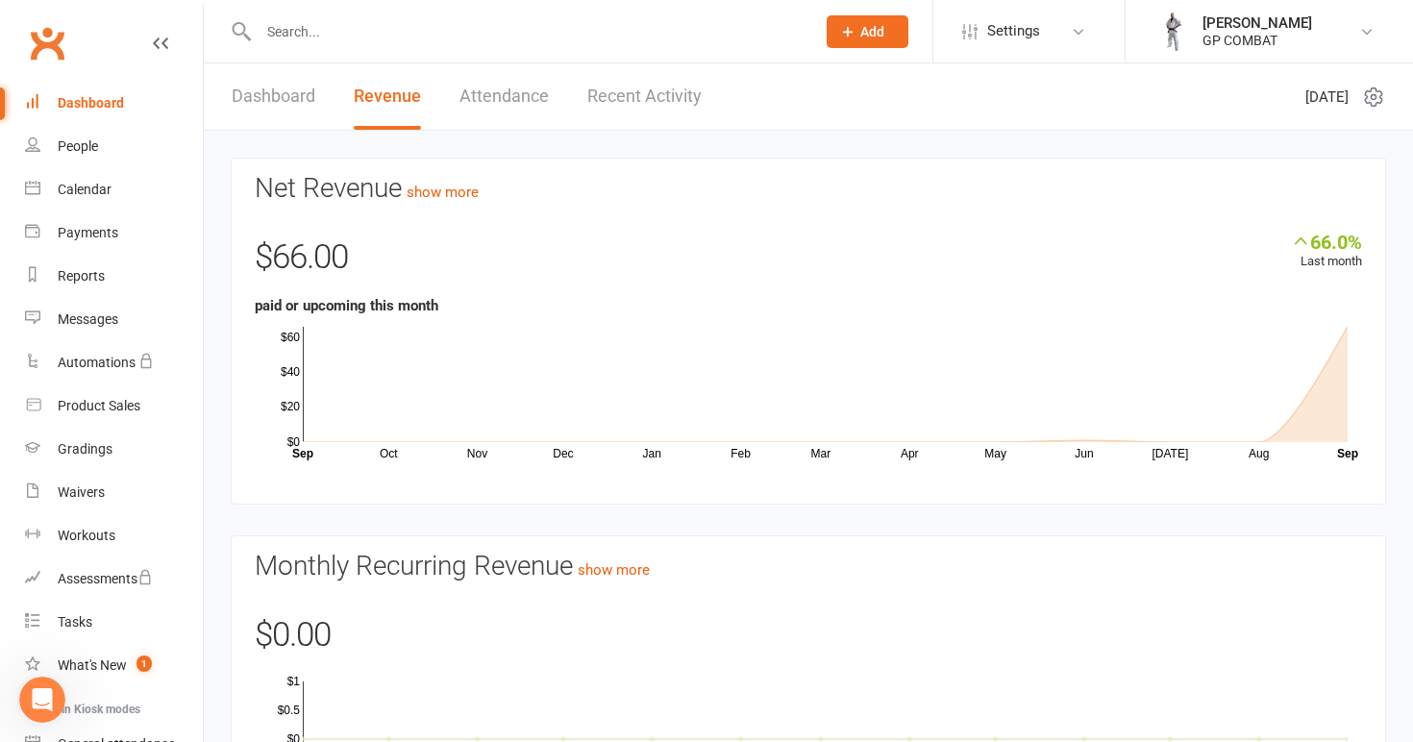
click at [499, 97] on link "Attendance" at bounding box center [504, 96] width 89 height 66
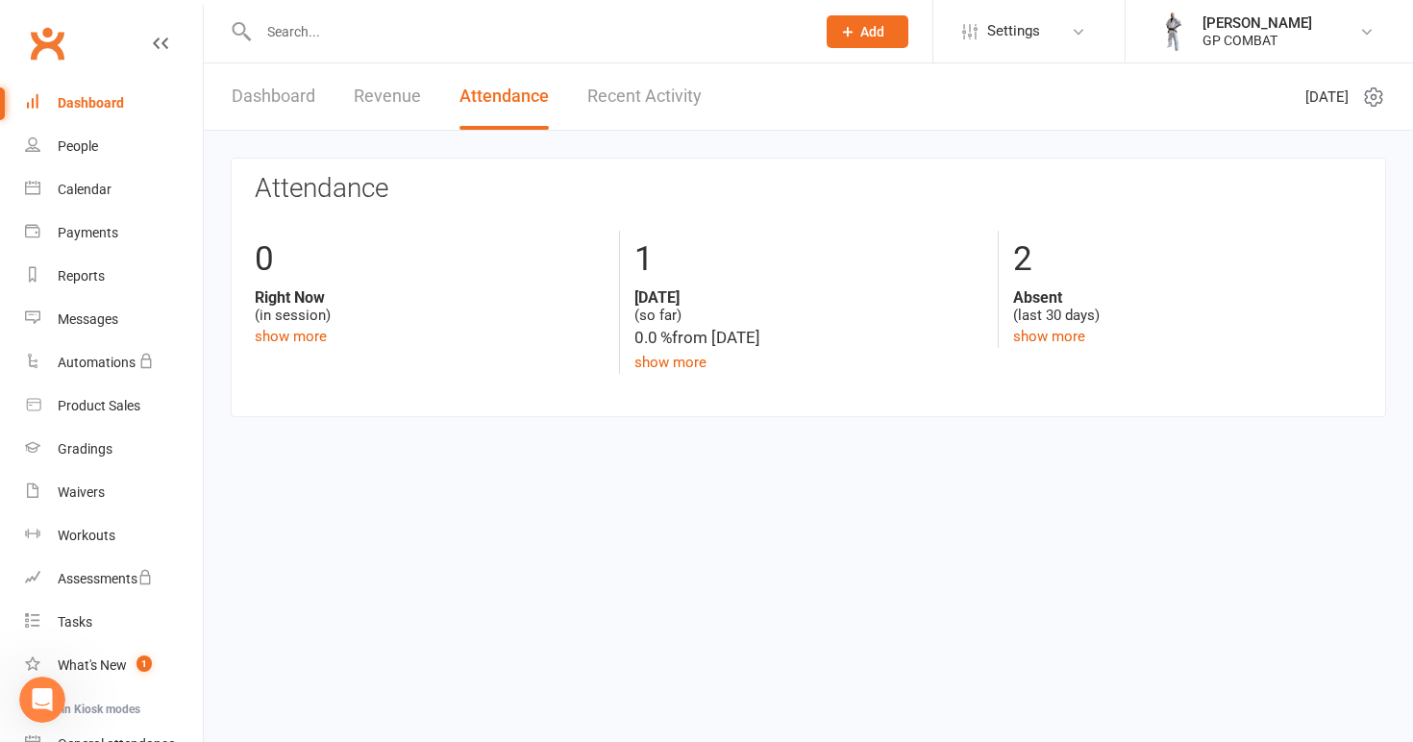
click at [623, 99] on link "Recent Activity" at bounding box center [644, 96] width 114 height 66
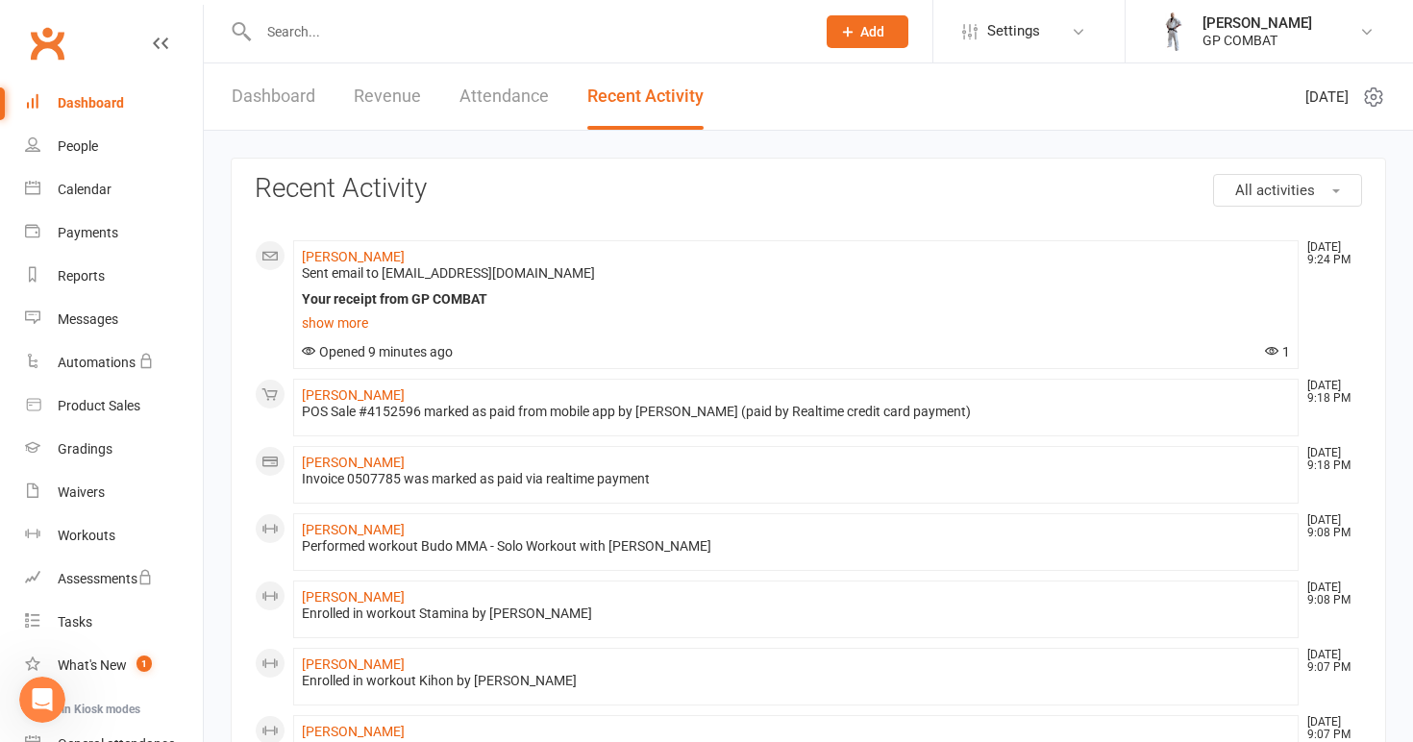
click at [311, 97] on link "Dashboard" at bounding box center [274, 96] width 84 height 66
